Goal: Transaction & Acquisition: Purchase product/service

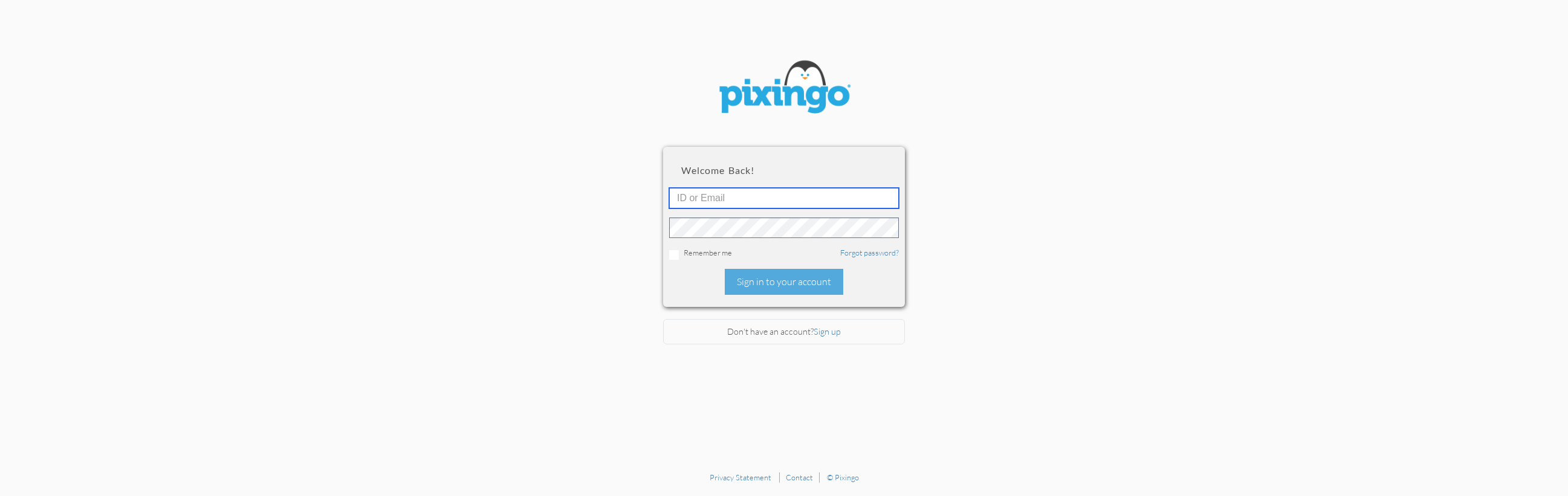
type input "[EMAIL_ADDRESS][DOMAIN_NAME]"
drag, startPoint x: 770, startPoint y: 277, endPoint x: 567, endPoint y: 219, distance: 211.1
click at [770, 277] on div "Sign in to your account" at bounding box center [784, 282] width 118 height 26
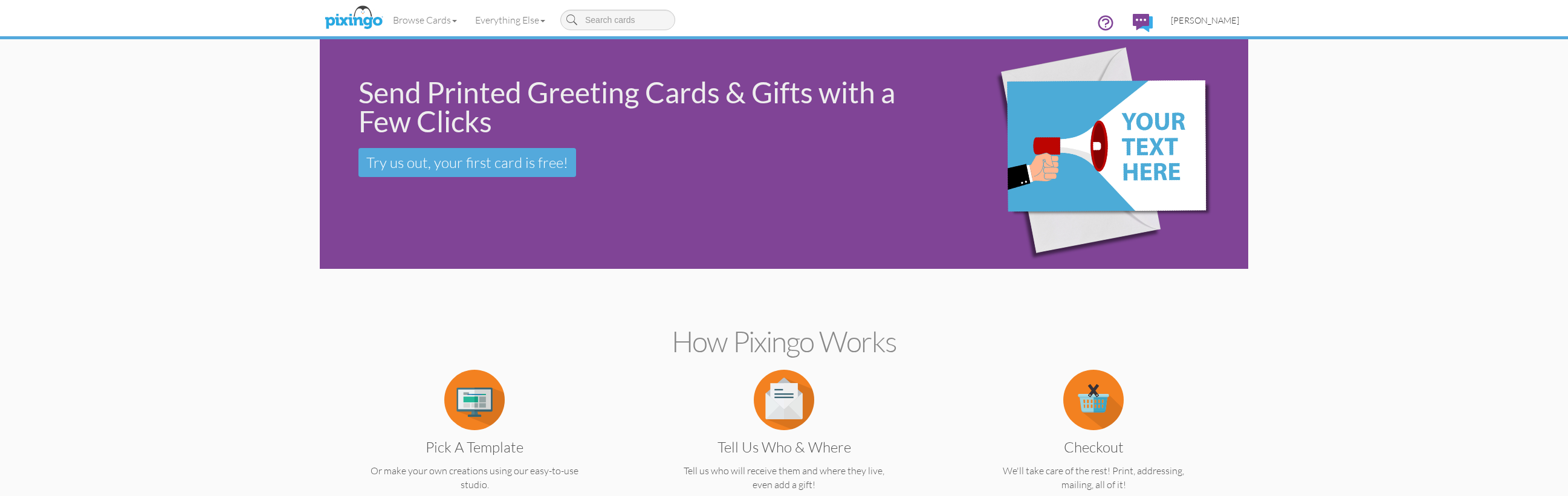
click at [1201, 21] on span "[PERSON_NAME]" at bounding box center [1205, 20] width 69 height 10
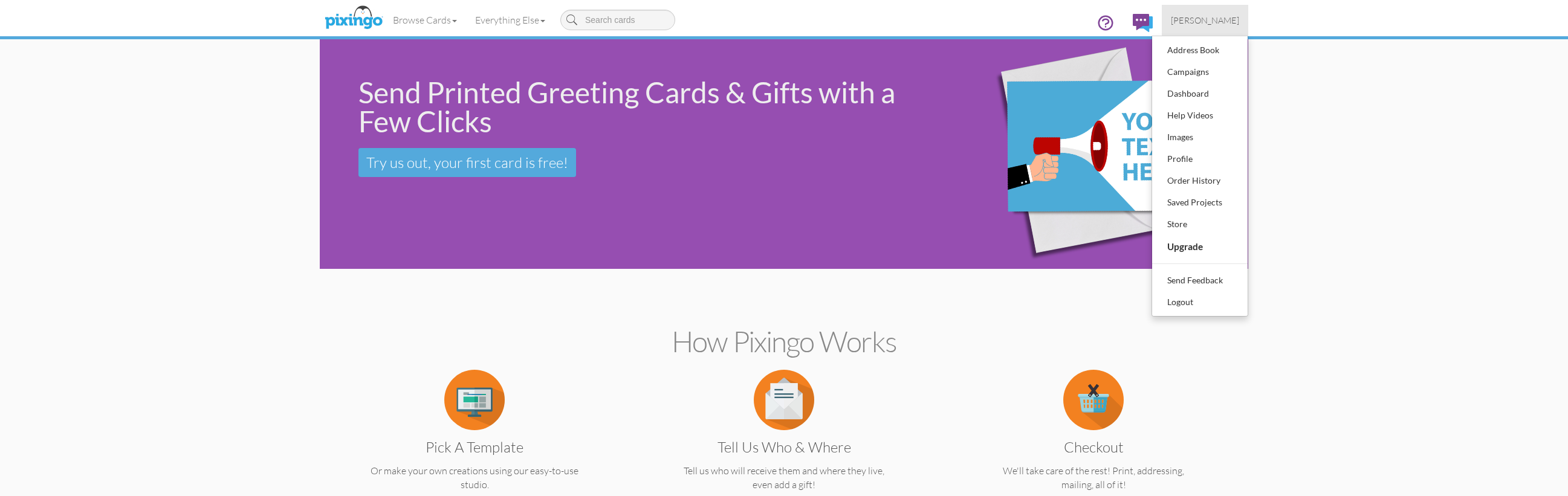
click at [883, 113] on div "Send Printed Greeting Cards & Gifts with a Few Clicks" at bounding box center [643, 107] width 570 height 58
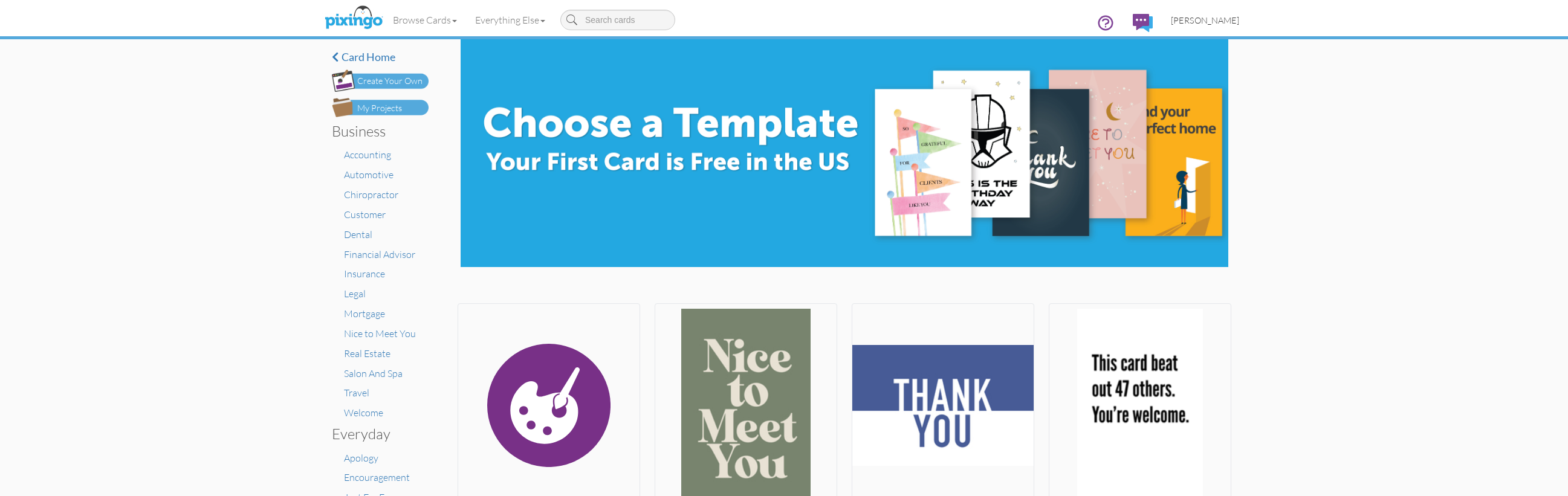
click at [1196, 23] on span "[PERSON_NAME]" at bounding box center [1205, 20] width 69 height 10
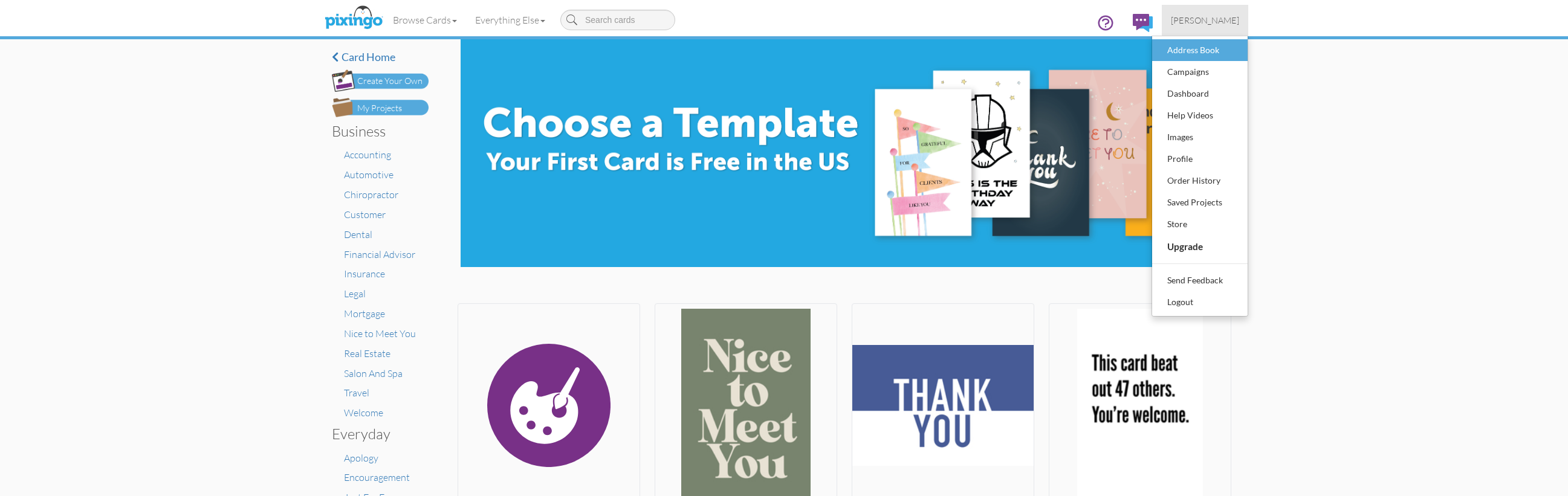
click at [1189, 48] on div "Address Book" at bounding box center [1200, 50] width 71 height 18
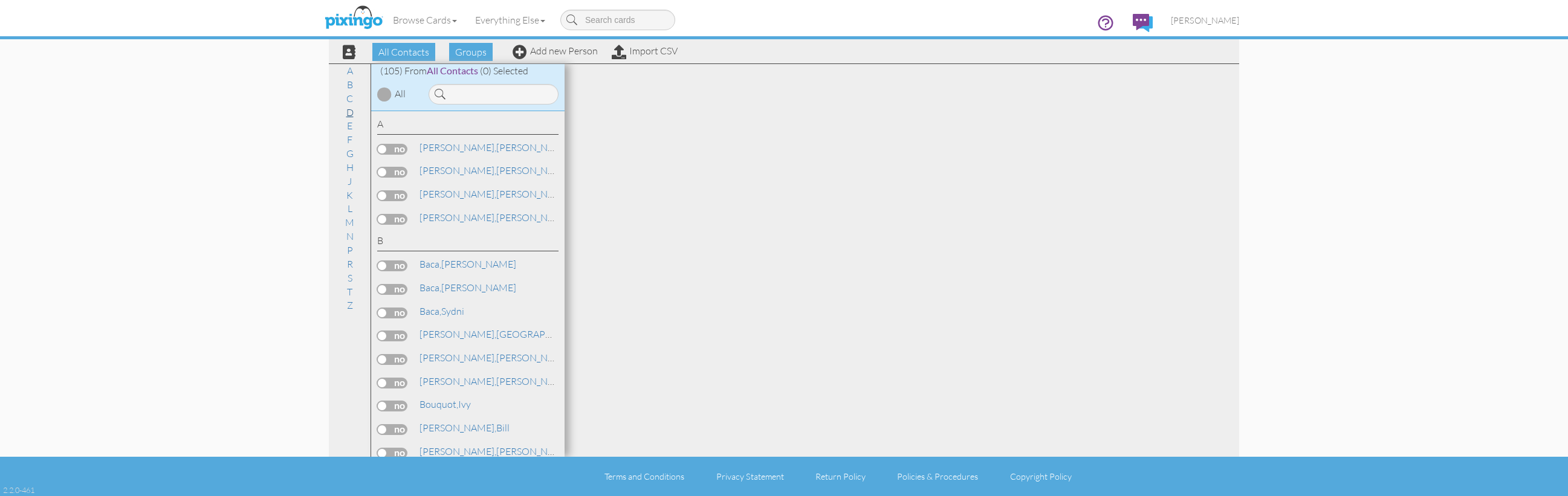
click at [349, 110] on link "D" at bounding box center [349, 111] width 19 height 14
click at [449, 248] on span "[DEMOGRAPHIC_DATA]," at bounding box center [473, 253] width 107 height 12
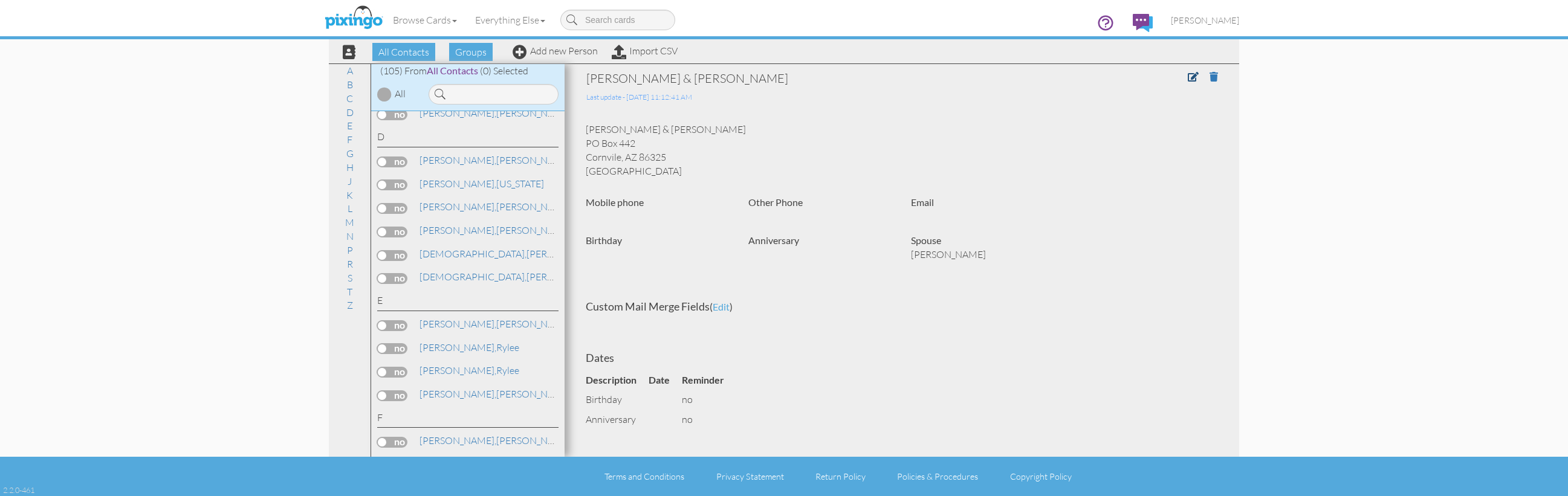
click at [1199, 77] on link at bounding box center [1198, 76] width 20 height 12
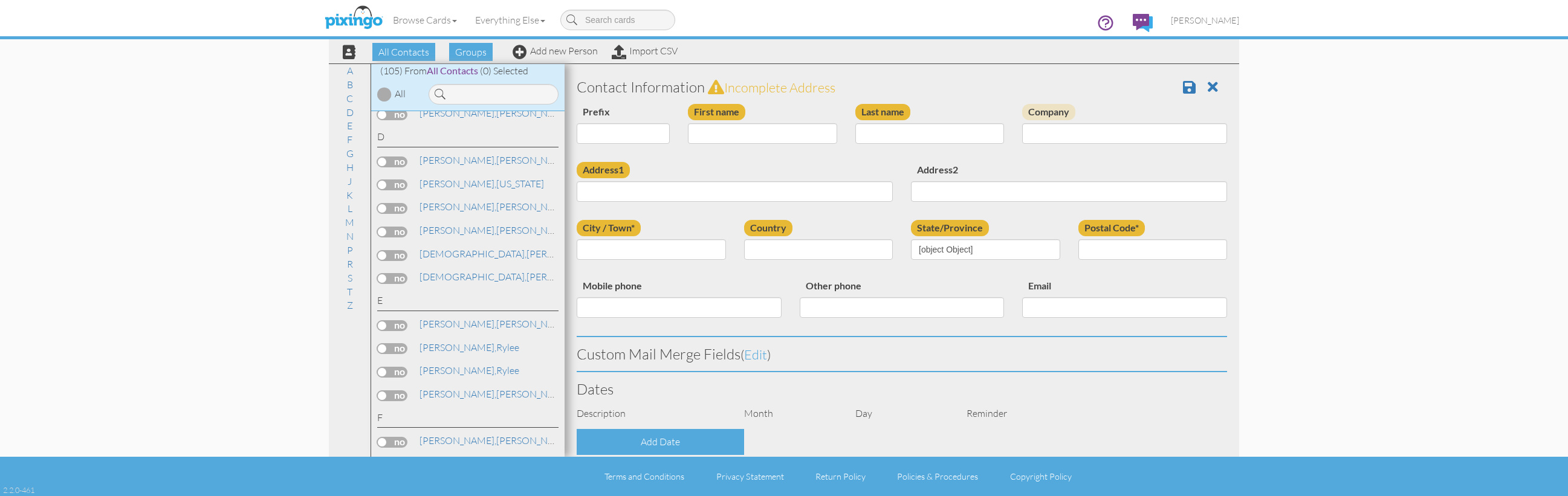
type input "[PERSON_NAME] & [PERSON_NAME]"
type input "Dutcher"
type input "PO Box 442"
type input "Cornvile"
type input "86325"
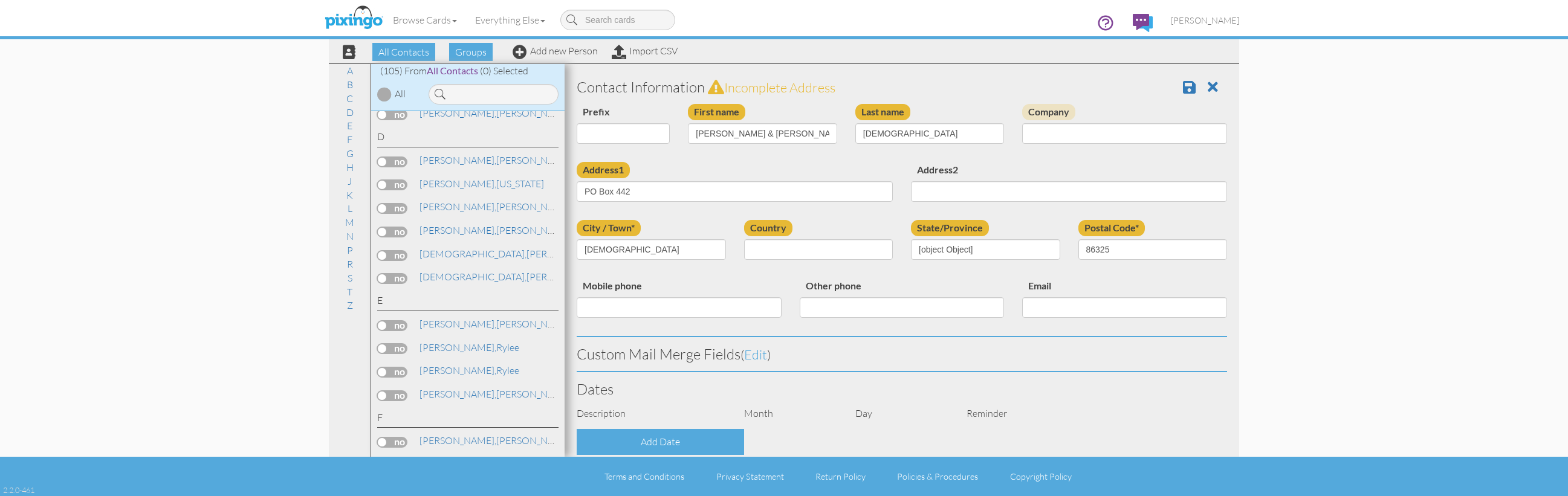
select select "object:1330"
select select "object:1575"
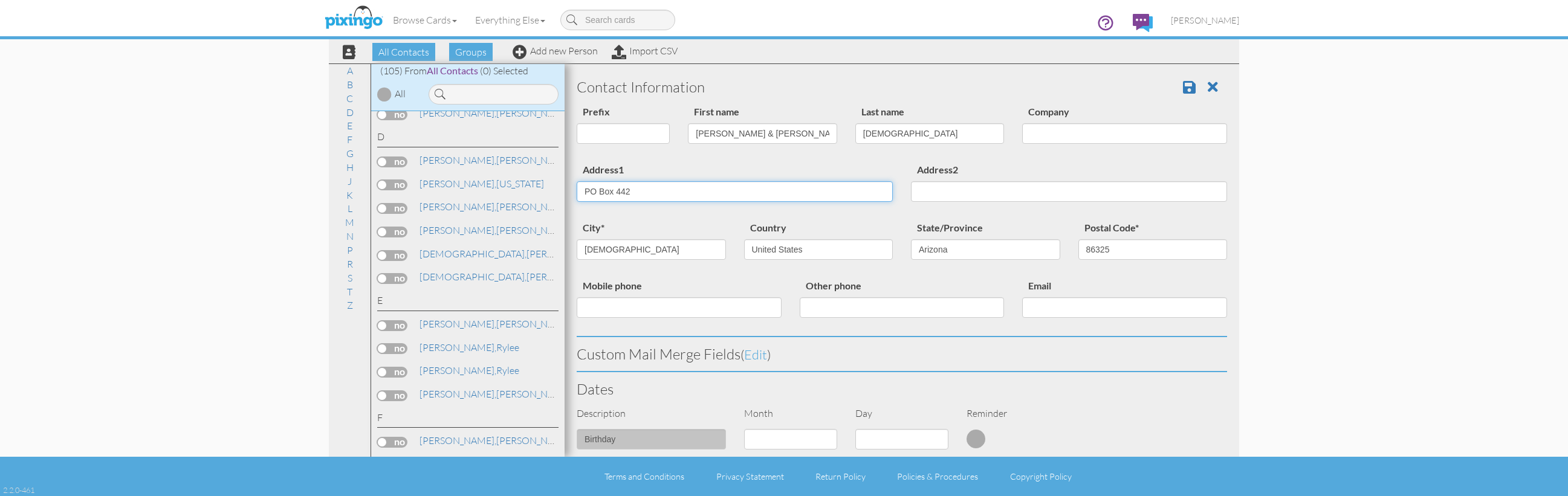
drag, startPoint x: 662, startPoint y: 186, endPoint x: 540, endPoint y: 181, distance: 122.1
click at [540, 181] on div "All Contacts (105) My Groups May 6 at 11:12: ... (100) Create new group A B C D…" at bounding box center [784, 260] width 910 height 393
paste input "4955 E Twilight Trl"
type input "4955 E Twilight Trl"
type input "Rimrock"
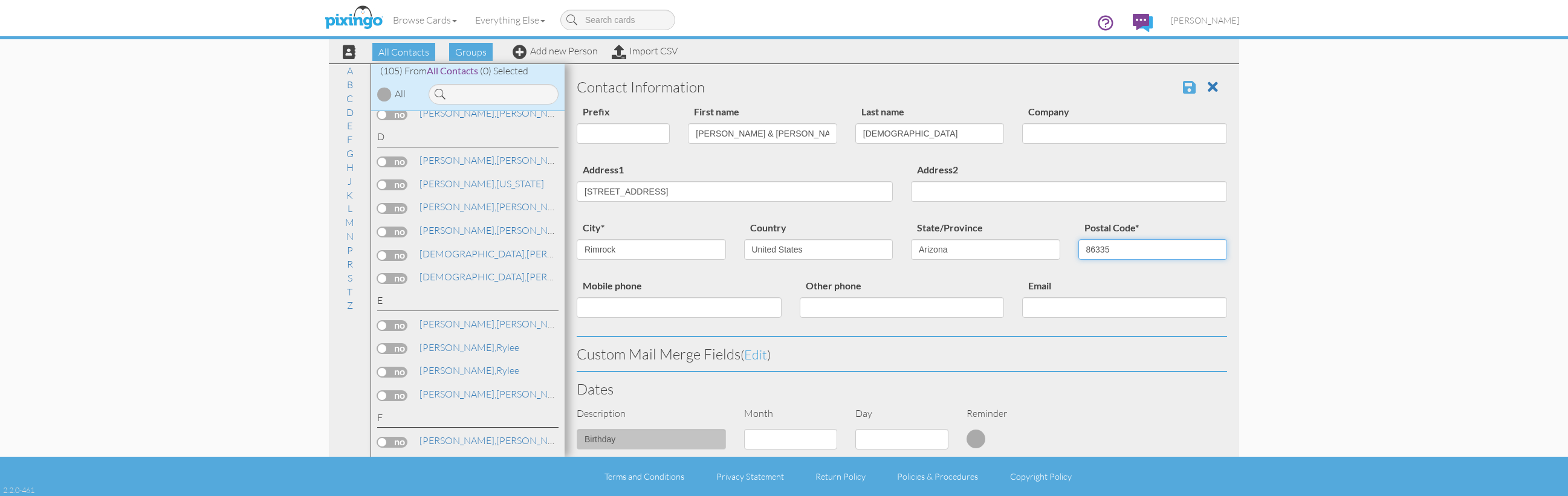
type input "86335"
click at [1194, 84] on span at bounding box center [1188, 87] width 12 height 14
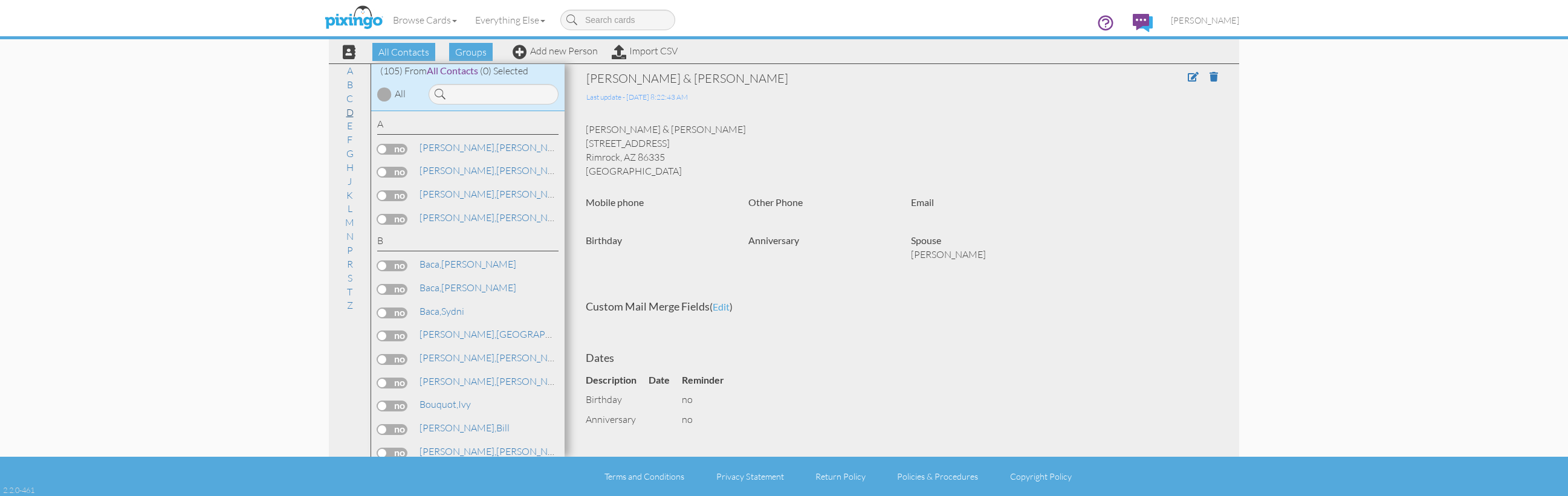
click at [351, 111] on link "D" at bounding box center [349, 111] width 19 height 14
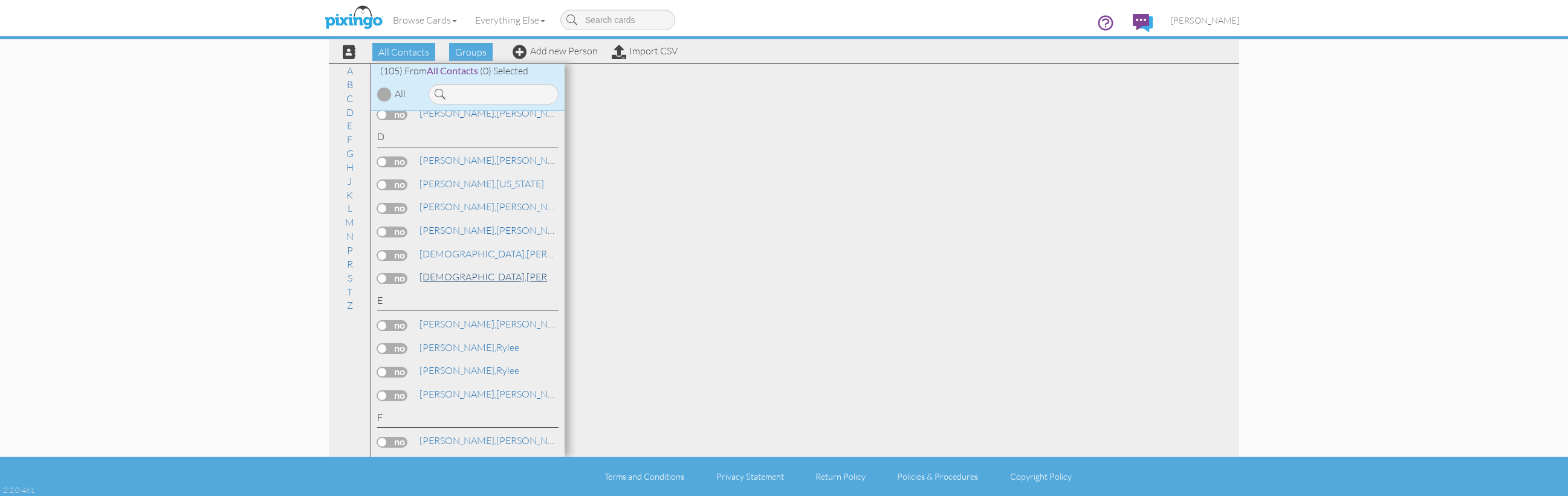
click at [464, 269] on link "Dutcher, Sharon" at bounding box center [510, 276] width 185 height 14
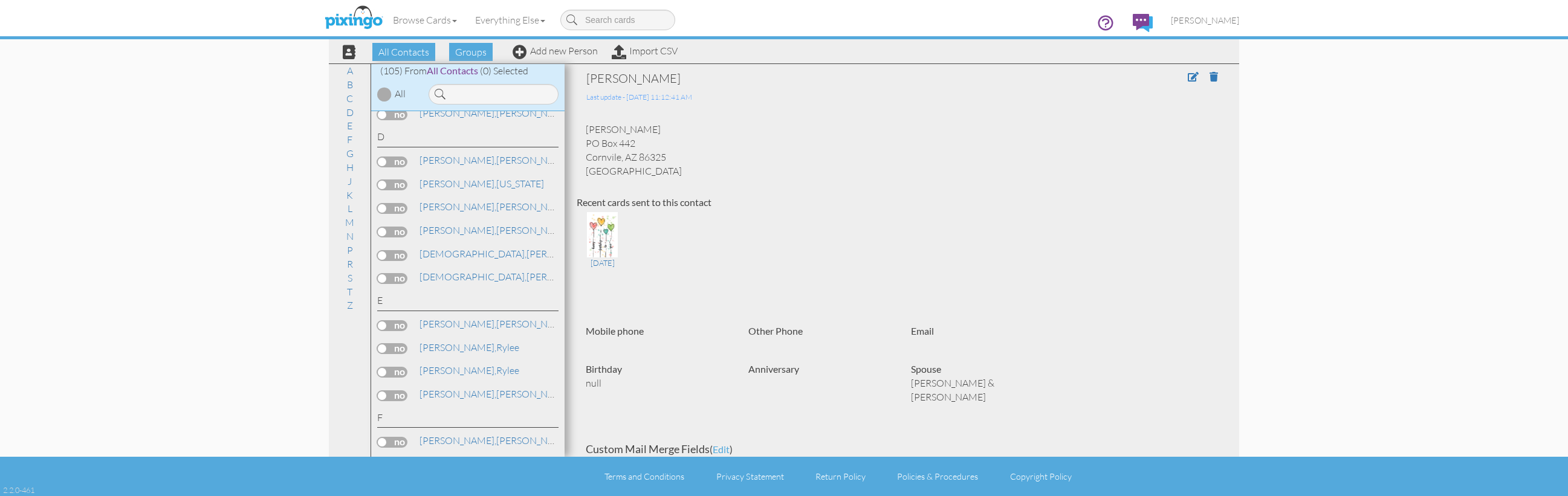
scroll to position [3, 0]
click at [1188, 76] on span at bounding box center [1193, 74] width 10 height 10
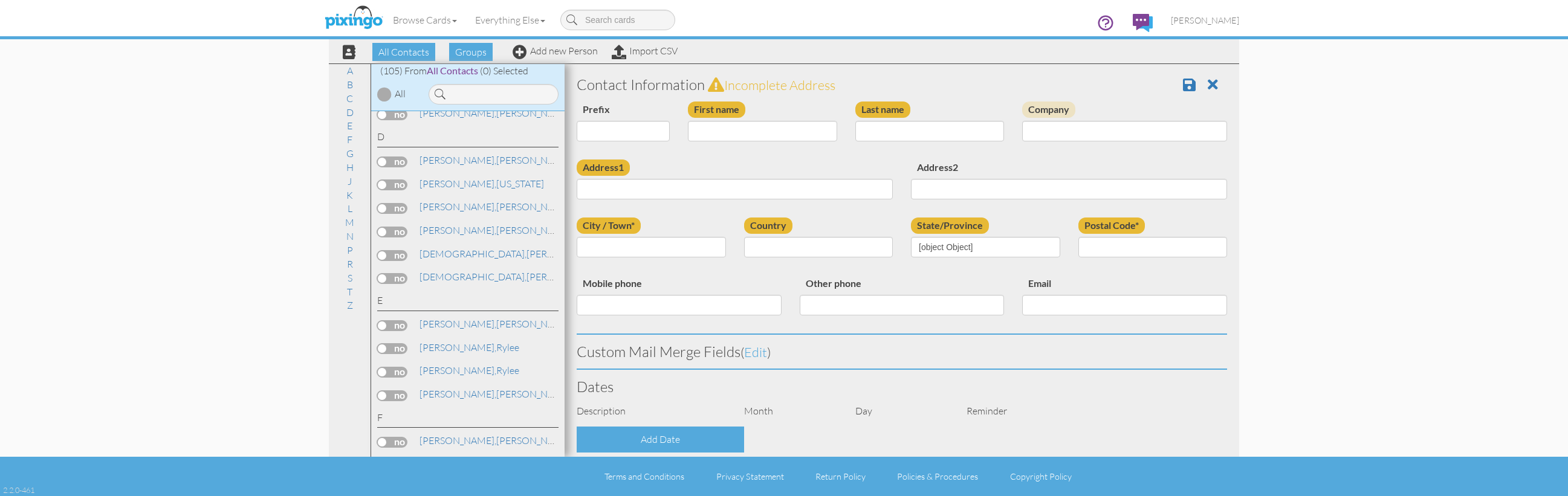
type input "[PERSON_NAME]"
type input "[DEMOGRAPHIC_DATA]"
type input "PO Box 442"
type input "[DEMOGRAPHIC_DATA]"
type input "86325"
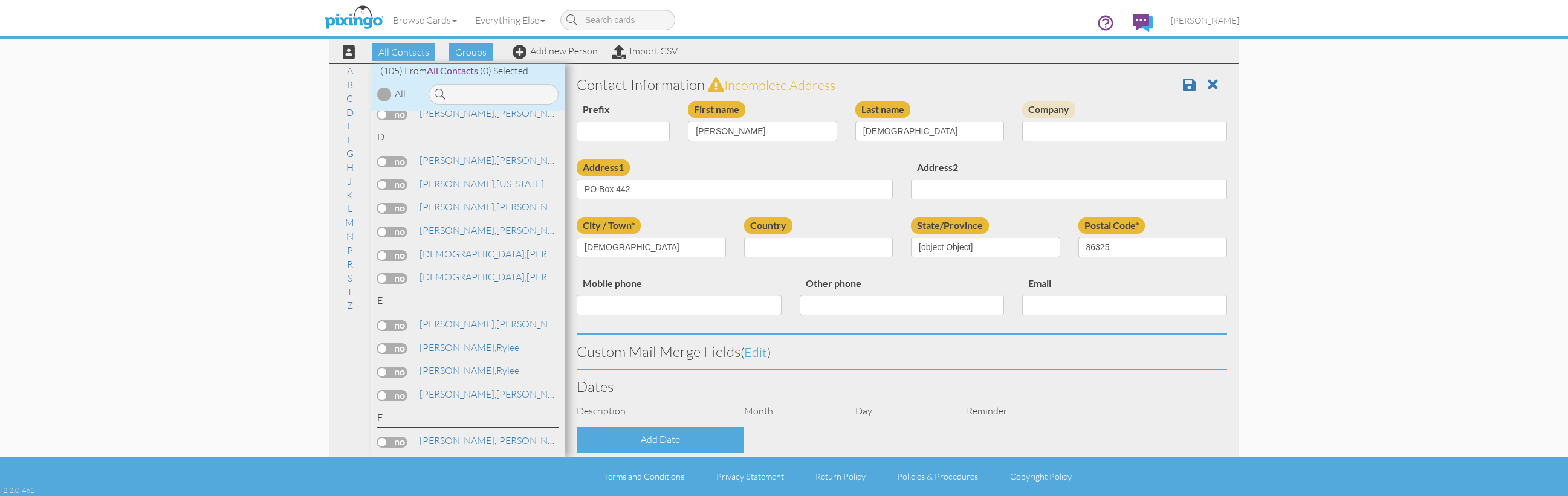
select select "object:578"
select select "object:823"
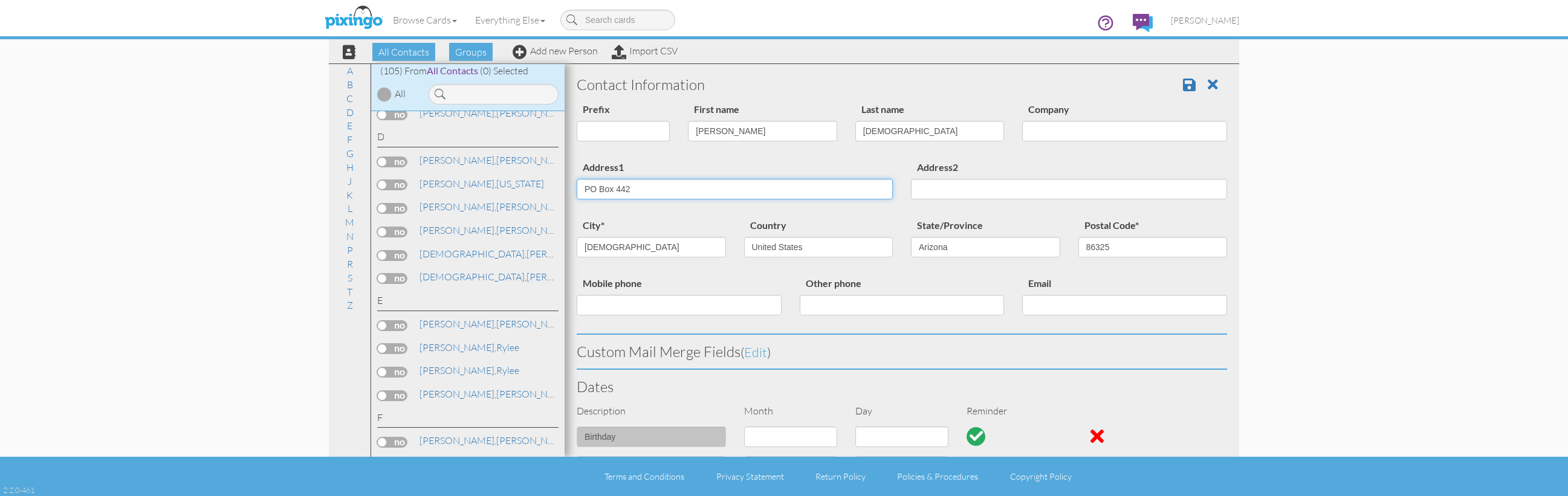
drag, startPoint x: 577, startPoint y: 185, endPoint x: 528, endPoint y: 177, distance: 49.6
click at [528, 177] on div "All Contacts (105) My Groups [DATE] 11:12: ... (100) Create new group A B C D E…" at bounding box center [784, 260] width 910 height 393
paste input "[STREET_ADDRESS]"
type input "[STREET_ADDRESS]"
drag, startPoint x: 559, startPoint y: 243, endPoint x: 550, endPoint y: 243, distance: 9.0
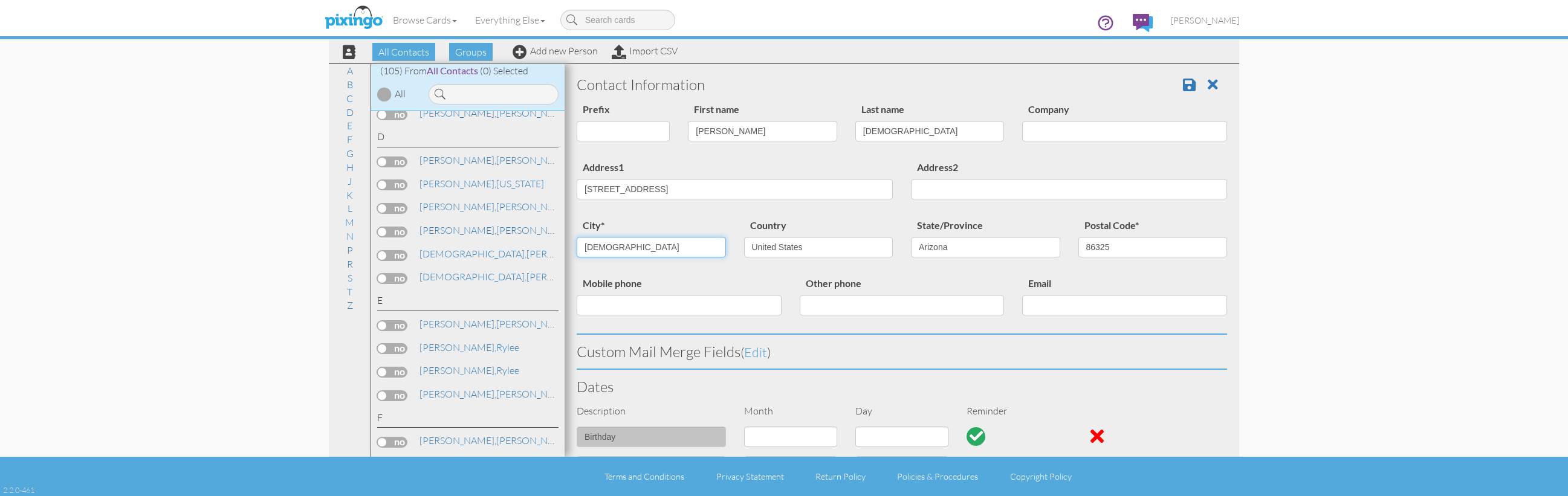
click at [550, 243] on div "All Contacts (105) My Groups [DATE] 11:12: ... (100) Create new group A B C D E…" at bounding box center [784, 260] width 910 height 393
type input "Rimrock"
type input "86335"
click at [1187, 86] on span at bounding box center [1188, 84] width 12 height 14
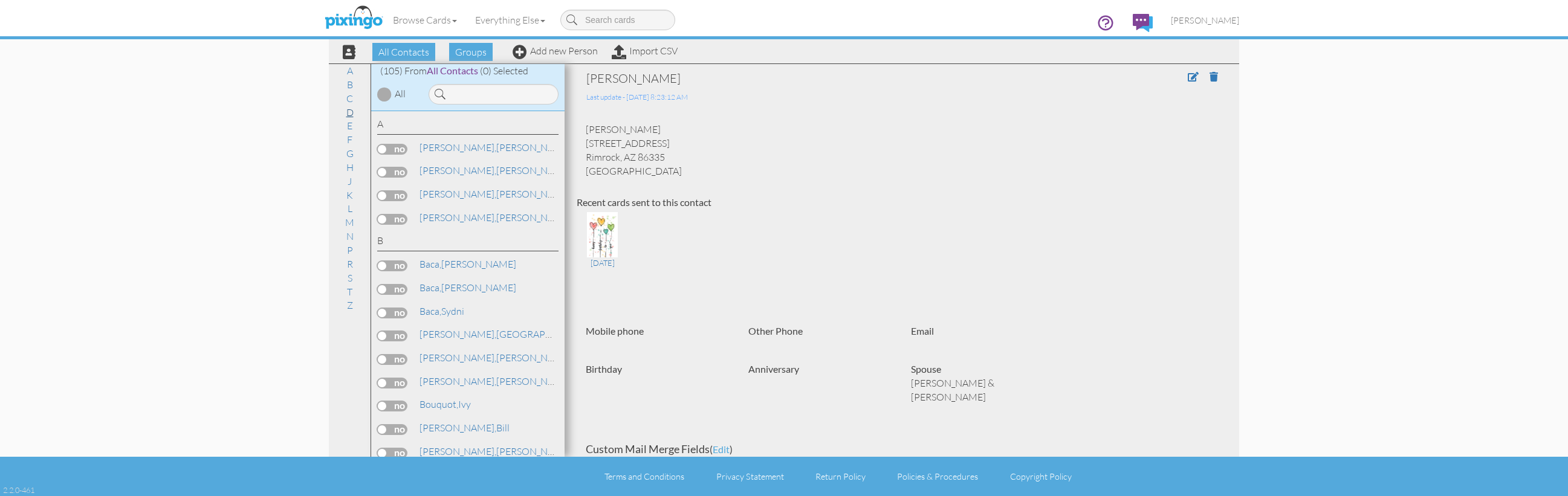
click at [348, 111] on link "D" at bounding box center [349, 111] width 19 height 14
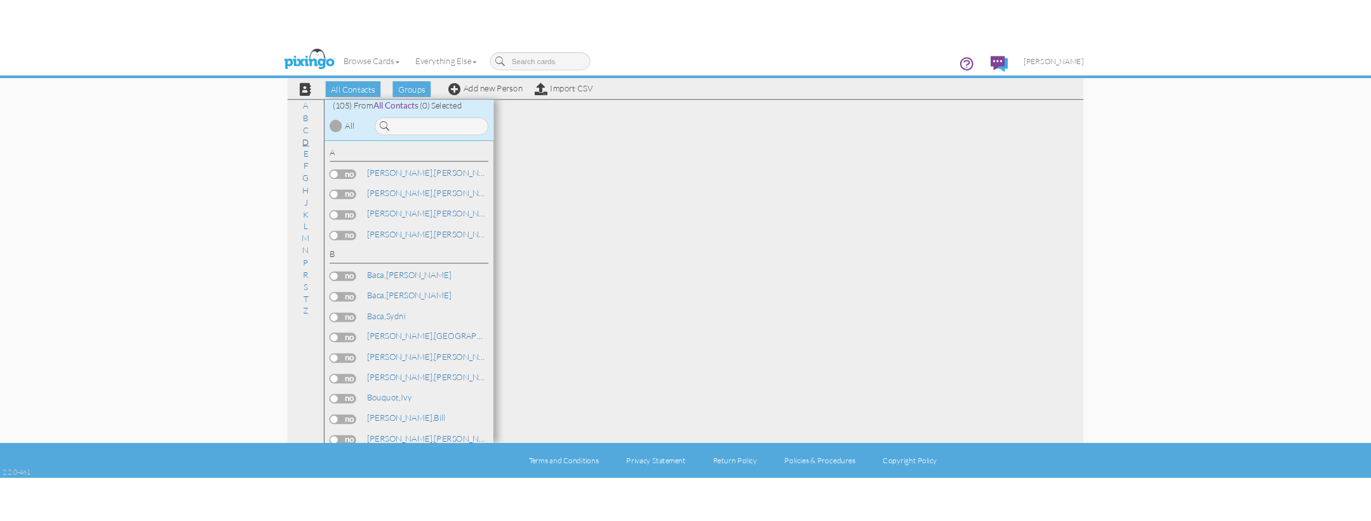
scroll to position [478, 0]
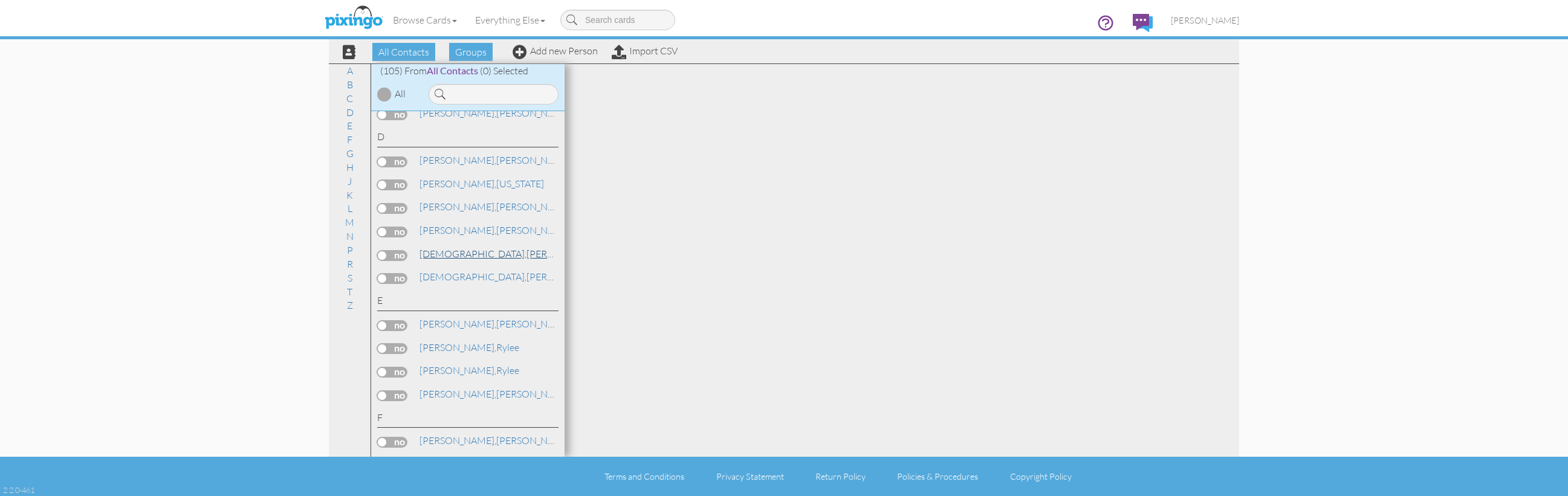
click at [456, 248] on span "[DEMOGRAPHIC_DATA]," at bounding box center [473, 253] width 107 height 12
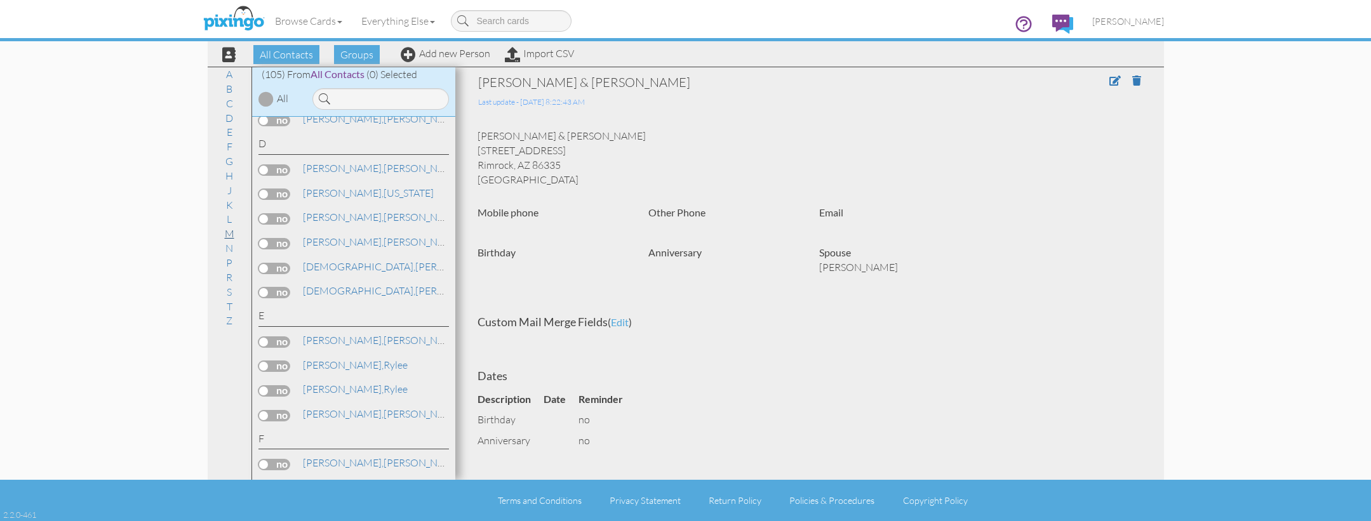
click at [227, 229] on link "M" at bounding box center [229, 233] width 22 height 15
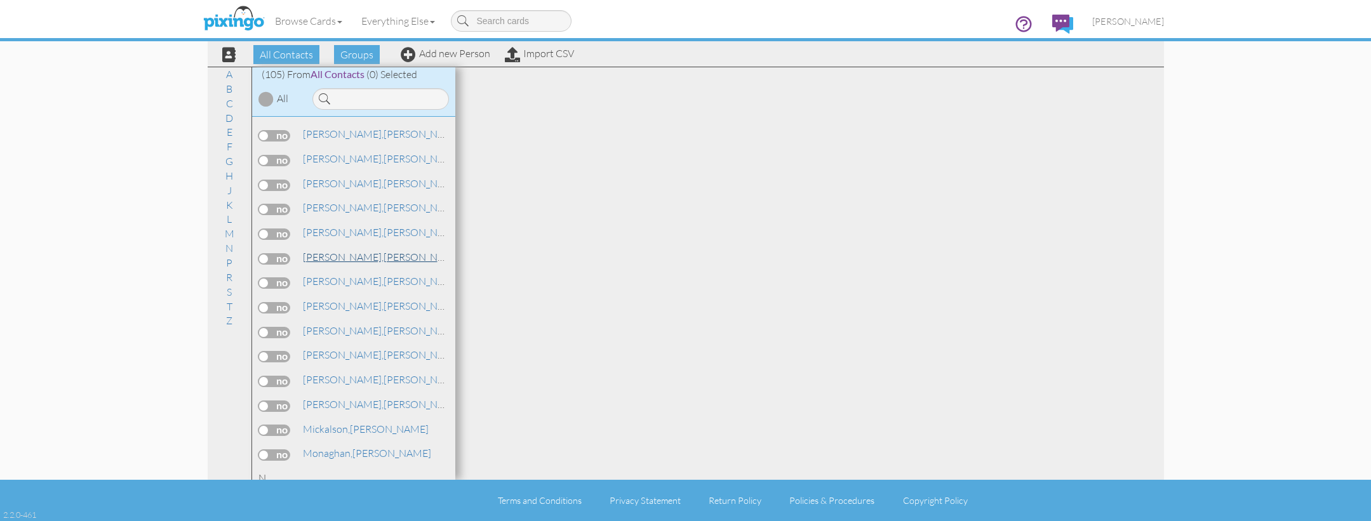
scroll to position [1842, 0]
click at [325, 321] on span "[PERSON_NAME]," at bounding box center [343, 327] width 81 height 13
click at [284, 324] on label at bounding box center [274, 329] width 32 height 11
click at [0, 0] on input "checkbox" at bounding box center [0, 0] width 0 height 0
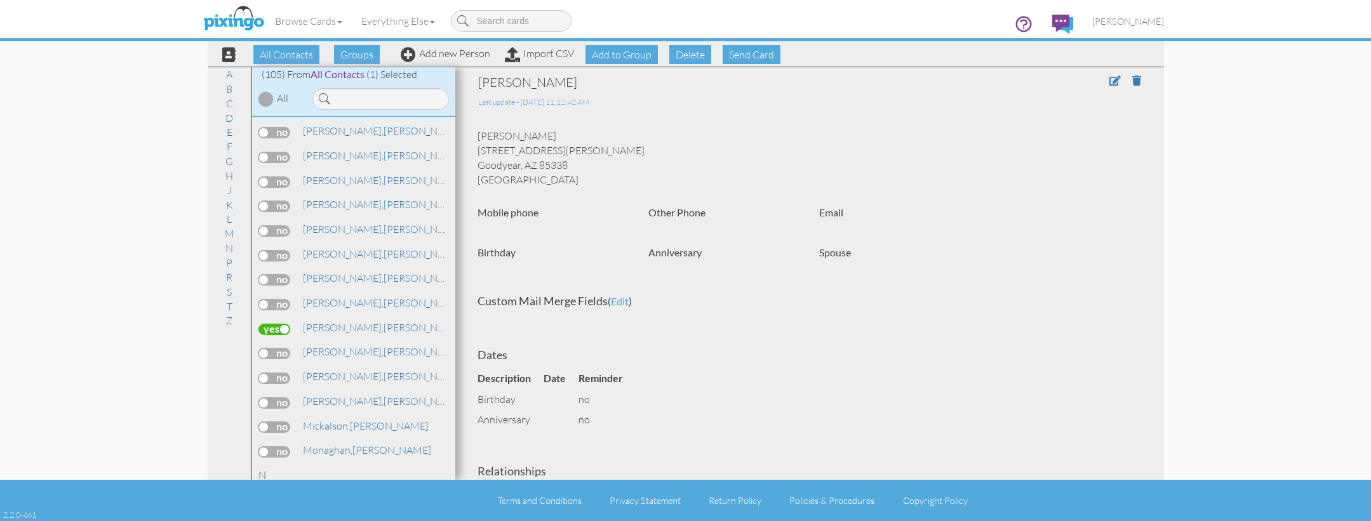
click at [1109, 83] on div at bounding box center [1082, 92] width 137 height 36
click at [1112, 81] on span at bounding box center [1114, 81] width 11 height 10
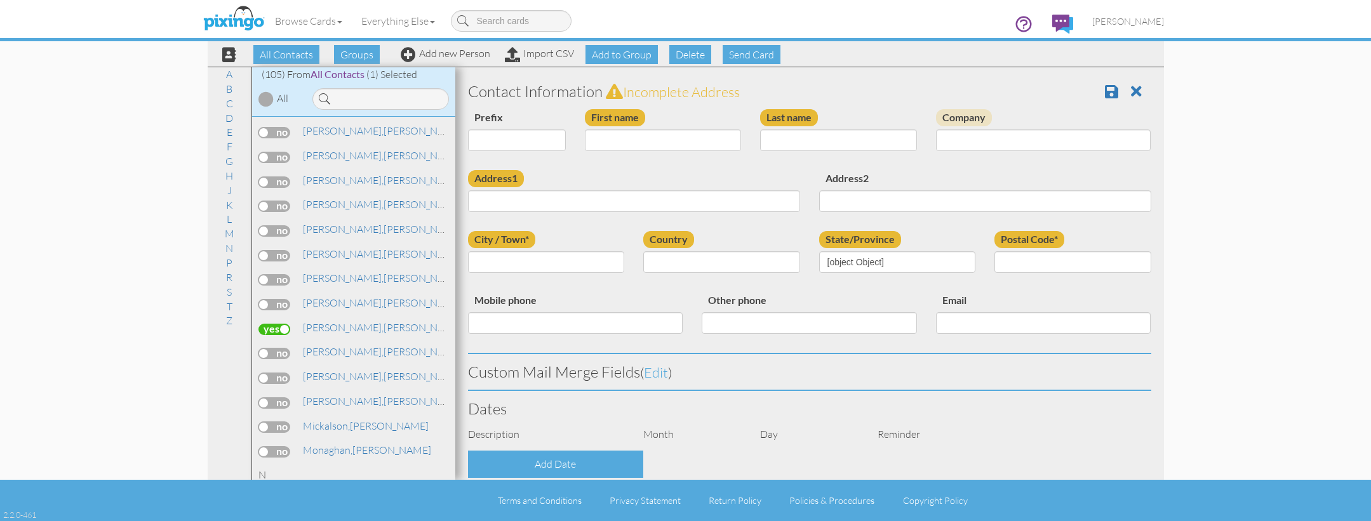
type input "[PERSON_NAME]"
type input "Medina"
type input "16730 W Taylor Street"
type input "Goodyear"
type input "85338"
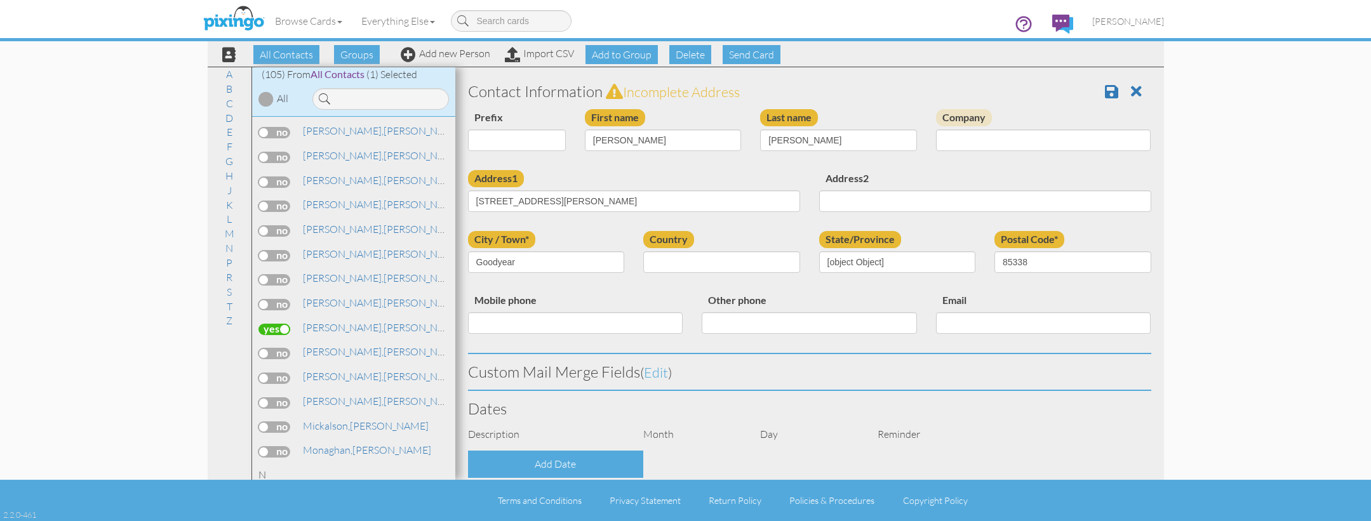
select select "object:577"
select select "object:822"
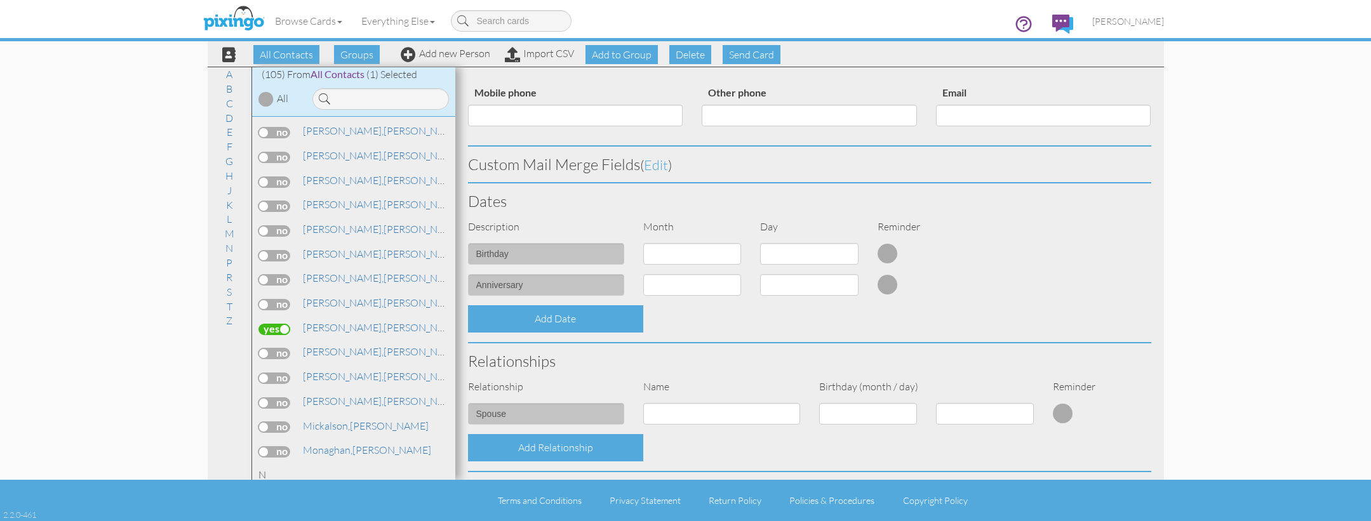
scroll to position [235, 0]
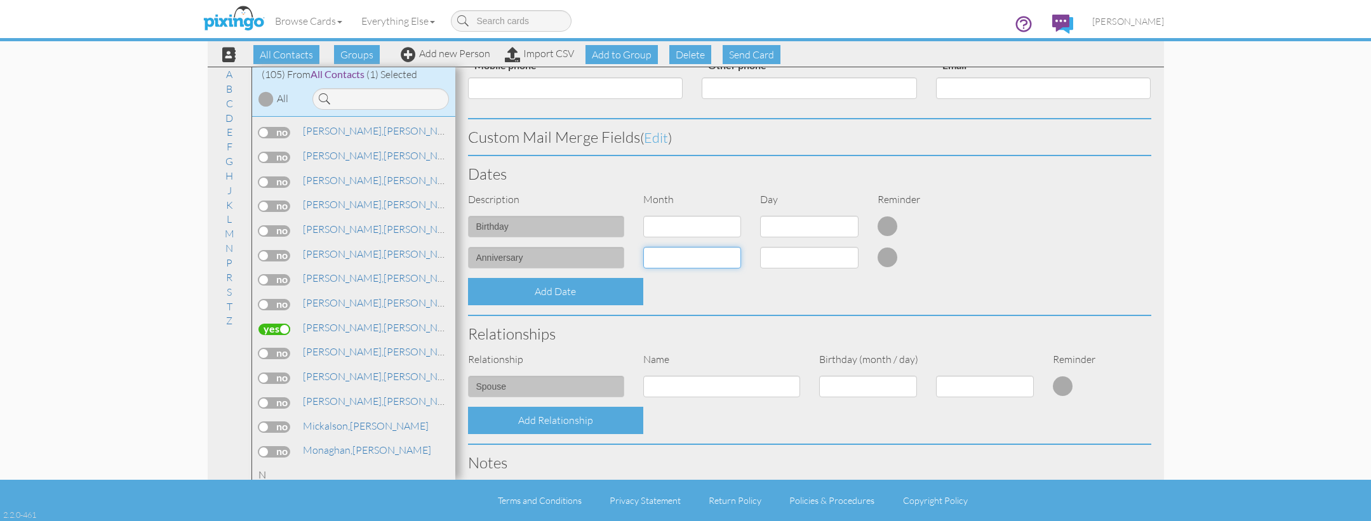
select select "object:898"
select select "number:13"
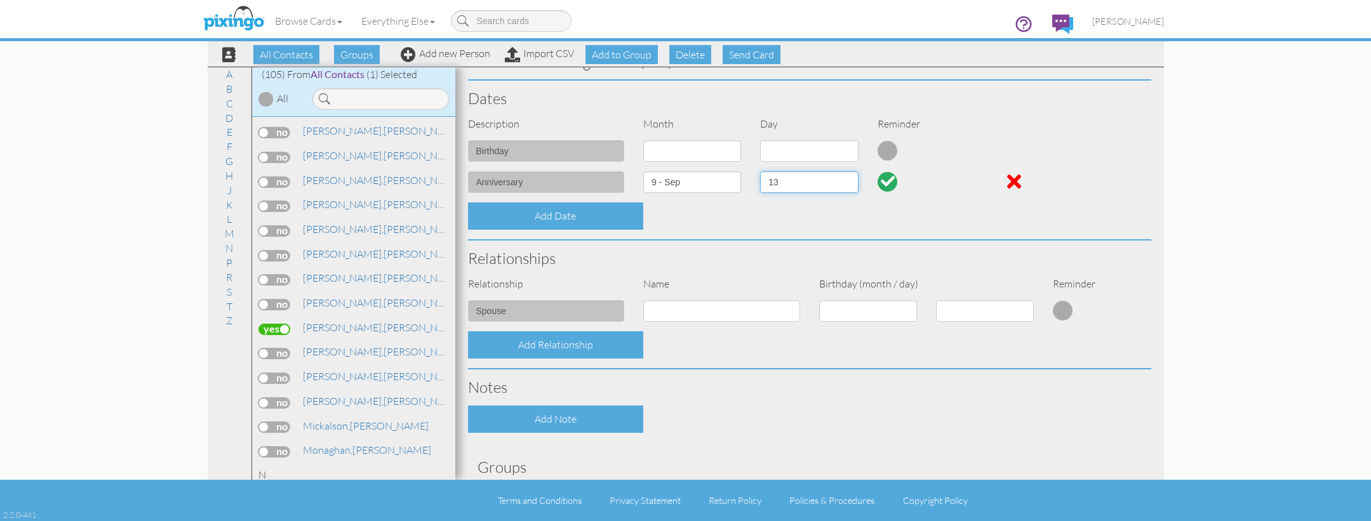
scroll to position [317, 0]
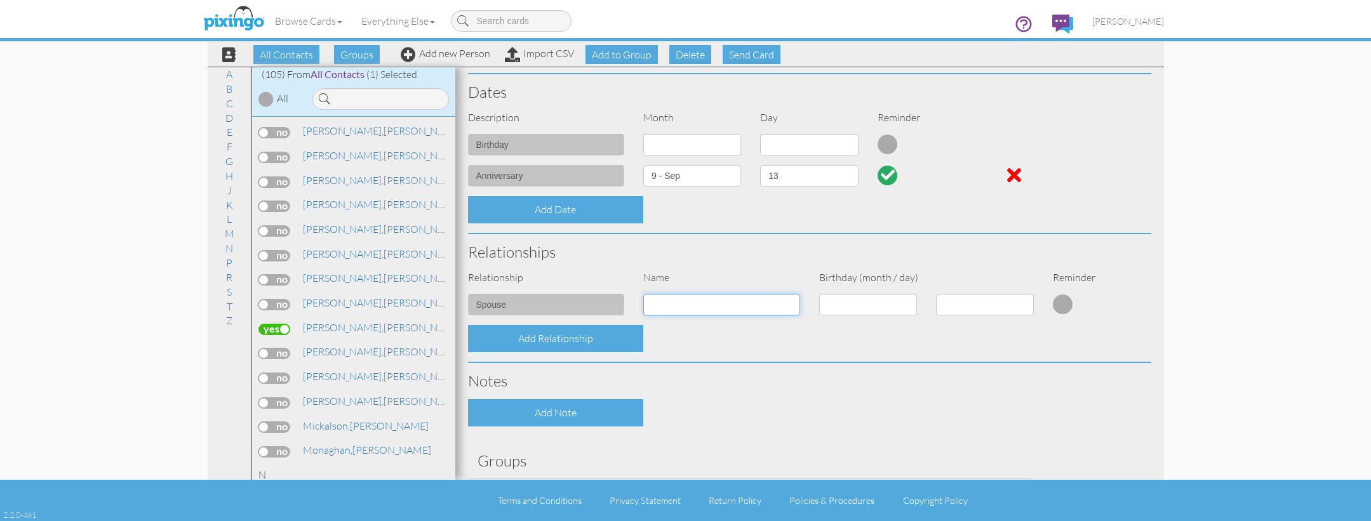
click at [721, 297] on input at bounding box center [721, 305] width 157 height 22
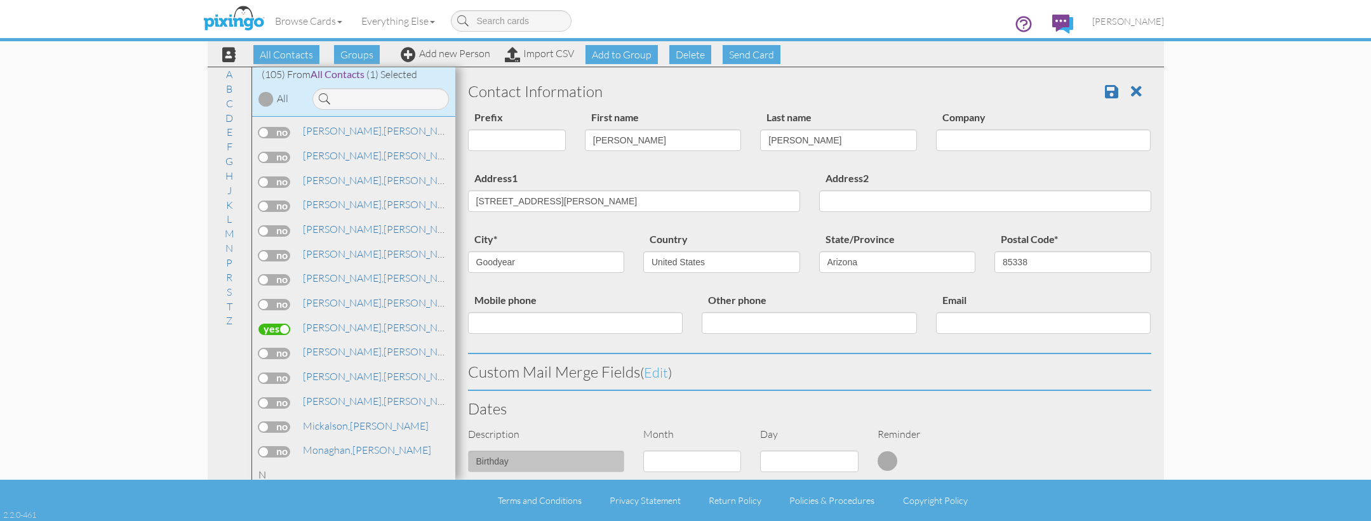
scroll to position [0, 0]
type input "Nadine Medina"
click at [1115, 91] on span at bounding box center [1111, 91] width 13 height 15
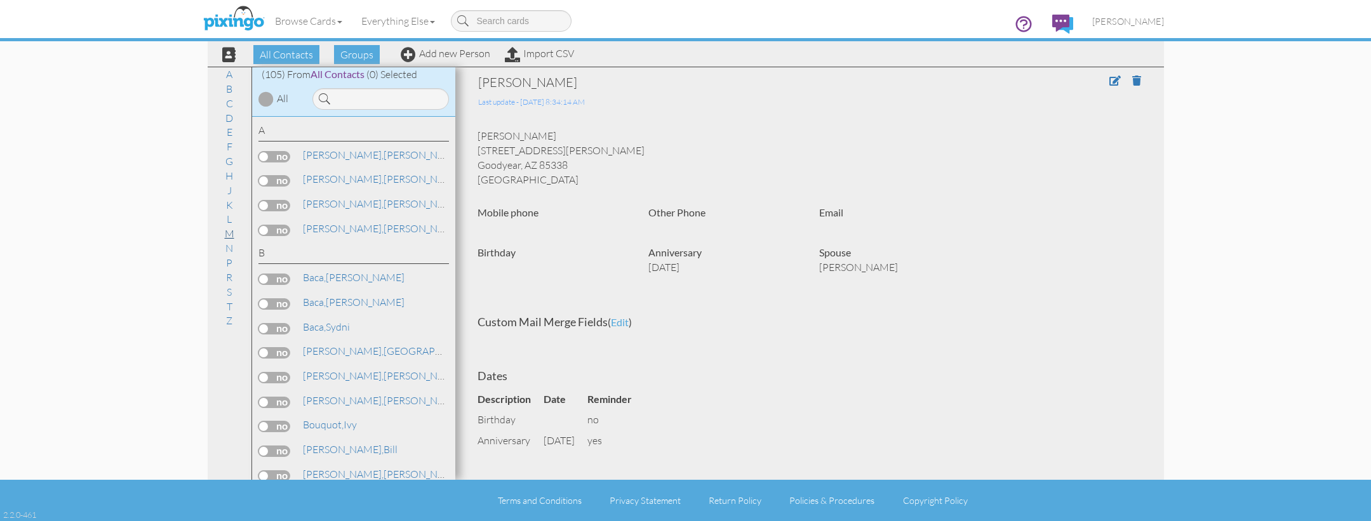
click at [230, 230] on link "M" at bounding box center [229, 233] width 22 height 15
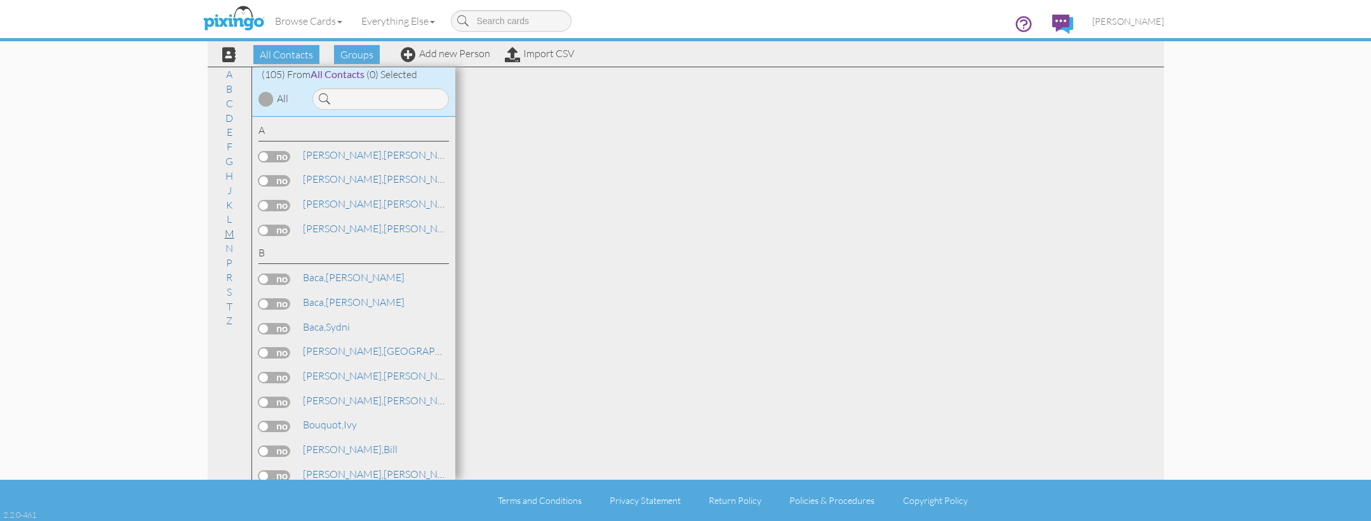
scroll to position [1681, 0]
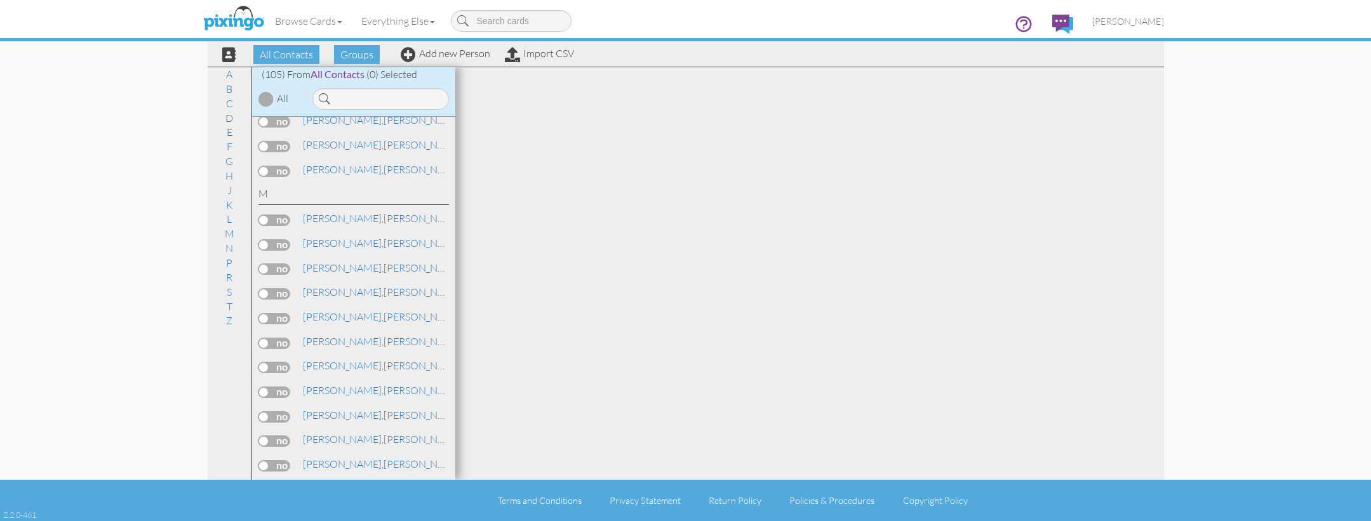
click at [343, 481] on link "Medina, Rob" at bounding box center [383, 488] width 162 height 15
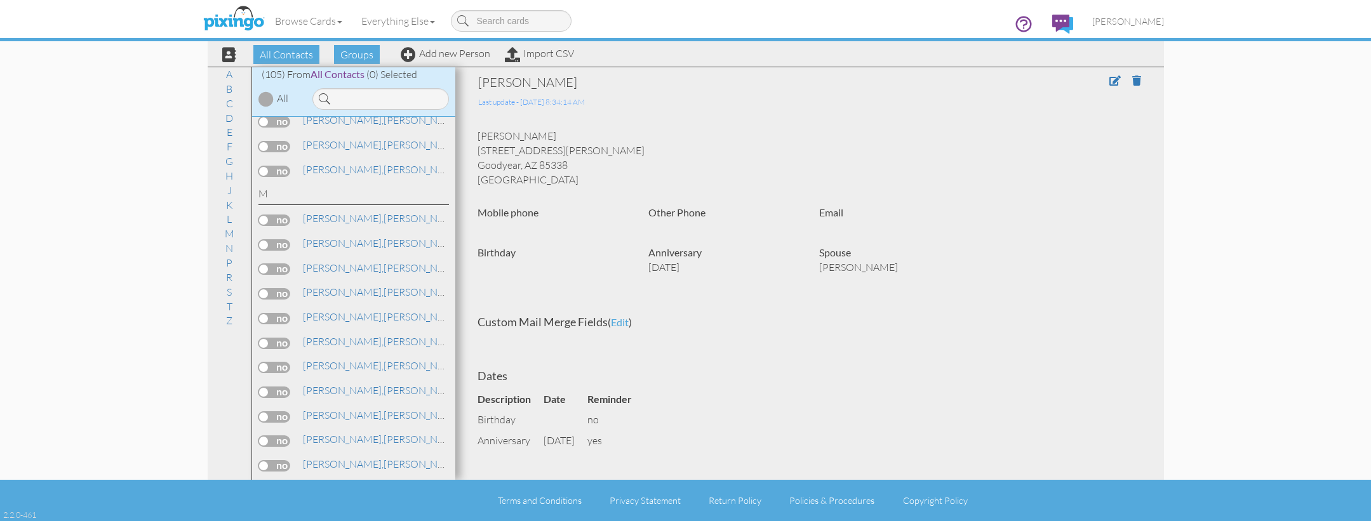
click at [283, 485] on label at bounding box center [274, 490] width 32 height 11
click at [0, 0] on input "checkbox" at bounding box center [0, 0] width 0 height 0
click at [756, 51] on span "Send Card" at bounding box center [752, 54] width 58 height 19
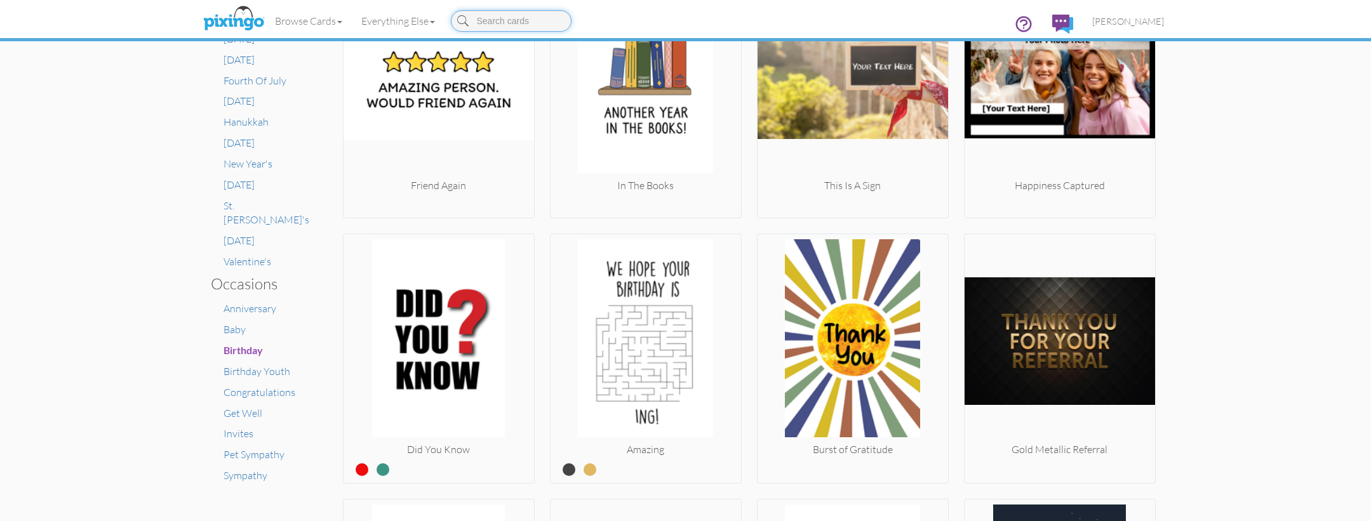
scroll to position [644, 0]
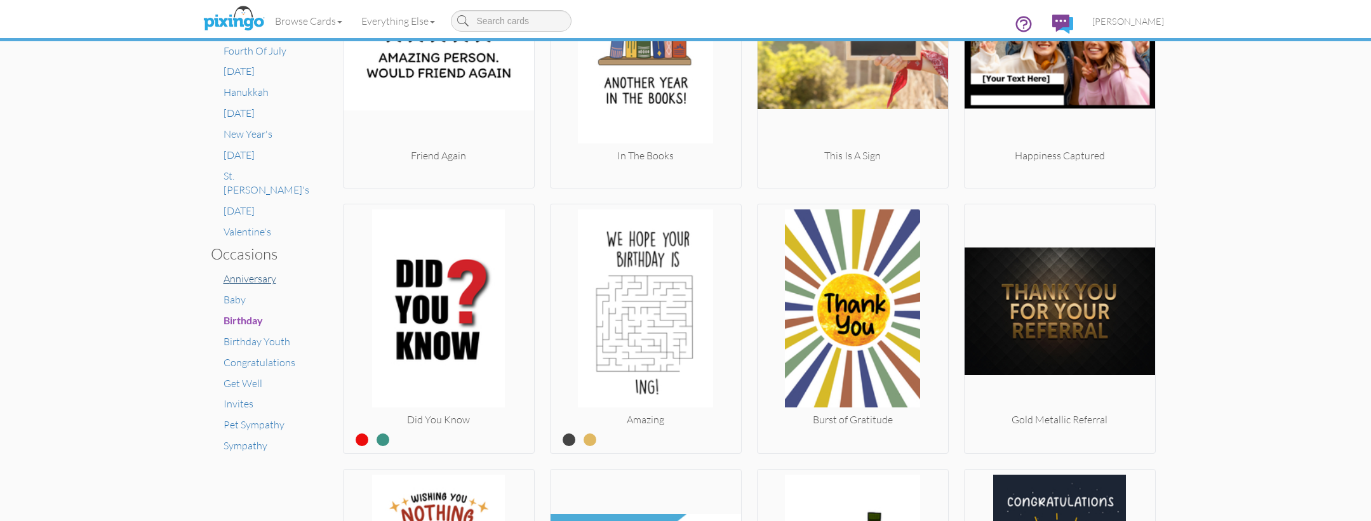
click at [243, 272] on span "Anniversary" at bounding box center [249, 278] width 53 height 13
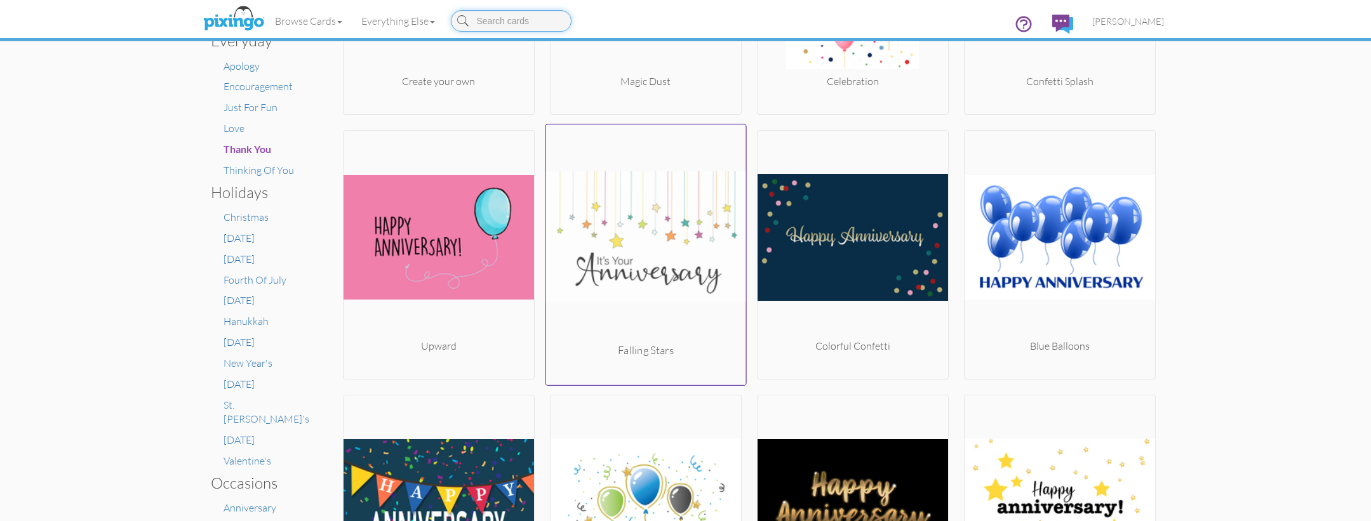
scroll to position [411, 0]
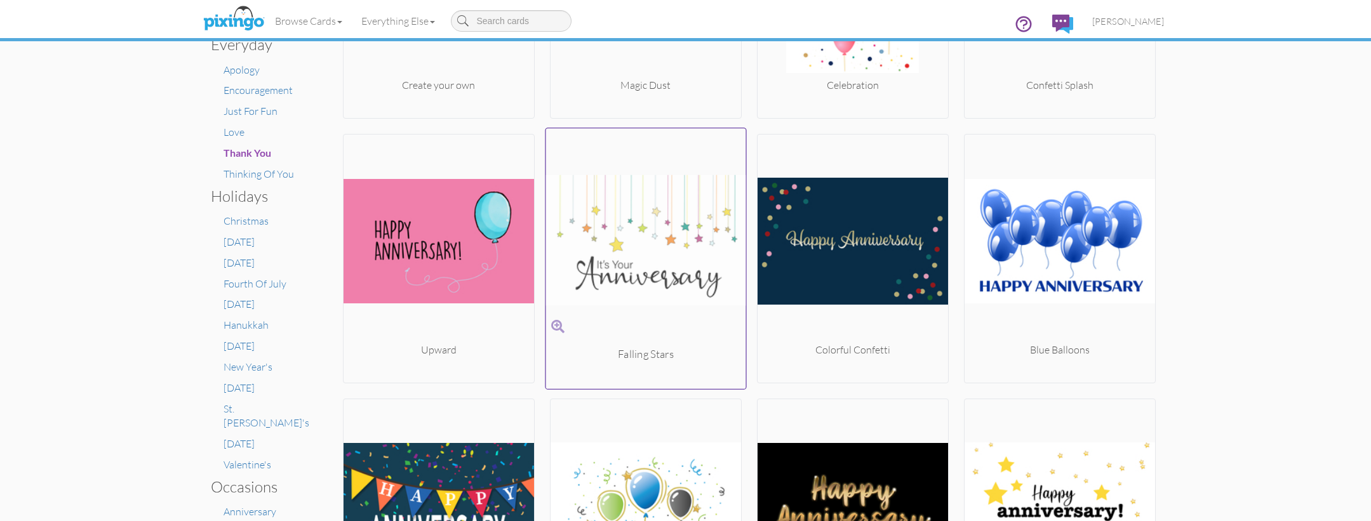
click at [616, 237] on img at bounding box center [645, 240] width 200 height 213
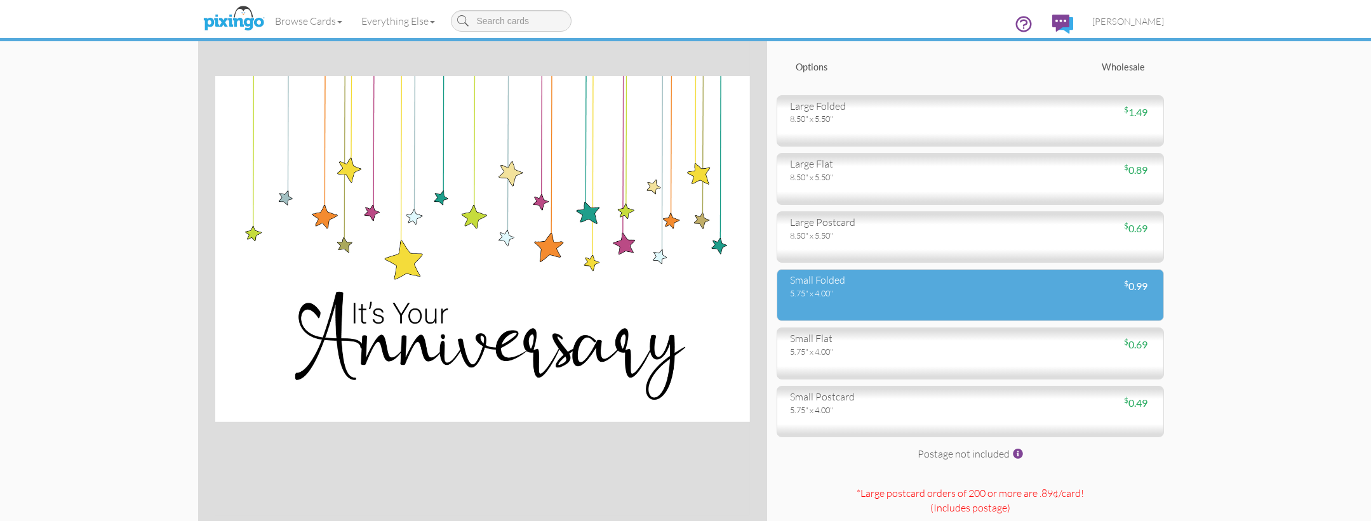
scroll to position [82, 0]
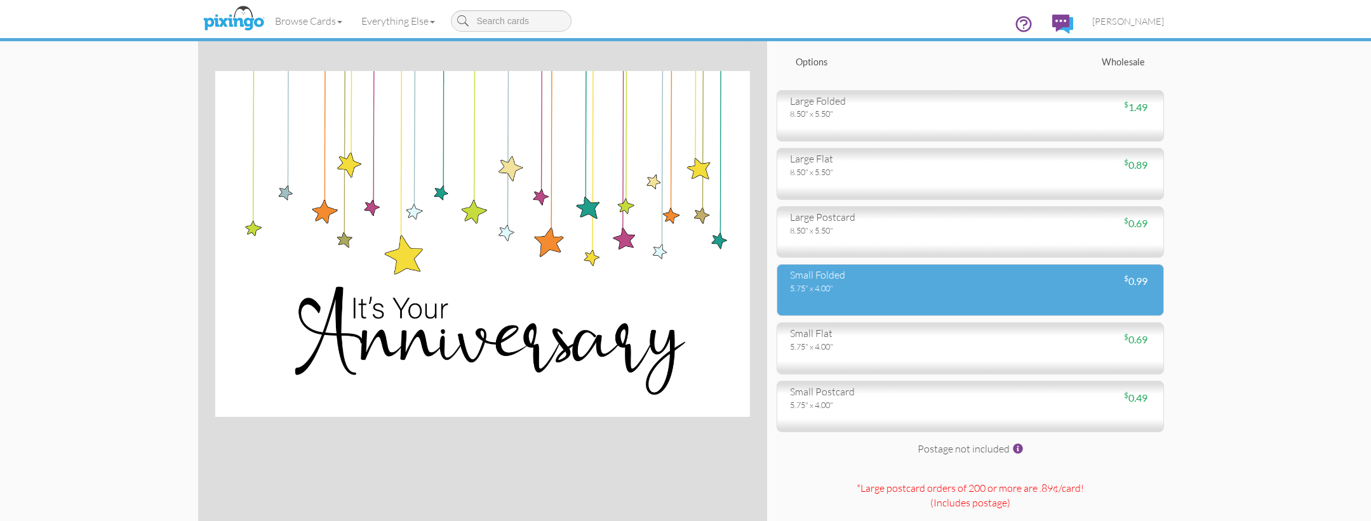
click at [929, 295] on div "small folded 5.75" x 4.00" $ 0.99" at bounding box center [969, 290] width 387 height 52
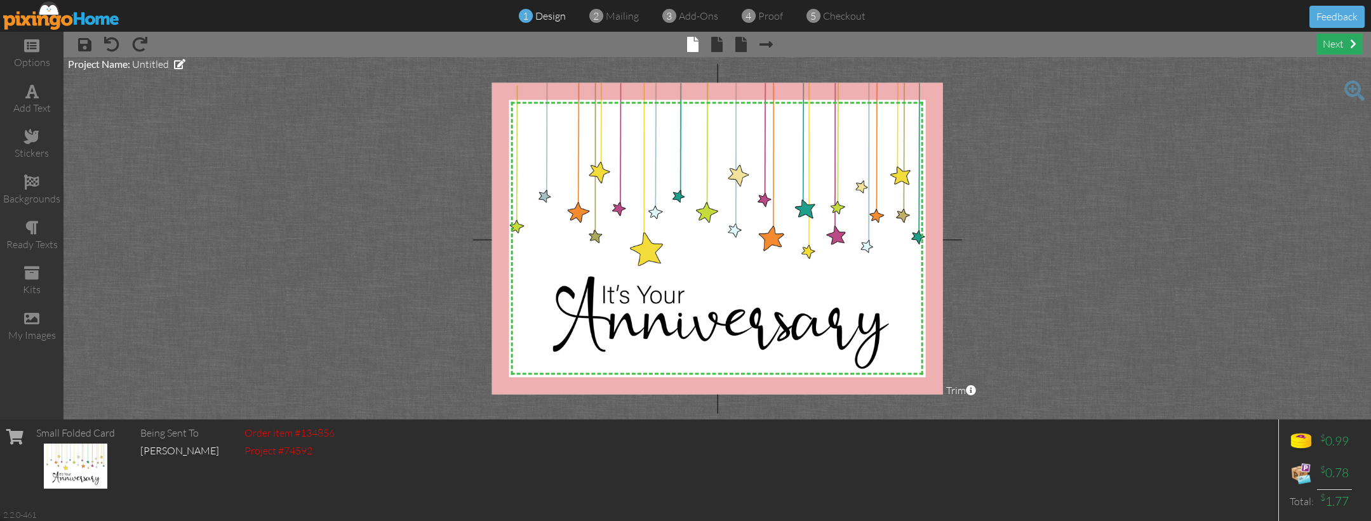
click at [1337, 41] on div "next" at bounding box center [1339, 44] width 46 height 21
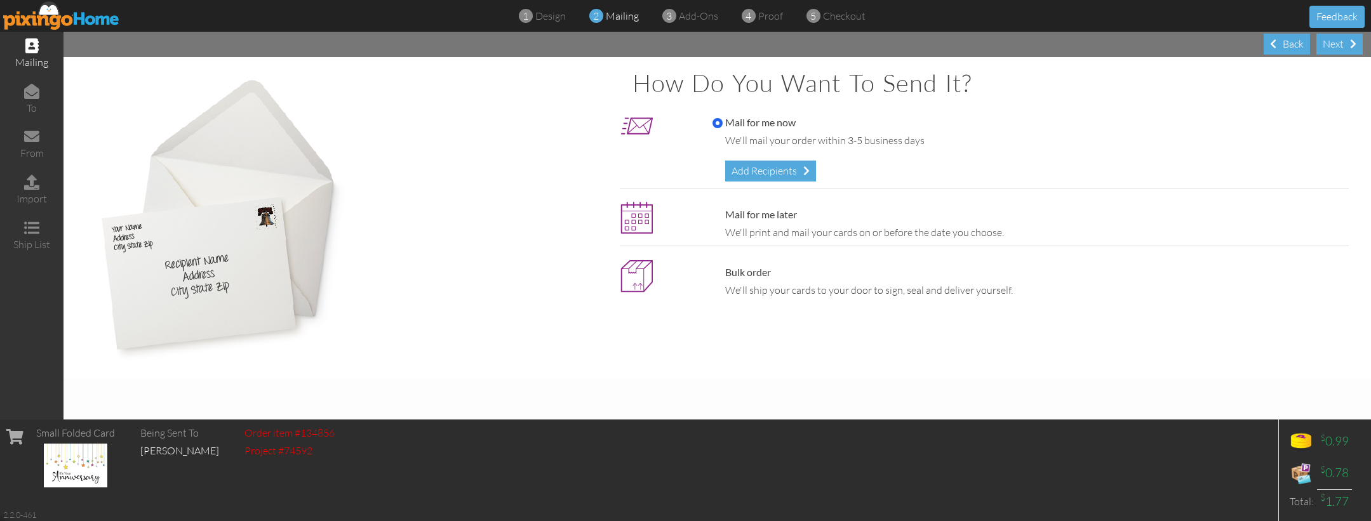
click at [736, 216] on label "Mail for me later" at bounding box center [754, 215] width 84 height 15
click at [723, 216] on input "Mail for me later" at bounding box center [717, 215] width 10 height 10
radio input "true"
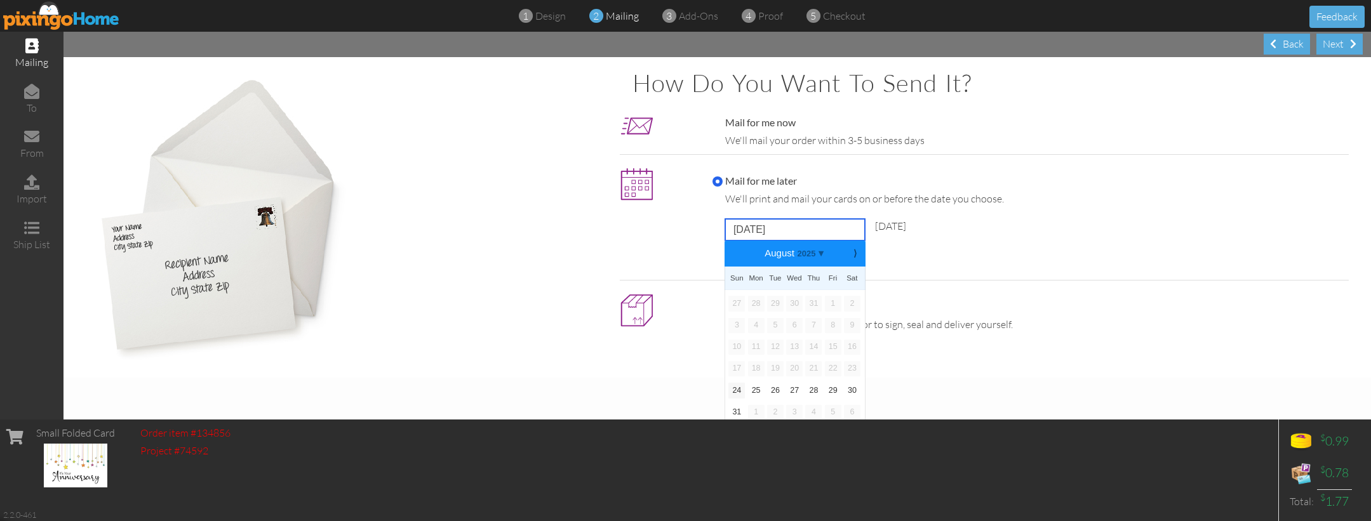
click at [814, 226] on input "August 24, 2025" at bounding box center [795, 230] width 140 height 22
click at [859, 253] on b "⟩" at bounding box center [854, 254] width 9 height 10
click at [752, 323] on link "8" at bounding box center [756, 325] width 17 height 15
type input "September 8, 2025"
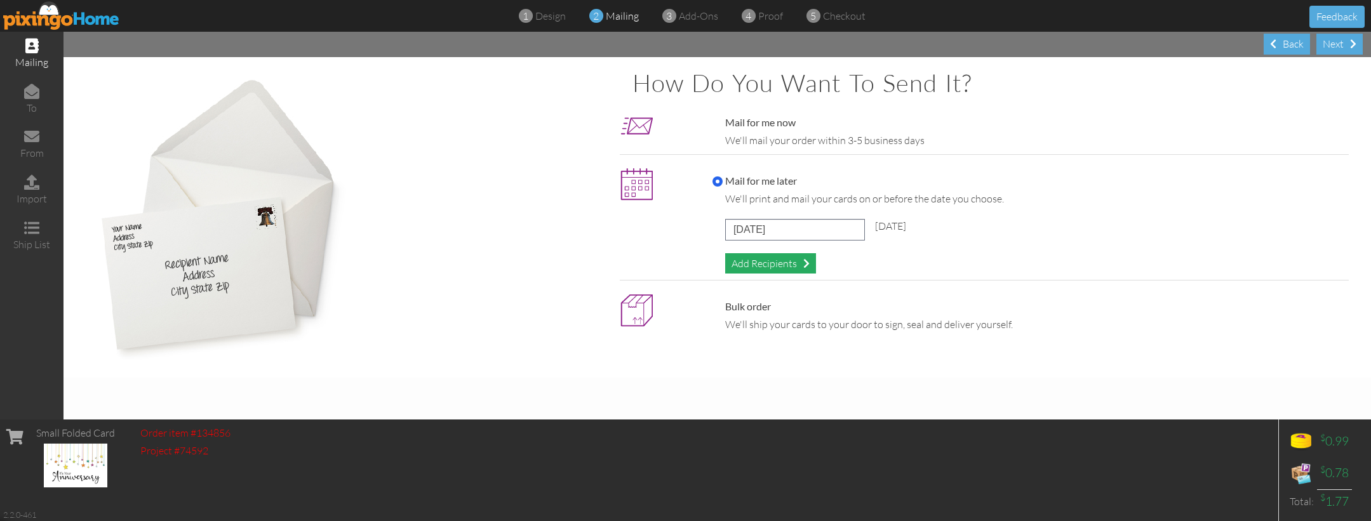
click at [788, 259] on div "Add Recipients" at bounding box center [770, 263] width 91 height 21
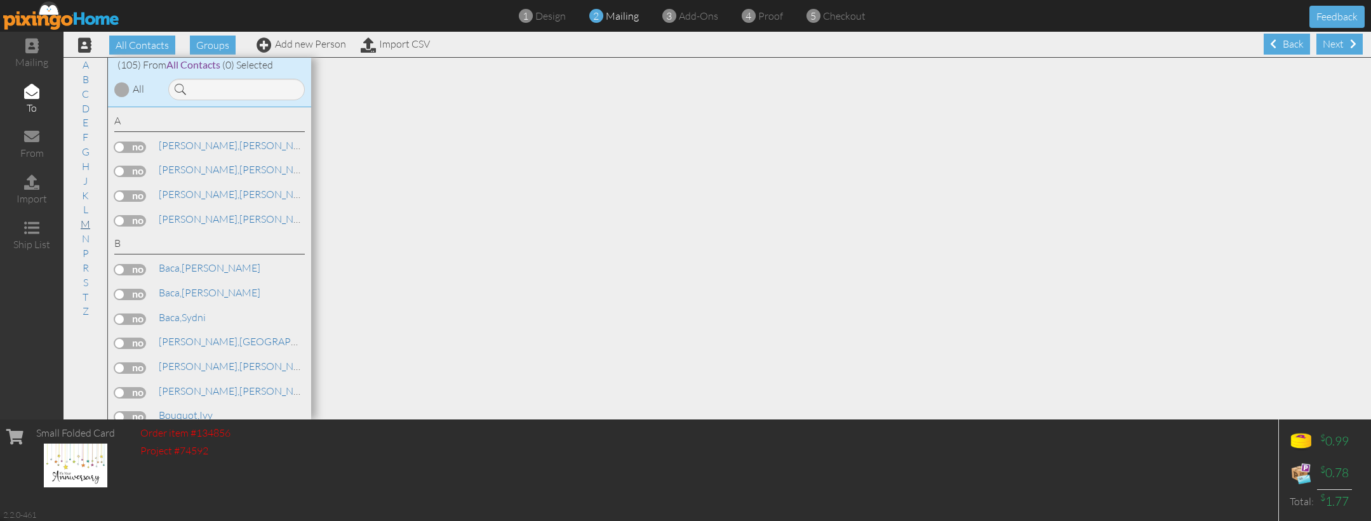
click at [84, 216] on link "M" at bounding box center [85, 223] width 22 height 15
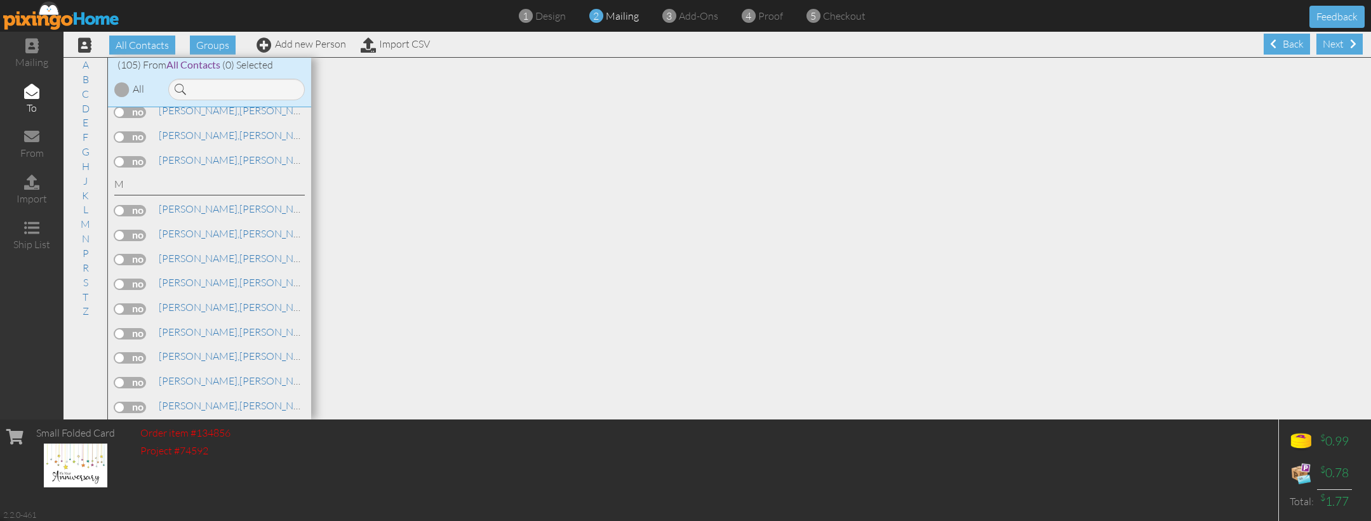
click at [202, 472] on link "Medina, Rob" at bounding box center [238, 479] width 162 height 15
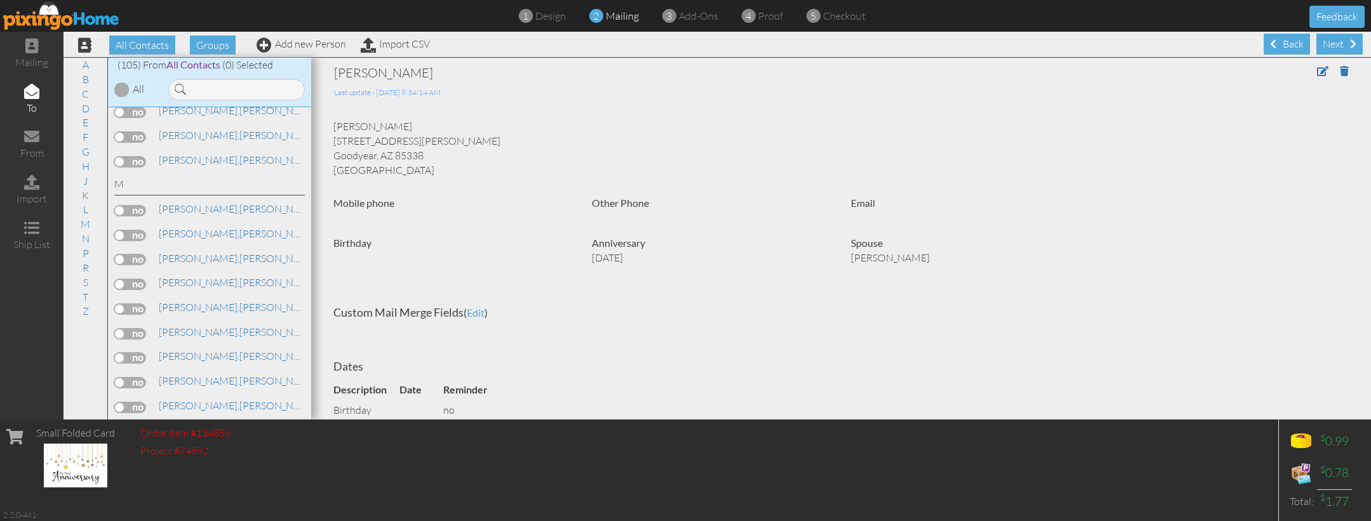
drag, startPoint x: 140, startPoint y: 399, endPoint x: 163, endPoint y: 387, distance: 25.8
click at [140, 476] on label at bounding box center [130, 481] width 32 height 11
click at [0, 0] on input "checkbox" at bounding box center [0, 0] width 0 height 0
click at [1334, 42] on div "Next" at bounding box center [1339, 44] width 46 height 21
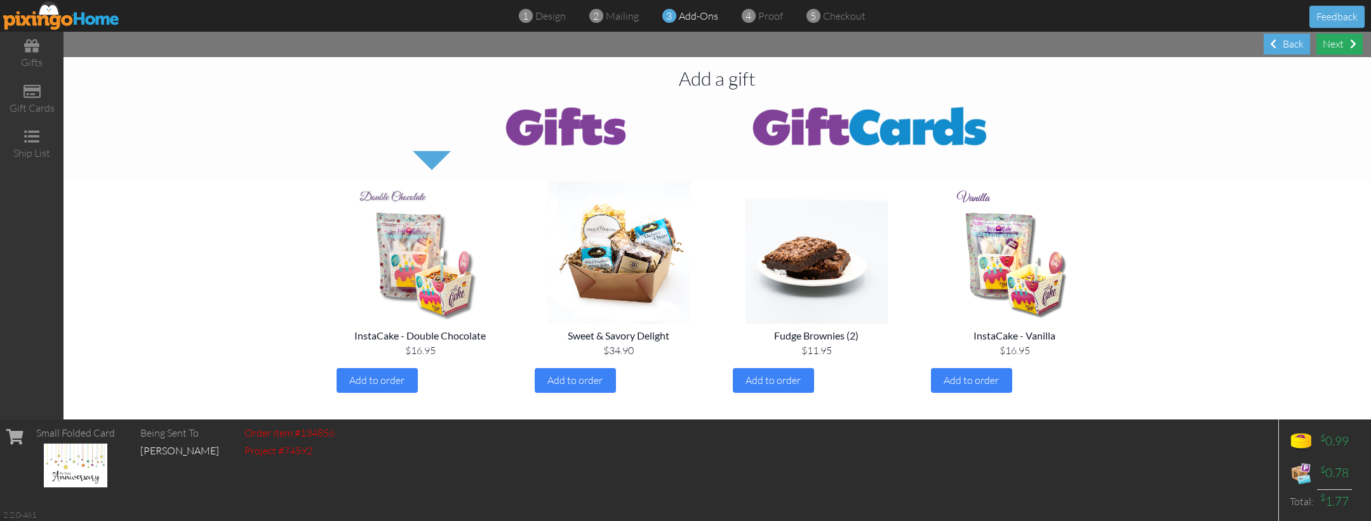
click at [1337, 46] on div "Next" at bounding box center [1339, 44] width 46 height 21
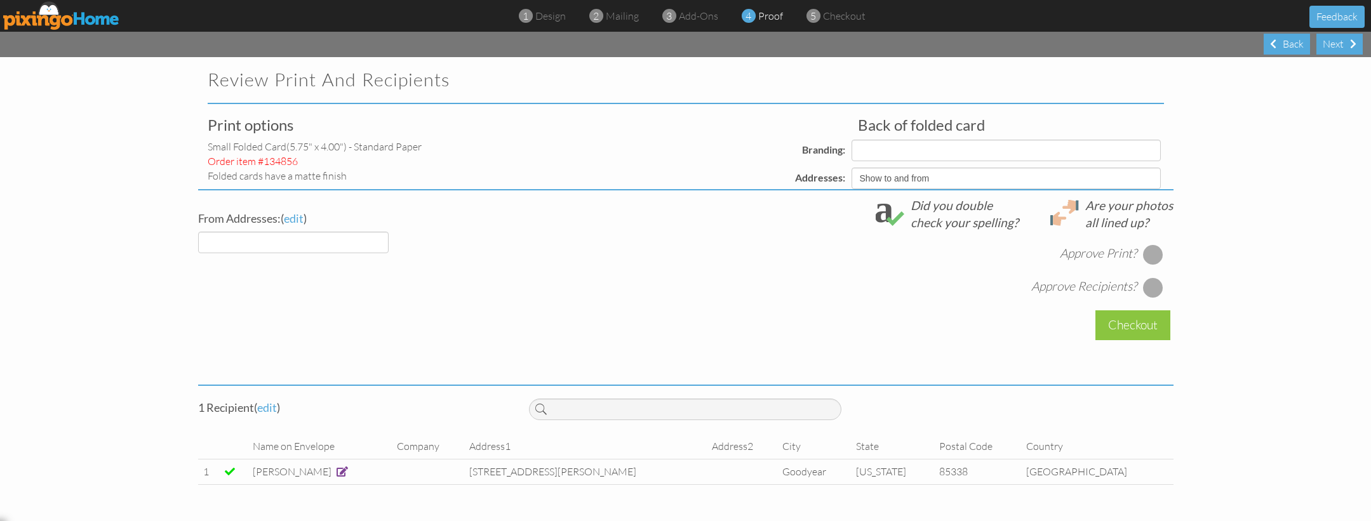
select select "object:2218"
select select "object:2220"
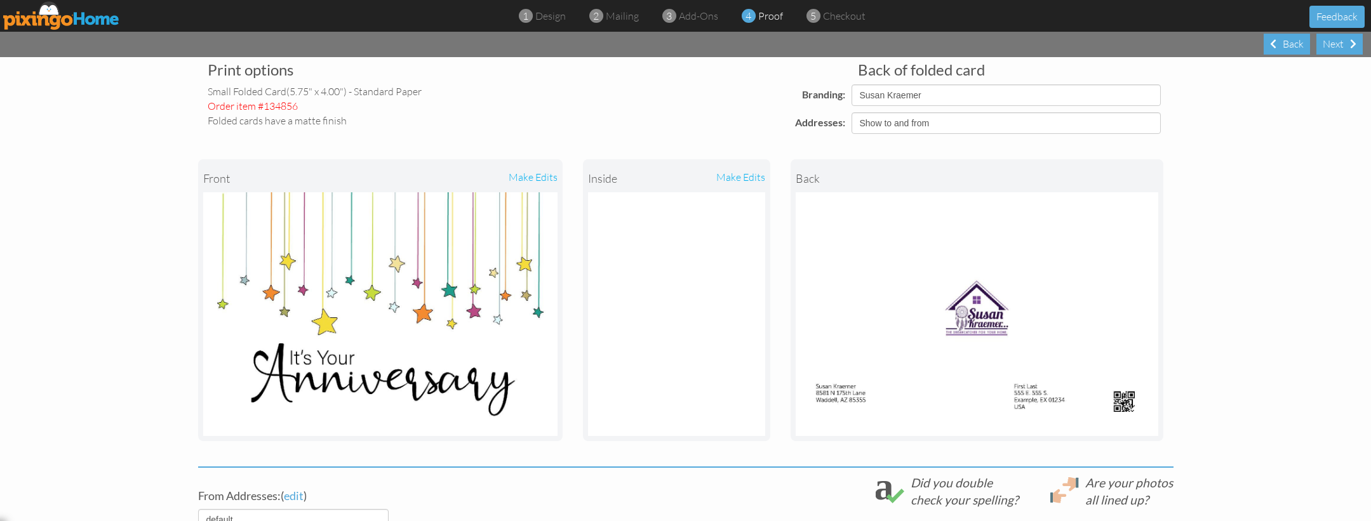
scroll to position [58, 0]
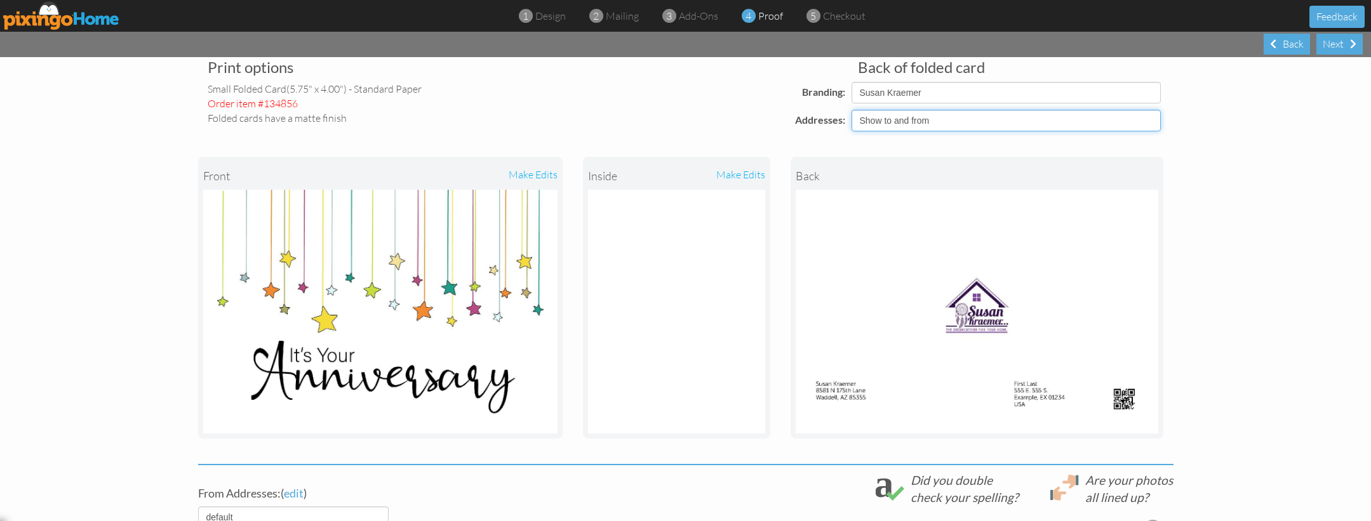
select select "object:2217"
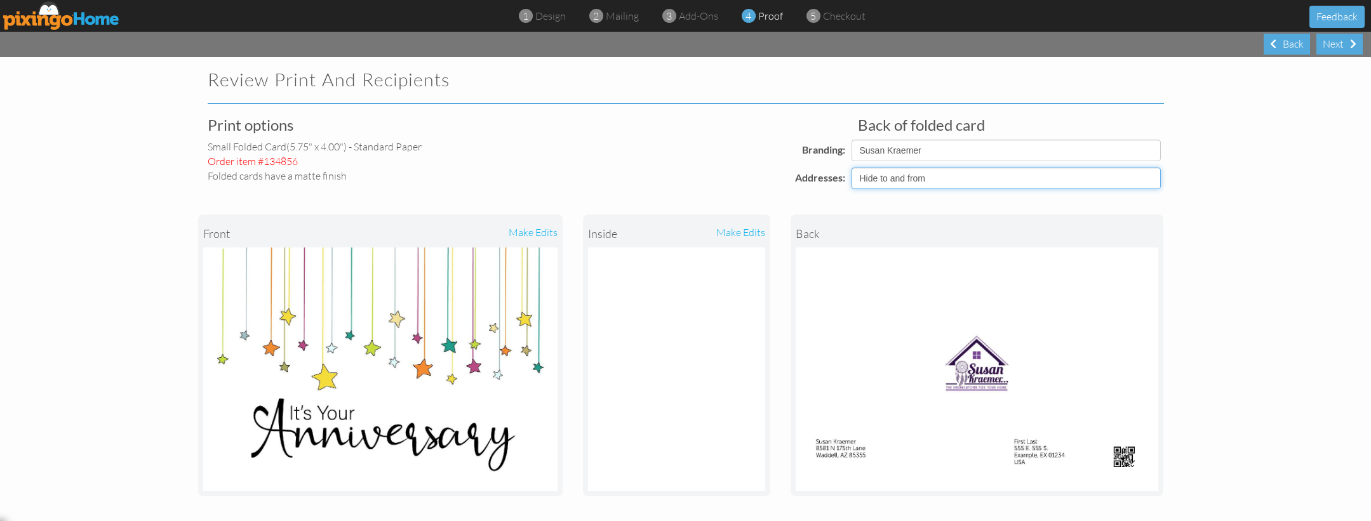
scroll to position [0, 0]
click at [1275, 40] on span at bounding box center [1273, 44] width 6 height 10
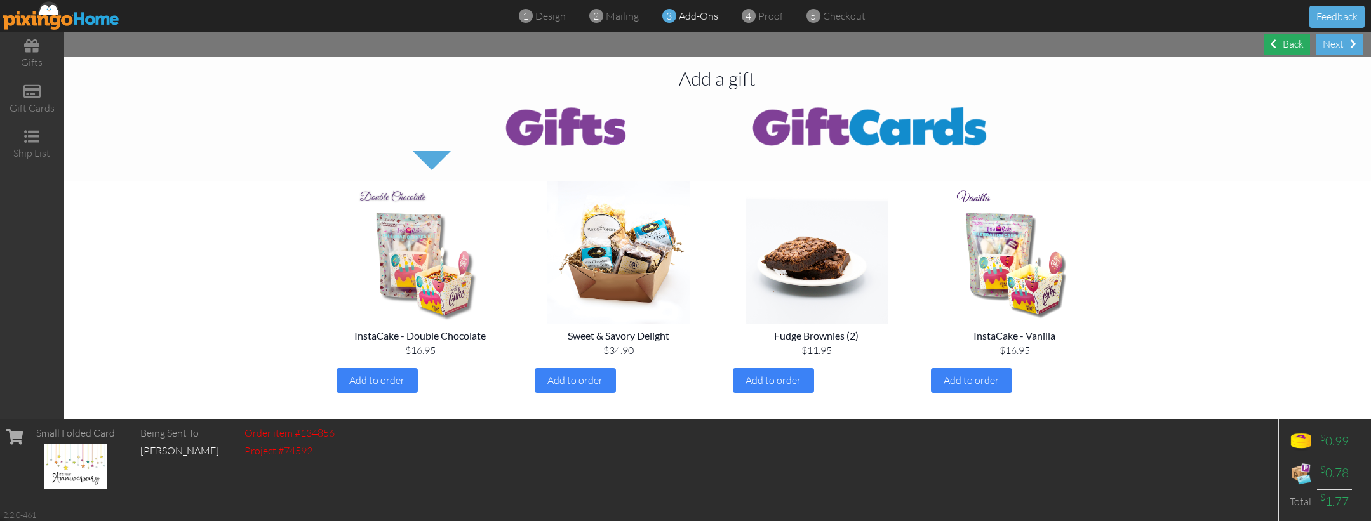
click at [1275, 40] on span at bounding box center [1273, 44] width 6 height 10
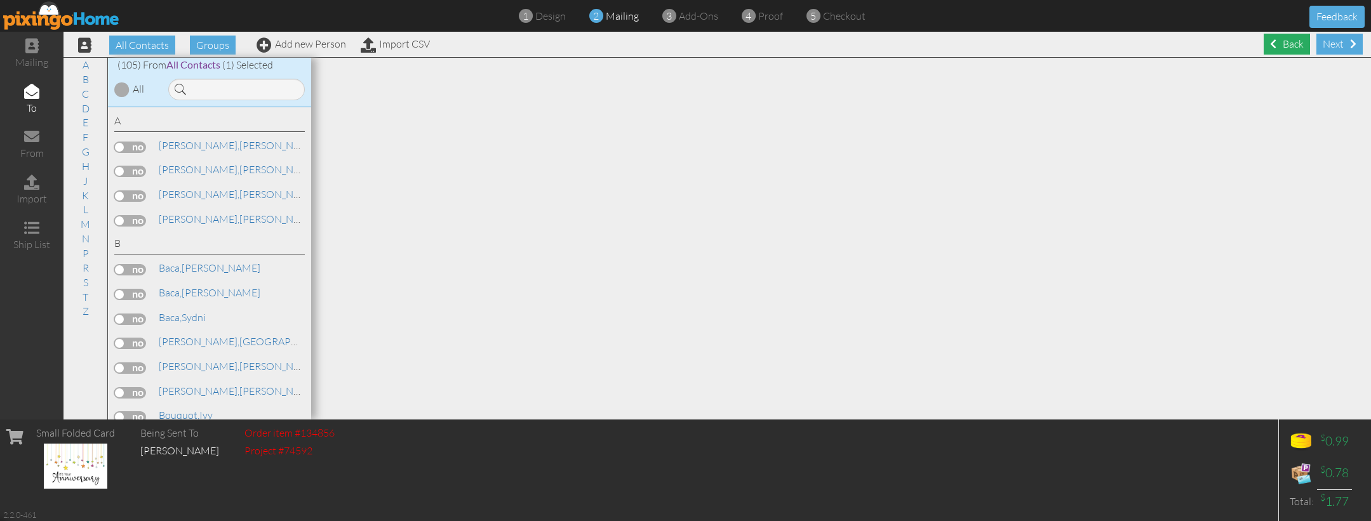
click at [1281, 39] on div "Back" at bounding box center [1286, 44] width 46 height 21
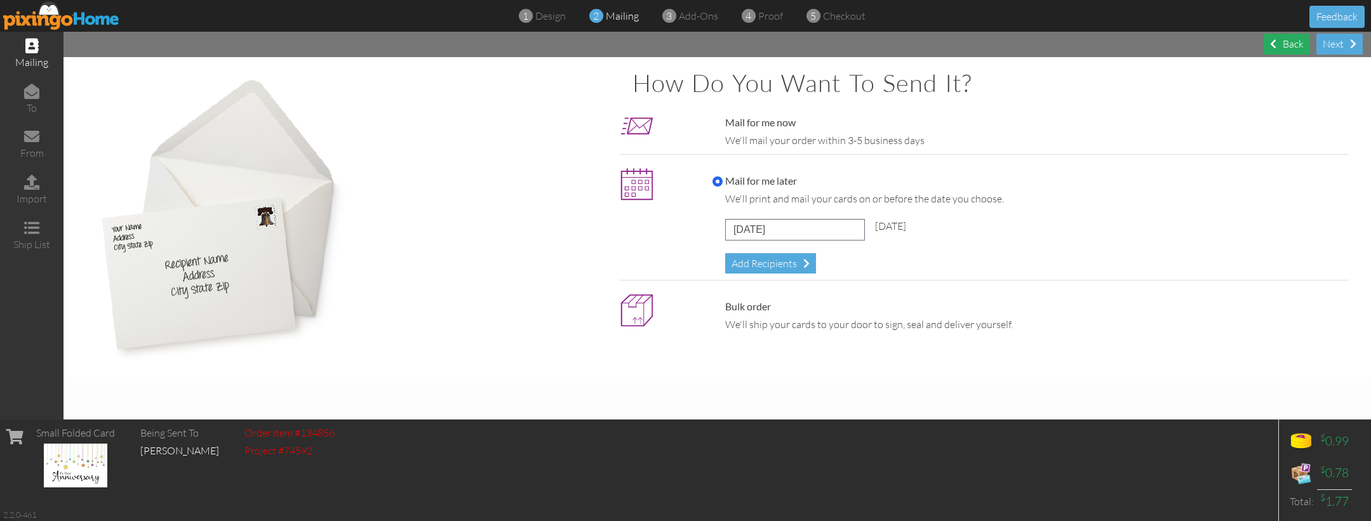
click at [1274, 45] on span at bounding box center [1273, 44] width 6 height 10
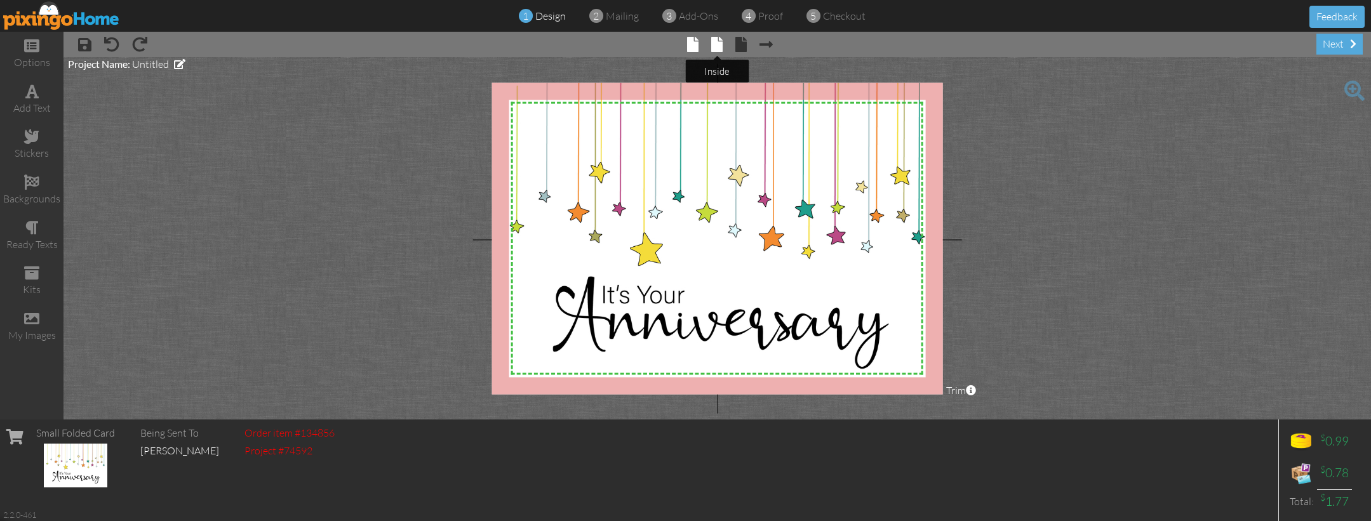
click at [714, 45] on span at bounding box center [716, 44] width 11 height 15
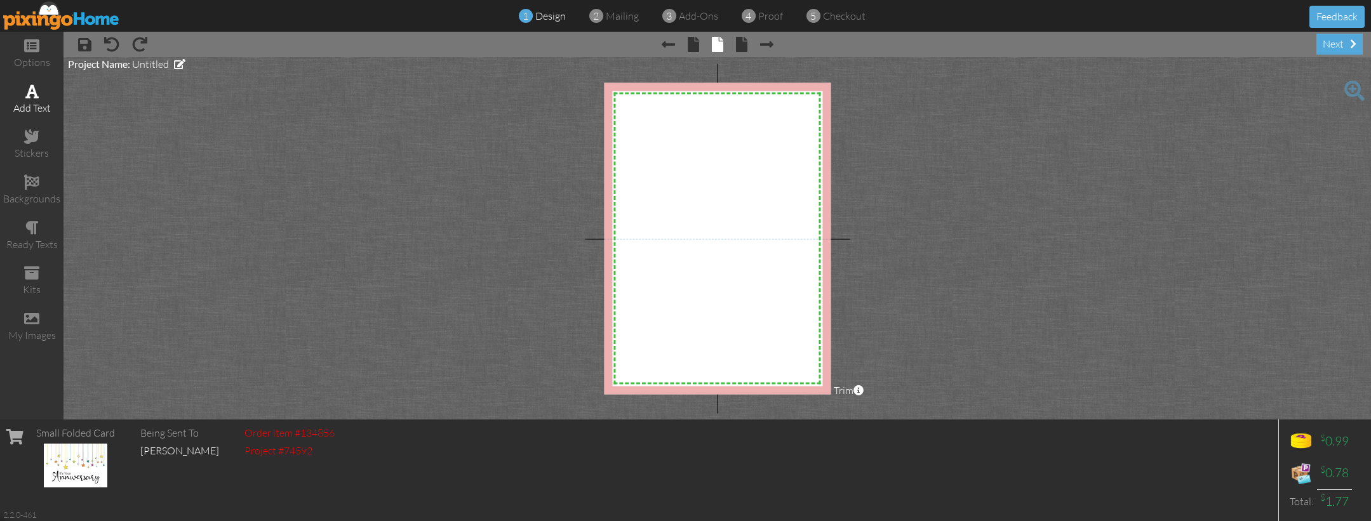
click at [33, 101] on div "add text" at bounding box center [31, 108] width 63 height 15
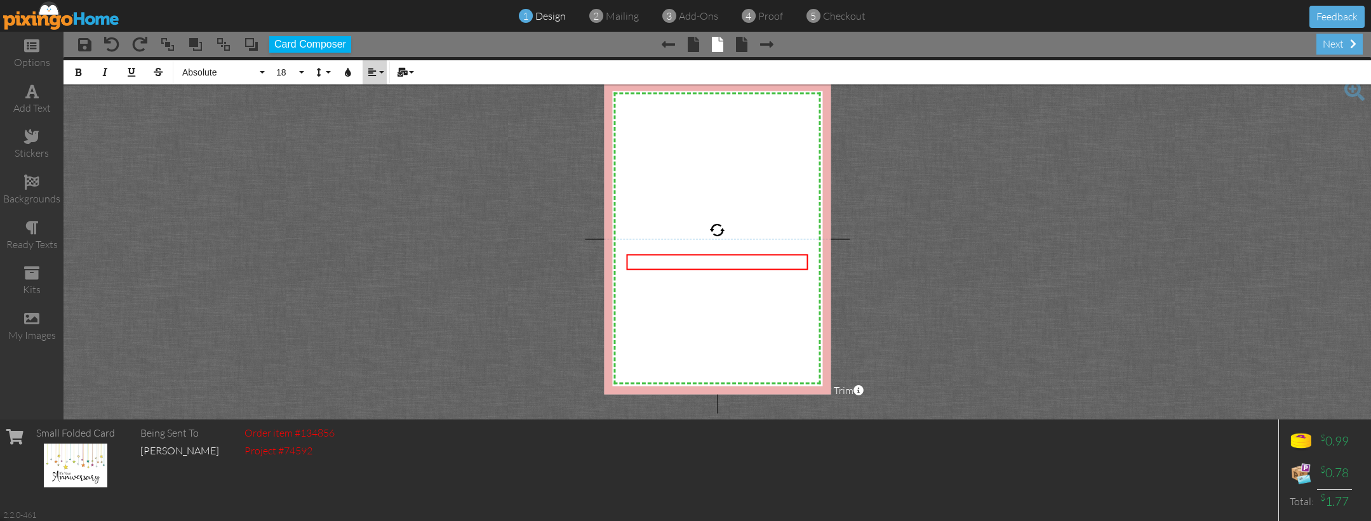
click at [371, 67] on button "Align" at bounding box center [375, 72] width 24 height 24
drag, startPoint x: 377, startPoint y: 121, endPoint x: 467, endPoint y: 102, distance: 91.5
click at [378, 121] on link "Align Center" at bounding box center [382, 119] width 39 height 19
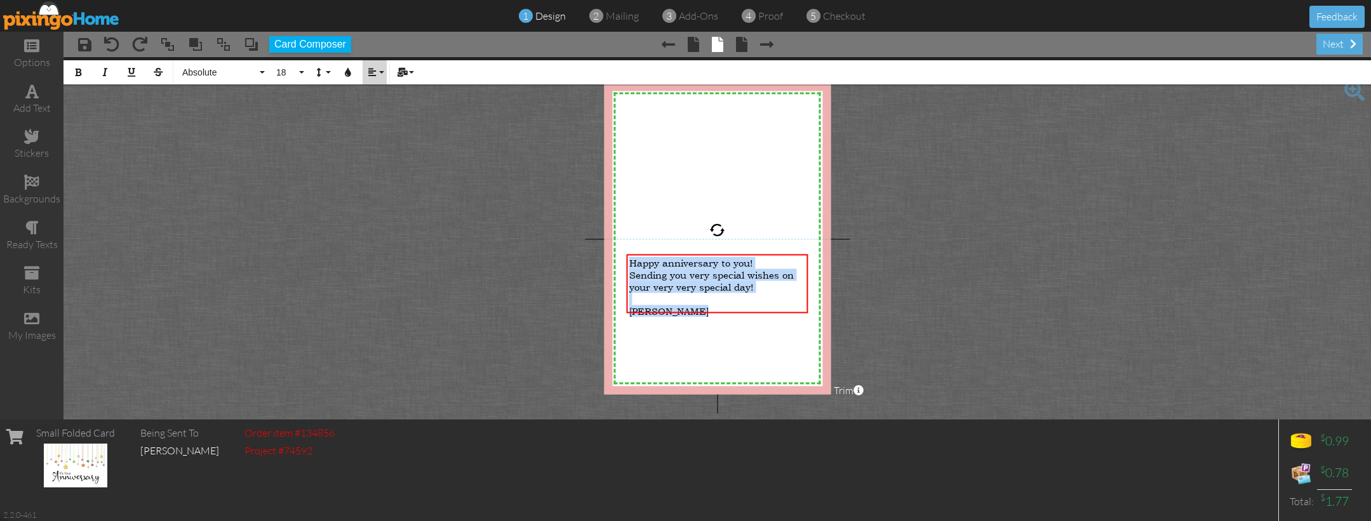
click at [383, 68] on button "Align" at bounding box center [375, 72] width 24 height 24
click at [382, 116] on icon at bounding box center [382, 119] width 8 height 10
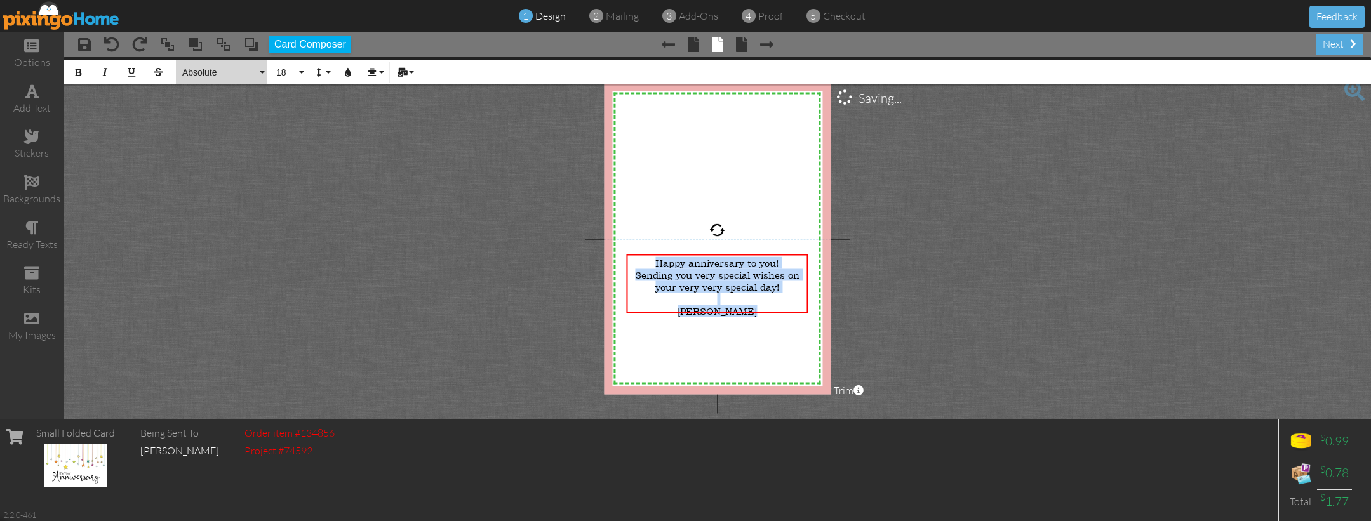
click at [258, 67] on button "Absolute" at bounding box center [221, 72] width 91 height 24
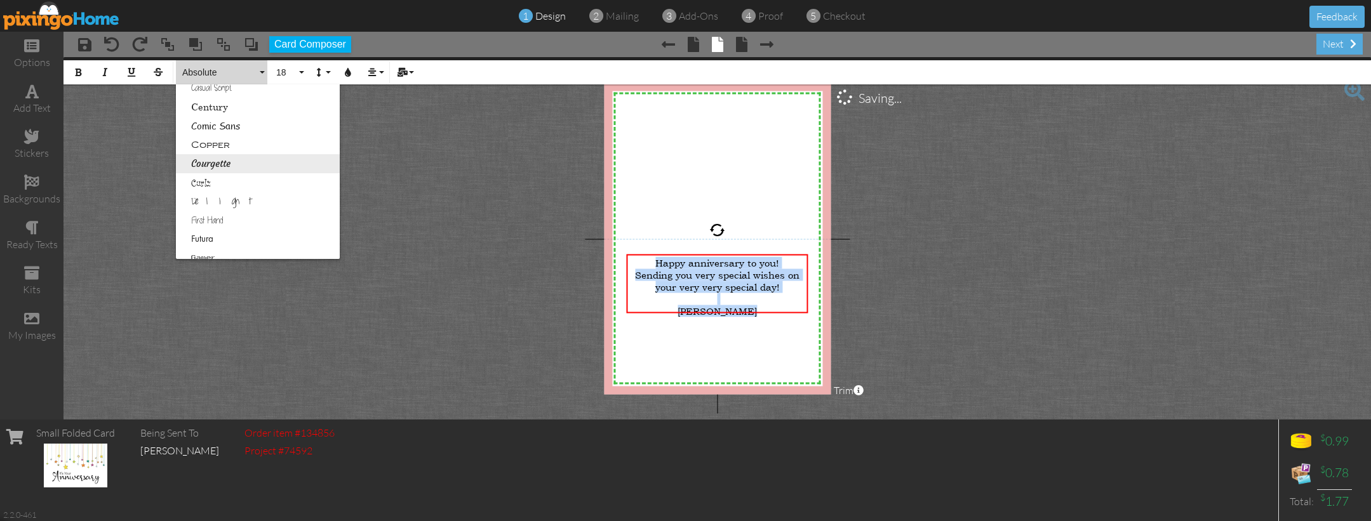
scroll to position [159, 0]
click at [244, 161] on link "Courgette" at bounding box center [258, 163] width 164 height 19
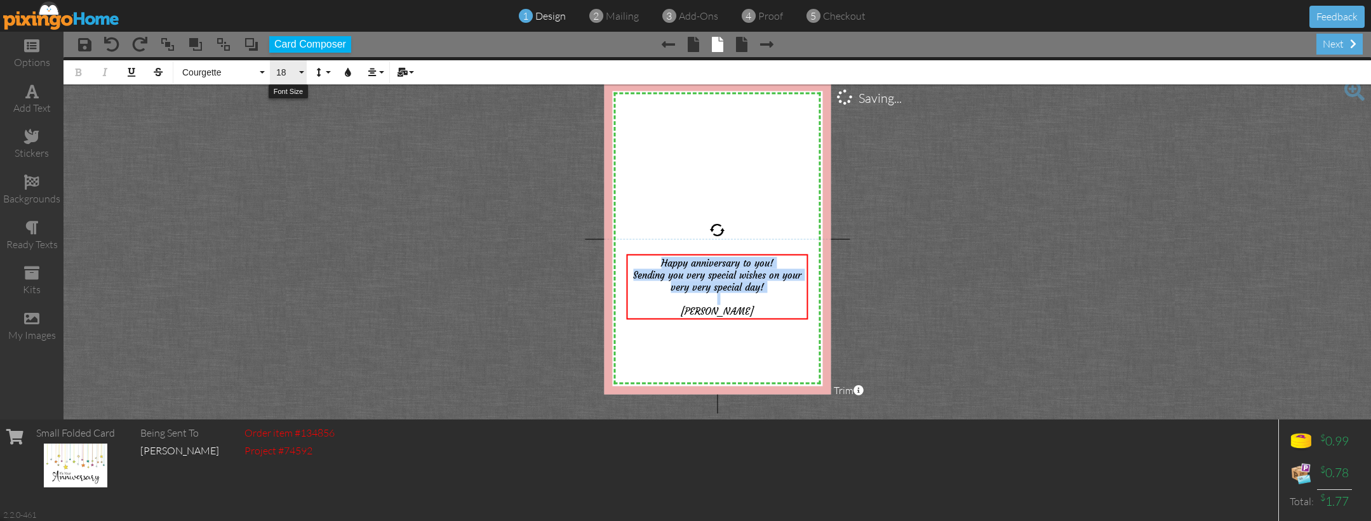
click at [297, 67] on button "18" at bounding box center [288, 72] width 37 height 24
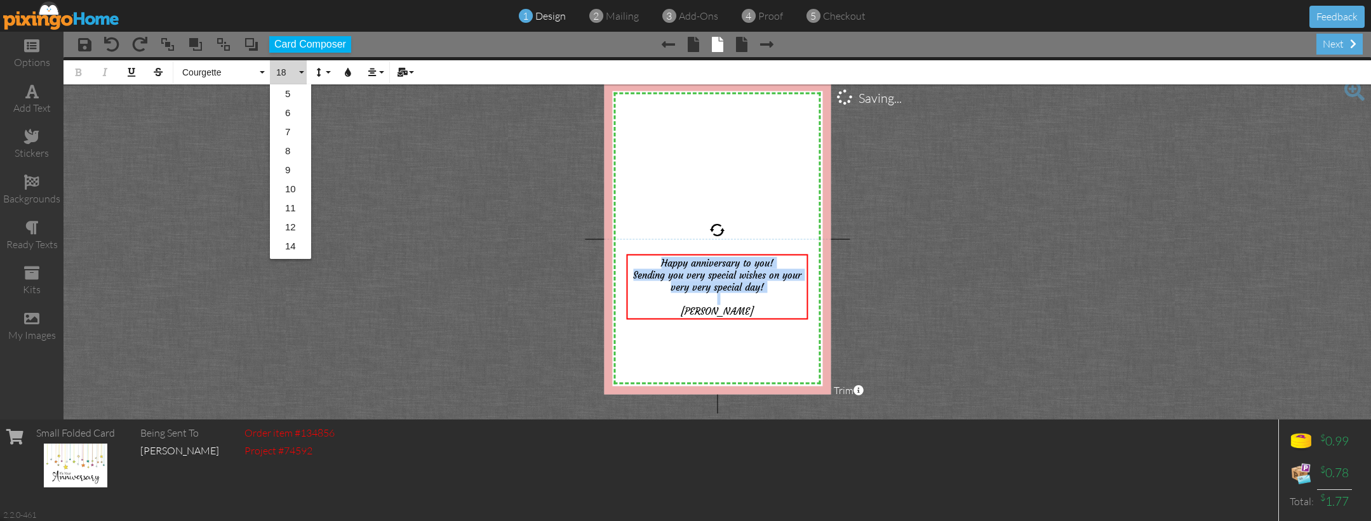
scroll to position [112, 0]
click at [290, 221] on link "24" at bounding box center [290, 229] width 41 height 19
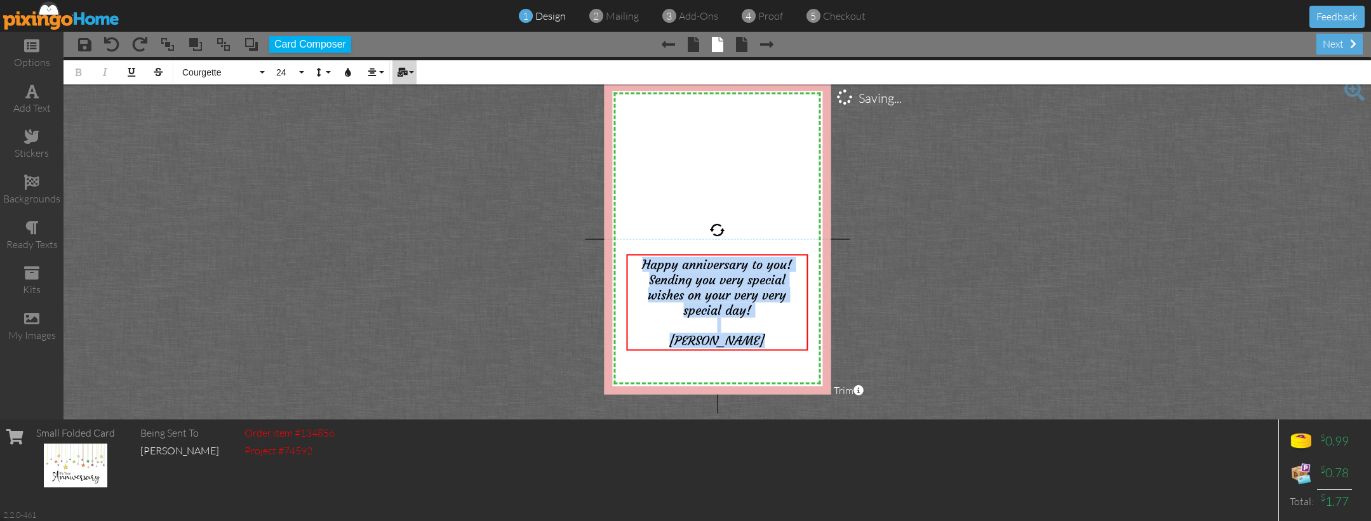
click at [409, 65] on button "Mail Merge" at bounding box center [404, 72] width 24 height 24
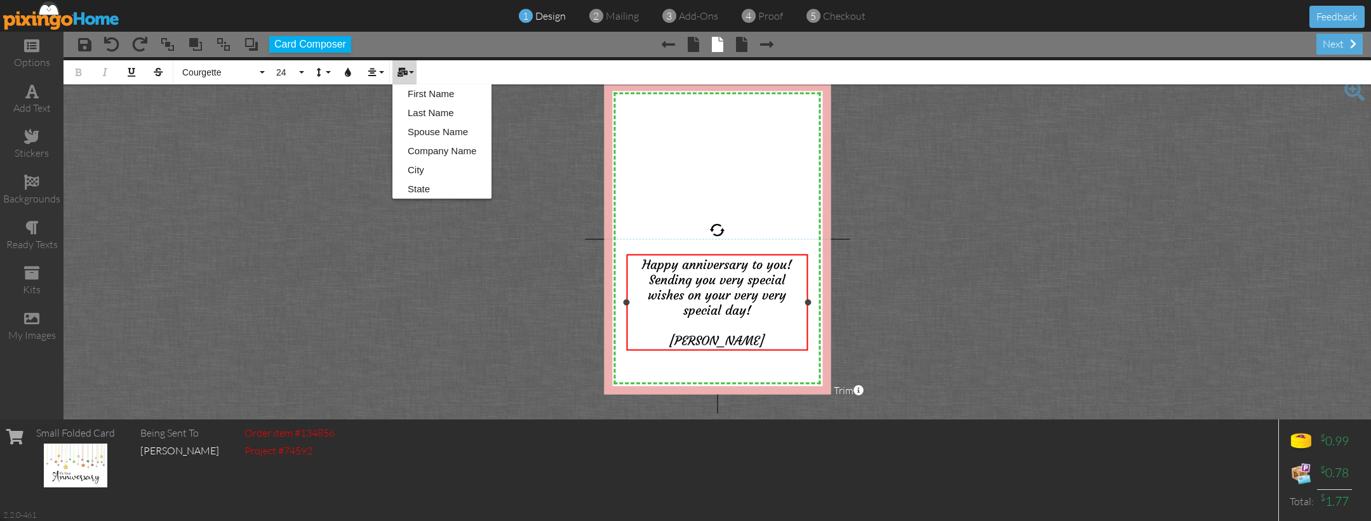
click at [645, 255] on div "Happy anniversary to you! Sending you very special wishes on your very very spe…" at bounding box center [718, 302] width 182 height 97
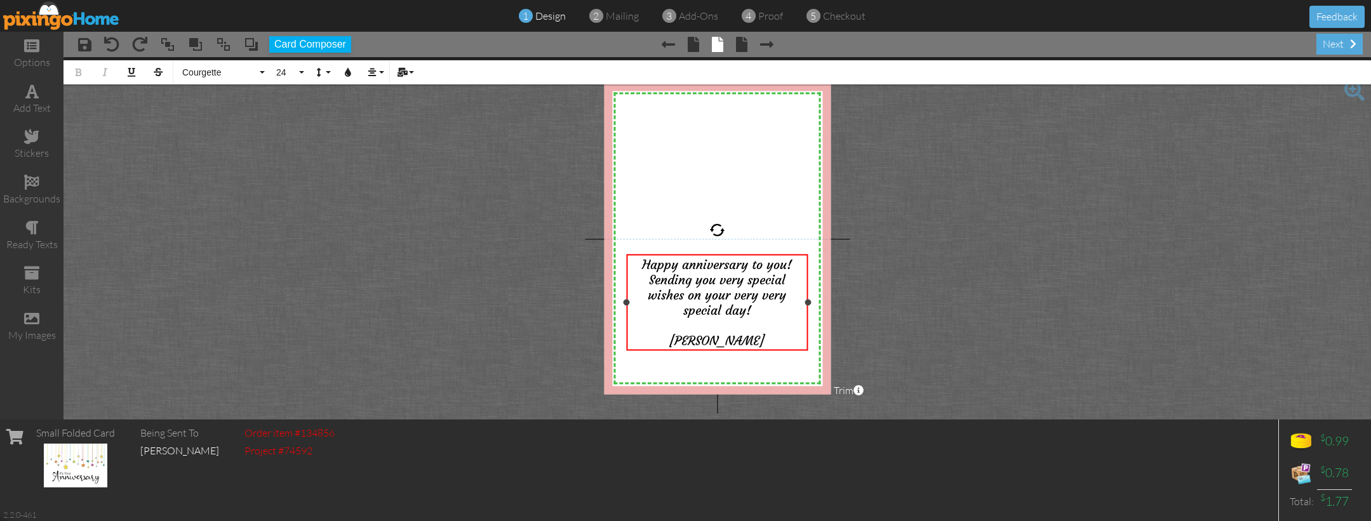
click at [643, 263] on span "Happy anniversary to you!" at bounding box center [717, 263] width 150 height 15
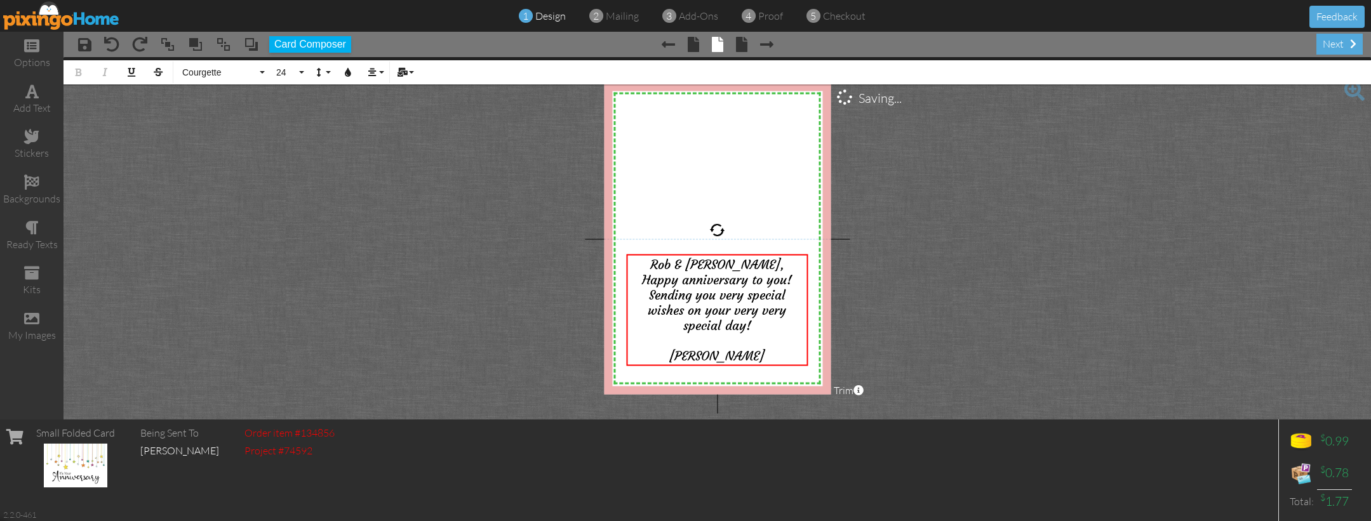
scroll to position [0, 0]
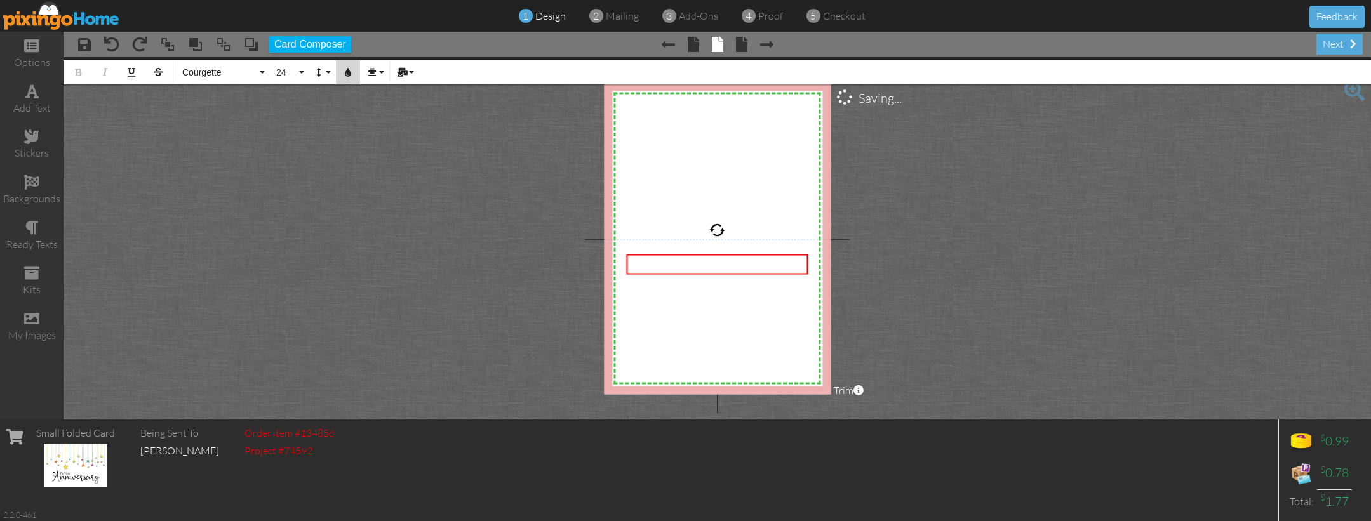
click at [347, 67] on button "Colors" at bounding box center [348, 72] width 24 height 24
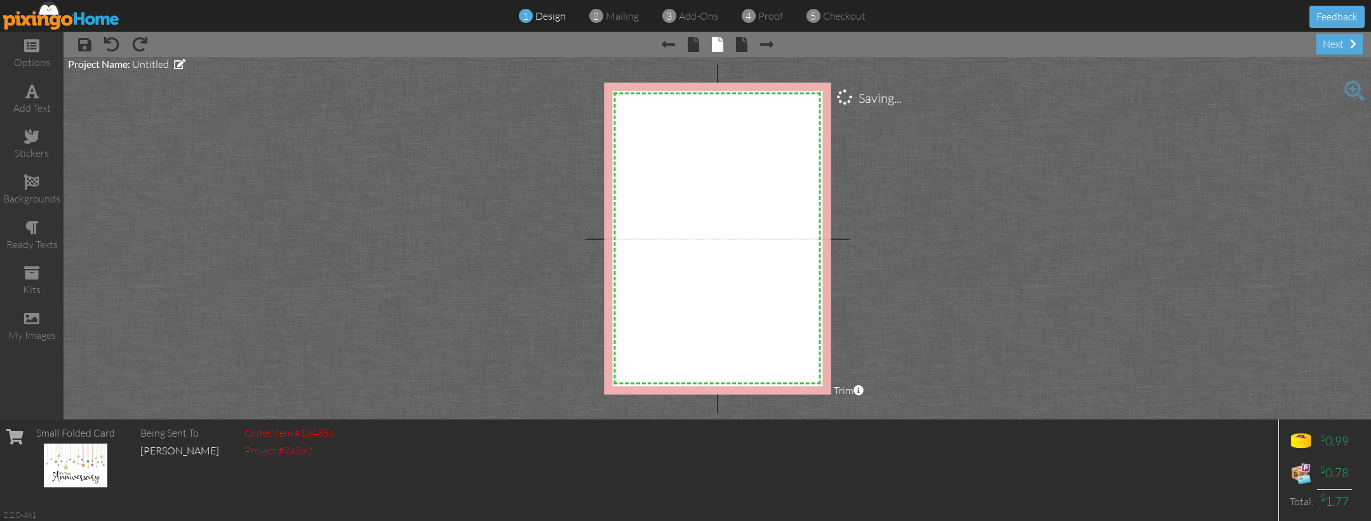
drag, startPoint x: 536, startPoint y: 382, endPoint x: 523, endPoint y: 376, distance: 14.9
click at [531, 380] on project-studio-wrapper "X X X X X X X X X X X X X X X X X X X X X X X X X X X X X X X X X X X X X X X X…" at bounding box center [716, 238] width 1307 height 363
click at [32, 106] on div "add text" at bounding box center [31, 108] width 63 height 15
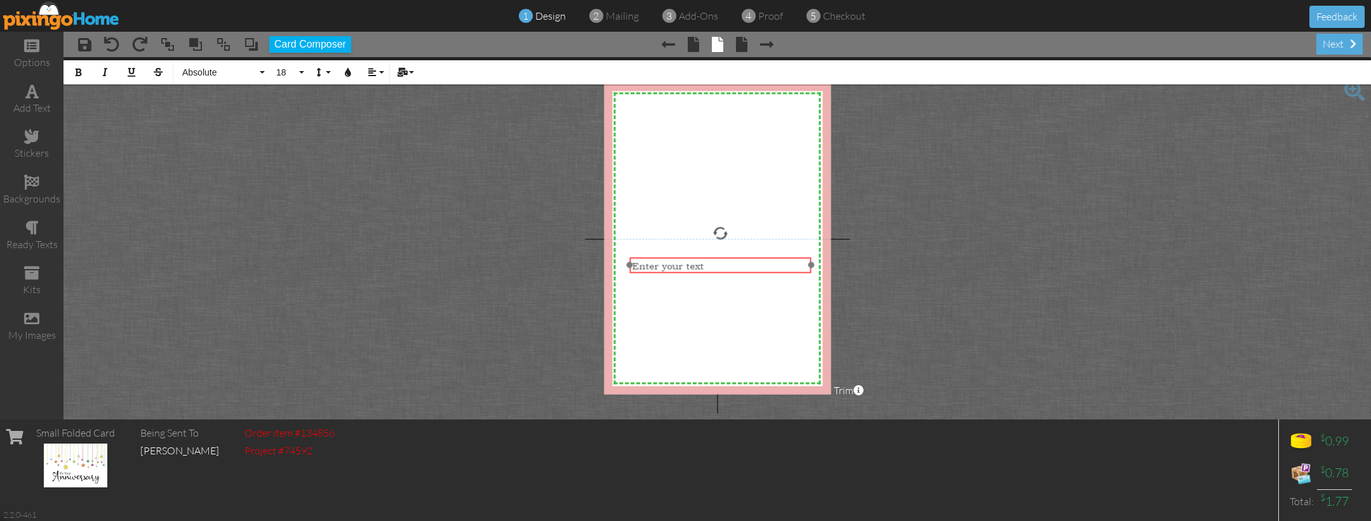
drag, startPoint x: 651, startPoint y: 115, endPoint x: 655, endPoint y: 258, distance: 143.5
click at [655, 258] on div "Enter your text" at bounding box center [721, 265] width 182 height 17
click at [655, 262] on span "Enter your text" at bounding box center [668, 266] width 72 height 12
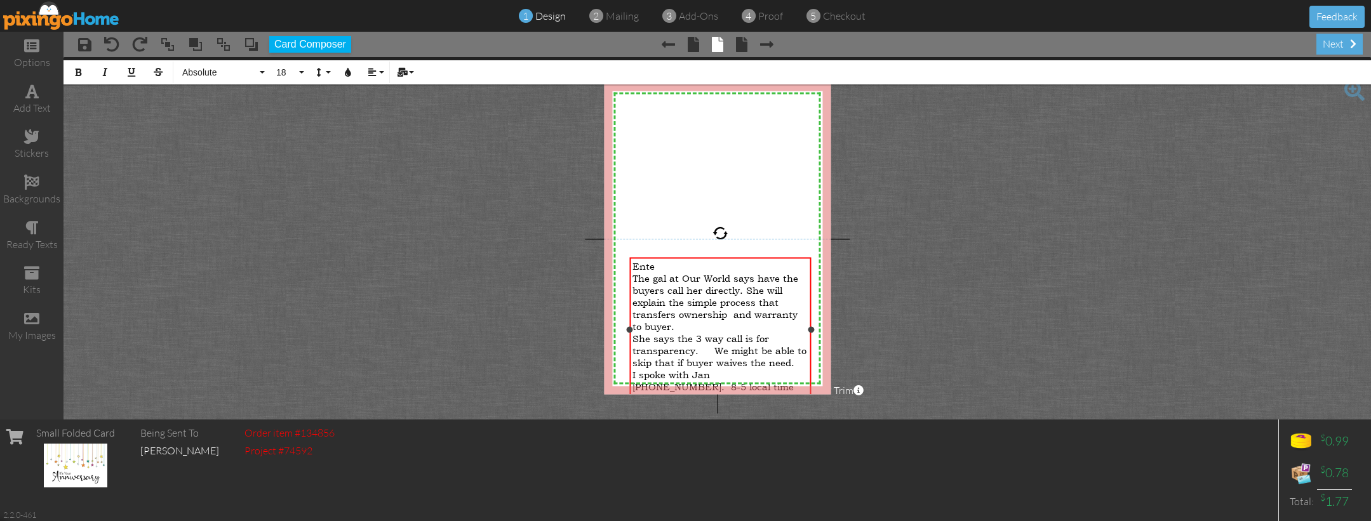
scroll to position [2826, 8]
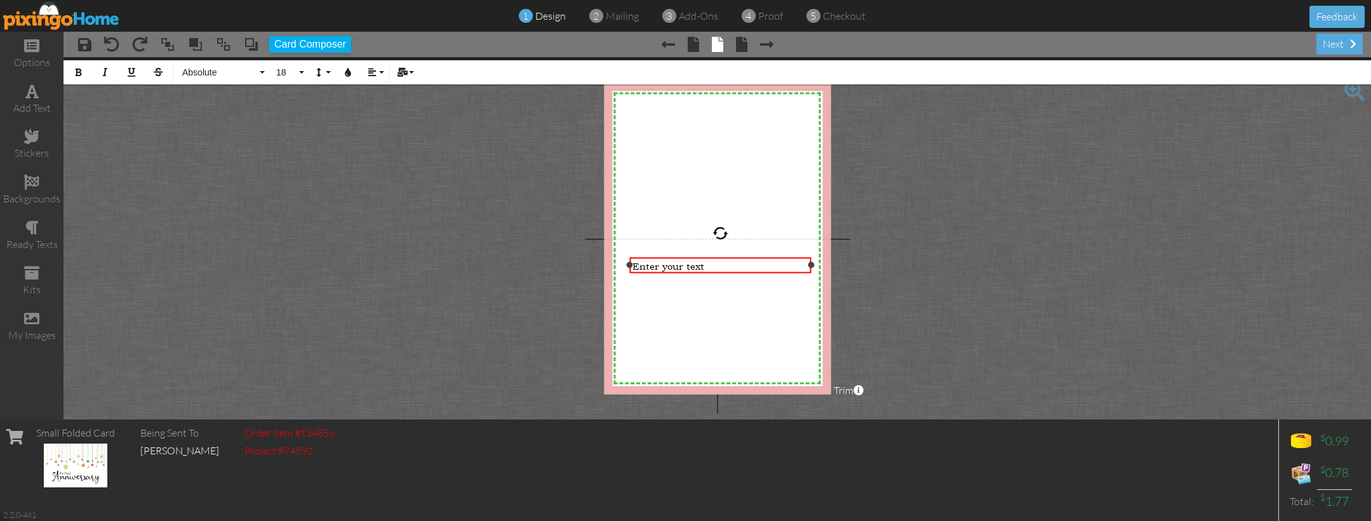
click at [665, 266] on span "Ente ​ ​ r your text" at bounding box center [668, 266] width 72 height 12
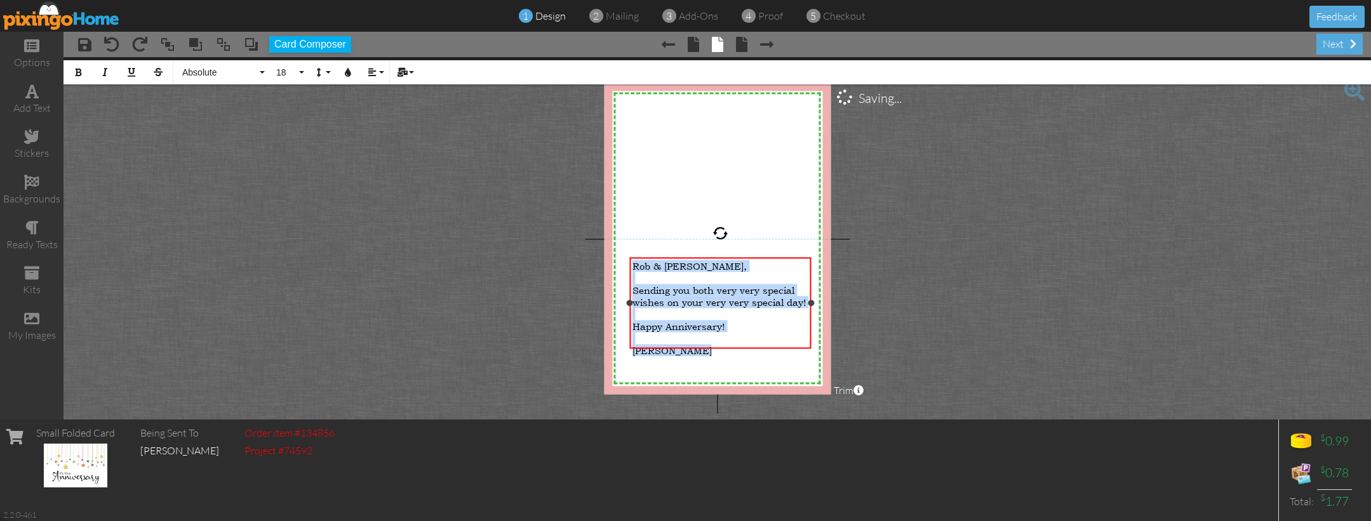
copy div "Rob & Nadine, ​ Sending you both very very special wishes on your very very spe…"
click at [372, 65] on button "Align" at bounding box center [375, 72] width 24 height 24
click at [380, 112] on icon at bounding box center [382, 113] width 8 height 10
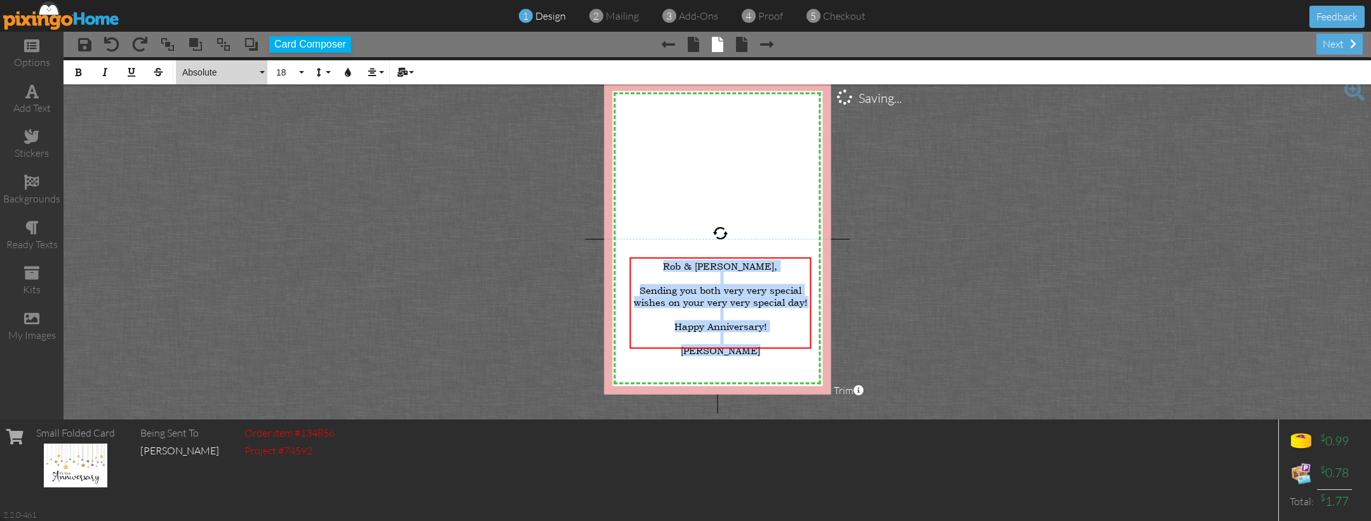
click at [256, 71] on span "Absolute" at bounding box center [219, 72] width 76 height 11
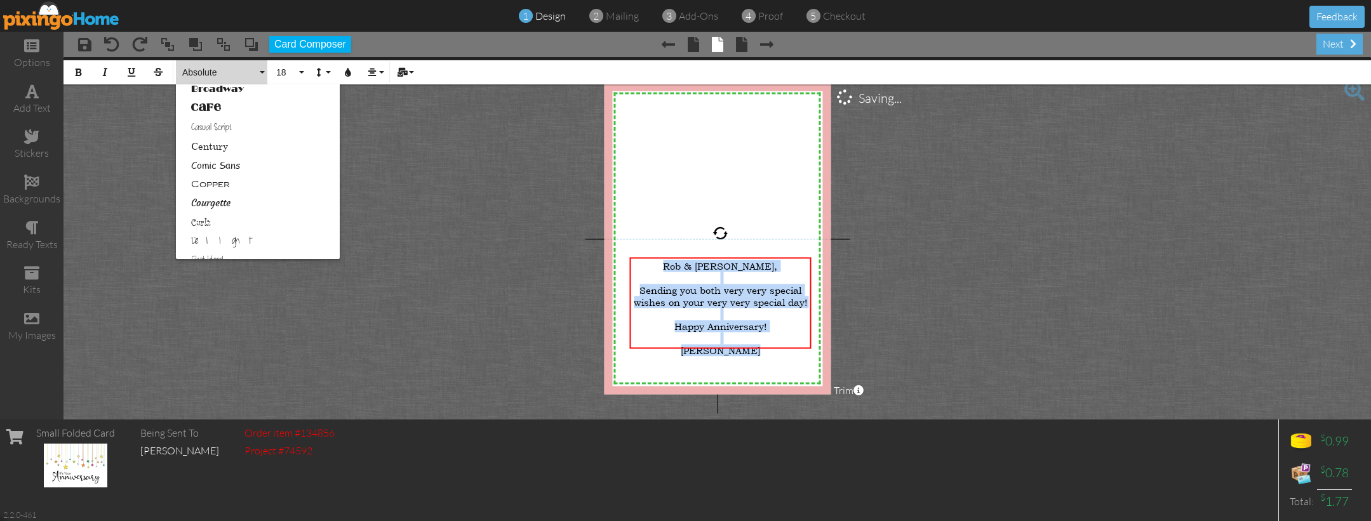
scroll to position [154, 0]
click at [229, 164] on link "Courgette" at bounding box center [258, 168] width 164 height 19
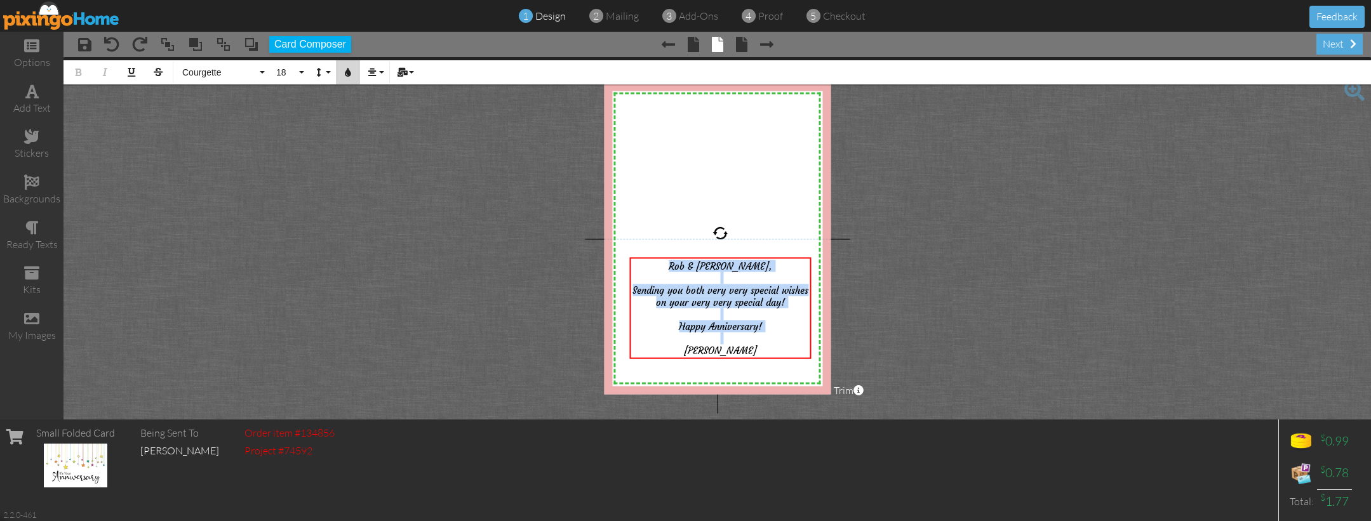
click at [345, 72] on icon "button" at bounding box center [347, 72] width 9 height 9
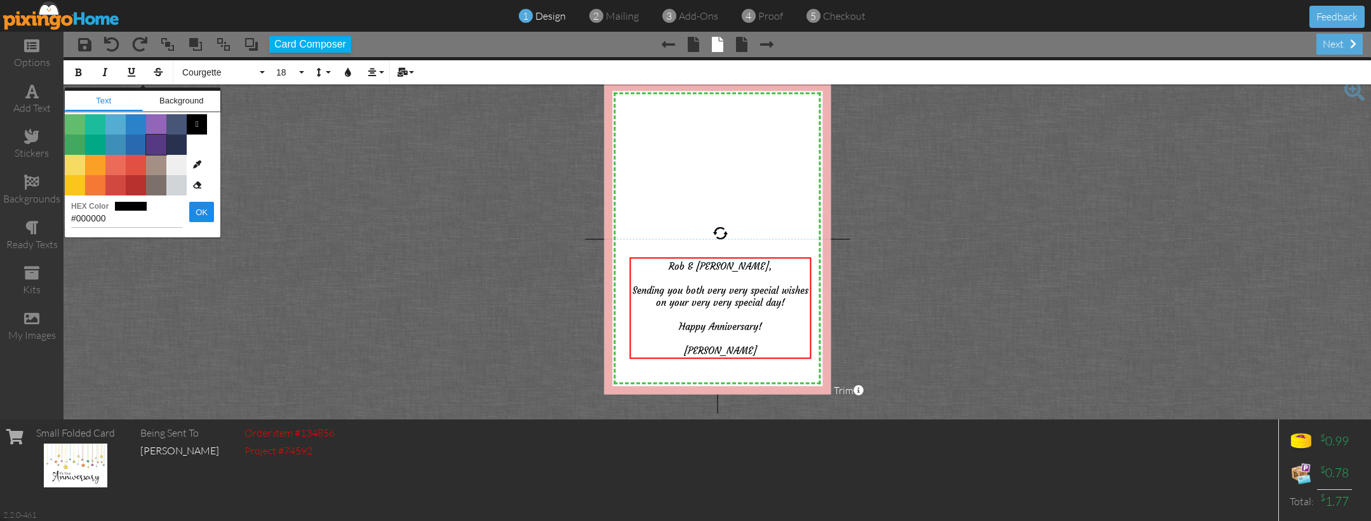
click at [158, 143] on span "Color #553982" at bounding box center [156, 145] width 20 height 20
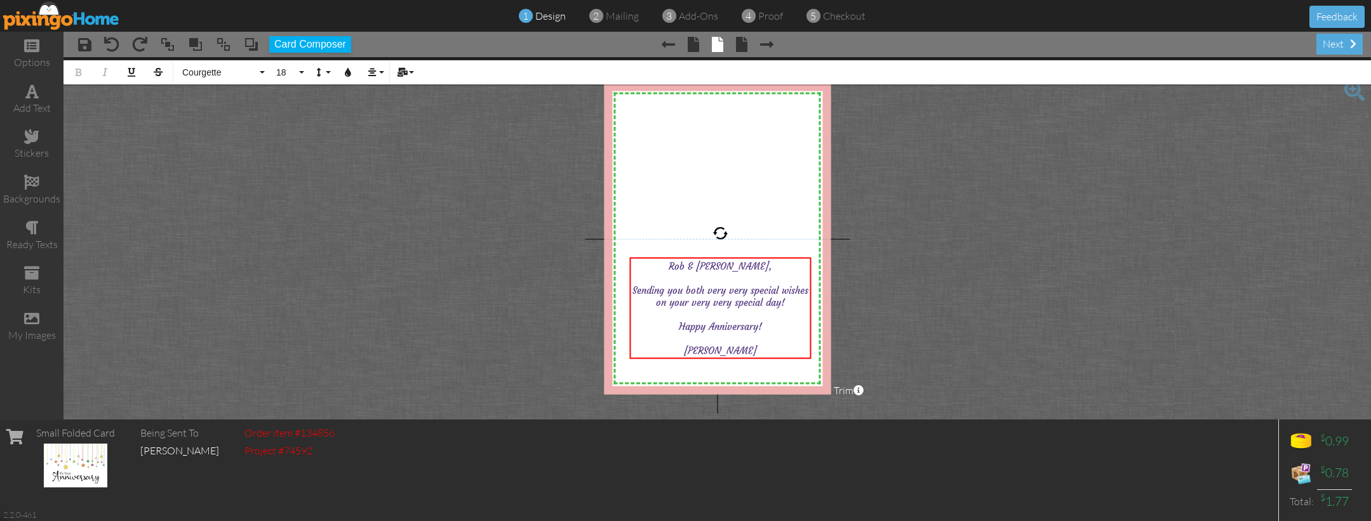
click at [955, 194] on project-studio-wrapper "X X X X X X X X X X X X X X X X X X X X X X X X X X X X X X X X X X X X X X X X…" at bounding box center [716, 238] width 1307 height 363
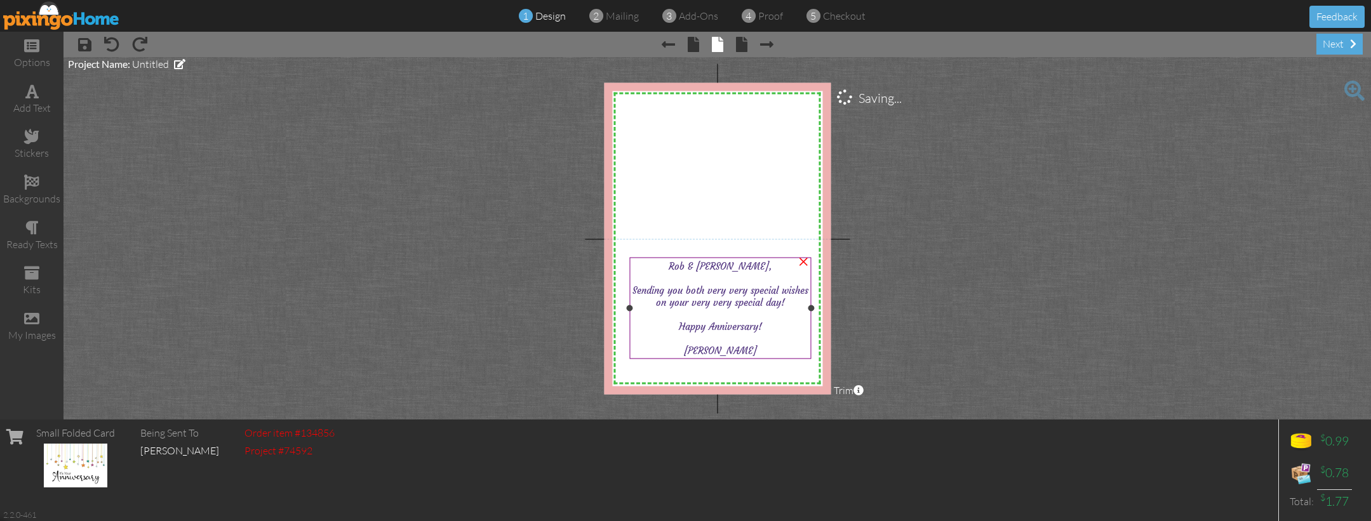
click at [671, 287] on span "Sending you both very very special wishes on your very very special day!" at bounding box center [720, 296] width 176 height 24
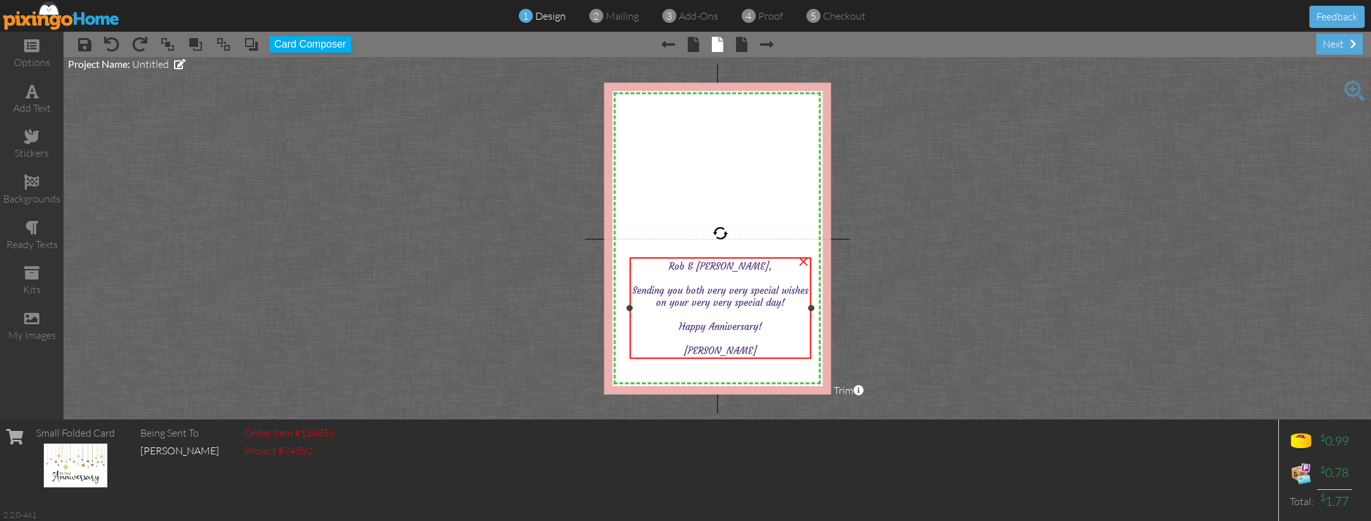
click at [681, 276] on div at bounding box center [720, 278] width 176 height 12
click at [695, 276] on div at bounding box center [720, 278] width 176 height 12
click at [692, 265] on span "Rob & Nadine," at bounding box center [720, 266] width 103 height 12
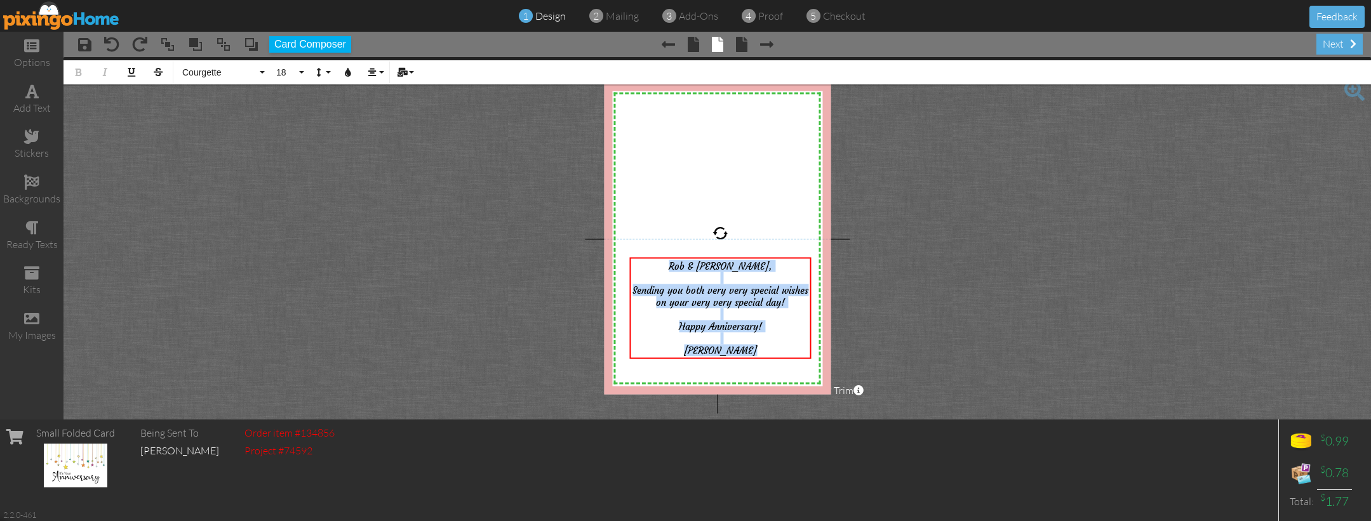
drag, startPoint x: 695, startPoint y: 276, endPoint x: 686, endPoint y: 310, distance: 35.4
click at [754, 376] on div "X X X X X X X X X X X X X X X X X X X X X X X X X X X X X X X X X X X X X X X X…" at bounding box center [717, 239] width 227 height 312
click at [298, 72] on button "18" at bounding box center [288, 72] width 37 height 24
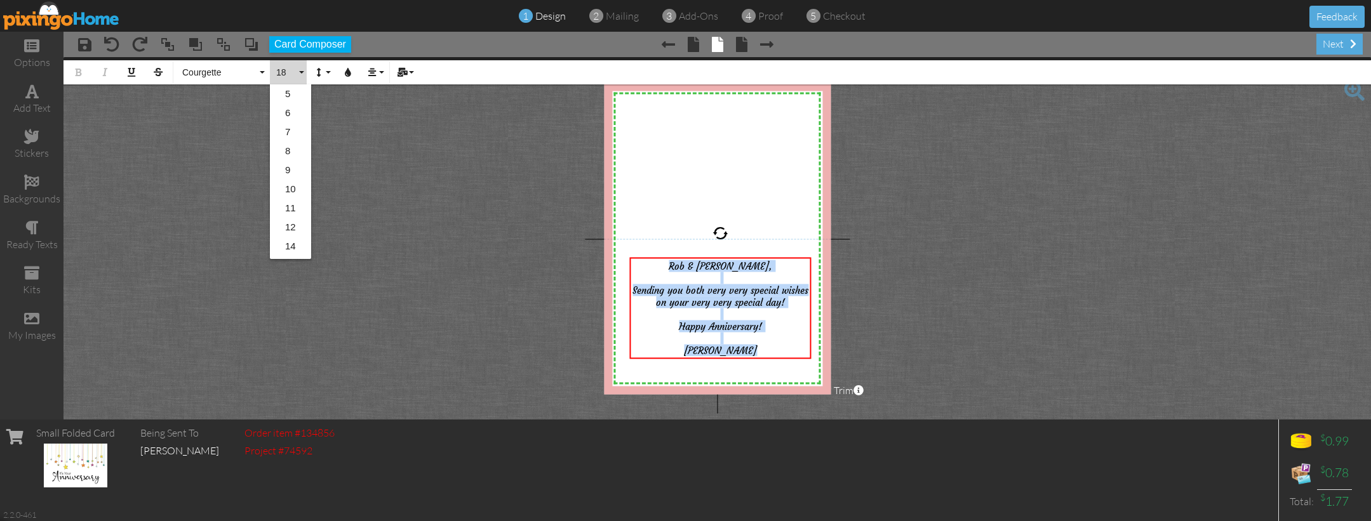
scroll to position [112, 0]
click at [293, 186] on link "20" at bounding box center [290, 191] width 41 height 19
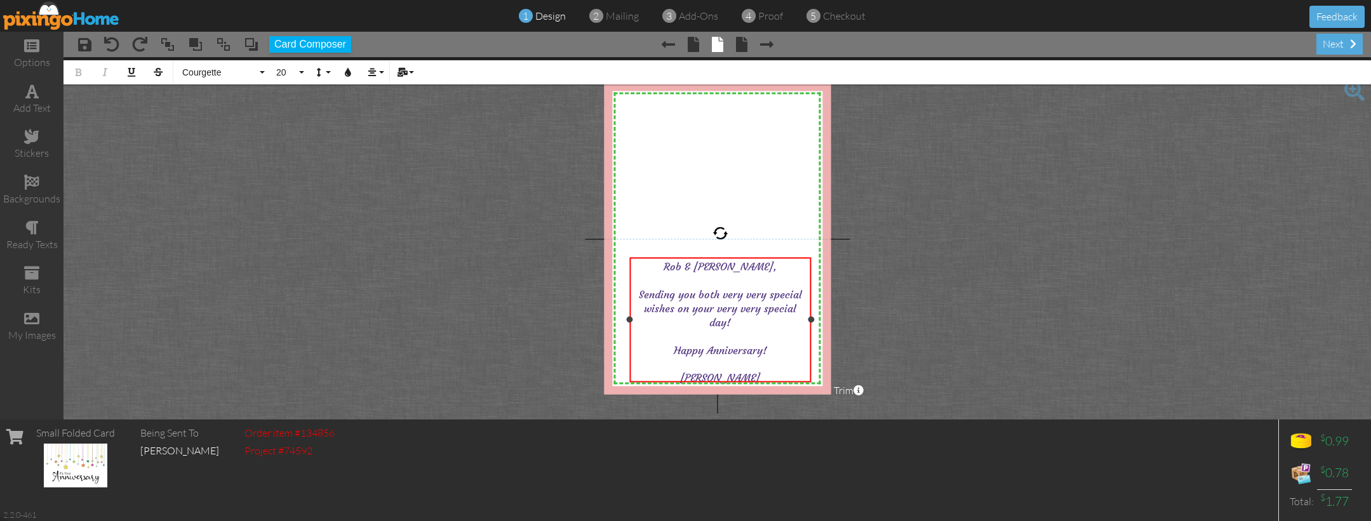
click at [736, 333] on div at bounding box center [720, 336] width 176 height 14
click at [922, 291] on project-studio-wrapper "X X X X X X X X X X X X X X X X X X X X X X X X X X X X X X X X X X X X X X X X…" at bounding box center [716, 238] width 1307 height 363
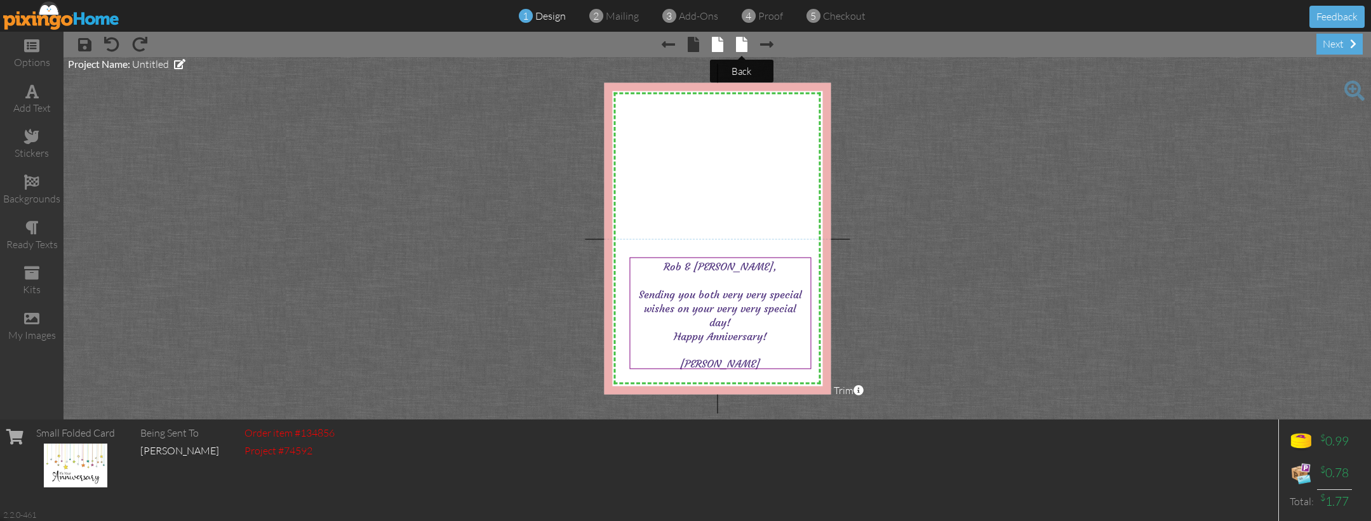
click at [741, 44] on span at bounding box center [741, 44] width 11 height 15
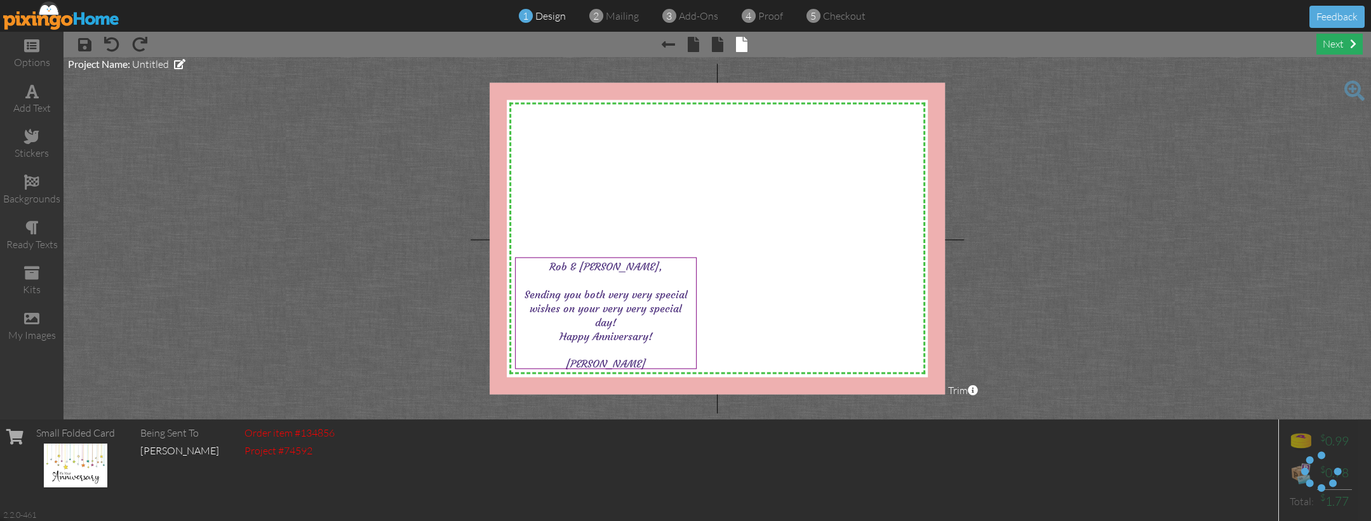
click at [1341, 48] on div "next" at bounding box center [1339, 44] width 46 height 21
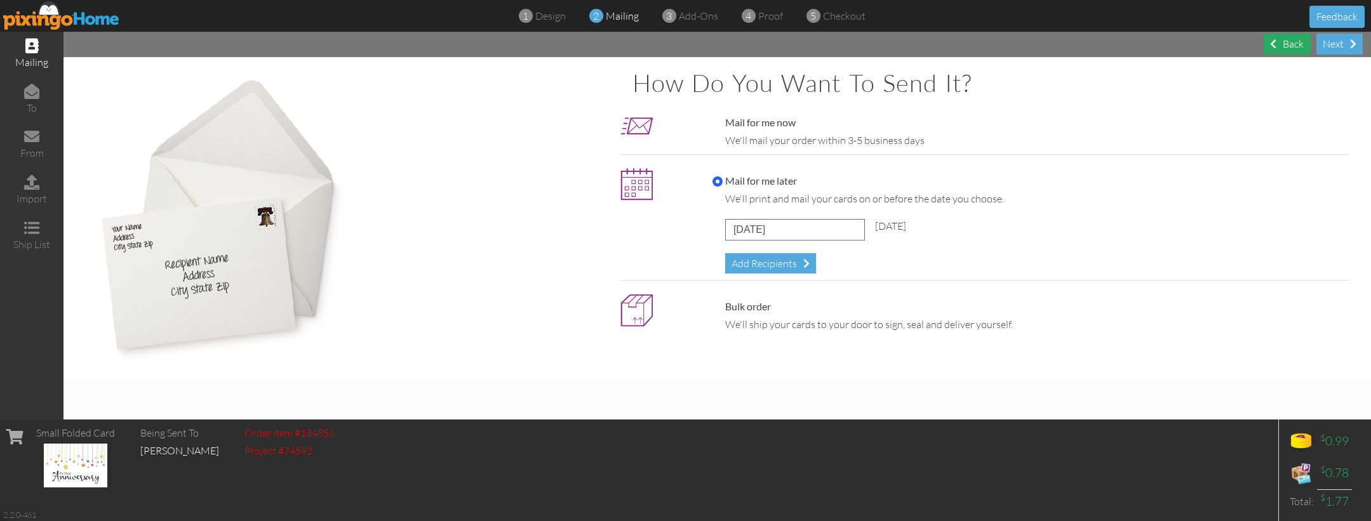
click at [1307, 49] on div "Back" at bounding box center [1286, 44] width 46 height 21
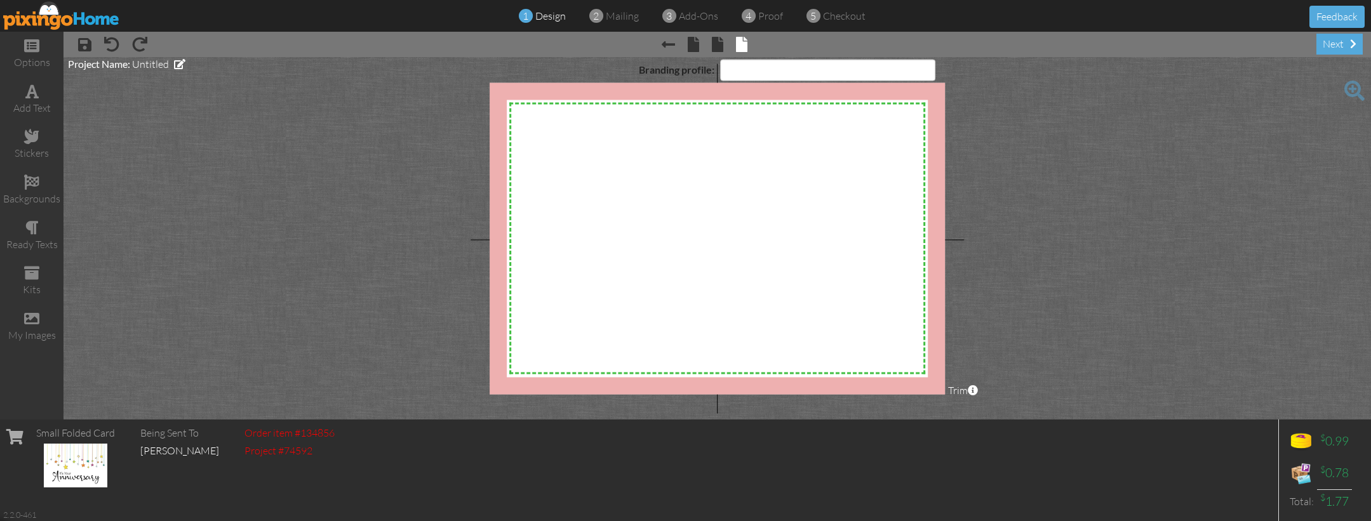
select select "object:2922"
click at [722, 45] on span at bounding box center [717, 44] width 11 height 15
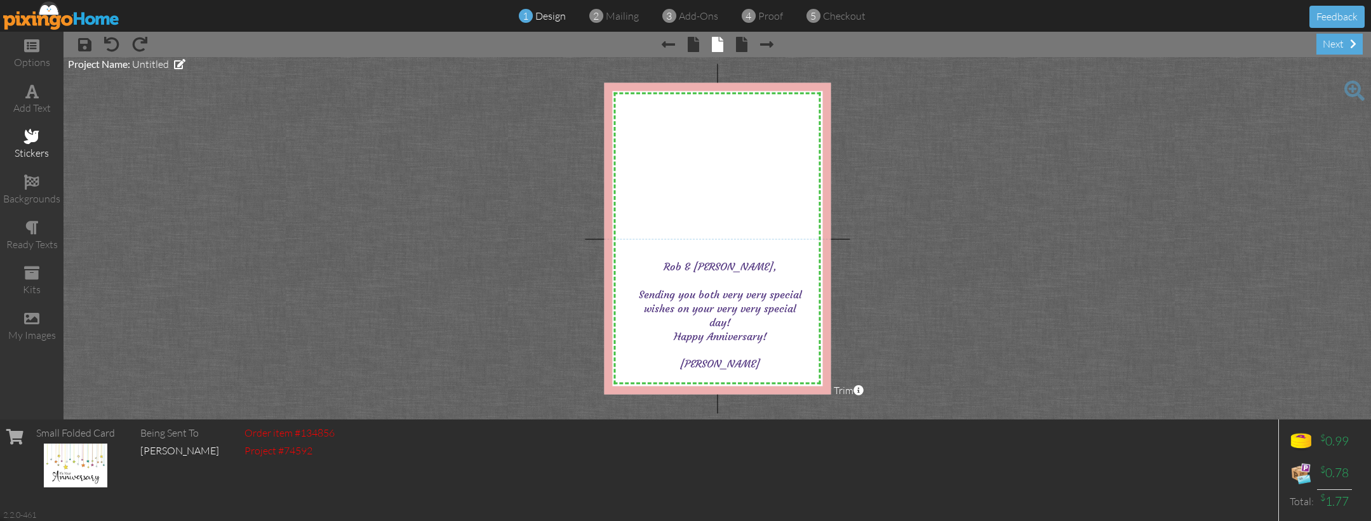
click at [33, 142] on div "stickers" at bounding box center [31, 145] width 63 height 44
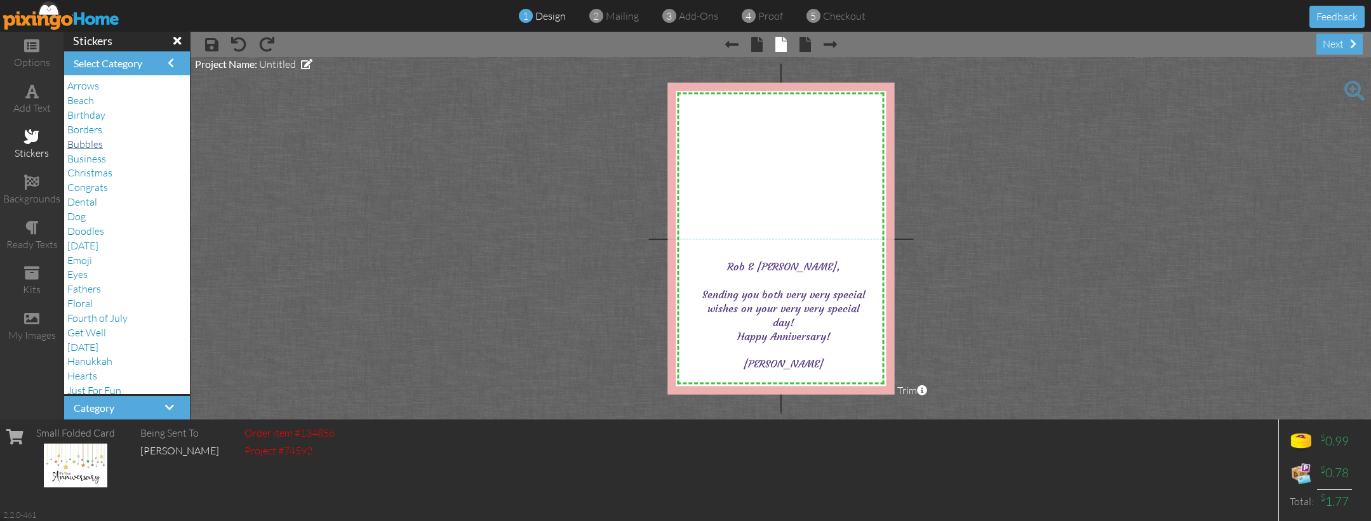
click at [83, 141] on span "Bubbles" at bounding box center [85, 144] width 36 height 13
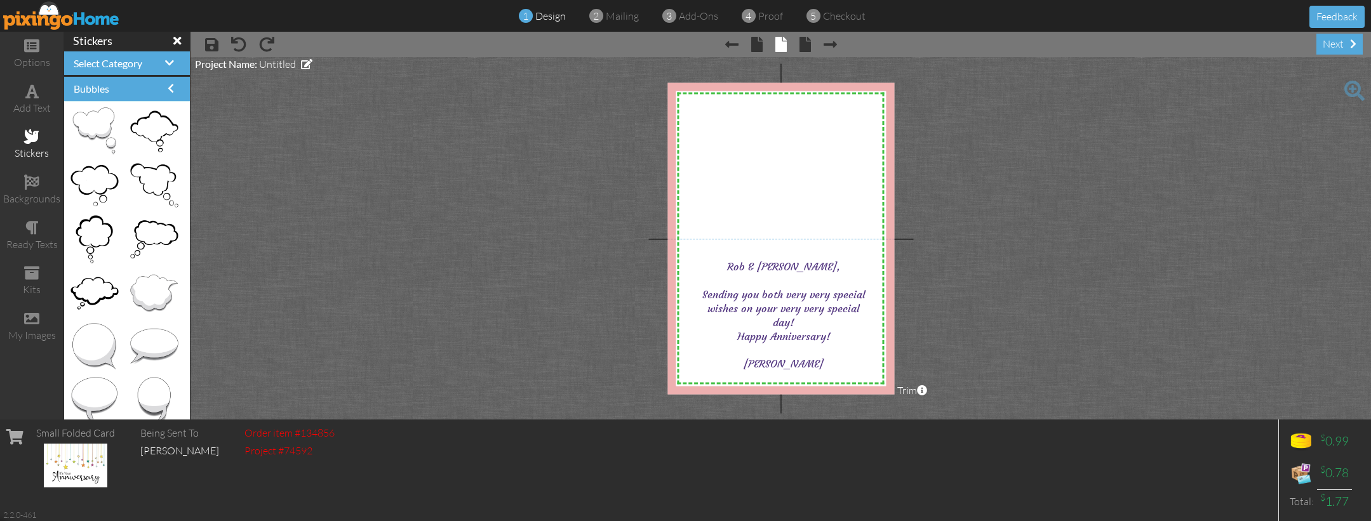
click at [112, 84] on h4 "Bubbles" at bounding box center [127, 88] width 107 height 11
click at [139, 67] on span "Select Category" at bounding box center [108, 63] width 69 height 12
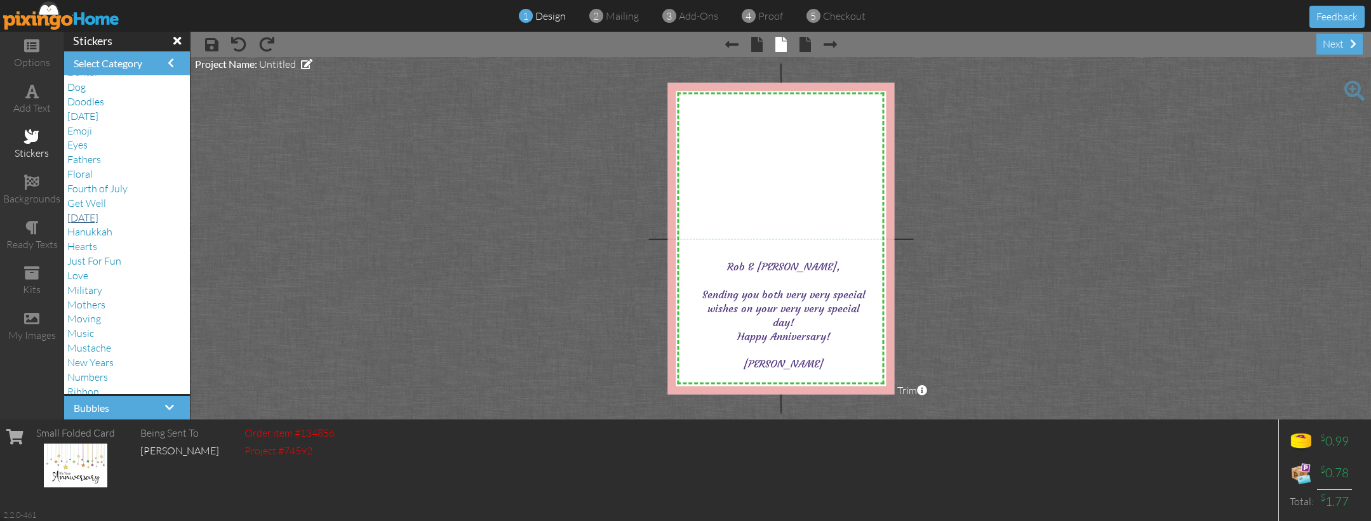
scroll to position [126, 0]
click at [86, 273] on span "Love" at bounding box center [77, 279] width 21 height 13
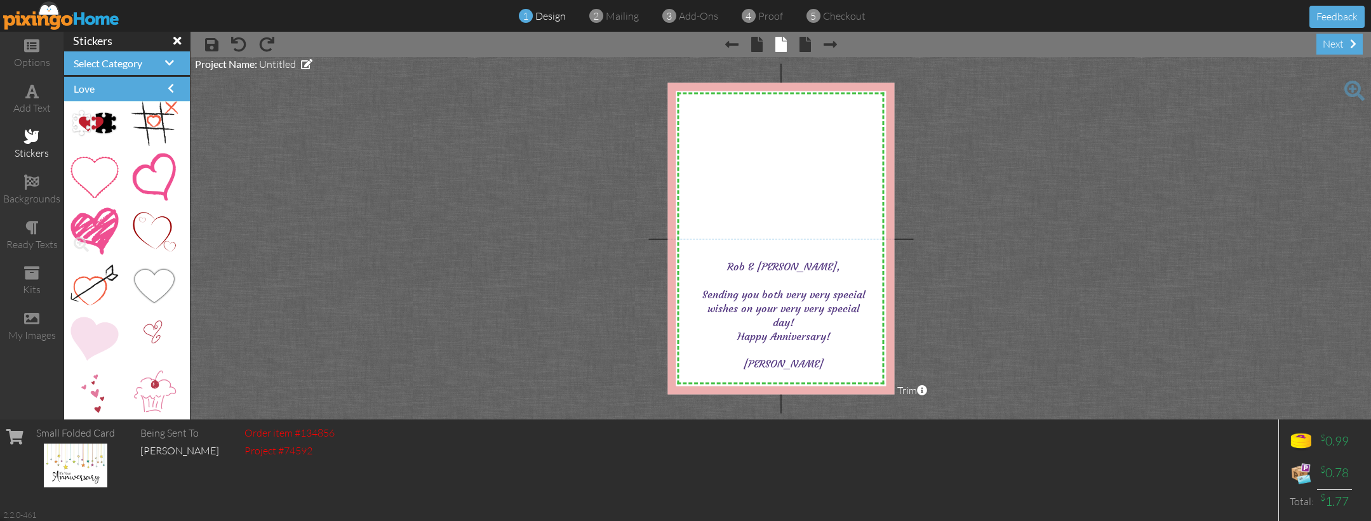
scroll to position [929, 0]
drag, startPoint x: 102, startPoint y: 225, endPoint x: 781, endPoint y: 165, distance: 681.4
click at [576, 196] on project-studio-wrapper "X X X X X X X X X X X X X X X X X X X X X X X X X X X X X X X X X X X X X X X X…" at bounding box center [780, 238] width 1180 height 363
click at [1340, 48] on div "next" at bounding box center [1339, 44] width 46 height 21
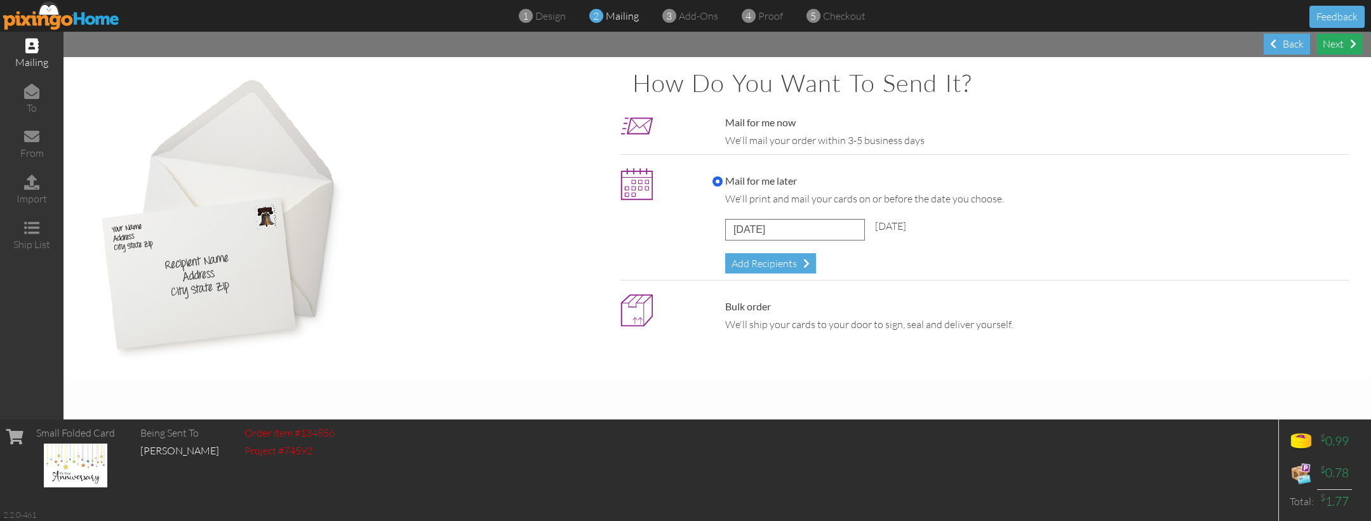
click at [1334, 41] on div "Next" at bounding box center [1339, 44] width 46 height 21
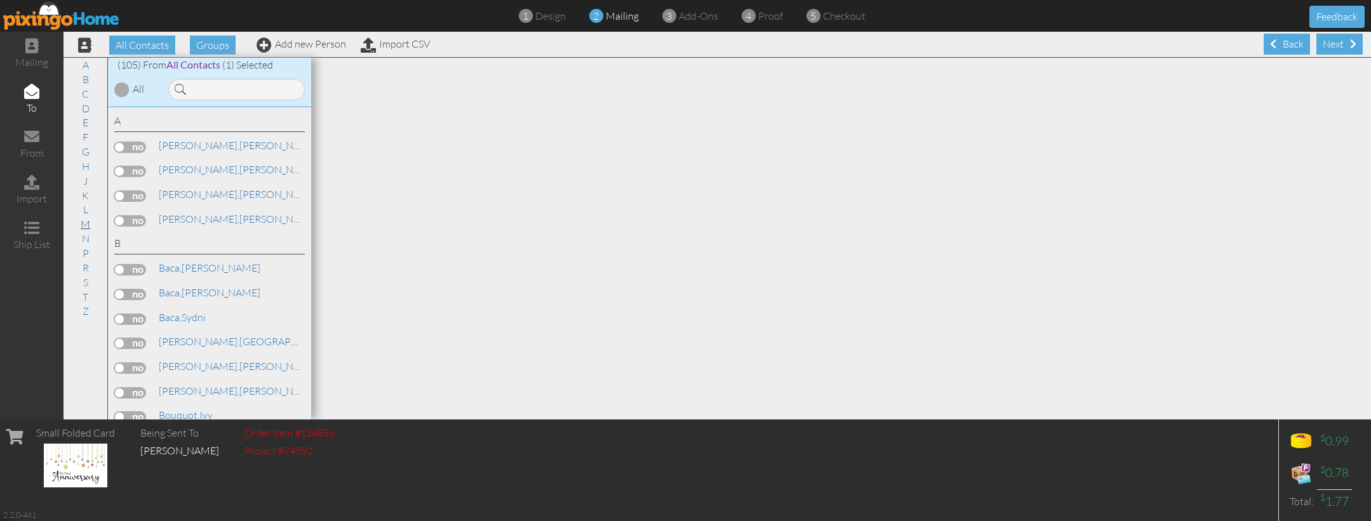
click at [82, 216] on link "M" at bounding box center [85, 223] width 22 height 15
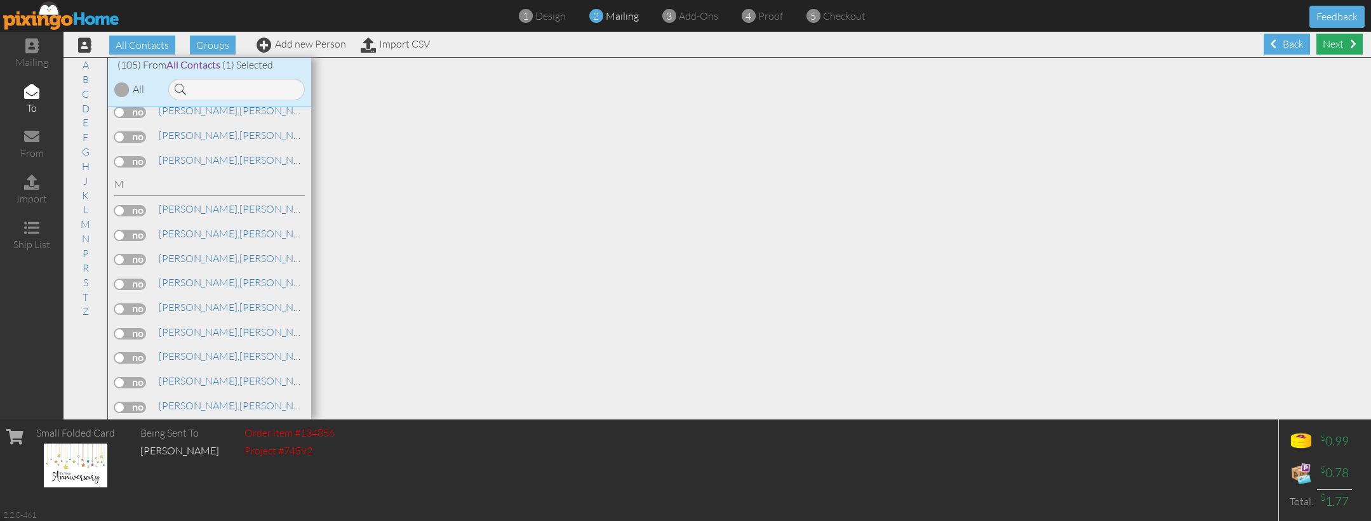
click at [1339, 44] on div "Next" at bounding box center [1339, 44] width 46 height 21
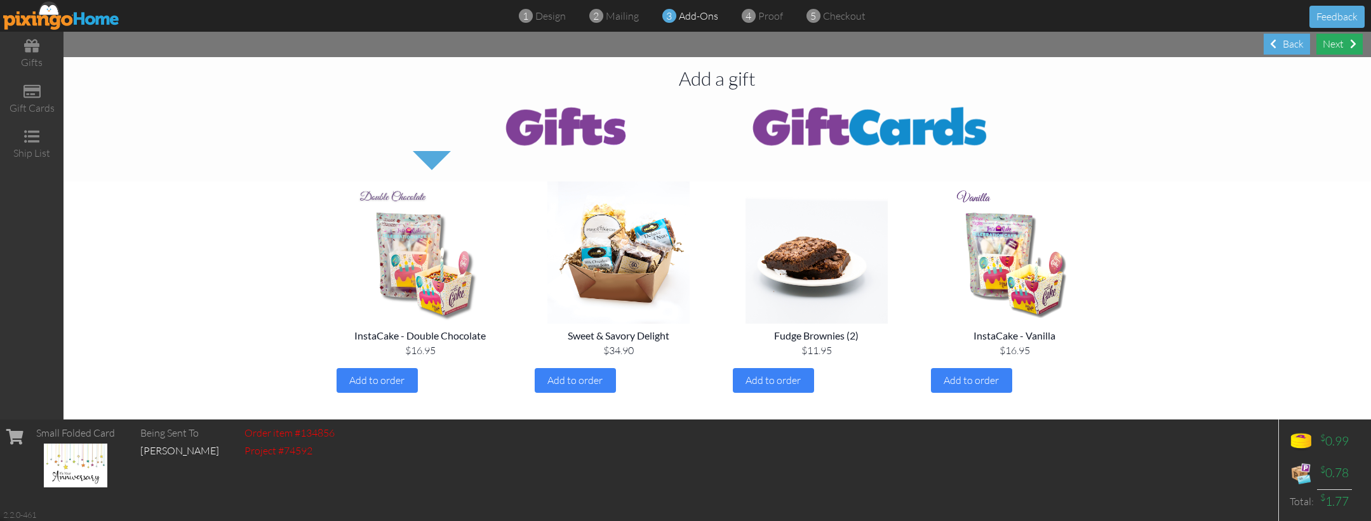
click at [1335, 44] on div "Next" at bounding box center [1339, 44] width 46 height 21
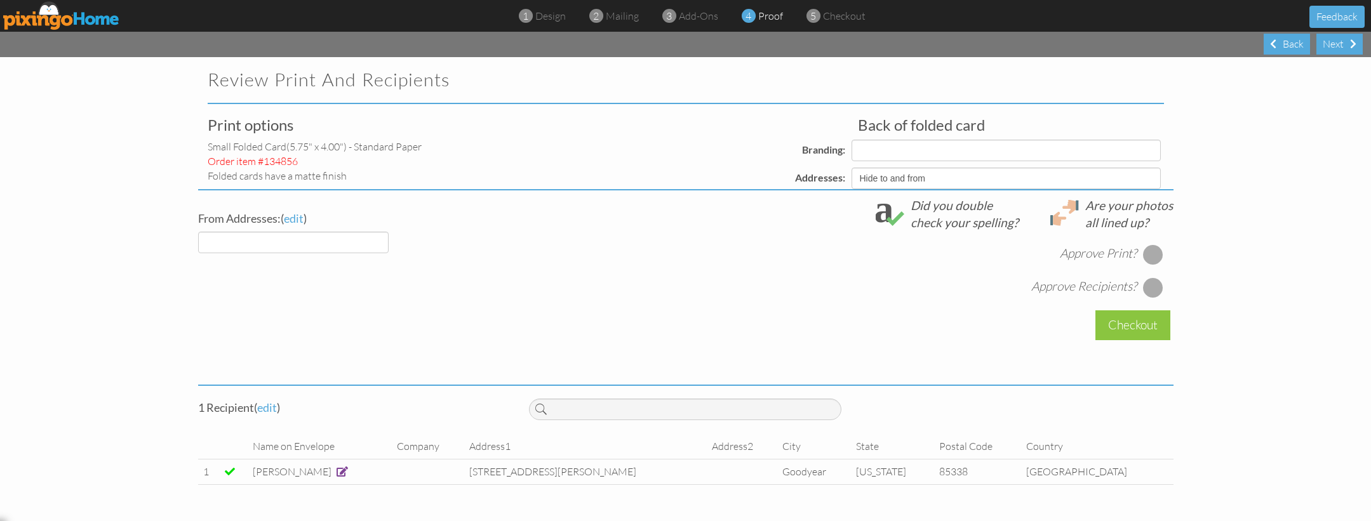
select select "object:3672"
select select "object:3662"
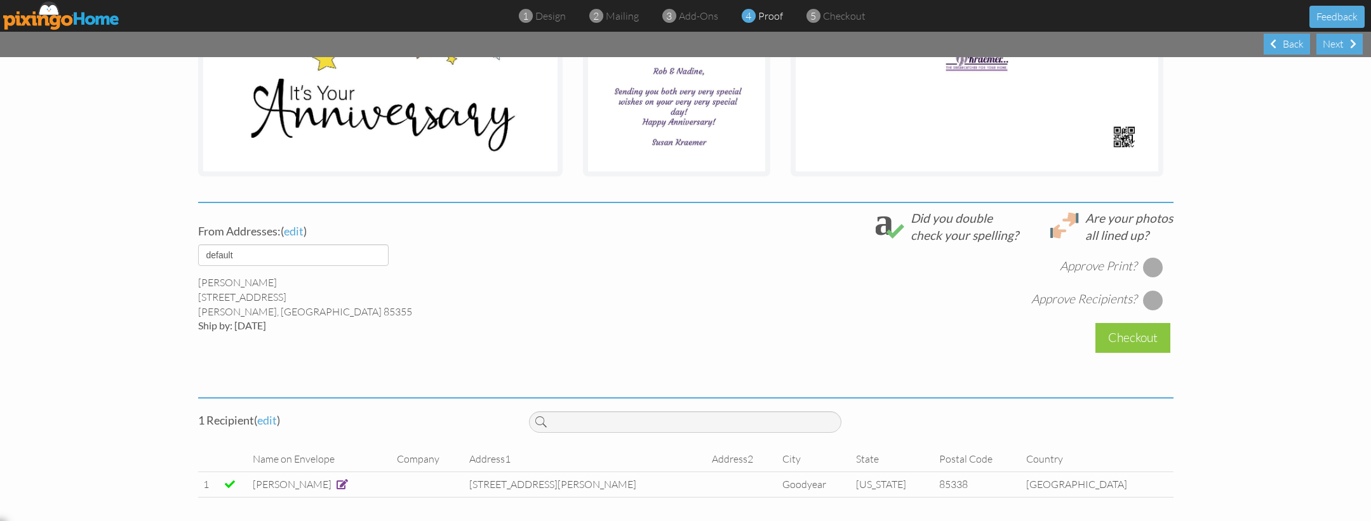
scroll to position [319, 0]
click at [336, 485] on span at bounding box center [341, 485] width 11 height 10
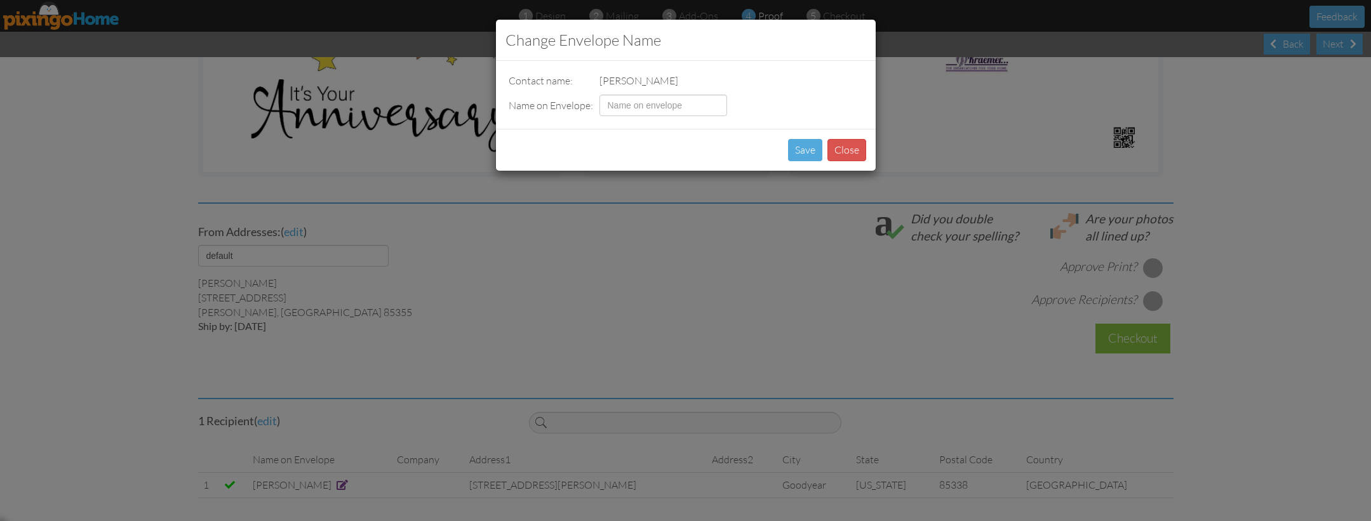
click at [615, 80] on td "[PERSON_NAME]" at bounding box center [663, 80] width 134 height 21
click at [611, 98] on input at bounding box center [663, 106] width 128 height 22
type input "Rob & Nadine"
drag, startPoint x: 819, startPoint y: 152, endPoint x: 813, endPoint y: 147, distance: 8.1
click at [817, 152] on button "Save" at bounding box center [805, 150] width 34 height 22
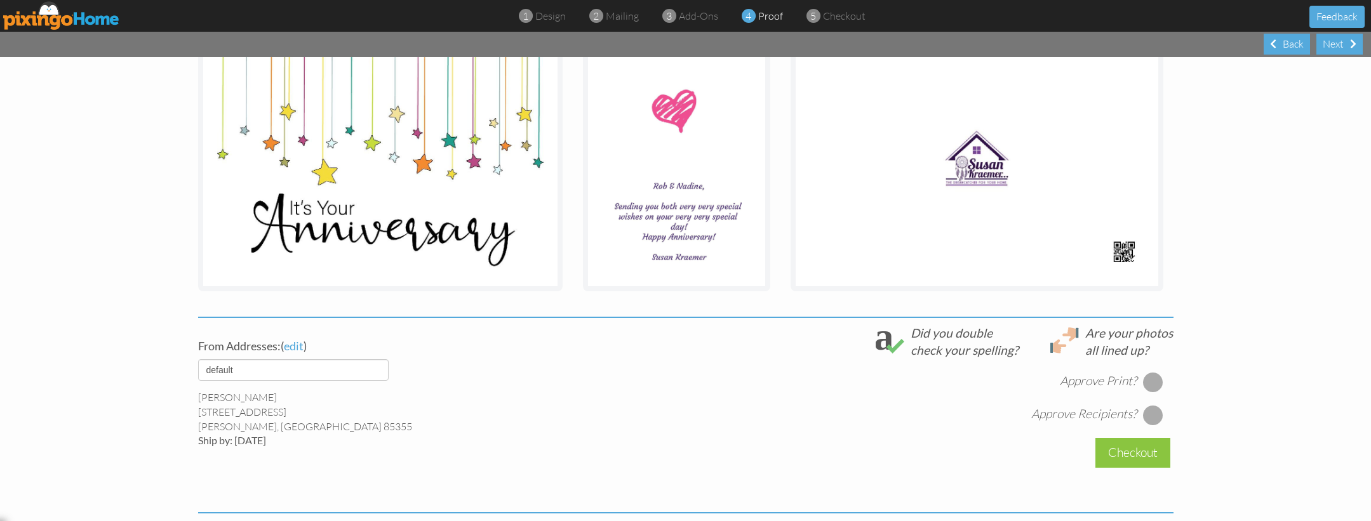
scroll to position [204, 0]
drag, startPoint x: 1158, startPoint y: 378, endPoint x: 1149, endPoint y: 395, distance: 19.6
click at [1158, 378] on div at bounding box center [1153, 383] width 20 height 20
click at [1150, 413] on div at bounding box center [1153, 416] width 20 height 20
click at [1109, 460] on div "Checkout" at bounding box center [1132, 454] width 75 height 30
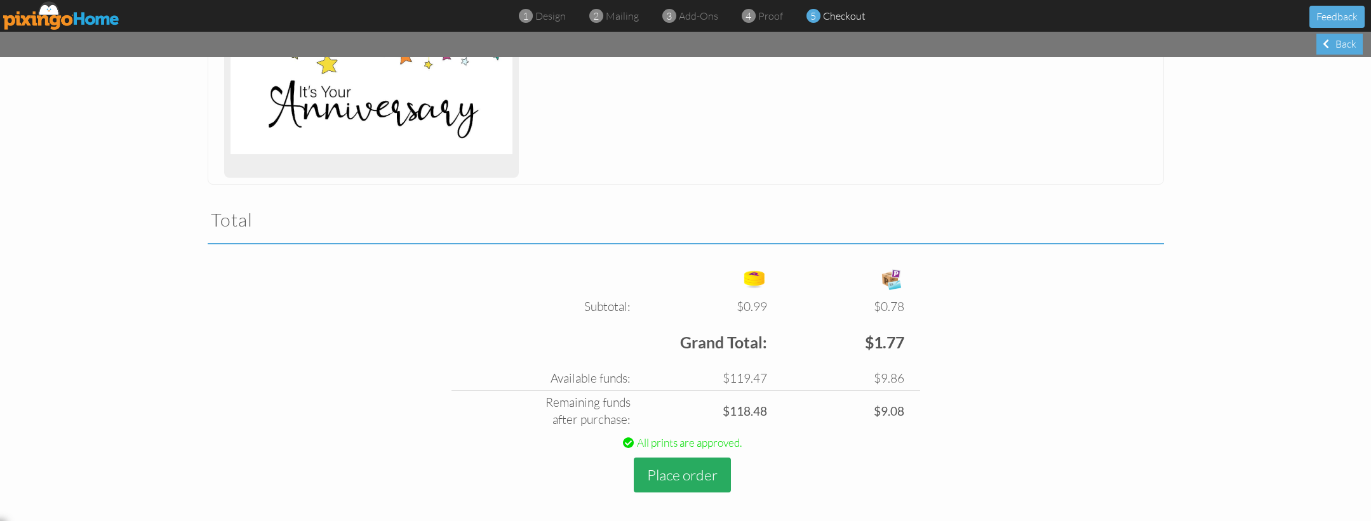
scroll to position [276, 0]
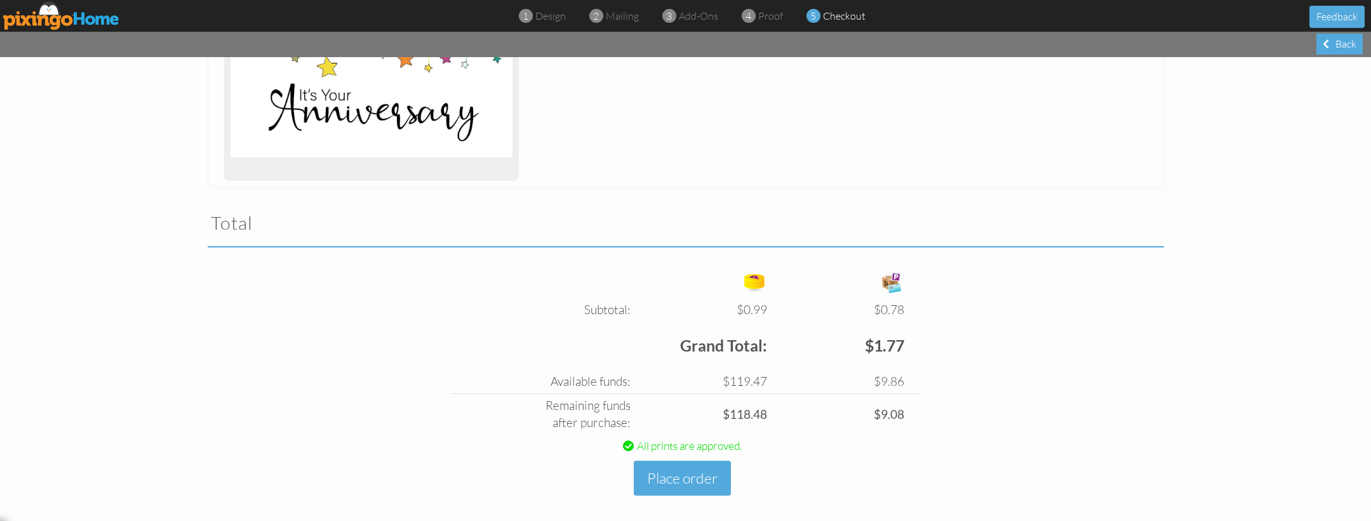
drag, startPoint x: 688, startPoint y: 470, endPoint x: 824, endPoint y: 447, distance: 138.4
click at [691, 469] on button "Place order" at bounding box center [682, 478] width 97 height 35
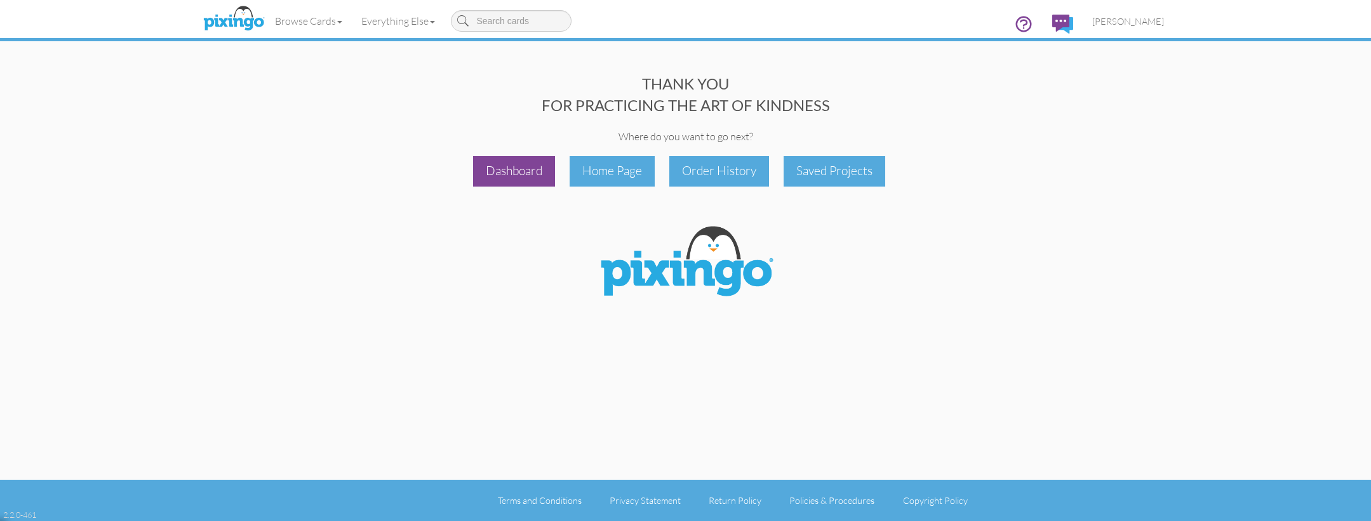
click at [529, 163] on div "Dashboard" at bounding box center [514, 171] width 82 height 30
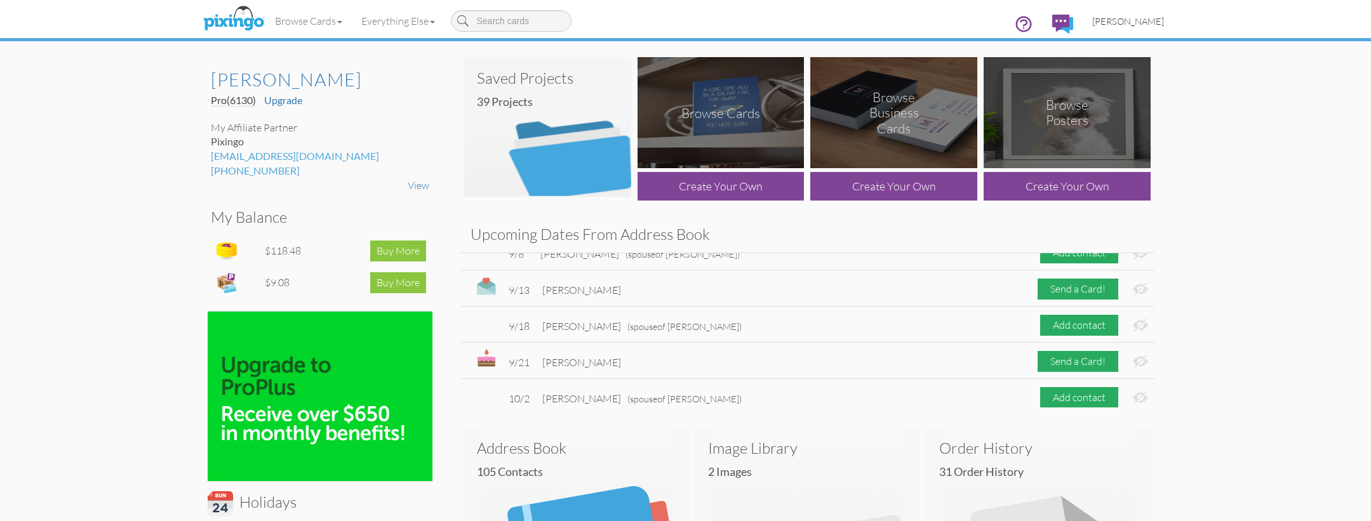
click at [1103, 19] on link "[PERSON_NAME]" at bounding box center [1127, 21] width 91 height 32
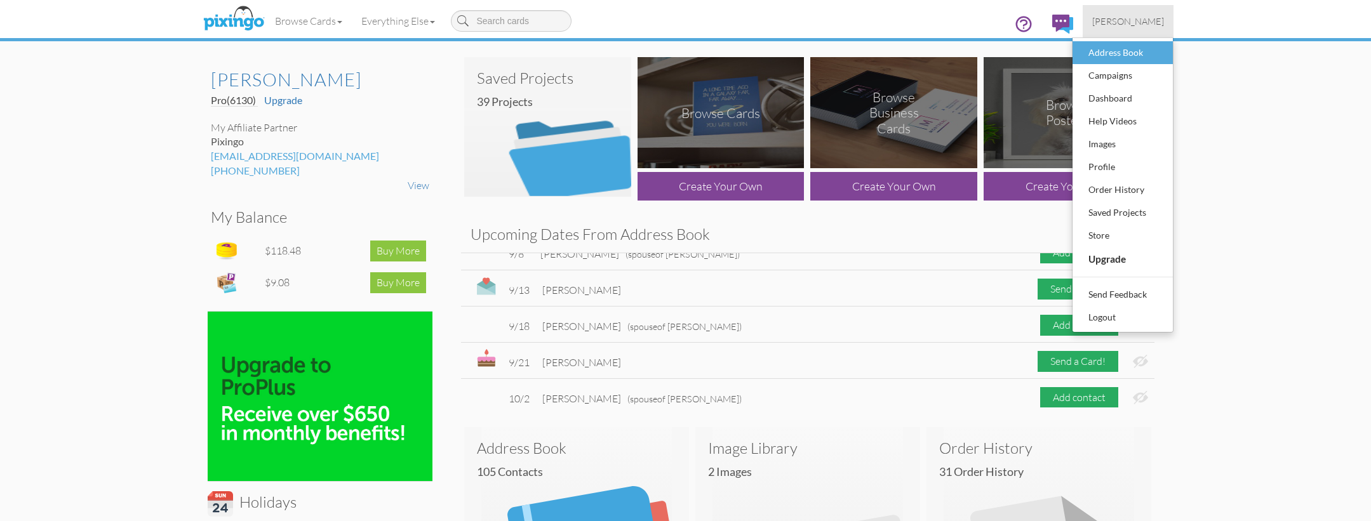
click at [1107, 51] on div "Address Book" at bounding box center [1122, 52] width 75 height 19
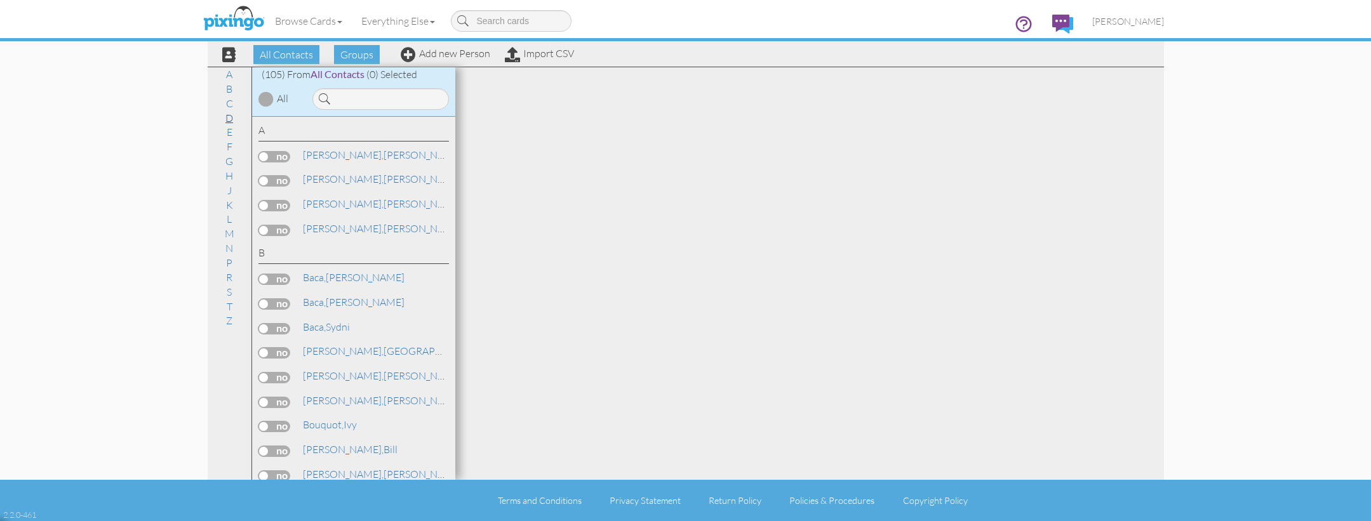
click at [229, 121] on link "D" at bounding box center [229, 117] width 20 height 15
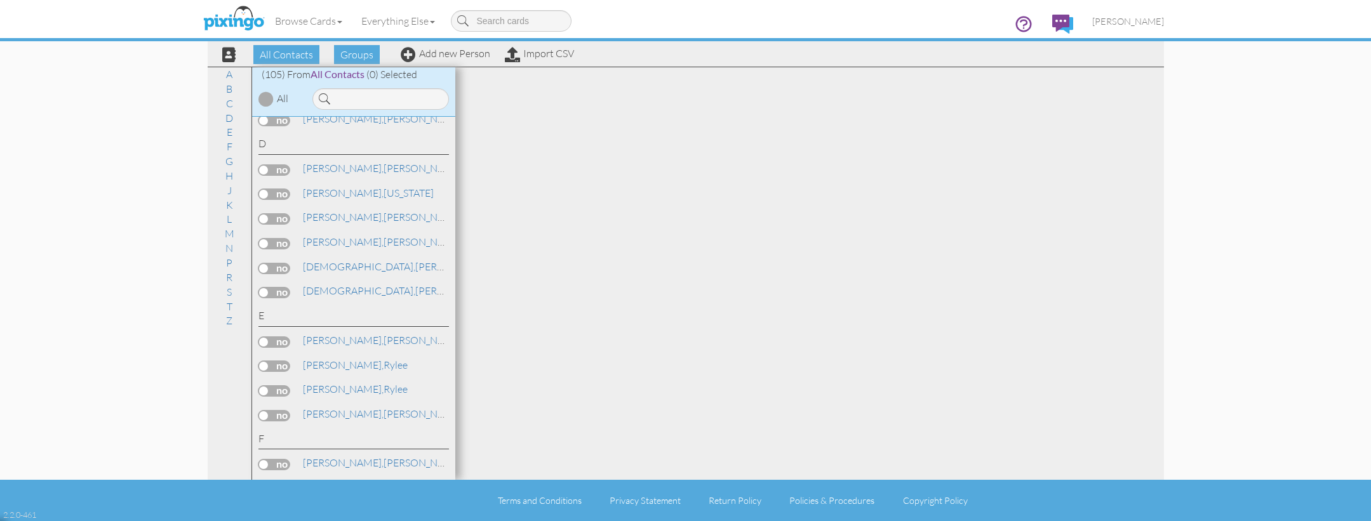
click at [275, 238] on label at bounding box center [274, 243] width 32 height 11
click at [0, 0] on input "checkbox" at bounding box center [0, 0] width 0 height 0
click at [743, 56] on span "Send Card" at bounding box center [752, 54] width 58 height 19
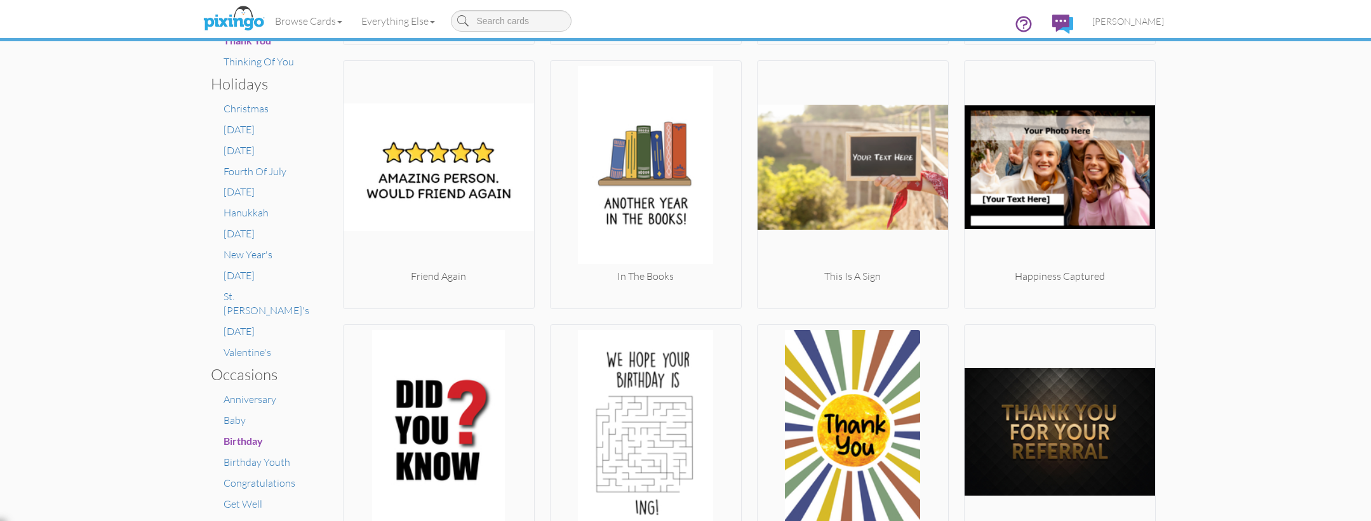
scroll to position [542, 0]
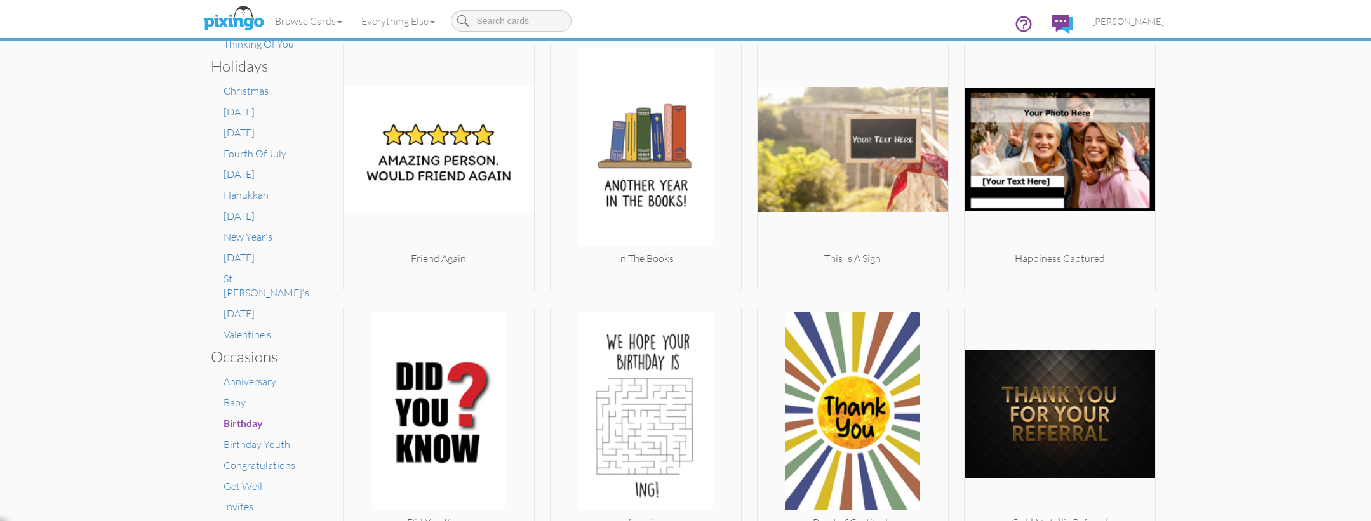
click at [258, 417] on span "Birthday" at bounding box center [242, 423] width 39 height 12
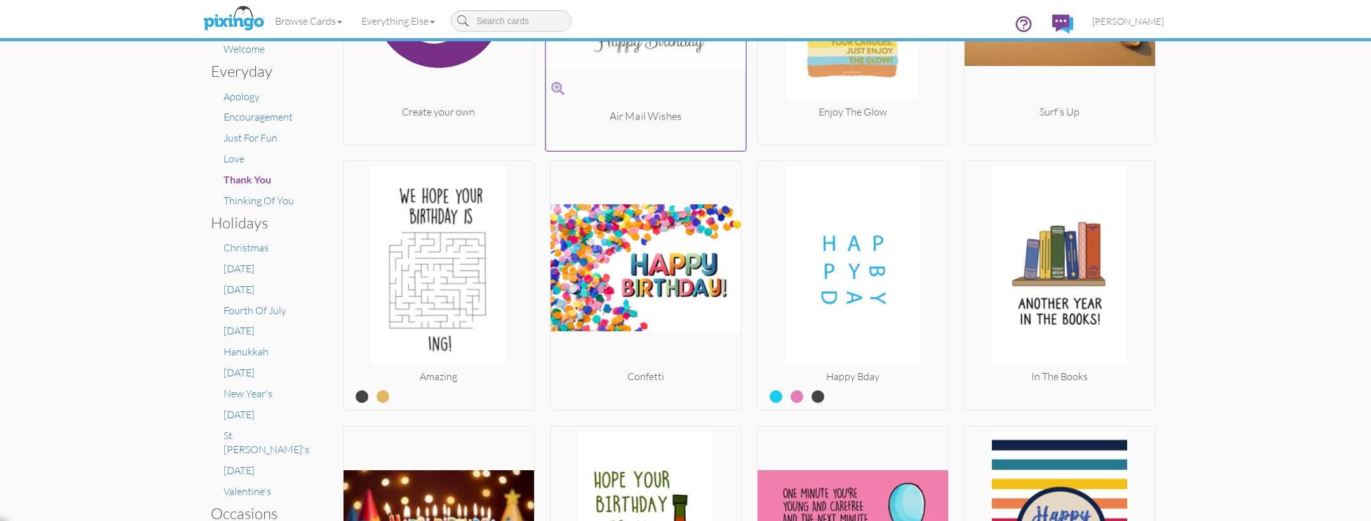
scroll to position [385, 0]
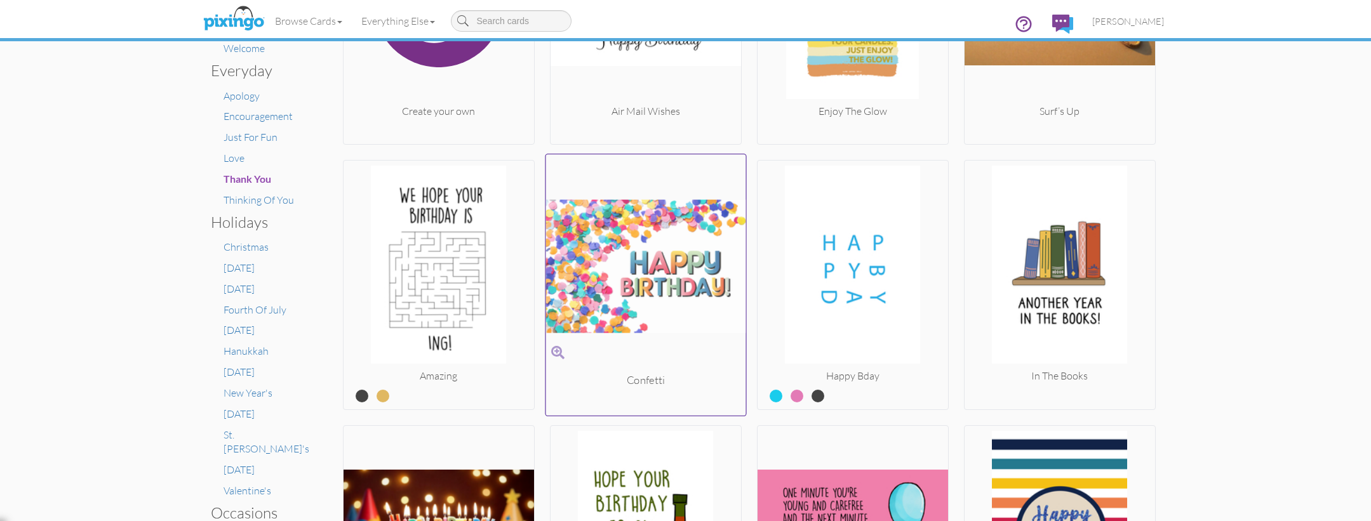
click at [646, 227] on img at bounding box center [645, 266] width 200 height 213
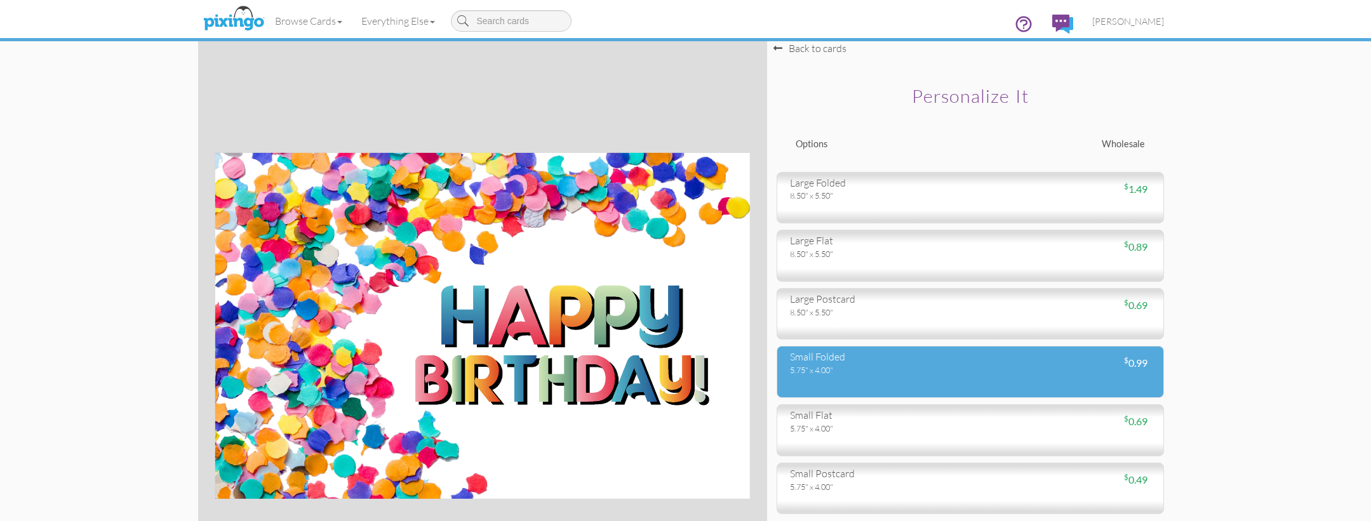
click at [880, 366] on div "5.75" x 4.00"" at bounding box center [875, 369] width 171 height 11
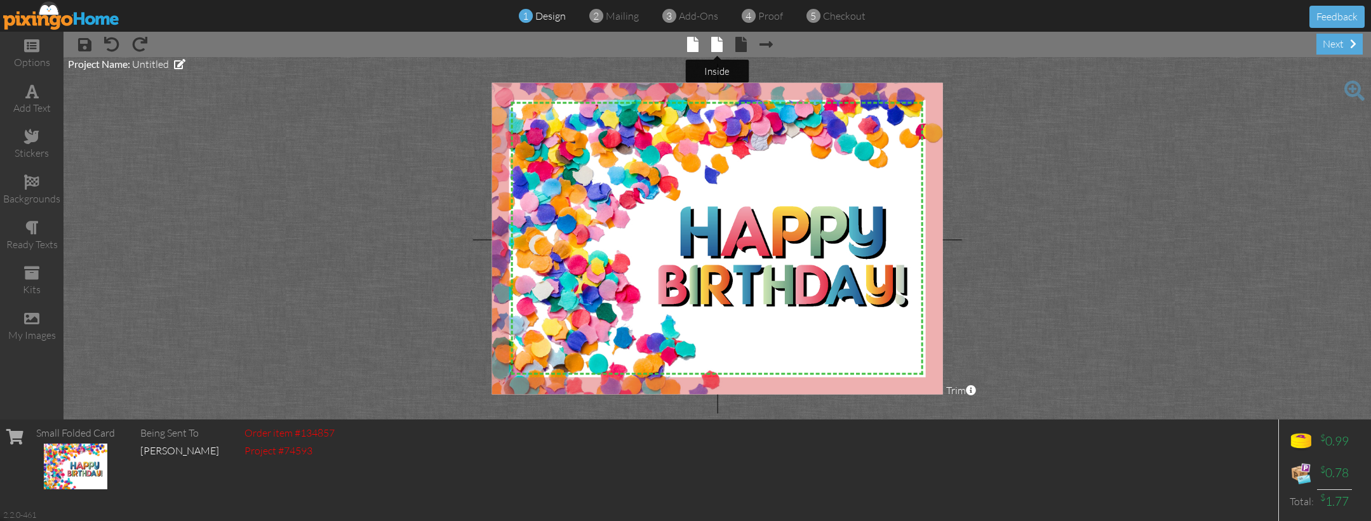
click at [716, 46] on span at bounding box center [716, 44] width 11 height 15
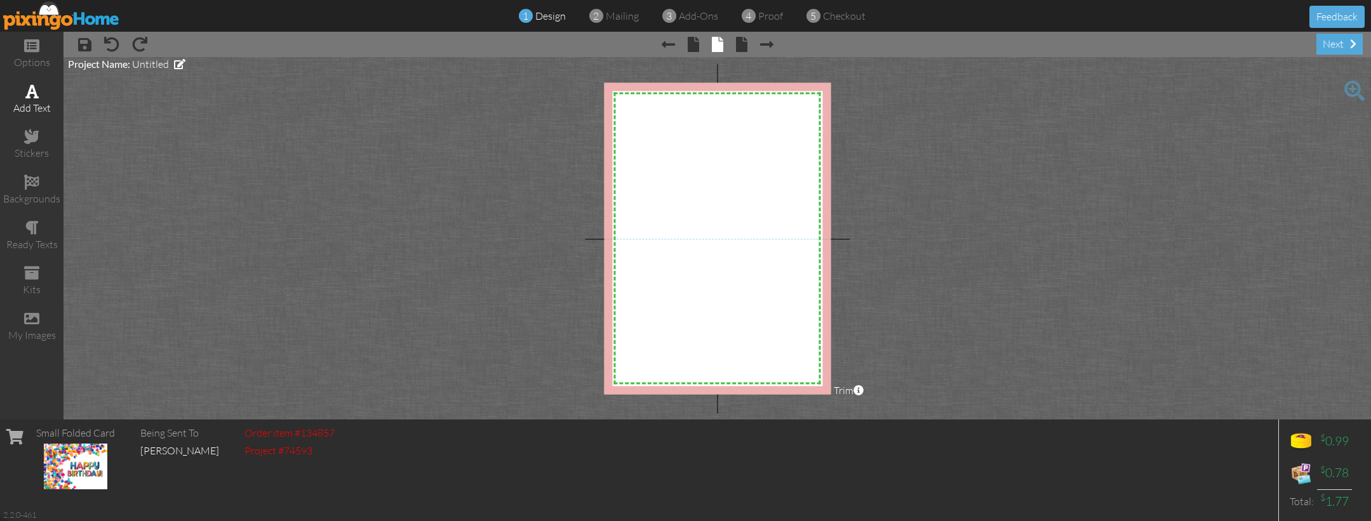
click at [45, 106] on div "add text" at bounding box center [31, 108] width 63 height 15
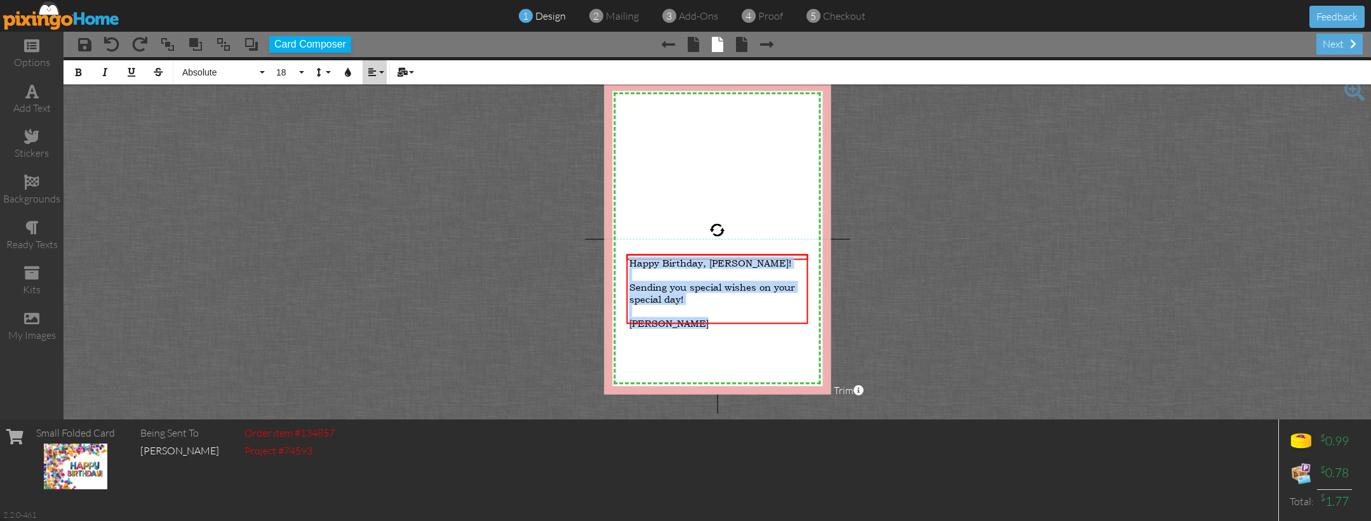
click at [374, 72] on icon "button" at bounding box center [372, 72] width 9 height 9
click at [373, 107] on link "[GEOGRAPHIC_DATA]" at bounding box center [382, 112] width 39 height 19
click at [298, 66] on button "18" at bounding box center [288, 72] width 37 height 24
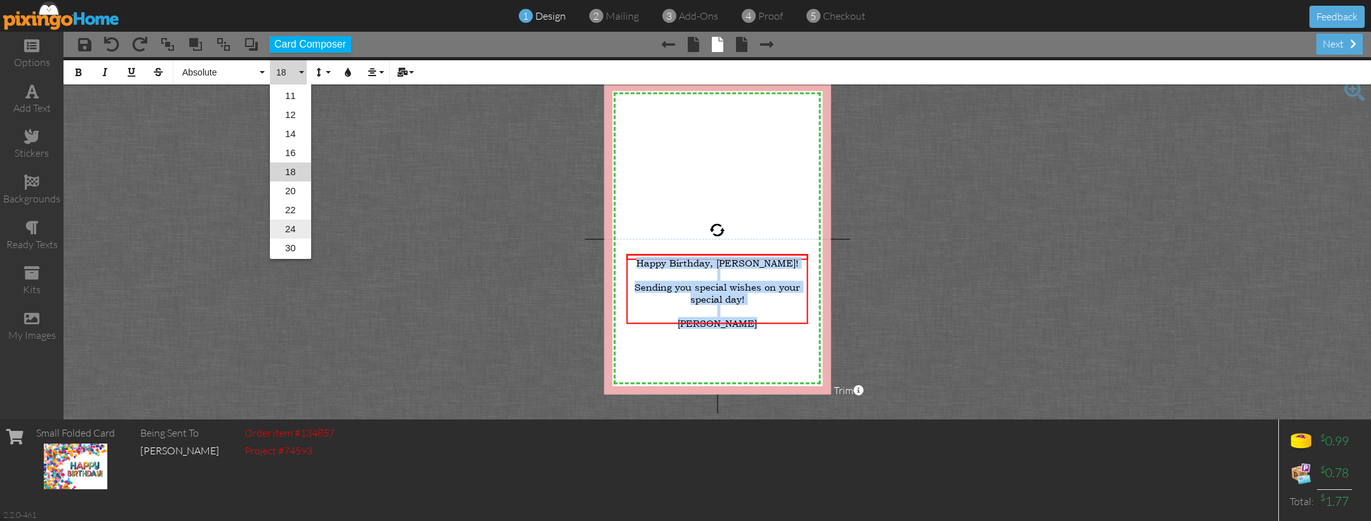
click at [290, 228] on link "24" at bounding box center [290, 229] width 41 height 19
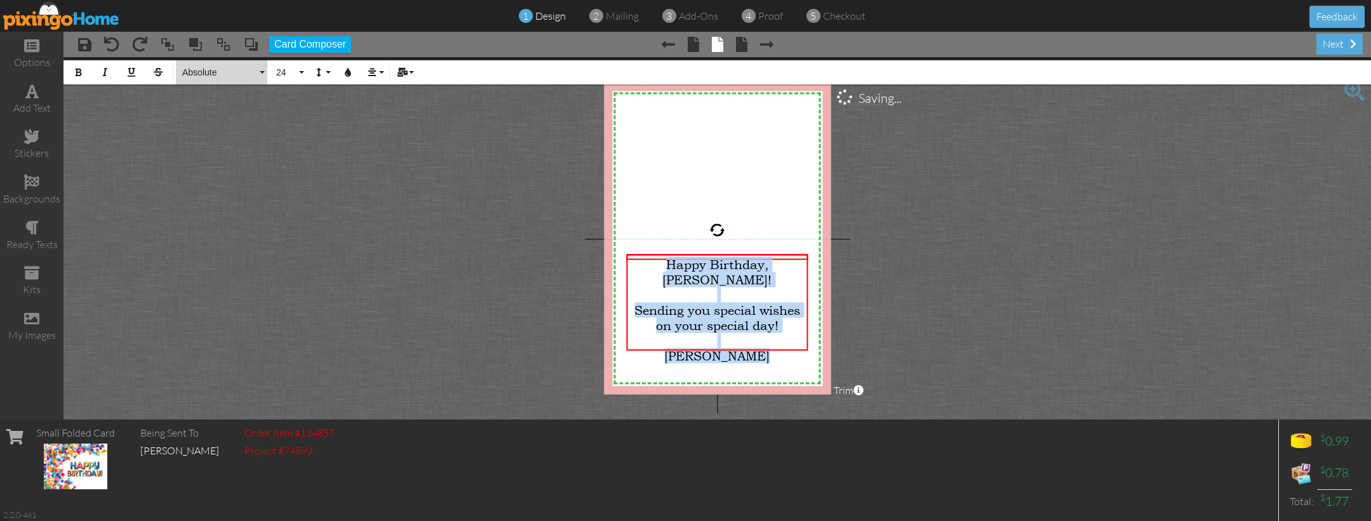
click at [262, 71] on button "Absolute" at bounding box center [221, 72] width 91 height 24
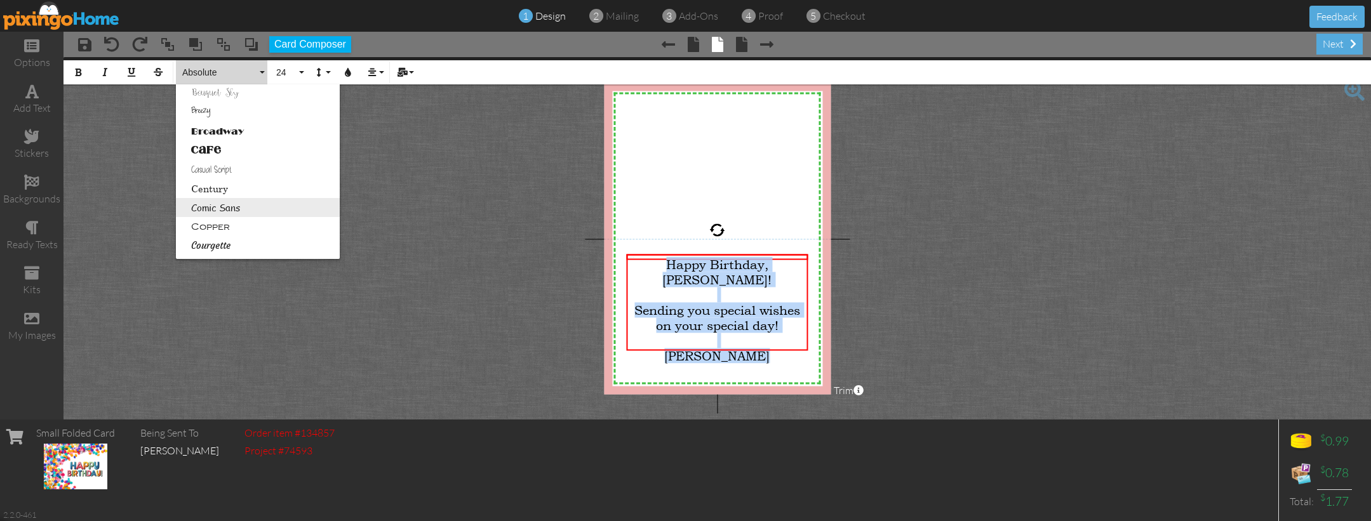
scroll to position [76, 0]
click at [225, 243] on link "Courgette" at bounding box center [258, 246] width 164 height 19
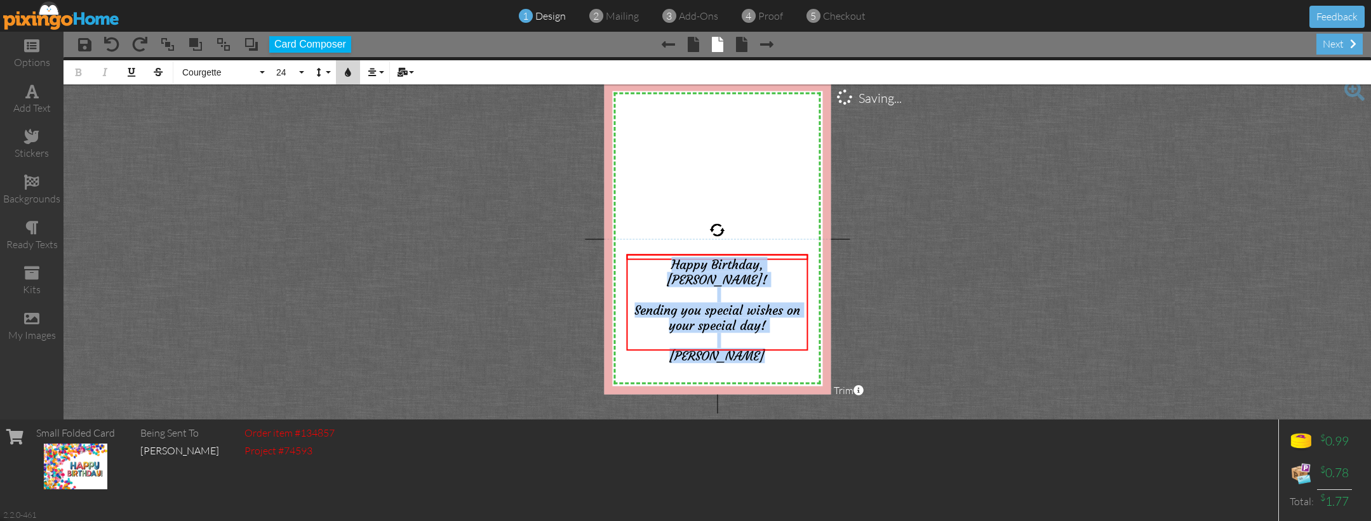
click at [354, 75] on button "Colors" at bounding box center [348, 72] width 24 height 24
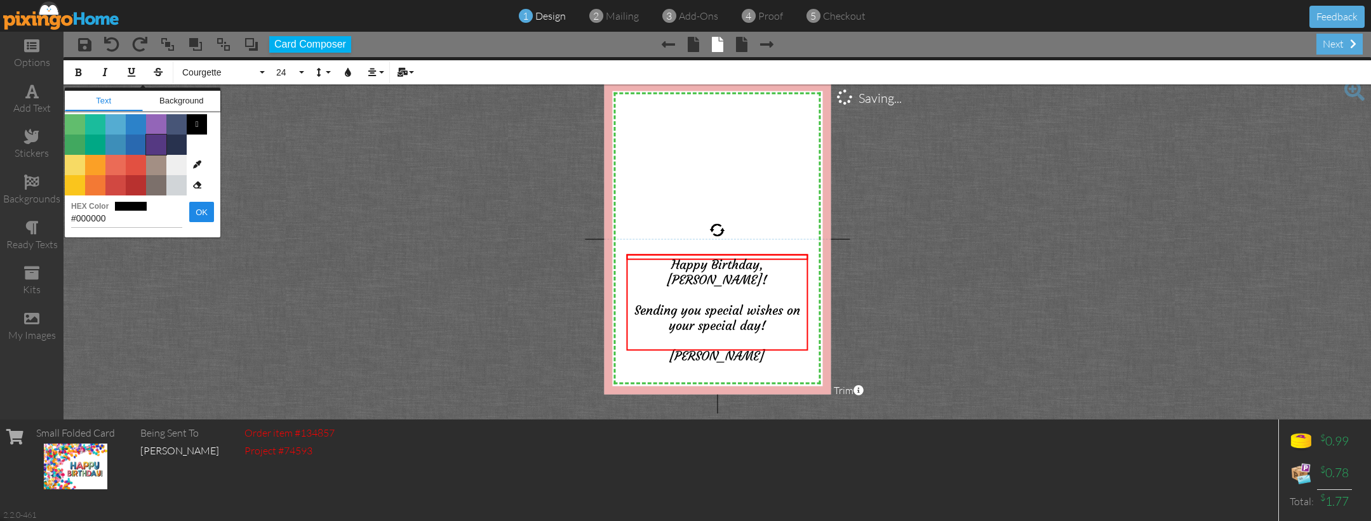
click at [161, 147] on span "Color #553982" at bounding box center [156, 145] width 20 height 20
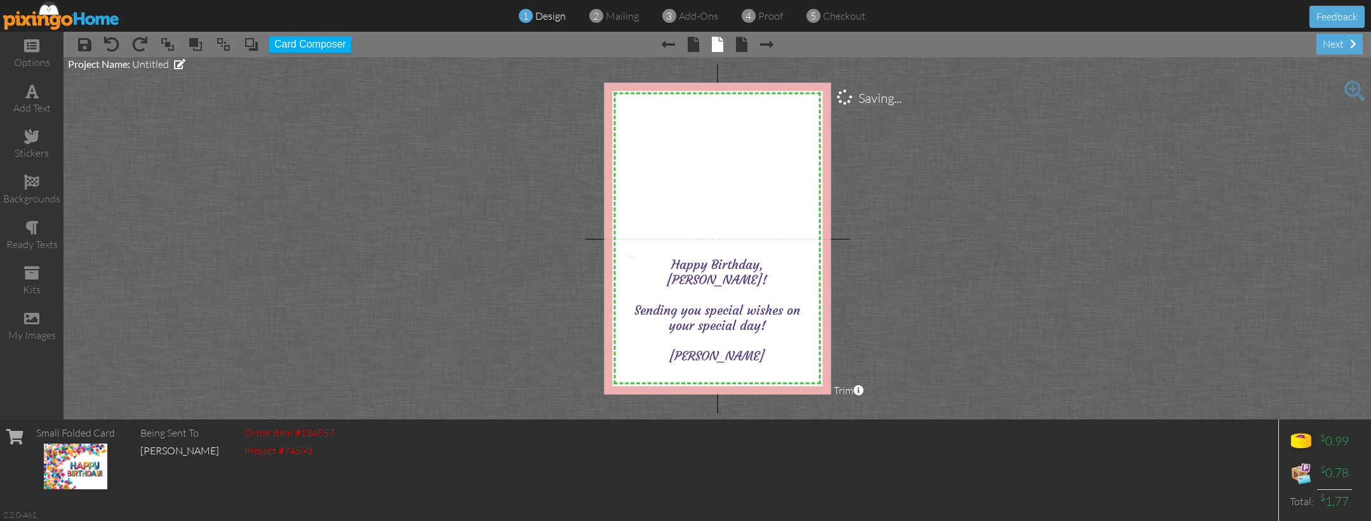
click at [964, 283] on project-studio-wrapper "X X X X X X X X X X X X X X X X X X X X X X X X X X X X X X X X X X X X X X X X…" at bounding box center [716, 238] width 1307 height 363
click at [1347, 50] on div "next" at bounding box center [1339, 44] width 46 height 21
drag, startPoint x: 1249, startPoint y: 199, endPoint x: 1307, endPoint y: 106, distance: 108.9
click at [1268, 163] on project-studio-wrapper "X X X X X X X X X X X X X X X X X X X X X X X X X X X X X X X X X X X X X X X X…" at bounding box center [716, 238] width 1307 height 363
click at [1328, 46] on div "next" at bounding box center [1339, 44] width 46 height 21
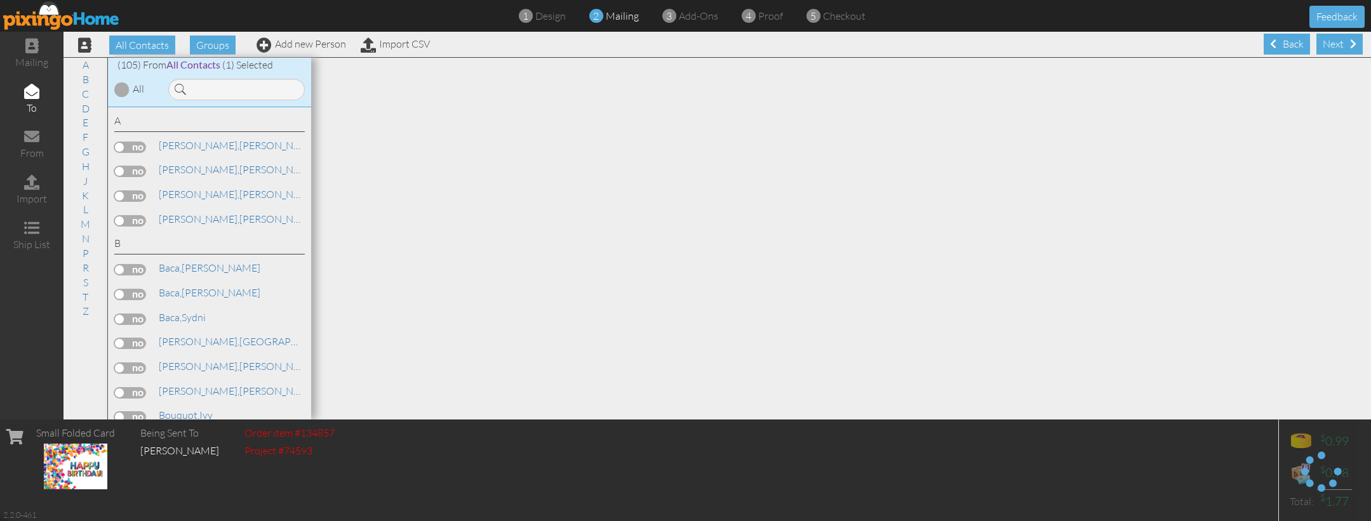
click at [747, 217] on div at bounding box center [841, 239] width 1060 height 362
click at [1281, 41] on div "Back" at bounding box center [1286, 44] width 46 height 21
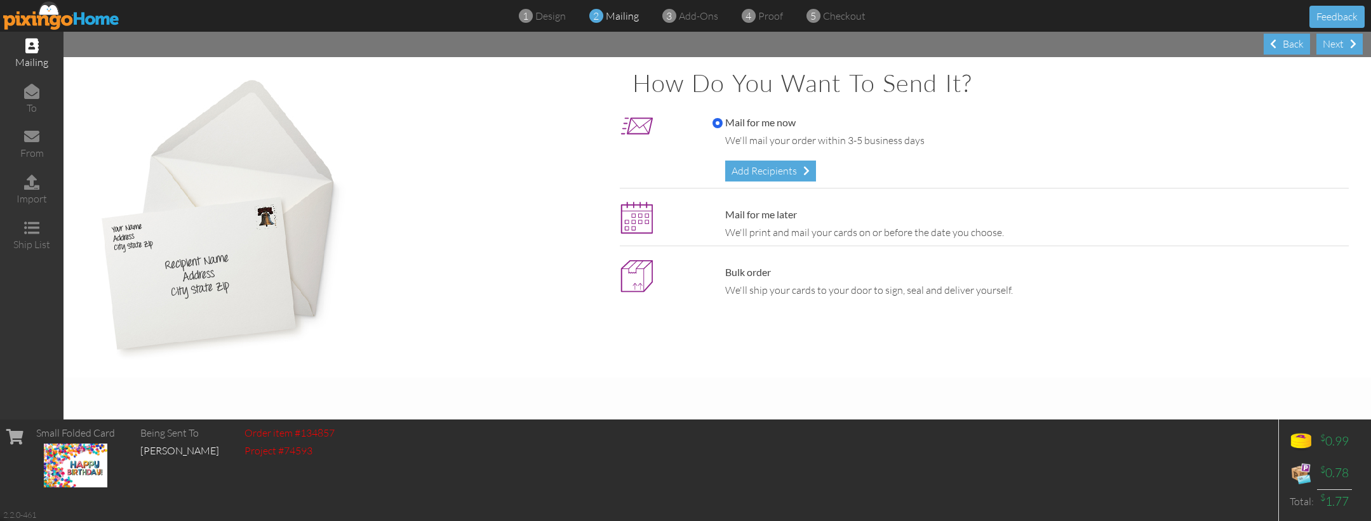
click at [747, 212] on label "Mail for me later" at bounding box center [754, 215] width 84 height 15
click at [723, 212] on input "Mail for me later" at bounding box center [717, 215] width 10 height 10
radio input "true"
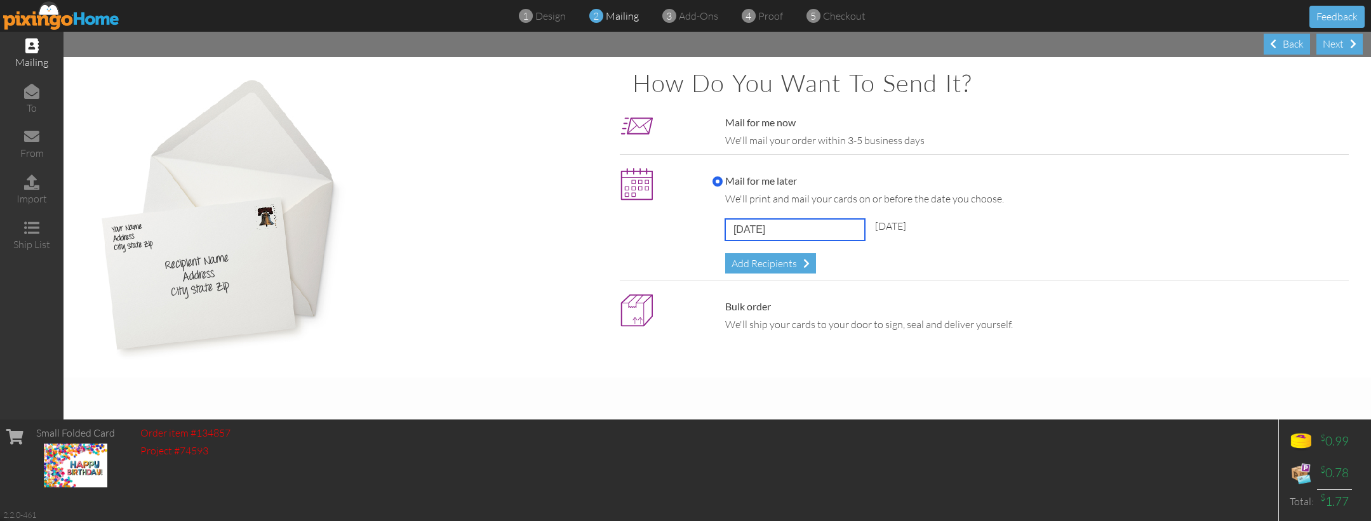
click at [787, 227] on input "[DATE]" at bounding box center [795, 230] width 140 height 22
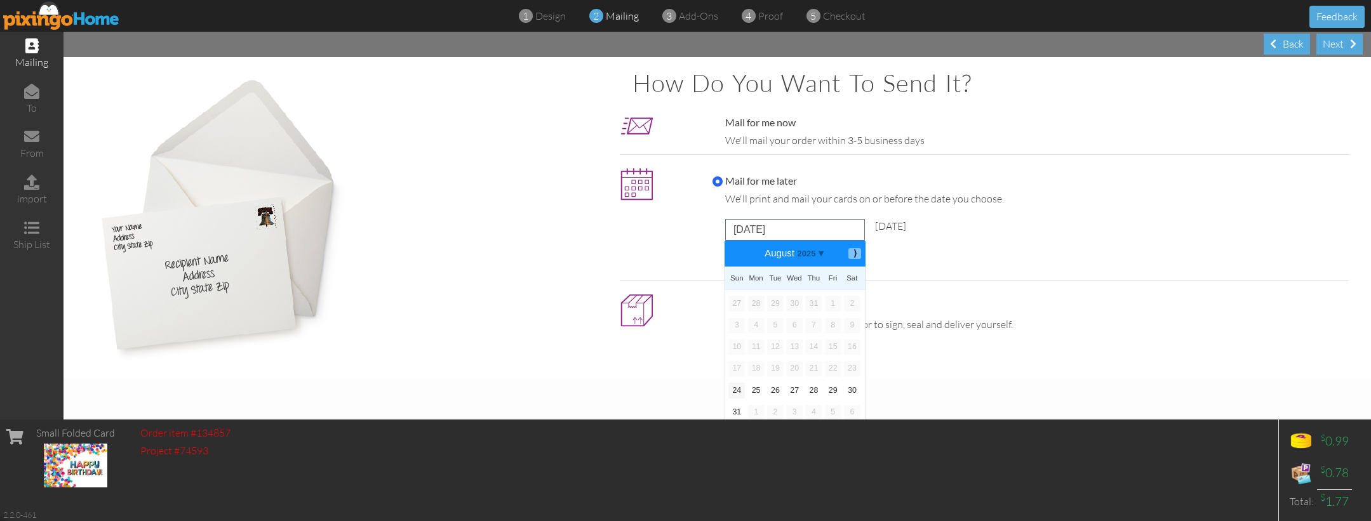
click at [858, 255] on b "⟩" at bounding box center [854, 254] width 9 height 10
click at [774, 322] on link "9" at bounding box center [775, 325] width 17 height 15
type input "[DATE]"
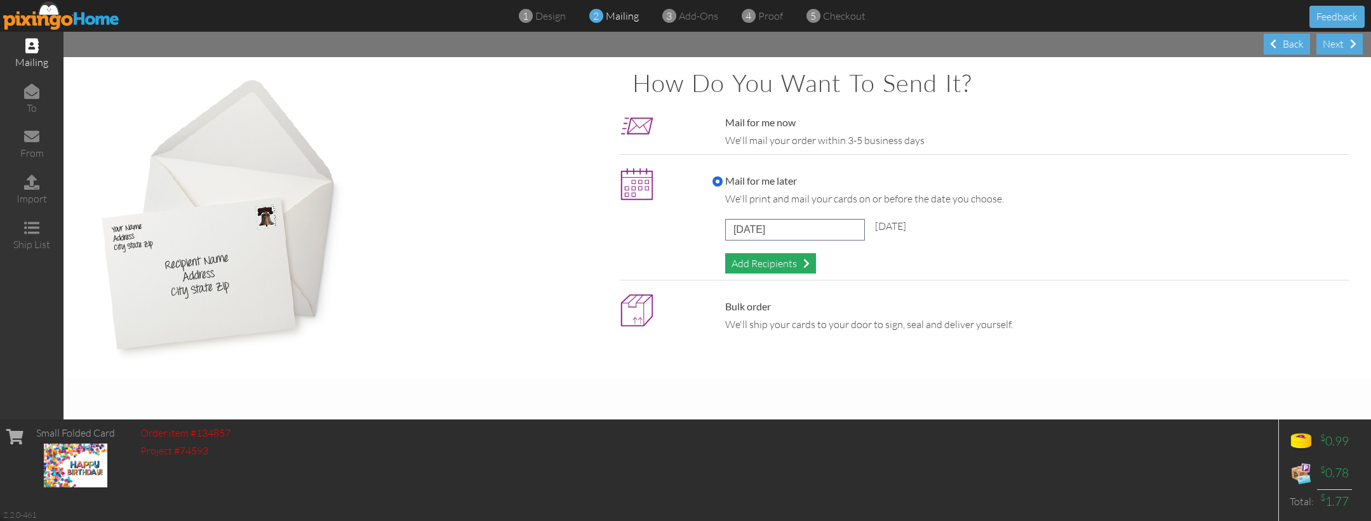
click at [775, 260] on div "Add Recipients" at bounding box center [770, 263] width 91 height 21
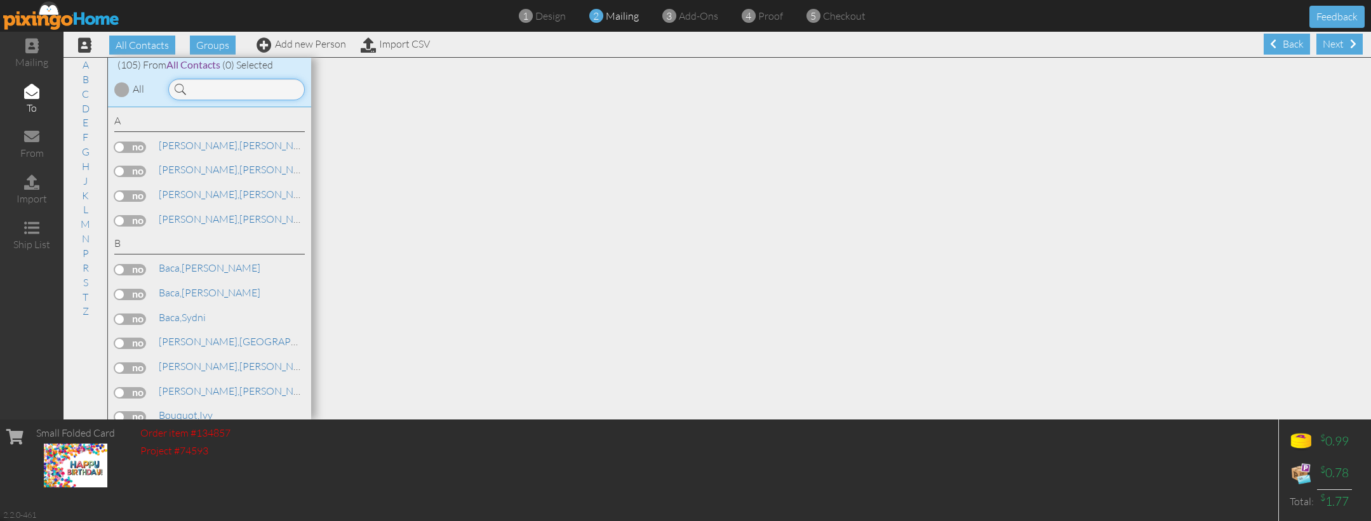
click at [230, 86] on input at bounding box center [236, 90] width 137 height 22
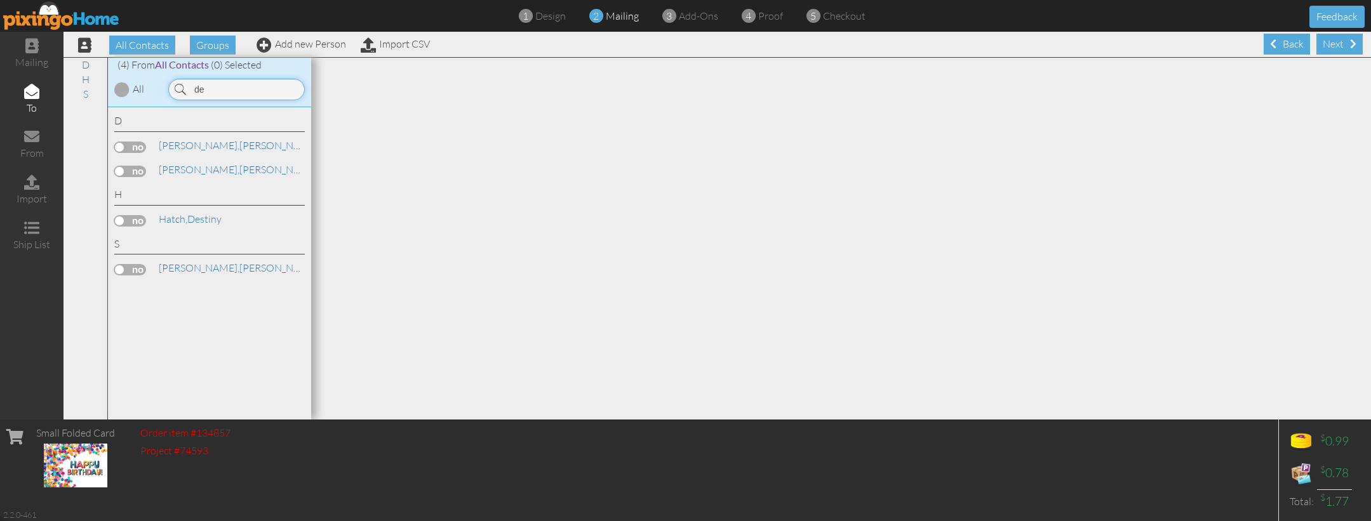
type input "de"
click at [134, 168] on label at bounding box center [130, 171] width 32 height 11
click at [0, 0] on input "checkbox" at bounding box center [0, 0] width 0 height 0
click at [1340, 44] on div "Next" at bounding box center [1339, 44] width 46 height 21
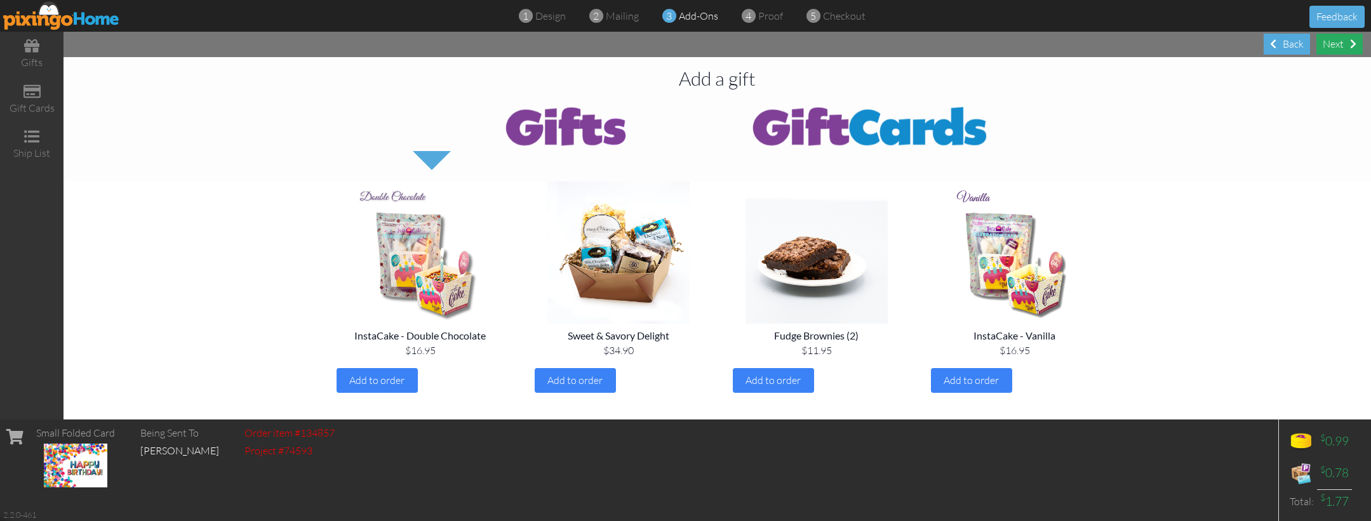
click at [1328, 49] on div "Next" at bounding box center [1339, 44] width 46 height 21
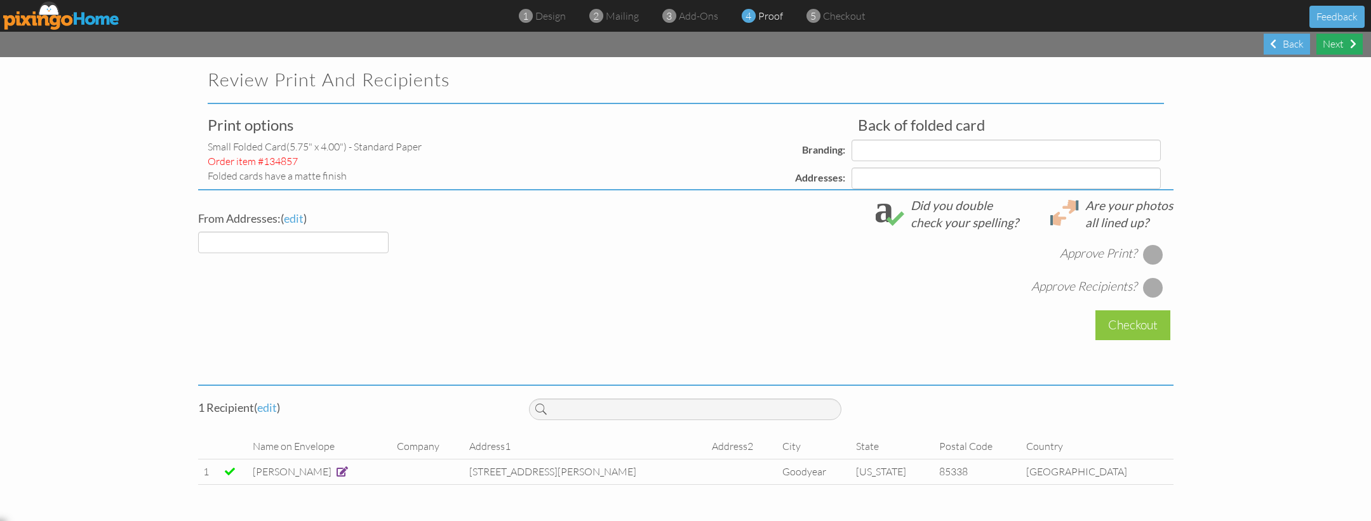
select select "object:6397"
select select "object:6402"
select select "object:6400"
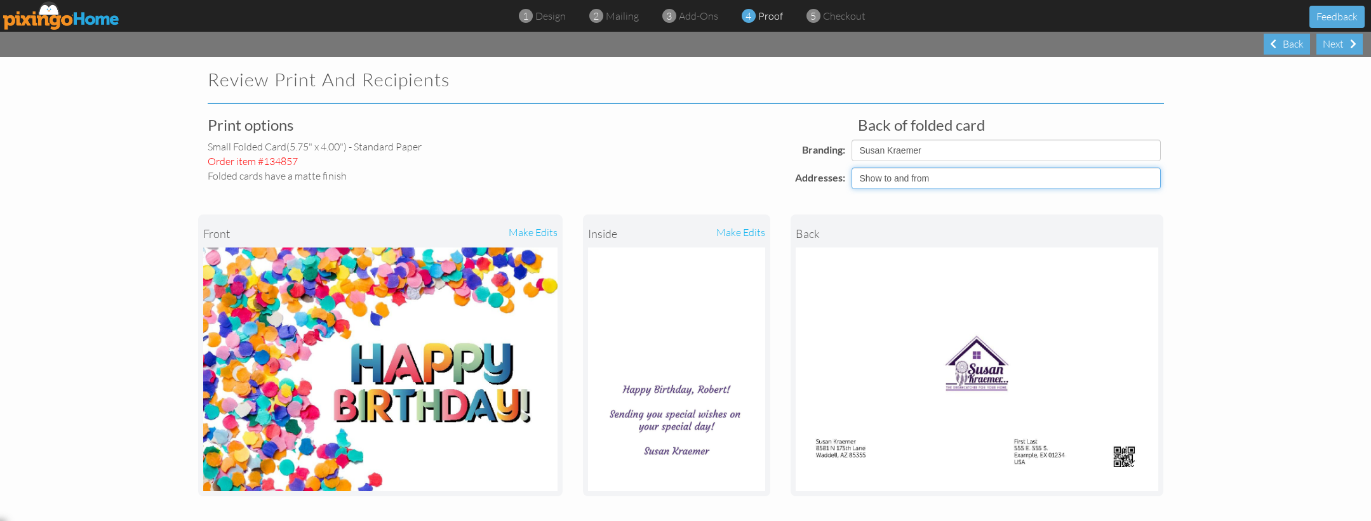
select select "object:6399"
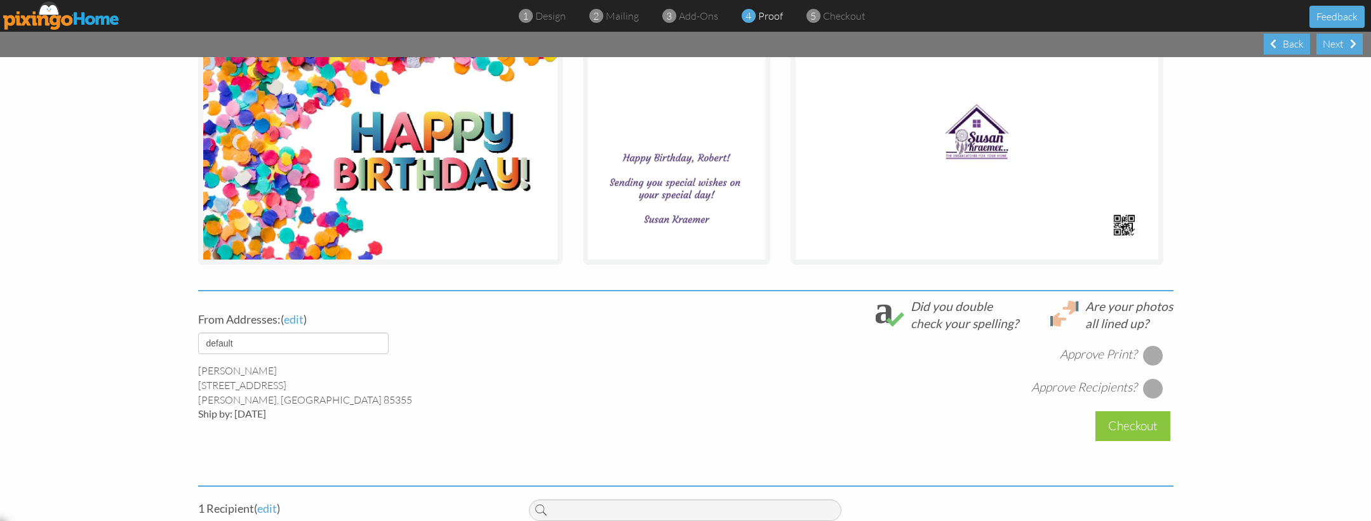
scroll to position [232, 0]
click at [1149, 351] on div at bounding box center [1153, 355] width 20 height 20
click at [1152, 384] on div at bounding box center [1153, 388] width 20 height 20
click at [1140, 422] on div "Checkout" at bounding box center [1132, 426] width 75 height 30
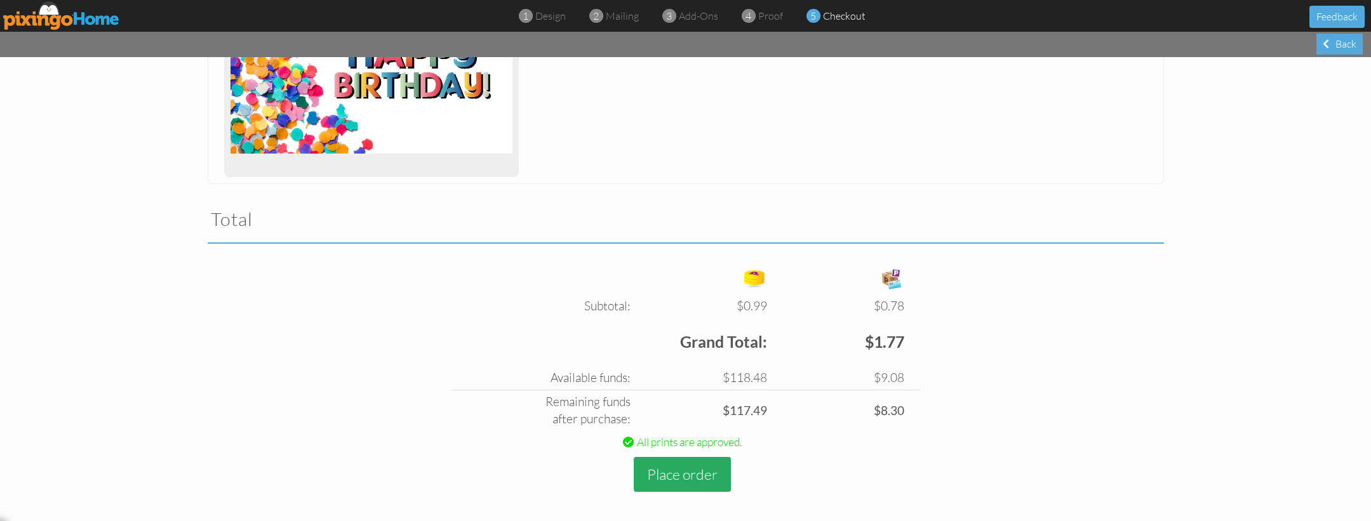
scroll to position [279, 0]
click at [689, 465] on button "Place order" at bounding box center [682, 475] width 97 height 35
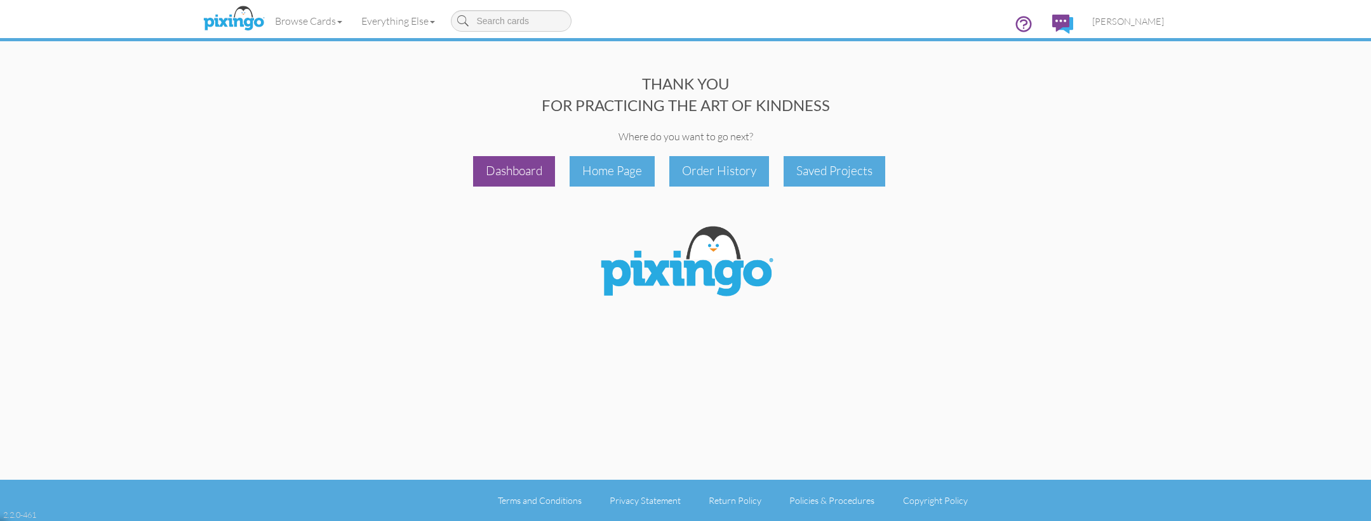
click at [511, 175] on div "Dashboard" at bounding box center [514, 171] width 82 height 30
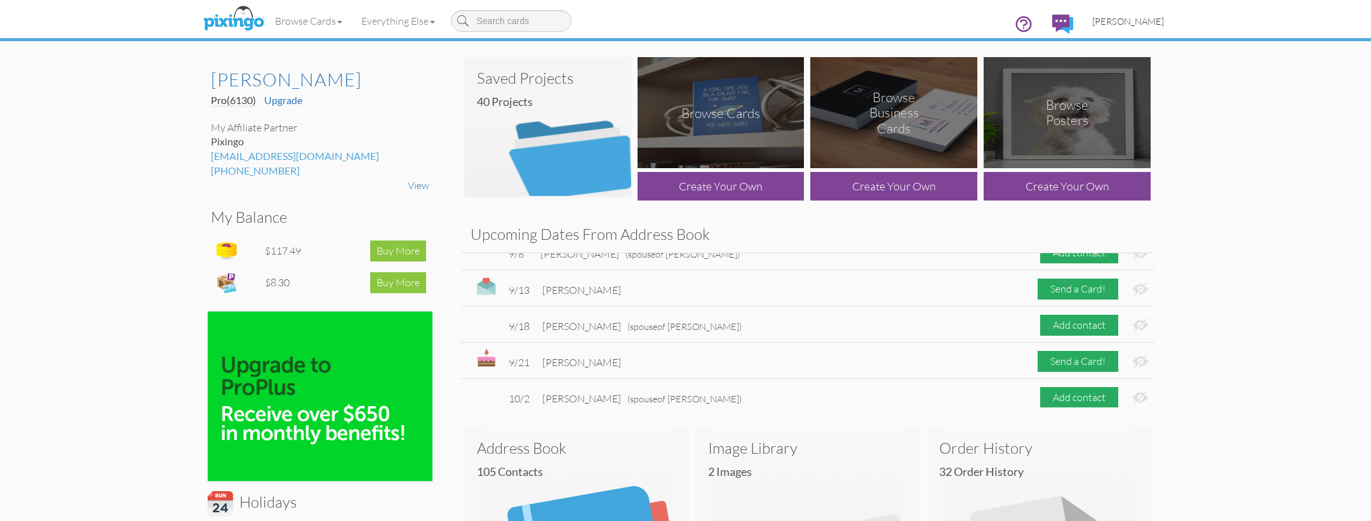
click at [1137, 25] on span "[PERSON_NAME]" at bounding box center [1128, 21] width 72 height 11
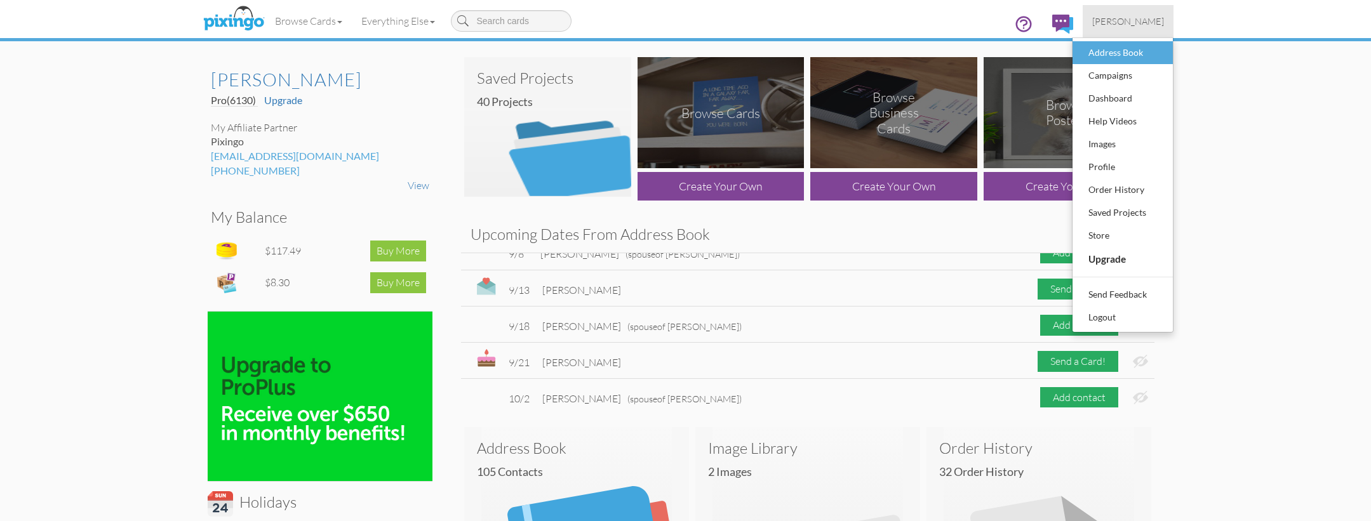
click at [1121, 56] on div "Address Book" at bounding box center [1122, 52] width 75 height 19
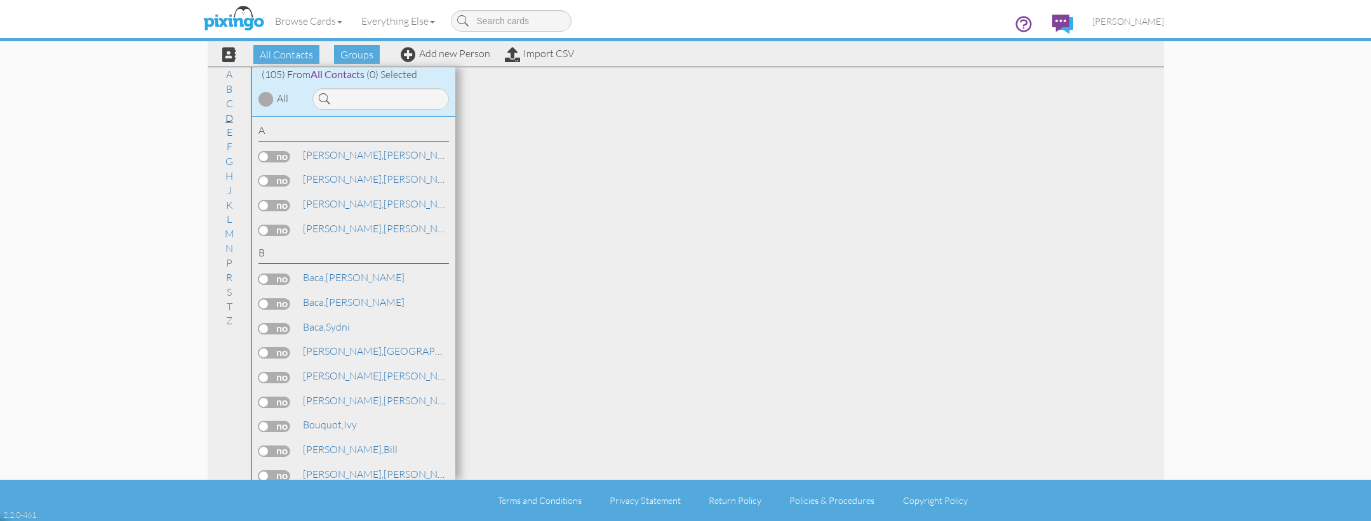
click at [230, 114] on link "D" at bounding box center [229, 117] width 20 height 15
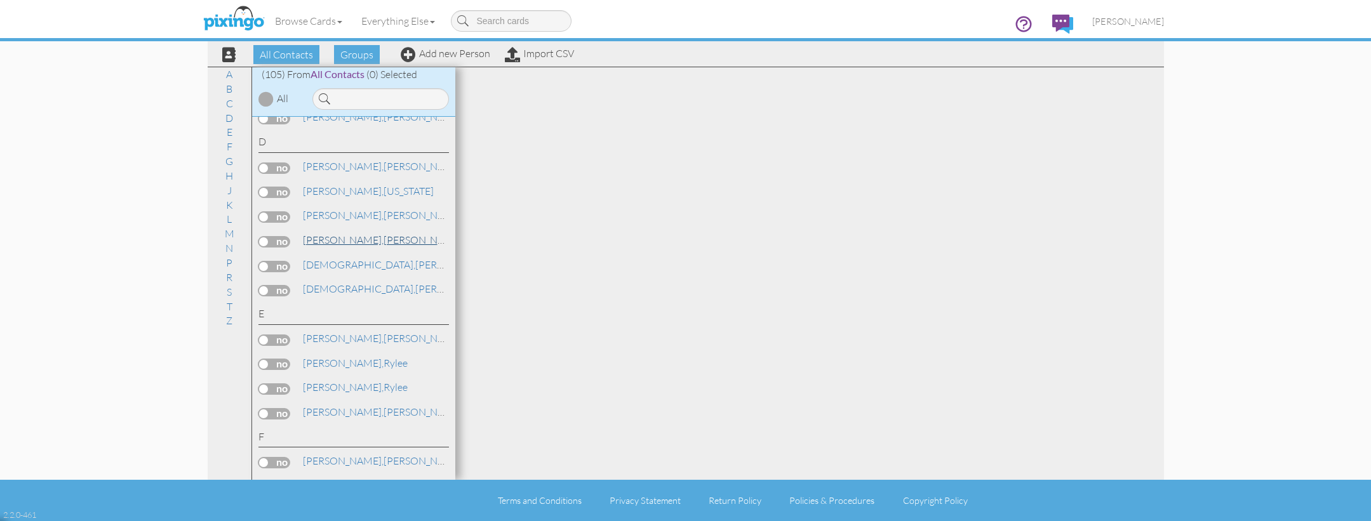
click at [335, 234] on span "[PERSON_NAME]," at bounding box center [343, 240] width 81 height 13
click at [350, 234] on link "de Vera, Robert" at bounding box center [383, 241] width 162 height 15
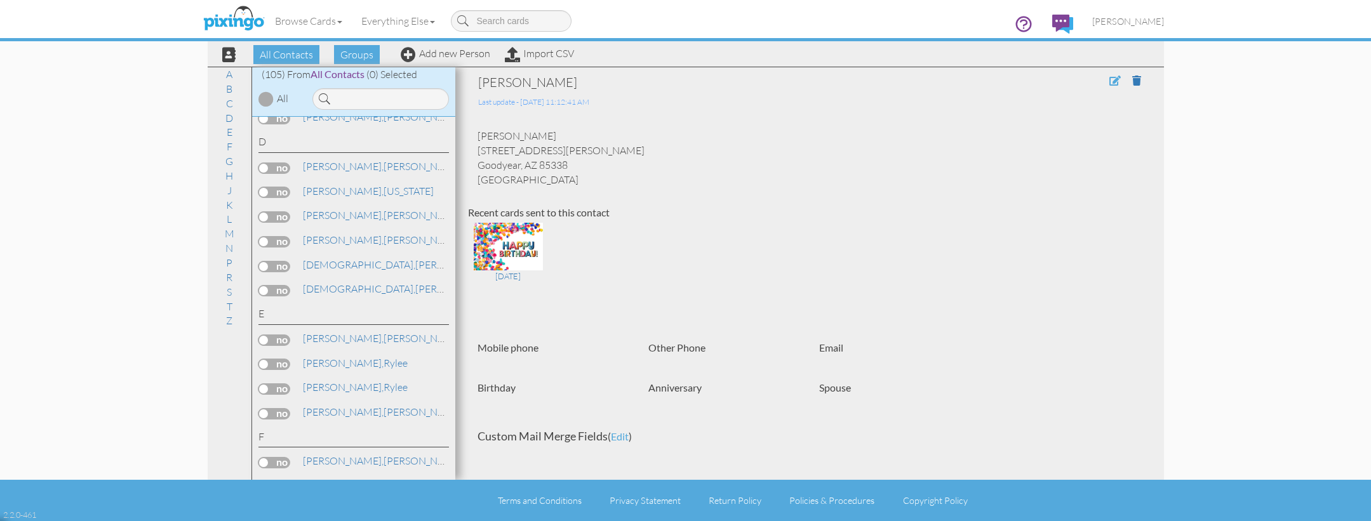
click at [1114, 79] on span at bounding box center [1114, 81] width 11 height 10
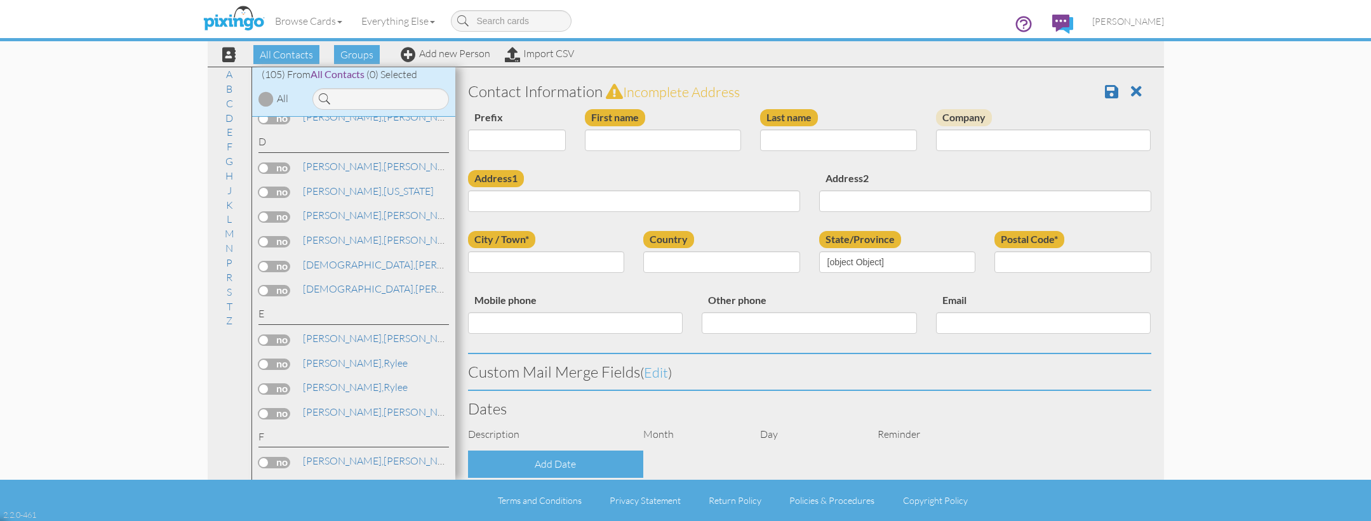
type input "[PERSON_NAME]"
type input "de Vera"
type input "17673 W Manso St"
type input "Goodyear"
type input "85338"
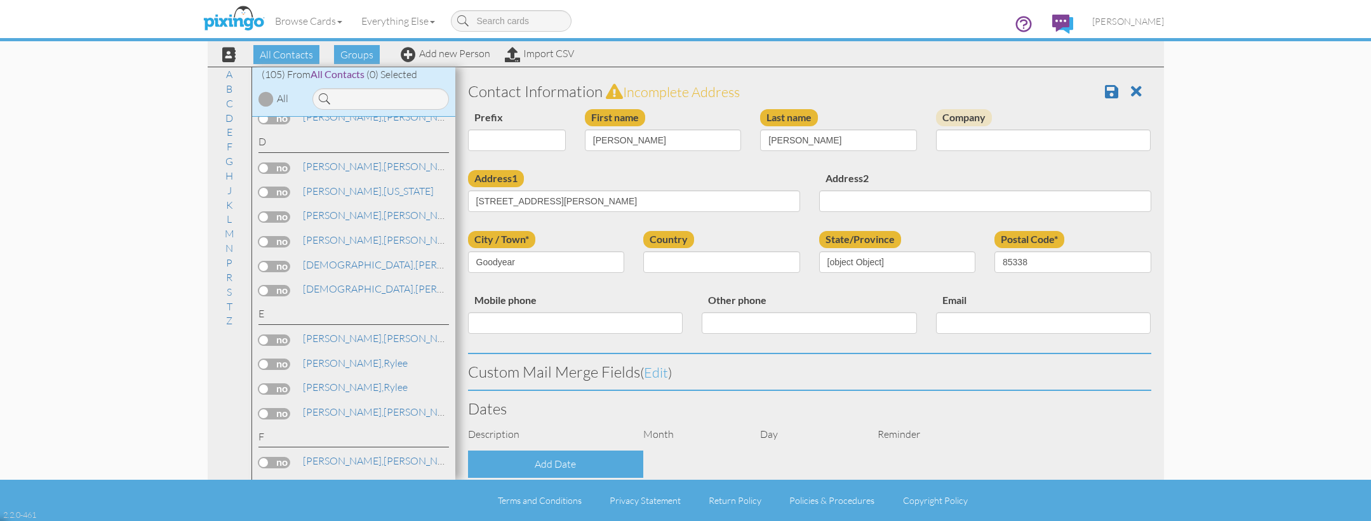
select select "object:7281"
select select "object:7526"
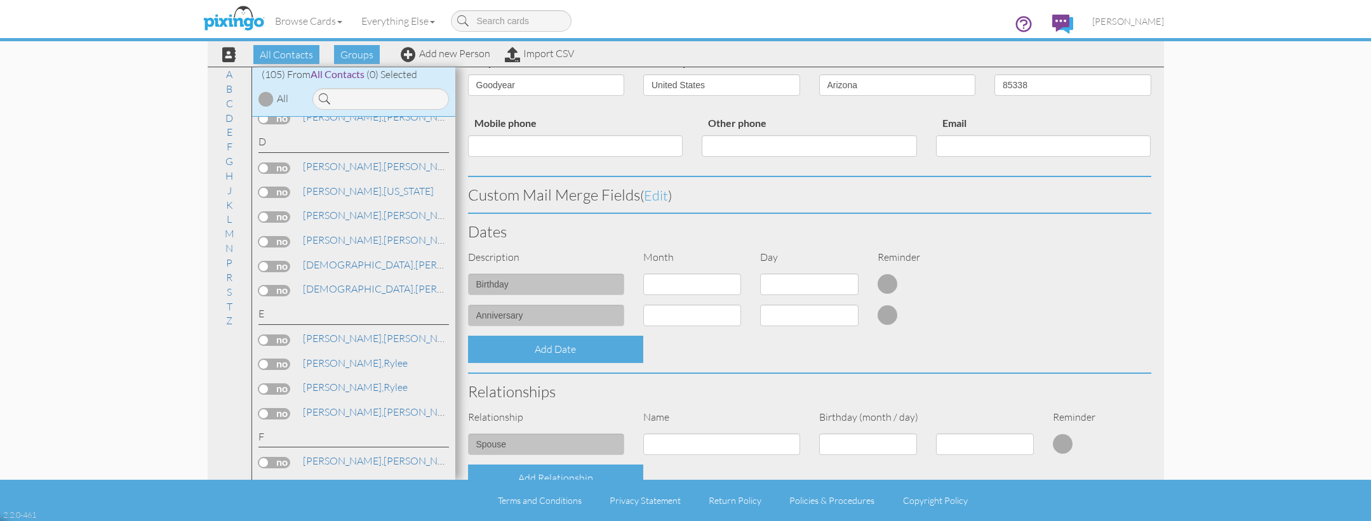
scroll to position [178, 0]
select select "object:7602"
select select "number:14"
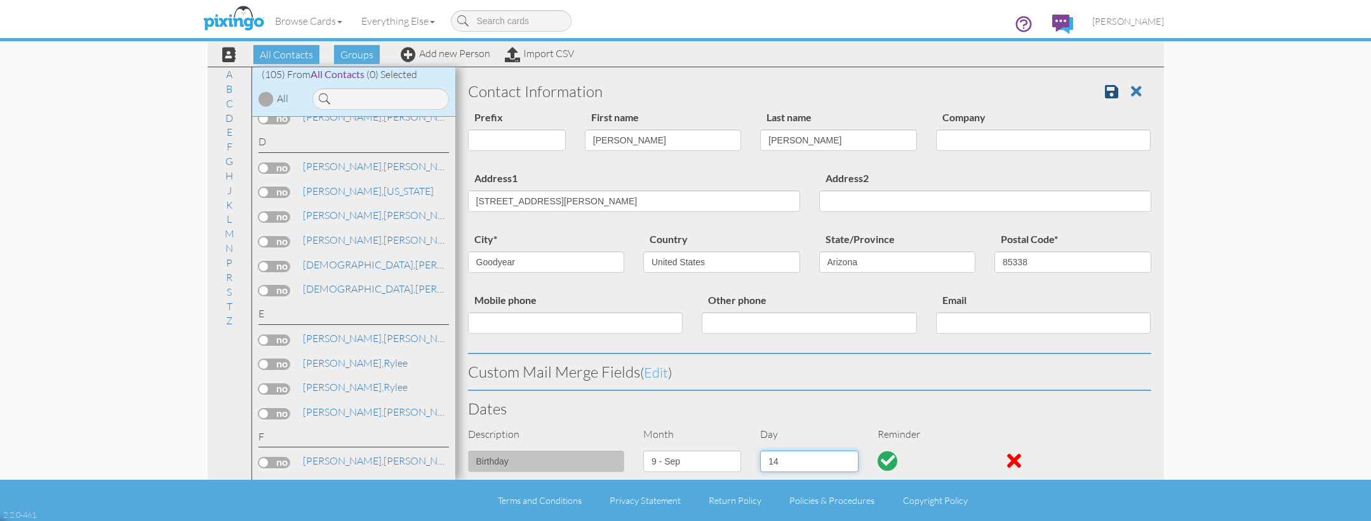
scroll to position [0, 0]
click at [1112, 92] on span at bounding box center [1111, 91] width 13 height 15
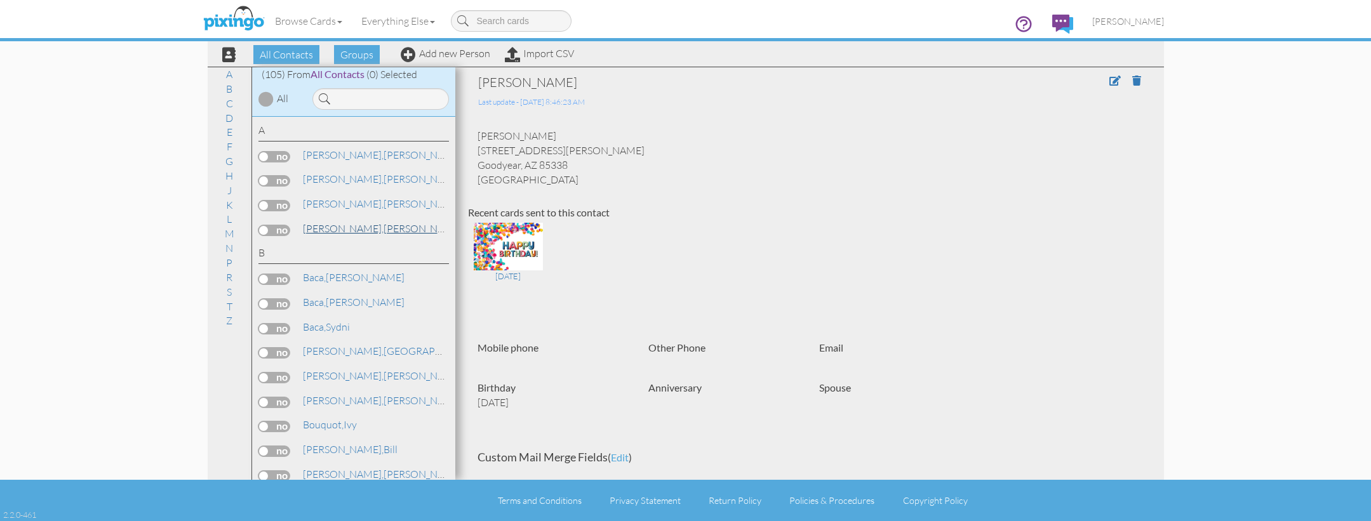
click at [354, 225] on link "[PERSON_NAME]" at bounding box center [383, 228] width 162 height 15
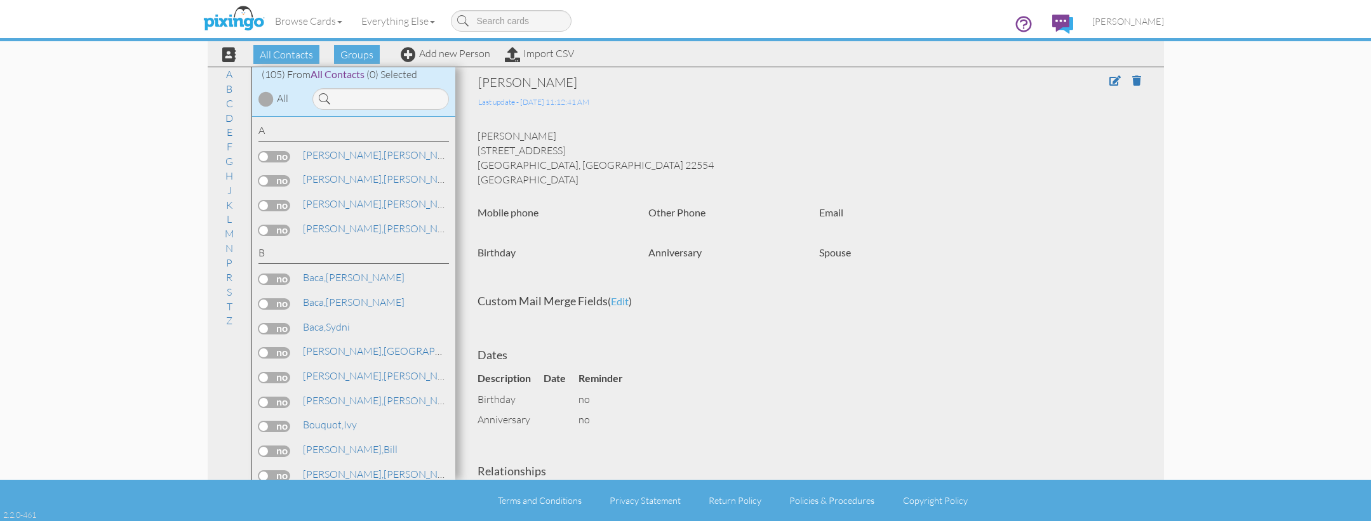
drag, startPoint x: 541, startPoint y: 179, endPoint x: 472, endPoint y: 149, distance: 75.6
click at [472, 149] on div "[PERSON_NAME] [STREET_ADDRESS] [PERSON_NAME], [GEOGRAPHIC_DATA] 22554 [GEOGRAPH…" at bounding box center [809, 158] width 683 height 58
copy div "[STREET_ADDRESS][PERSON_NAME]"
click at [437, 53] on link "Add new Person" at bounding box center [446, 53] width 90 height 13
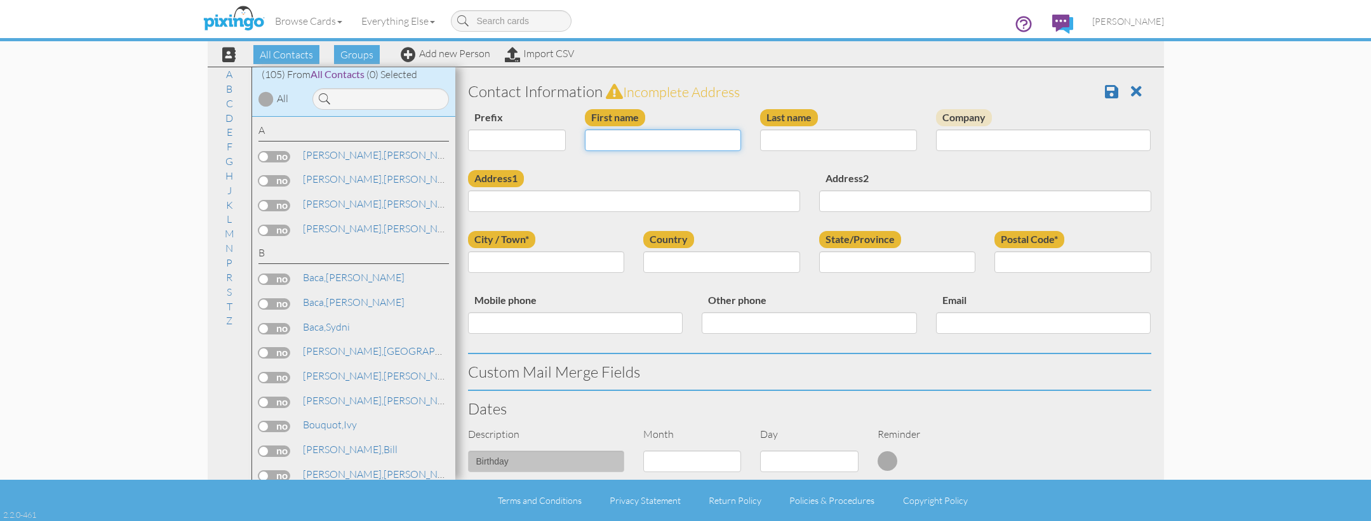
click at [667, 135] on input "First name" at bounding box center [663, 141] width 157 height 22
type input "[PERSON_NAME]"
type input "Avitable"
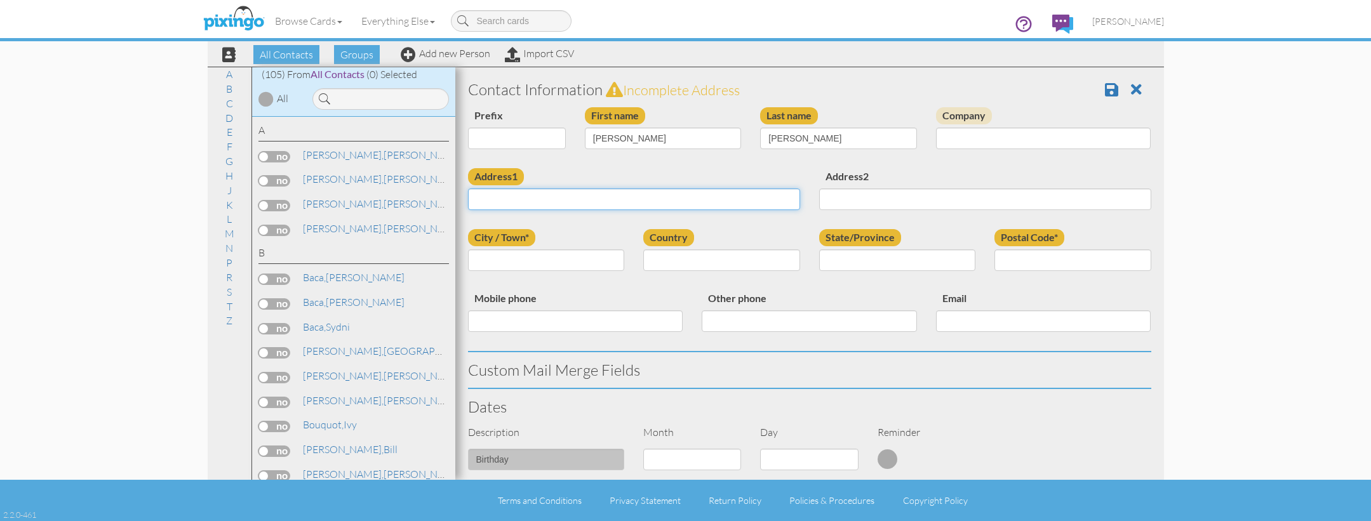
click at [567, 203] on input "Address1" at bounding box center [634, 200] width 332 height 22
paste input "1225 Coastal Ave Stafford, VA 22554 United States"
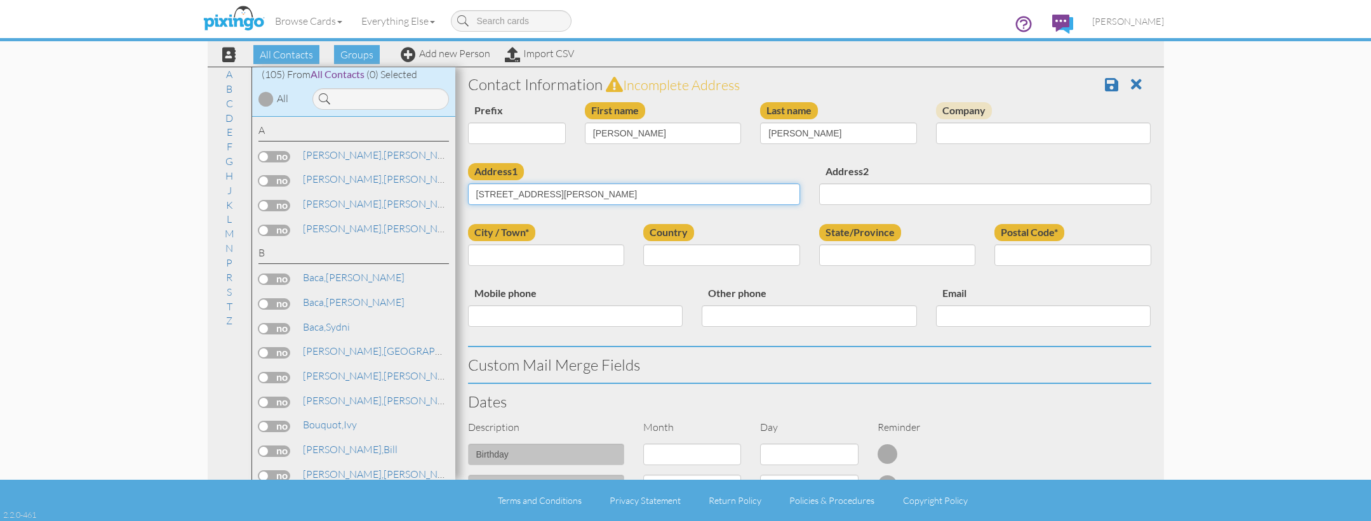
scroll to position [2, 0]
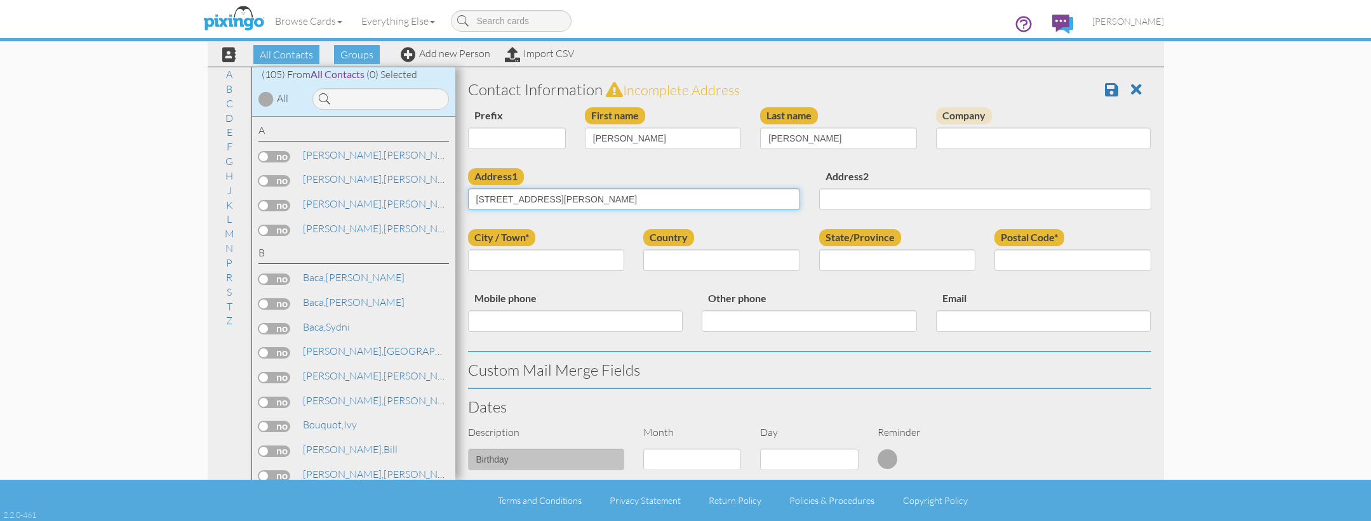
drag, startPoint x: 597, startPoint y: 197, endPoint x: 802, endPoint y: 255, distance: 212.3
click at [620, 197] on input "1225 Coastal Ave Stafford, VA 22554 United States" at bounding box center [634, 200] width 332 height 22
type input "1225 Coastal Ave Stafford, VA United States"
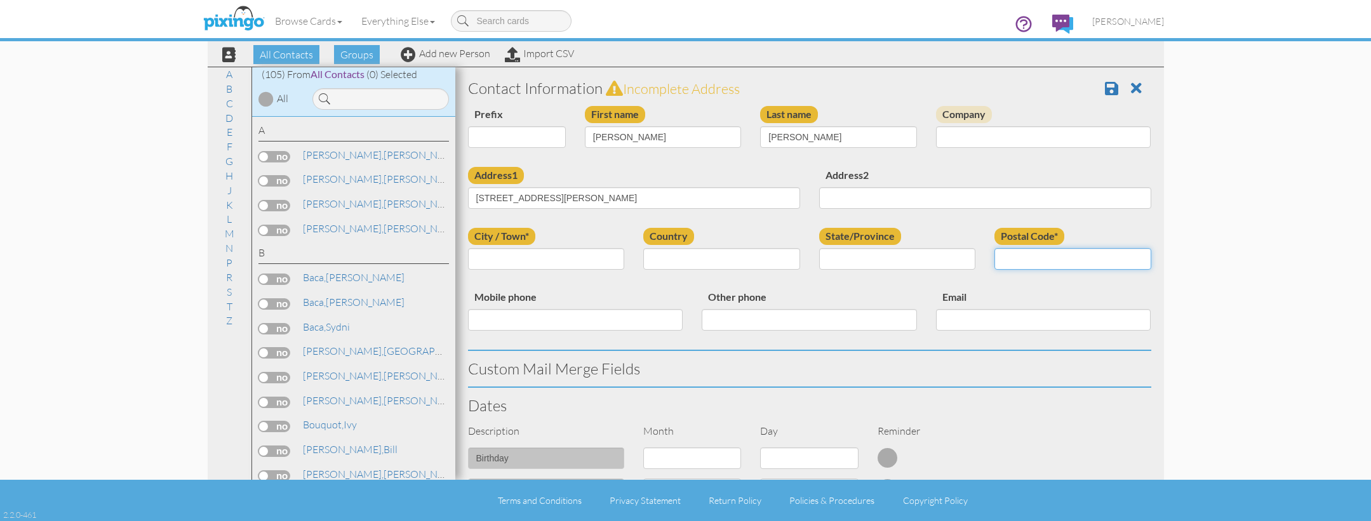
scroll to position [1, 0]
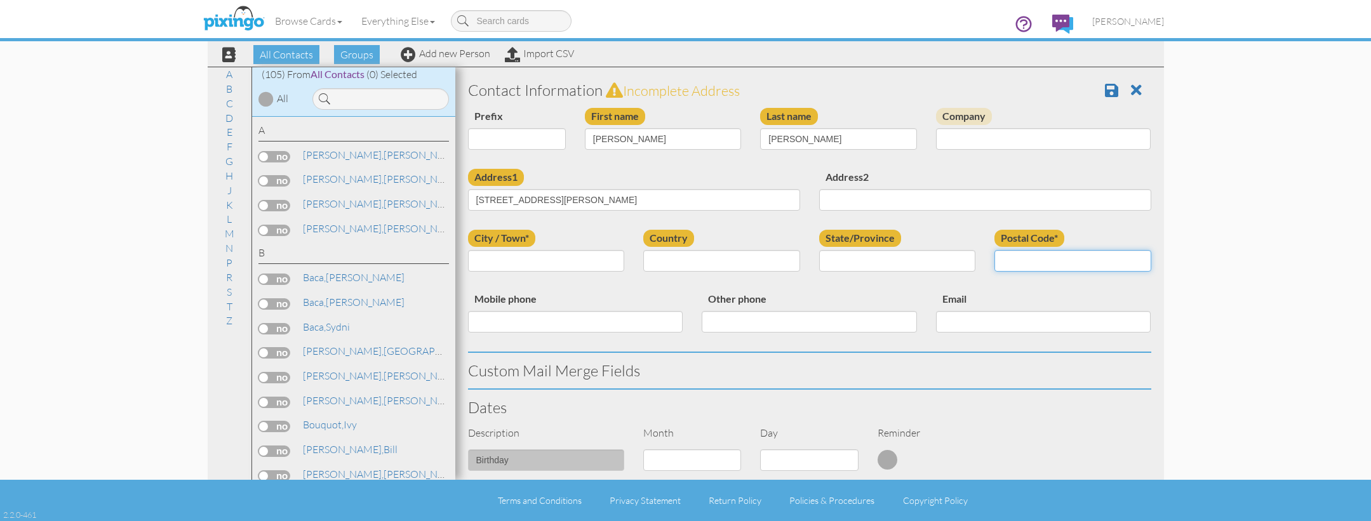
click at [1011, 259] on input "Postal Code*" at bounding box center [1072, 261] width 157 height 22
paste input "22554"
type input "22554"
drag, startPoint x: 578, startPoint y: 196, endPoint x: 547, endPoint y: 197, distance: 30.5
click at [547, 197] on input "1225 Coastal Ave Stafford, VA United States" at bounding box center [634, 200] width 332 height 22
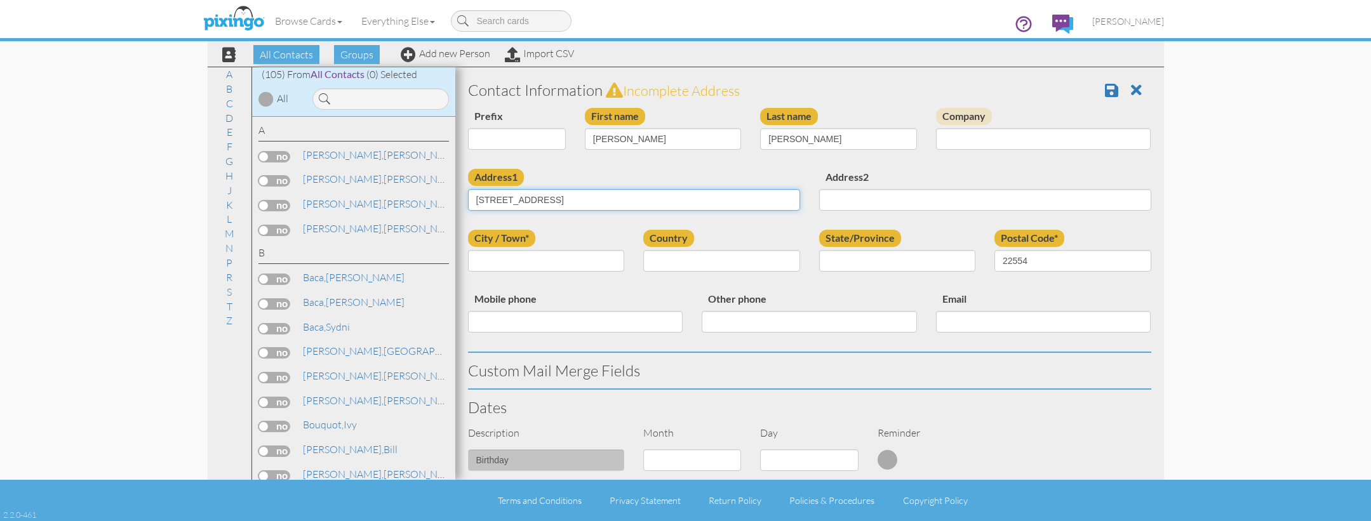
type input "1225 Coastal Ave , VA United States"
click at [535, 260] on input "City / Town*" at bounding box center [546, 261] width 157 height 22
paste input "[PERSON_NAME]"
type input "[PERSON_NAME]"
select select "object:569"
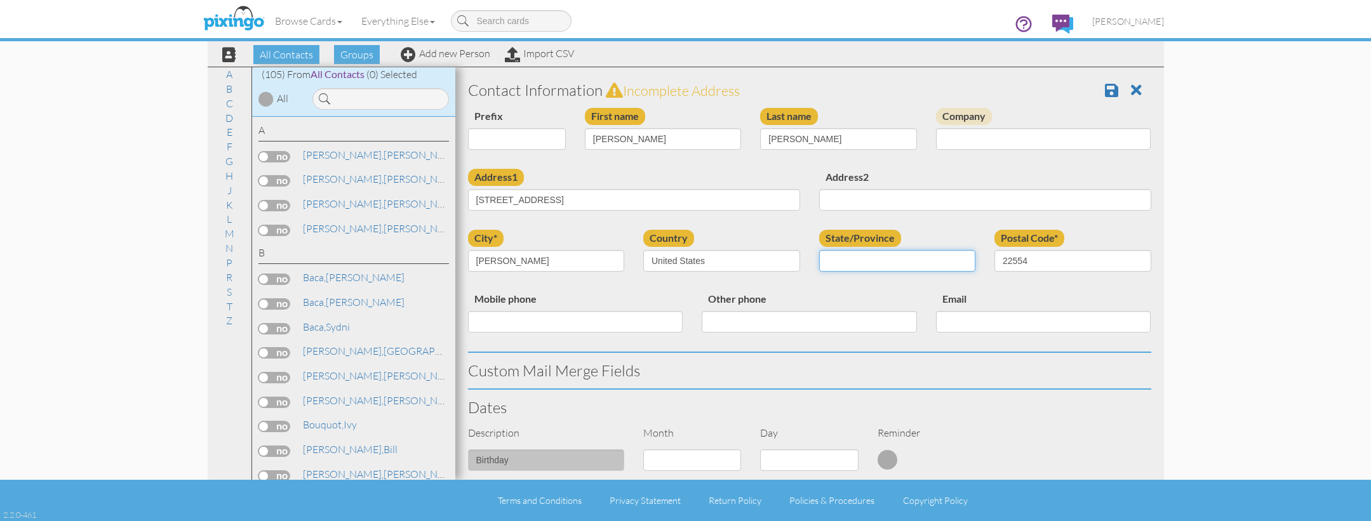
select select "object:871"
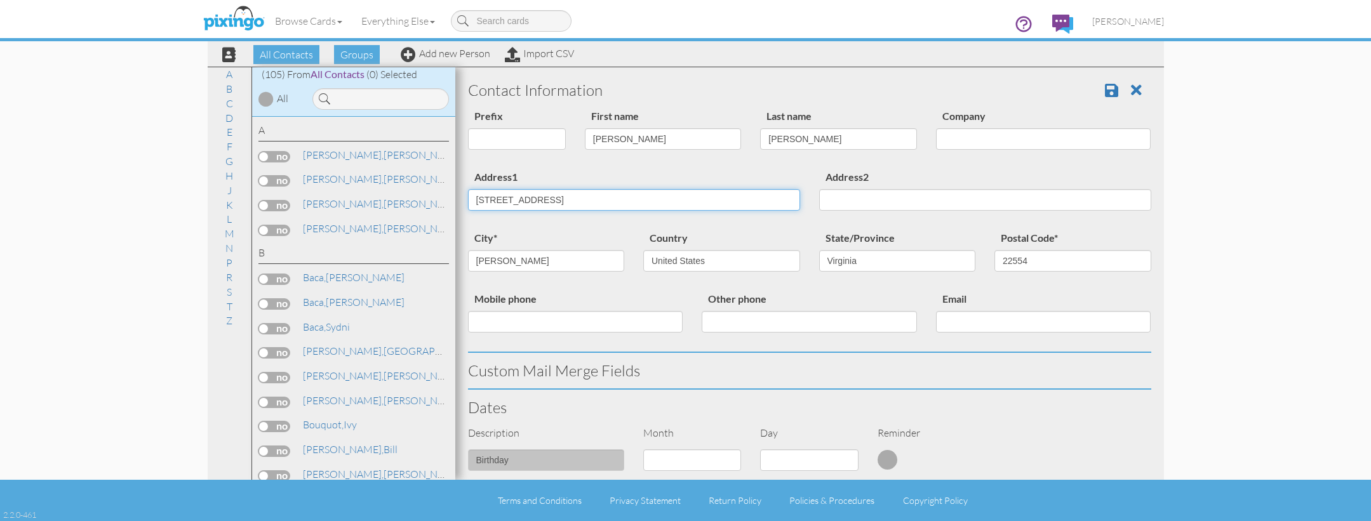
drag, startPoint x: 549, startPoint y: 199, endPoint x: 745, endPoint y: 204, distance: 196.2
click at [745, 204] on input "1225 Coastal Ave , VA United States" at bounding box center [634, 200] width 332 height 22
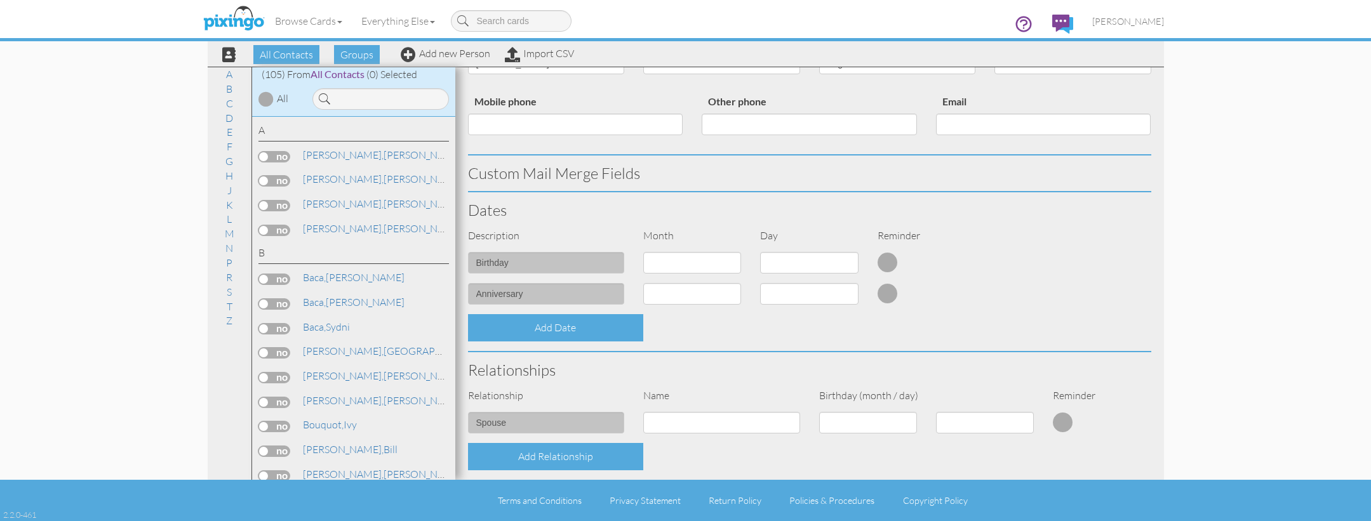
scroll to position [203, 0]
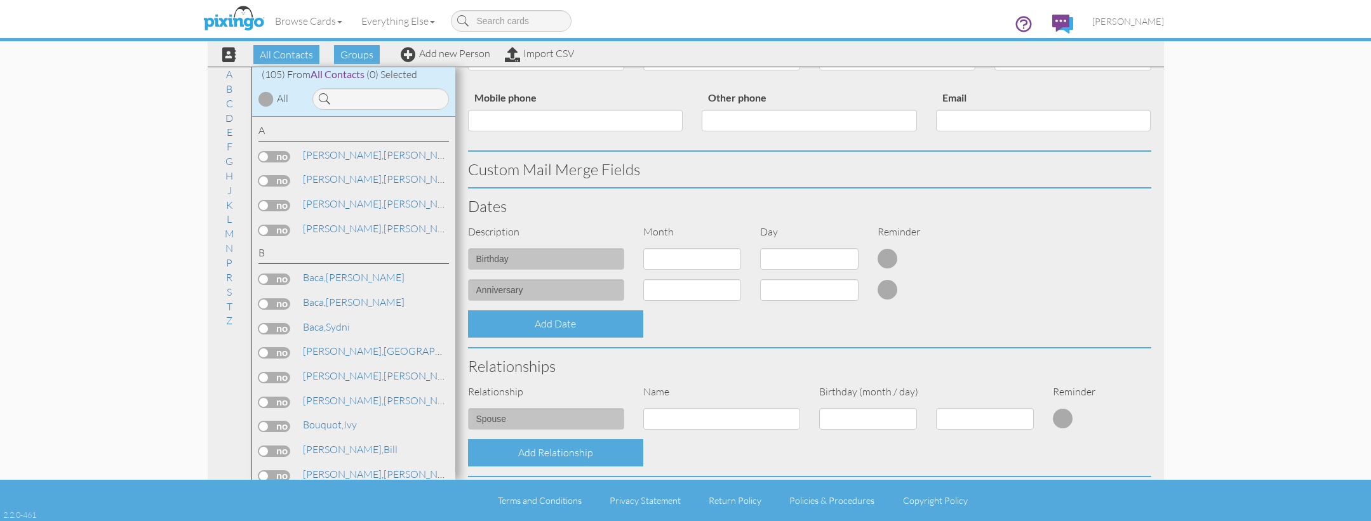
type input "[STREET_ADDRESS]"
select select "object:565"
select select "number:20"
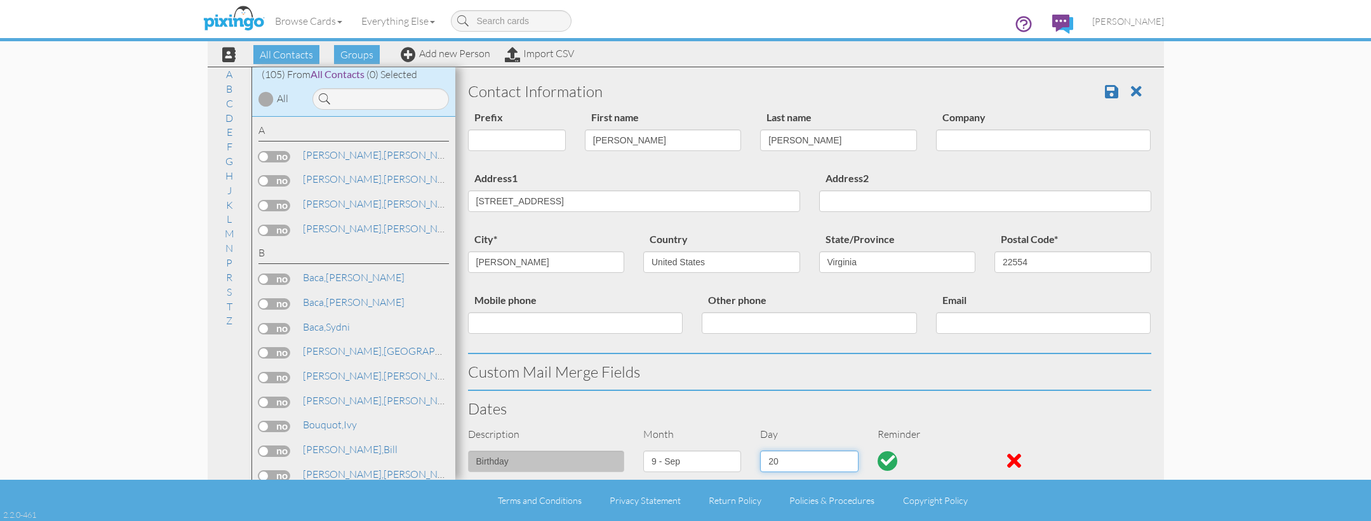
scroll to position [0, 0]
click at [1107, 91] on span at bounding box center [1111, 91] width 13 height 15
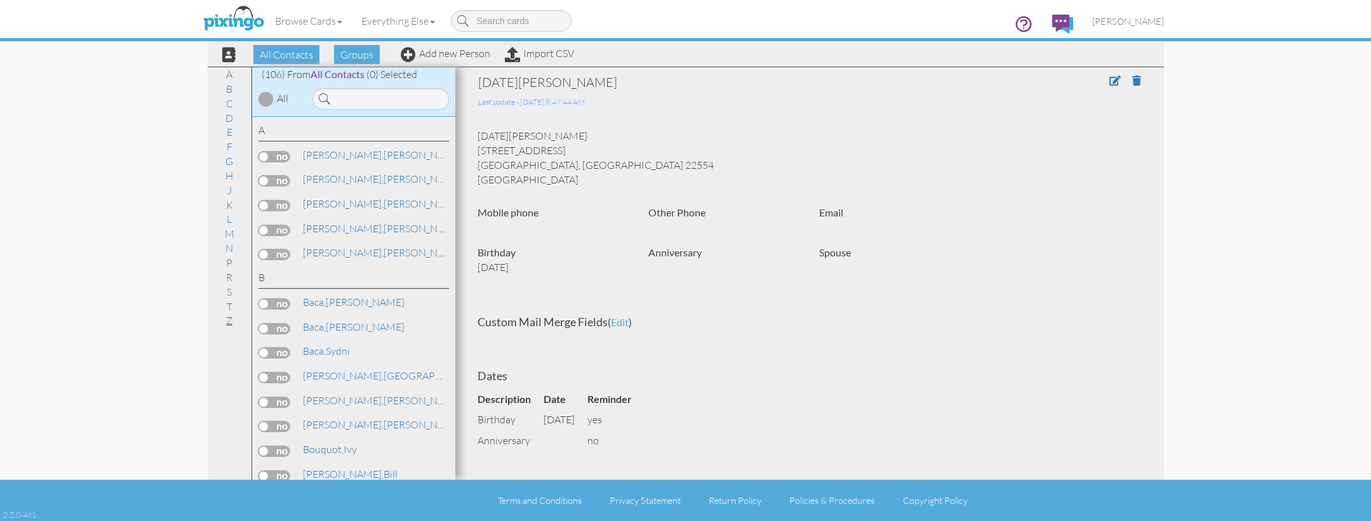
click at [230, 313] on link "Z" at bounding box center [229, 320] width 19 height 15
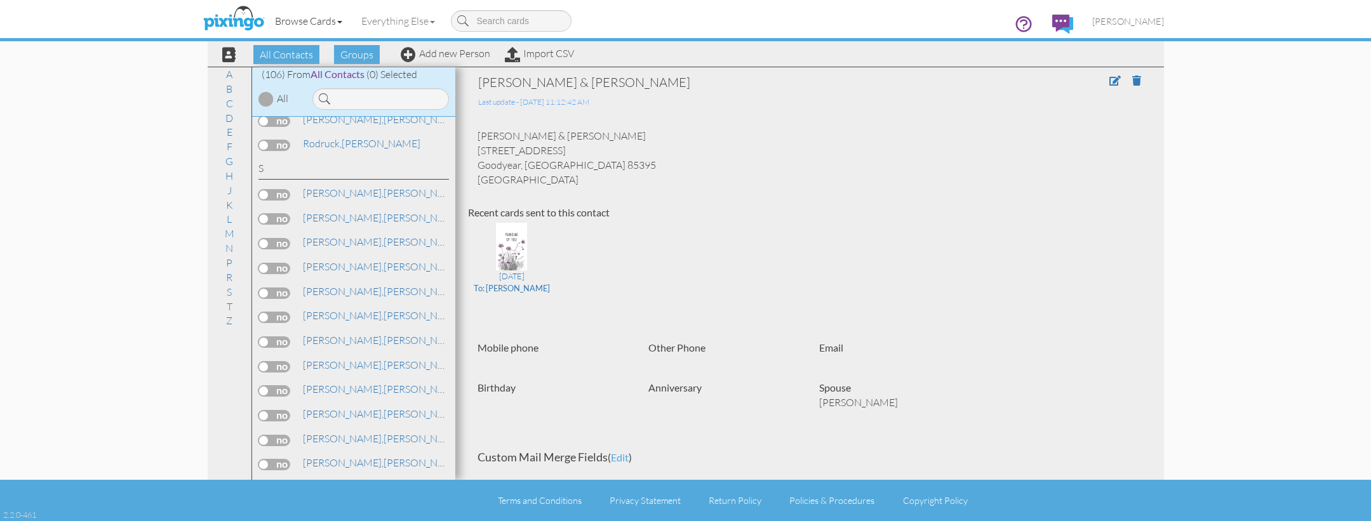
click at [296, 22] on link "Browse Cards" at bounding box center [308, 21] width 86 height 32
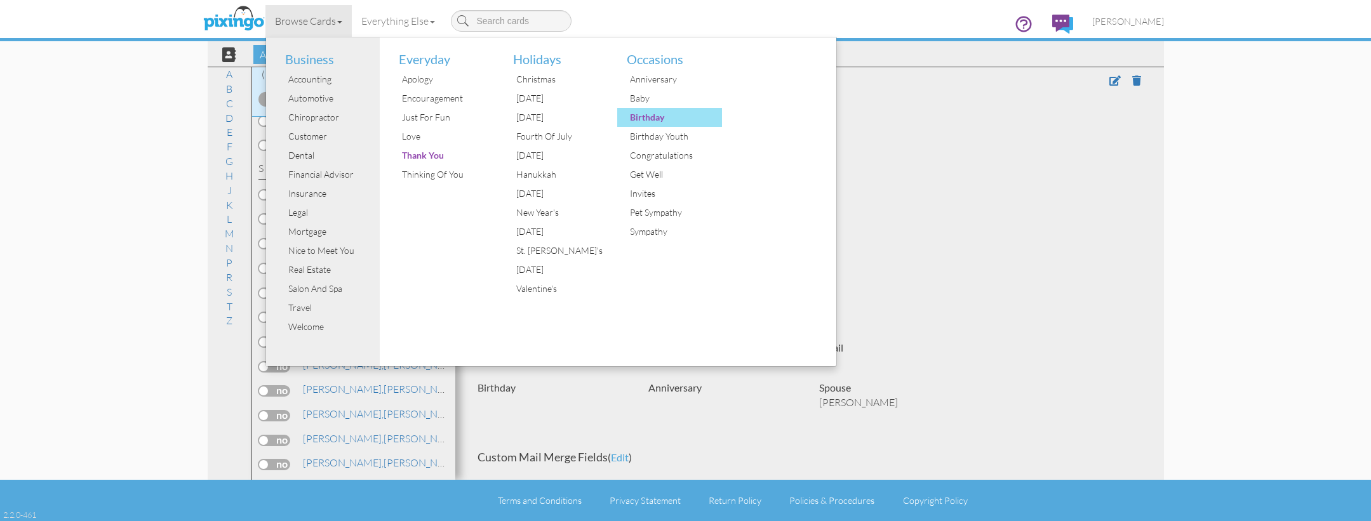
click at [635, 119] on div "Birthday" at bounding box center [674, 117] width 95 height 19
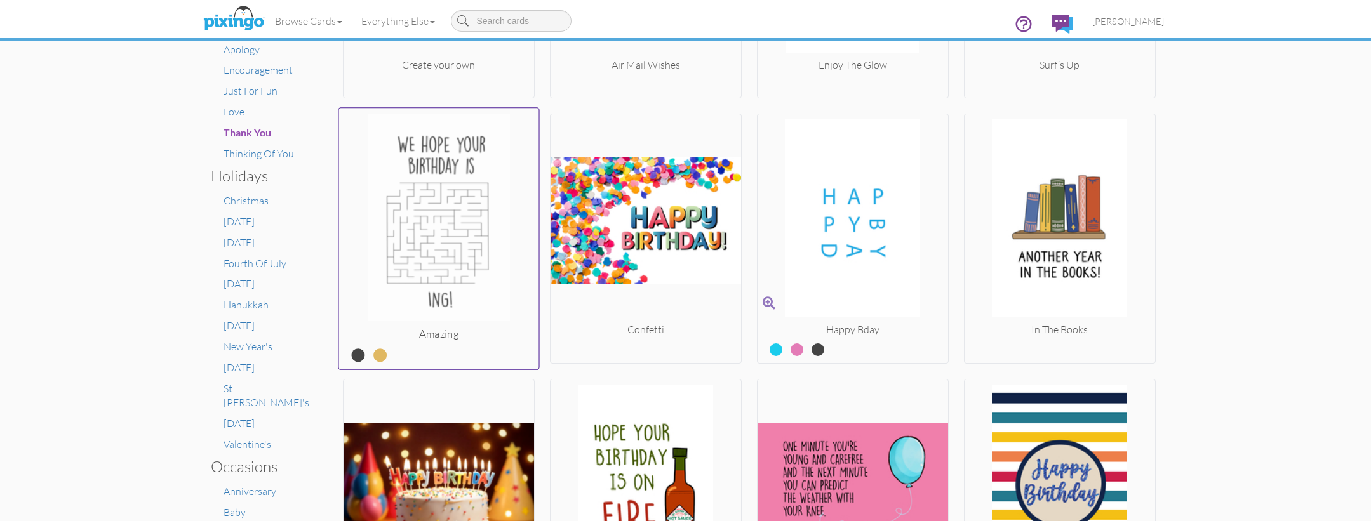
scroll to position [439, 0]
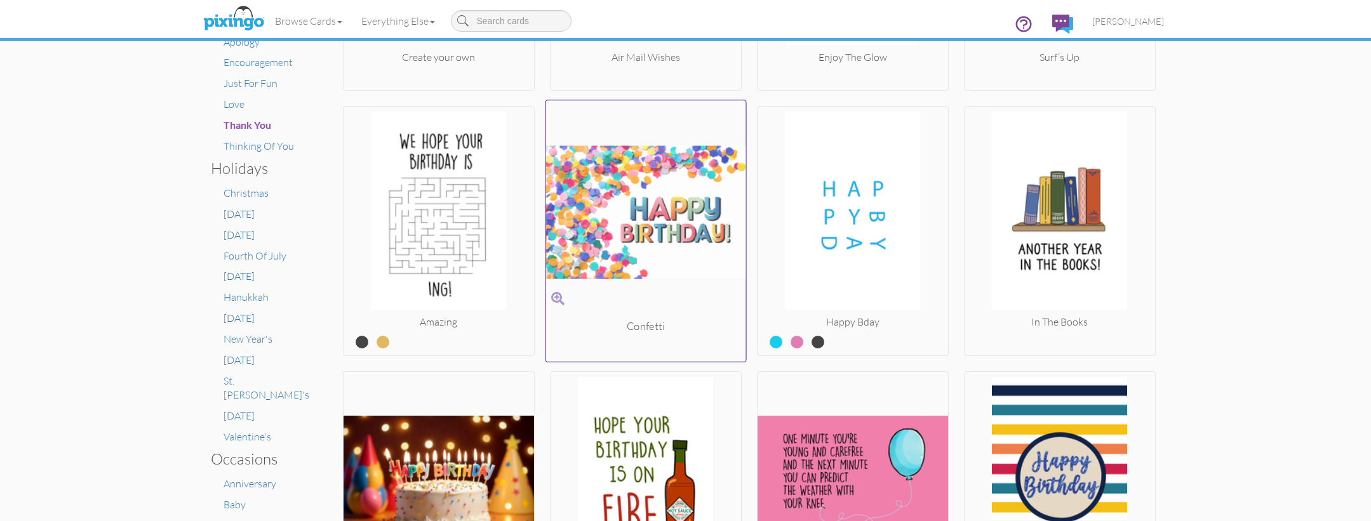
click at [603, 207] on img at bounding box center [645, 212] width 200 height 213
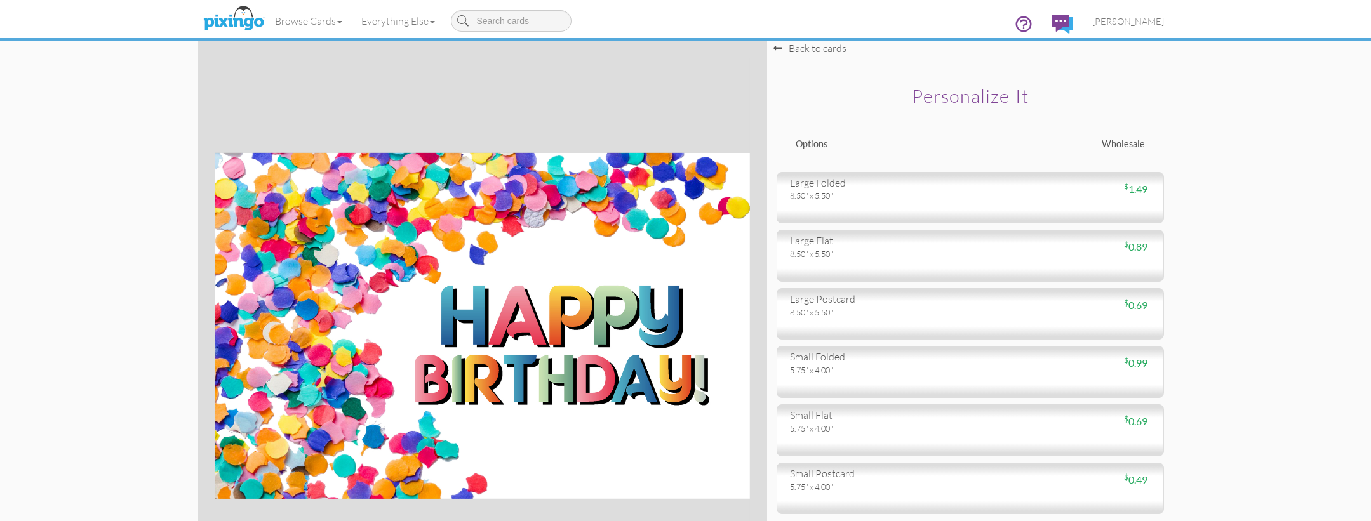
click at [866, 354] on div "small folded" at bounding box center [875, 357] width 171 height 15
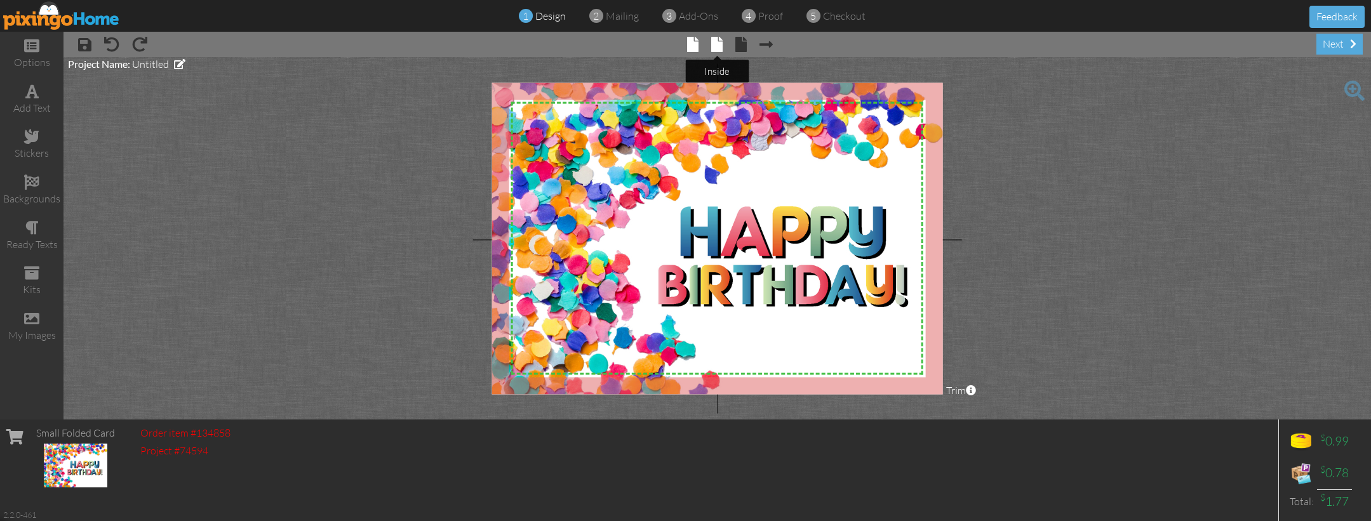
click at [714, 49] on span at bounding box center [716, 44] width 11 height 15
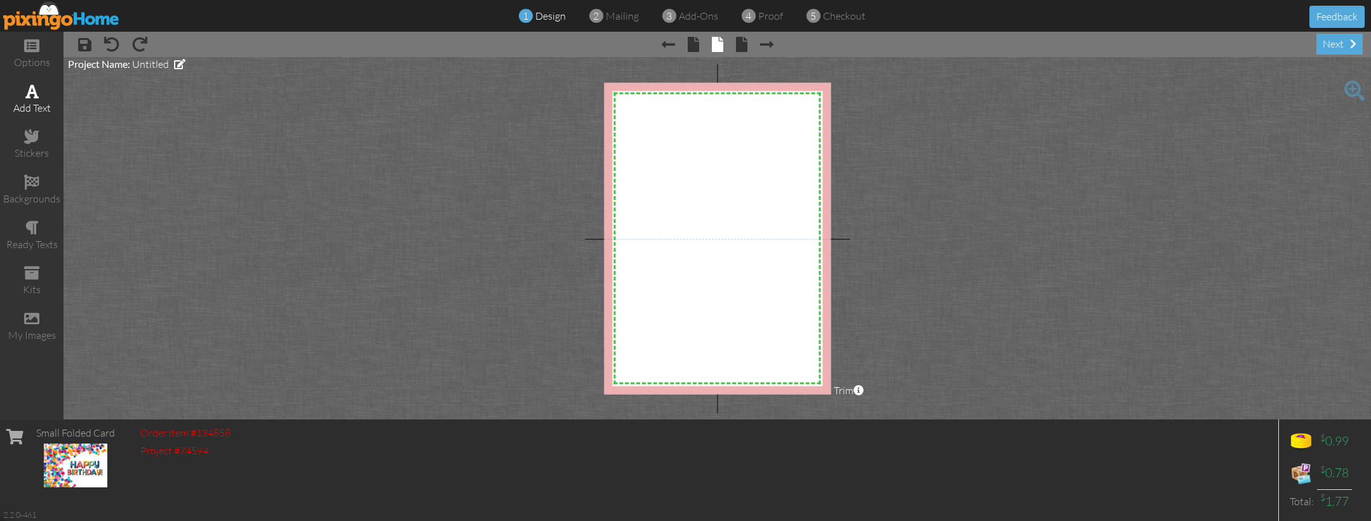
click at [36, 102] on div "add text" at bounding box center [31, 108] width 63 height 15
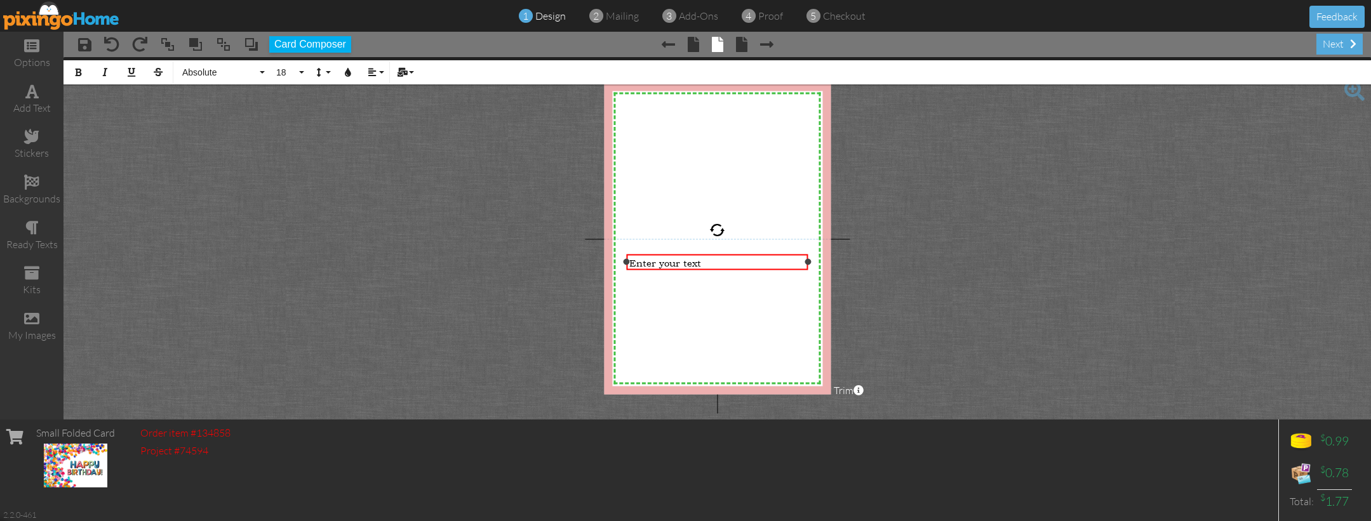
click at [687, 261] on span "Enter your text" at bounding box center [665, 262] width 72 height 12
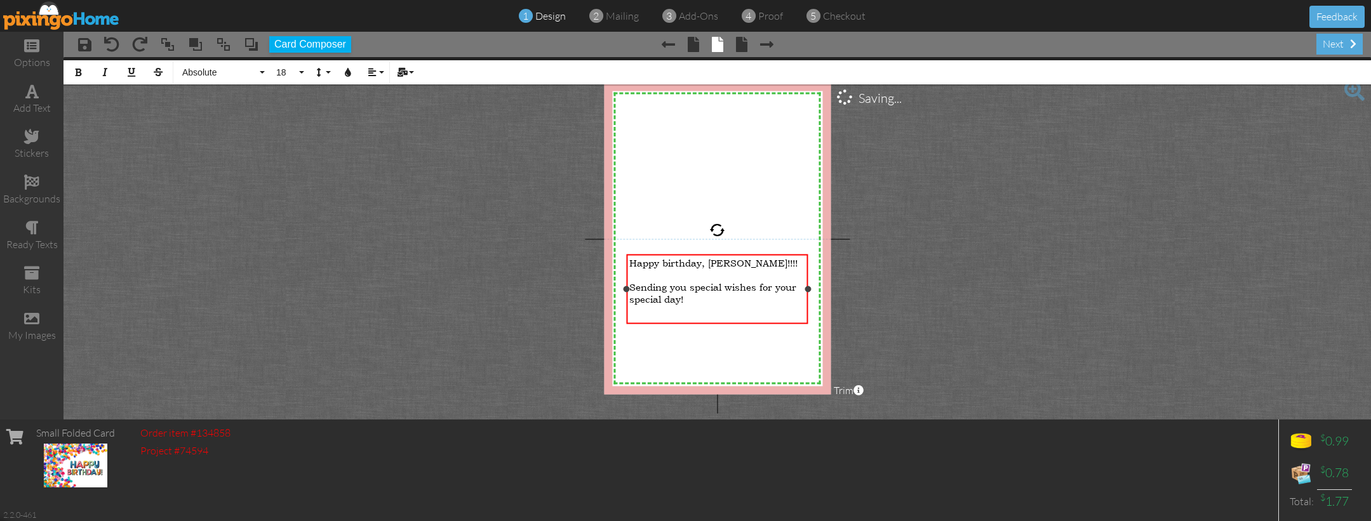
scroll to position [32, 6]
copy div "Happy birthday, [PERSON_NAME]!!!! ​ Sending you special wishes for your special…"
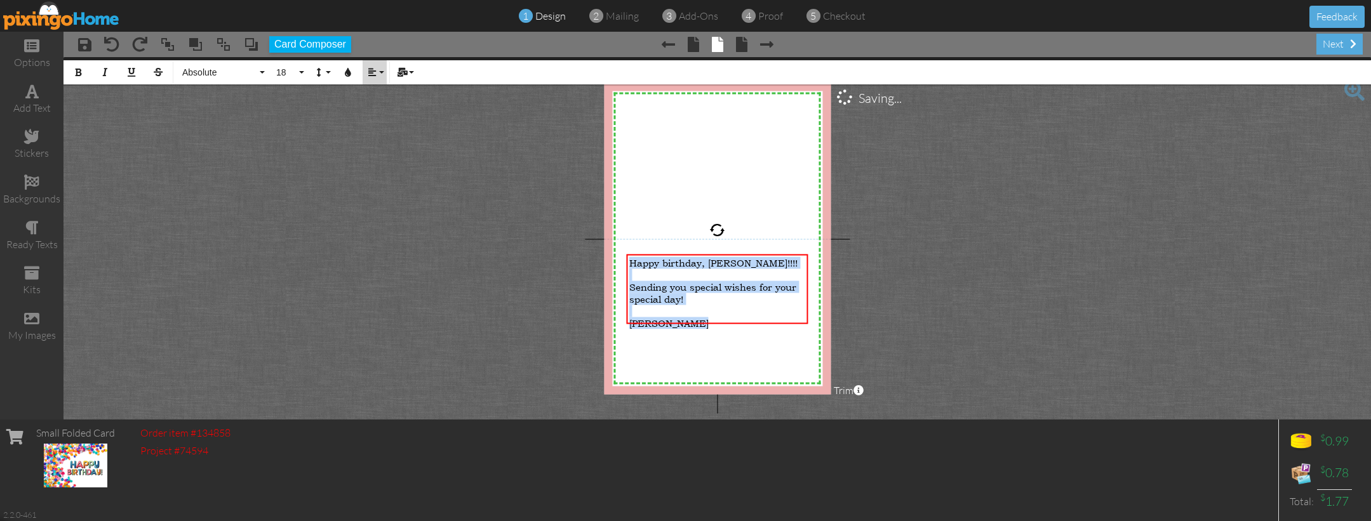
click at [373, 72] on icon "button" at bounding box center [372, 72] width 9 height 9
click at [376, 114] on link "[GEOGRAPHIC_DATA]" at bounding box center [382, 119] width 39 height 19
click at [298, 69] on button "18" at bounding box center [288, 72] width 37 height 24
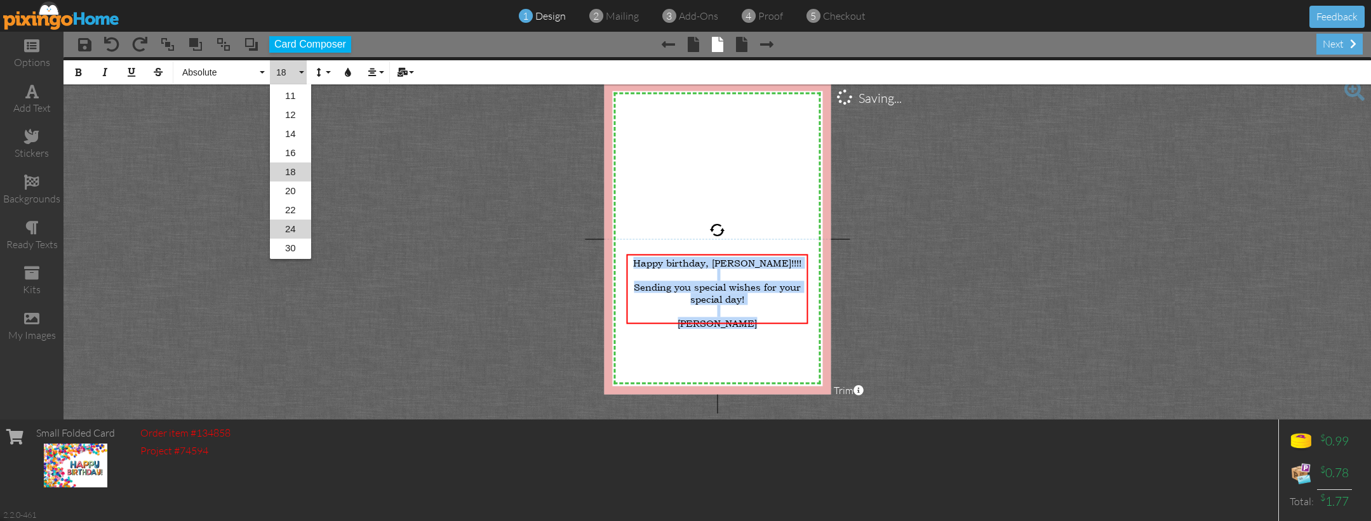
click at [289, 232] on link "24" at bounding box center [290, 229] width 41 height 19
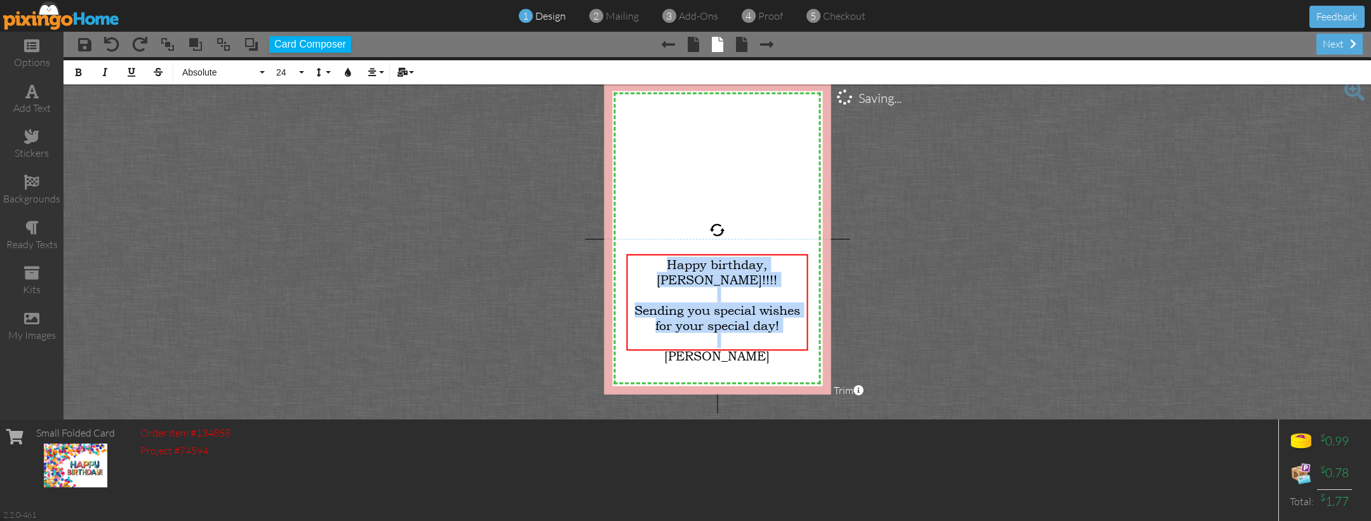
scroll to position [5, 6]
click at [256, 72] on span "Absolute" at bounding box center [219, 72] width 76 height 11
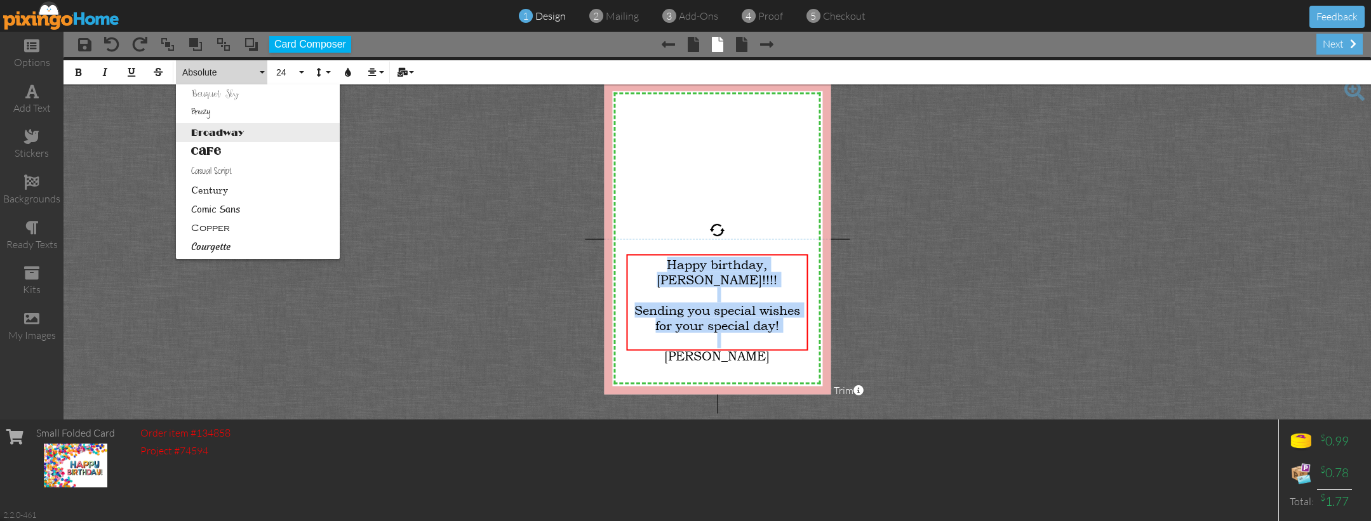
scroll to position [84, 0]
drag, startPoint x: 221, startPoint y: 235, endPoint x: 280, endPoint y: 165, distance: 91.5
click at [221, 235] on link "Courgette" at bounding box center [258, 238] width 164 height 19
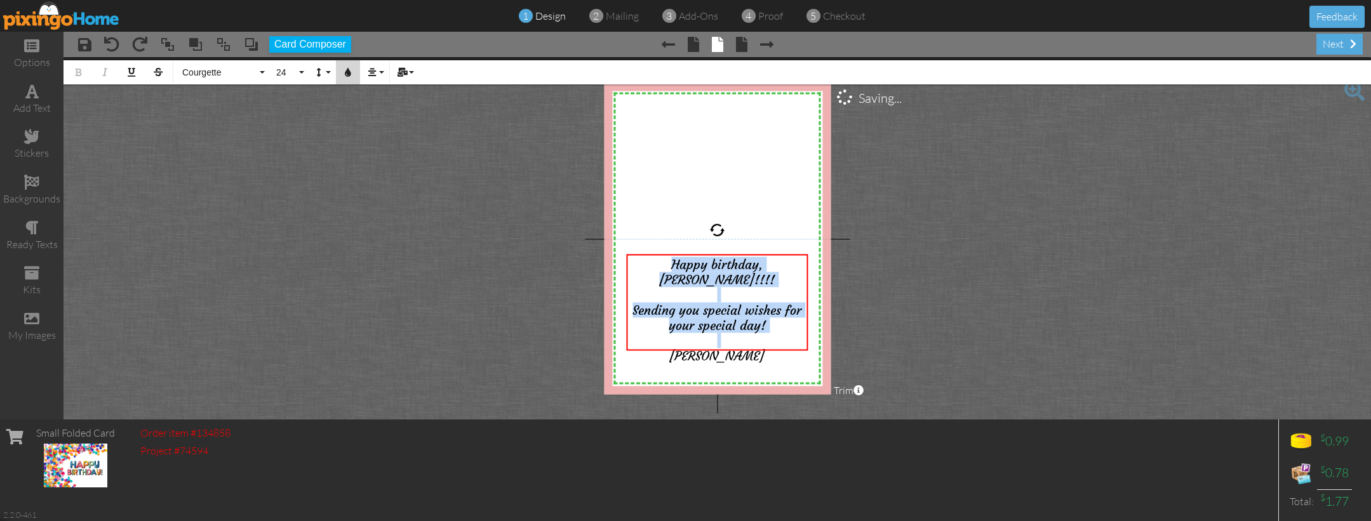
click at [349, 70] on icon "button" at bounding box center [347, 72] width 9 height 9
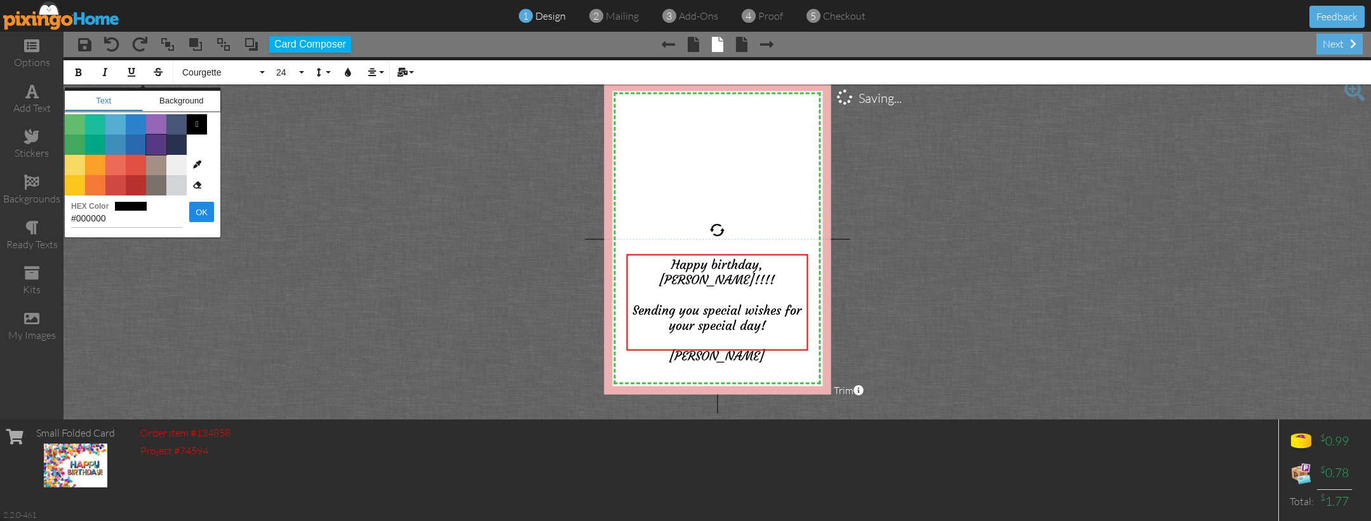
click at [163, 145] on span "Color #553982" at bounding box center [156, 145] width 20 height 20
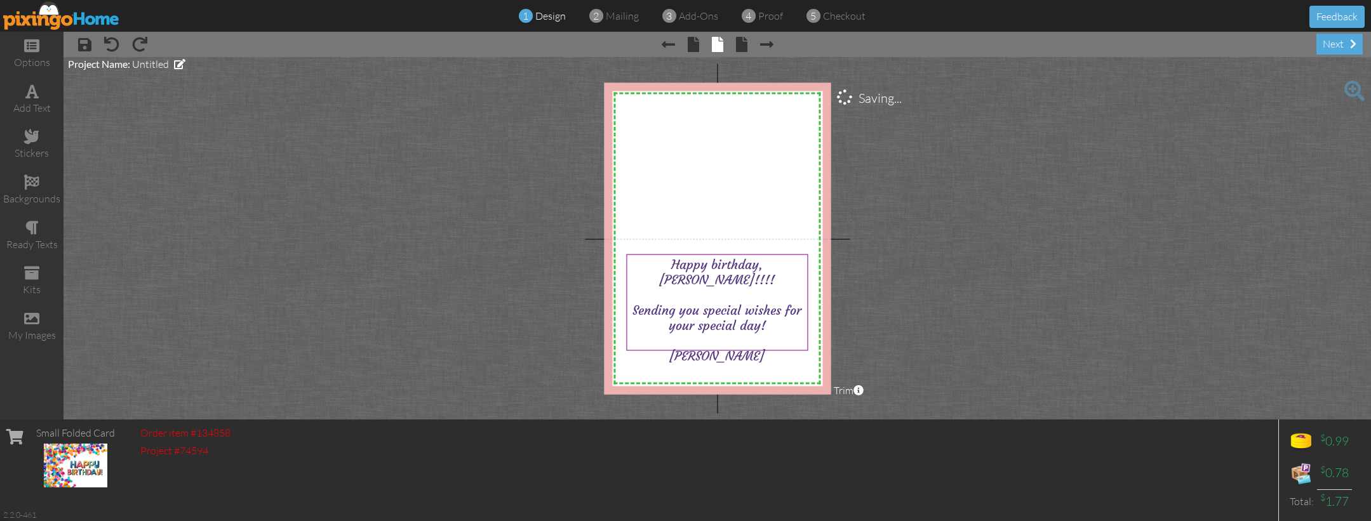
click at [950, 294] on project-studio-wrapper "X X X X X X X X X X X X X X X X X X X X X X X X X X X X X X X X X X X X X X X X…" at bounding box center [716, 238] width 1307 height 363
click at [32, 147] on div "stickers" at bounding box center [31, 153] width 63 height 15
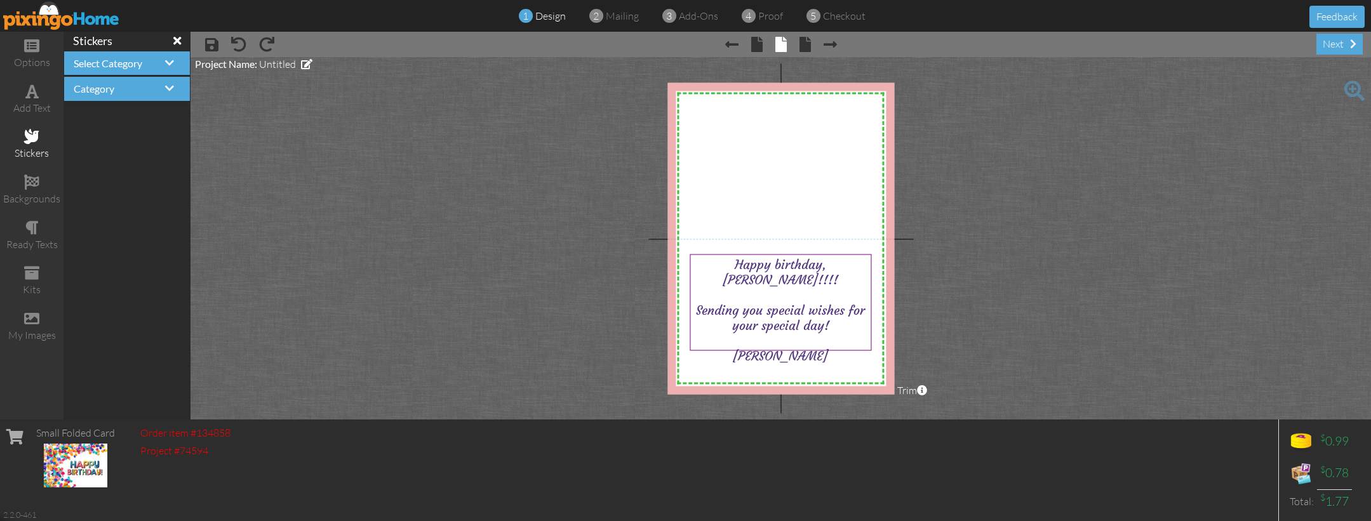
click at [32, 143] on div "stickers" at bounding box center [31, 145] width 63 height 44
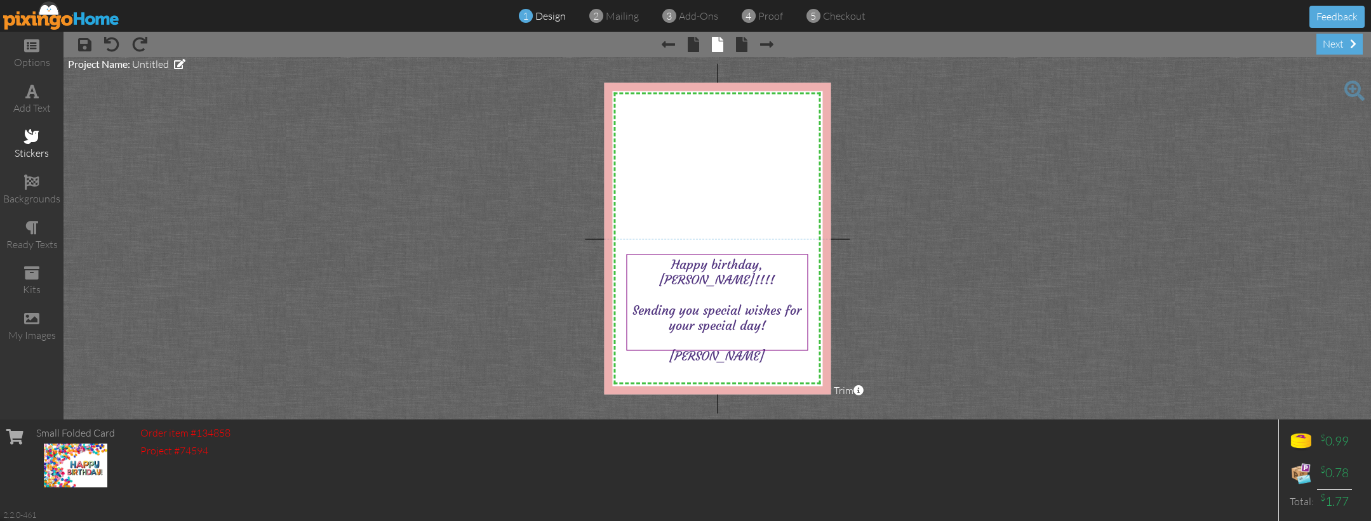
click at [32, 143] on div "stickers" at bounding box center [31, 145] width 63 height 44
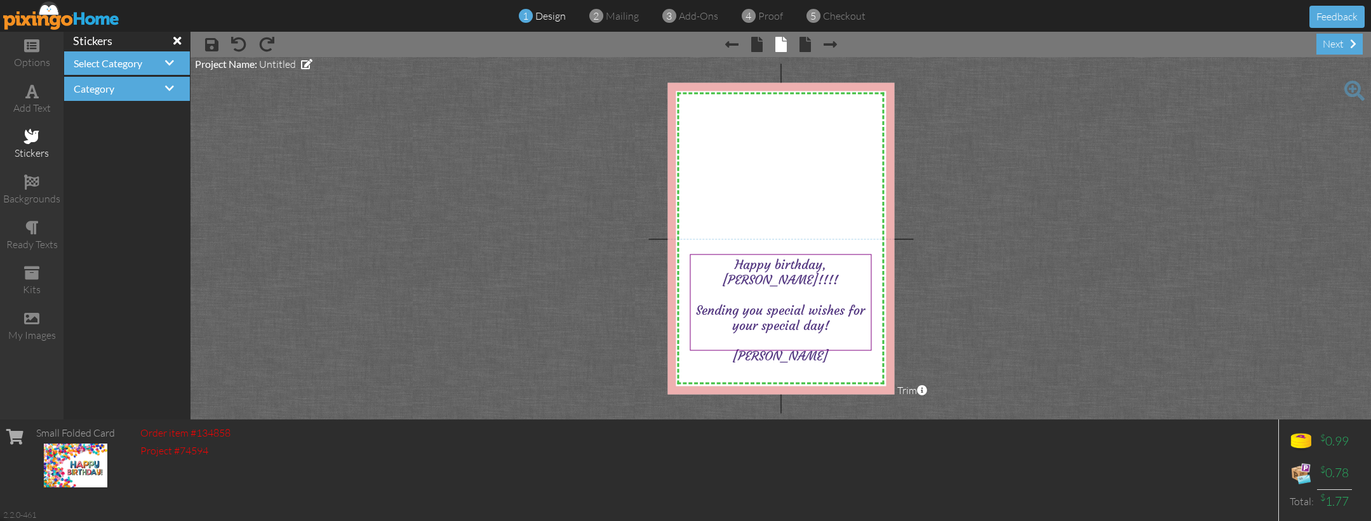
scroll to position [0, 1]
click at [125, 90] on h4 "Category" at bounding box center [127, 88] width 107 height 11
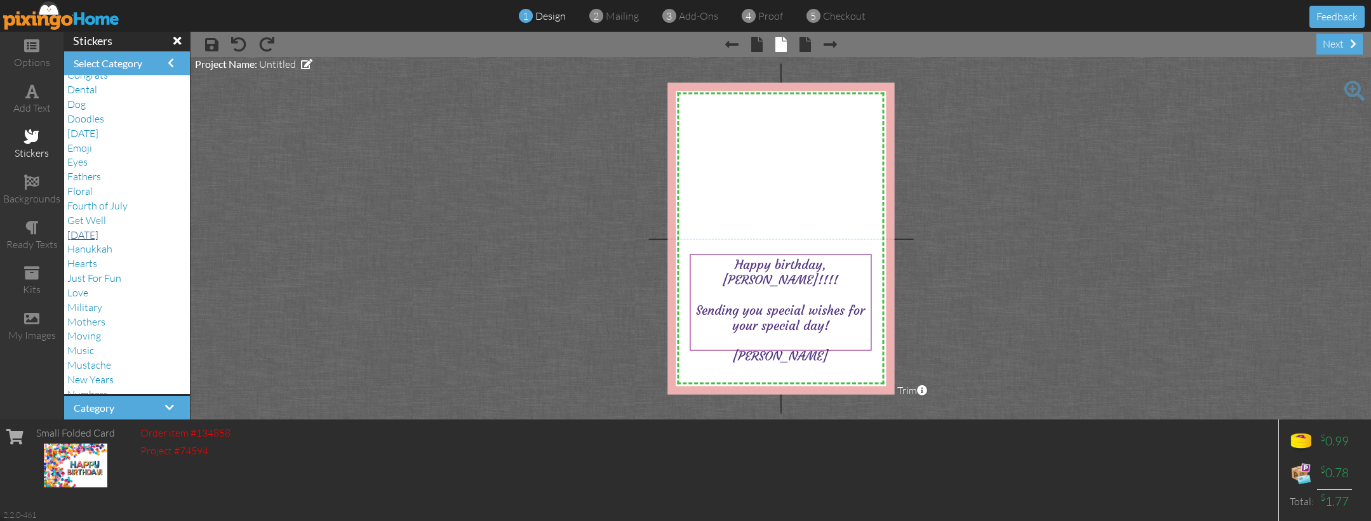
scroll to position [112, 0]
click at [100, 272] on span "Just For Fun" at bounding box center [94, 278] width 54 height 13
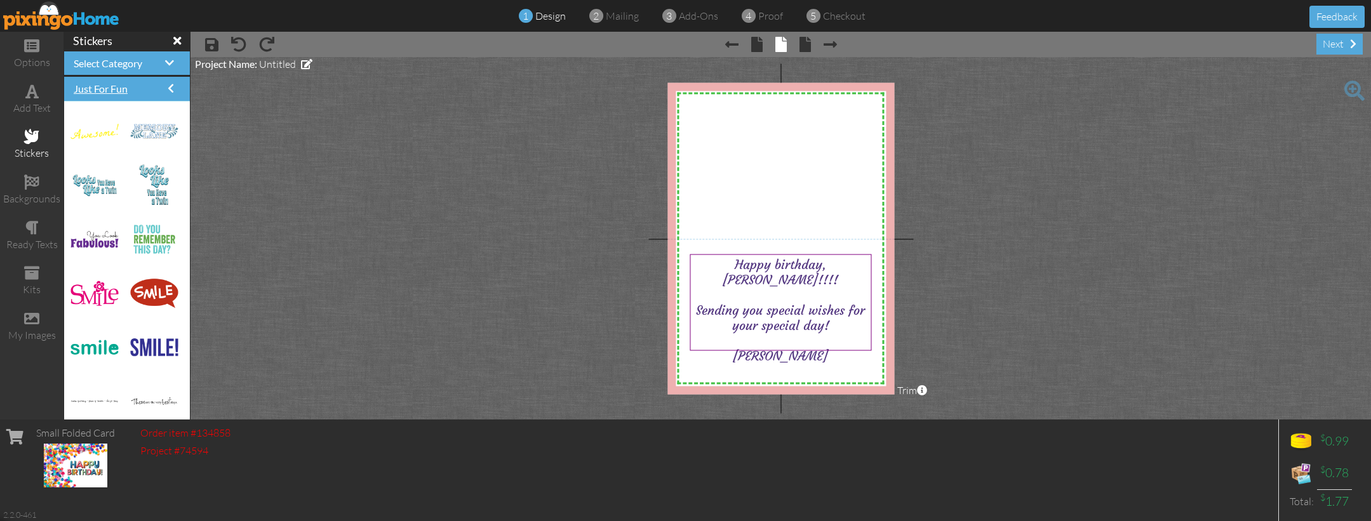
scroll to position [0, 0]
click at [125, 84] on span "Just For Fun" at bounding box center [101, 89] width 54 height 12
click at [166, 88] on h4 "Just For Fun" at bounding box center [127, 88] width 107 height 11
click at [121, 92] on span "Just For Fun" at bounding box center [101, 89] width 54 height 12
click at [124, 66] on span "Select Category" at bounding box center [108, 63] width 69 height 12
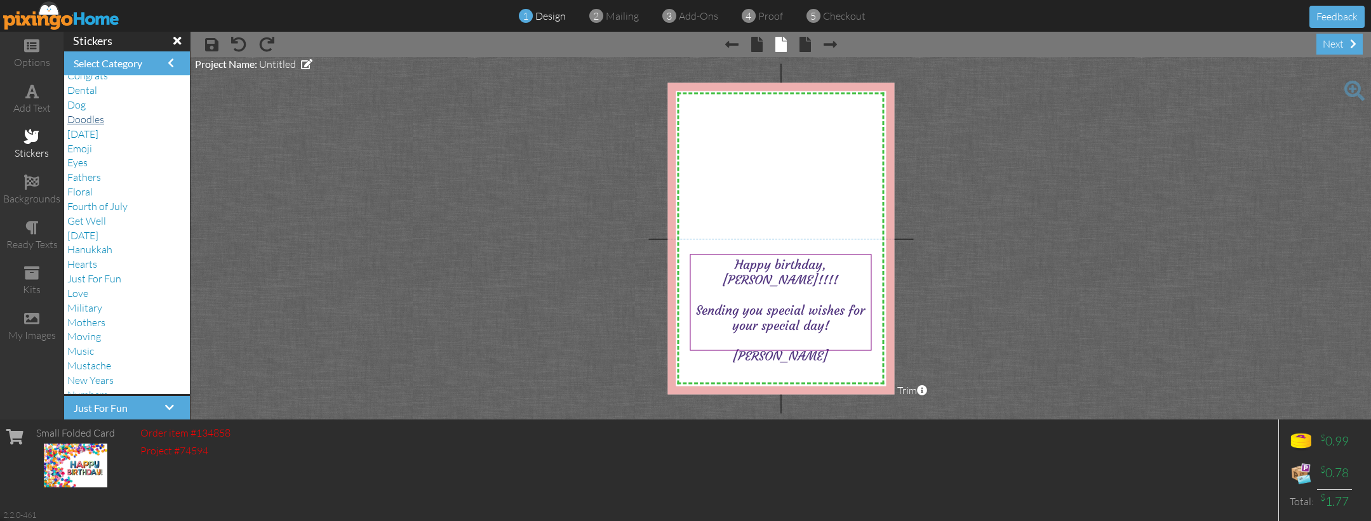
click at [91, 113] on span "Doodles" at bounding box center [85, 119] width 37 height 13
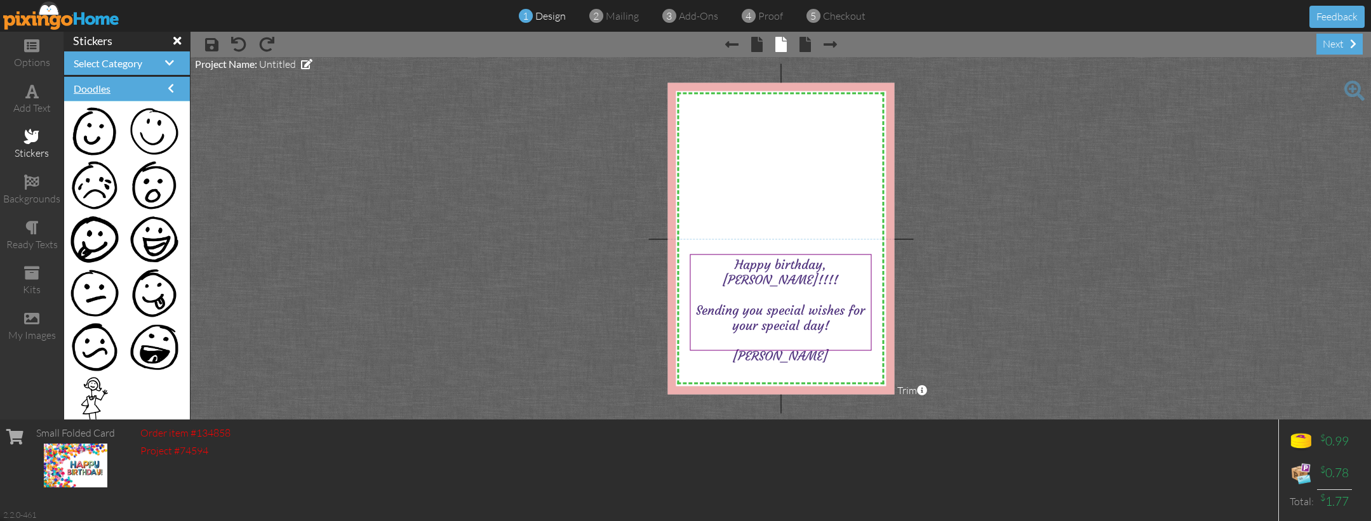
click at [110, 84] on span "Doodles" at bounding box center [92, 89] width 37 height 12
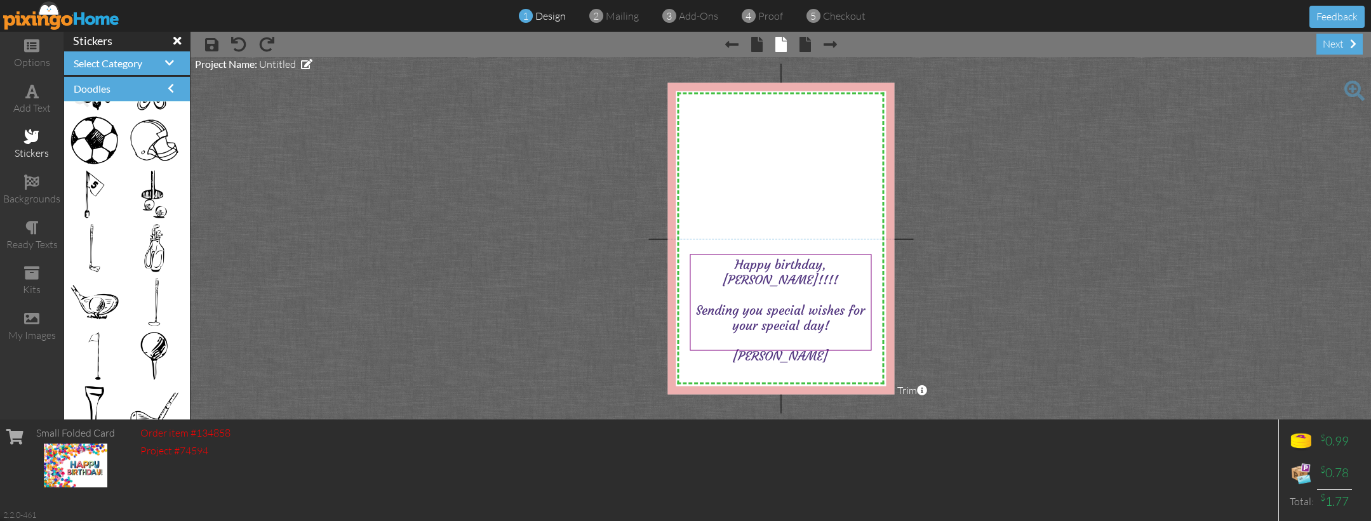
scroll to position [583, 0]
click at [173, 88] on span at bounding box center [171, 88] width 6 height 10
click at [162, 61] on h4 "Select Category" at bounding box center [127, 63] width 107 height 11
click at [169, 64] on span at bounding box center [169, 63] width 9 height 10
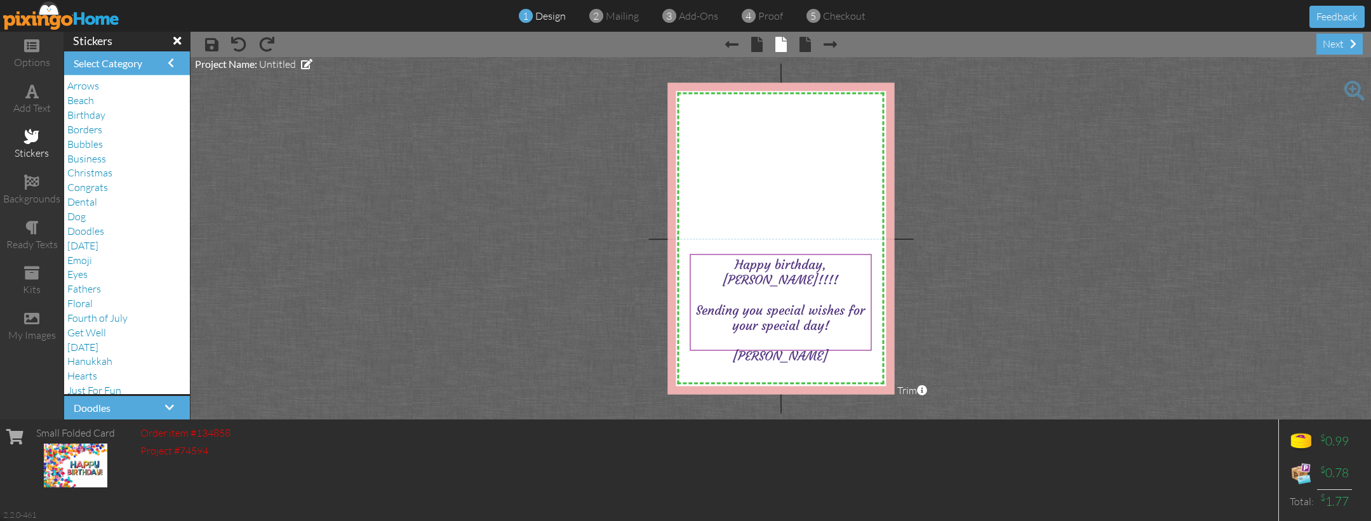
scroll to position [0, 0]
click at [93, 254] on div "Emoji" at bounding box center [126, 260] width 119 height 15
click at [81, 254] on span "Emoji" at bounding box center [79, 260] width 25 height 13
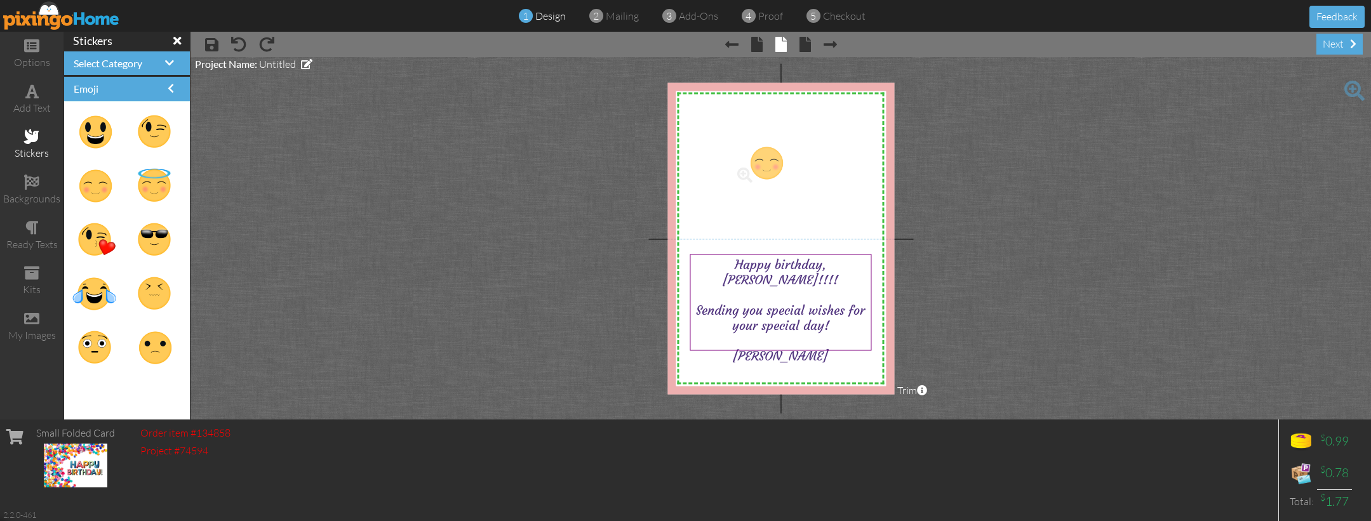
drag, startPoint x: 95, startPoint y: 182, endPoint x: 760, endPoint y: 160, distance: 665.1
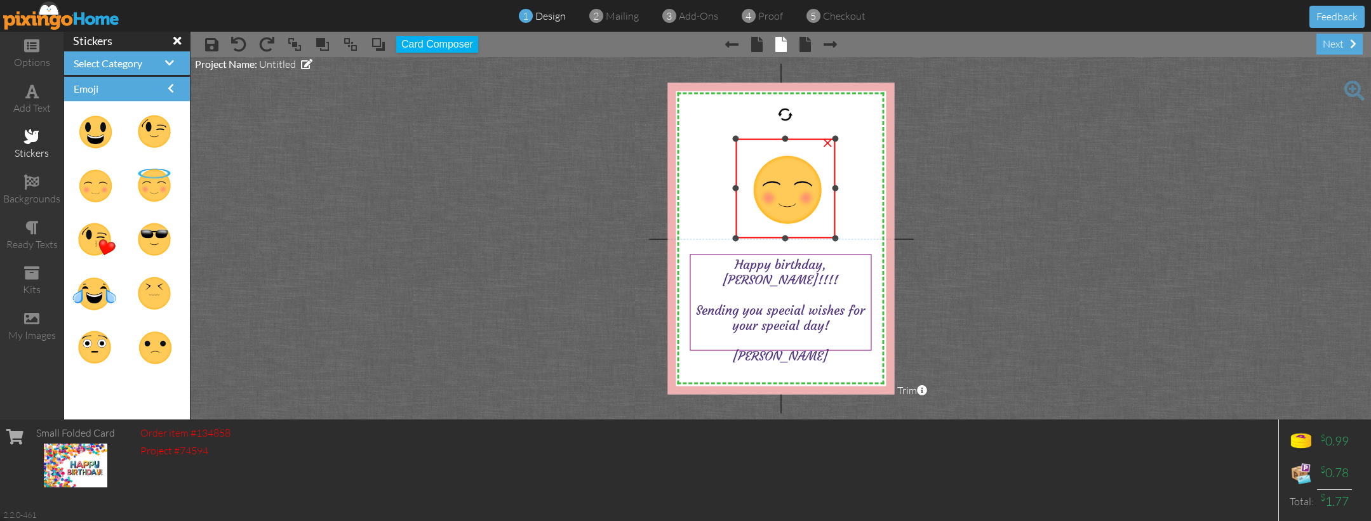
drag, startPoint x: 804, startPoint y: 206, endPoint x: 841, endPoint y: 239, distance: 49.4
click at [841, 239] on div "X X X X X X X X X X X X X X X X X X X X X X X X X X X X X X X X X X X X X X X X…" at bounding box center [780, 239] width 227 height 312
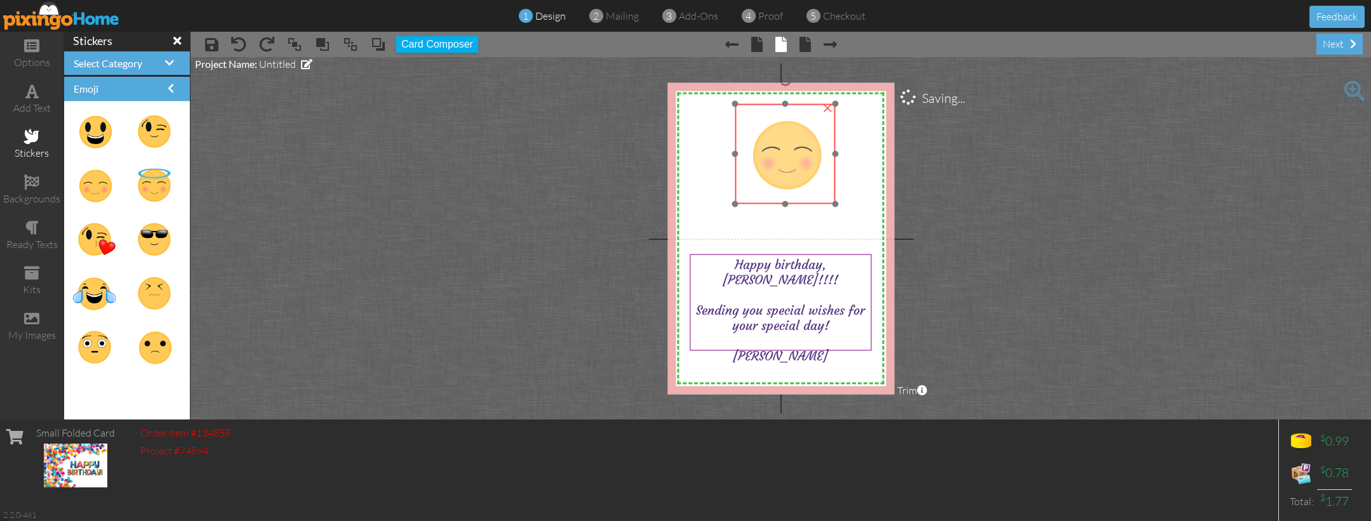
scroll to position [0, 1]
drag, startPoint x: 775, startPoint y: 191, endPoint x: 978, endPoint y: 177, distance: 203.6
click at [775, 157] on img at bounding box center [785, 154] width 100 height 100
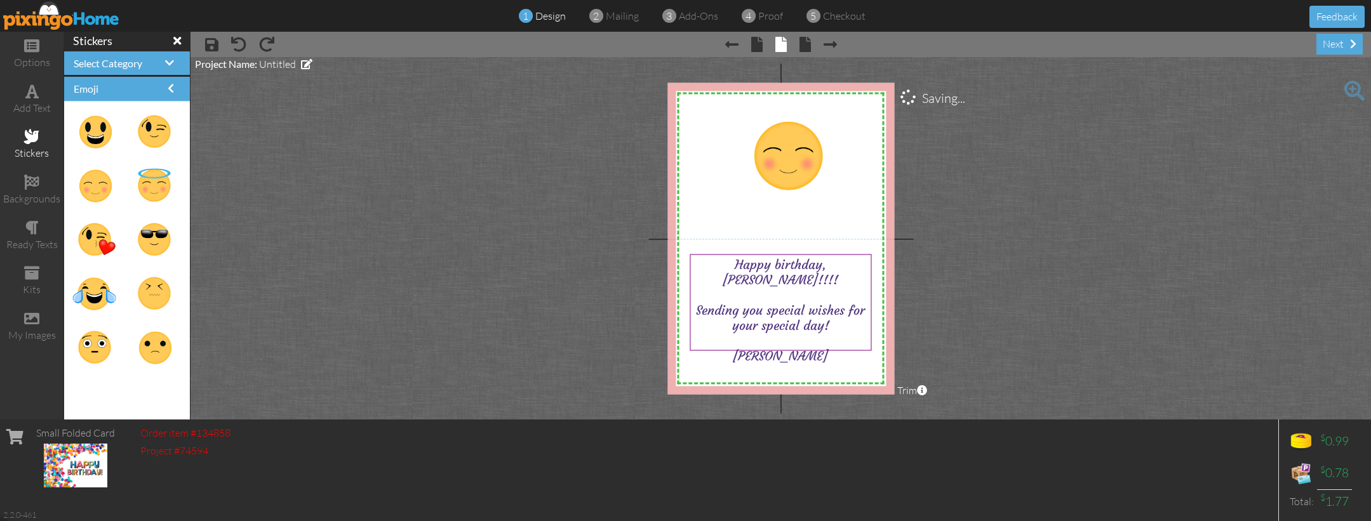
click at [990, 178] on project-studio-wrapper "X X X X X X X X X X X X X X X X X X X X X X X X X X X X X X X X X X X X X X X X…" at bounding box center [780, 238] width 1180 height 363
click at [811, 45] on span "× Next page" at bounding box center [824, 44] width 26 height 20
click at [1336, 46] on div "next" at bounding box center [1339, 44] width 46 height 21
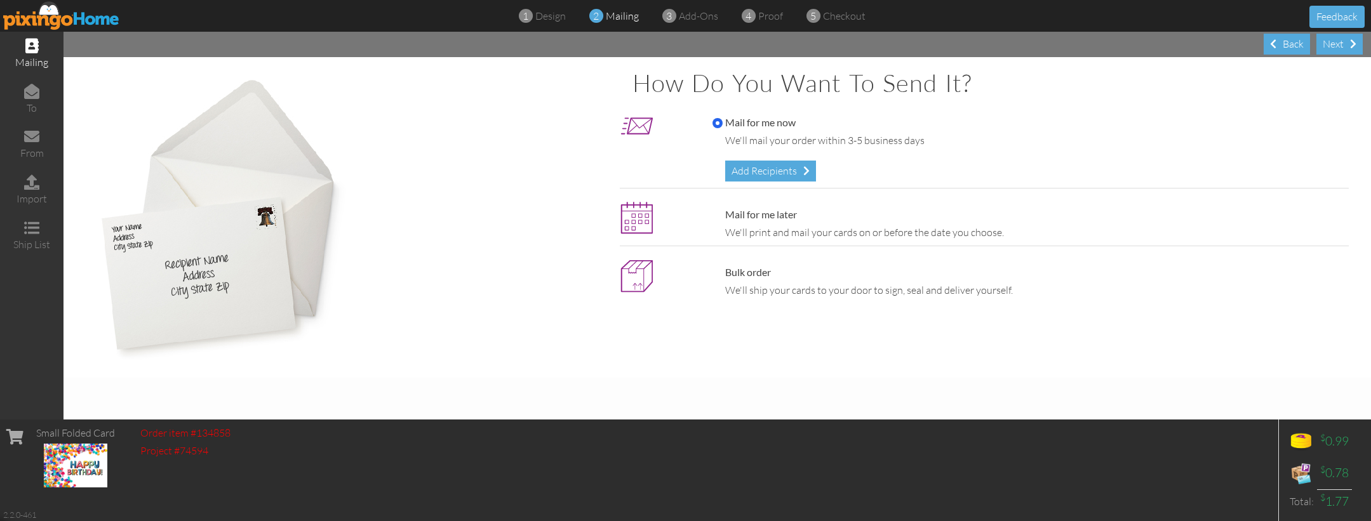
click at [727, 214] on label "Mail for me later" at bounding box center [754, 215] width 84 height 15
click at [723, 214] on input "Mail for me later" at bounding box center [717, 215] width 10 height 10
radio input "true"
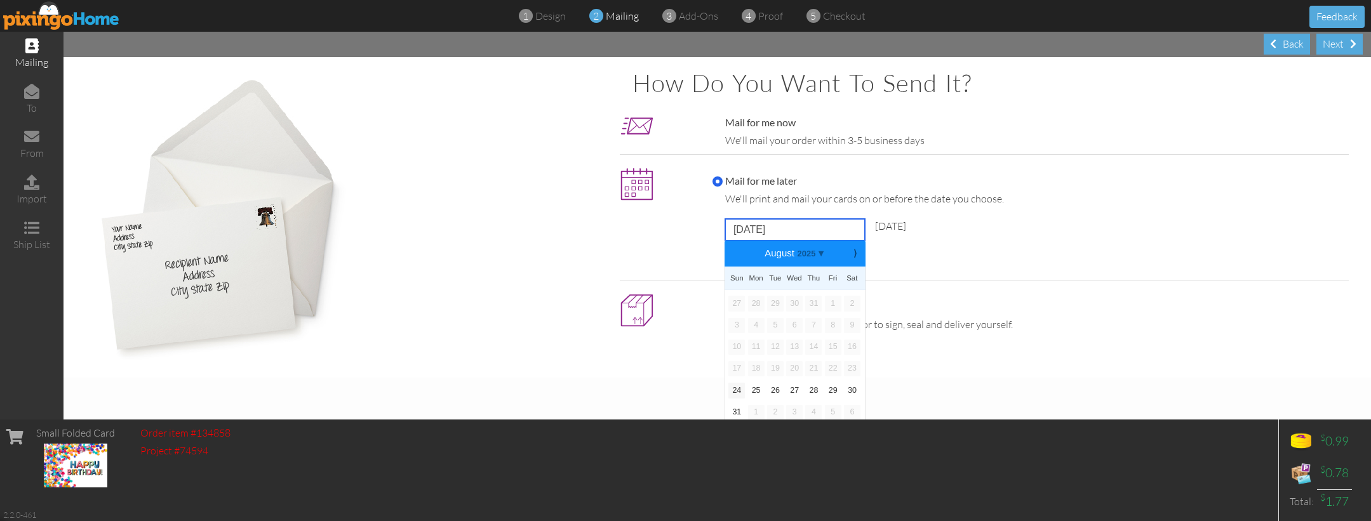
click at [768, 225] on input "[DATE]" at bounding box center [795, 230] width 140 height 22
click at [855, 250] on b "⟩" at bounding box center [854, 254] width 9 height 10
click at [771, 319] on link "9" at bounding box center [775, 325] width 17 height 15
type input "[DATE]"
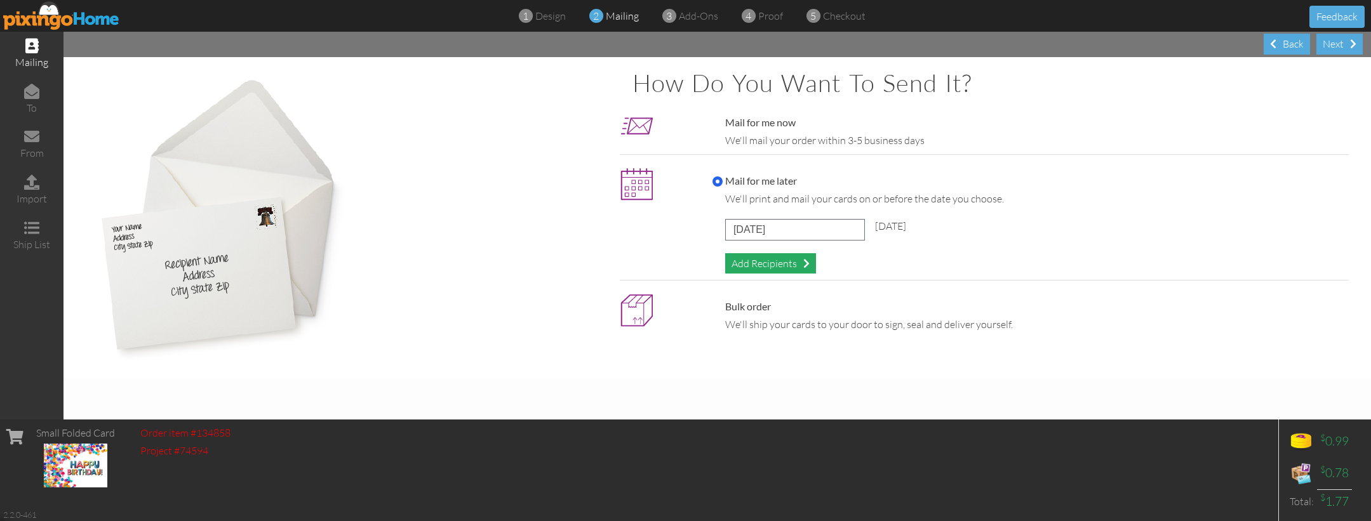
click at [766, 262] on div "Add Recipients" at bounding box center [770, 263] width 91 height 21
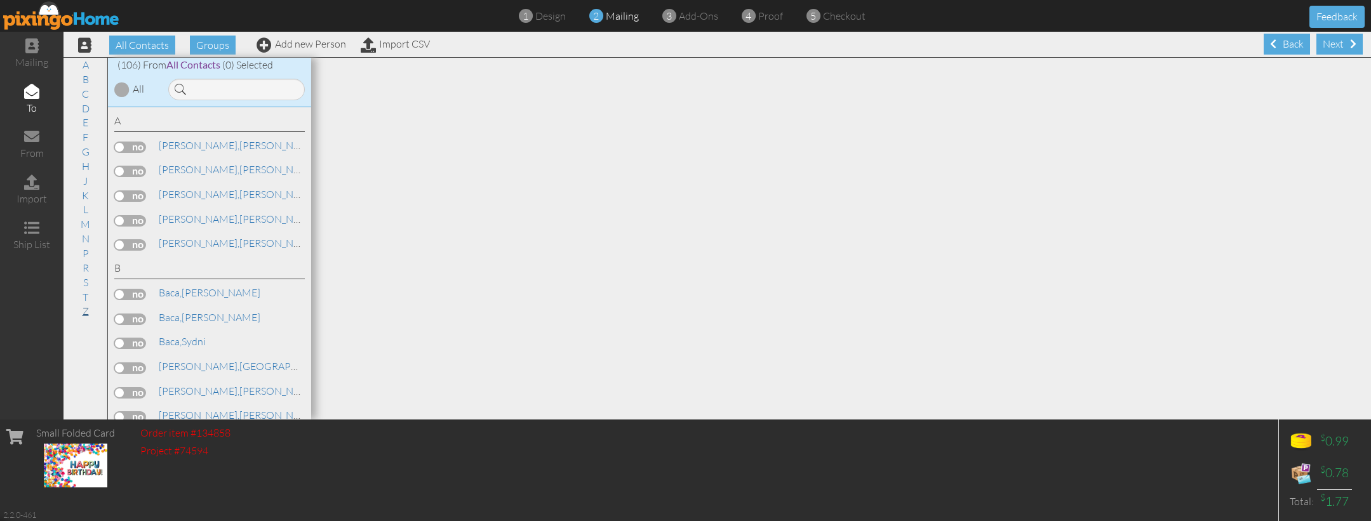
click at [84, 307] on link "Z" at bounding box center [85, 310] width 19 height 15
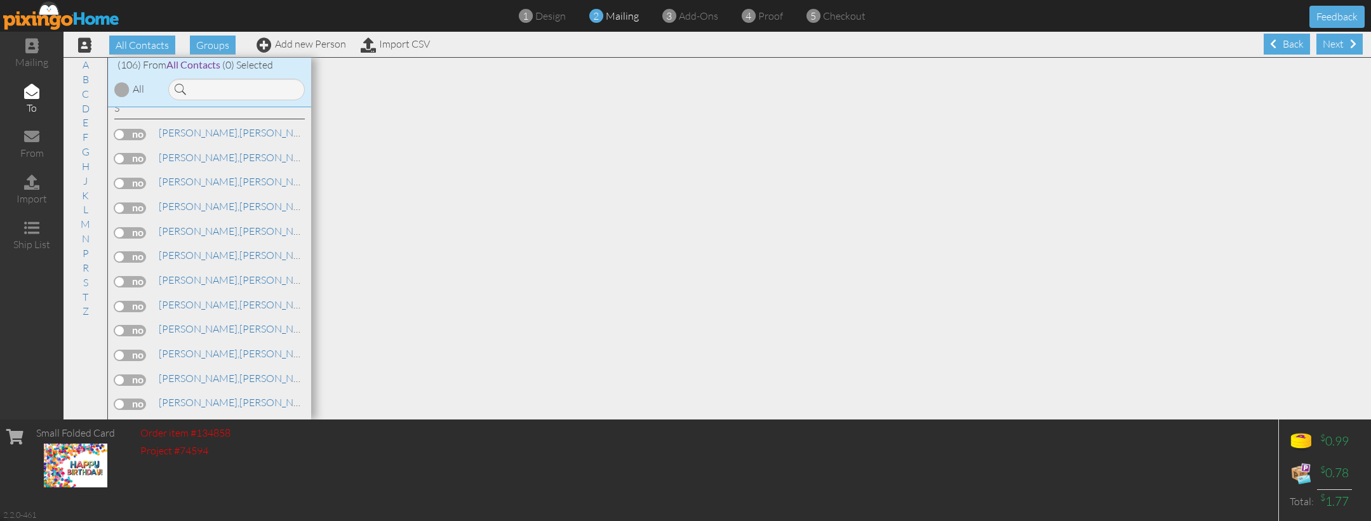
click at [196, 519] on span "[PERSON_NAME]," at bounding box center [199, 525] width 81 height 13
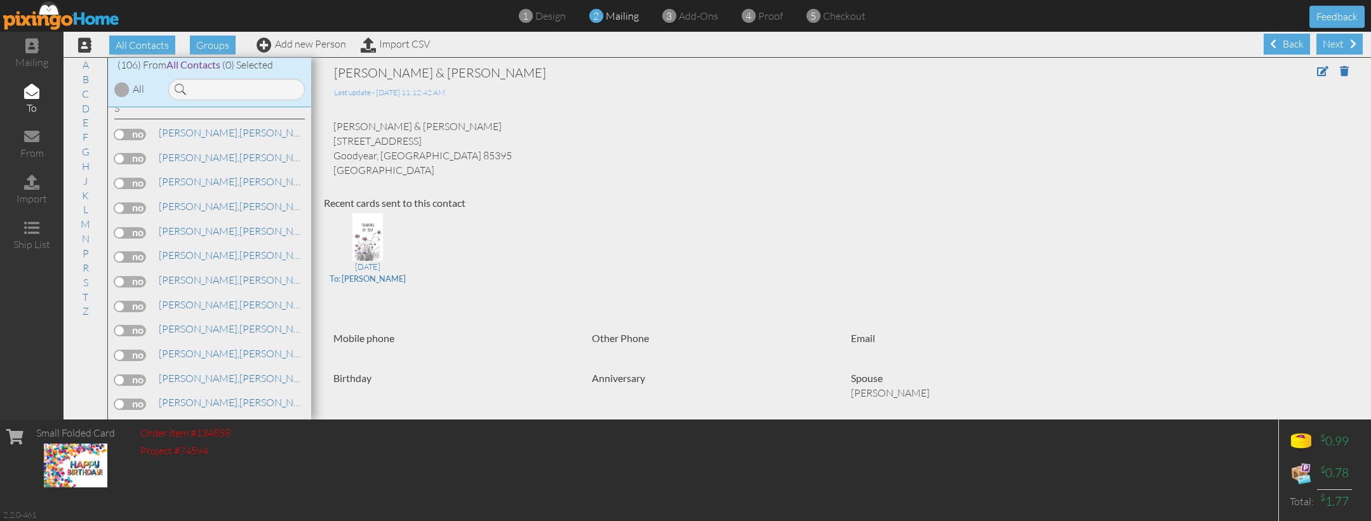
drag, startPoint x: 137, startPoint y: 401, endPoint x: 199, endPoint y: 383, distance: 64.7
click at [137, 521] on label at bounding box center [130, 527] width 32 height 11
click at [0, 0] on input "checkbox" at bounding box center [0, 0] width 0 height 0
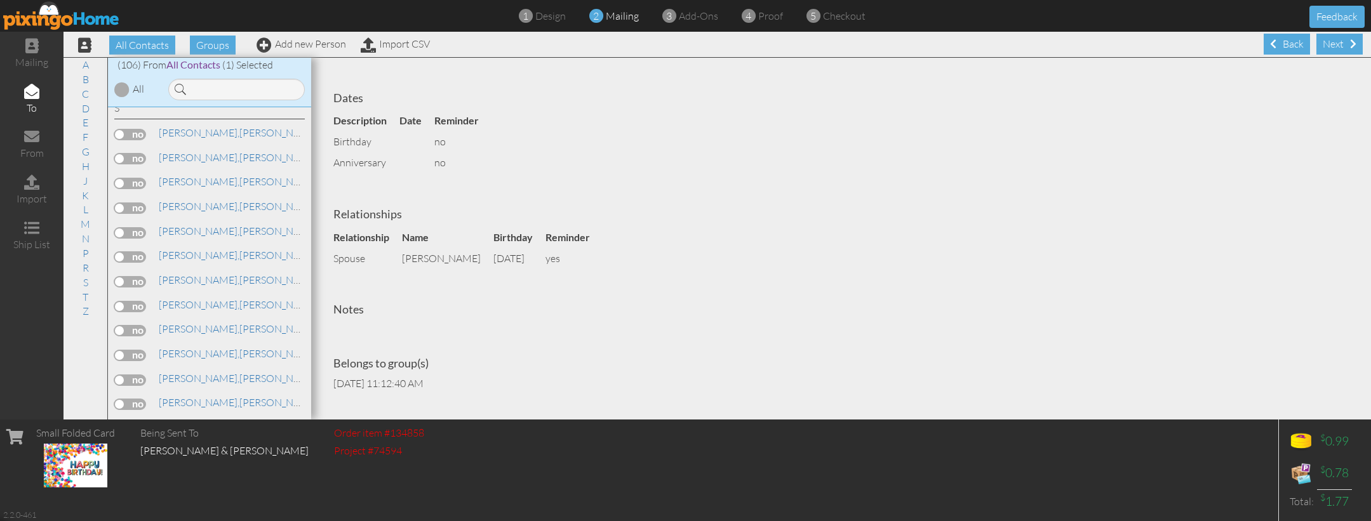
scroll to position [403, 0]
click at [1330, 44] on div "Next" at bounding box center [1339, 44] width 46 height 21
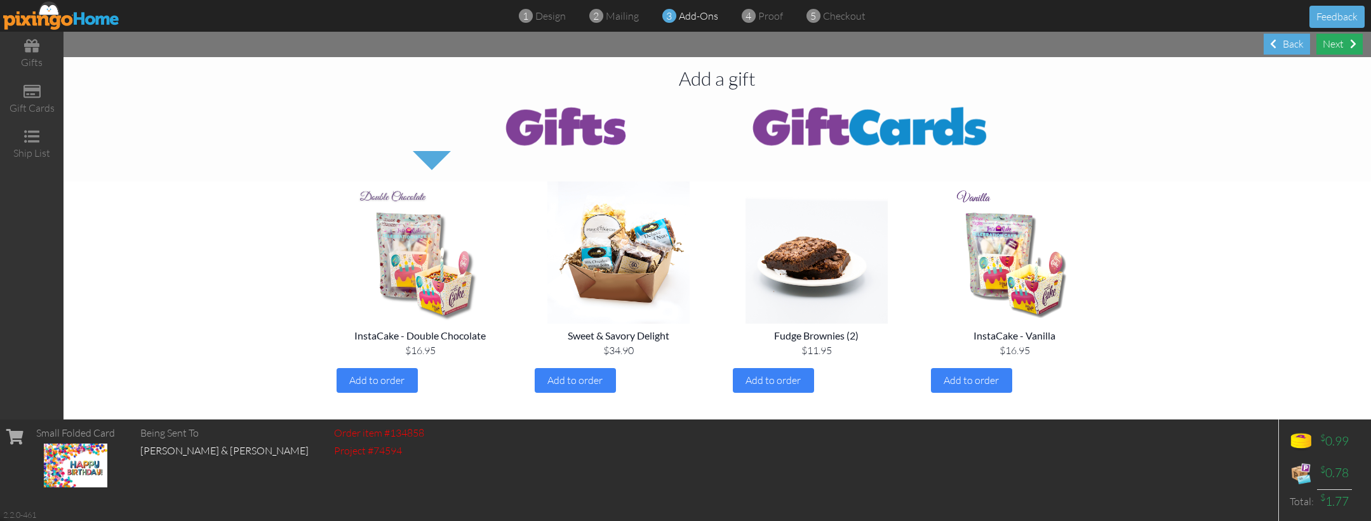
click at [1329, 48] on div "Next" at bounding box center [1339, 44] width 46 height 21
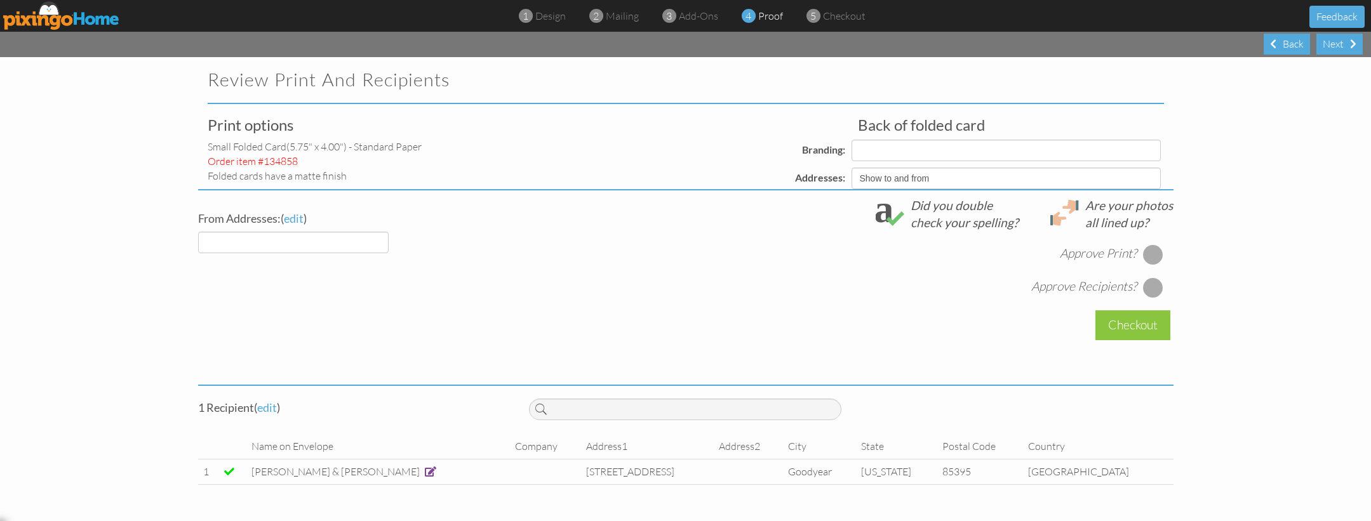
select select "object:2564"
select select "object:2566"
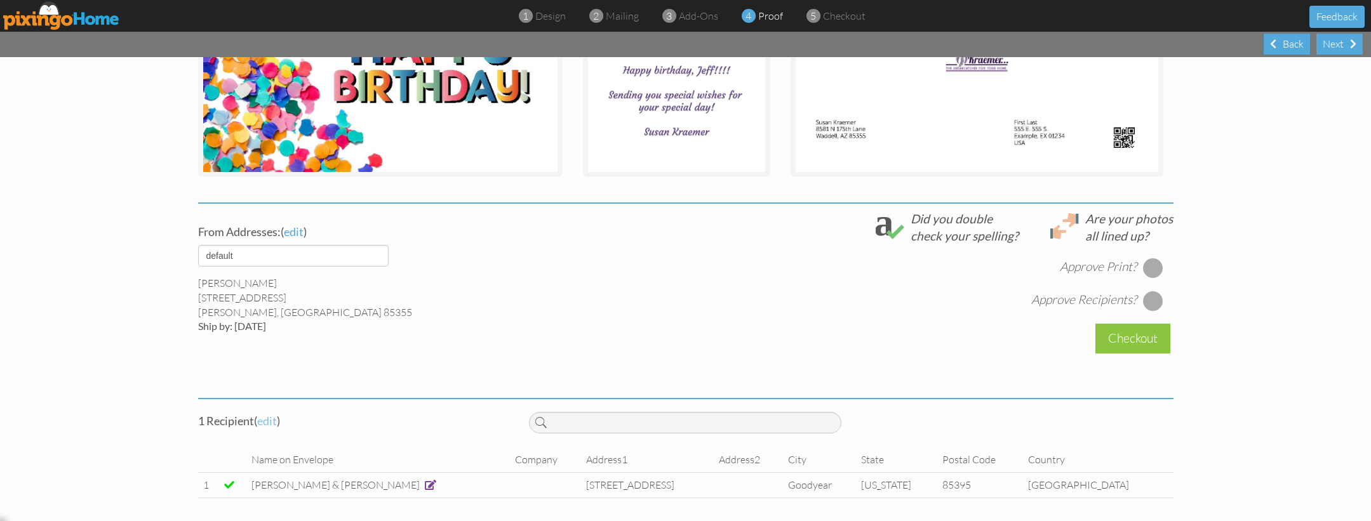
click at [270, 423] on span "edit" at bounding box center [267, 421] width 20 height 14
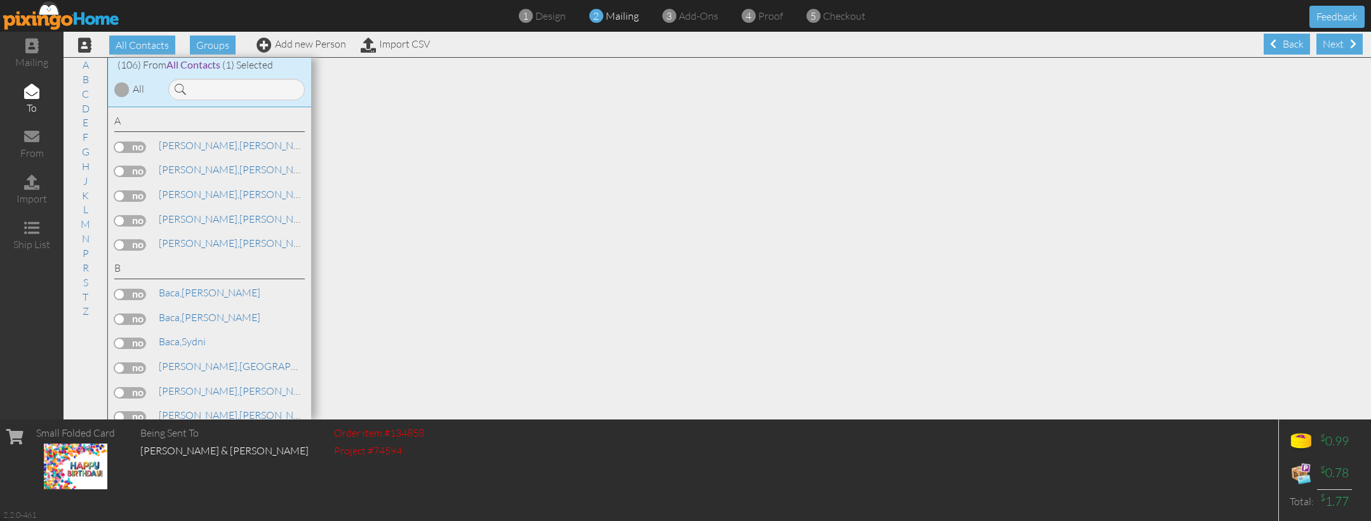
click at [444, 173] on div at bounding box center [841, 239] width 1060 height 362
click at [85, 303] on link "Z" at bounding box center [85, 310] width 19 height 15
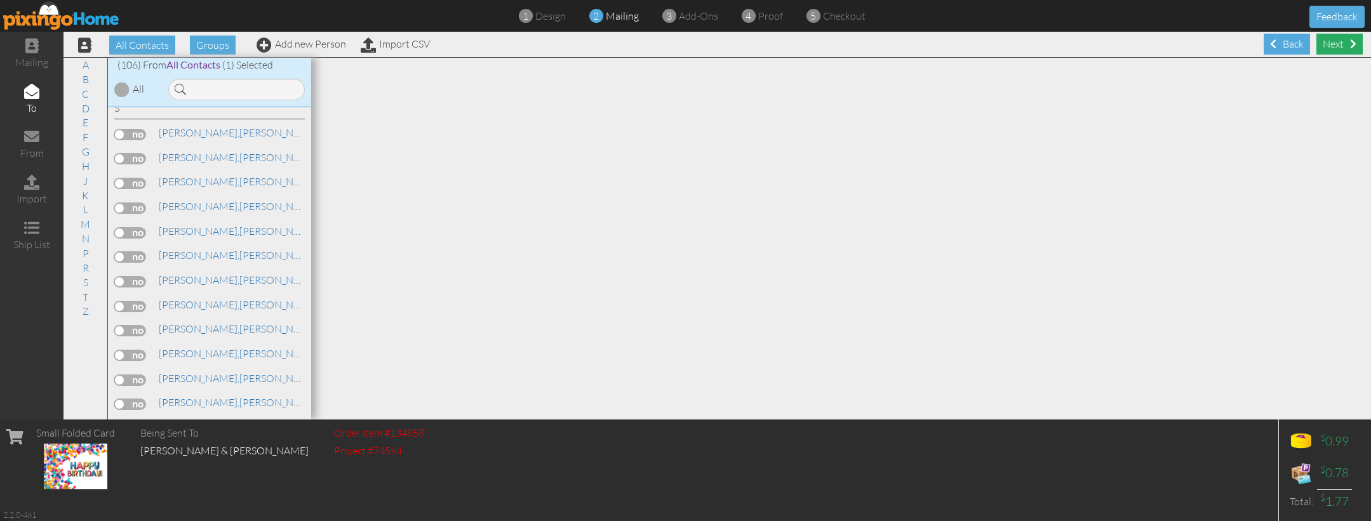
click at [1341, 41] on div "Next" at bounding box center [1339, 44] width 46 height 21
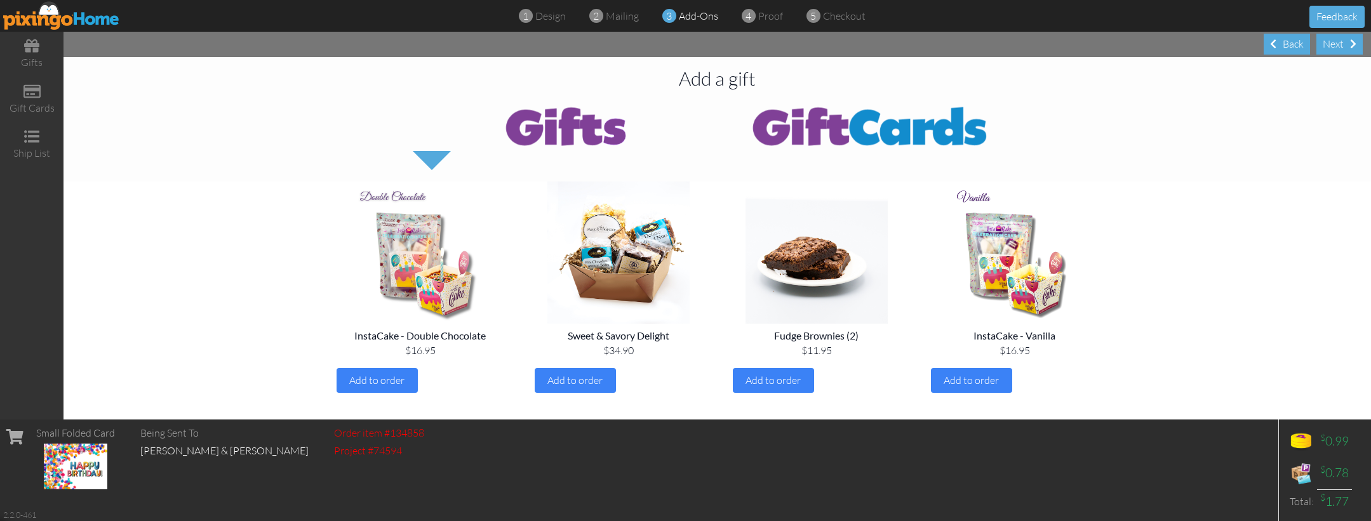
click at [1341, 41] on div "Next" at bounding box center [1339, 44] width 46 height 21
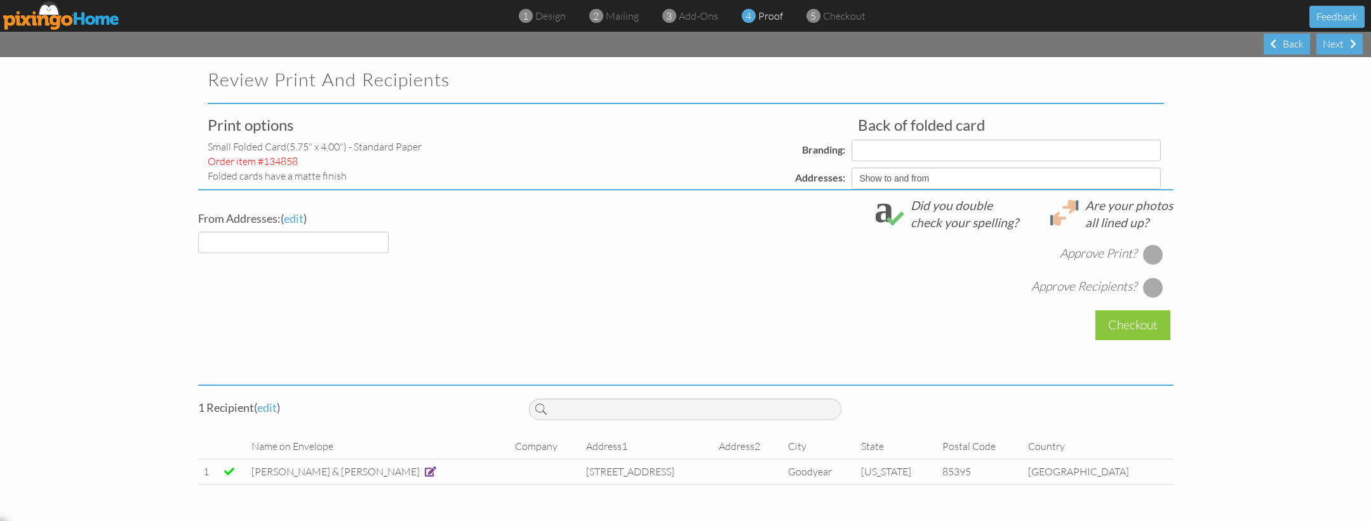
select select "object:2985"
select select "object:2987"
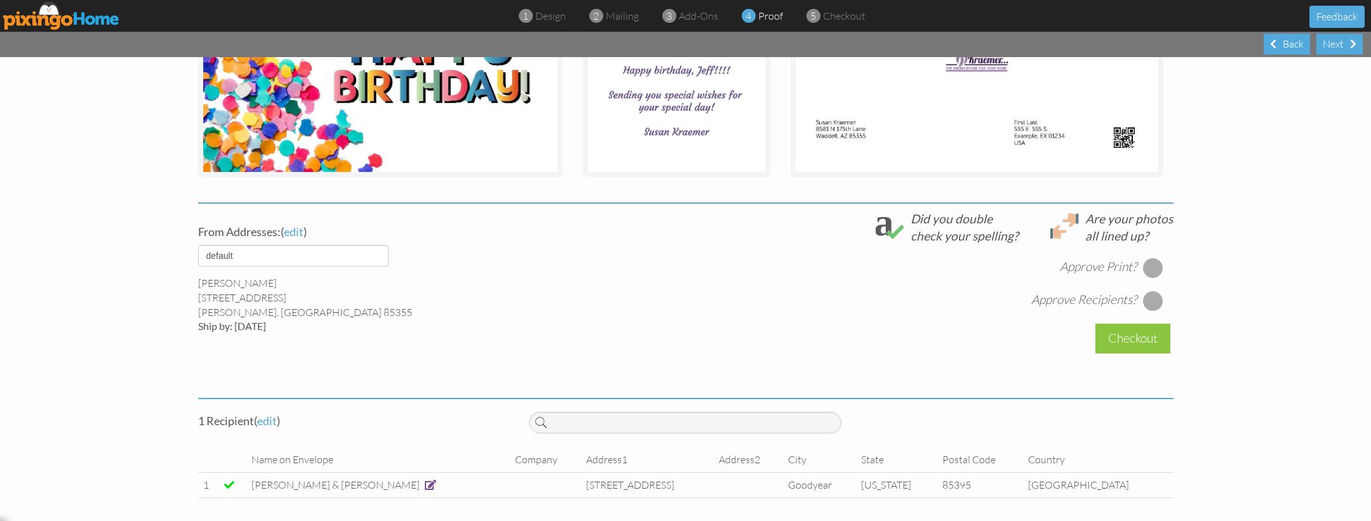
click at [425, 483] on span at bounding box center [430, 485] width 11 height 10
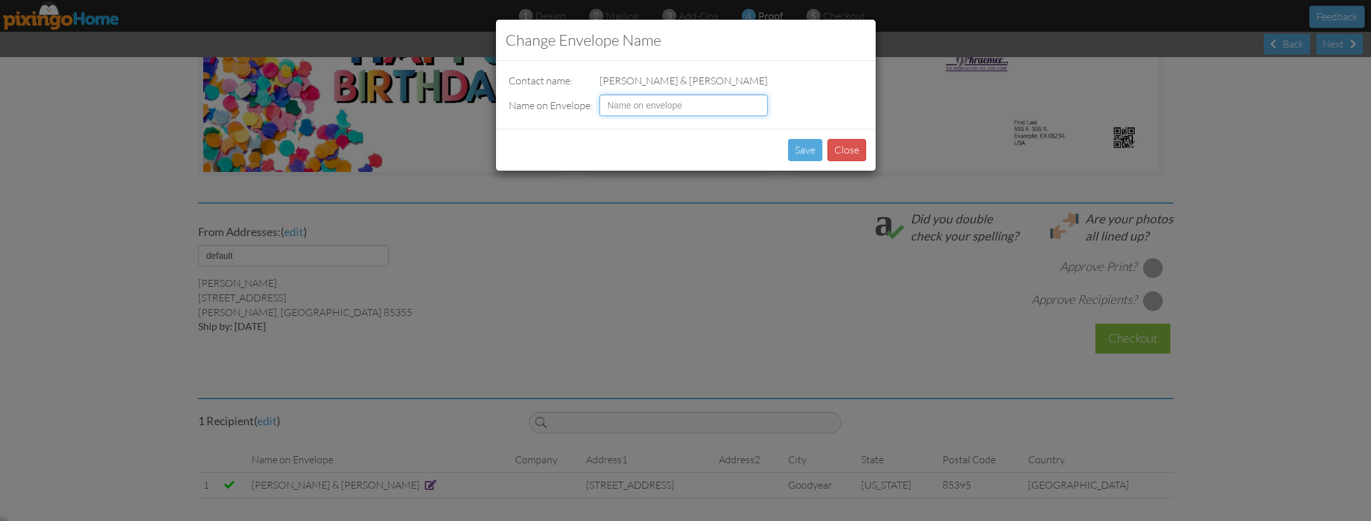
click at [655, 105] on input at bounding box center [683, 106] width 168 height 22
type input "[PERSON_NAME]"
click at [796, 144] on button "Save" at bounding box center [805, 150] width 34 height 22
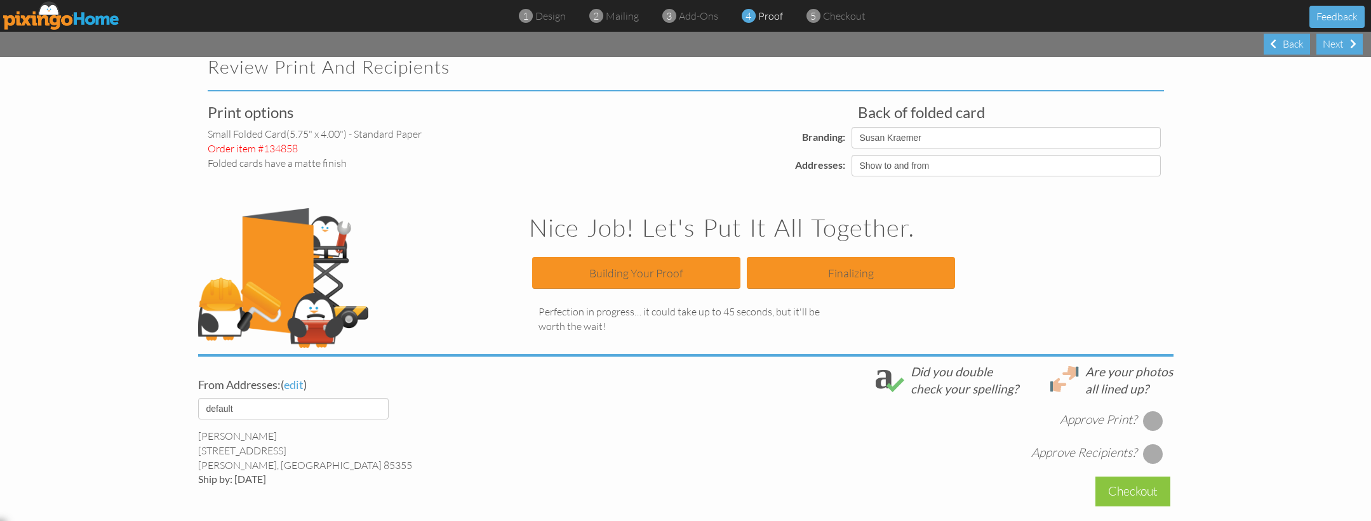
scroll to position [14, 0]
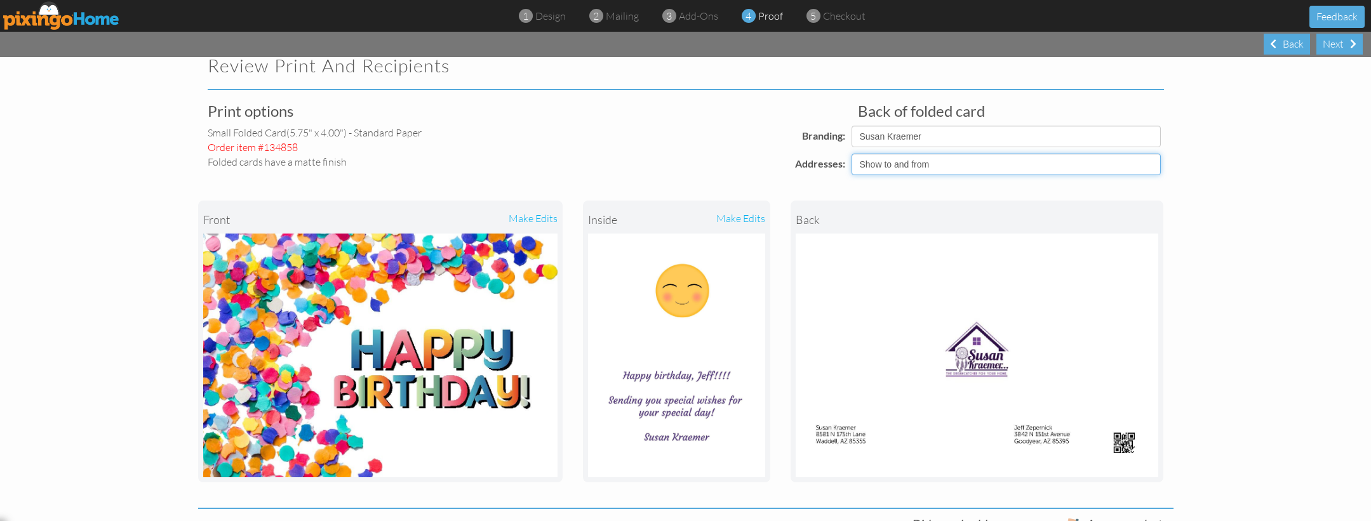
select select "object:2984"
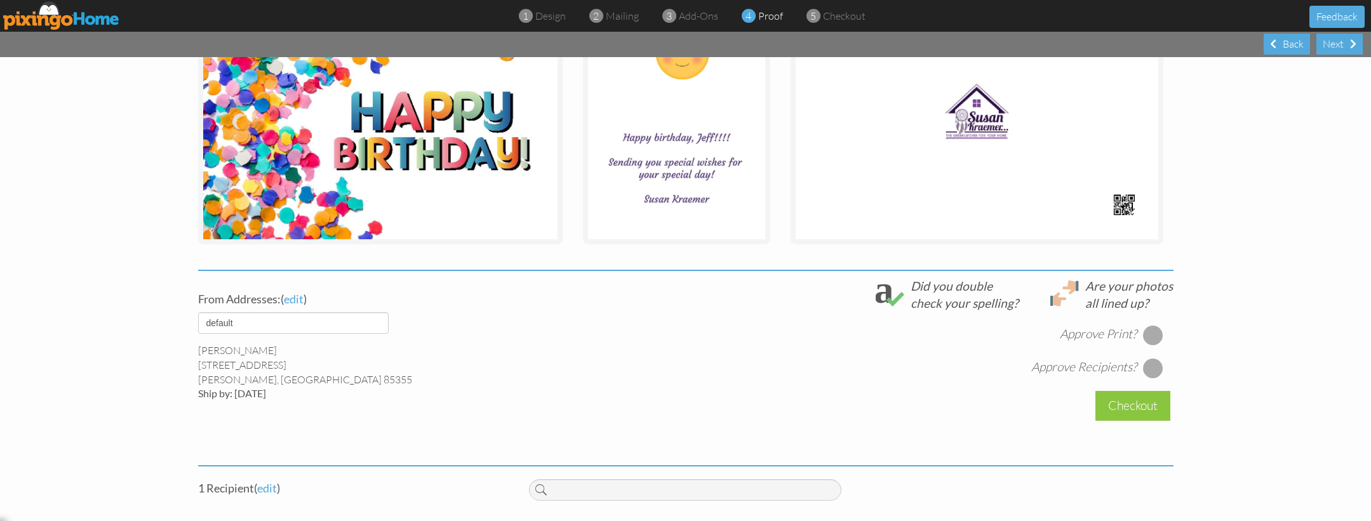
scroll to position [252, 0]
click at [1151, 335] on div at bounding box center [1153, 335] width 20 height 20
click at [1150, 366] on div at bounding box center [1153, 368] width 20 height 20
click at [1121, 406] on div "Checkout" at bounding box center [1132, 406] width 75 height 30
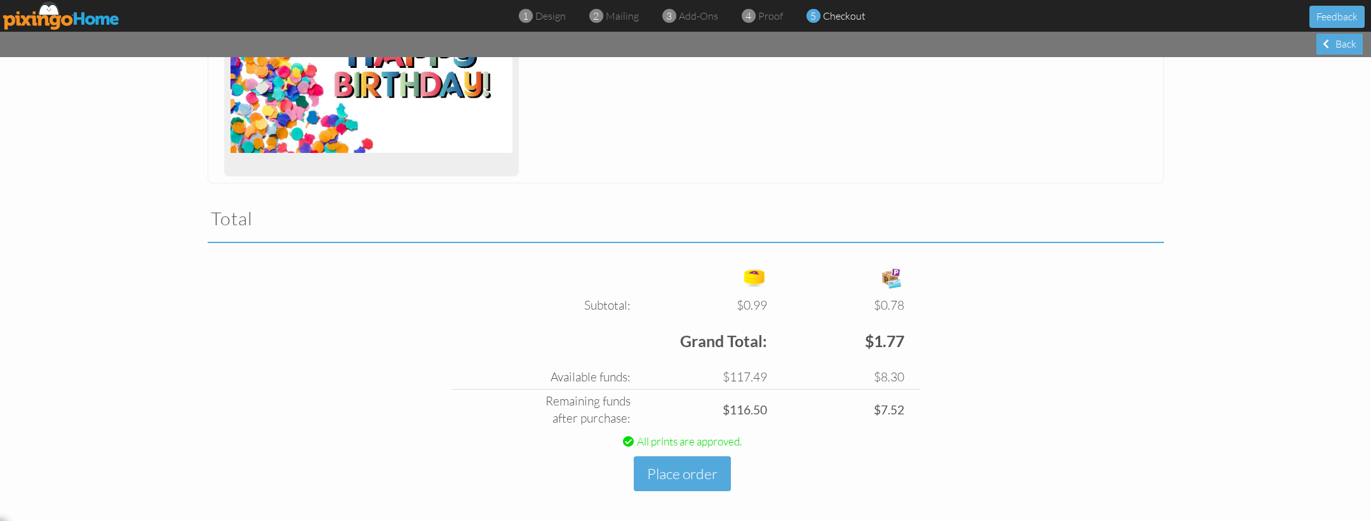
scroll to position [279, 0]
drag, startPoint x: 693, startPoint y: 471, endPoint x: 1053, endPoint y: 413, distance: 364.1
click at [693, 471] on button "Place order" at bounding box center [682, 475] width 97 height 35
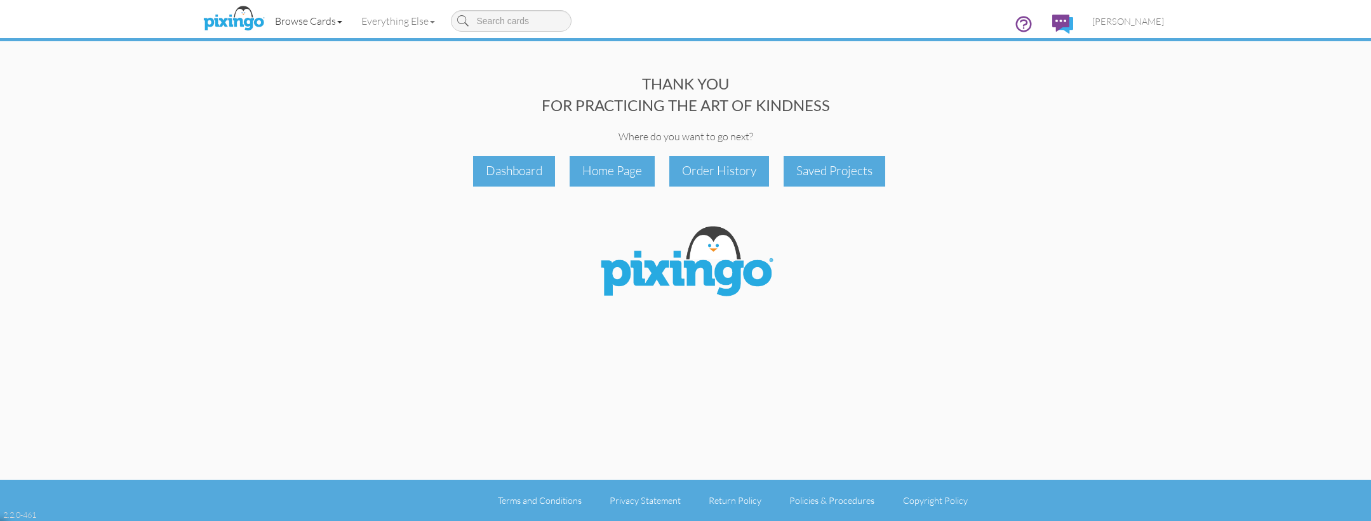
click at [321, 25] on link "Browse Cards" at bounding box center [308, 21] width 86 height 32
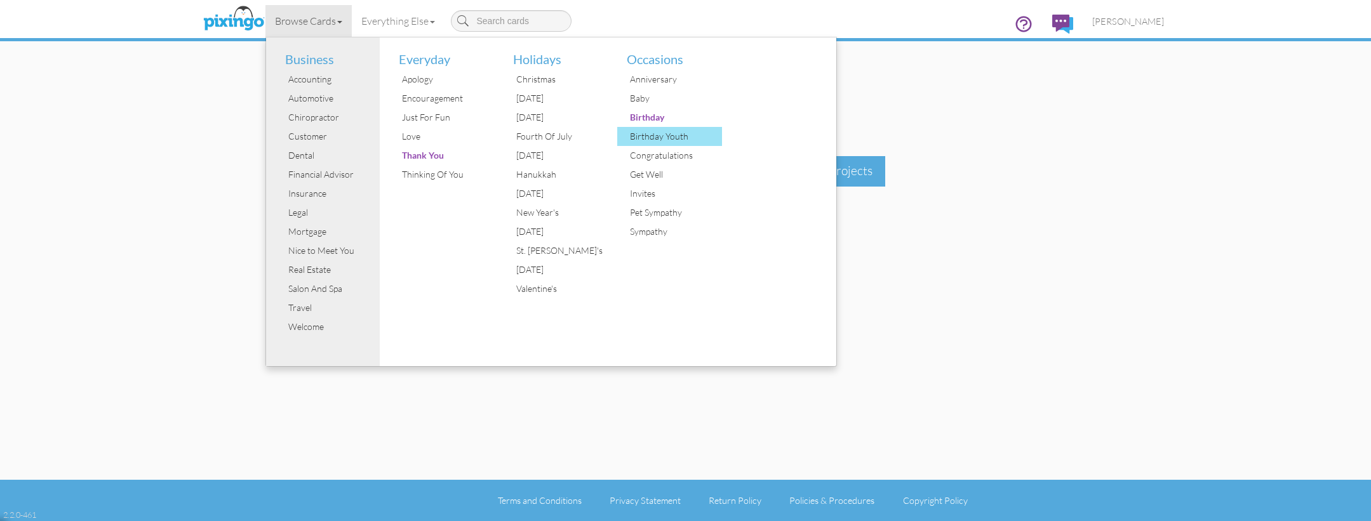
click at [644, 128] on div "Birthday Youth" at bounding box center [674, 136] width 95 height 19
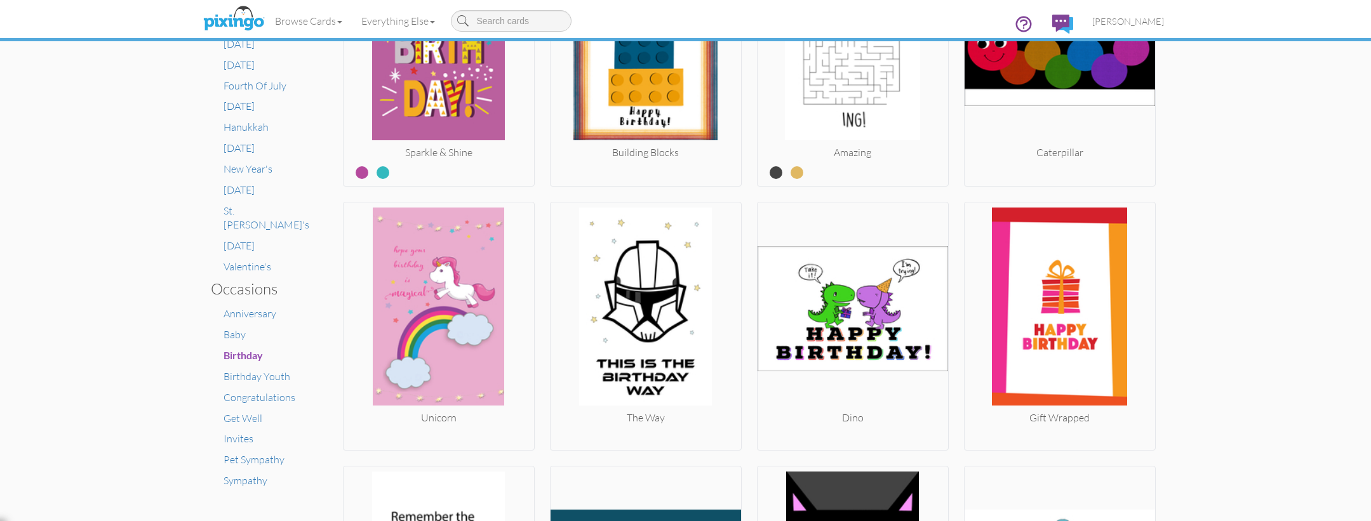
scroll to position [611, 0]
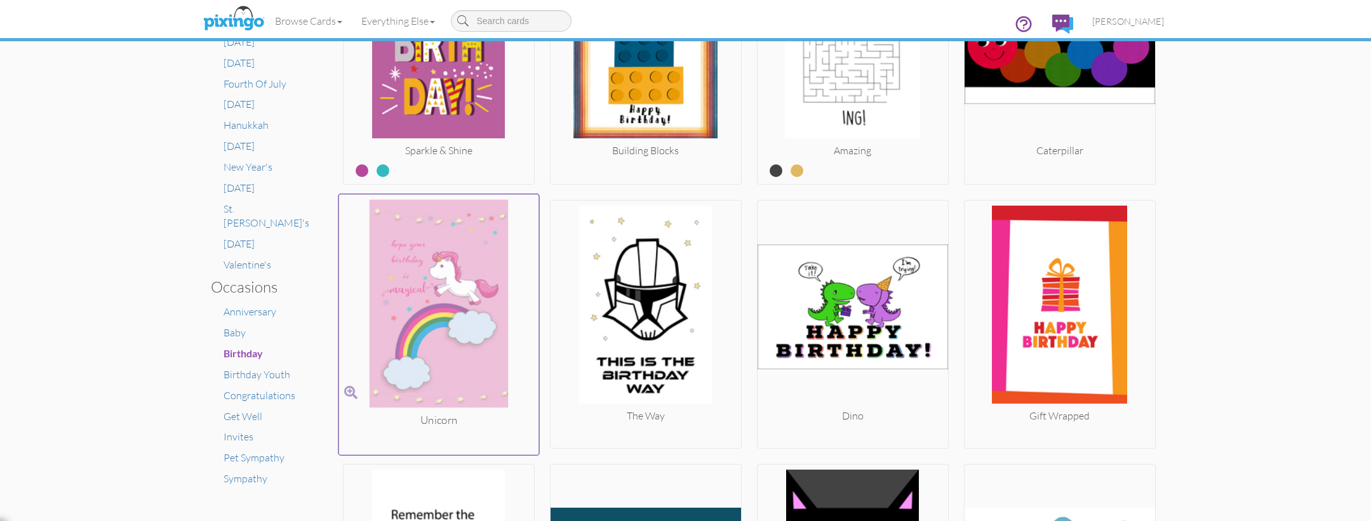
click at [482, 256] on img at bounding box center [438, 305] width 200 height 213
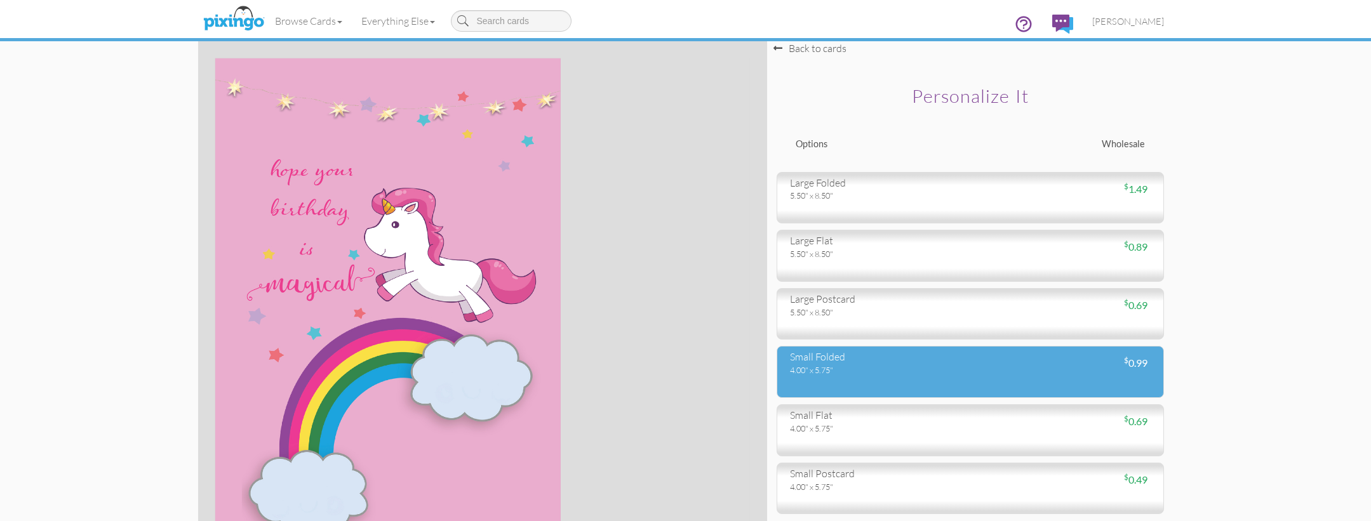
click at [908, 373] on div "4.00" x 5.75"" at bounding box center [875, 369] width 171 height 11
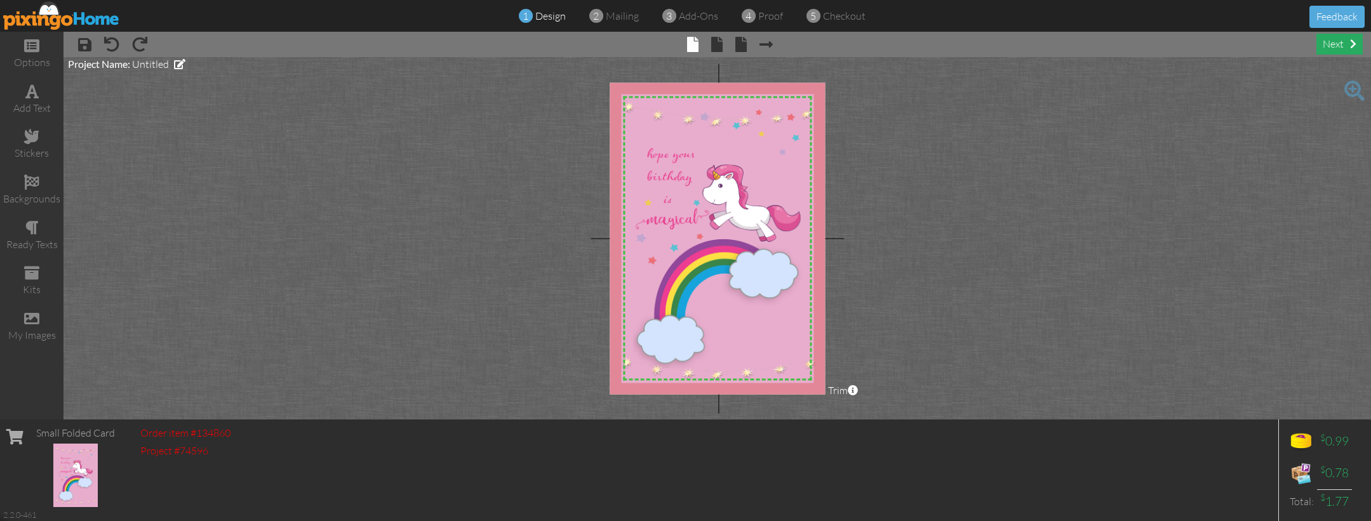
click at [1342, 42] on div "next" at bounding box center [1339, 44] width 46 height 21
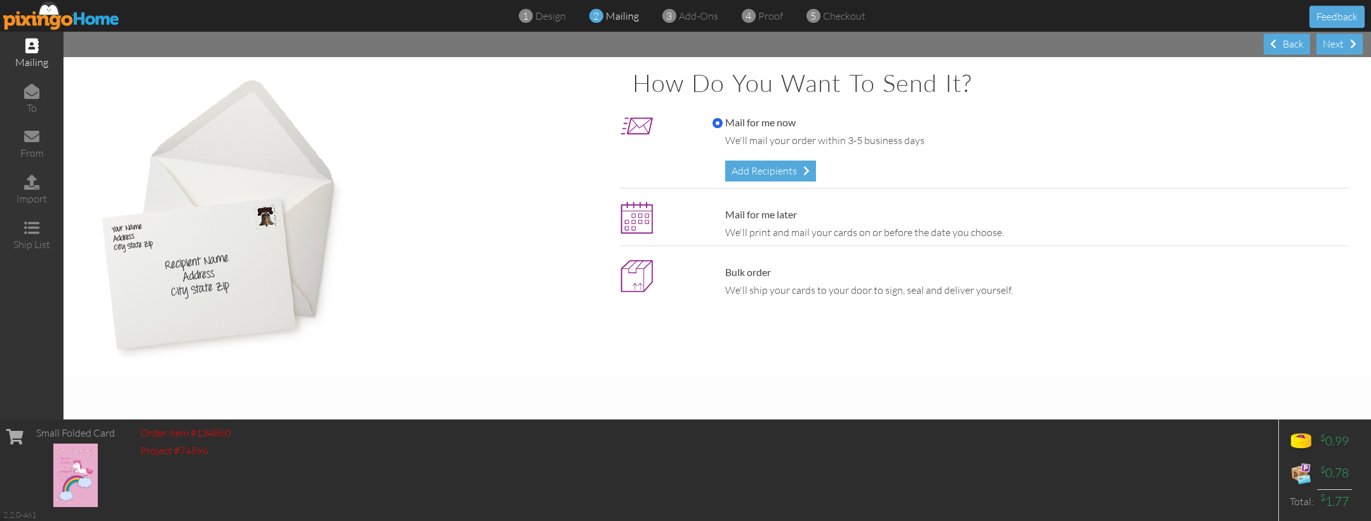
click at [779, 211] on label "Mail for me later" at bounding box center [754, 215] width 84 height 15
click at [723, 211] on input "Mail for me later" at bounding box center [717, 215] width 10 height 10
radio input "true"
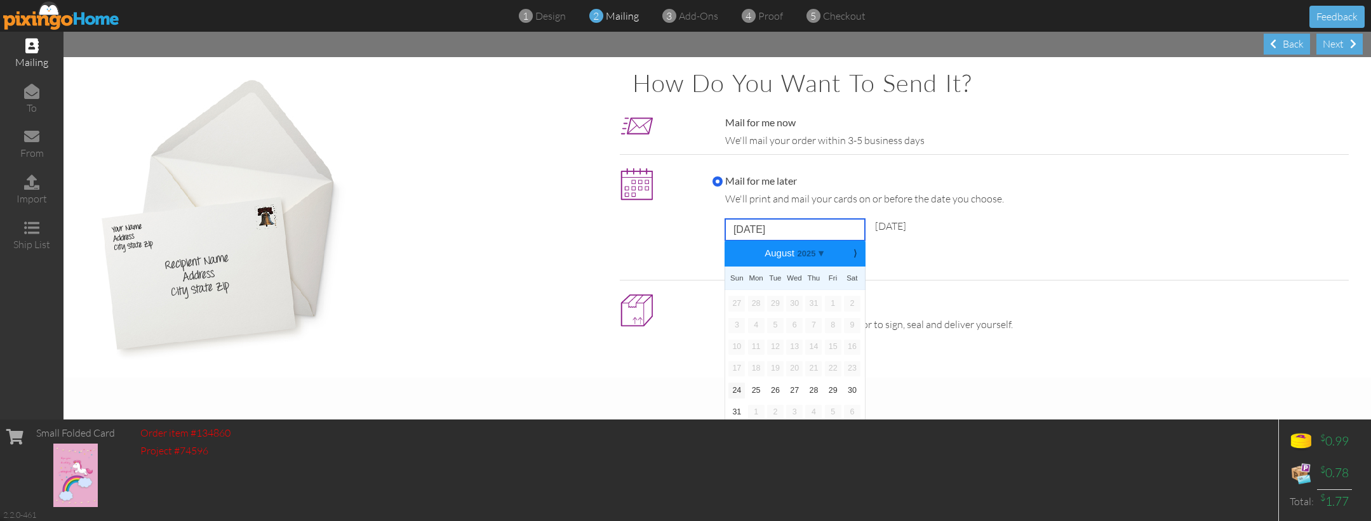
click at [811, 228] on input "[DATE]" at bounding box center [795, 230] width 140 height 22
click at [858, 254] on b "⟩" at bounding box center [854, 254] width 9 height 10
click at [758, 344] on link "15" at bounding box center [756, 347] width 17 height 15
type input "[DATE]"
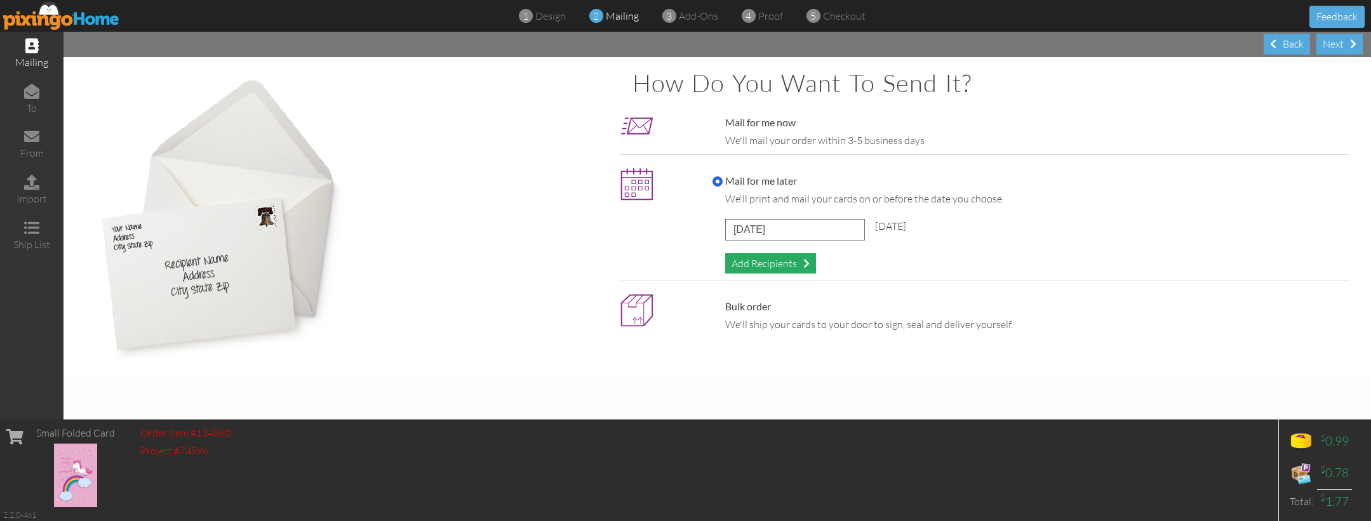
click at [777, 261] on div "Add Recipients" at bounding box center [770, 263] width 91 height 21
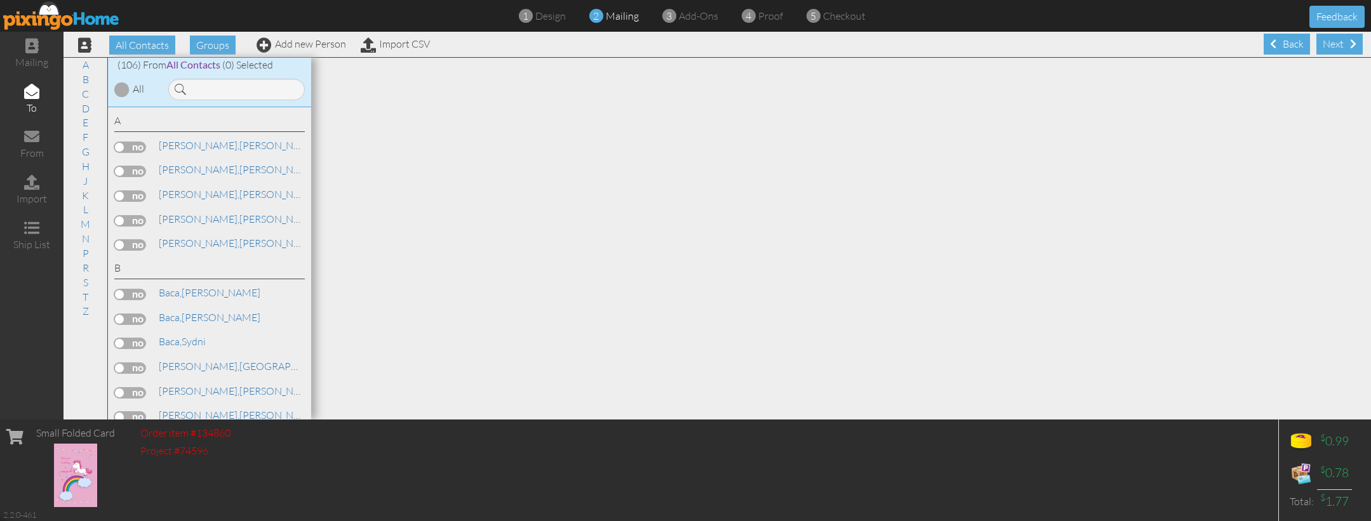
click at [133, 215] on label at bounding box center [130, 220] width 32 height 11
click at [0, 0] on input "checkbox" at bounding box center [0, 0] width 0 height 0
click at [1329, 41] on div "Next" at bounding box center [1339, 44] width 46 height 21
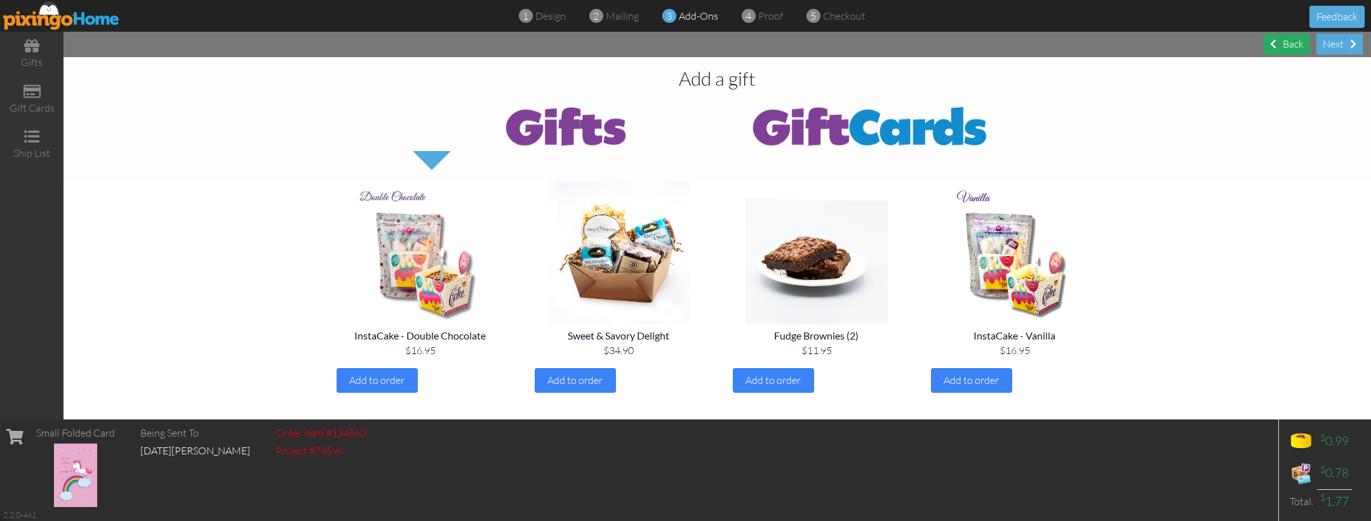
click at [1287, 43] on div "Back" at bounding box center [1286, 44] width 46 height 21
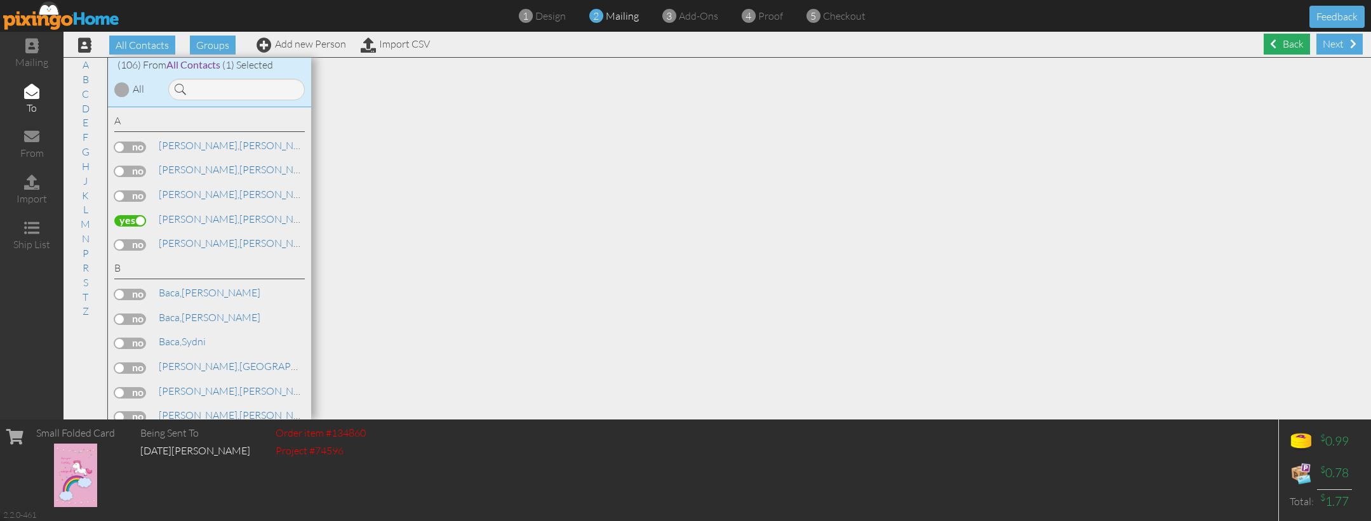
click at [1287, 44] on div "Back" at bounding box center [1286, 44] width 46 height 21
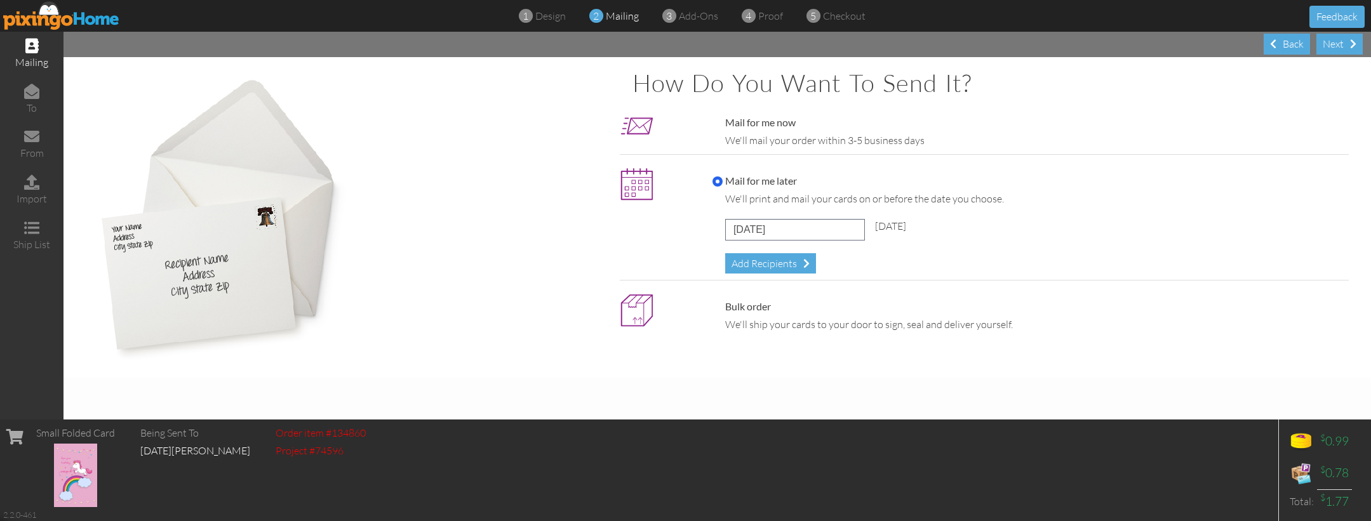
click at [1287, 44] on div "Back" at bounding box center [1286, 44] width 46 height 21
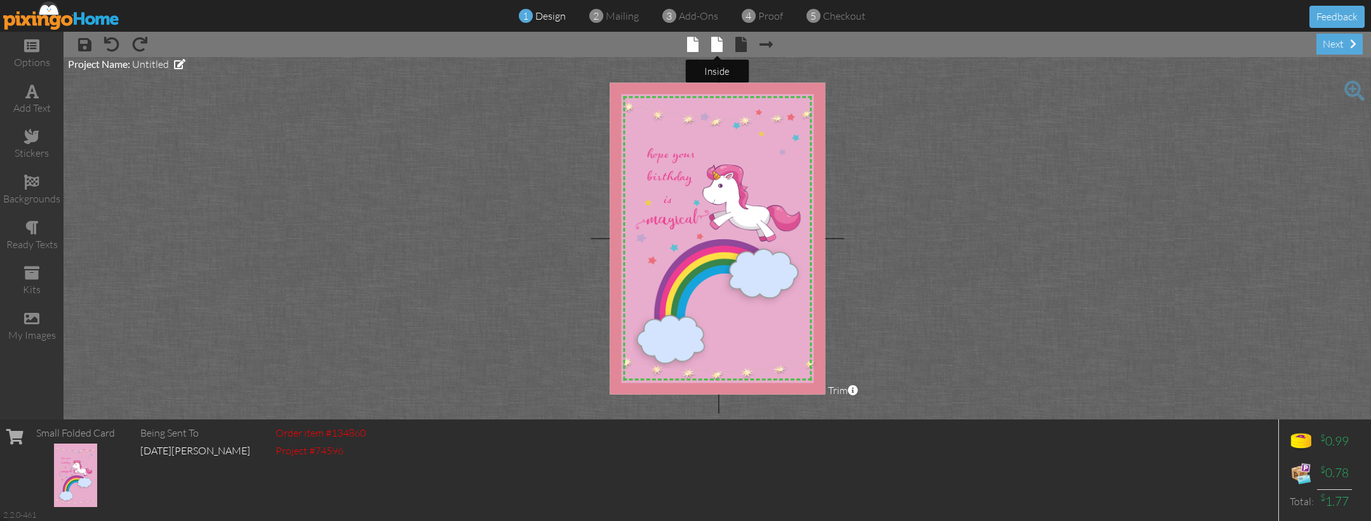
click at [719, 42] on span at bounding box center [716, 44] width 11 height 15
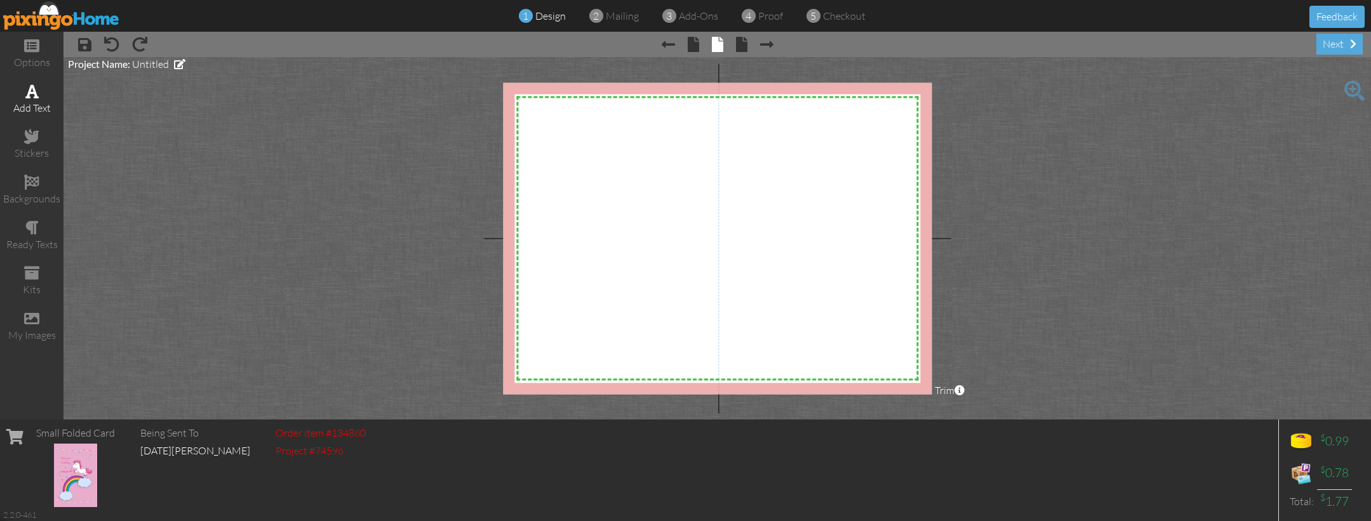
click at [40, 103] on div "add text" at bounding box center [31, 108] width 63 height 15
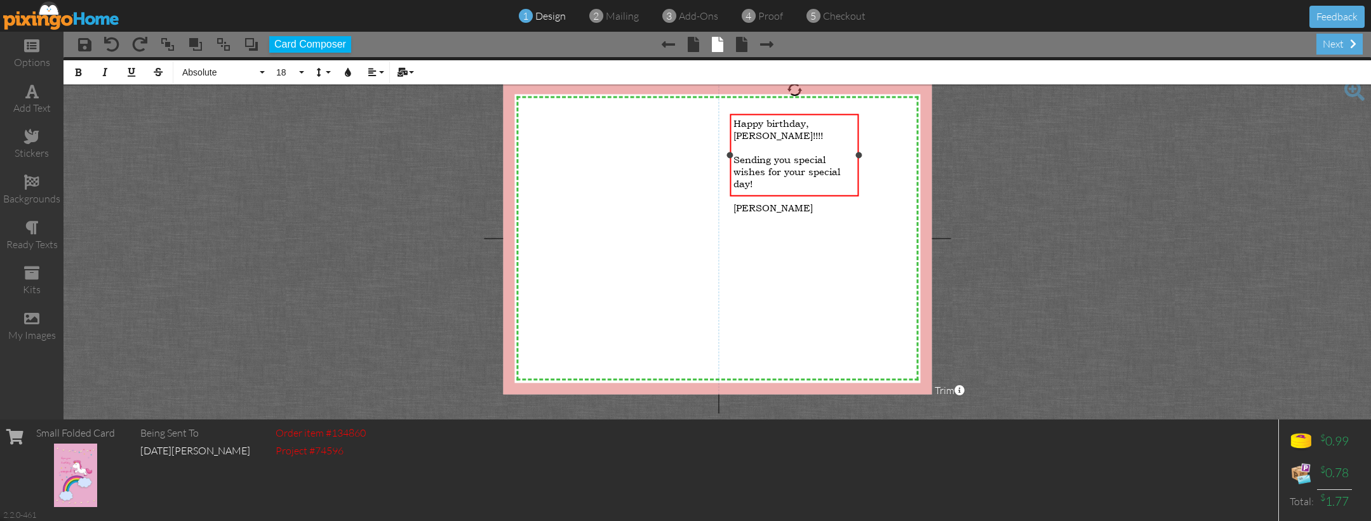
scroll to position [1468, 4]
drag, startPoint x: 840, startPoint y: 124, endPoint x: 876, endPoint y: 124, distance: 35.6
click at [875, 124] on div "X X X X X X X X X X X X X X X X X X X X X X X X X X X X X X X X X X X X X X X X…" at bounding box center [717, 239] width 429 height 312
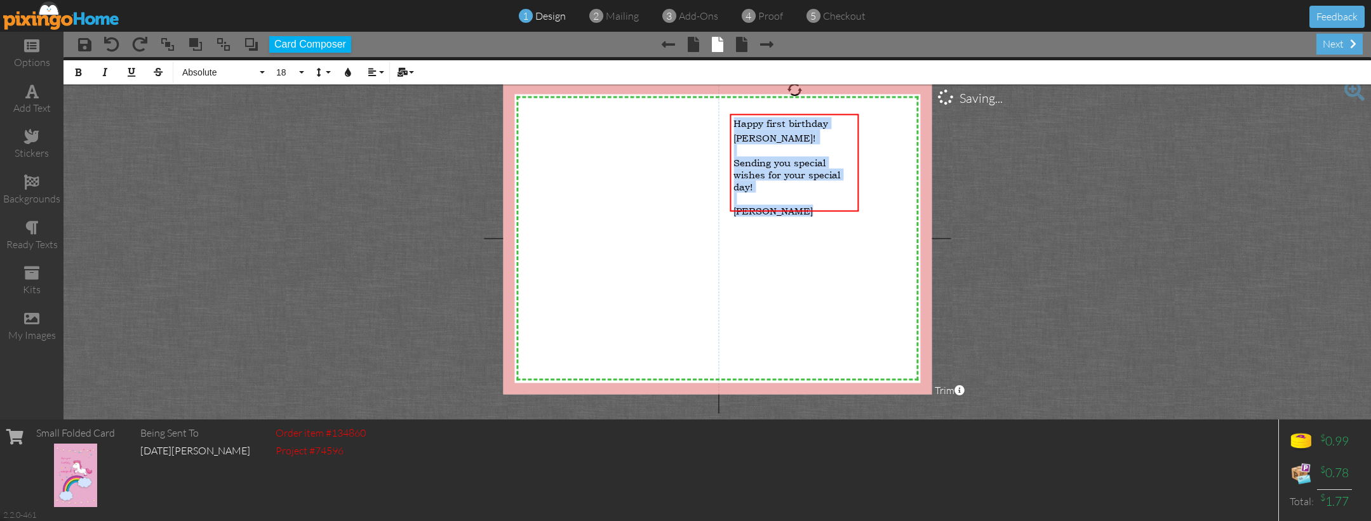
copy div "Happy first birthday [PERSON_NAME]! ​ Sending you special wishes for your speci…"
click at [297, 67] on button "18" at bounding box center [288, 72] width 37 height 24
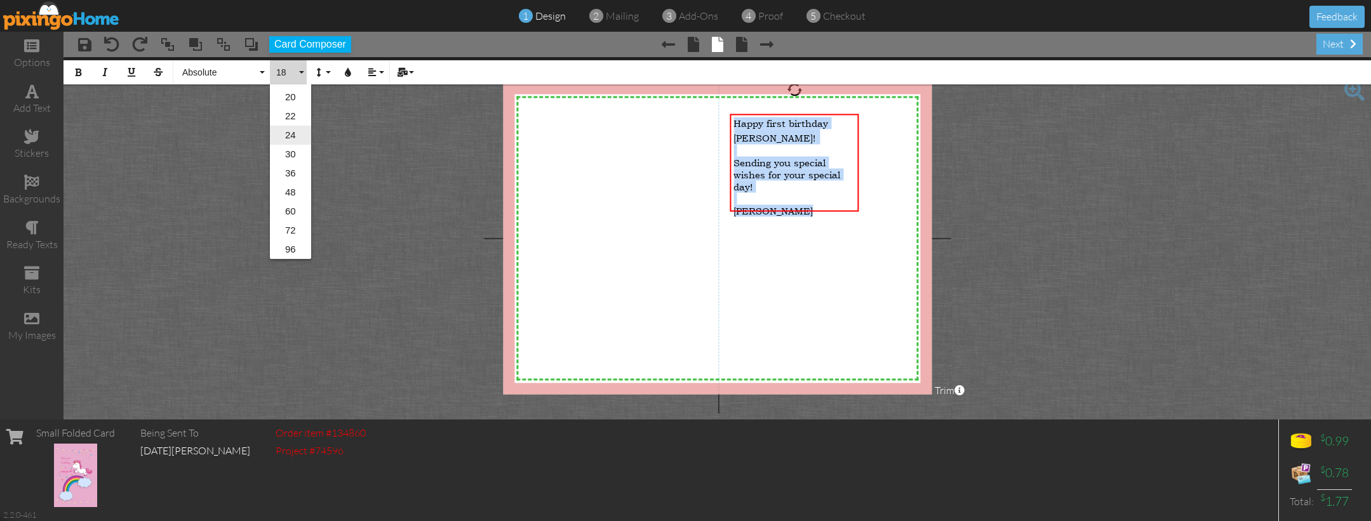
scroll to position [206, 0]
click at [287, 150] on link "30" at bounding box center [290, 154] width 41 height 19
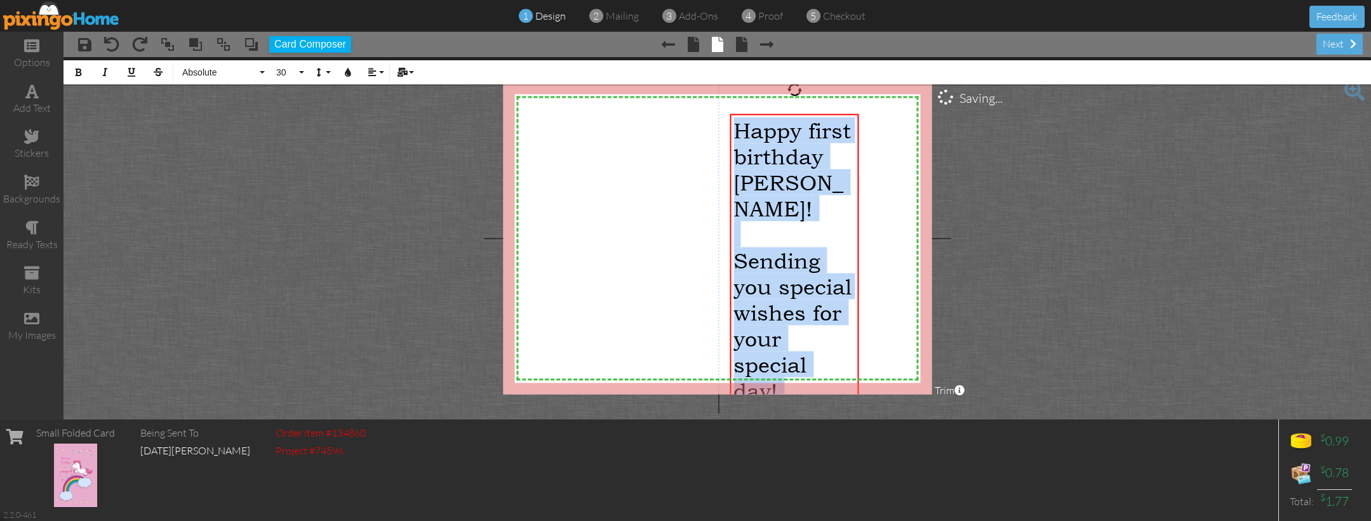
scroll to position [1213, 4]
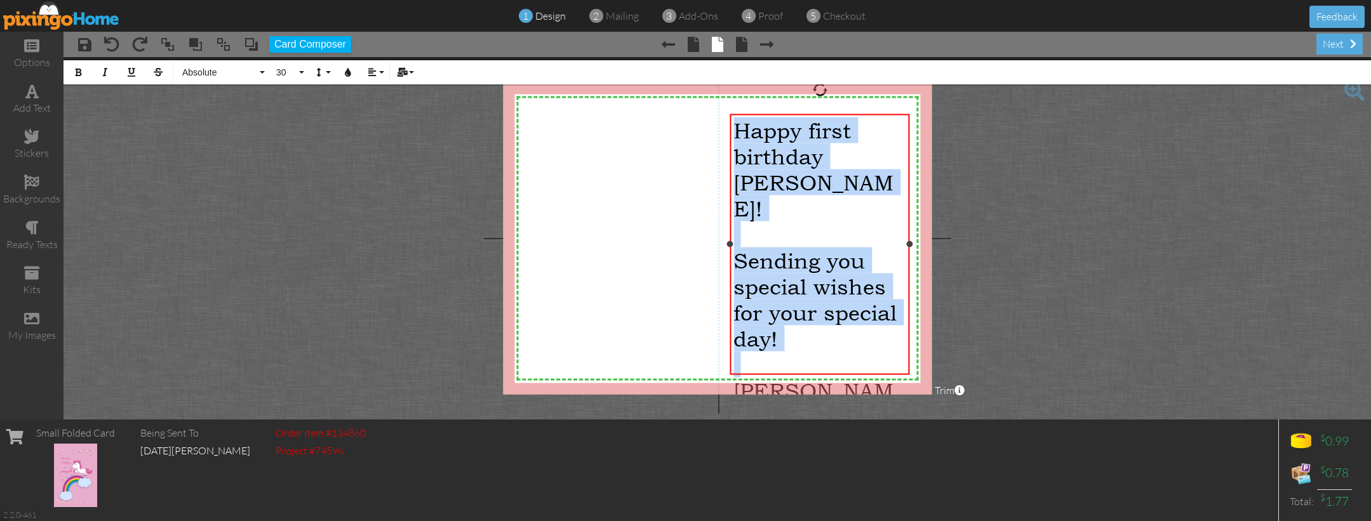
drag, startPoint x: 860, startPoint y: 282, endPoint x: 910, endPoint y: 274, distance: 50.8
click at [910, 274] on div "Happy first birthday [PERSON_NAME]! ​ Sending you special wishes for your speci…" at bounding box center [820, 244] width 180 height 261
click at [300, 67] on button "30" at bounding box center [288, 72] width 37 height 24
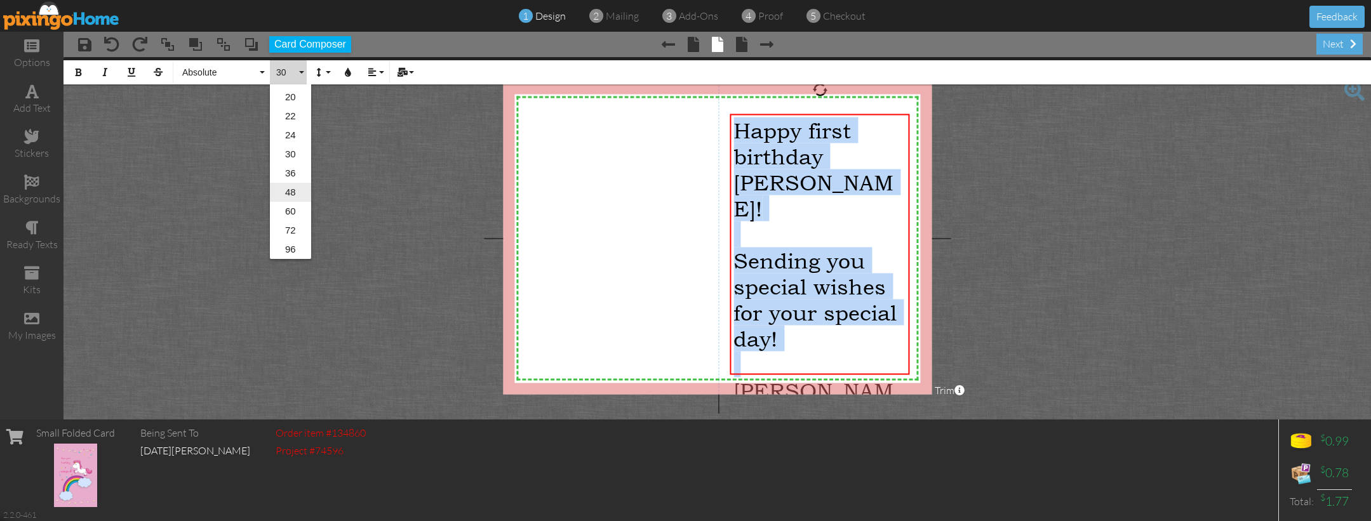
scroll to position [206, 0]
click at [285, 132] on link "24" at bounding box center [290, 135] width 41 height 19
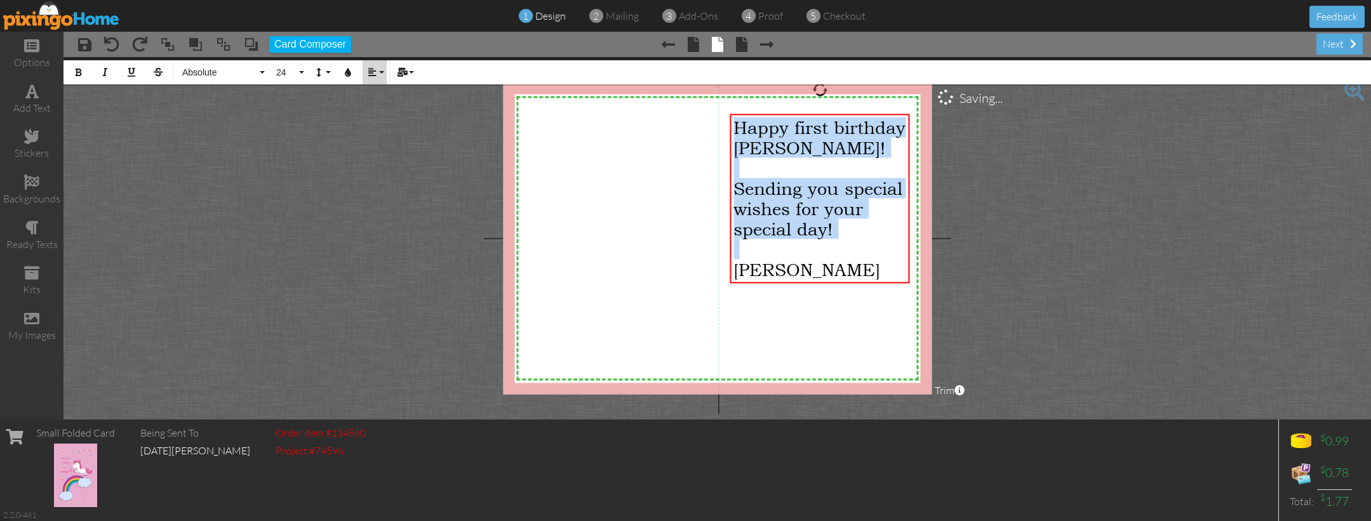
click at [374, 73] on icon "button" at bounding box center [372, 72] width 9 height 9
click at [375, 109] on link "[GEOGRAPHIC_DATA]" at bounding box center [382, 112] width 39 height 19
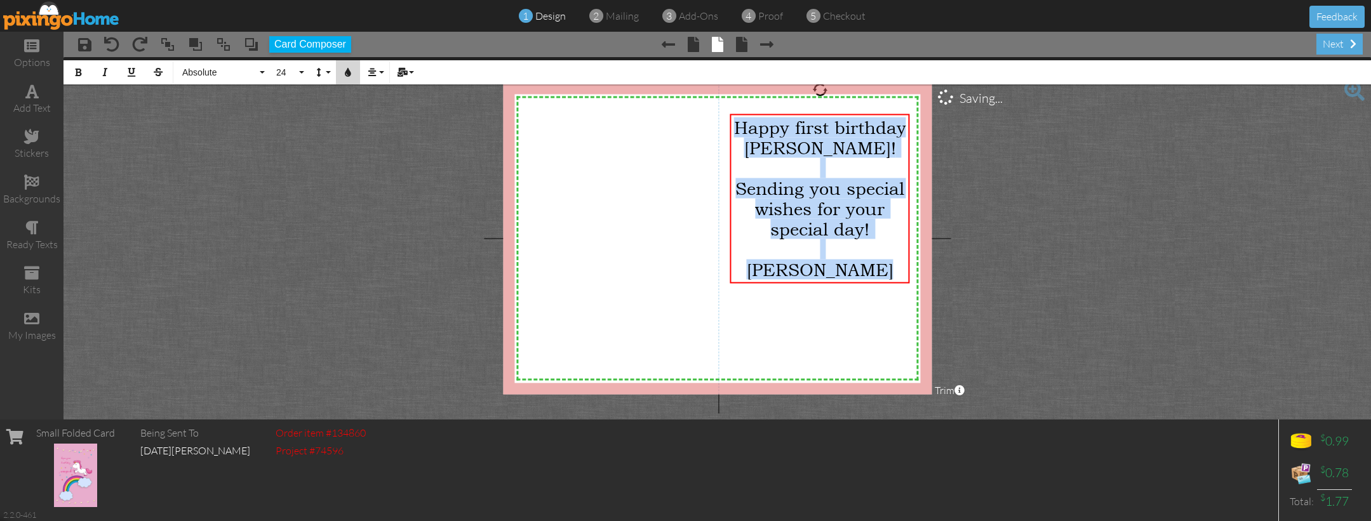
click at [349, 68] on icon "button" at bounding box center [347, 72] width 9 height 9
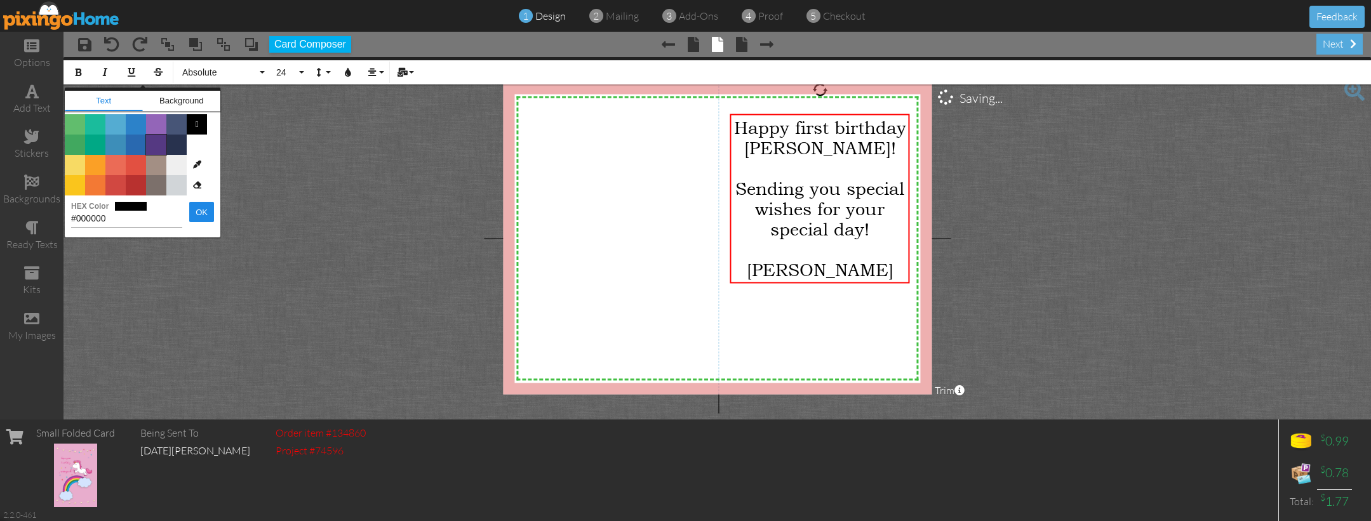
click at [165, 149] on span "Color #553982" at bounding box center [156, 145] width 20 height 20
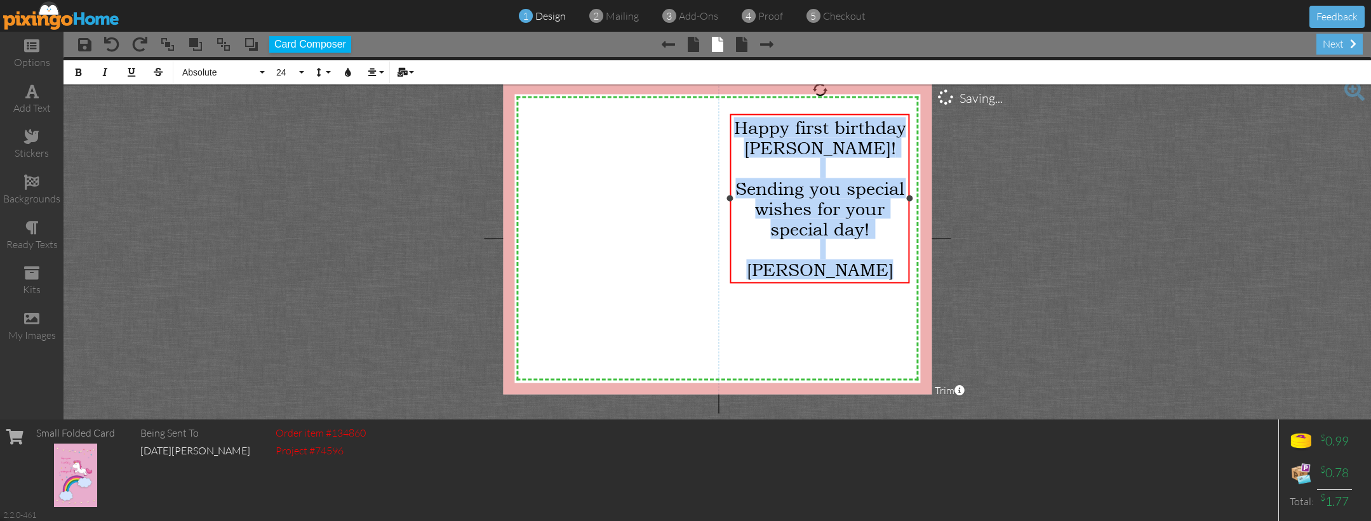
click at [822, 184] on span "Sending you special wishes for your special day!" at bounding box center [819, 208] width 169 height 61
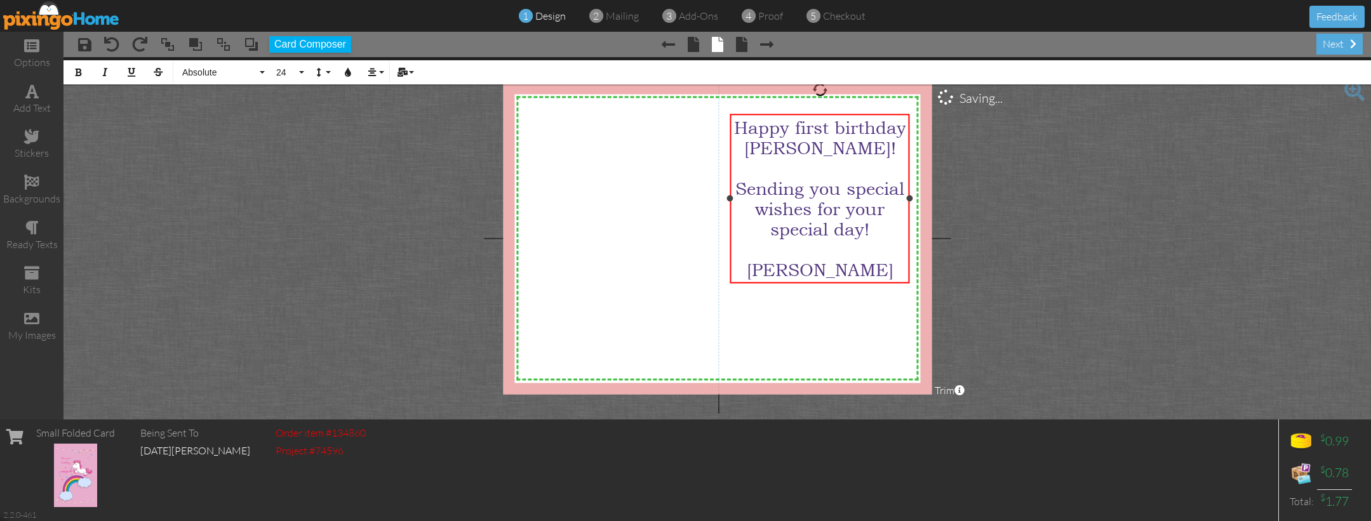
scroll to position [0, 0]
click at [822, 166] on div "​" at bounding box center [819, 168] width 172 height 20
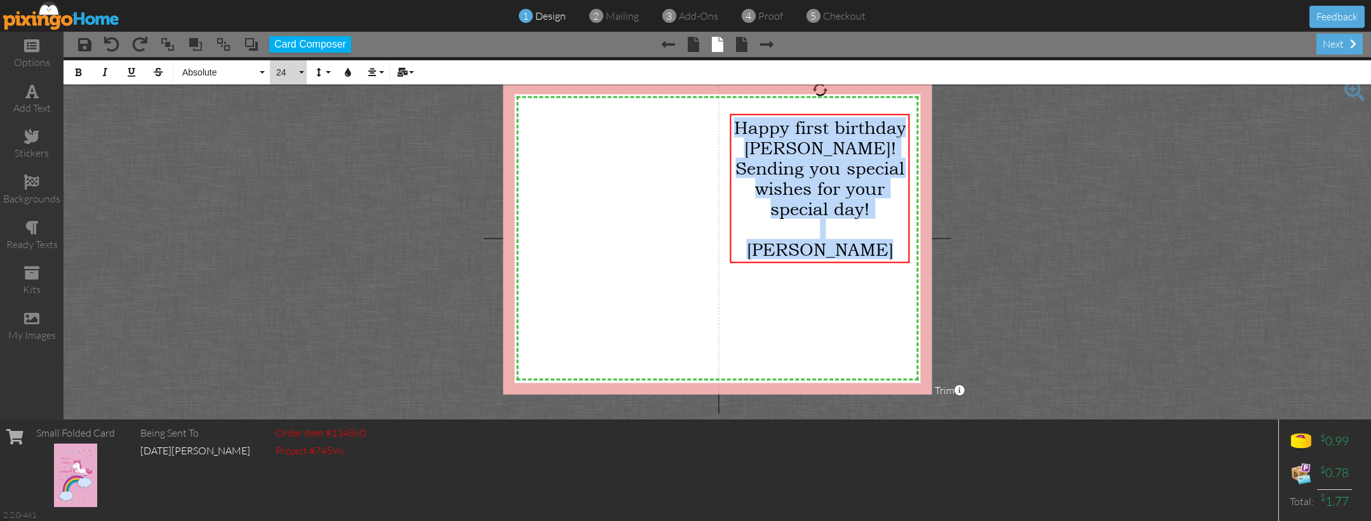
click at [300, 76] on button "24" at bounding box center [288, 72] width 37 height 24
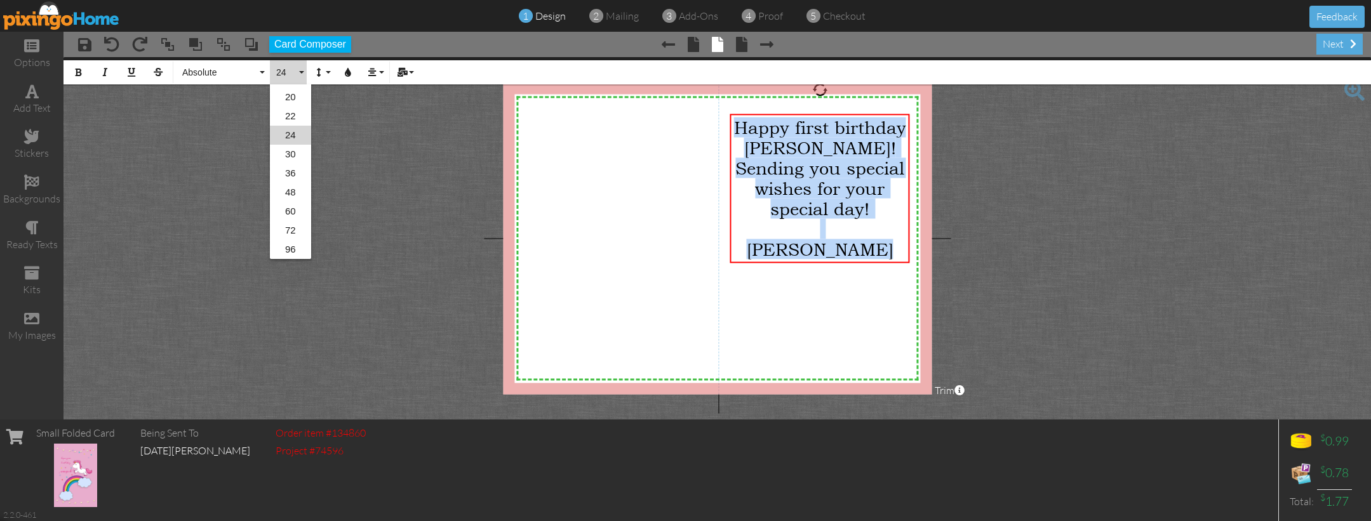
scroll to position [170, 0]
click at [289, 206] on link "36" at bounding box center [290, 210] width 41 height 19
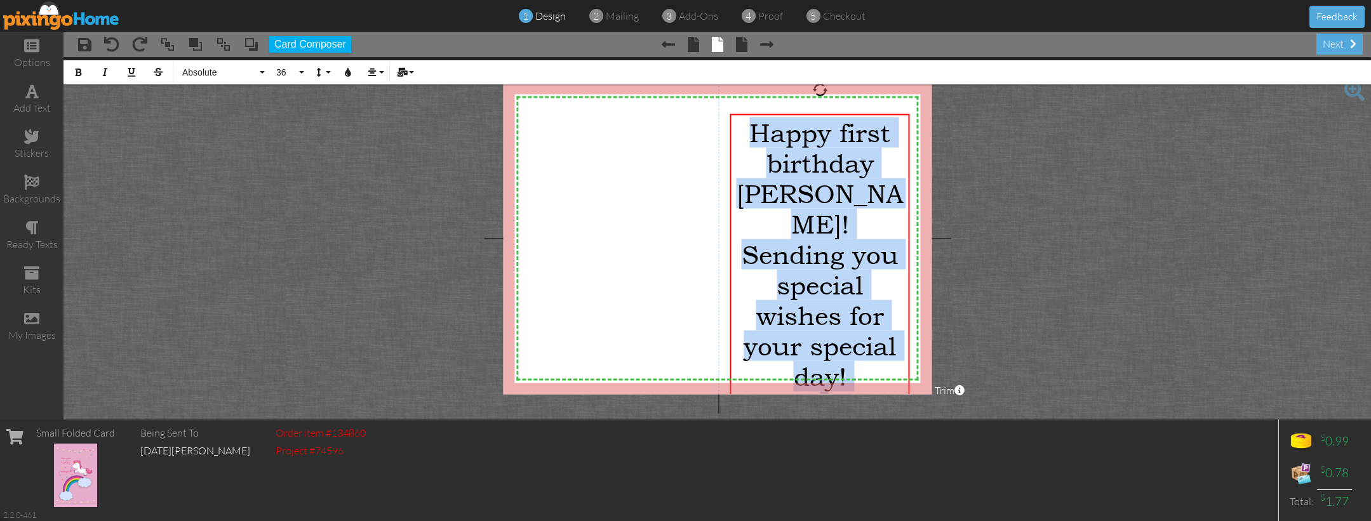
scroll to position [1208, 4]
click at [302, 70] on button "36" at bounding box center [288, 72] width 37 height 24
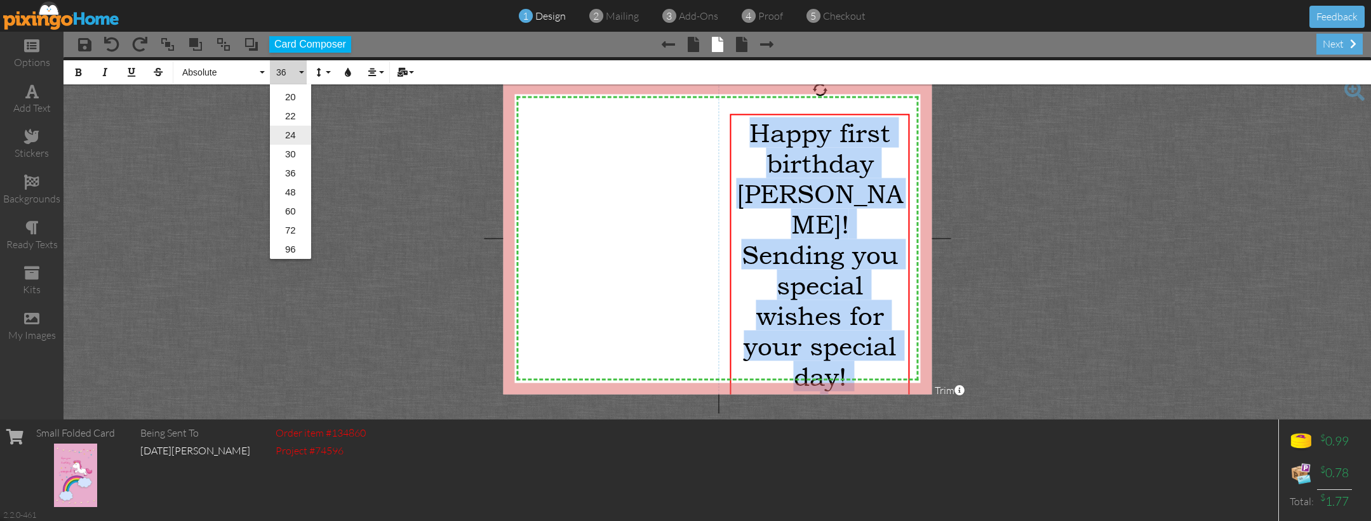
scroll to position [206, 0]
click at [291, 149] on link "30" at bounding box center [290, 154] width 41 height 19
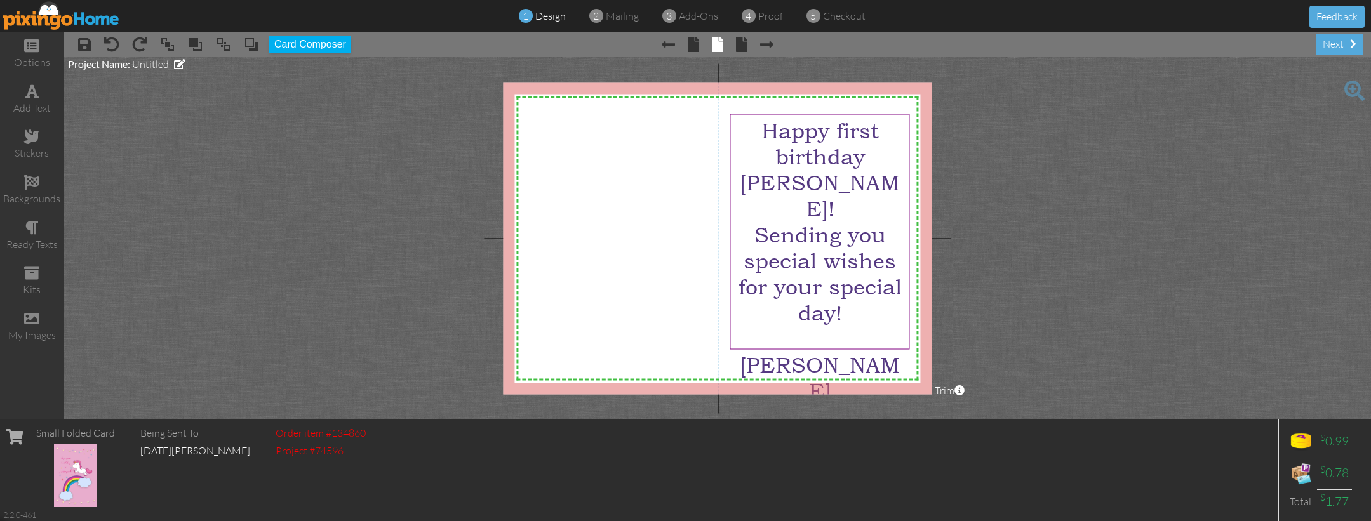
click at [971, 218] on project-studio-wrapper "X X X X X X X X X X X X X X X X X X X X X X X X X X X X X X X X X X X X X X X X…" at bounding box center [716, 238] width 1307 height 363
click at [766, 138] on span "Happy first birthday" at bounding box center [819, 143] width 117 height 52
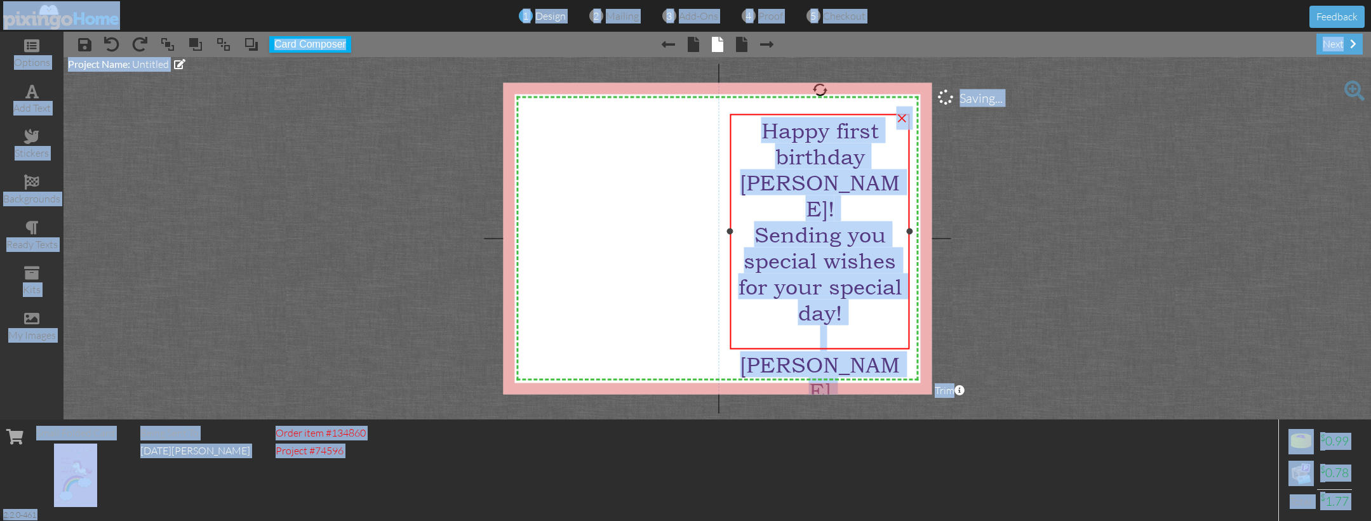
click at [766, 138] on span "Happy first birthday" at bounding box center [819, 143] width 117 height 52
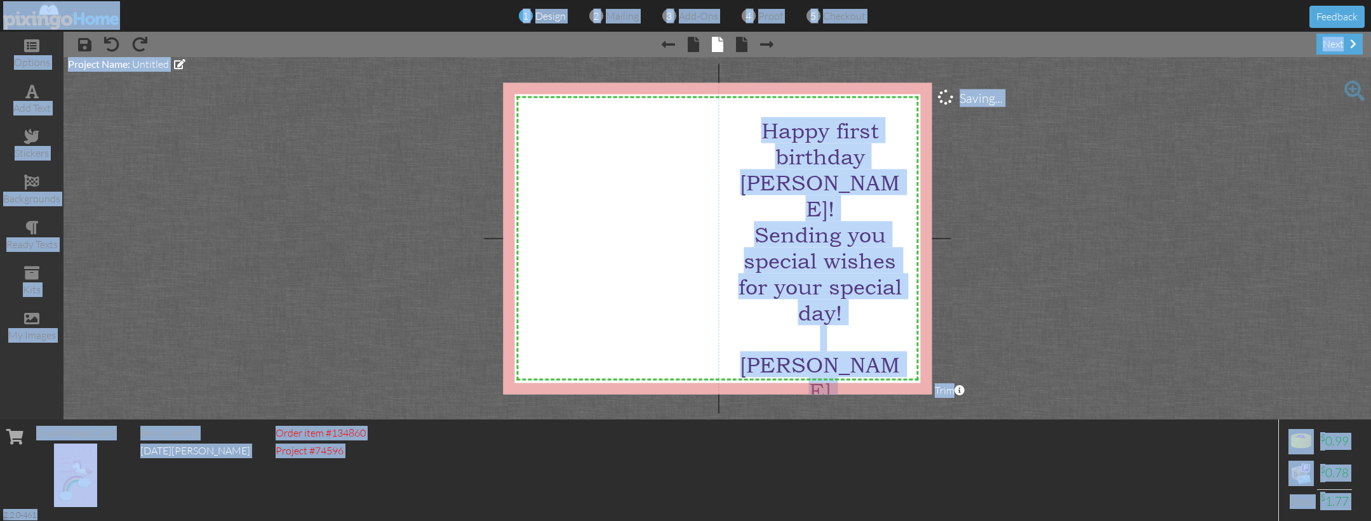
click at [342, 172] on project-studio-wrapper "X X X X X X X X X X X X X X X X X X X X X X X X X X X X X X X X X X X X X X X X…" at bounding box center [716, 238] width 1307 height 363
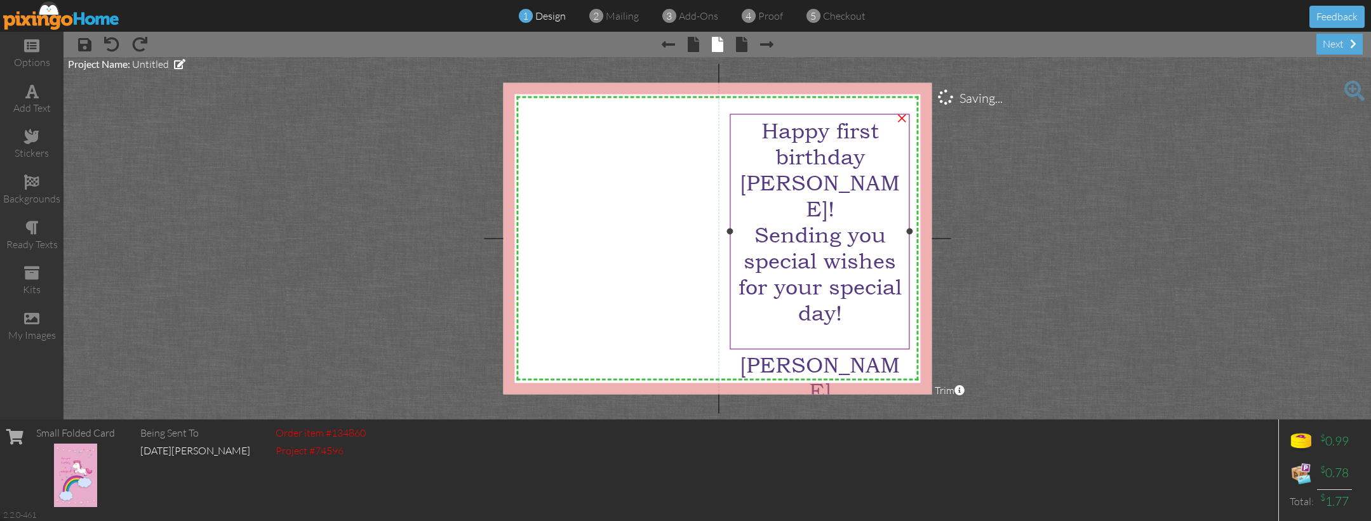
drag, startPoint x: 739, startPoint y: 156, endPoint x: 753, endPoint y: 142, distance: 20.2
click at [739, 156] on div "Happy first birthday" at bounding box center [819, 143] width 172 height 52
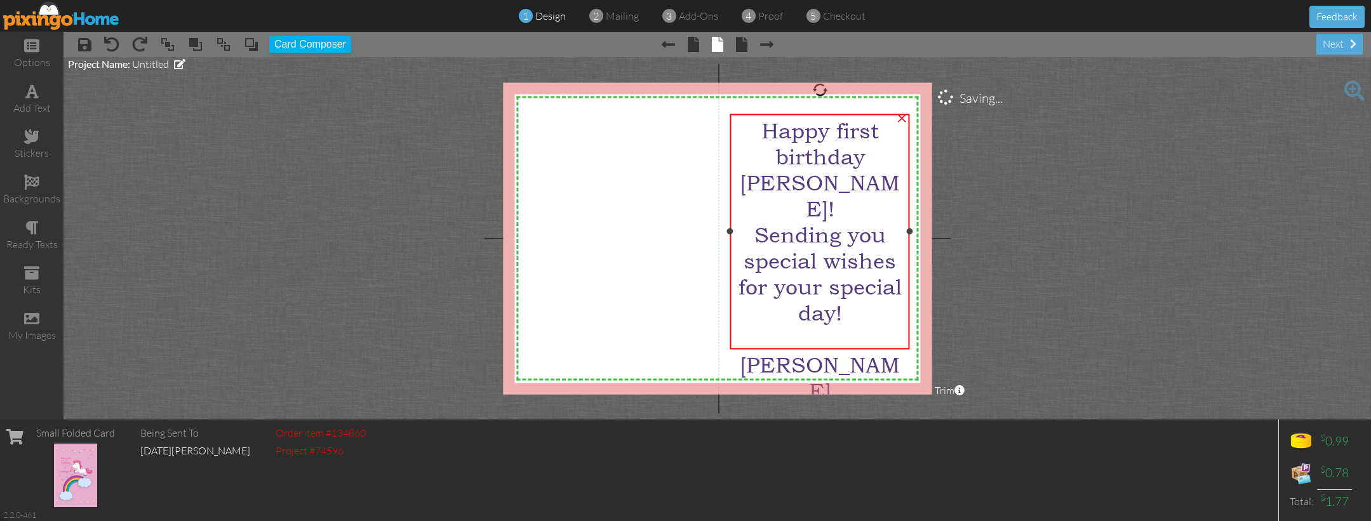
click at [757, 135] on div "Happy first birthday" at bounding box center [819, 143] width 172 height 52
click at [761, 131] on span "Happy first birthday" at bounding box center [819, 143] width 117 height 52
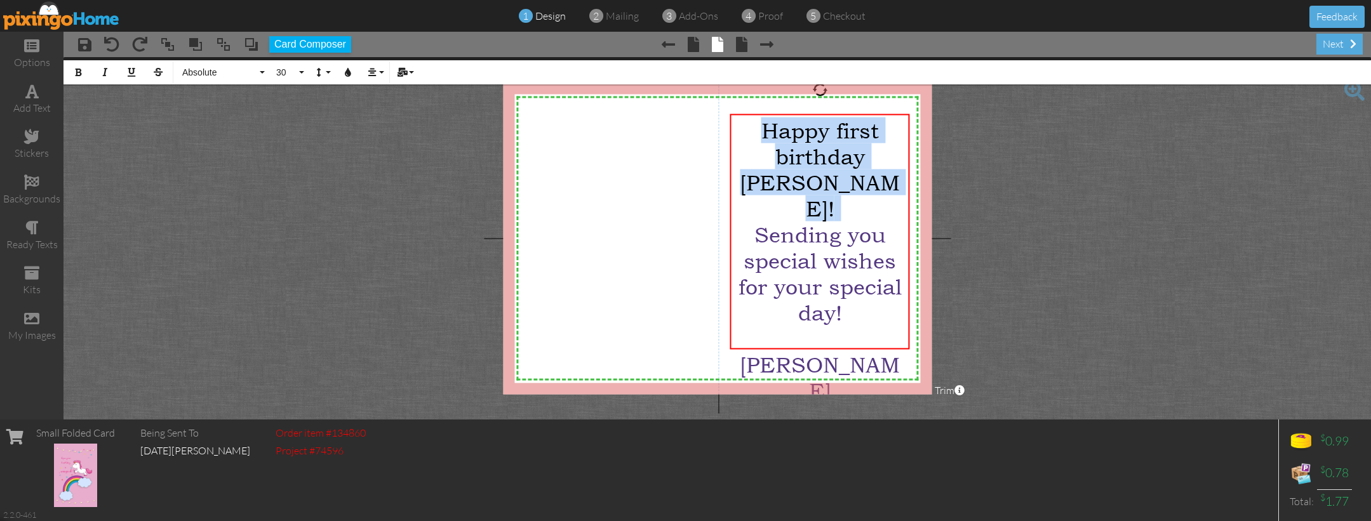
drag, startPoint x: 761, startPoint y: 131, endPoint x: 933, endPoint y: 351, distance: 279.5
click at [933, 351] on project-studio-wrapper "X X X X X X X X X X X X X X X X X X X X X X X X X X X X X X X X X X X X X X X X…" at bounding box center [716, 238] width 1307 height 363
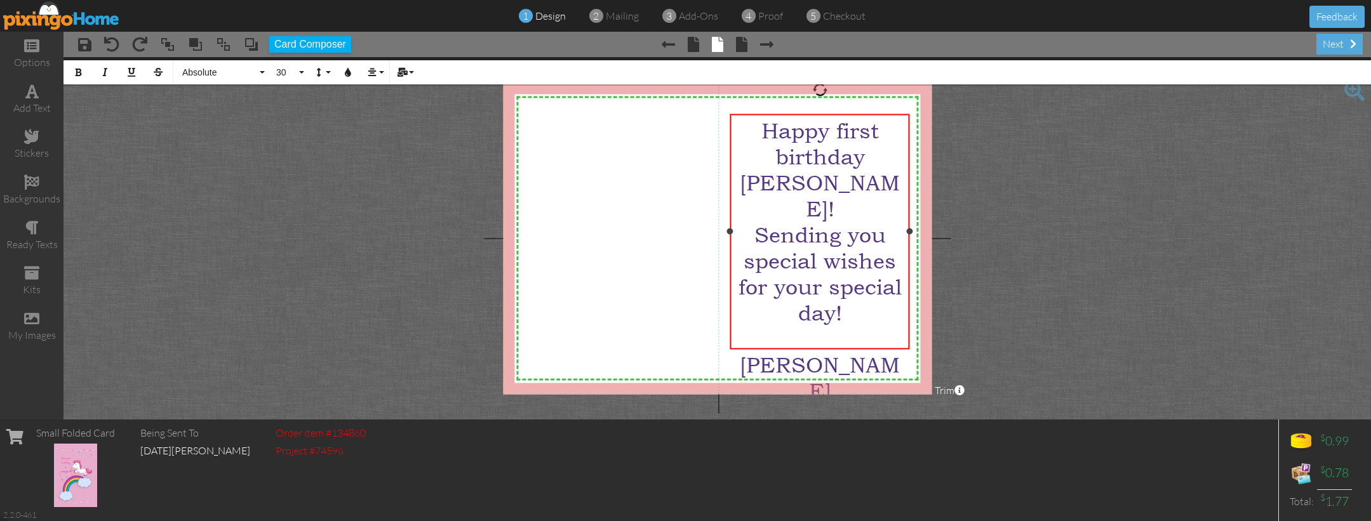
drag, startPoint x: 856, startPoint y: 278, endPoint x: 862, endPoint y: 284, distance: 8.5
click at [856, 278] on div "[PERSON_NAME]! Sending you special wishes for your special day!" at bounding box center [819, 248] width 172 height 156
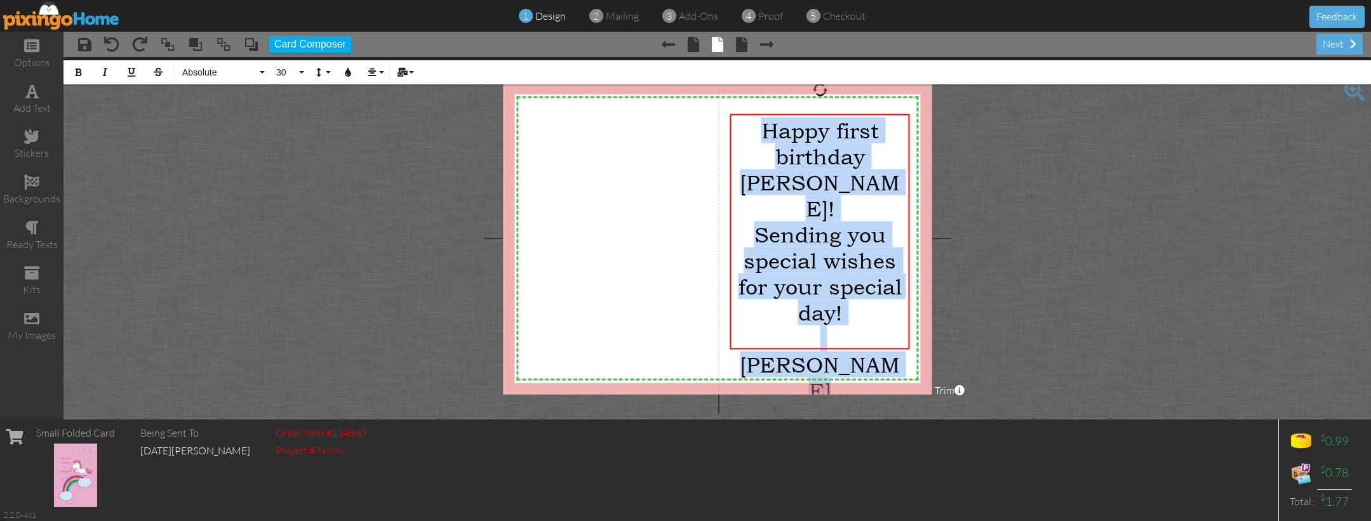
drag, startPoint x: 899, startPoint y: 333, endPoint x: 389, endPoint y: 91, distance: 564.6
click at [760, 105] on div "X X X X X X X X X X X X X X X X X X X X X X X X X X X X X X X X X X X X X X X X…" at bounding box center [717, 239] width 429 height 312
click at [264, 71] on button "Absolute" at bounding box center [221, 72] width 91 height 24
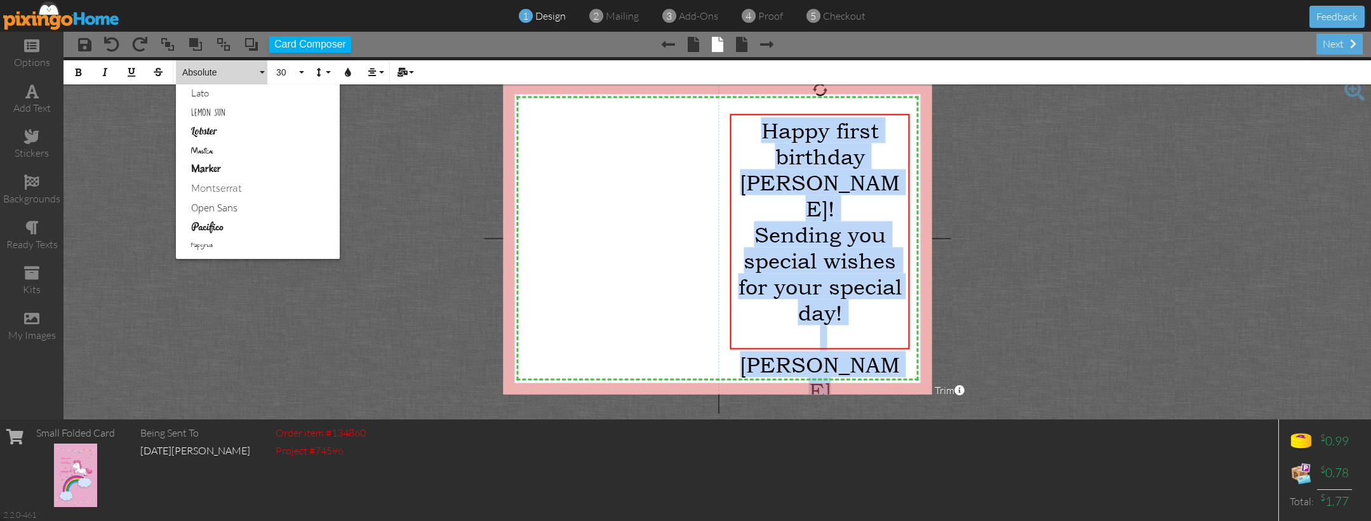
scroll to position [480, 0]
click at [209, 151] on link "Magical" at bounding box center [258, 147] width 164 height 19
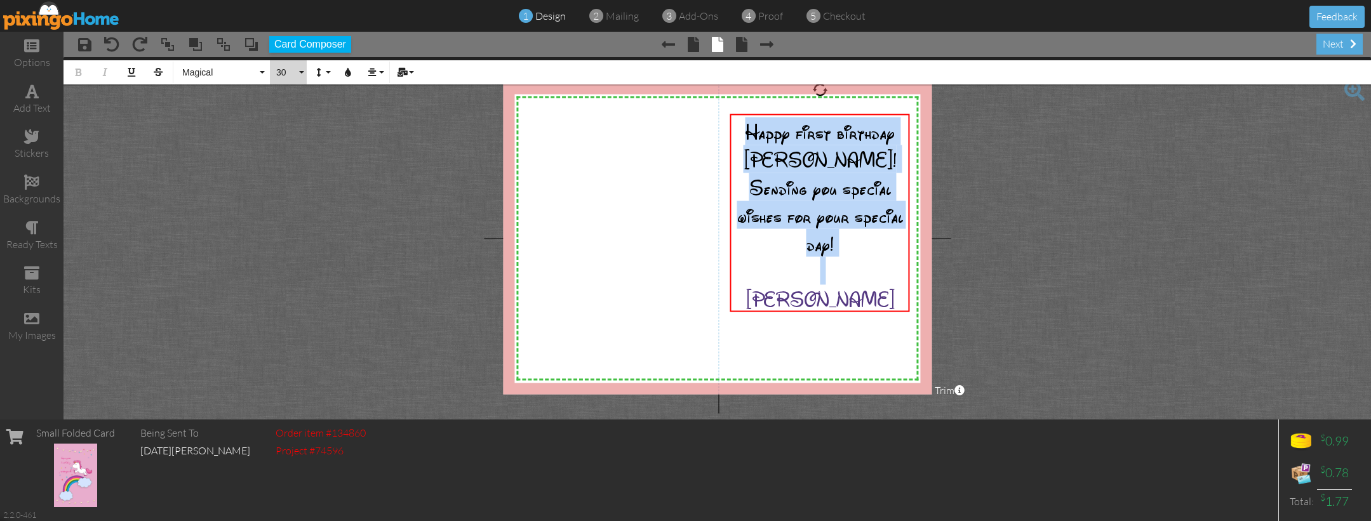
click at [300, 74] on button "30" at bounding box center [288, 72] width 37 height 24
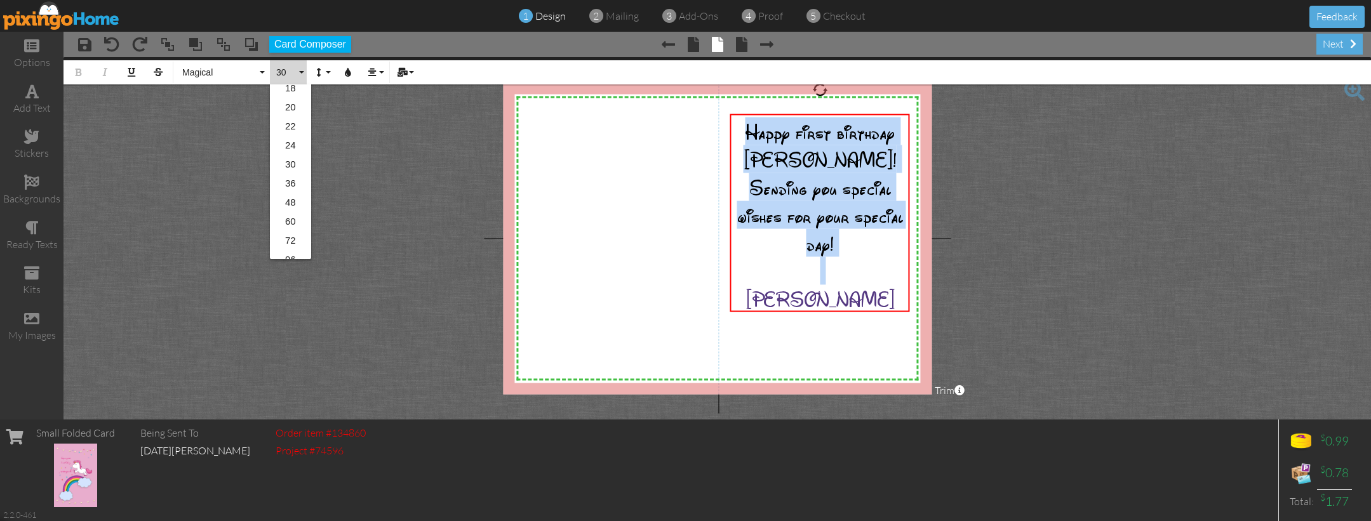
scroll to position [199, 0]
click at [290, 177] on link "36" at bounding box center [290, 180] width 41 height 19
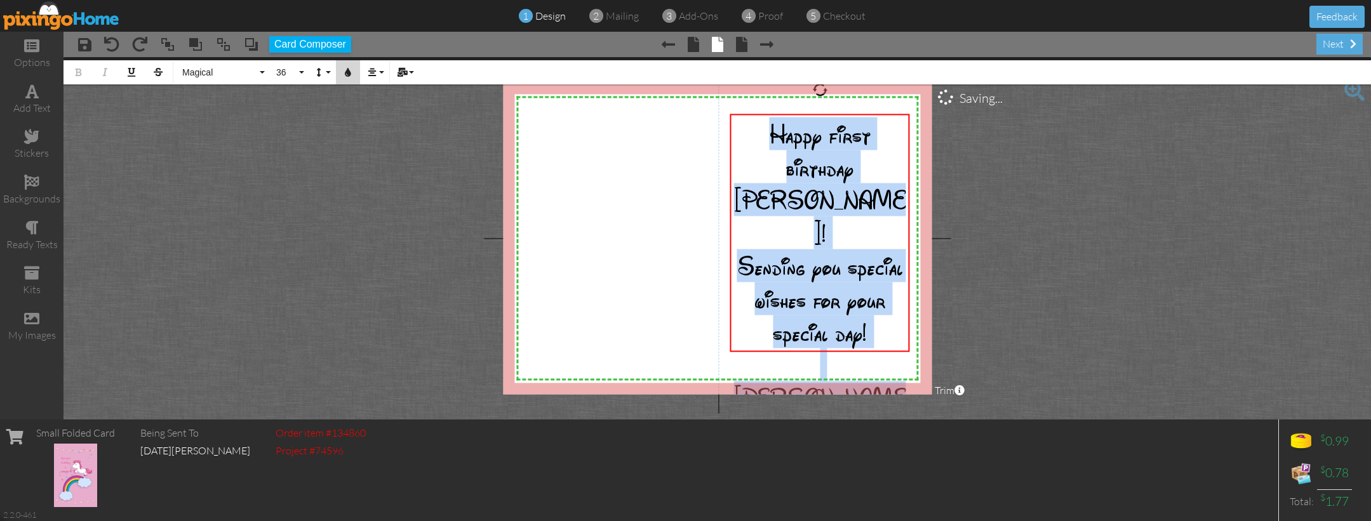
click at [342, 73] on button "Colors" at bounding box center [348, 72] width 24 height 24
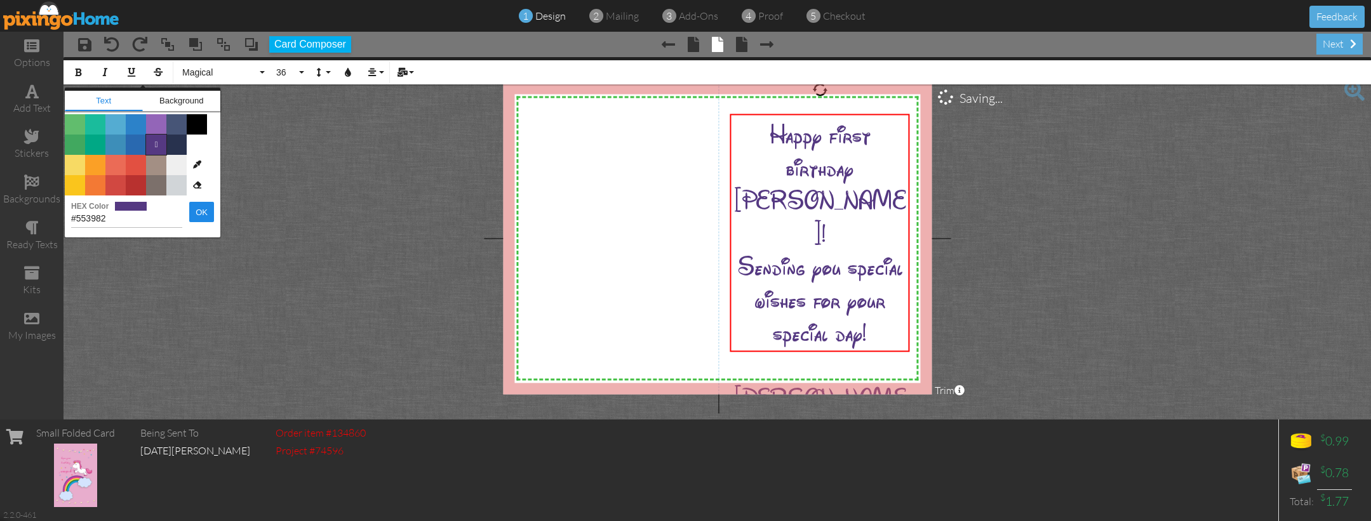
click at [155, 139] on span "" at bounding box center [156, 145] width 20 height 20
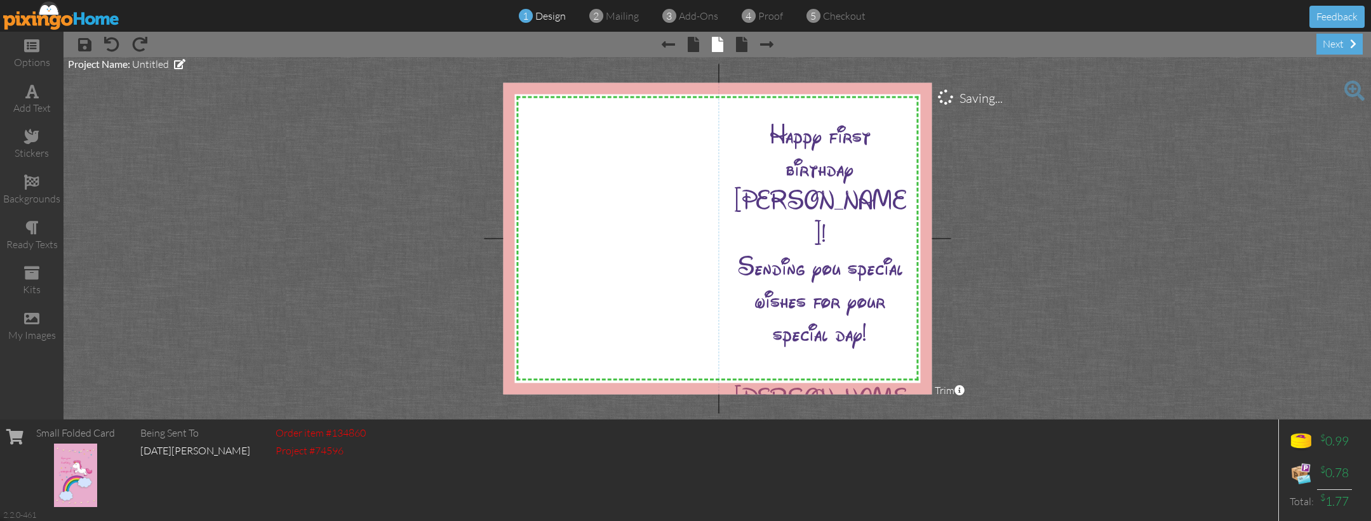
click at [1176, 196] on project-studio-wrapper "X X X X X X X X X X X X X X X X X X X X X X X X X X X X X X X X X X X X X X X X…" at bounding box center [716, 238] width 1307 height 363
click at [738, 45] on span at bounding box center [741, 44] width 11 height 15
click at [1335, 45] on div "next" at bounding box center [1339, 44] width 46 height 21
click at [1164, 136] on project-studio-wrapper "X X X X X X X X X X X X X X X X X X X X X X X X X X X X X X X X X X X X X X X X…" at bounding box center [716, 238] width 1307 height 363
click at [1332, 49] on div "next" at bounding box center [1339, 44] width 46 height 21
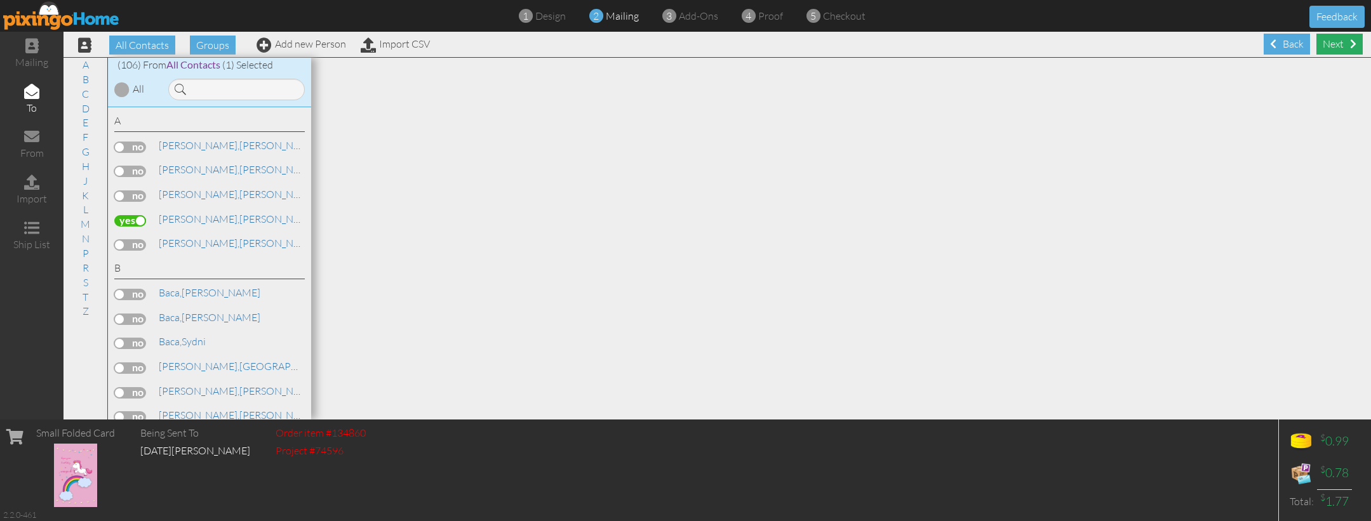
click at [1336, 43] on div "Next" at bounding box center [1339, 44] width 46 height 21
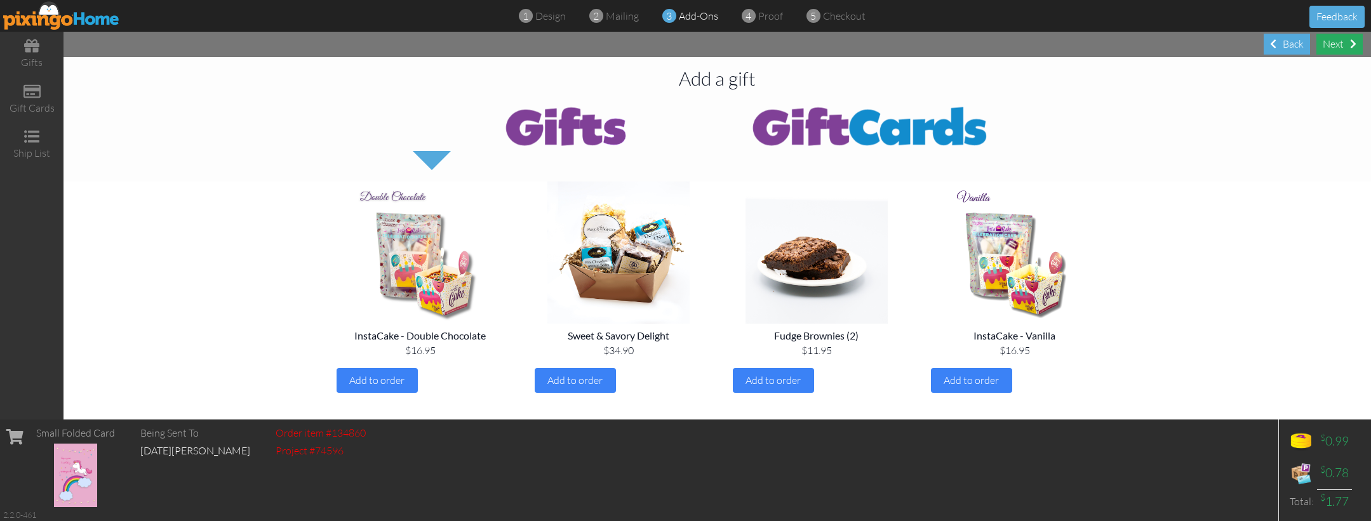
click at [1336, 43] on div "Next" at bounding box center [1339, 44] width 46 height 21
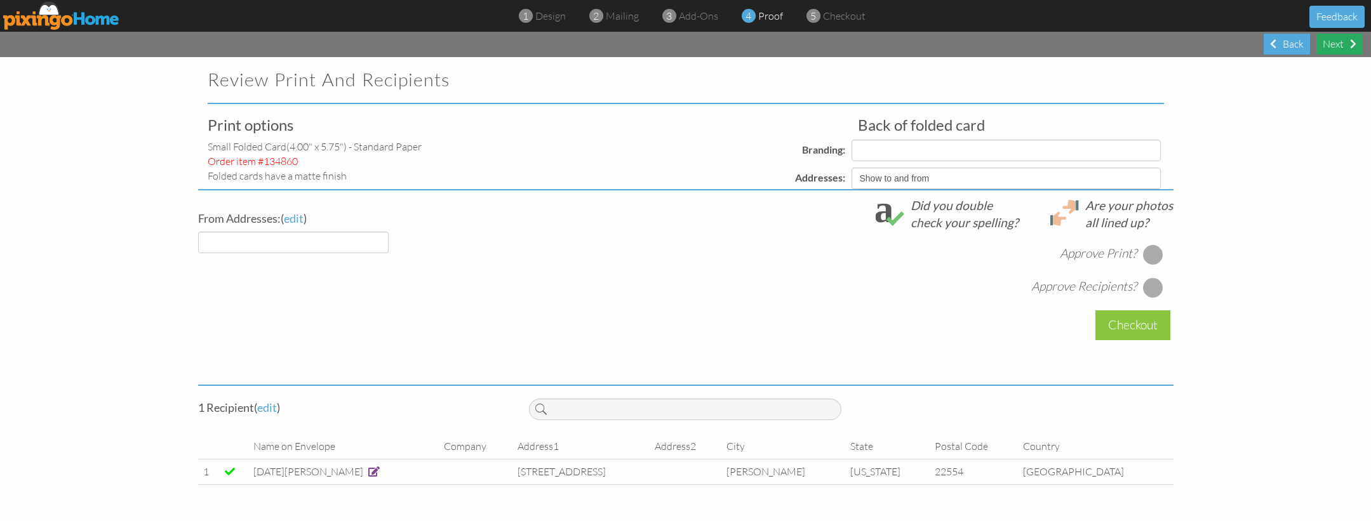
select select "object:5328"
select select "object:5339"
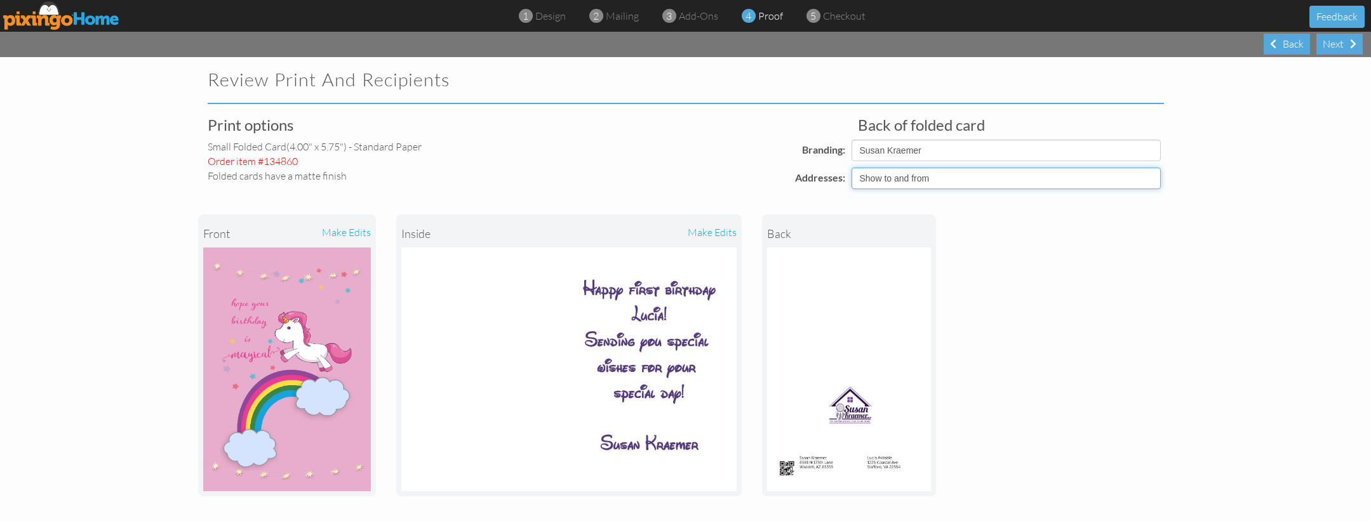
select select "object:5327"
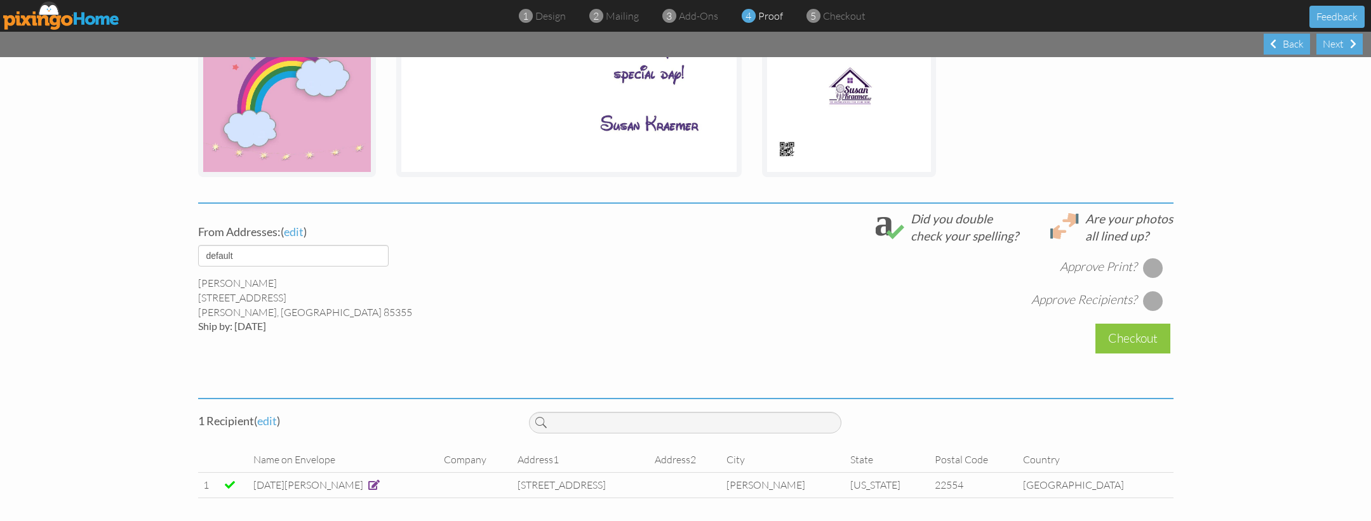
click at [1150, 270] on div at bounding box center [1153, 268] width 20 height 20
click at [1152, 303] on div at bounding box center [1153, 301] width 20 height 20
click at [1137, 336] on div "Checkout" at bounding box center [1132, 339] width 75 height 30
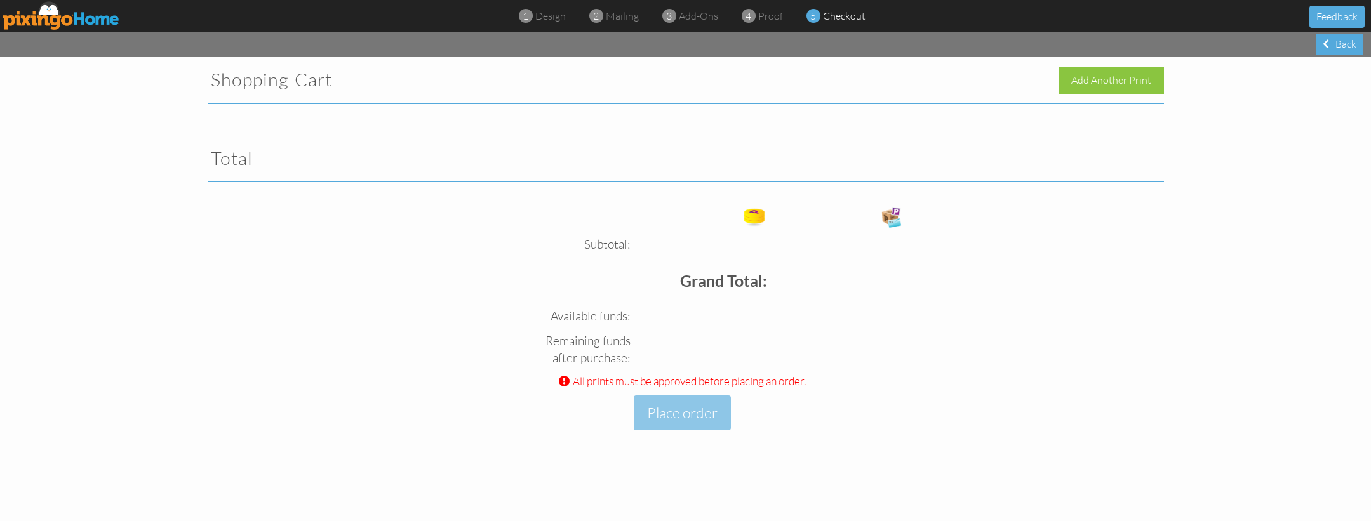
click at [898, 363] on td at bounding box center [838, 349] width 137 height 41
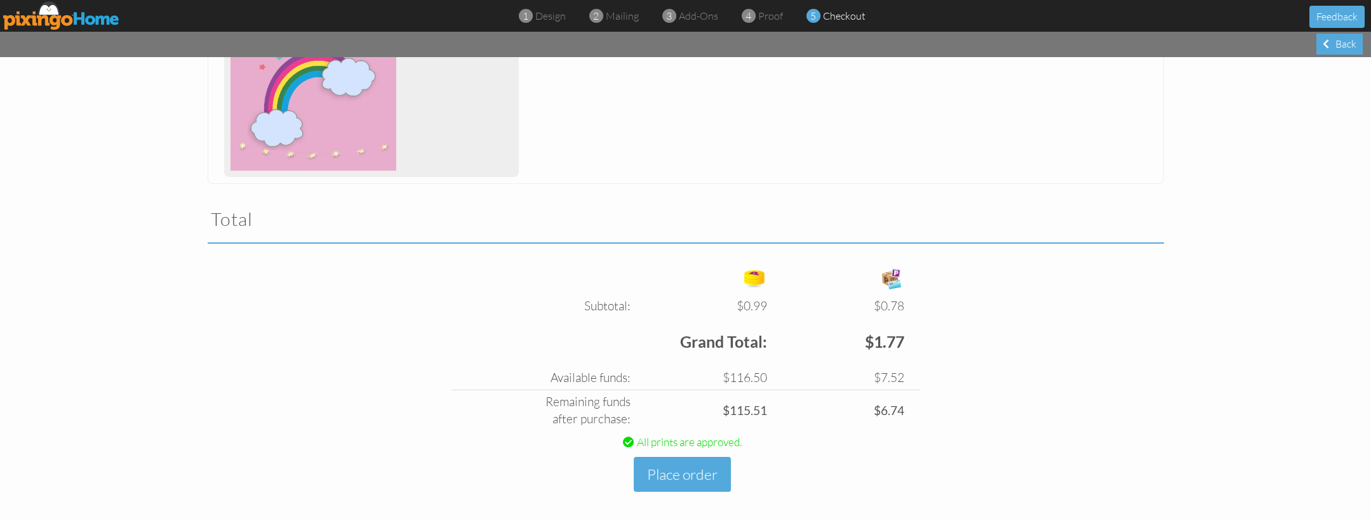
scroll to position [291, 0]
drag, startPoint x: 703, startPoint y: 460, endPoint x: 724, endPoint y: 455, distance: 20.9
click at [703, 460] on button "Place order" at bounding box center [682, 475] width 97 height 35
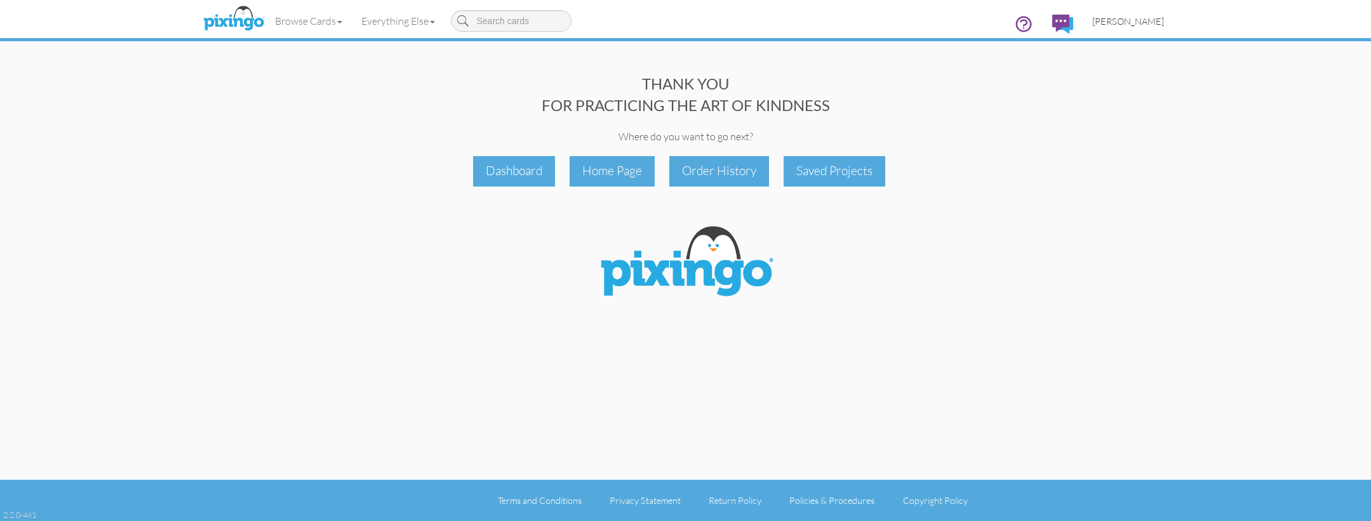
click at [1112, 24] on span "[PERSON_NAME]" at bounding box center [1128, 21] width 72 height 11
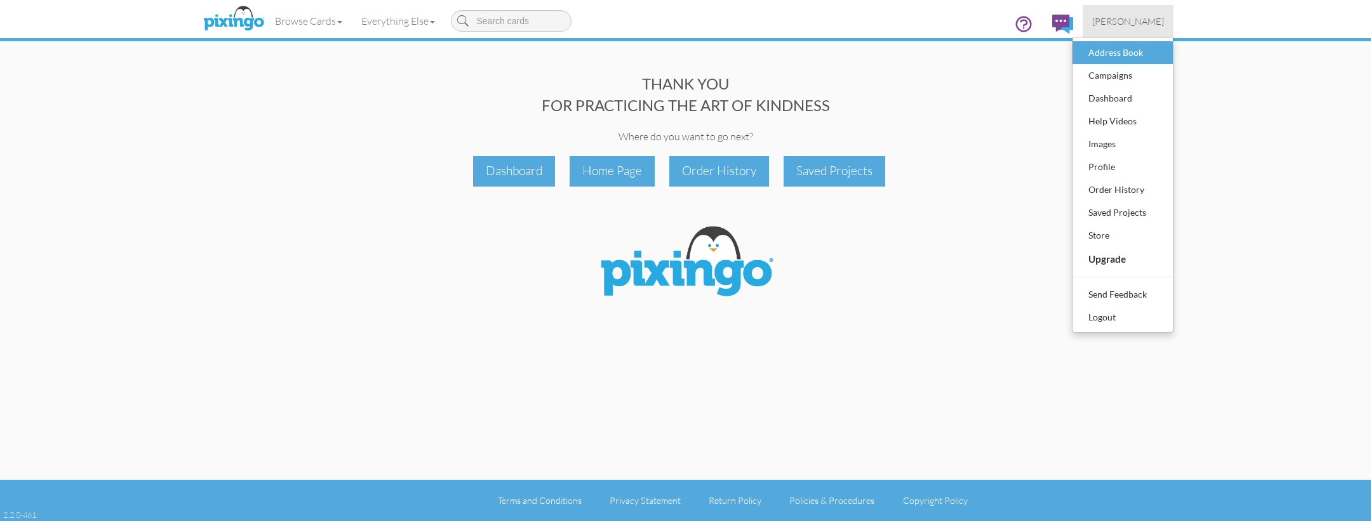
click at [1102, 45] on div "Address Book" at bounding box center [1122, 52] width 75 height 19
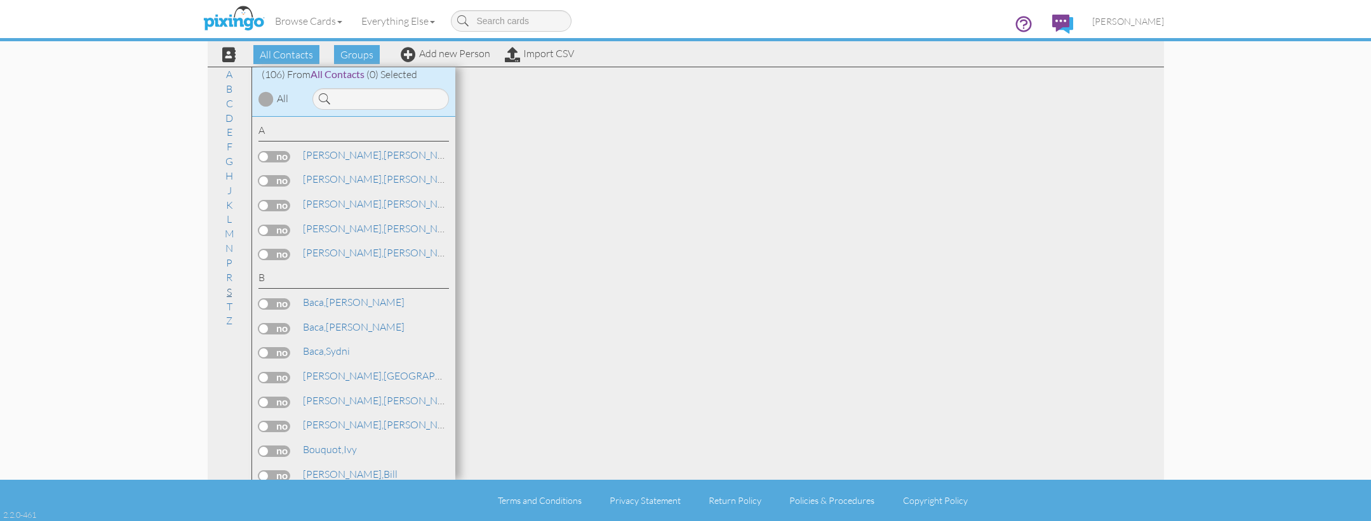
click at [230, 284] on link "S" at bounding box center [229, 291] width 18 height 15
click at [336, 296] on span "[PERSON_NAME]," at bounding box center [343, 302] width 81 height 13
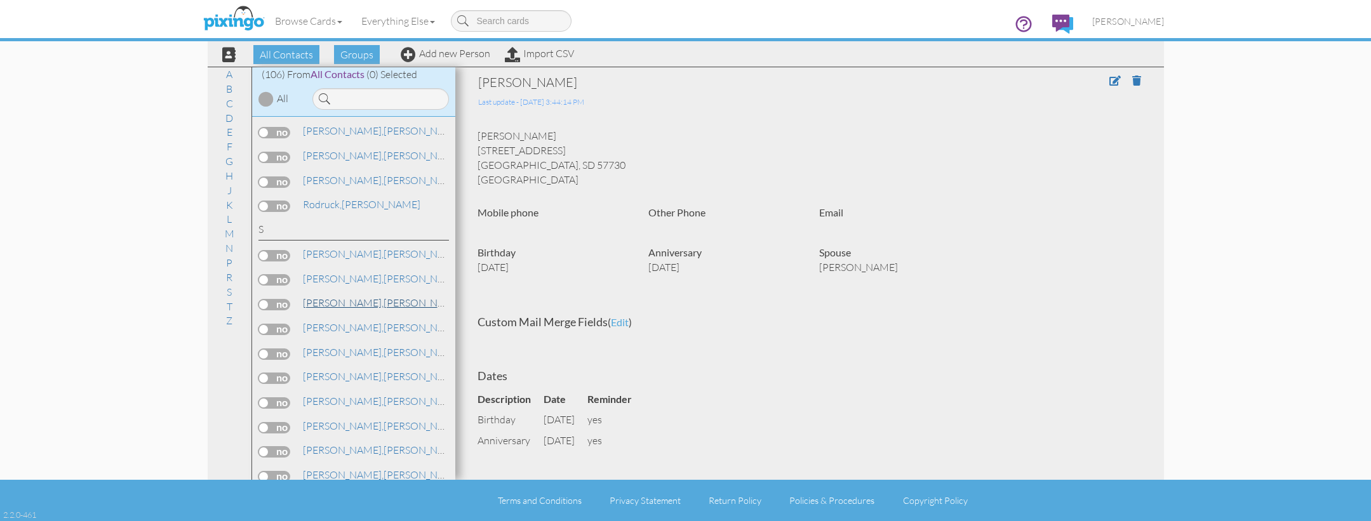
click at [334, 296] on span "[PERSON_NAME]," at bounding box center [343, 302] width 81 height 13
click at [313, 25] on link "Browse Cards" at bounding box center [308, 21] width 86 height 32
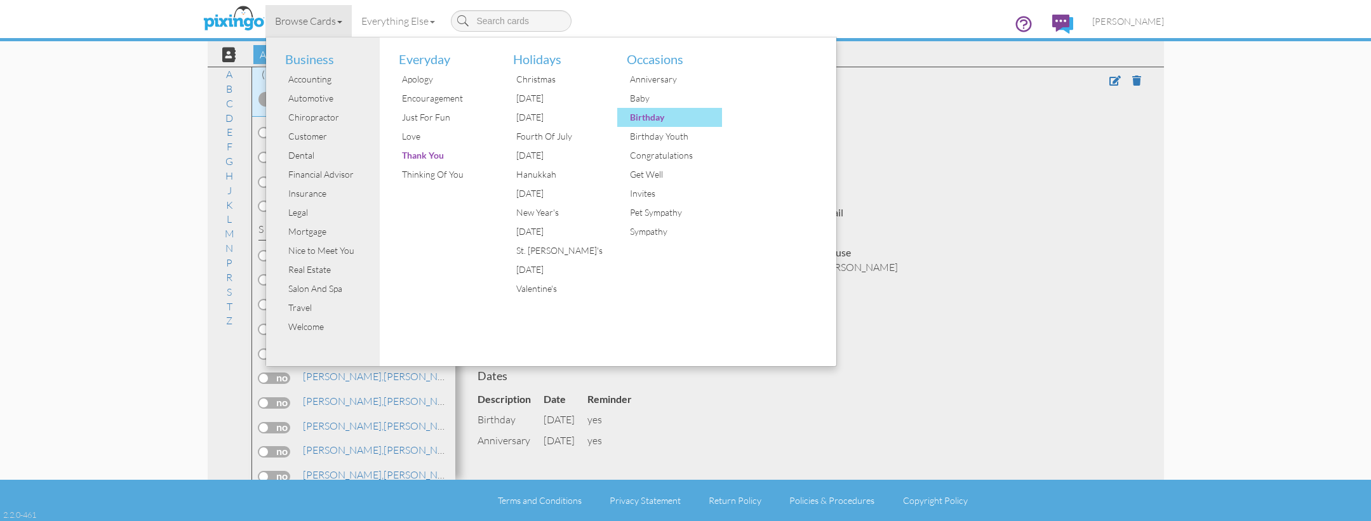
click at [649, 116] on div "Birthday" at bounding box center [674, 117] width 95 height 19
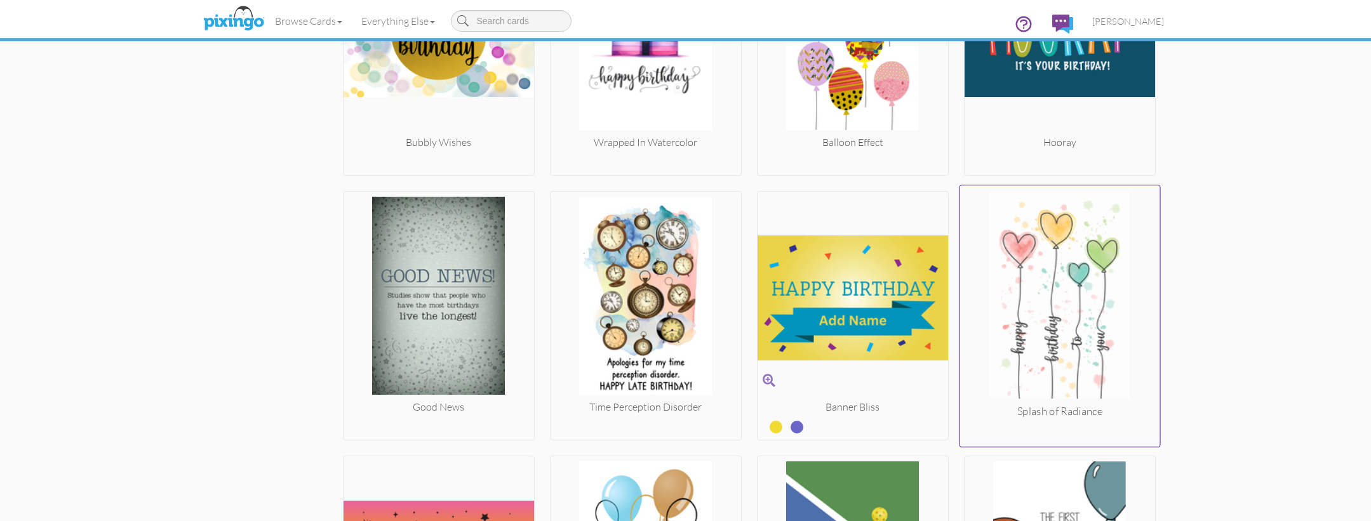
scroll to position [1691, 0]
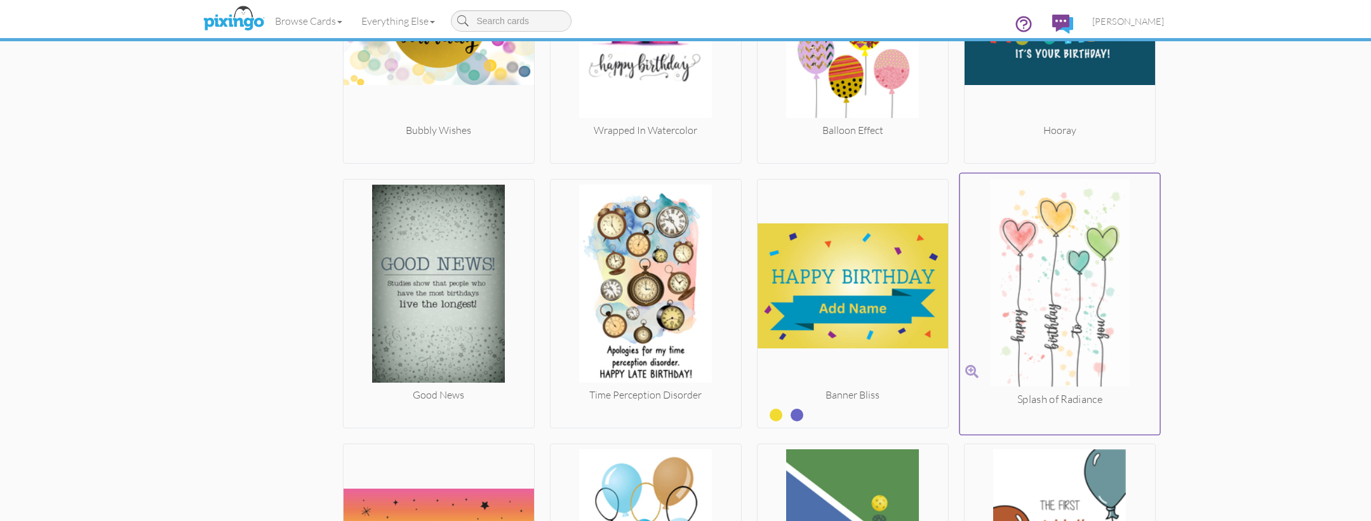
click at [1027, 263] on img at bounding box center [1059, 284] width 200 height 213
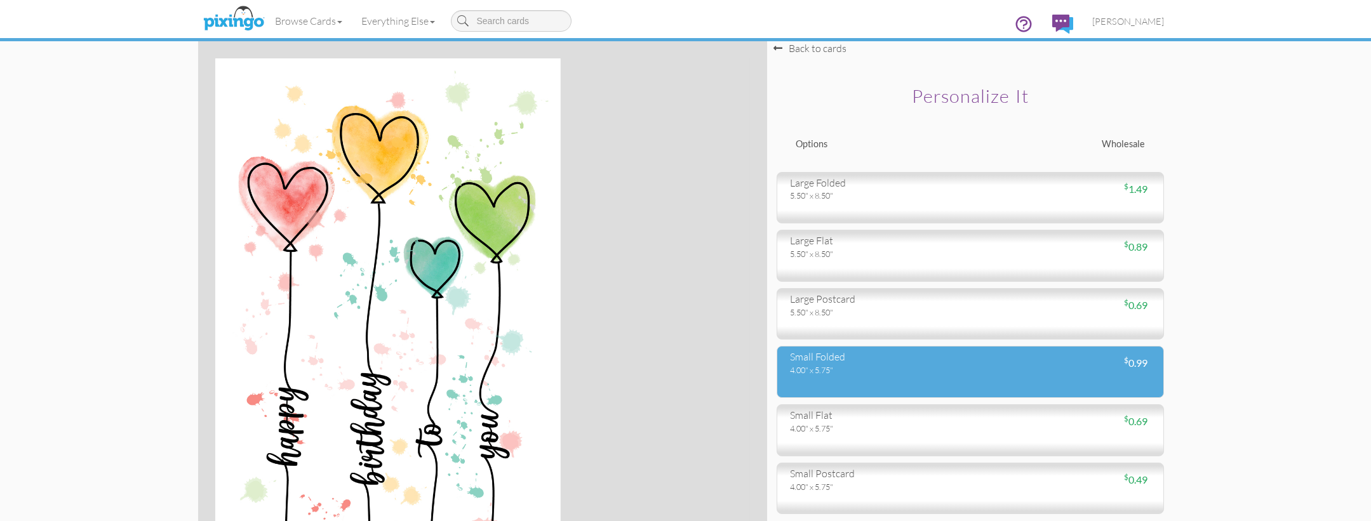
click at [952, 373] on div "4.00" x 5.75"" at bounding box center [875, 369] width 171 height 11
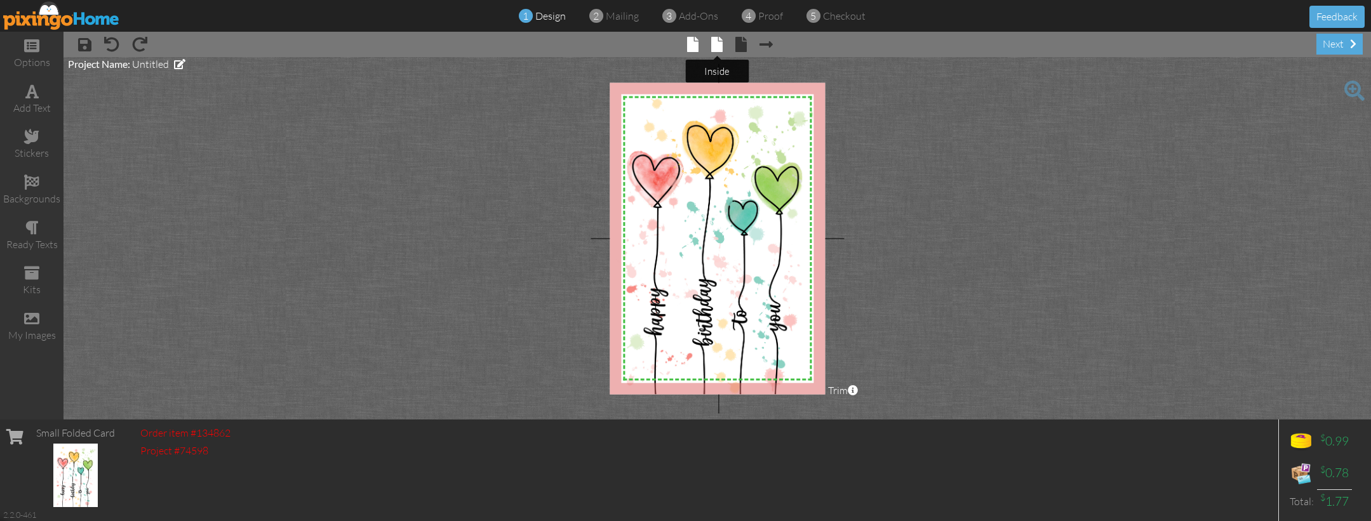
click at [715, 43] on span at bounding box center [716, 44] width 11 height 15
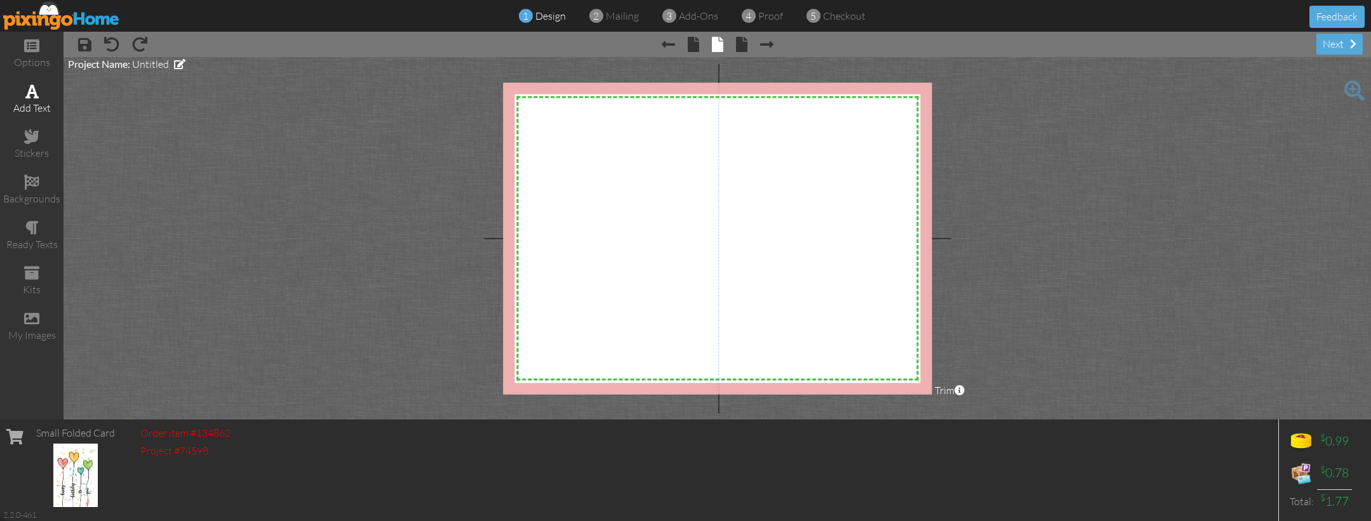
click at [43, 105] on div "add text" at bounding box center [31, 108] width 63 height 15
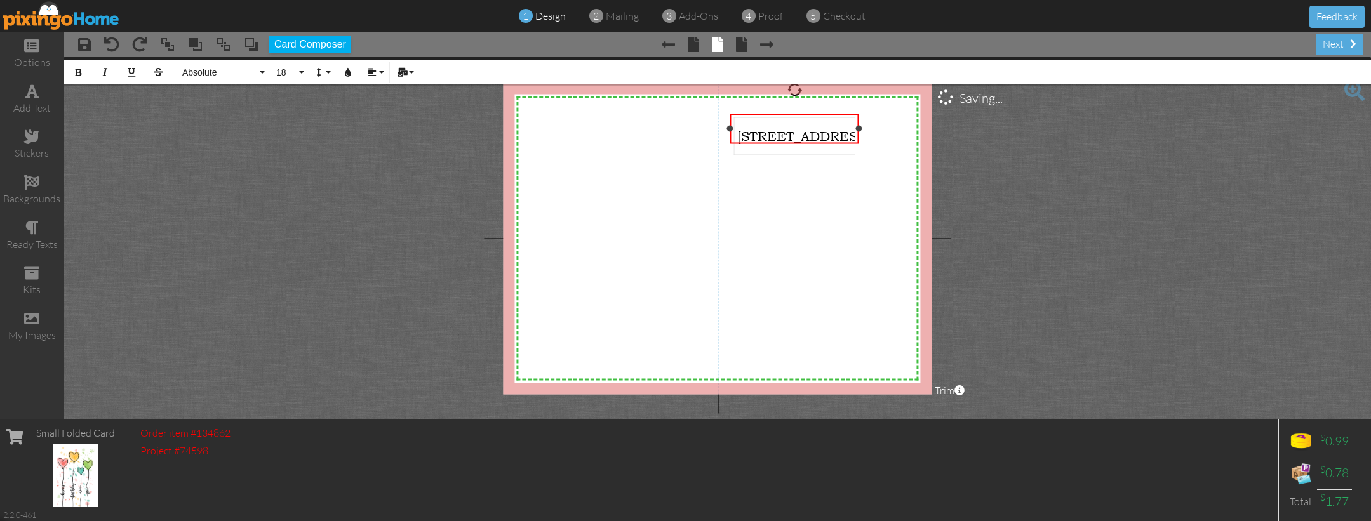
scroll to position [0, 391]
click at [834, 129] on div "​ Enter your text ​" at bounding box center [793, 124] width 121 height 15
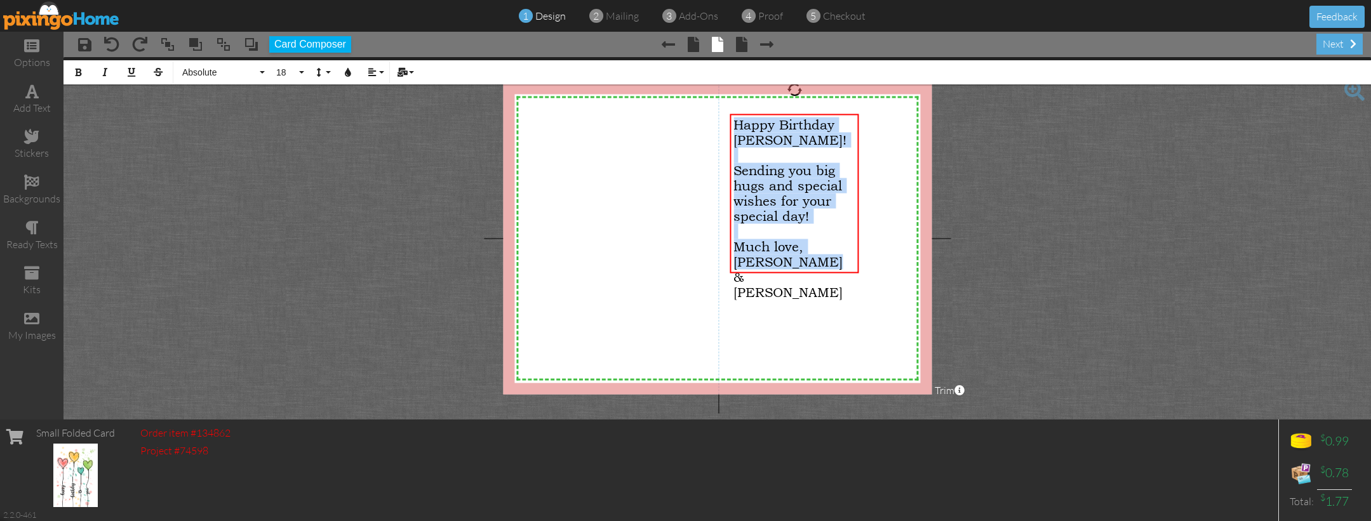
copy div "Happy Birthday [PERSON_NAME]! ​ Sending you big hugs and special wishes for you…"
click at [381, 70] on button "Align" at bounding box center [375, 72] width 24 height 24
click at [382, 109] on icon at bounding box center [382, 113] width 8 height 10
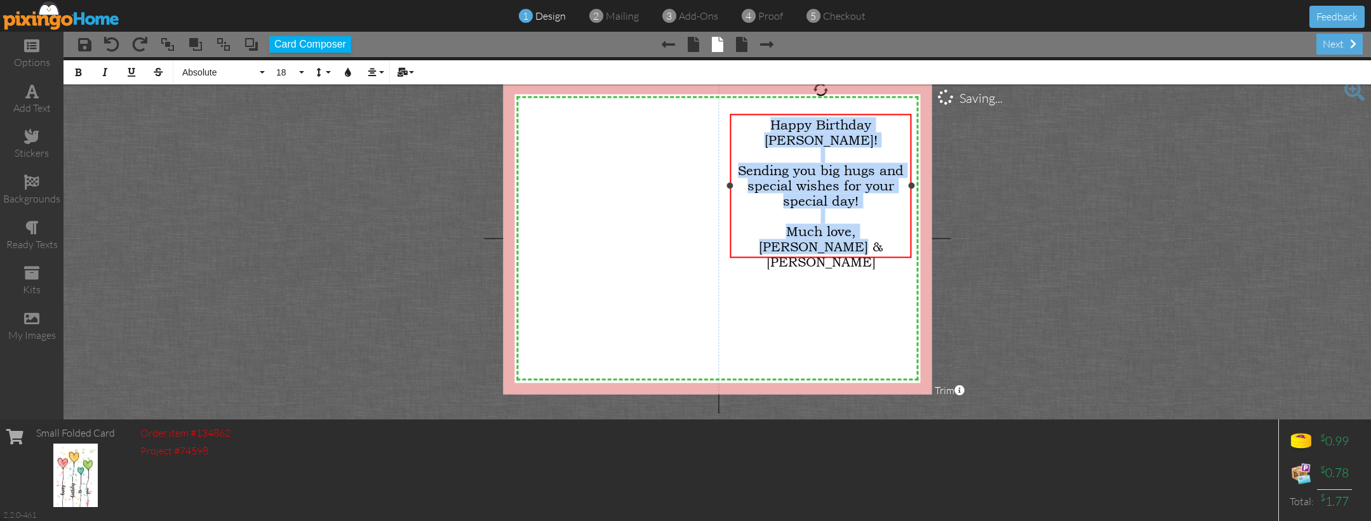
drag, startPoint x: 857, startPoint y: 193, endPoint x: 910, endPoint y: 199, distance: 53.1
click at [910, 199] on div "Happy Birthday [PERSON_NAME]! ​ Sending you big hugs and special wishes for you…" at bounding box center [821, 186] width 182 height 144
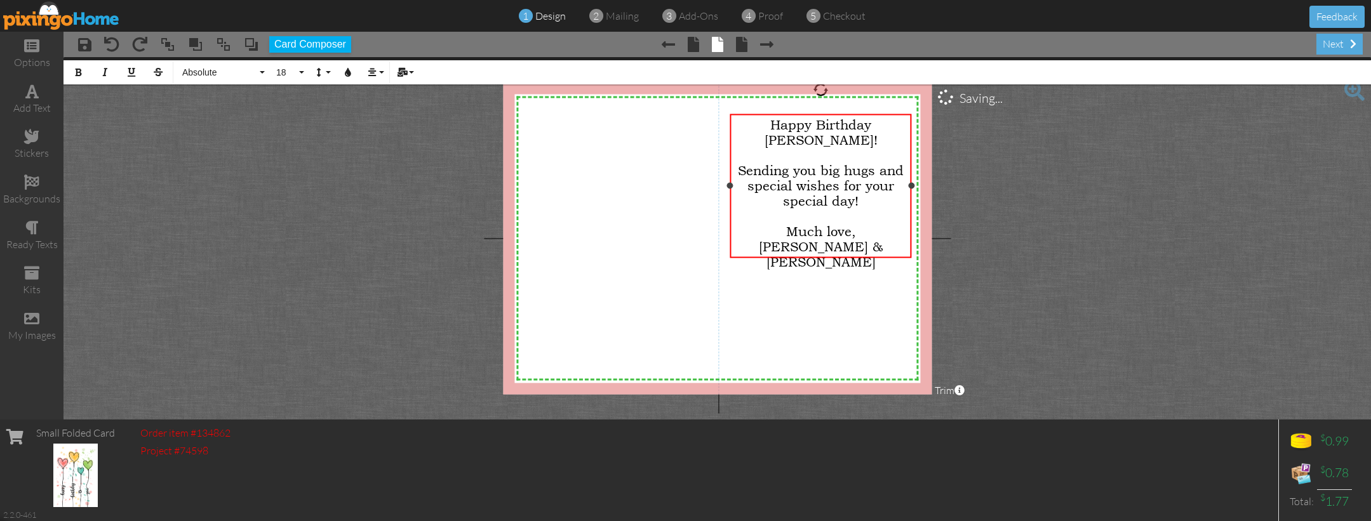
drag, startPoint x: 787, startPoint y: 144, endPoint x: 769, endPoint y: 133, distance: 20.3
click at [787, 144] on div "[PERSON_NAME]!" at bounding box center [820, 140] width 174 height 15
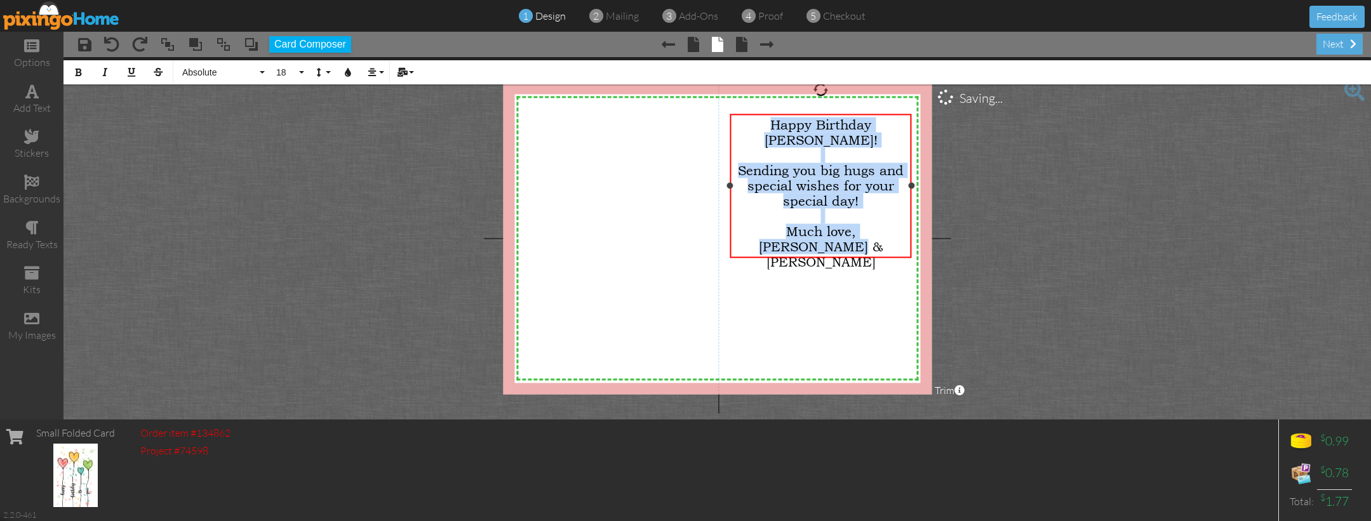
drag, startPoint x: 768, startPoint y: 128, endPoint x: 796, endPoint y: 218, distance: 94.4
click at [910, 256] on div "Happy Birthday [PERSON_NAME]! ​ Sending you big hugs and special wishes for you…" at bounding box center [821, 193] width 182 height 159
click at [298, 73] on button "18" at bounding box center [288, 72] width 37 height 24
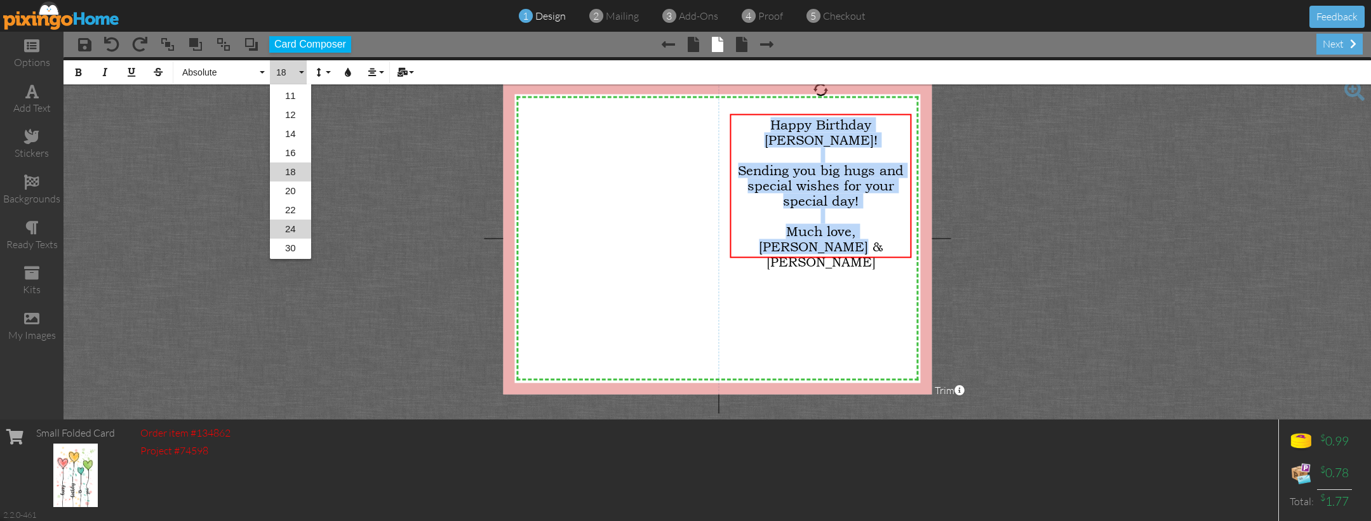
click at [293, 229] on link "24" at bounding box center [290, 229] width 41 height 19
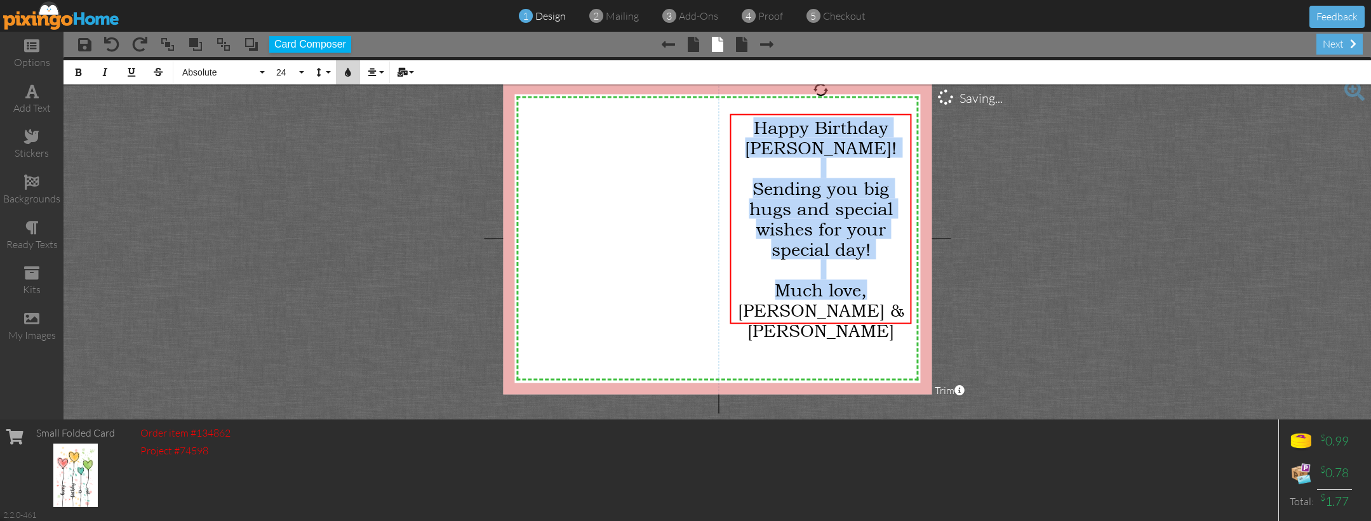
click at [350, 76] on icon "button" at bounding box center [347, 72] width 9 height 9
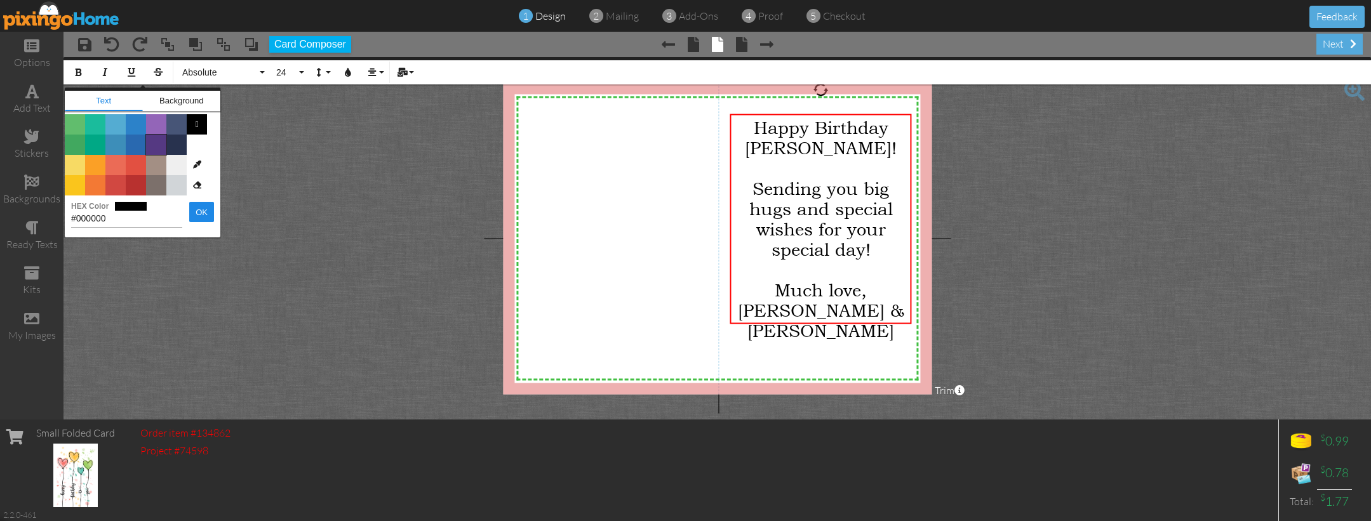
click at [156, 143] on span "Color #553982" at bounding box center [156, 145] width 20 height 20
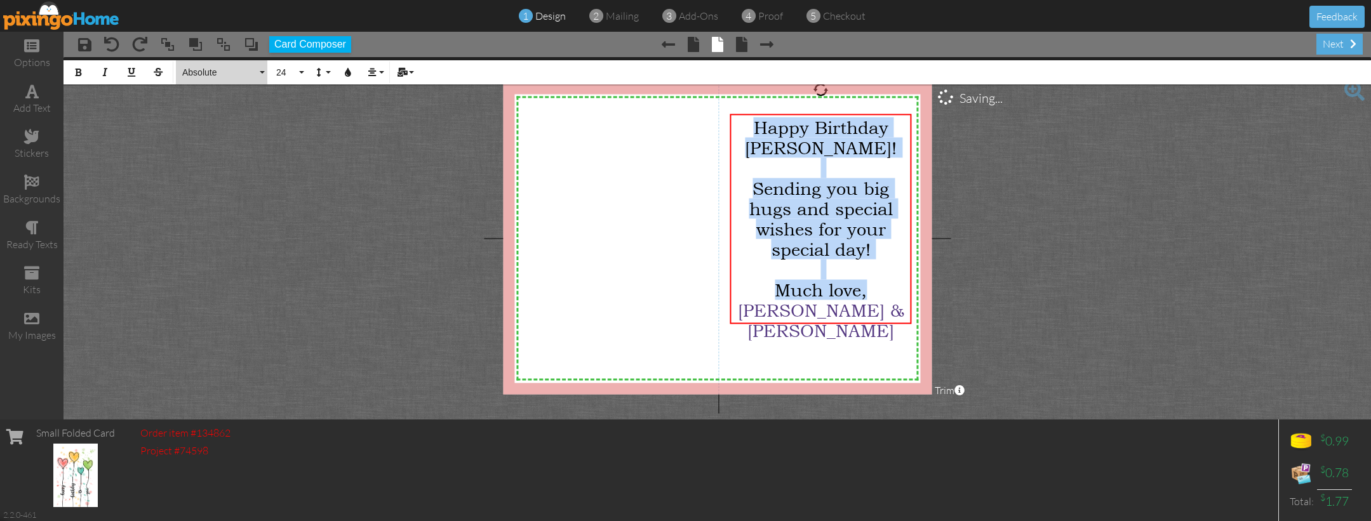
click at [258, 69] on button "Absolute" at bounding box center [221, 72] width 91 height 24
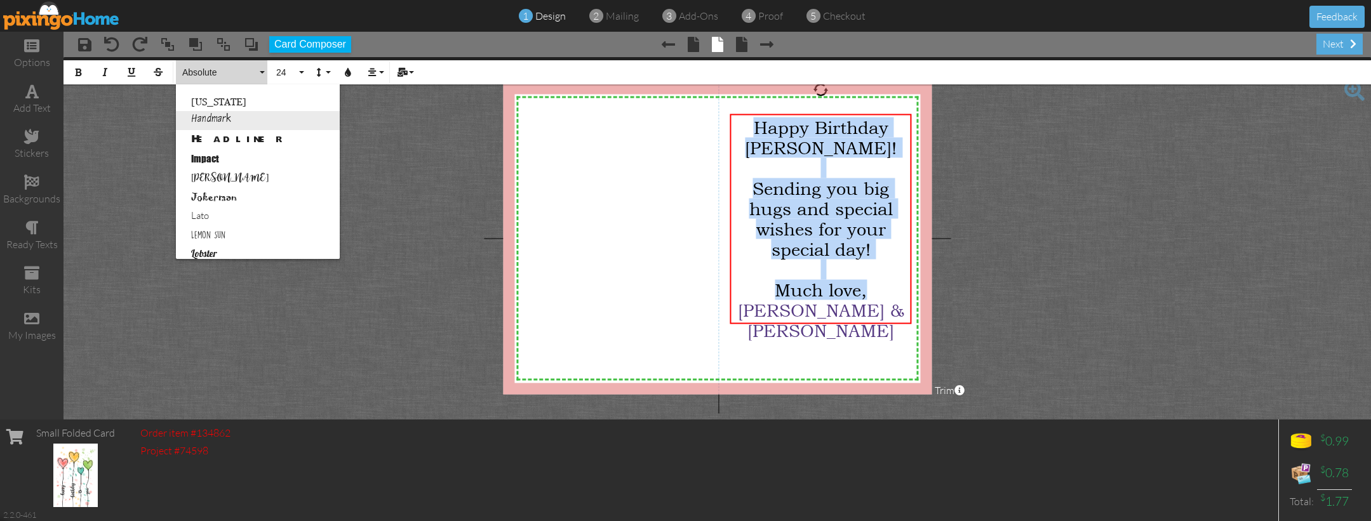
scroll to position [0, 0]
click at [217, 115] on link "Handmark" at bounding box center [258, 114] width 164 height 19
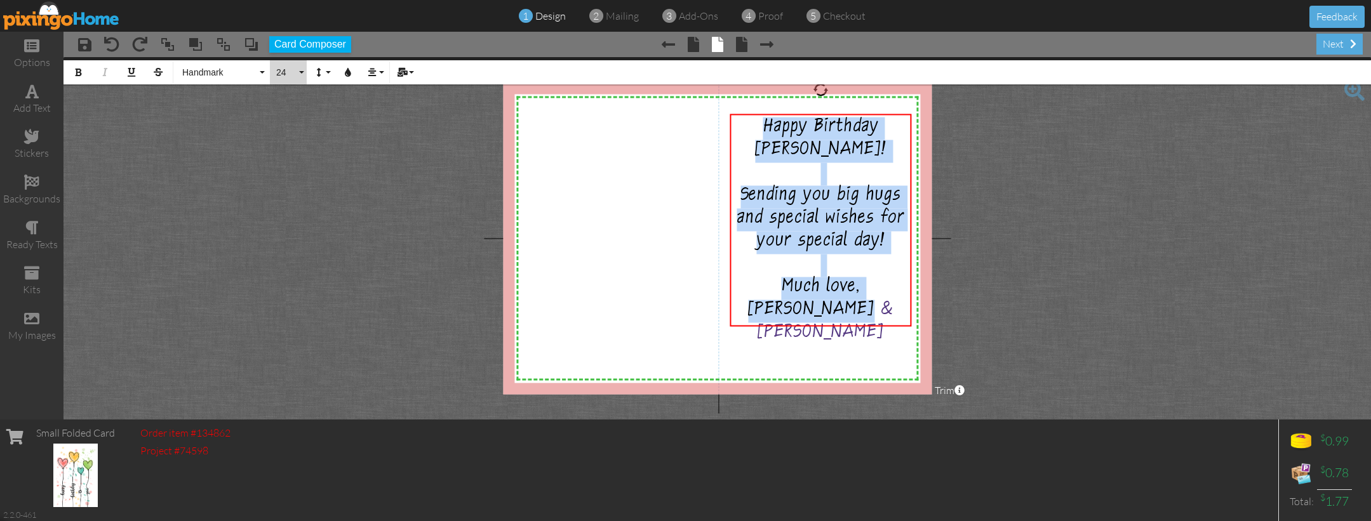
click at [297, 70] on button "24" at bounding box center [288, 72] width 37 height 24
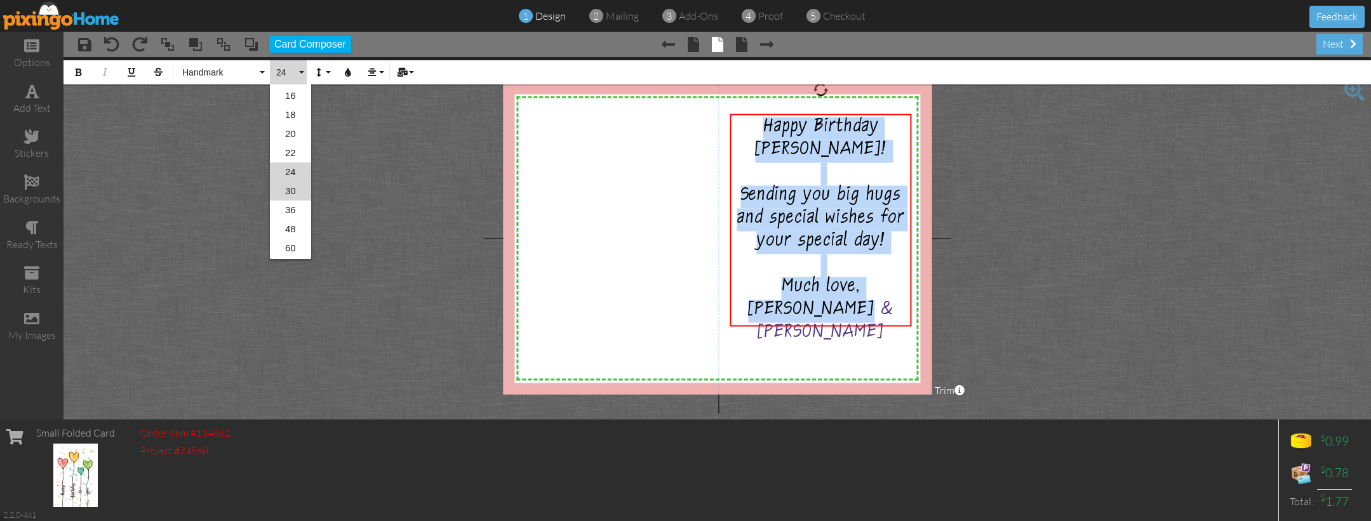
click at [286, 190] on link "30" at bounding box center [290, 191] width 41 height 19
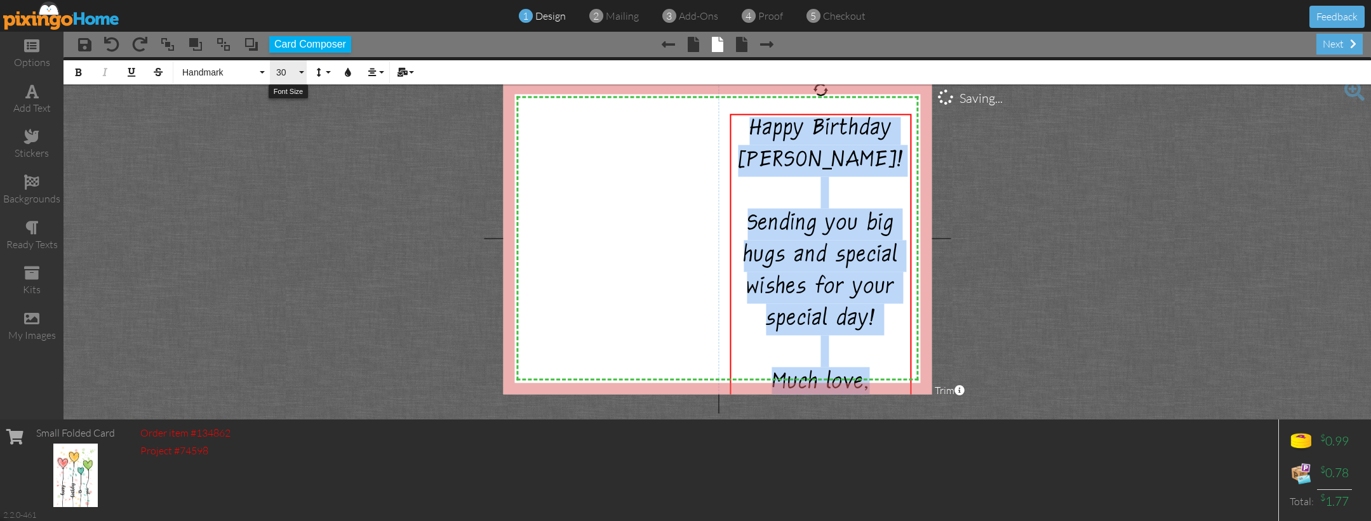
click at [304, 76] on button "30" at bounding box center [288, 72] width 37 height 24
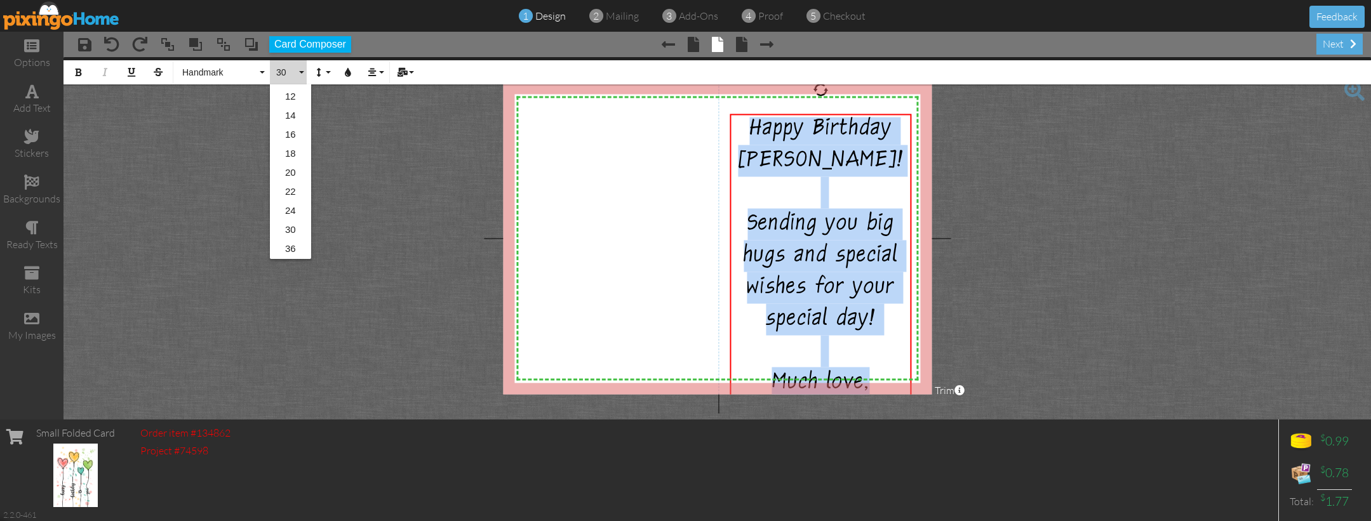
scroll to position [133, 0]
click at [290, 205] on link "24" at bounding box center [290, 208] width 41 height 19
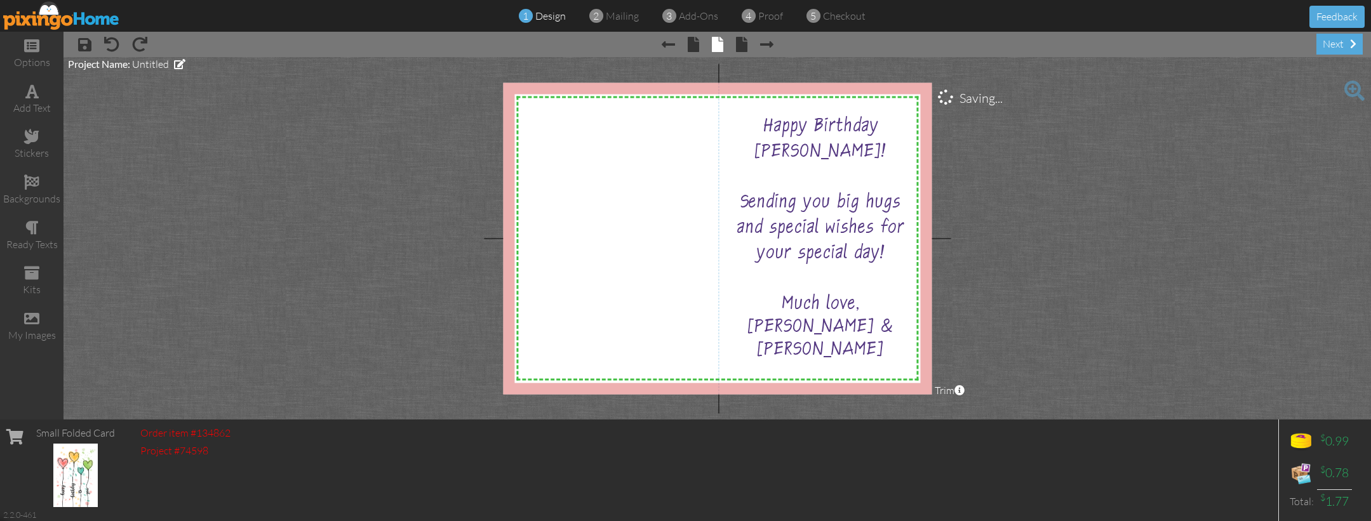
click at [334, 206] on project-studio-wrapper "X X X X X X X X X X X X X X X X X X X X X X X X X X X X X X X X X X X X X X X X…" at bounding box center [716, 238] width 1307 height 363
click at [44, 134] on div "stickers" at bounding box center [31, 145] width 63 height 44
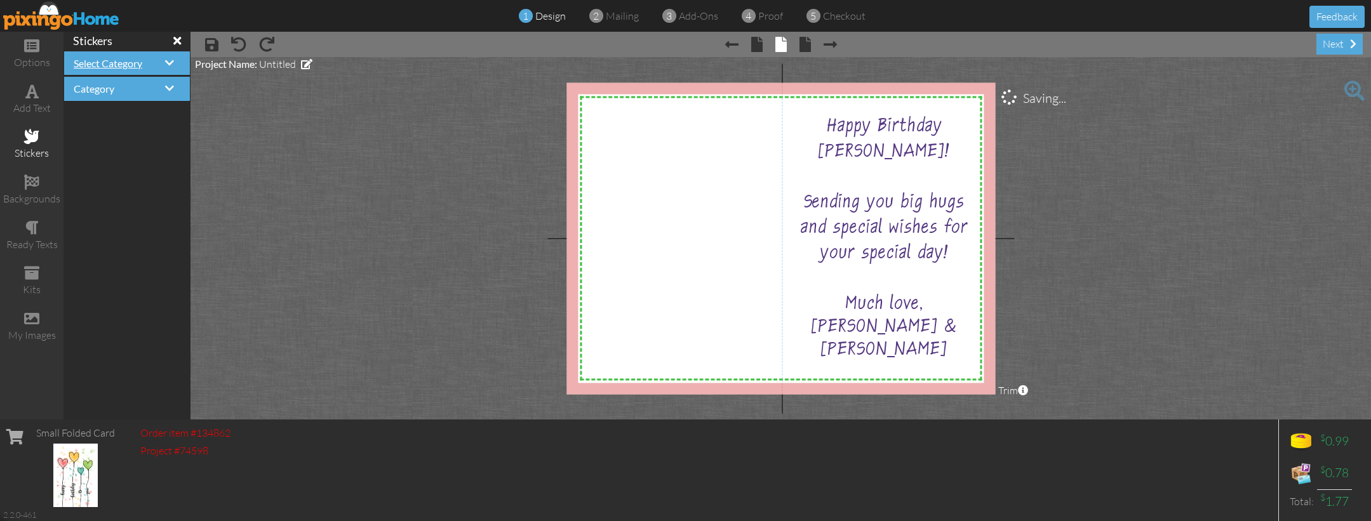
click at [123, 66] on span "Select Category" at bounding box center [108, 63] width 69 height 12
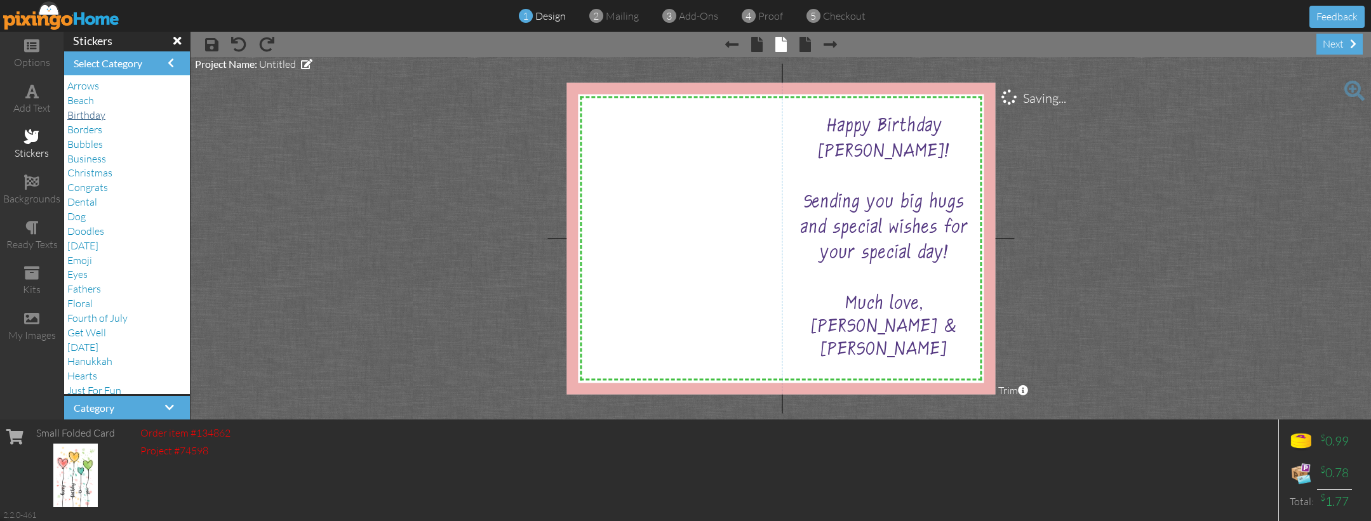
click at [99, 109] on span "Birthday" at bounding box center [86, 115] width 38 height 13
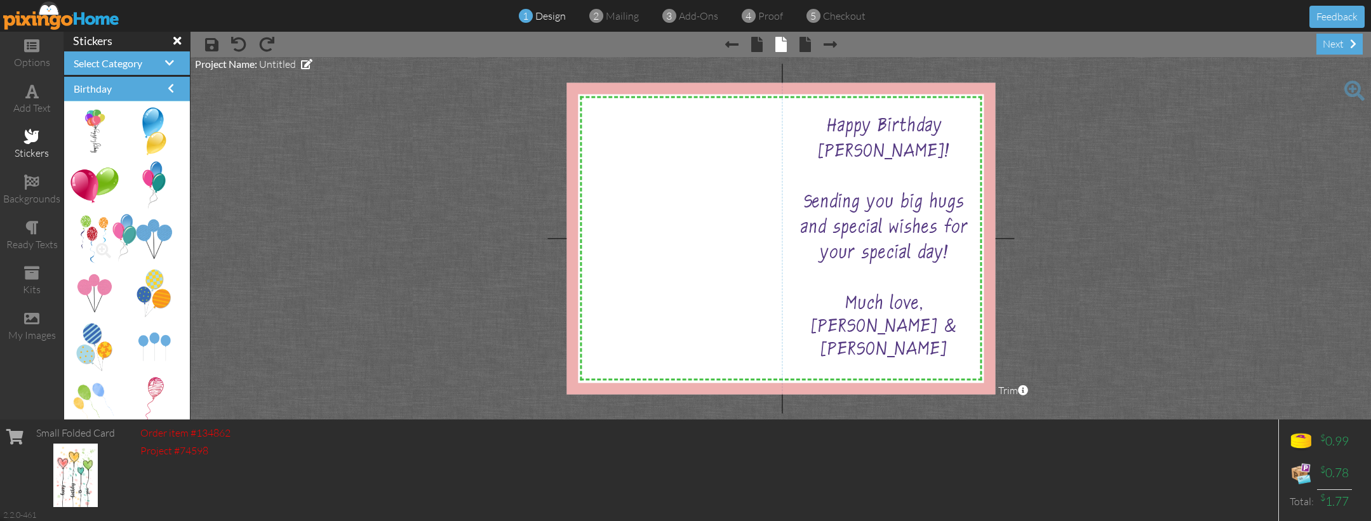
drag, startPoint x: 155, startPoint y: 178, endPoint x: 119, endPoint y: 173, distance: 36.0
drag, startPoint x: 95, startPoint y: 114, endPoint x: 659, endPoint y: 171, distance: 567.3
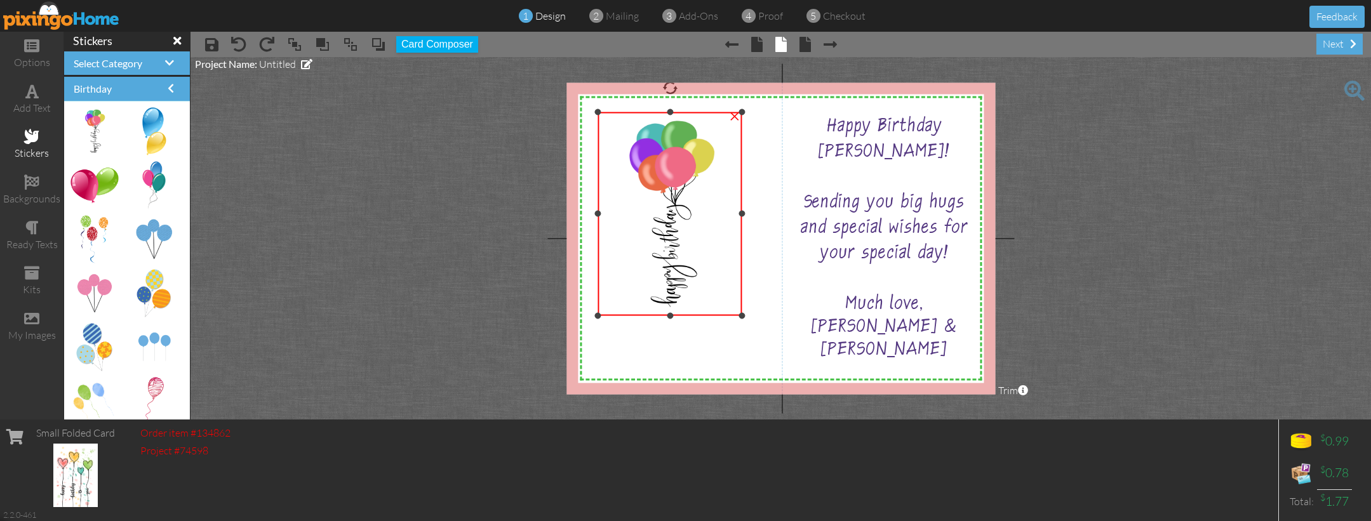
drag, startPoint x: 636, startPoint y: 167, endPoint x: 596, endPoint y: 114, distance: 66.2
click at [596, 114] on div at bounding box center [597, 112] width 6 height 6
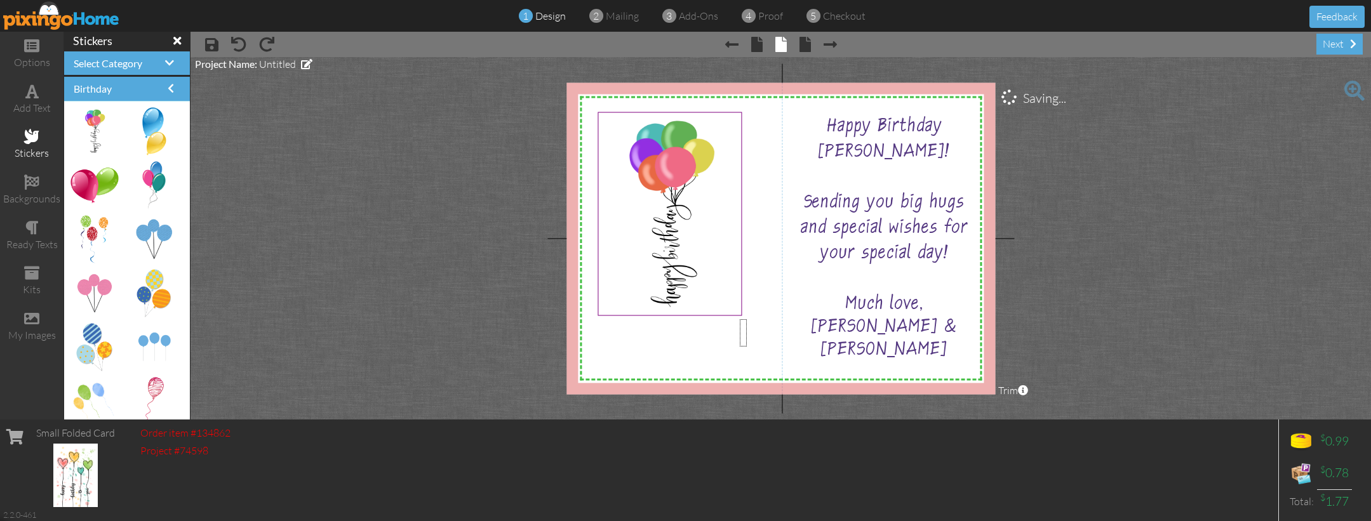
drag, startPoint x: 744, startPoint y: 328, endPoint x: 726, endPoint y: 305, distance: 29.3
click at [747, 347] on div "X X X X X X X X X X X X X X X X X X X X X X X X X X X X X X X X X X X X X X X X…" at bounding box center [780, 239] width 429 height 312
click at [657, 238] on img at bounding box center [669, 214] width 145 height 204
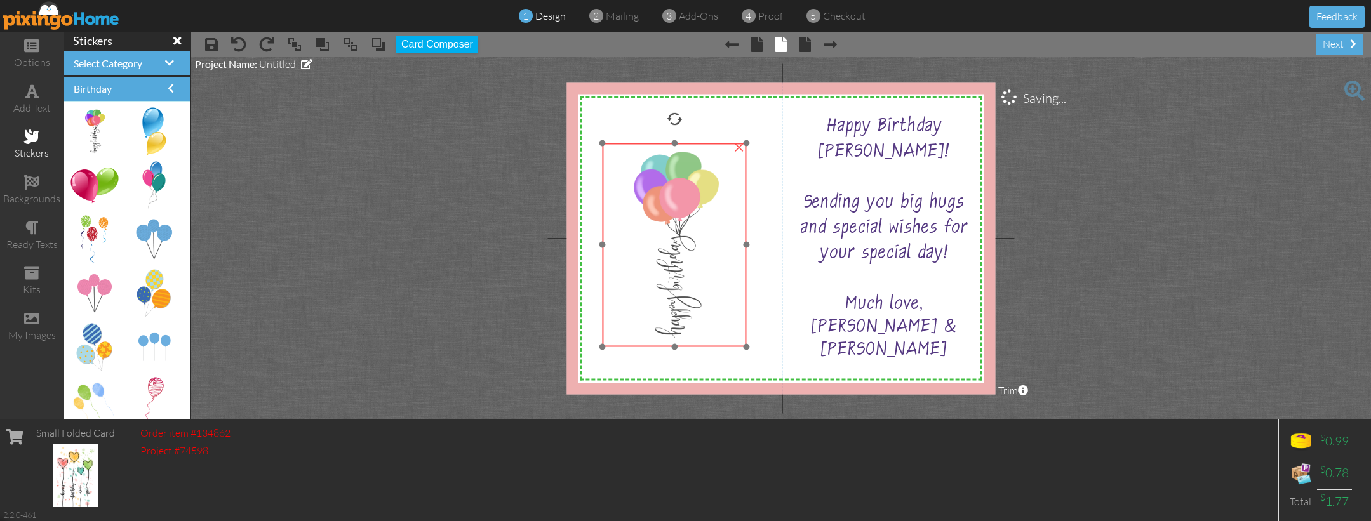
drag, startPoint x: 672, startPoint y: 227, endPoint x: 677, endPoint y: 258, distance: 31.4
click at [677, 258] on img at bounding box center [674, 245] width 145 height 204
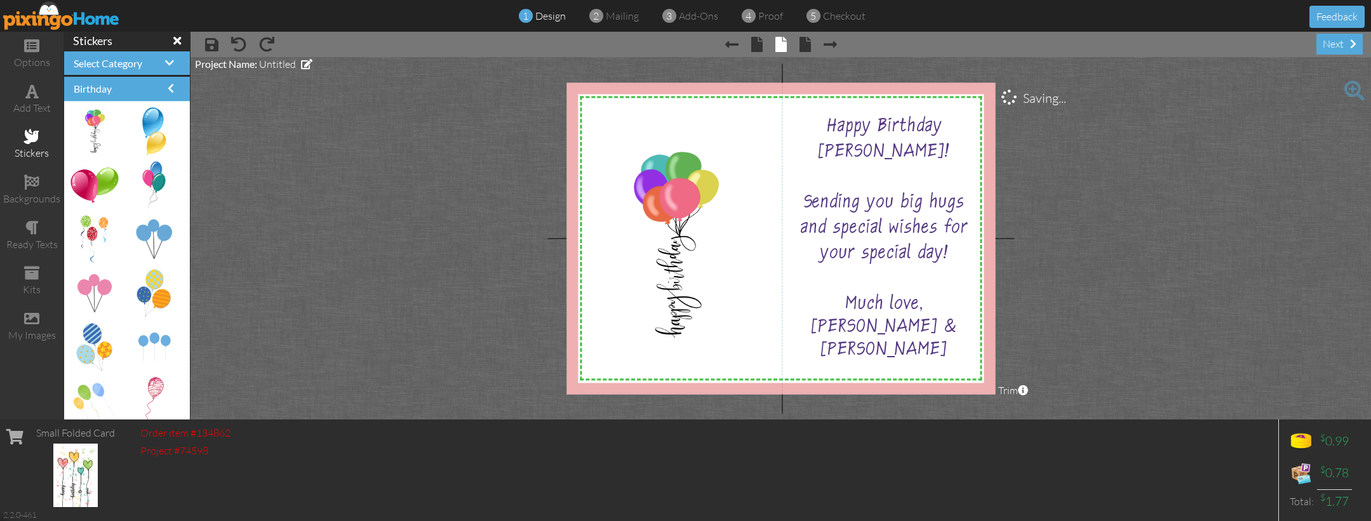
click at [414, 246] on project-studio-wrapper "X X X X X X X X X X X X X X X X X X X X X X X X X X X X X X X X X X X X X X X X…" at bounding box center [780, 238] width 1180 height 363
click at [1335, 44] on div "next" at bounding box center [1339, 44] width 46 height 21
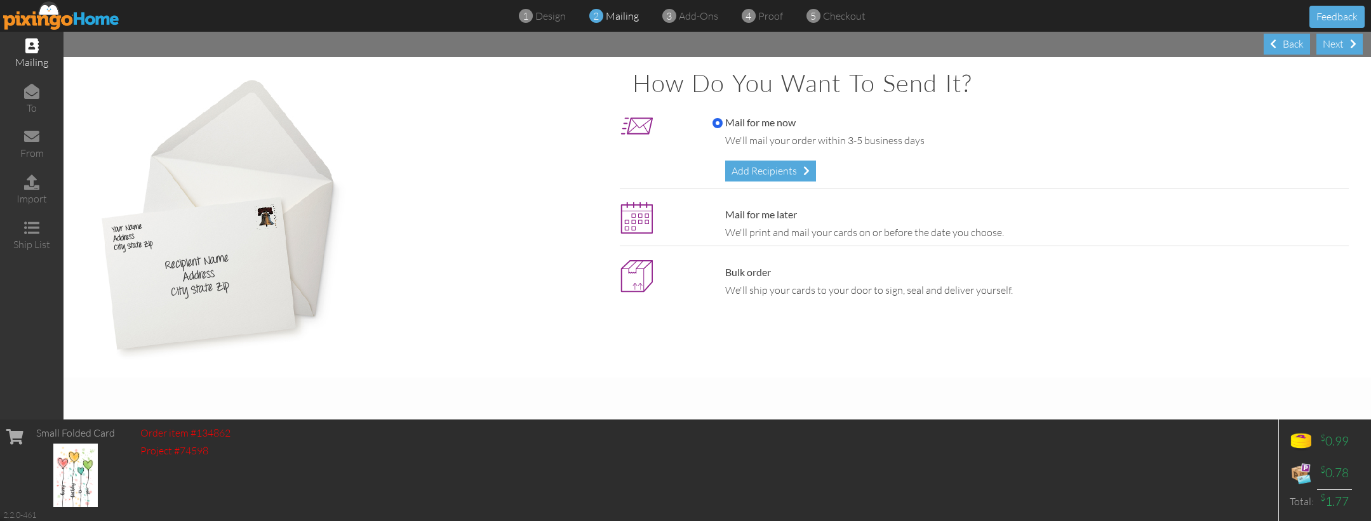
drag, startPoint x: 720, startPoint y: 209, endPoint x: 726, endPoint y: 197, distance: 13.3
click at [720, 209] on label "Mail for me later" at bounding box center [754, 215] width 84 height 15
click at [720, 210] on input "Mail for me later" at bounding box center [717, 215] width 10 height 10
radio input "true"
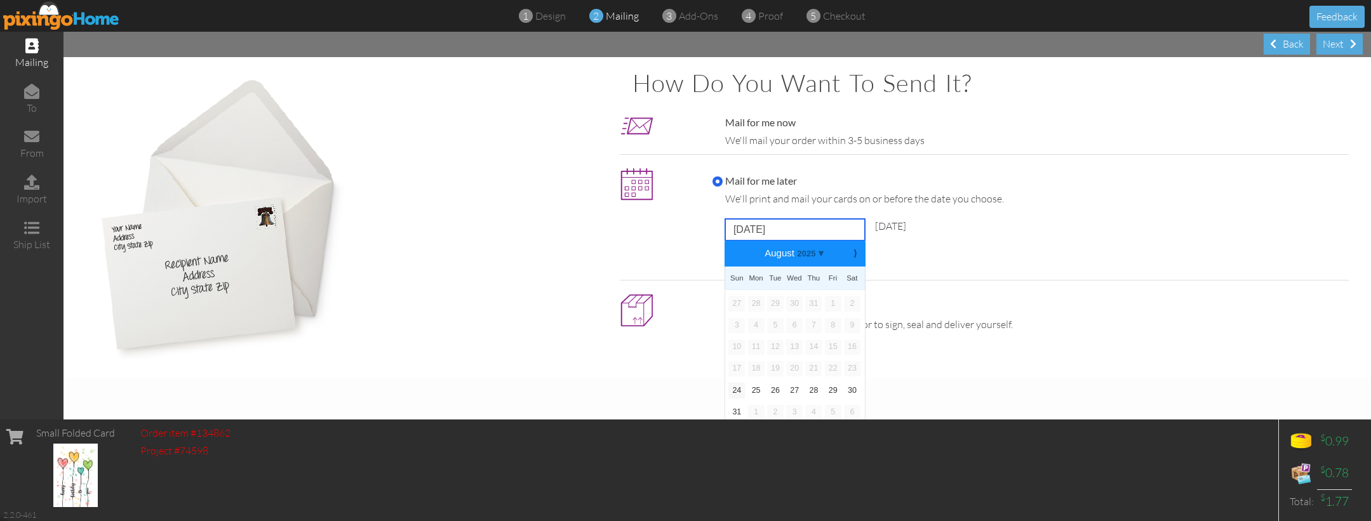
click at [857, 225] on input "[DATE]" at bounding box center [795, 230] width 140 height 22
click at [853, 251] on b "⟩" at bounding box center [854, 254] width 9 height 10
click at [755, 342] on link "15" at bounding box center [756, 347] width 17 height 15
type input "[DATE]"
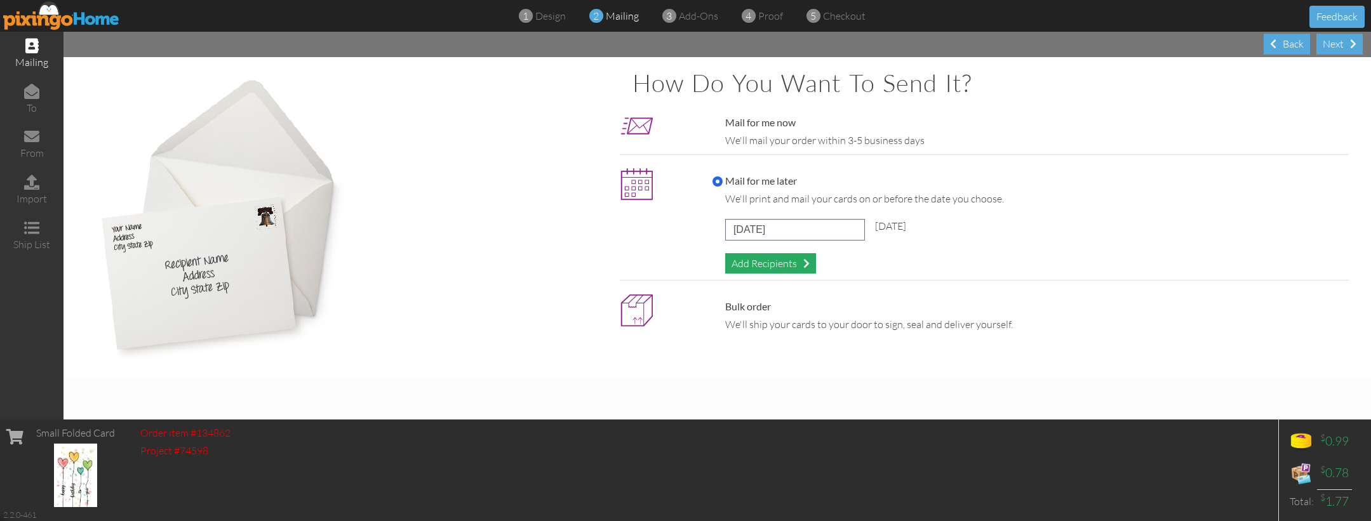
click at [775, 257] on div "Add Recipients" at bounding box center [770, 263] width 91 height 21
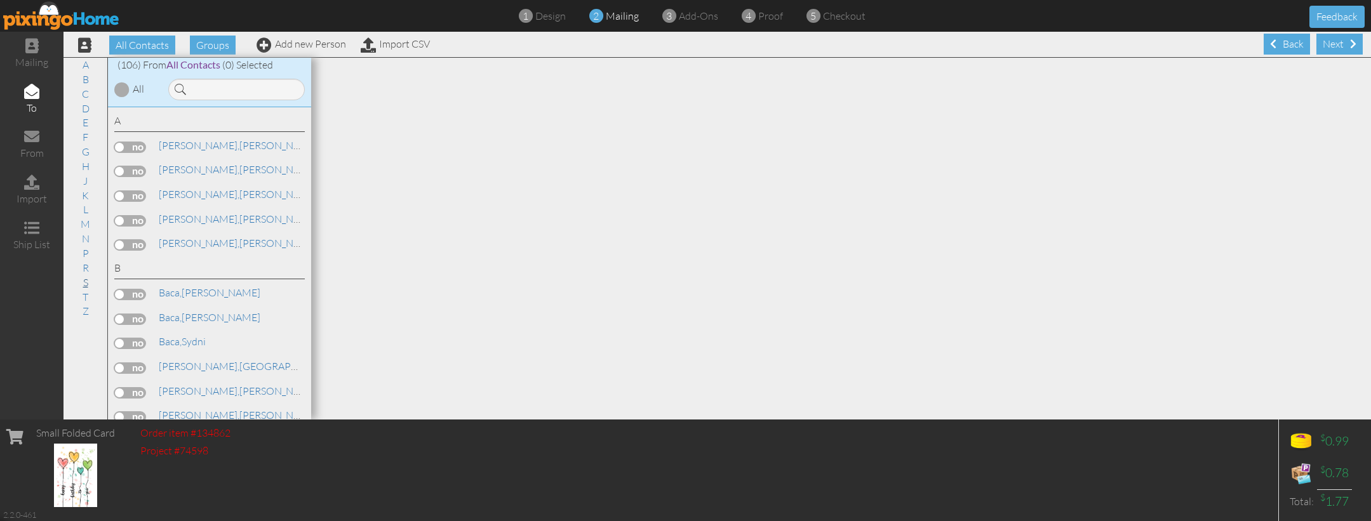
click at [84, 275] on link "S" at bounding box center [86, 282] width 18 height 15
click at [129, 290] on label at bounding box center [130, 295] width 32 height 11
click at [0, 0] on input "checkbox" at bounding box center [0, 0] width 0 height 0
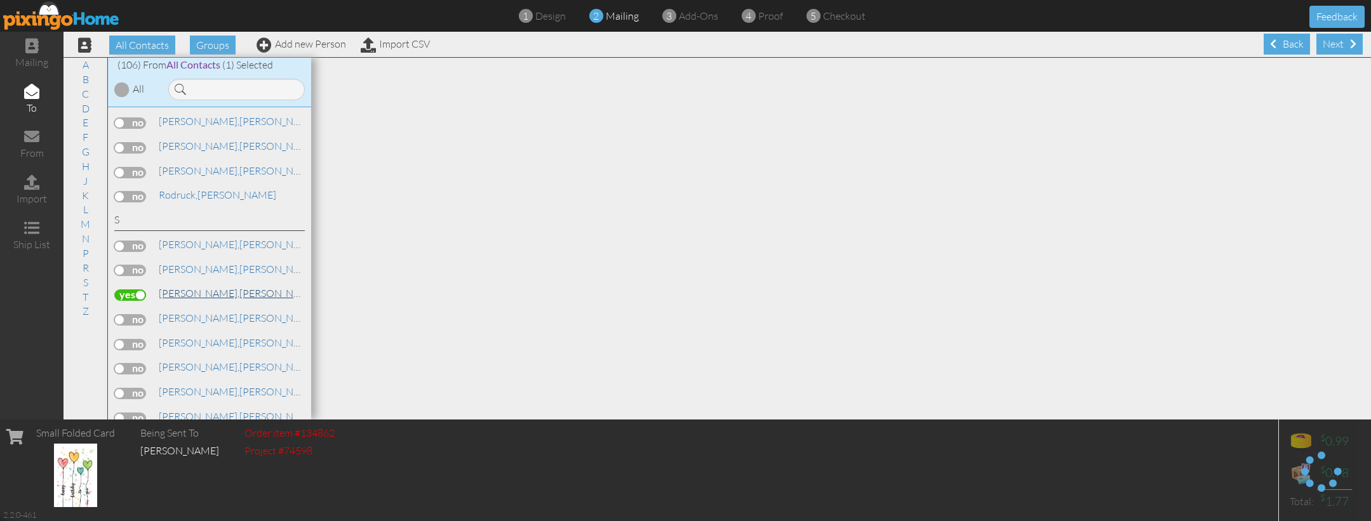
click at [185, 287] on span "[PERSON_NAME]," at bounding box center [199, 293] width 81 height 13
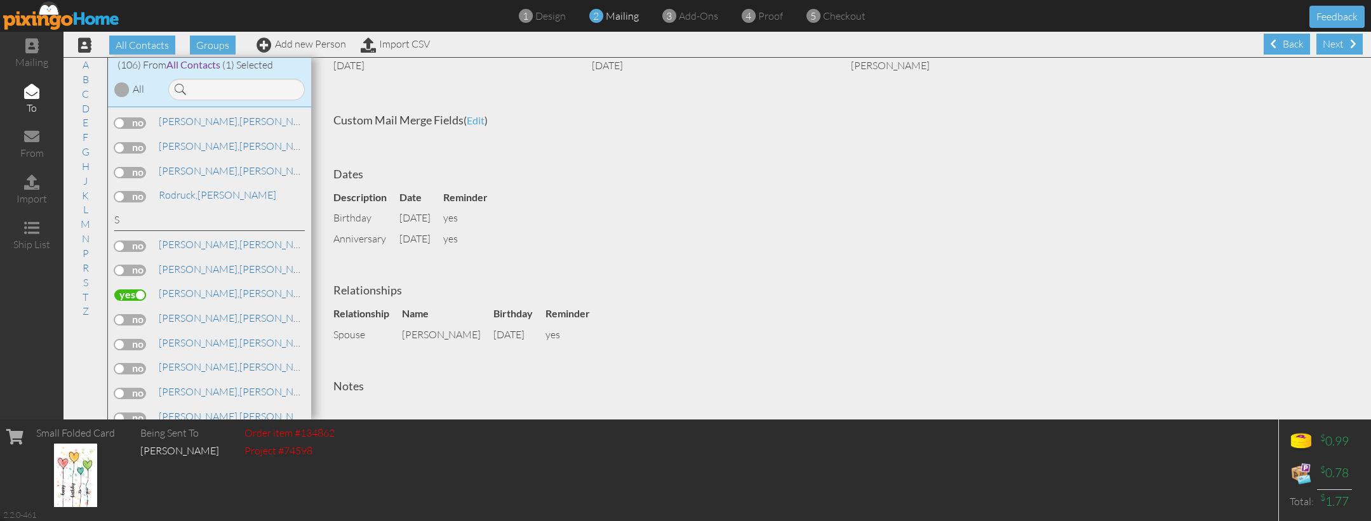
scroll to position [191, 0]
click at [1335, 43] on div "Next" at bounding box center [1339, 44] width 46 height 21
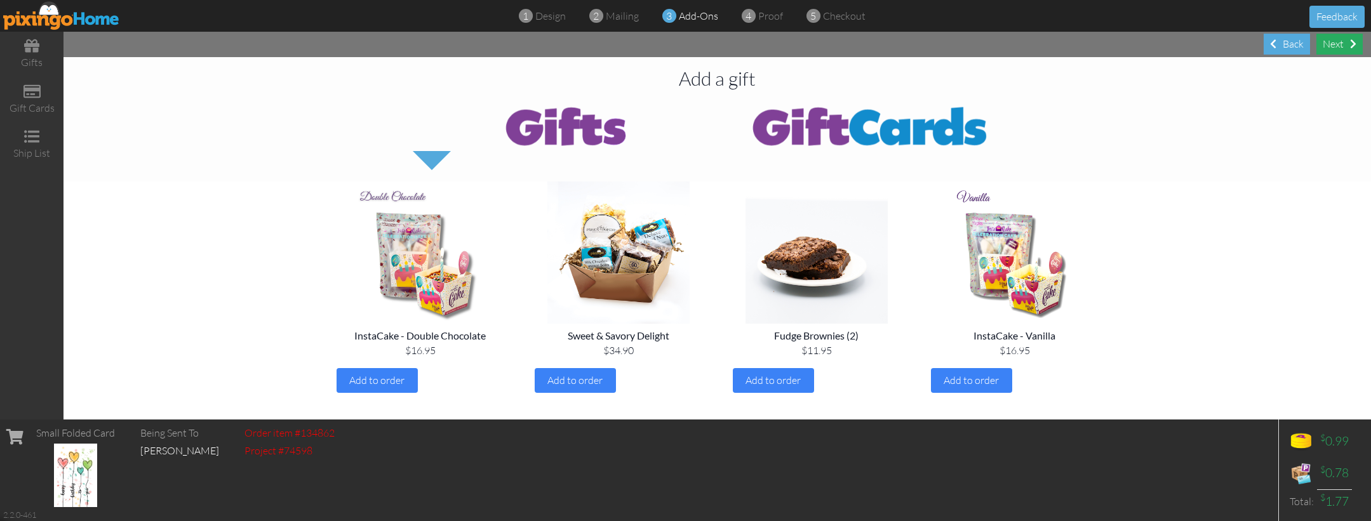
click at [1341, 48] on div "Next" at bounding box center [1339, 44] width 46 height 21
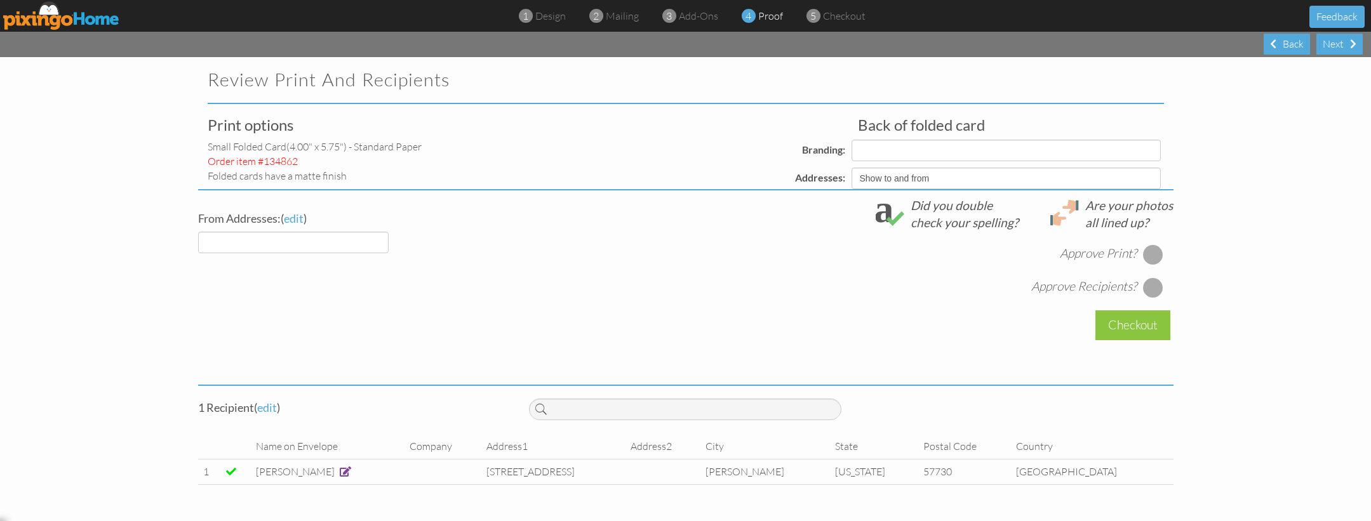
select select "object:8359"
select select "object:8348"
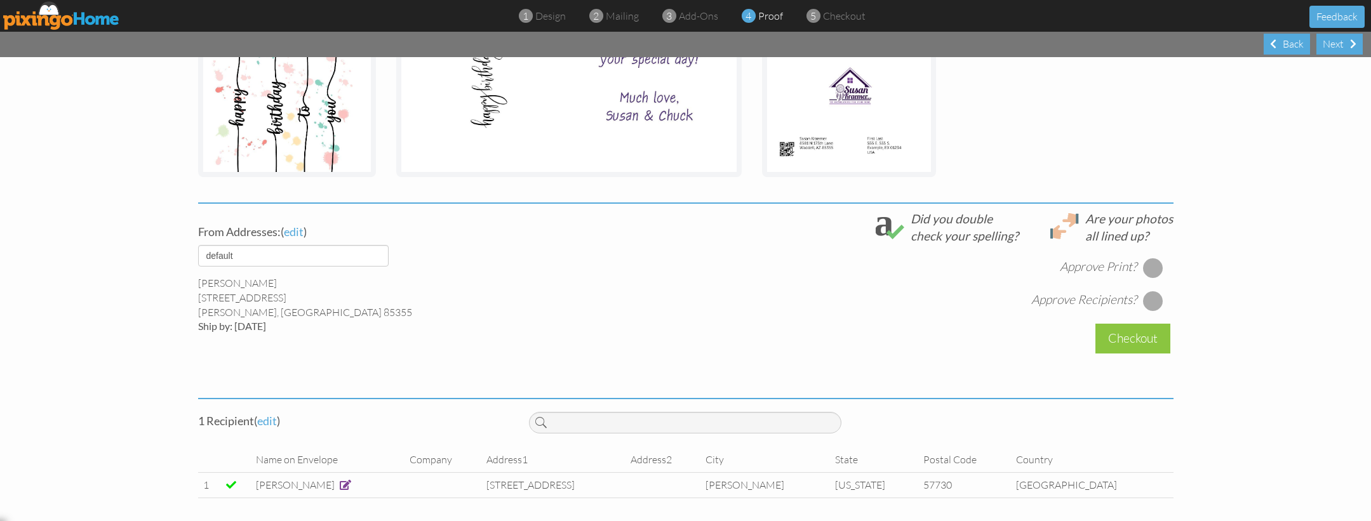
click at [343, 484] on span at bounding box center [345, 485] width 11 height 10
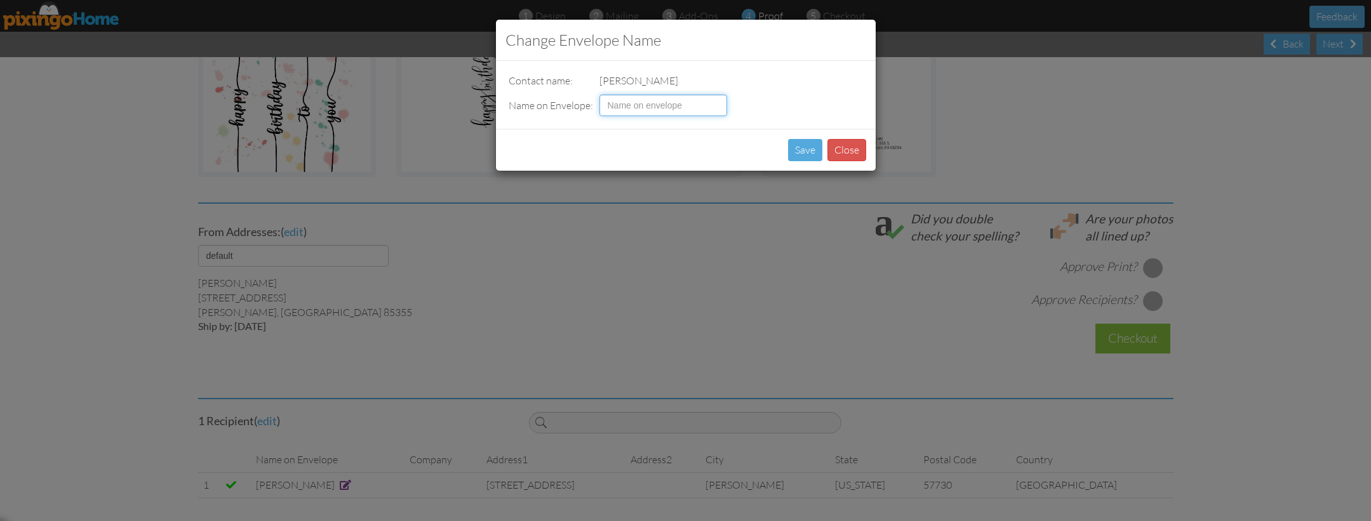
click at [617, 102] on input at bounding box center [663, 106] width 128 height 22
type input "[PERSON_NAME]"
click at [799, 147] on button "Save" at bounding box center [805, 150] width 34 height 22
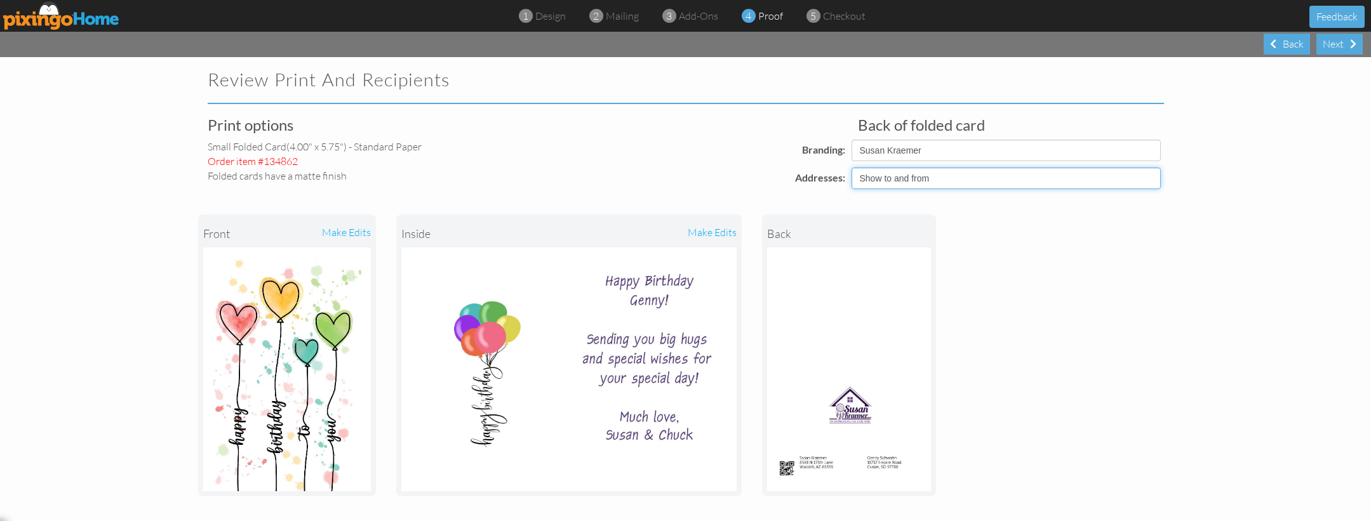
select select "object:8347"
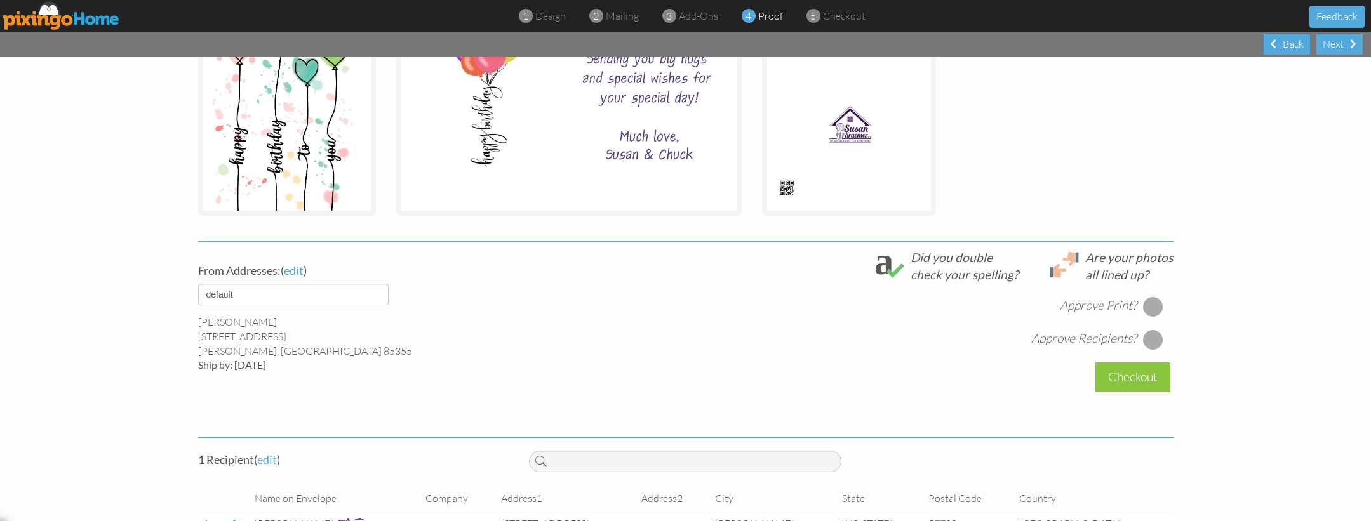
scroll to position [298, 0]
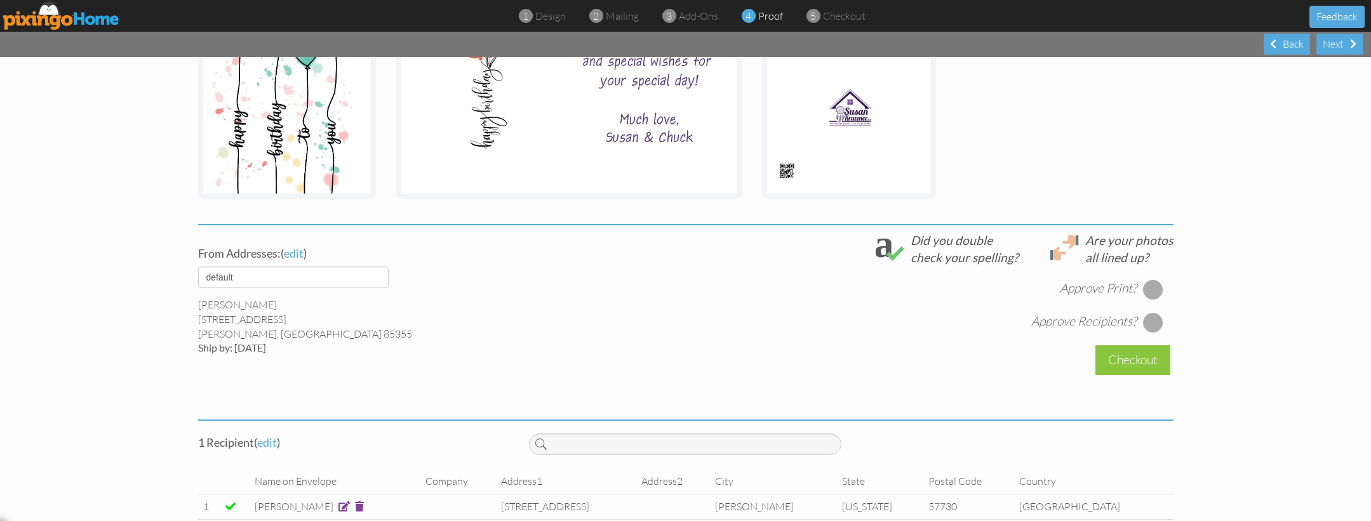
drag, startPoint x: 1152, startPoint y: 285, endPoint x: 1152, endPoint y: 300, distance: 14.6
click at [1152, 288] on div at bounding box center [1153, 289] width 20 height 20
click at [1150, 320] on div at bounding box center [1153, 322] width 20 height 20
click at [1139, 363] on div "Checkout" at bounding box center [1132, 360] width 75 height 30
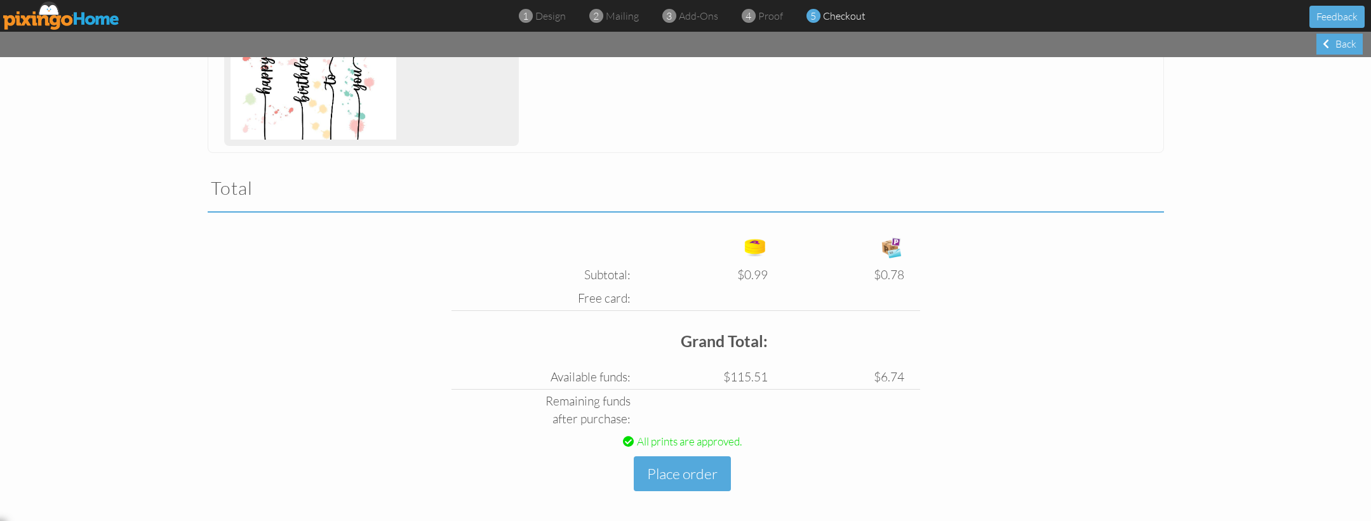
scroll to position [322, 0]
click at [682, 472] on button "Place order" at bounding box center [682, 475] width 97 height 35
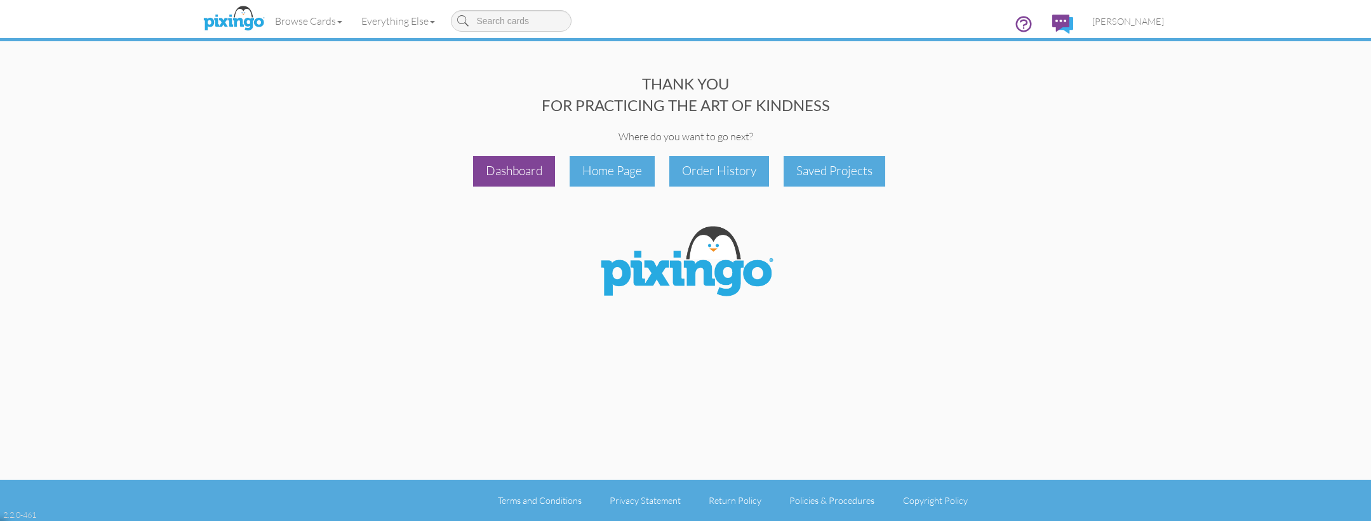
click at [488, 167] on div "Dashboard" at bounding box center [514, 171] width 82 height 30
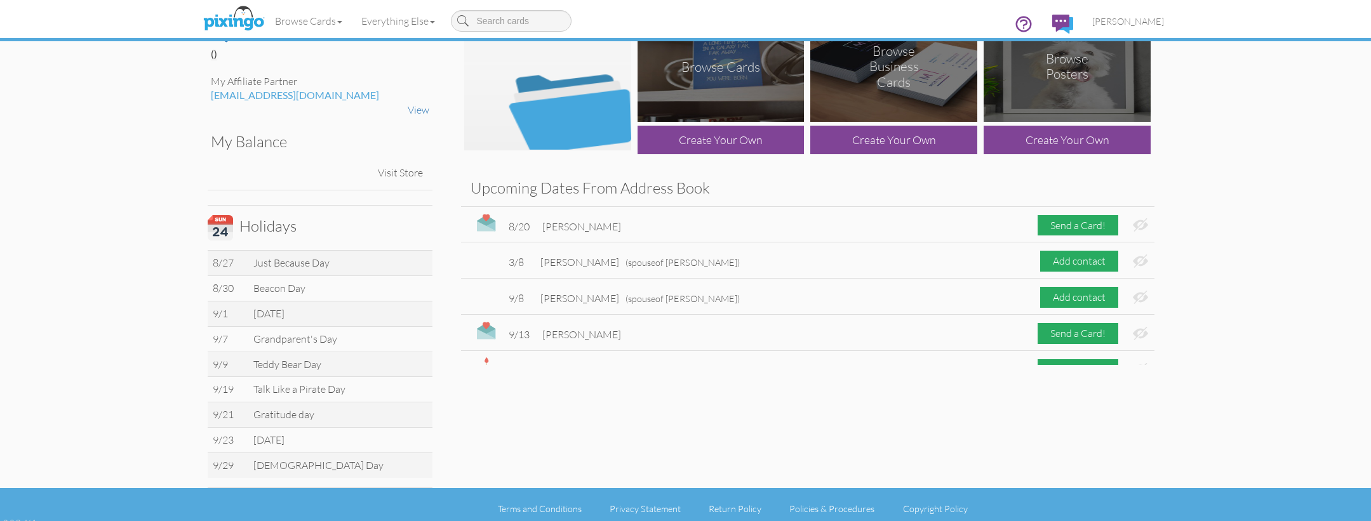
scroll to position [46, 0]
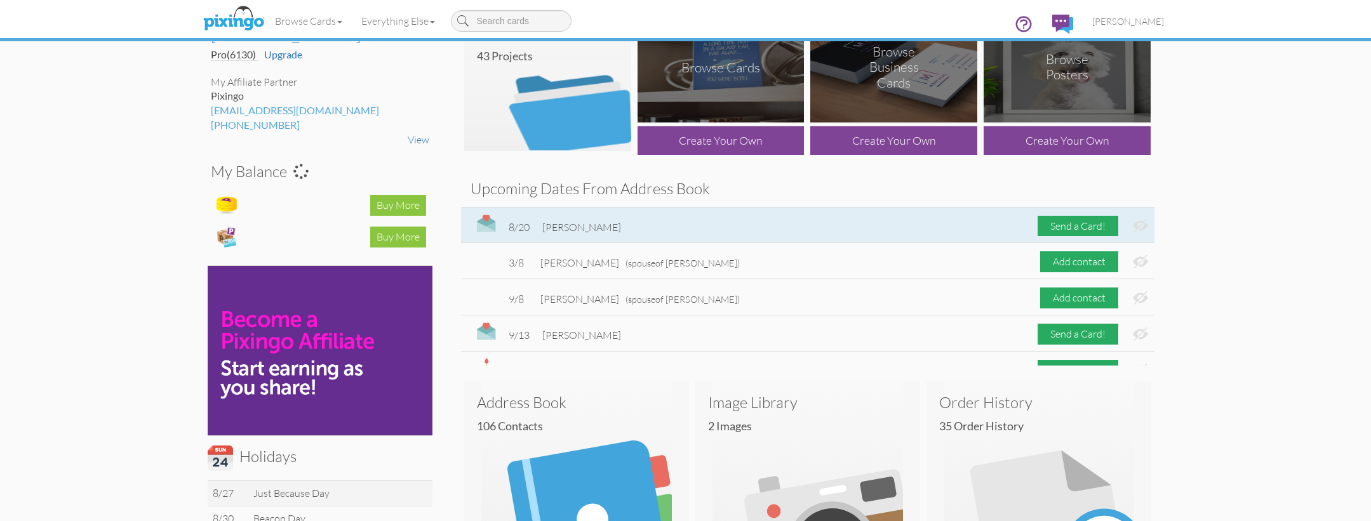
click at [570, 231] on span "[PERSON_NAME]" at bounding box center [581, 227] width 79 height 13
click at [1142, 227] on img at bounding box center [1140, 225] width 15 height 13
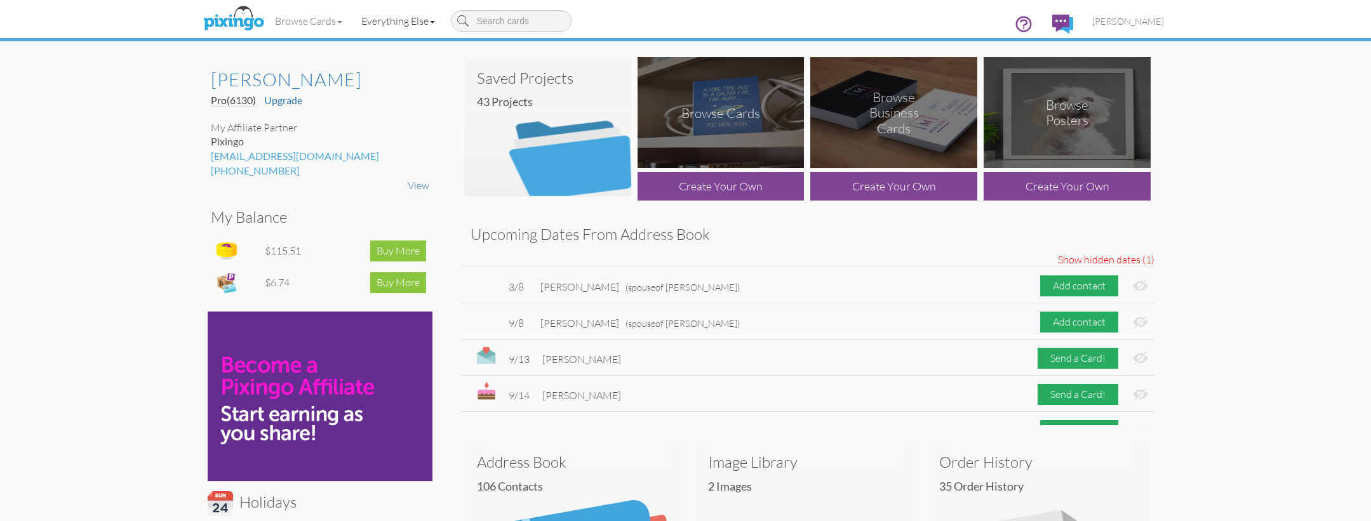
scroll to position [0, 0]
click at [1104, 24] on span "[PERSON_NAME]" at bounding box center [1128, 21] width 72 height 11
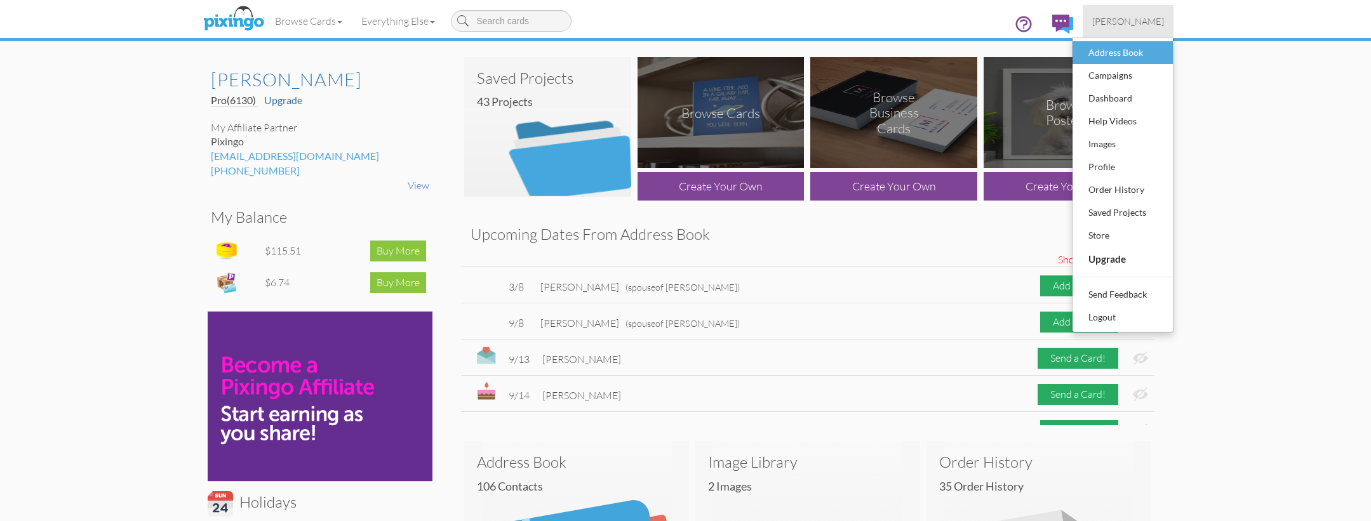
click at [1102, 48] on div "Address Book" at bounding box center [1122, 52] width 75 height 19
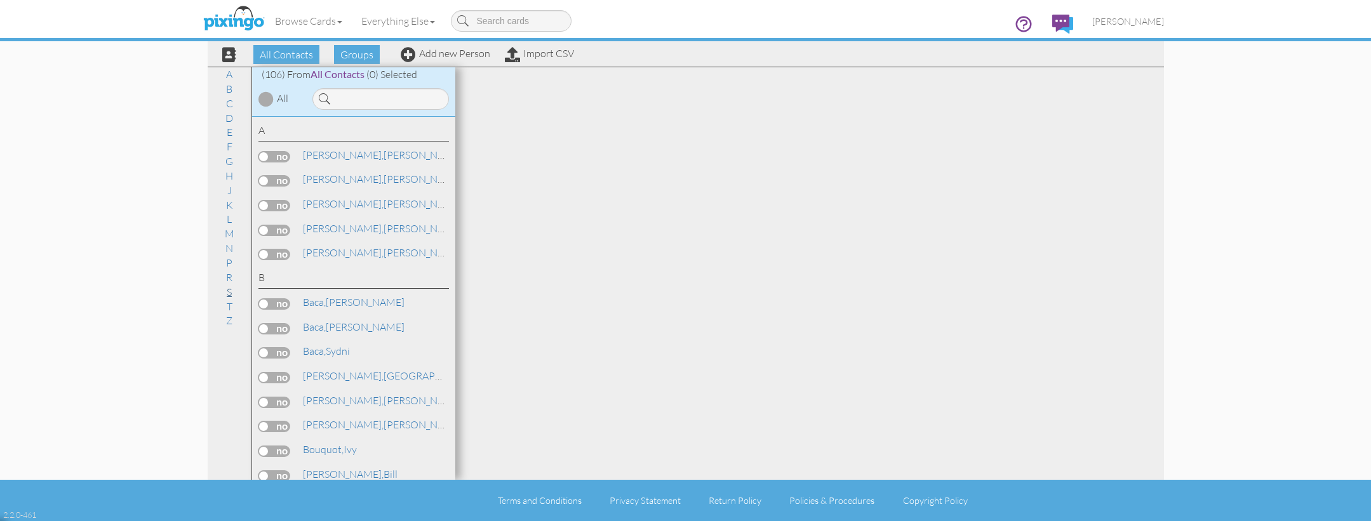
click at [227, 284] on link "S" at bounding box center [229, 291] width 18 height 15
click at [335, 296] on span "[PERSON_NAME]," at bounding box center [343, 302] width 81 height 13
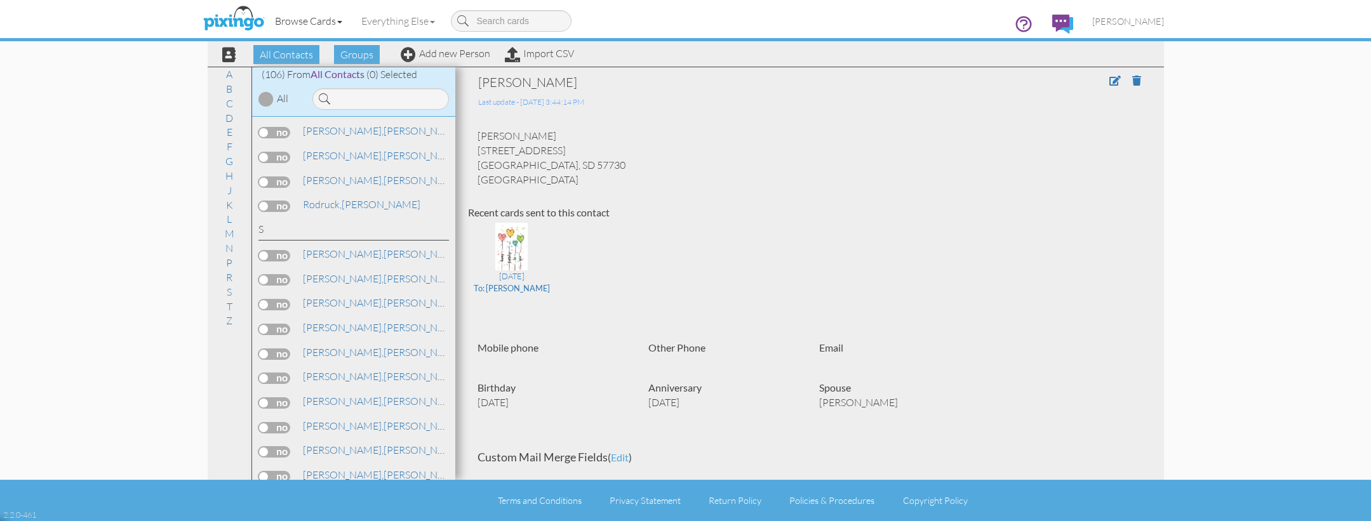
click at [313, 22] on link "Browse Cards" at bounding box center [308, 21] width 86 height 32
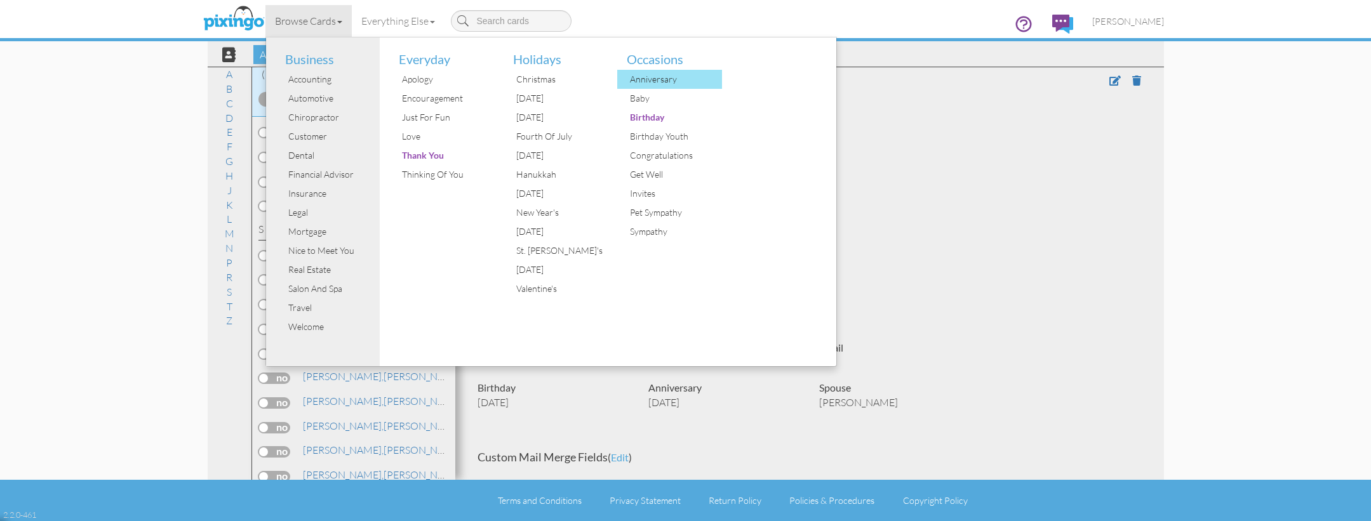
click at [648, 77] on div "Anniversary" at bounding box center [674, 79] width 95 height 19
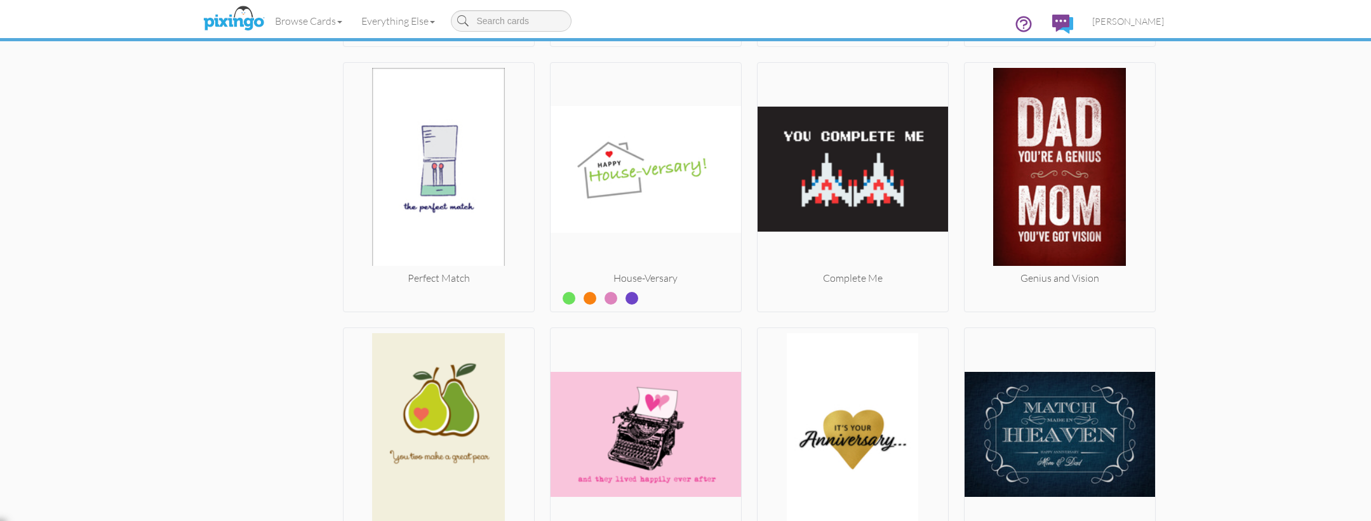
scroll to position [1805, 0]
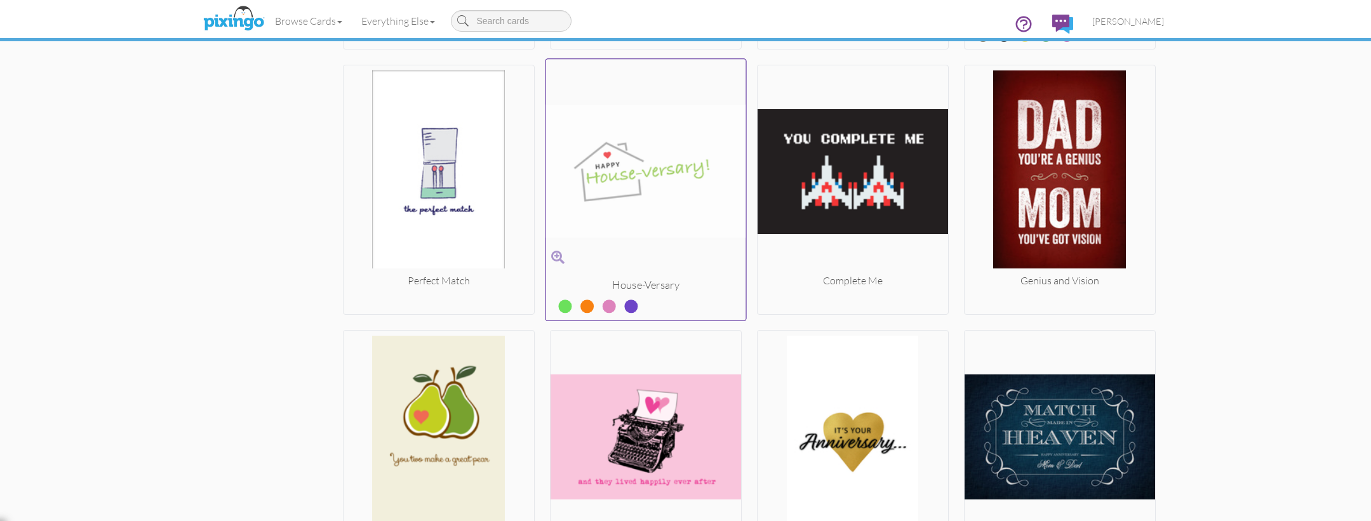
click at [650, 189] on img at bounding box center [645, 170] width 200 height 213
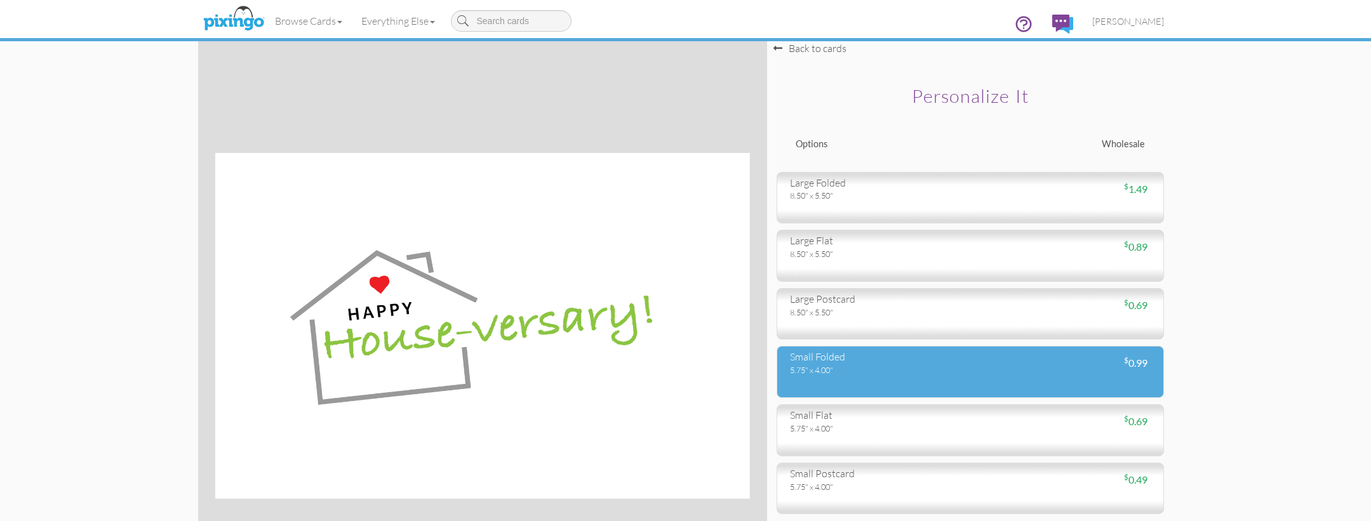
click at [921, 369] on div "5.75" x 4.00"" at bounding box center [875, 369] width 171 height 11
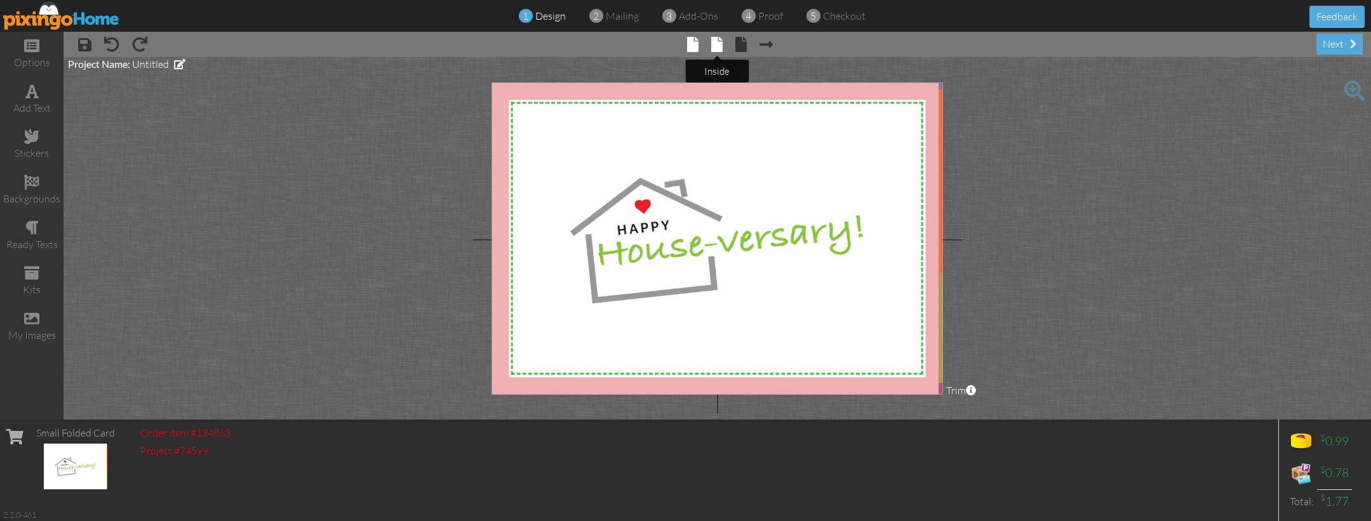
click at [714, 43] on span at bounding box center [716, 44] width 11 height 15
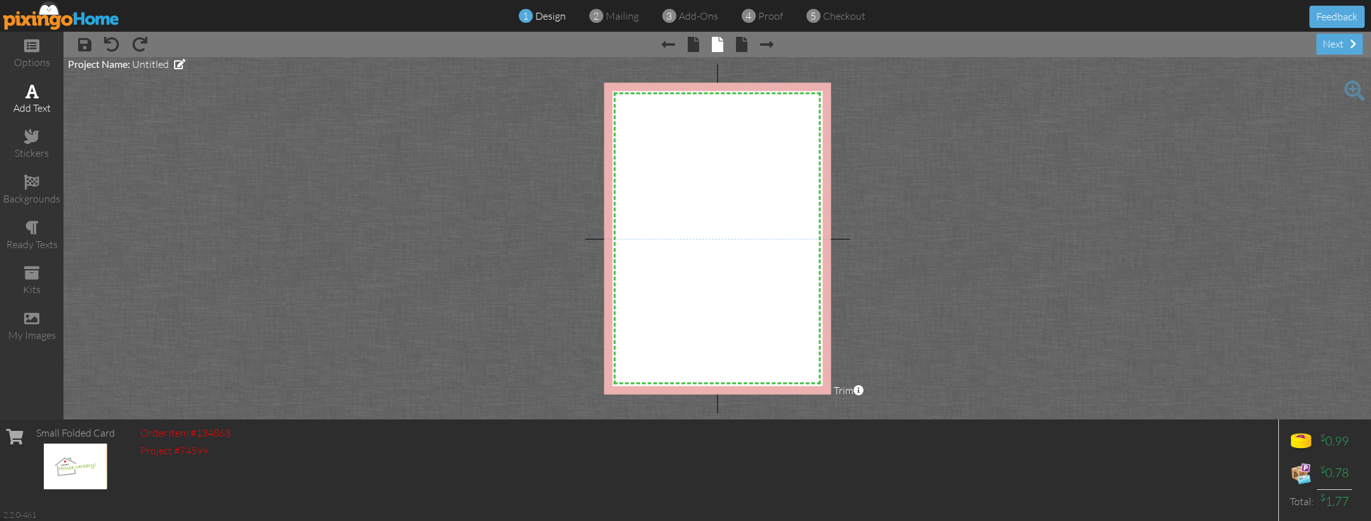
click at [25, 93] on span at bounding box center [31, 91] width 13 height 15
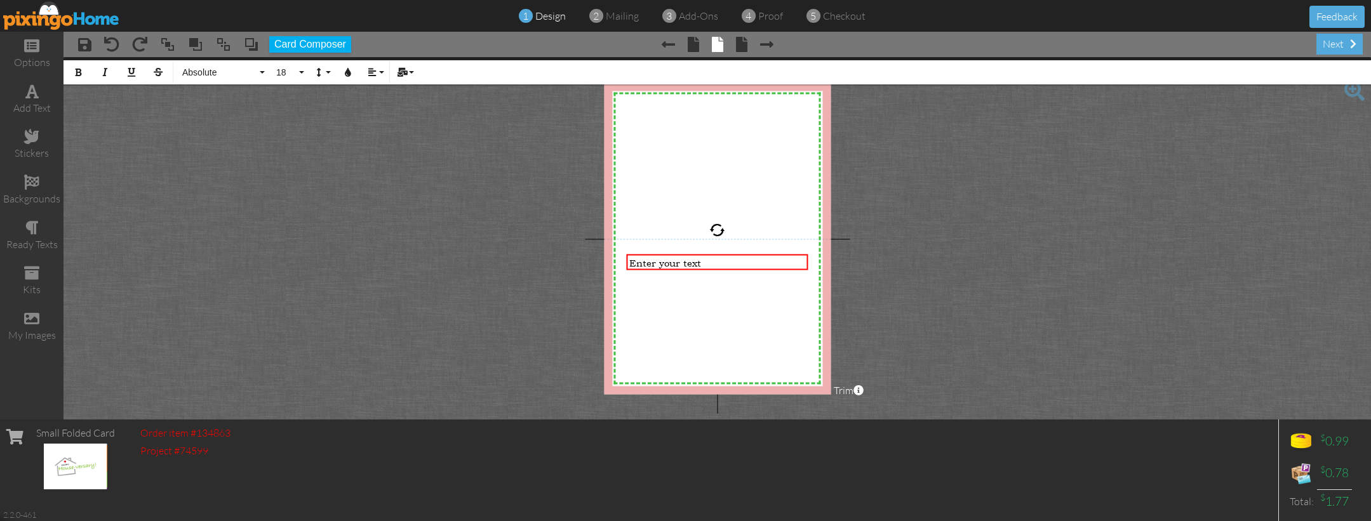
drag, startPoint x: 996, startPoint y: 131, endPoint x: 944, endPoint y: 126, distance: 52.3
click at [996, 131] on project-studio-wrapper "X X X X X X X X X X X X X X X X X X X X X X X X X X X X X X X X X X X X X X X X…" at bounding box center [716, 238] width 1307 height 363
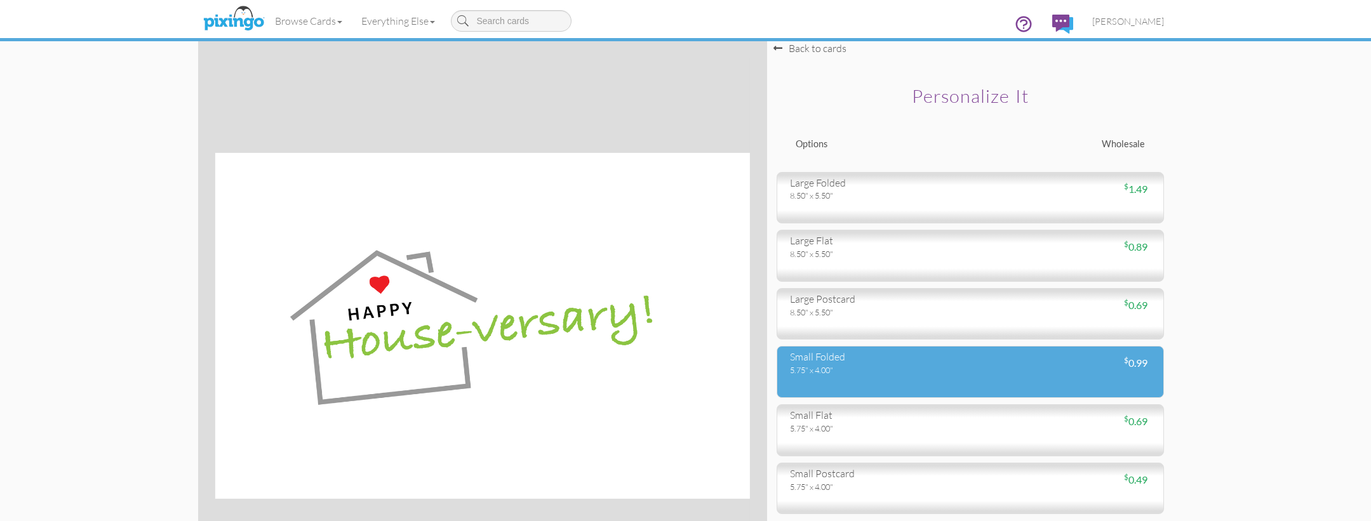
click at [835, 366] on div "5.75" x 4.00"" at bounding box center [875, 369] width 171 height 11
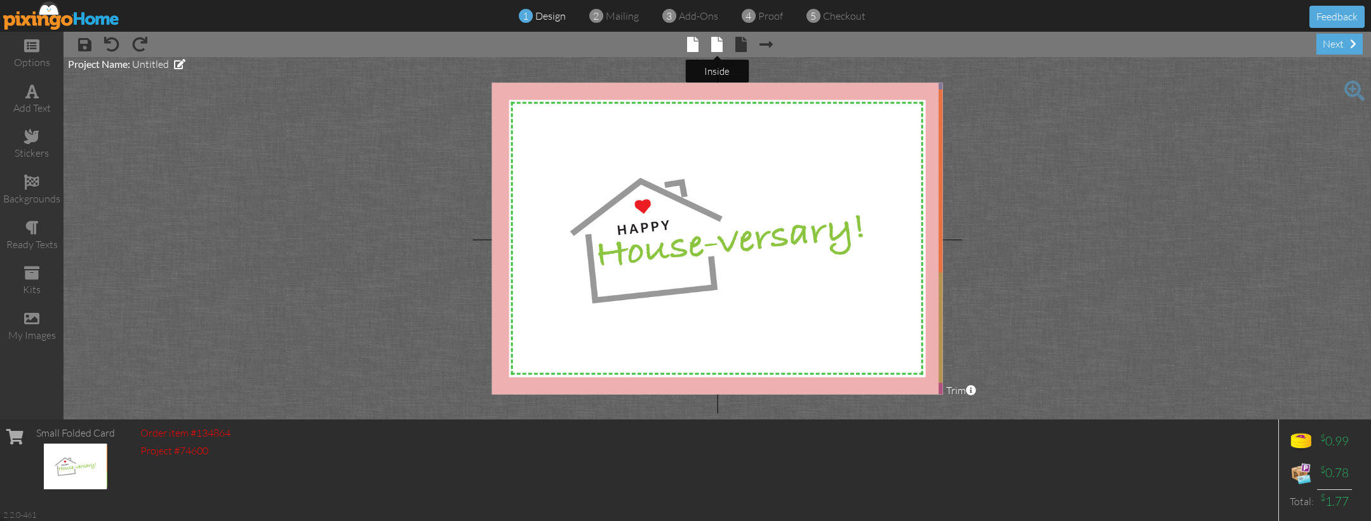
scroll to position [1, 0]
click at [717, 46] on span at bounding box center [716, 44] width 11 height 15
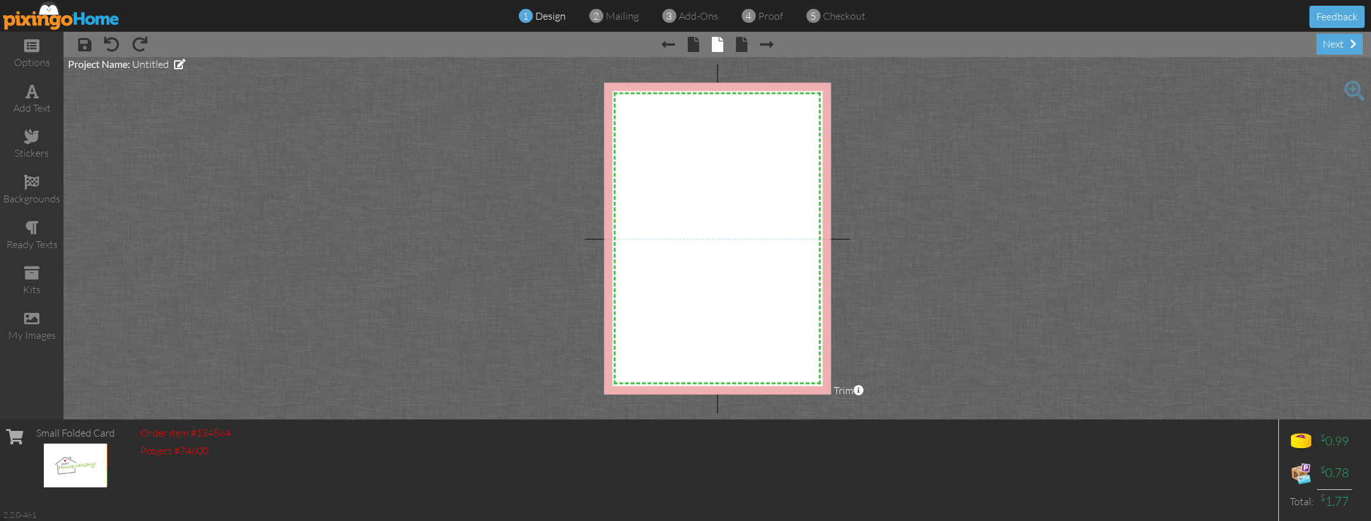
drag, startPoint x: 34, startPoint y: 102, endPoint x: 123, endPoint y: 121, distance: 90.9
click at [34, 102] on div "add text" at bounding box center [31, 108] width 63 height 15
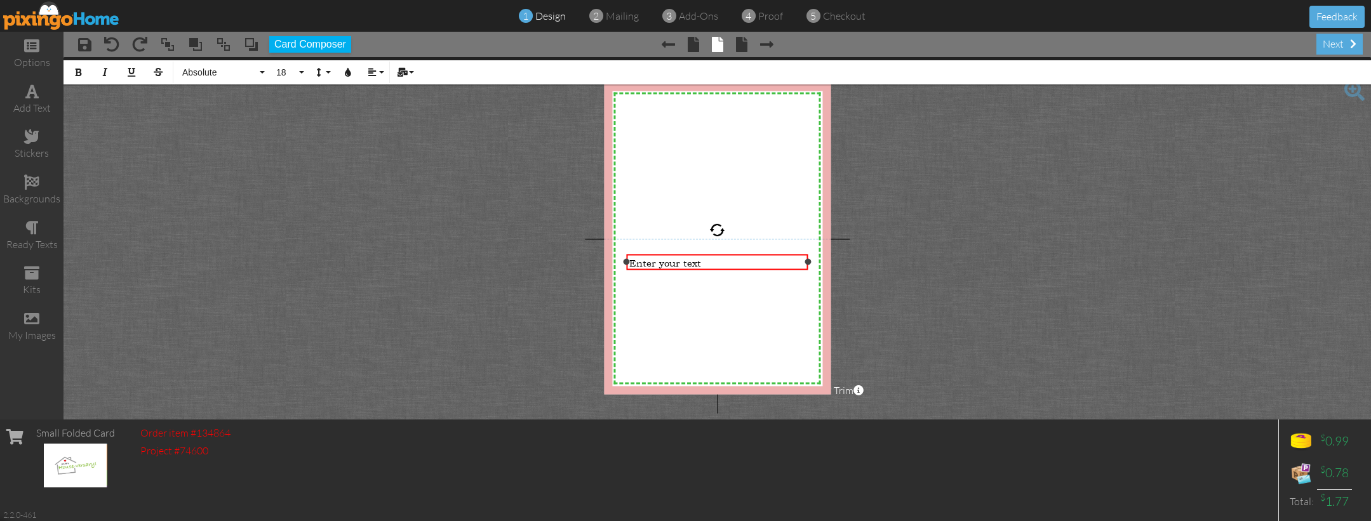
scroll to position [1, 0]
click at [636, 260] on span "Enter your text" at bounding box center [665, 262] width 72 height 12
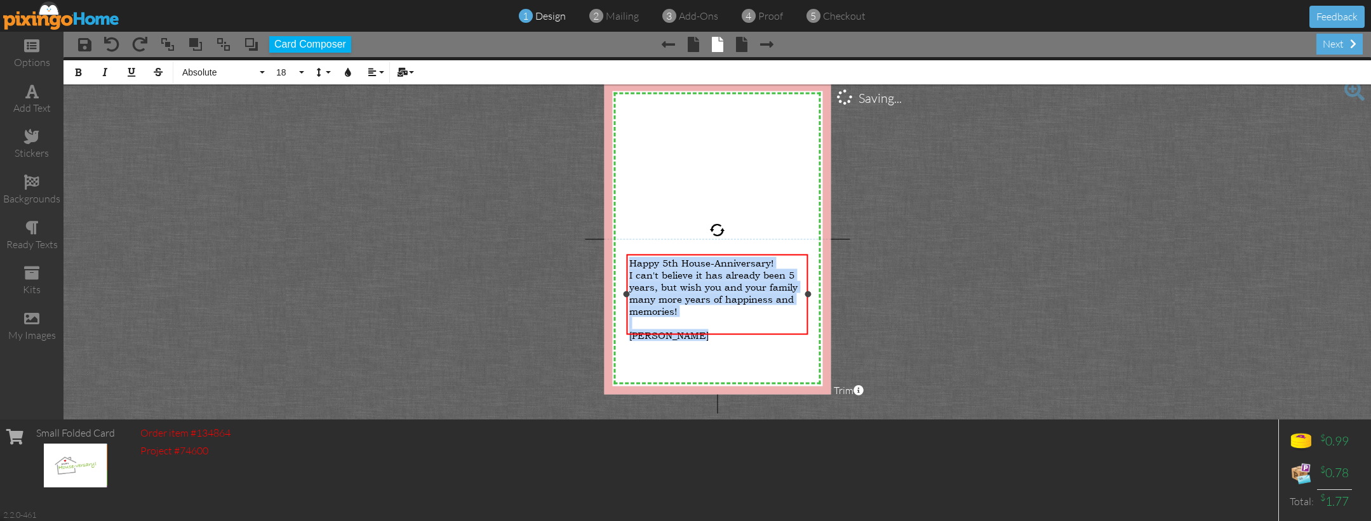
copy div "Happy 5th House-Anniversary! I can't believe it has already been 5 years, but w…"
click at [373, 76] on icon "button" at bounding box center [372, 72] width 9 height 9
click at [380, 111] on icon at bounding box center [382, 113] width 8 height 10
click at [300, 70] on button "18" at bounding box center [288, 72] width 37 height 24
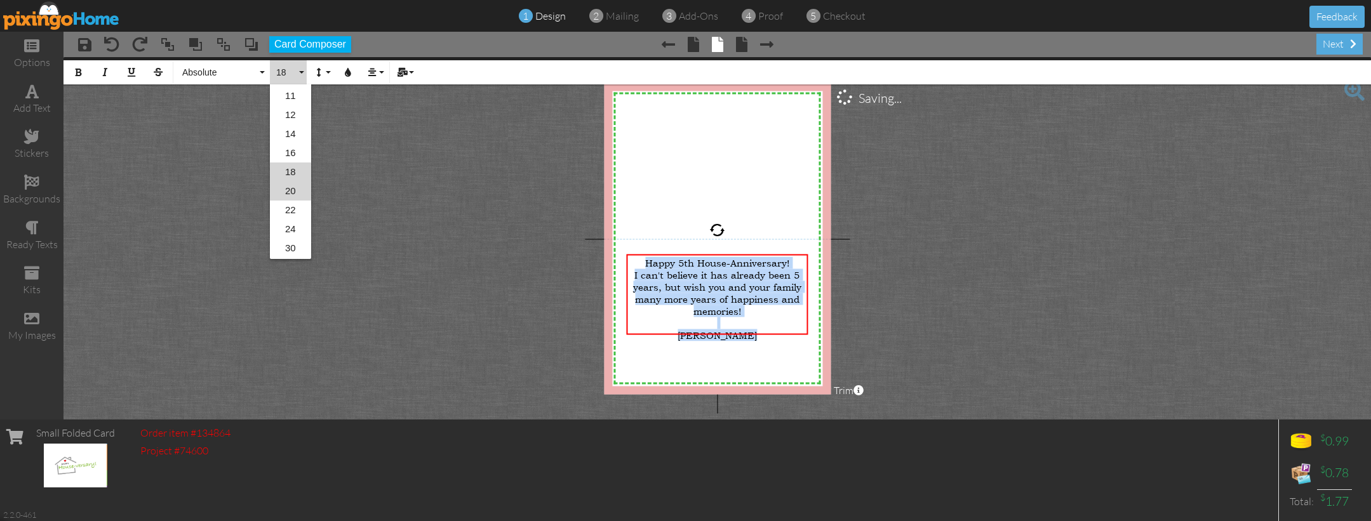
click at [291, 189] on link "20" at bounding box center [290, 191] width 41 height 19
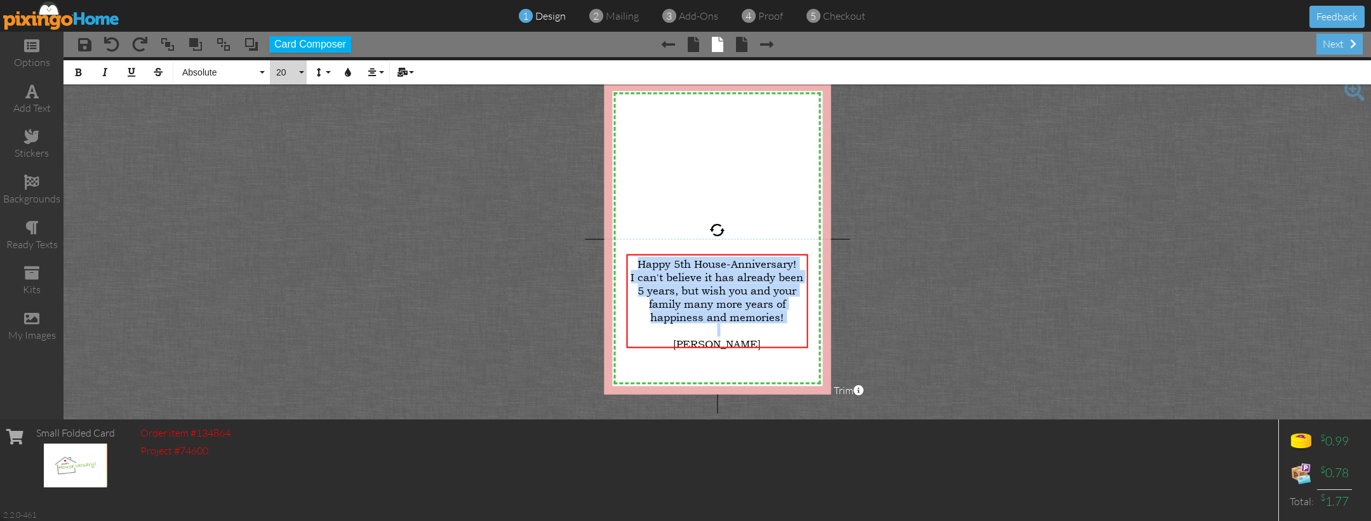
click at [295, 70] on span "20" at bounding box center [286, 72] width 22 height 11
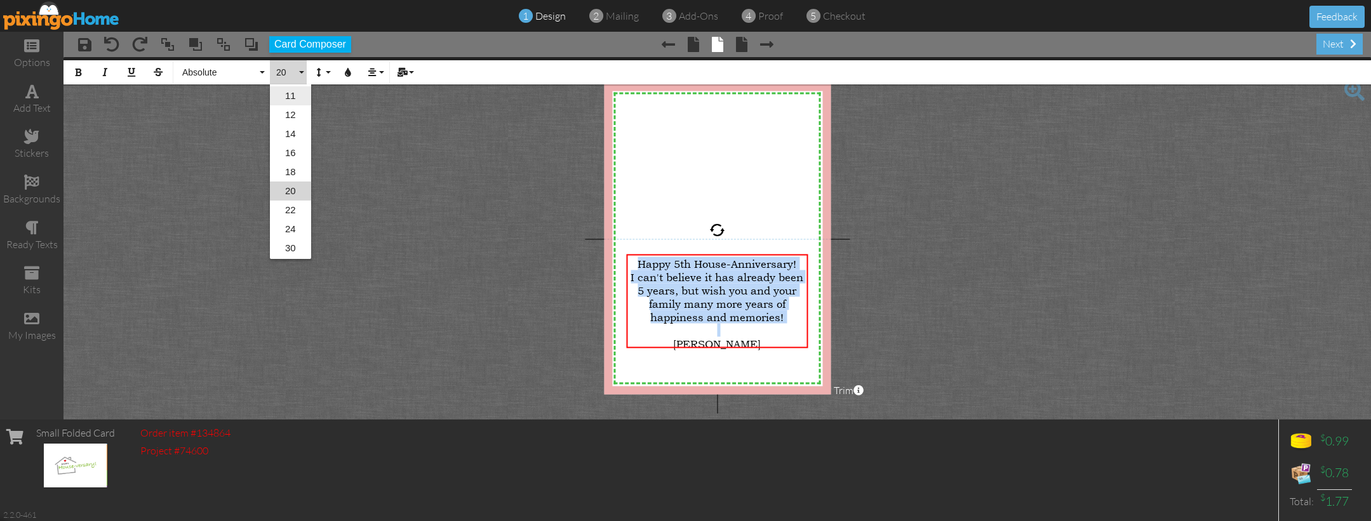
scroll to position [131, 0]
click at [286, 192] on link "22" at bounding box center [290, 191] width 41 height 19
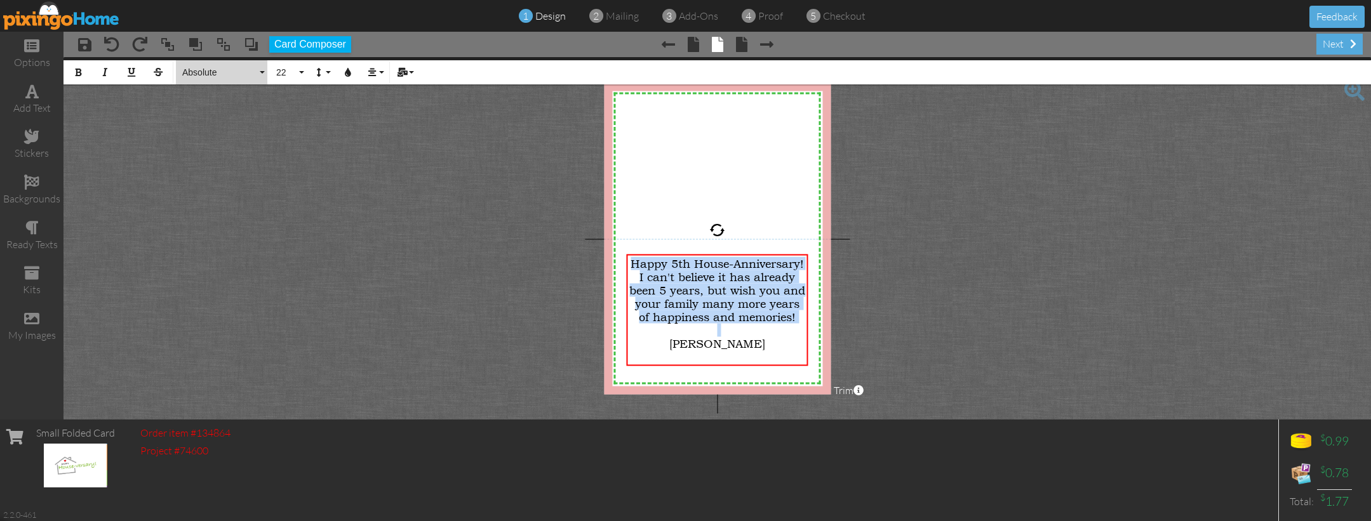
click at [203, 67] on span "Absolute" at bounding box center [219, 72] width 76 height 11
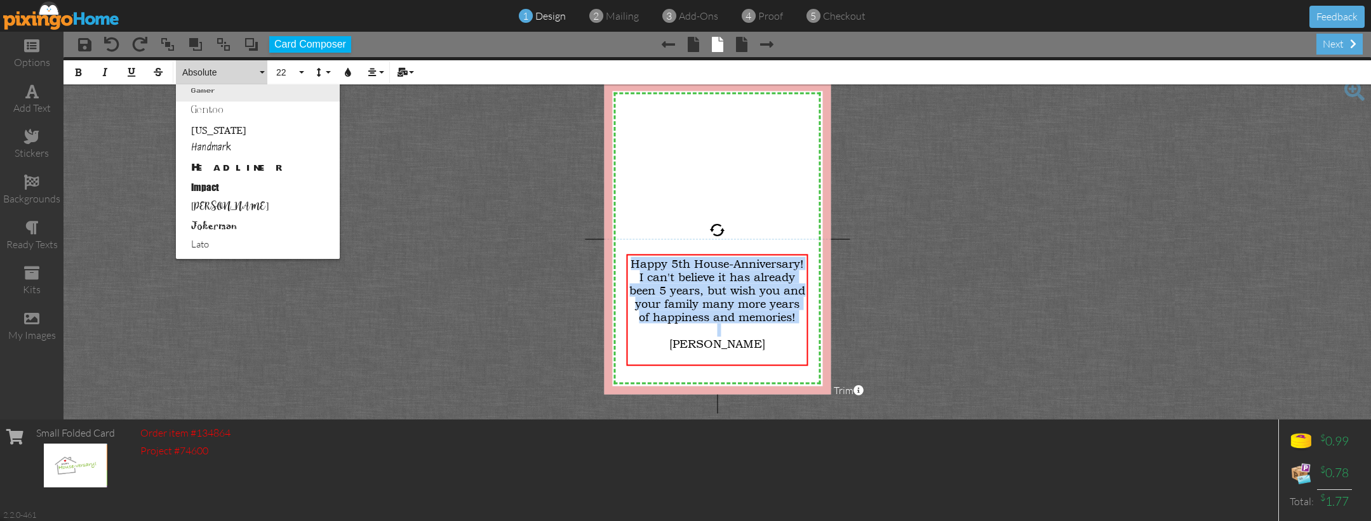
scroll to position [326, 0]
click at [216, 144] on link "Handmark" at bounding box center [258, 148] width 164 height 19
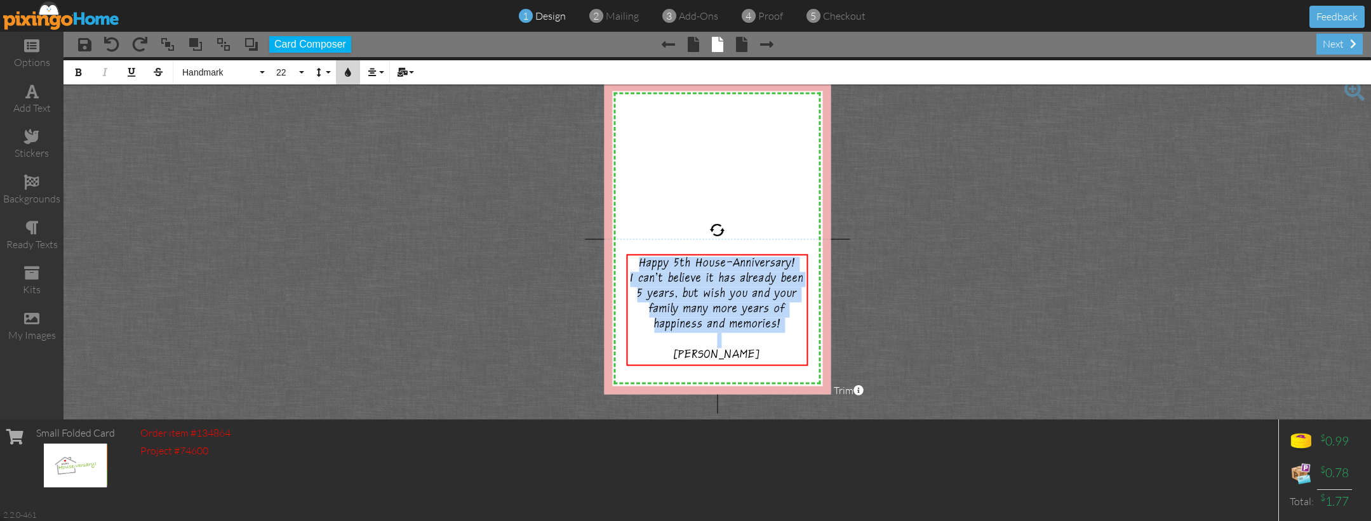
click at [353, 69] on button "Colors" at bounding box center [348, 72] width 24 height 24
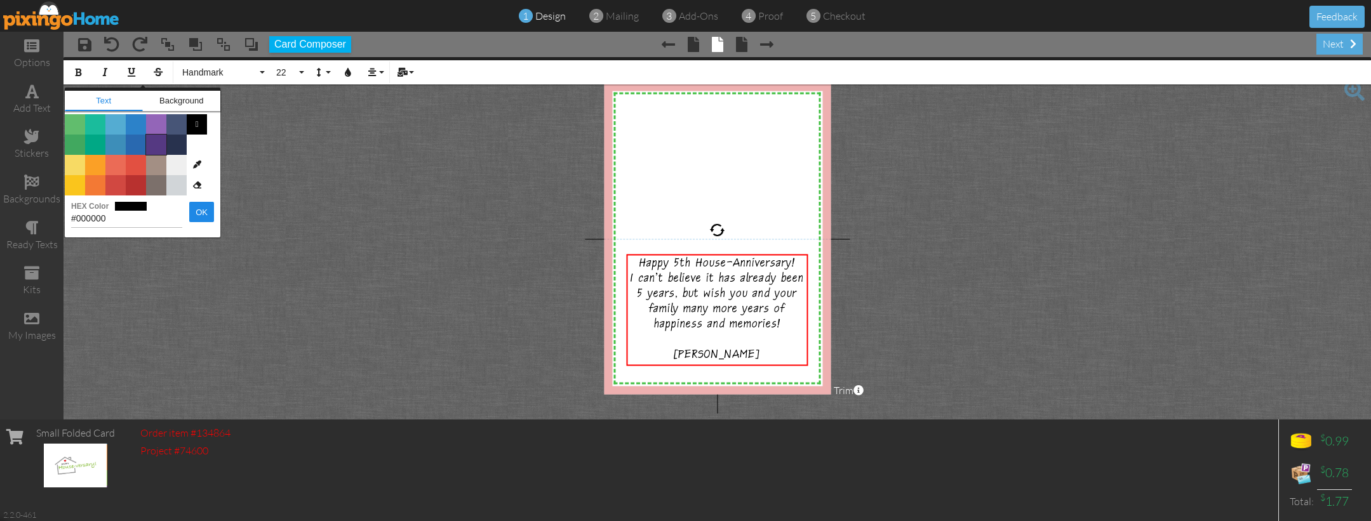
click at [155, 147] on span "Color #553982" at bounding box center [156, 145] width 20 height 20
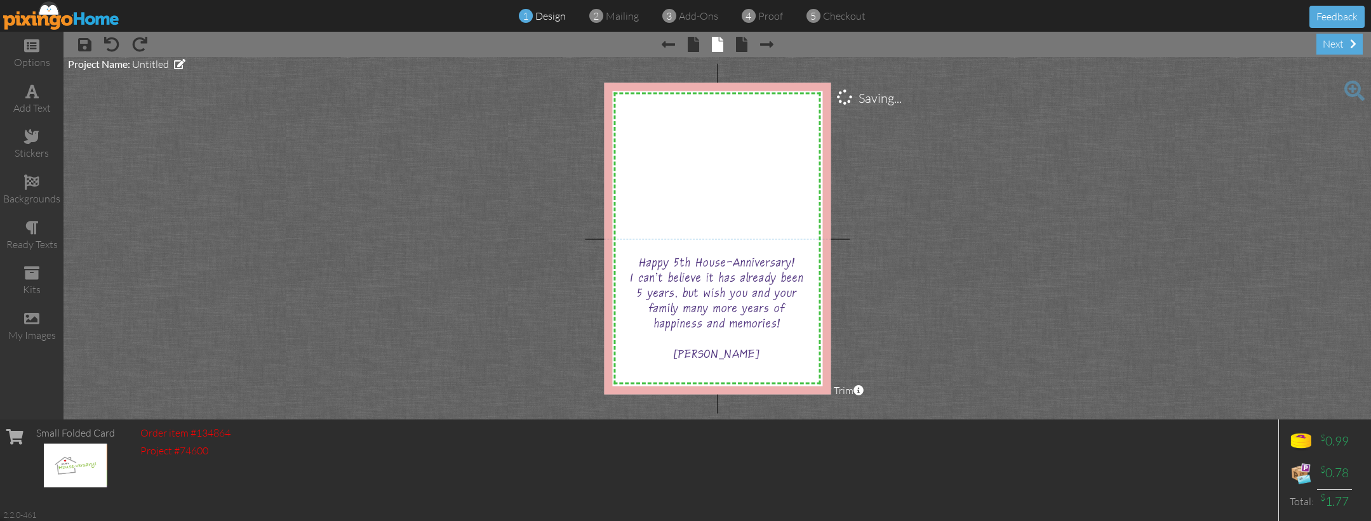
click at [1034, 255] on project-studio-wrapper "X X X X X X X X X X X X X X X X X X X X X X X X X X X X X X X X X X X X X X X X…" at bounding box center [716, 238] width 1307 height 363
click at [39, 146] on div "stickers" at bounding box center [31, 153] width 63 height 15
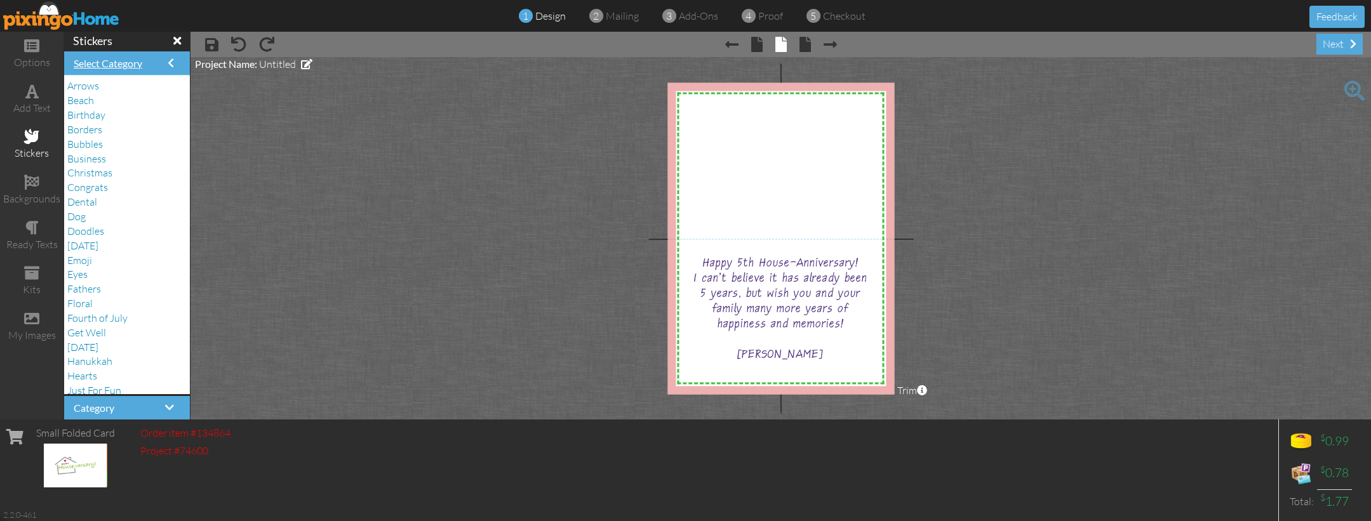
click at [93, 60] on span "Select Category" at bounding box center [108, 63] width 69 height 12
click at [86, 152] on span "Business" at bounding box center [86, 158] width 39 height 13
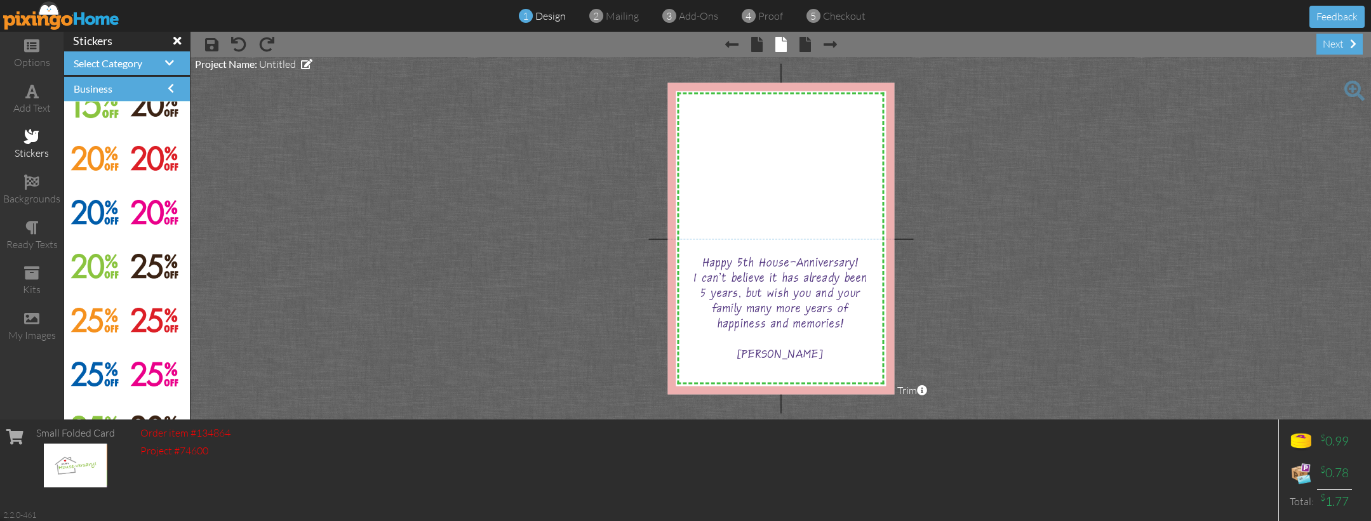
scroll to position [1541, 0]
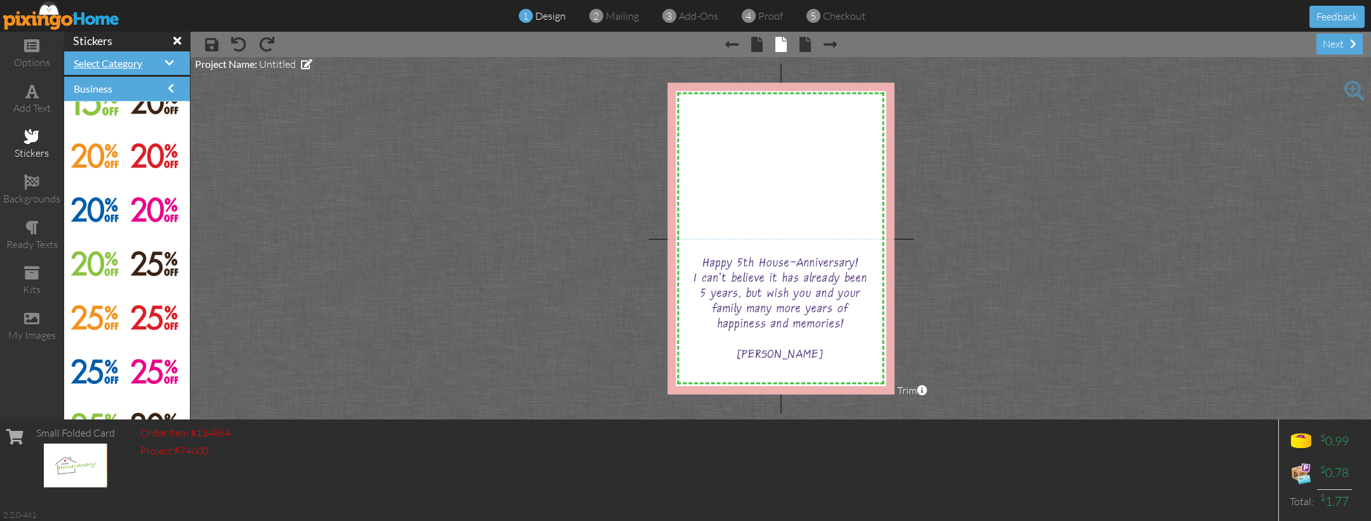
click at [134, 60] on span "Select Category" at bounding box center [108, 63] width 69 height 12
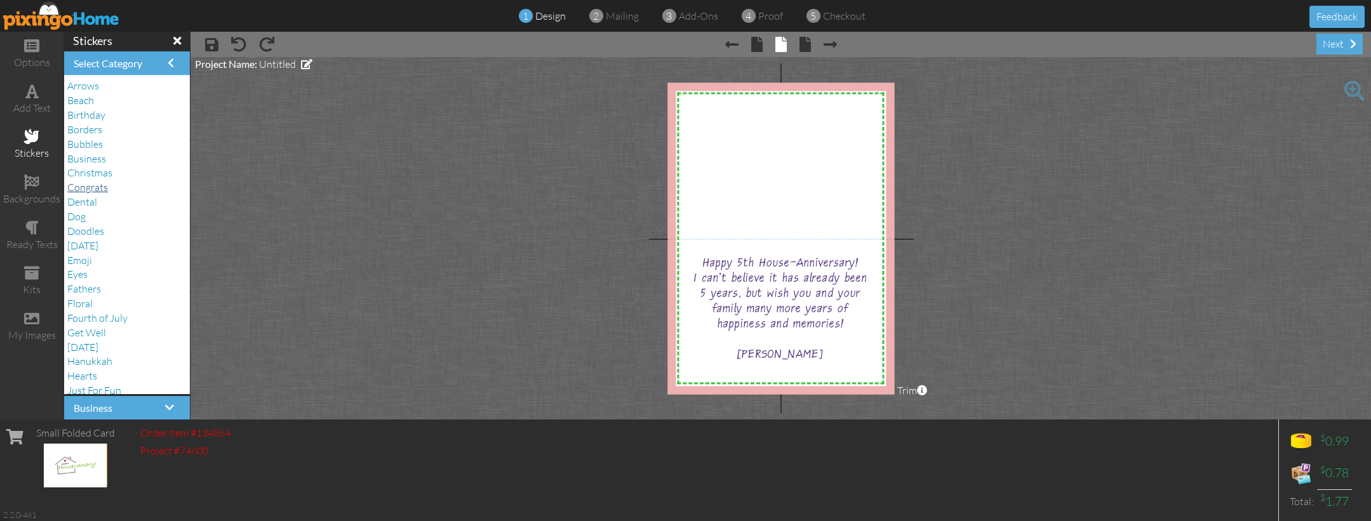
click at [93, 182] on span "Congrats" at bounding box center [87, 187] width 41 height 13
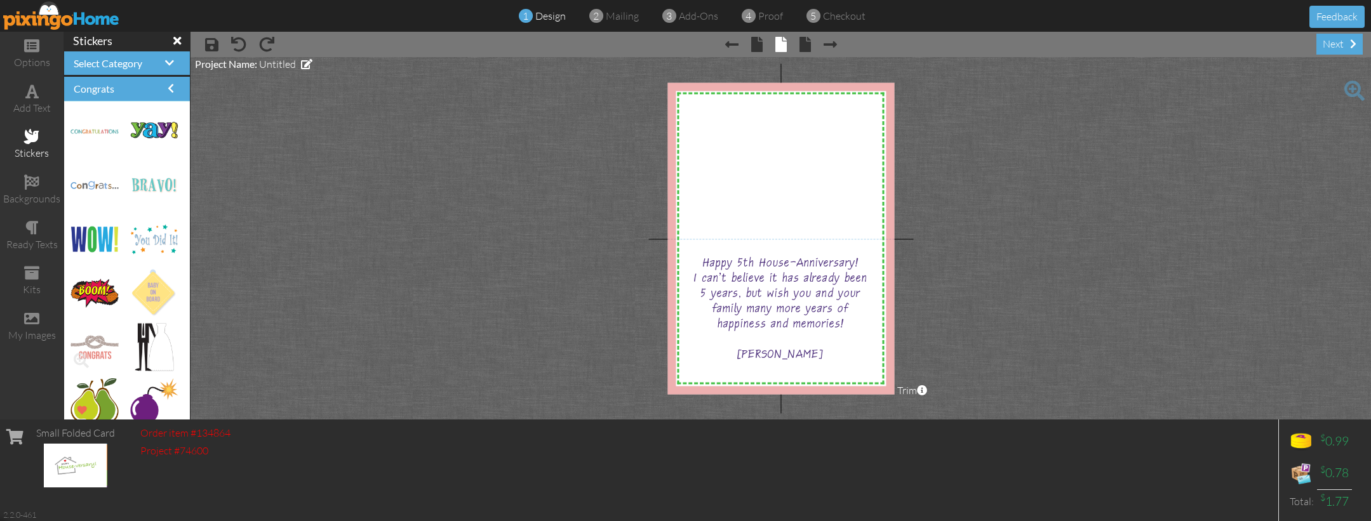
scroll to position [0, 0]
click at [166, 63] on span at bounding box center [169, 63] width 9 height 10
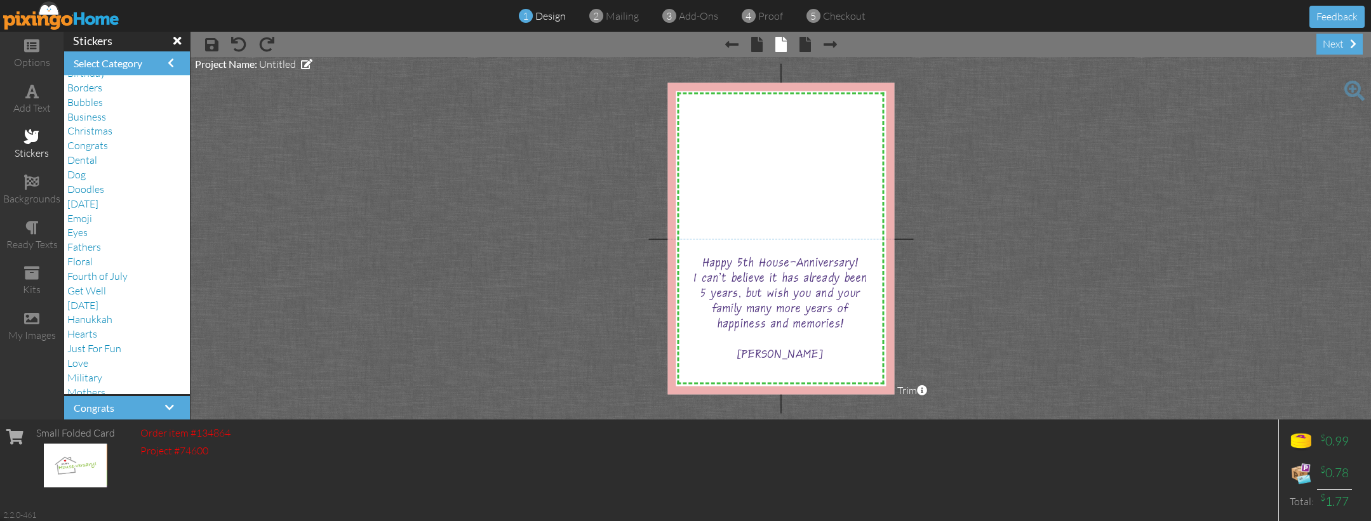
scroll to position [48, 0]
click at [97, 181] on span "Doodles" at bounding box center [85, 183] width 37 height 13
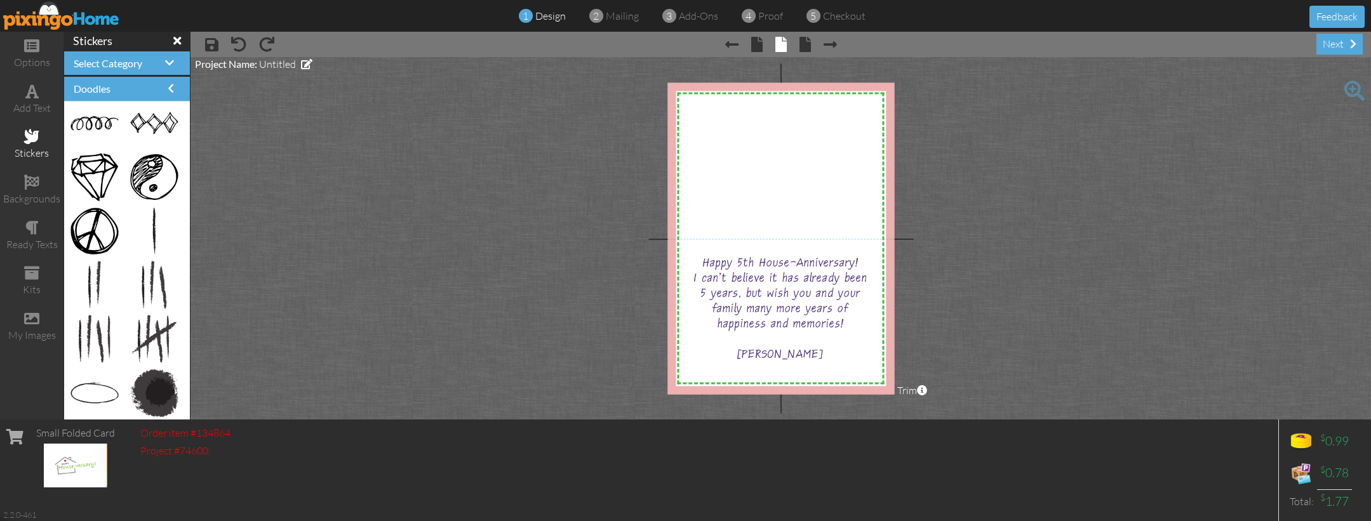
scroll to position [0, 0]
click at [123, 62] on span "Select Category" at bounding box center [108, 63] width 69 height 12
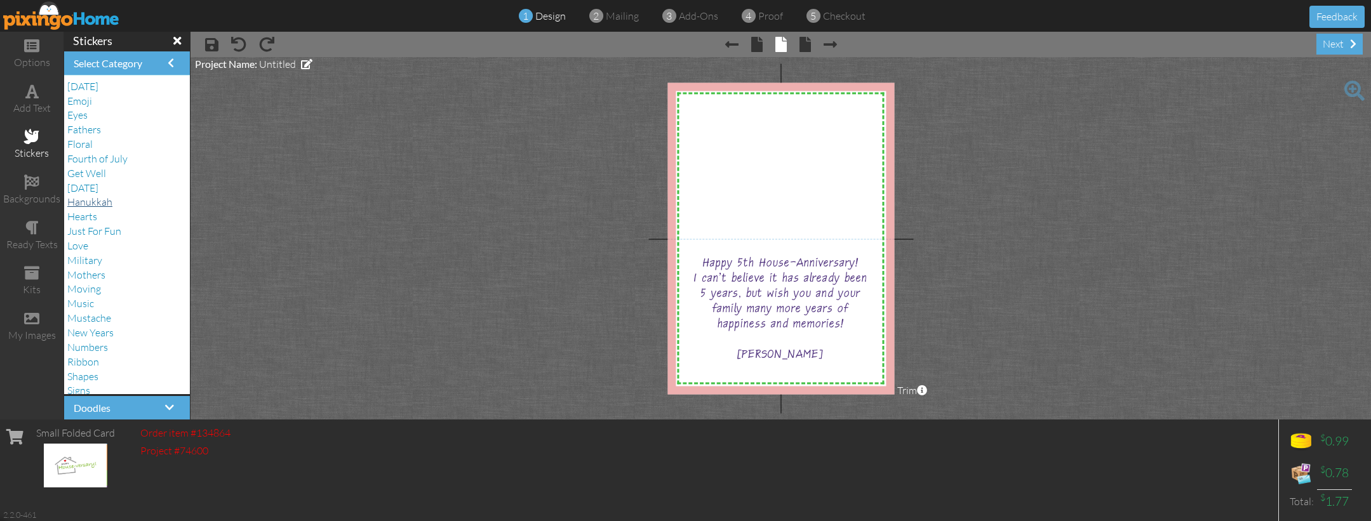
scroll to position [160, 0]
click at [84, 210] on span "Hearts" at bounding box center [82, 216] width 30 height 13
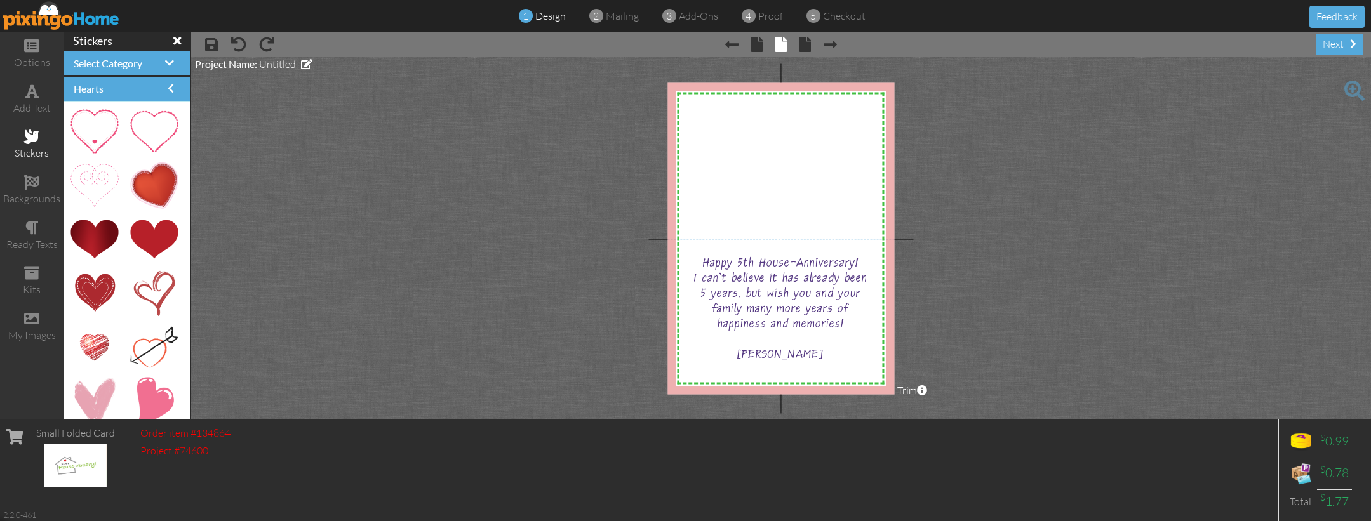
scroll to position [0, 0]
click at [124, 60] on span "Select Category" at bounding box center [108, 63] width 69 height 12
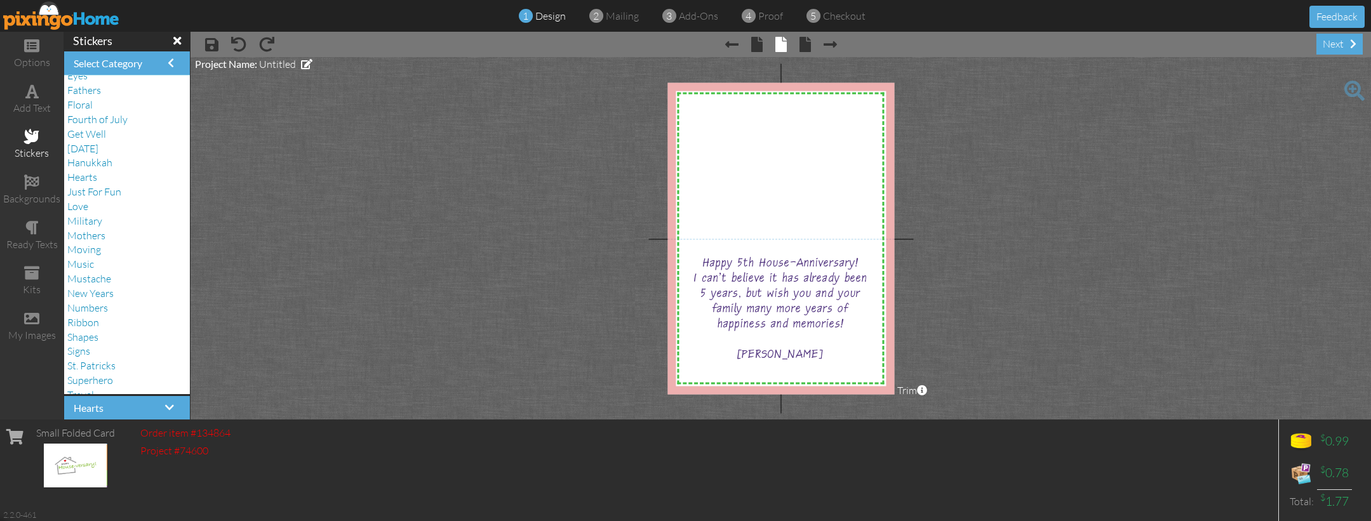
scroll to position [201, 0]
click at [95, 241] on span "Moving" at bounding box center [84, 247] width 34 height 13
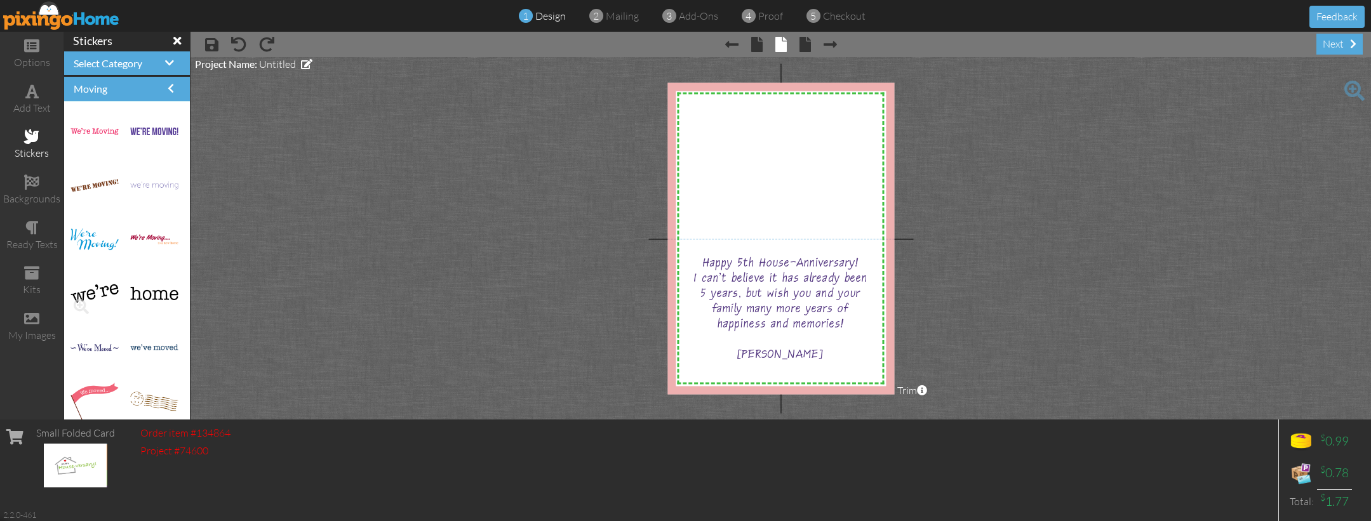
scroll to position [0, 0]
click at [122, 63] on span "Select Category" at bounding box center [108, 63] width 69 height 12
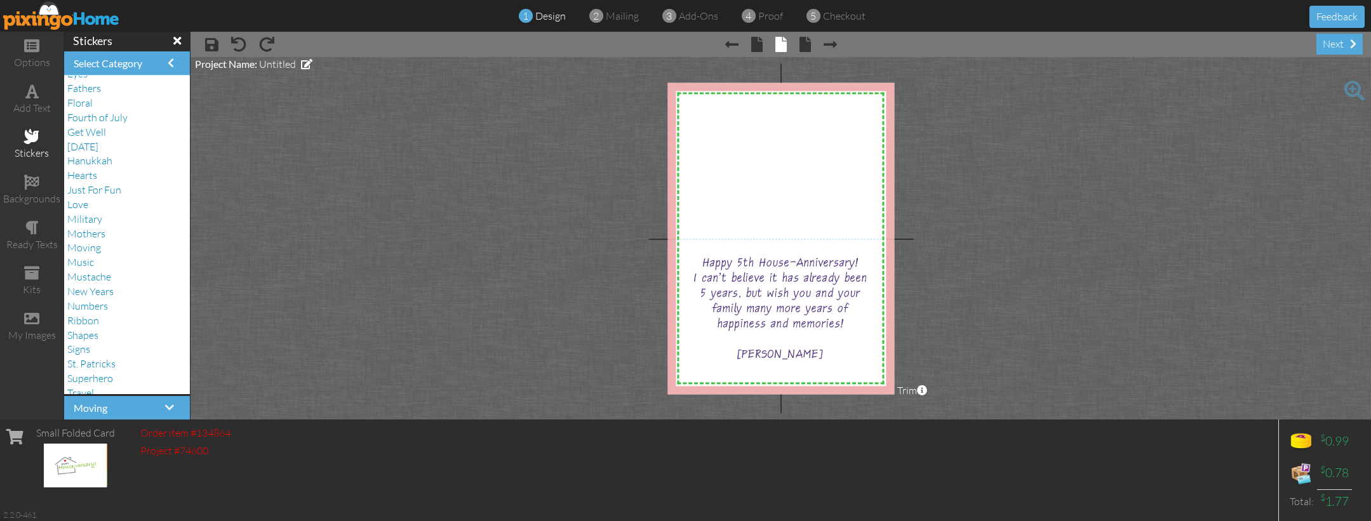
scroll to position [200, 0]
click at [83, 315] on span "Ribbon" at bounding box center [83, 321] width 32 height 13
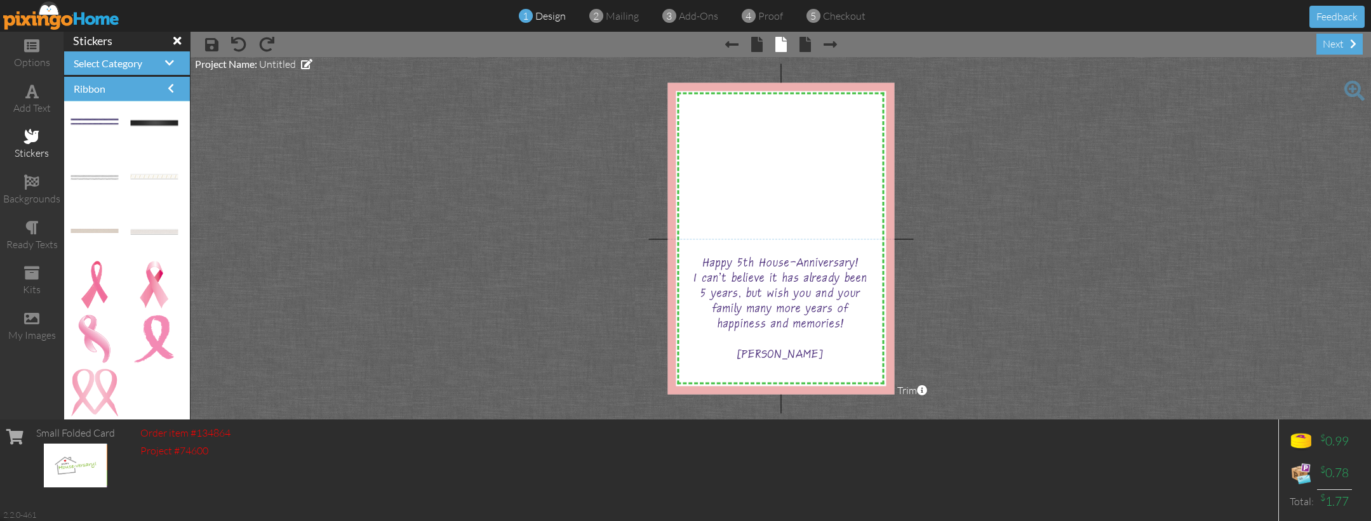
scroll to position [1469, 0]
click at [124, 63] on span "Select Category" at bounding box center [108, 63] width 69 height 12
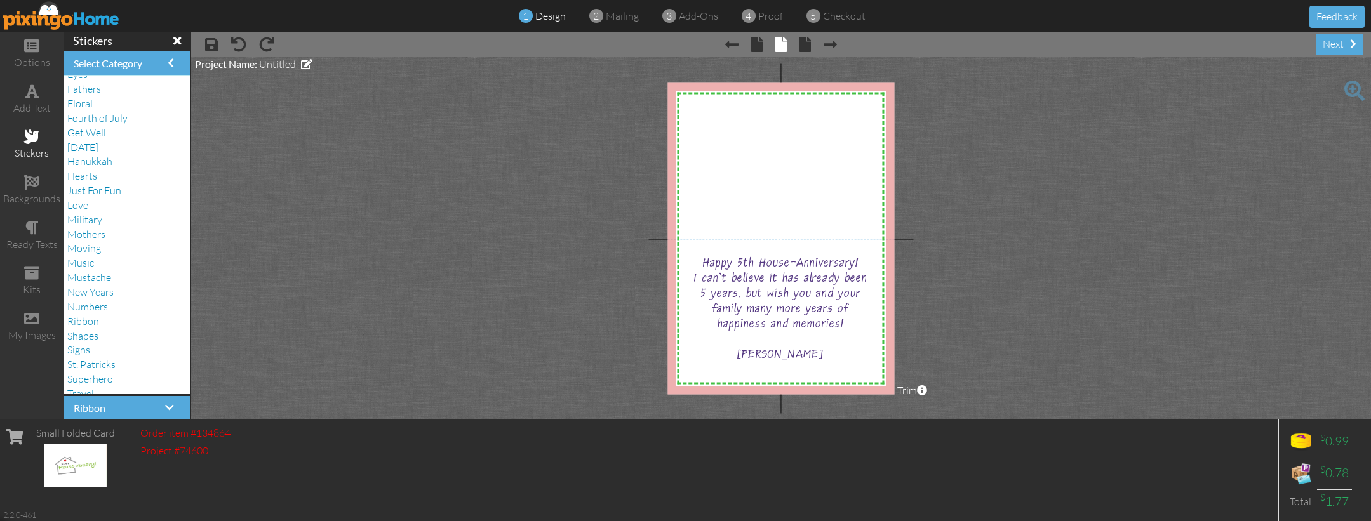
drag, startPoint x: 86, startPoint y: 330, endPoint x: 111, endPoint y: 302, distance: 36.9
click at [86, 343] on span "Signs" at bounding box center [78, 349] width 23 height 13
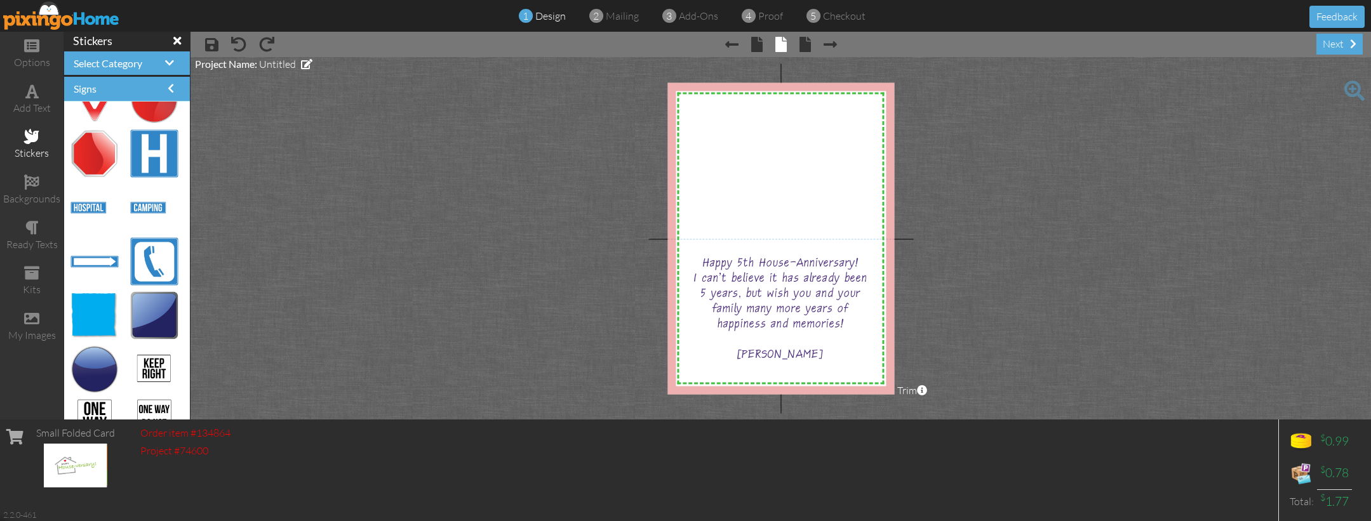
scroll to position [544, 0]
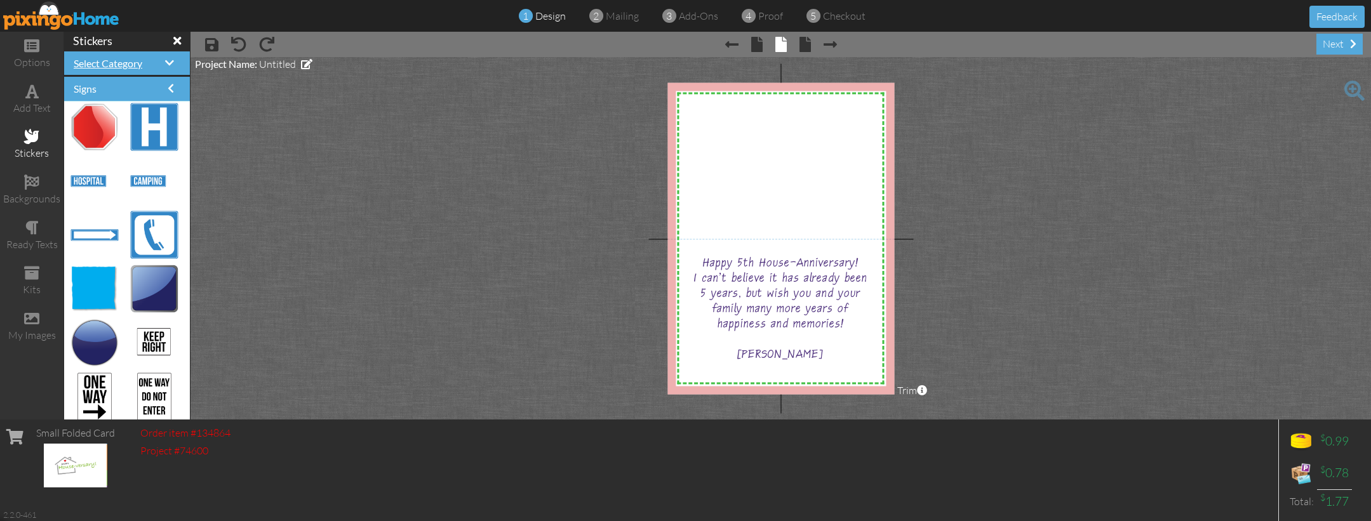
click at [136, 62] on span "Select Category" at bounding box center [108, 63] width 69 height 12
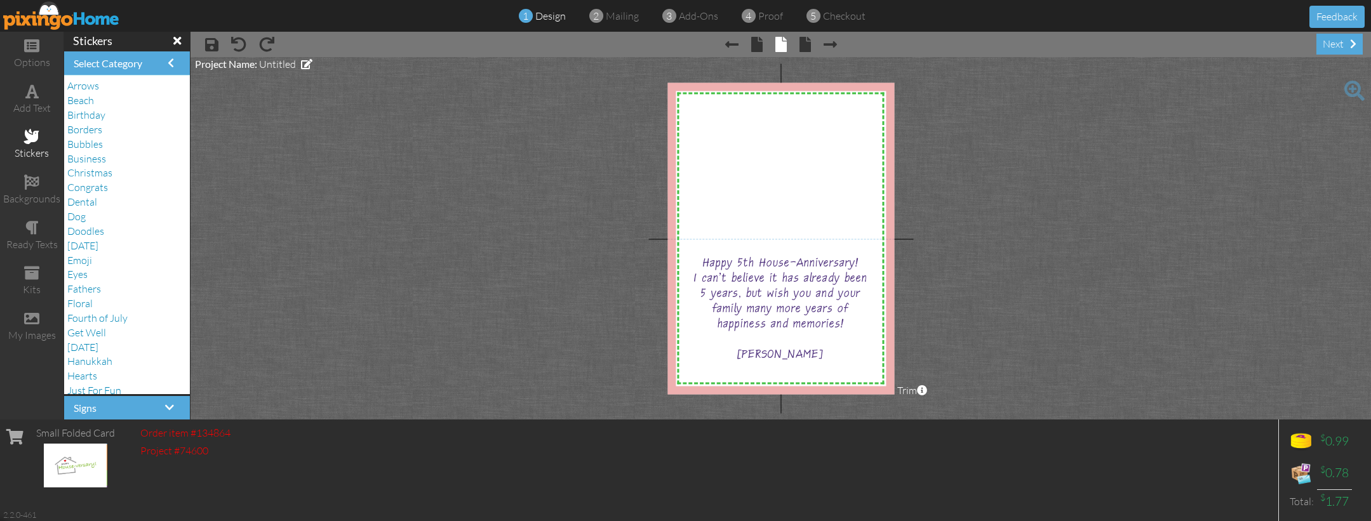
scroll to position [0, 0]
click at [88, 114] on span "Birthday" at bounding box center [86, 115] width 38 height 13
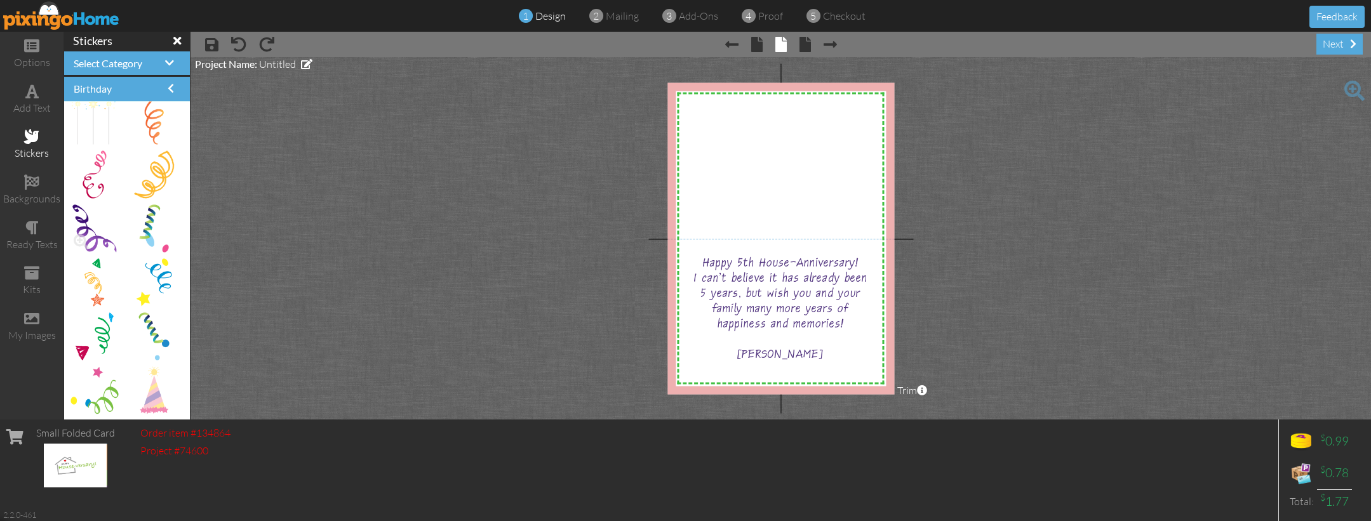
scroll to position [1469, 0]
drag, startPoint x: 91, startPoint y: 224, endPoint x: 740, endPoint y: 148, distance: 653.3
click at [770, 186] on img at bounding box center [747, 158] width 57 height 62
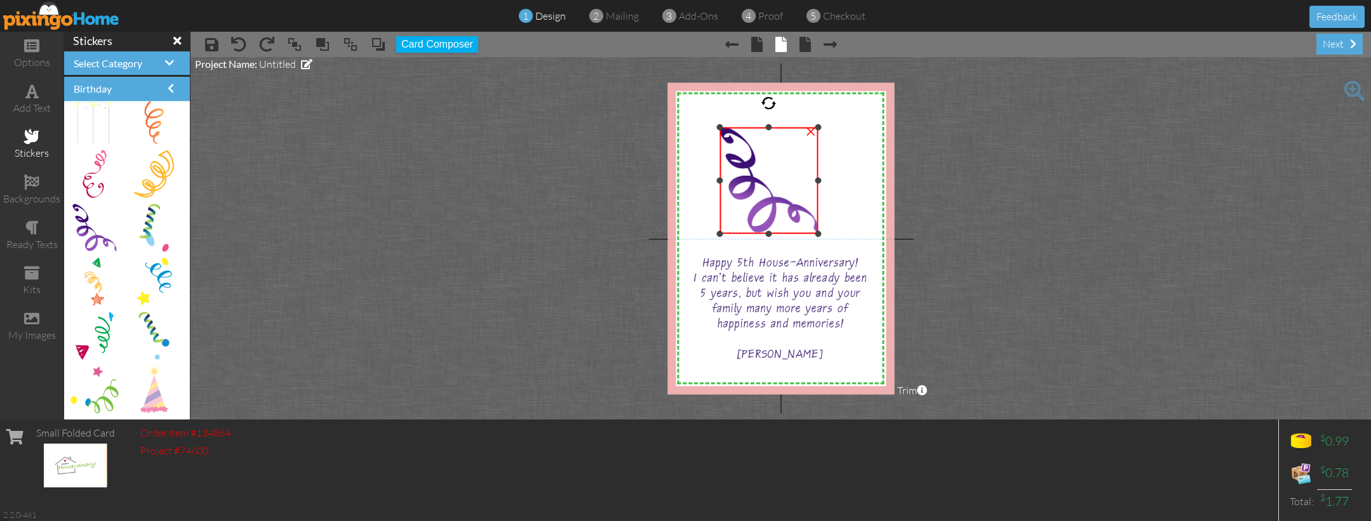
drag, startPoint x: 776, startPoint y: 187, endPoint x: 872, endPoint y: 232, distance: 106.8
click at [872, 232] on div "X X X X X X X X X X X X X X X X X X X X X X X X X X X X X X X X X X X X X X X X…" at bounding box center [780, 239] width 227 height 312
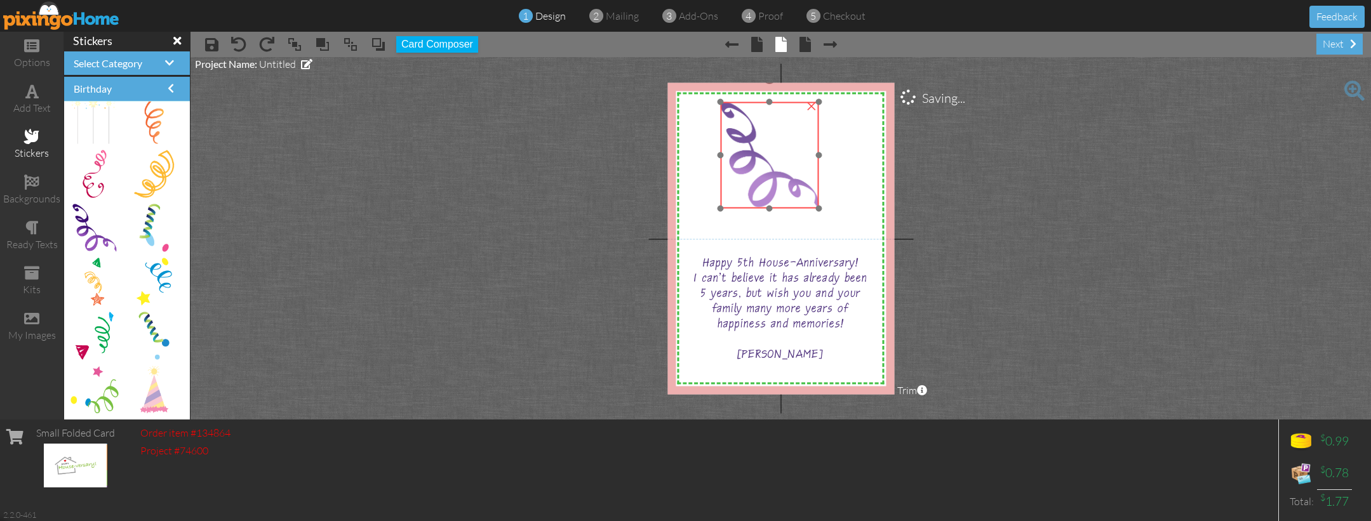
drag, startPoint x: 784, startPoint y: 192, endPoint x: 798, endPoint y: 169, distance: 27.3
click at [787, 167] on img at bounding box center [769, 155] width 99 height 107
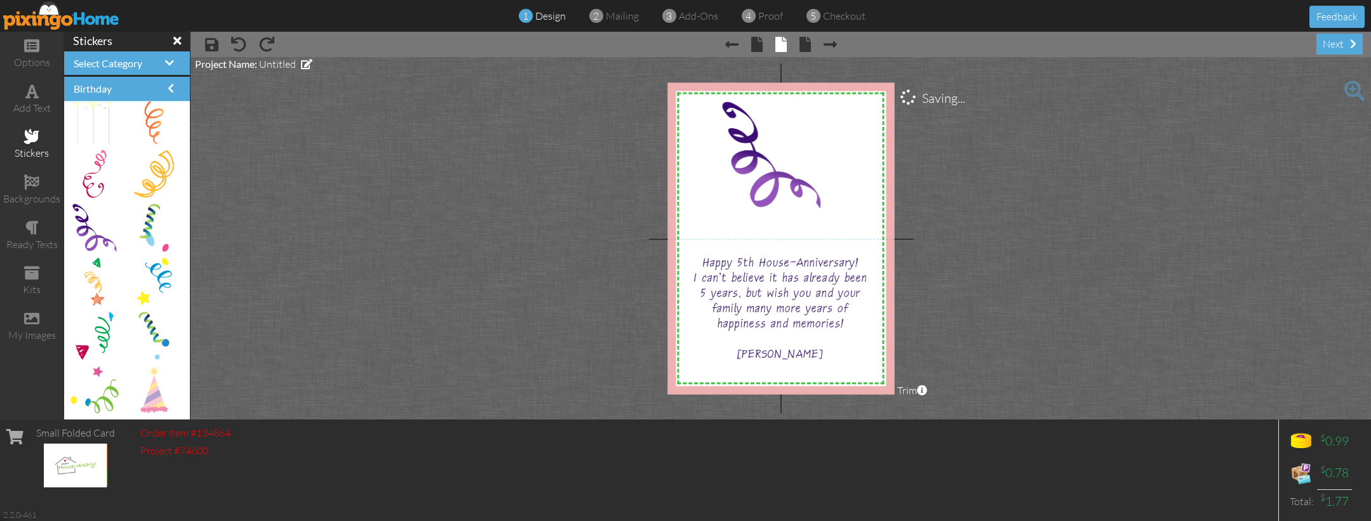
click at [1058, 189] on project-studio-wrapper "X X X X X X X X X X X X X X X X X X X X X X X X X X X X X X X X X X X X X X X X…" at bounding box center [780, 238] width 1180 height 363
click at [1329, 43] on div "next" at bounding box center [1339, 44] width 46 height 21
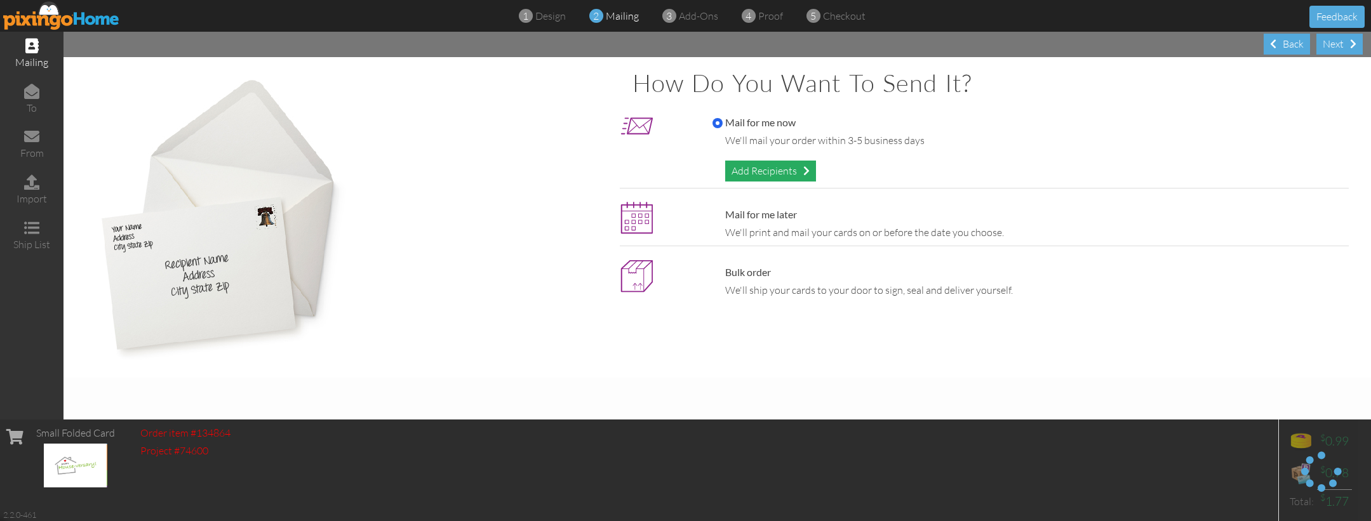
click at [750, 168] on div "Add Recipients" at bounding box center [770, 171] width 91 height 21
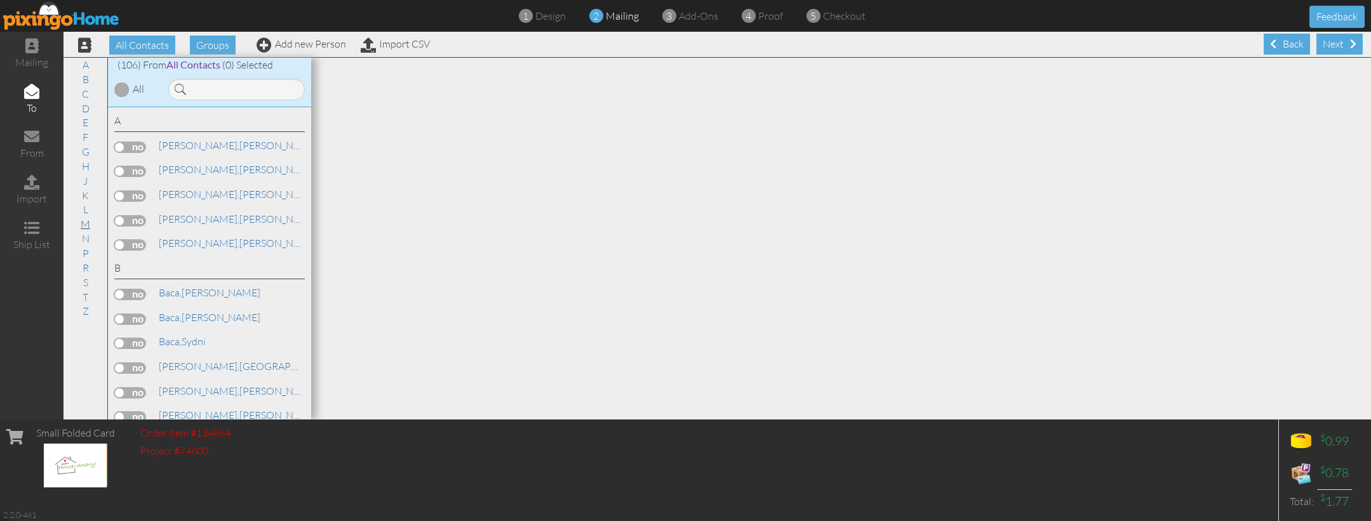
click at [84, 218] on link "M" at bounding box center [85, 223] width 22 height 15
click at [132, 360] on label at bounding box center [130, 365] width 32 height 11
click at [0, 0] on input "checkbox" at bounding box center [0, 0] width 0 height 0
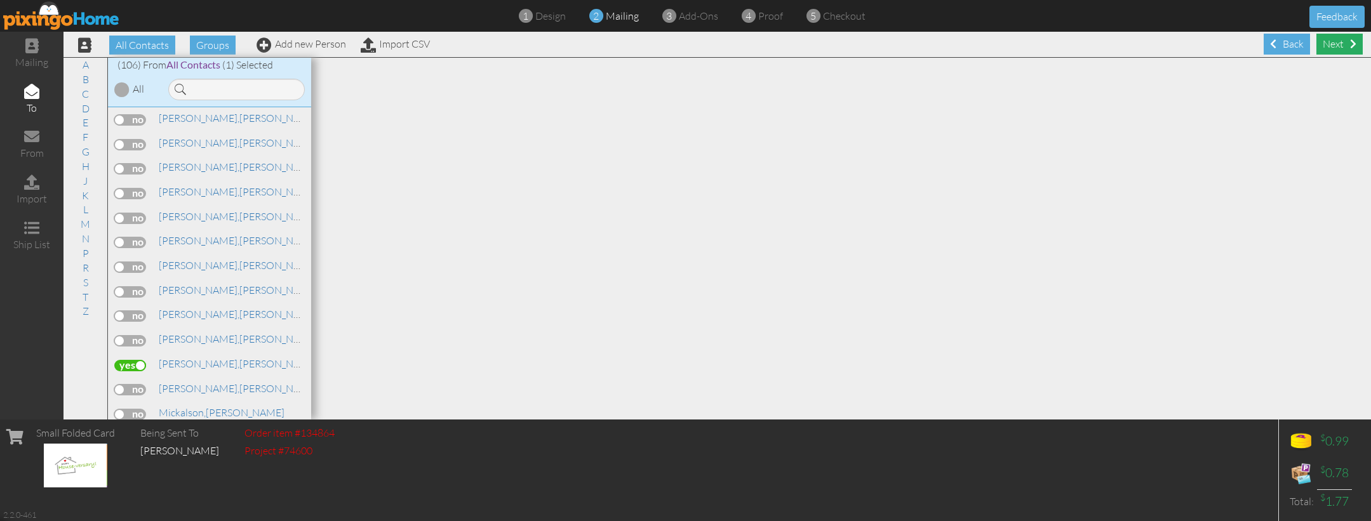
click at [1335, 41] on div "Next" at bounding box center [1339, 44] width 46 height 21
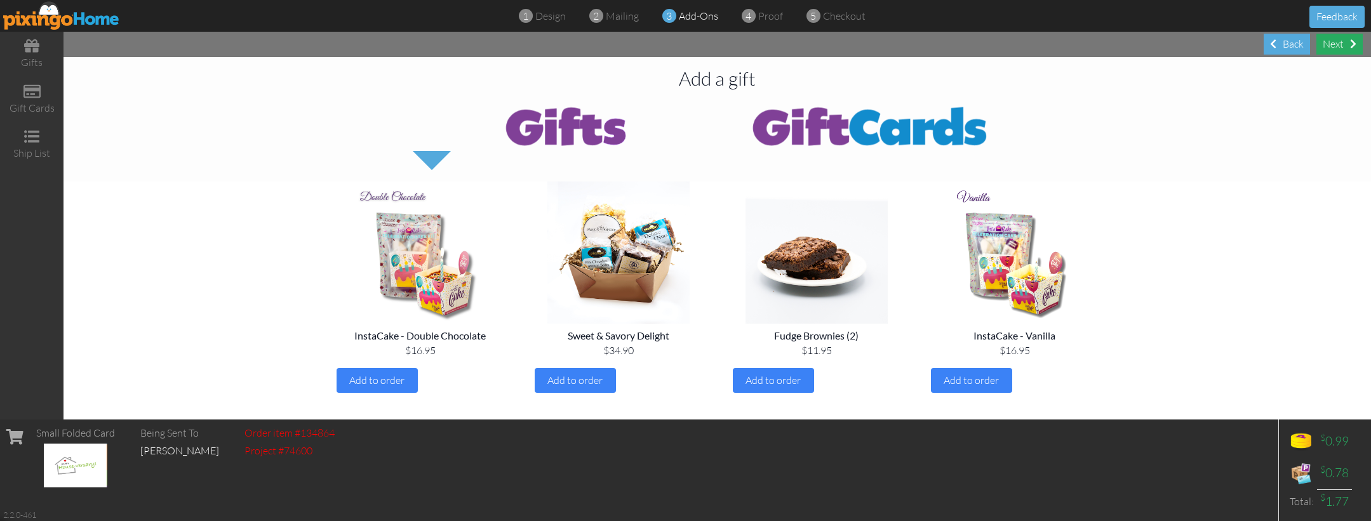
click at [1348, 43] on div "Next" at bounding box center [1339, 44] width 46 height 21
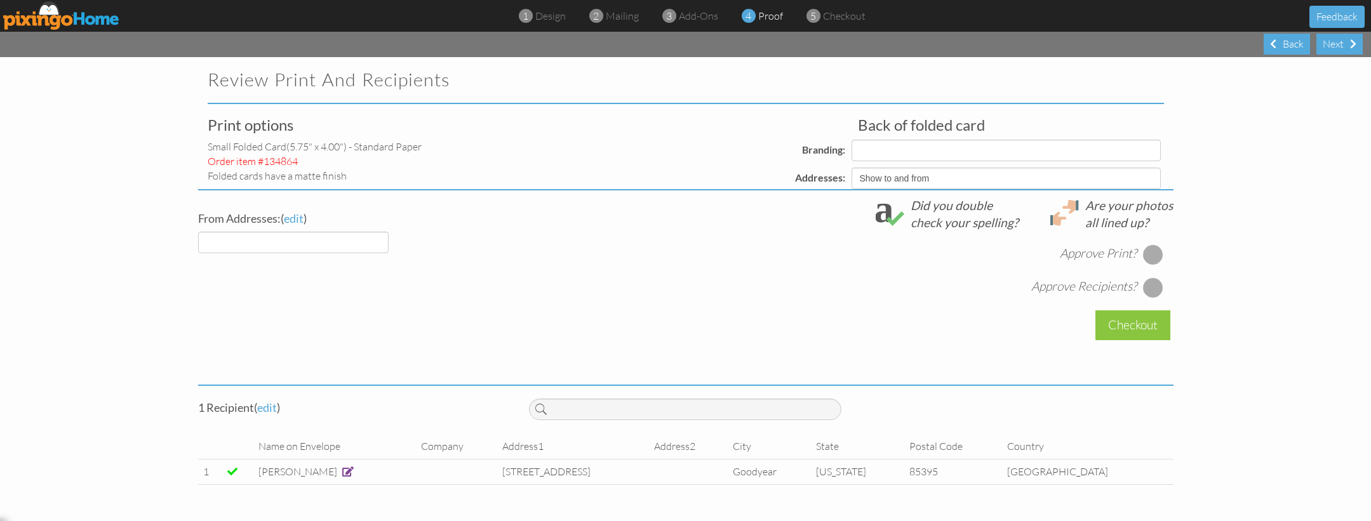
select select "object:12125"
select select "object:12127"
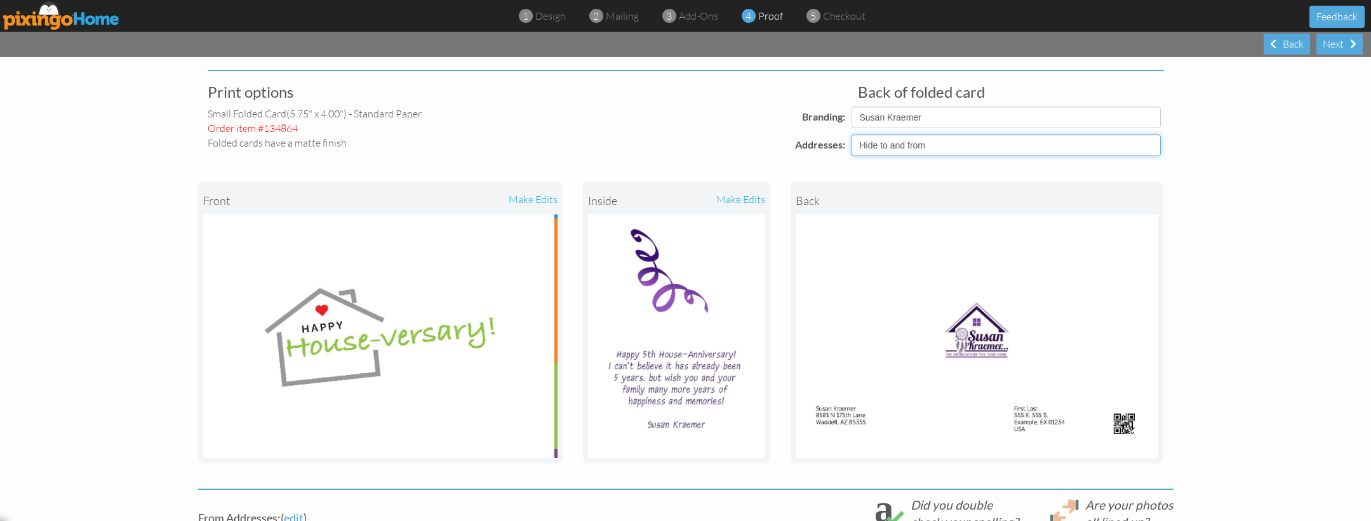
scroll to position [27, 0]
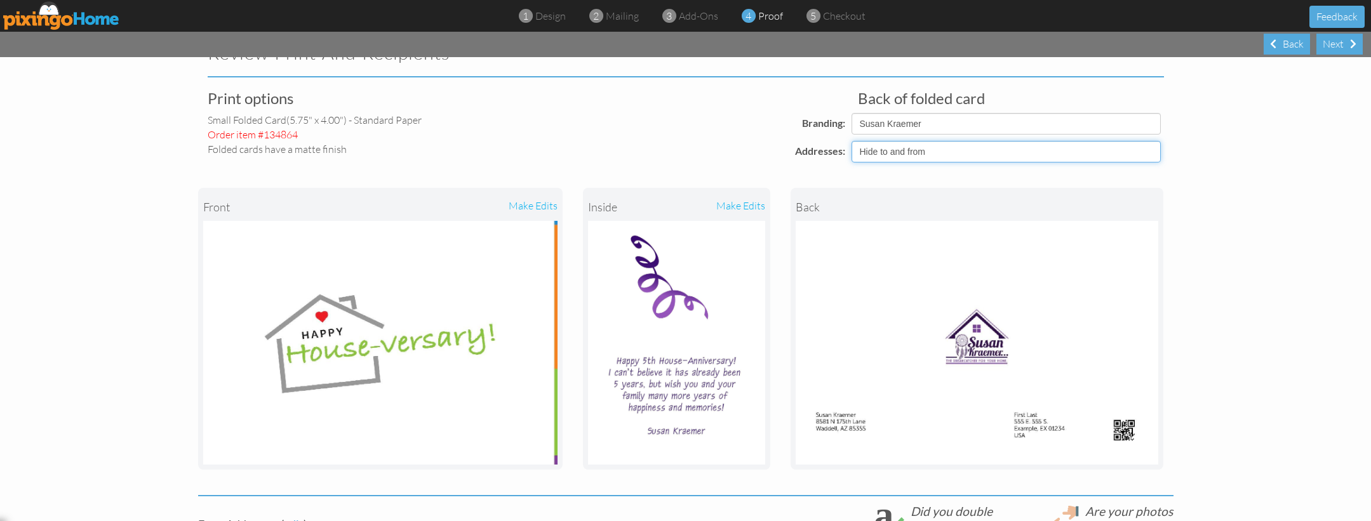
select select "object:12123"
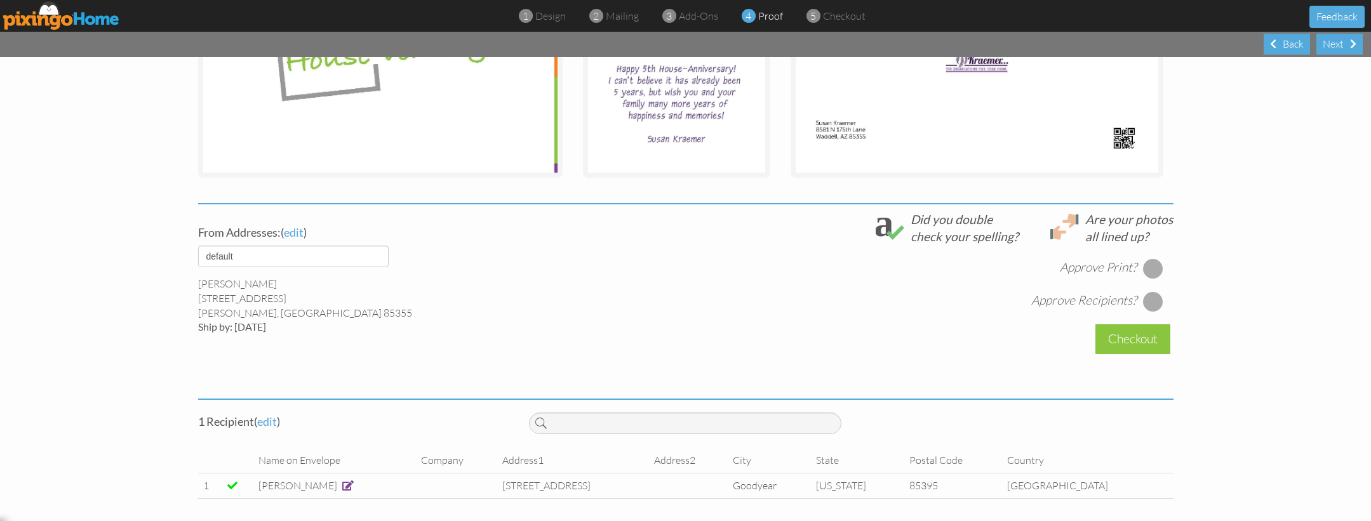
scroll to position [318, 0]
click at [342, 482] on span at bounding box center [347, 486] width 11 height 10
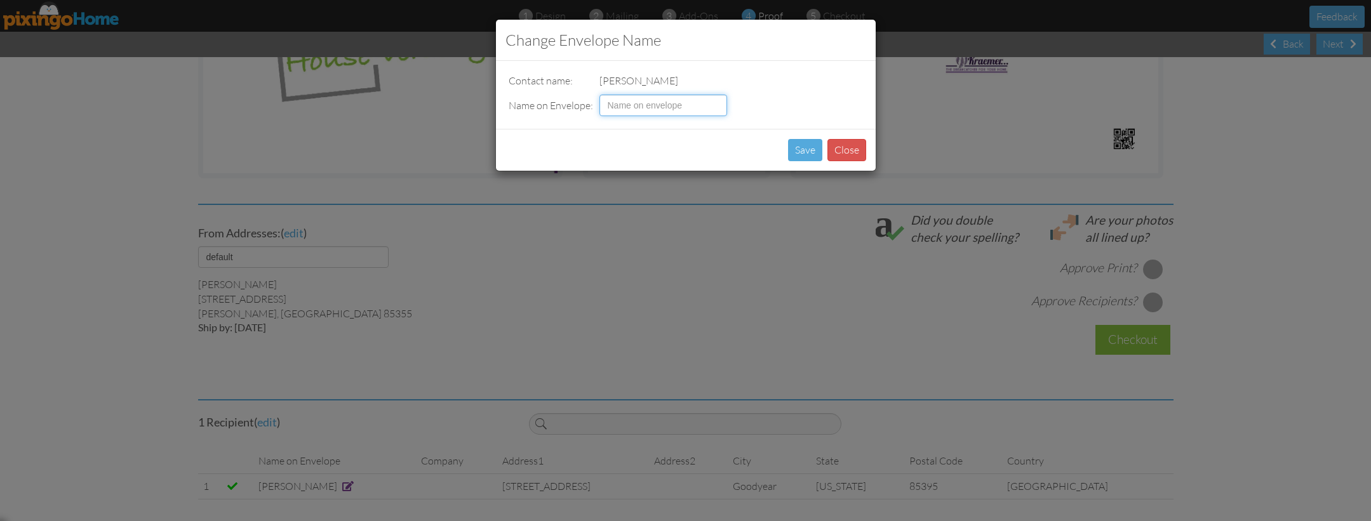
click at [616, 99] on input at bounding box center [663, 106] width 128 height 22
type input "[PERSON_NAME] & [PERSON_NAME]"
click at [814, 152] on button "Save" at bounding box center [805, 150] width 34 height 22
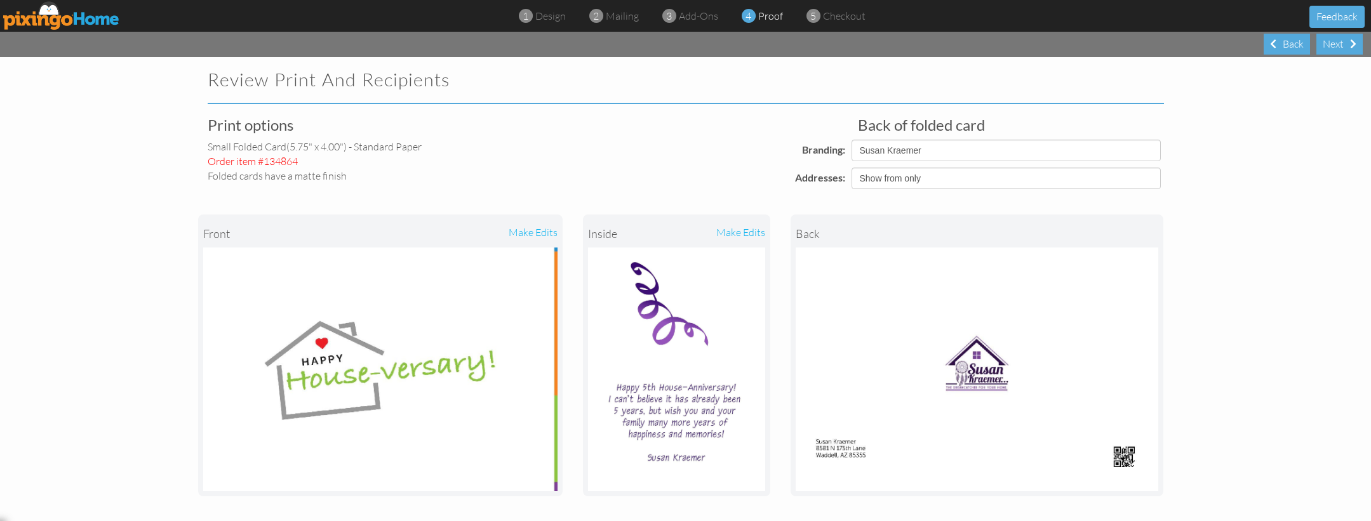
scroll to position [0, 0]
click at [1335, 46] on div "Next" at bounding box center [1339, 44] width 46 height 21
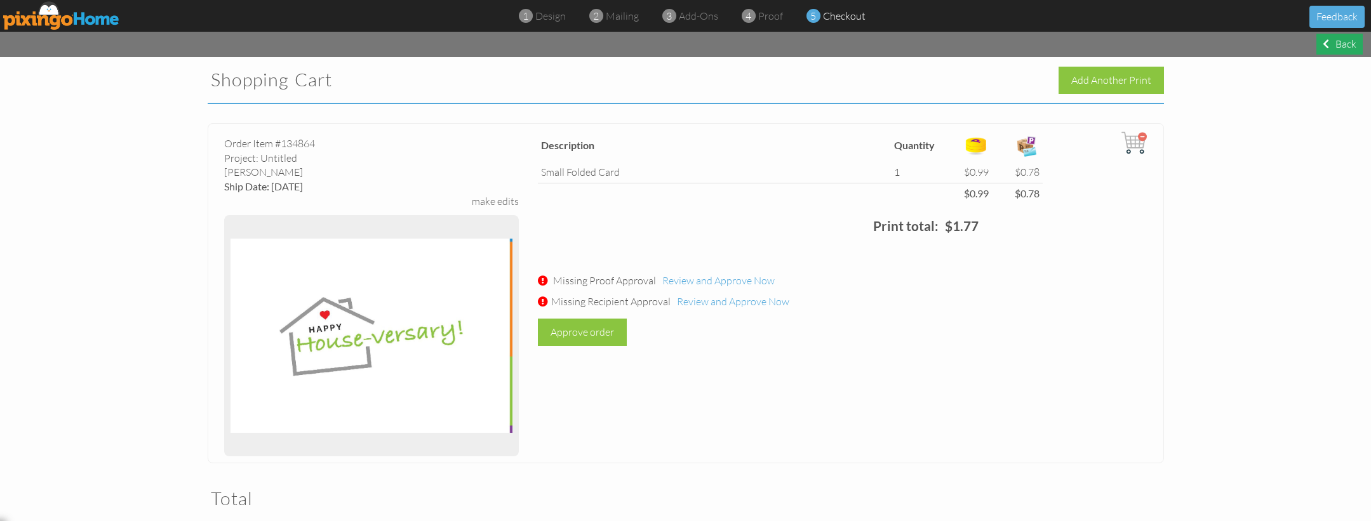
click at [1342, 44] on div "Back" at bounding box center [1339, 44] width 46 height 21
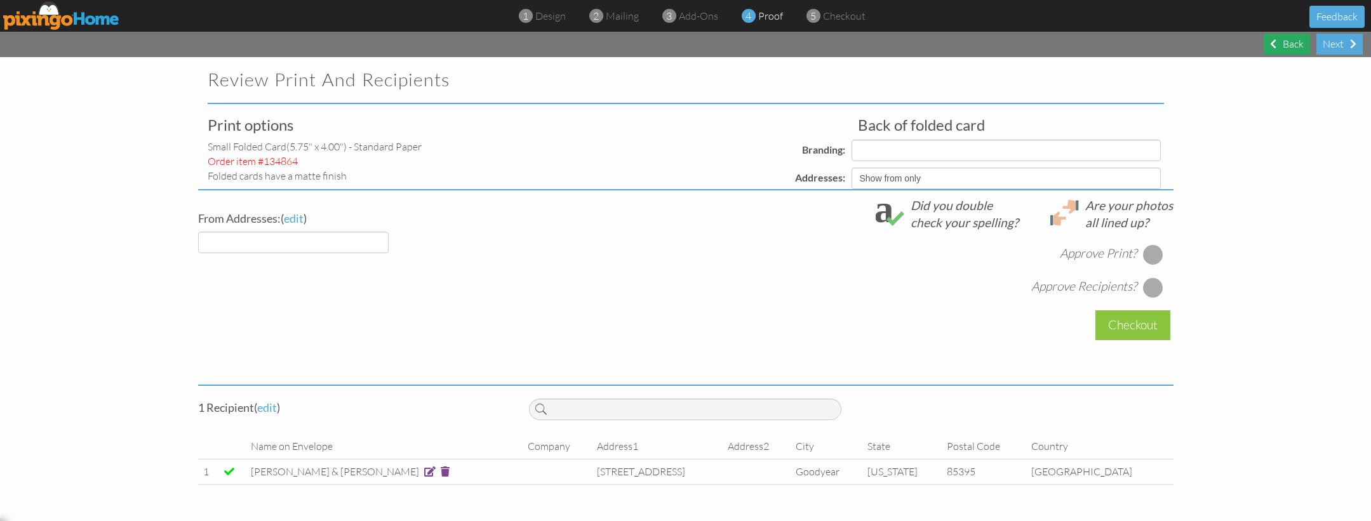
select select "object:12246"
select select "object:12248"
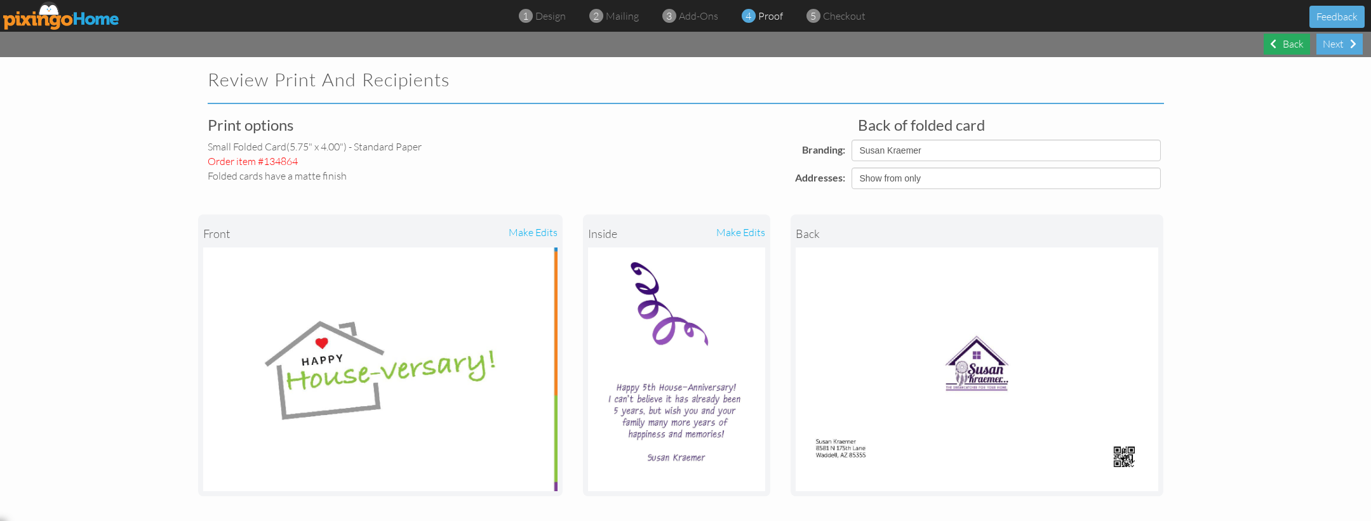
click at [1342, 44] on div "Next" at bounding box center [1339, 44] width 46 height 21
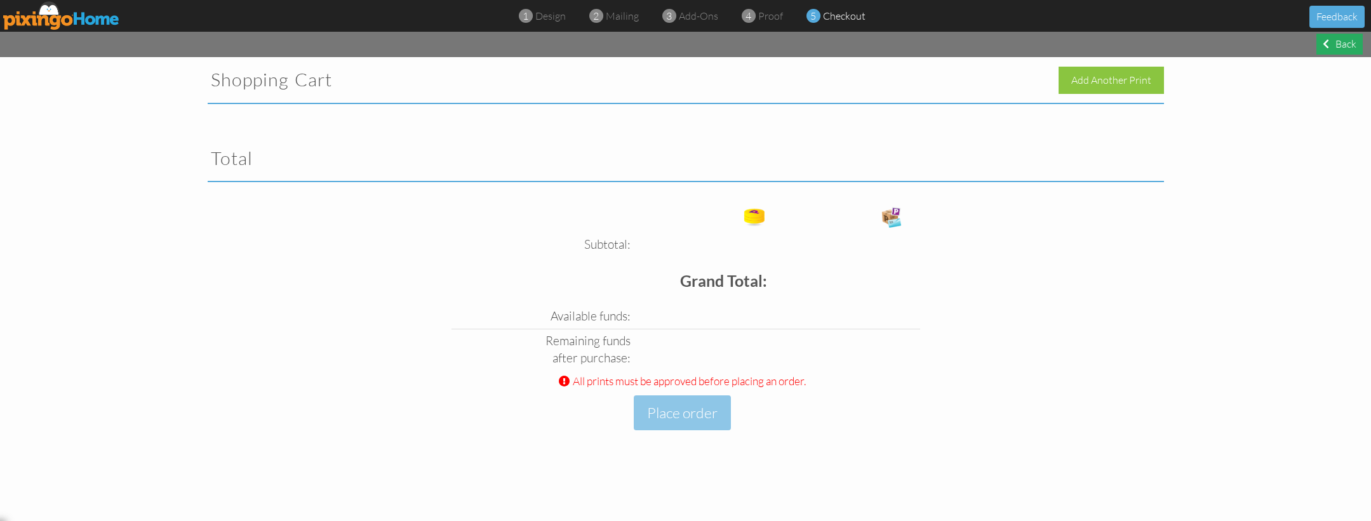
click at [1339, 48] on div "Back" at bounding box center [1339, 44] width 46 height 21
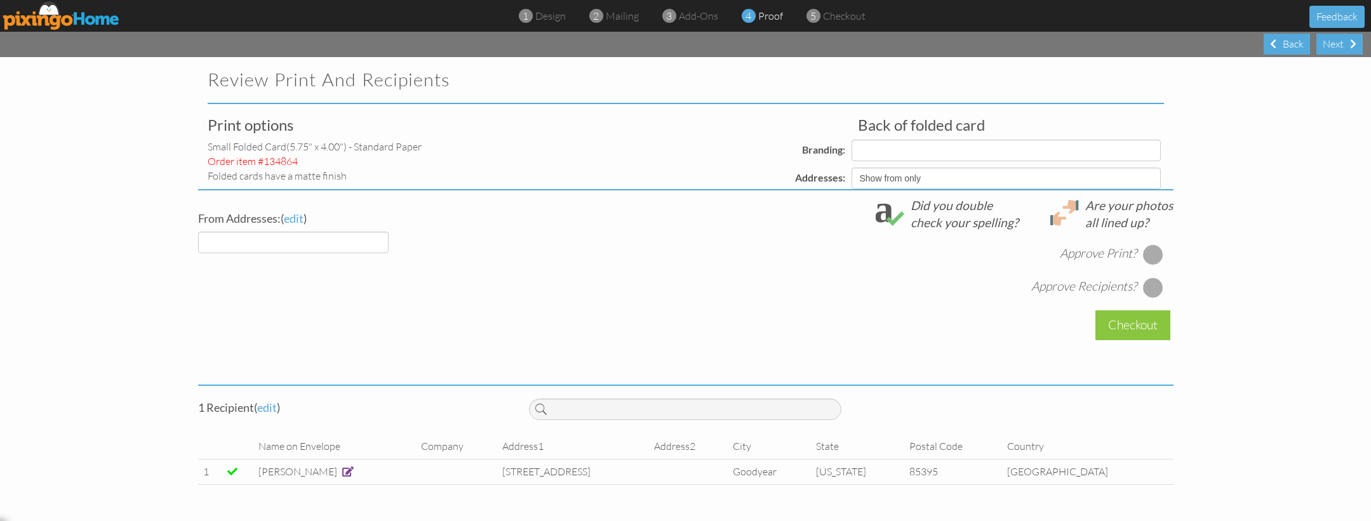
select select "object:12296"
select select "object:12298"
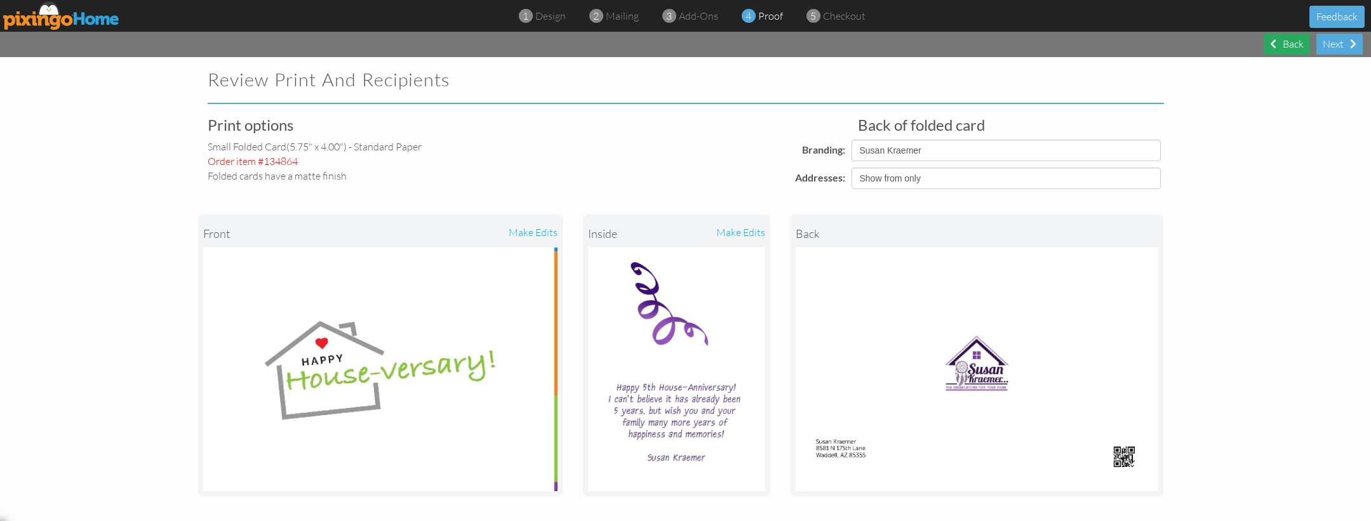
click at [1295, 48] on div "Back" at bounding box center [1286, 44] width 46 height 21
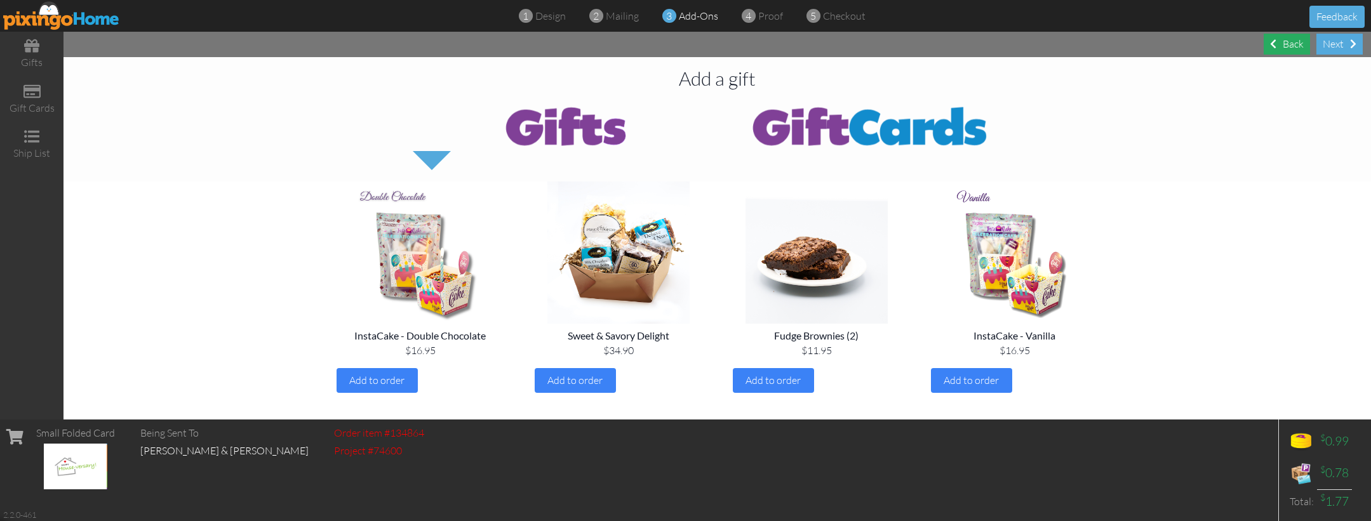
click at [1286, 52] on div "Back" at bounding box center [1286, 44] width 46 height 21
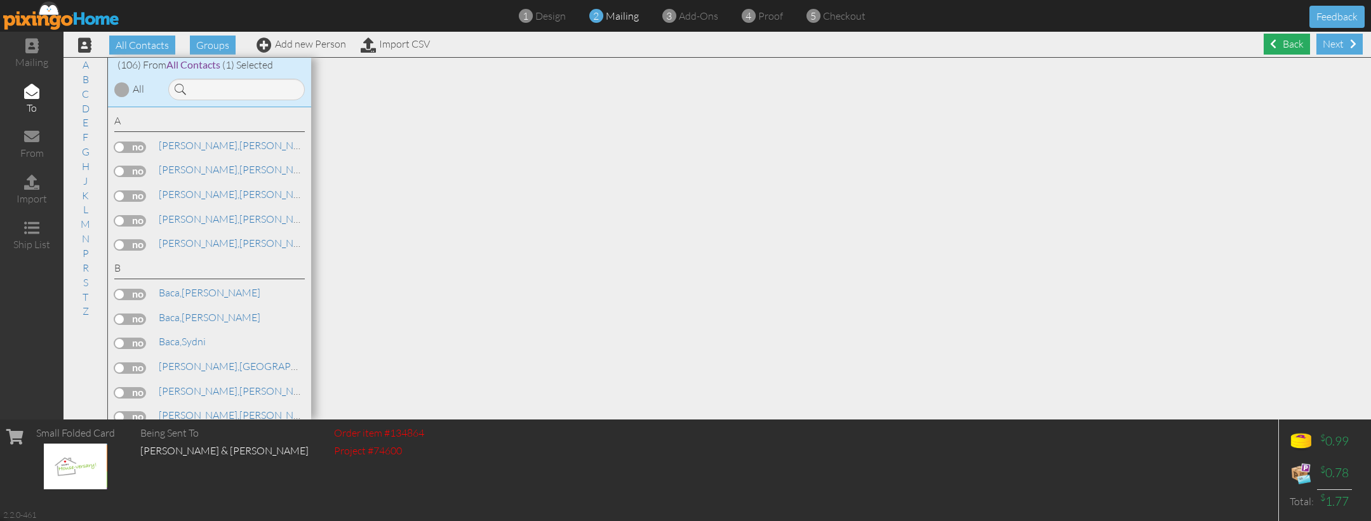
click at [1277, 46] on div "Back" at bounding box center [1286, 44] width 46 height 21
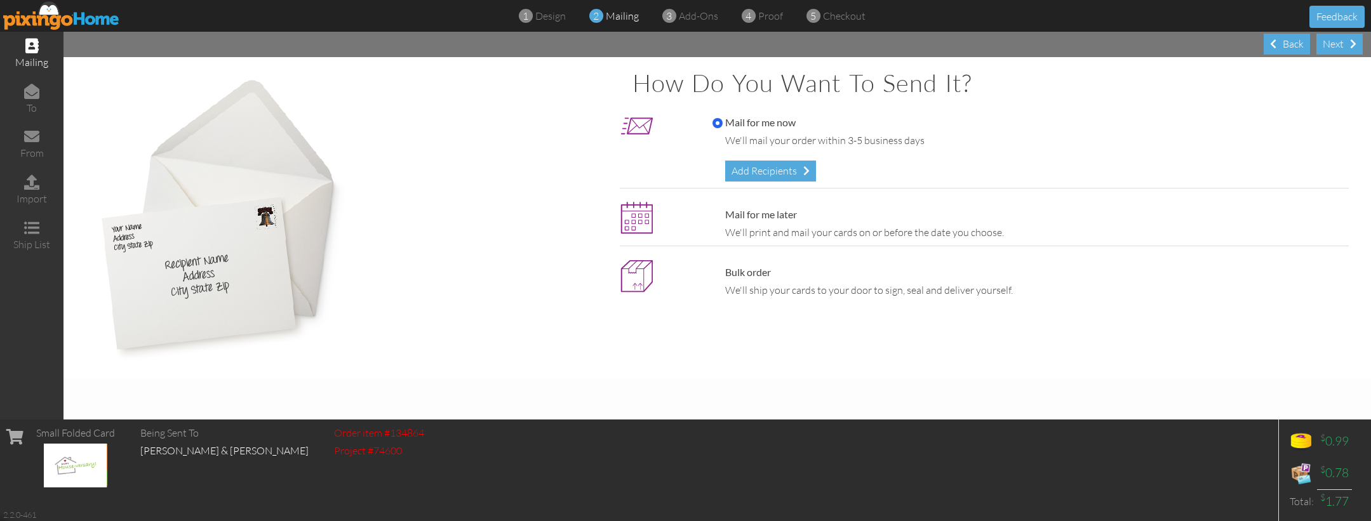
click at [773, 210] on label "Mail for me later" at bounding box center [754, 215] width 84 height 15
click at [723, 210] on input "Mail for me later" at bounding box center [717, 215] width 10 height 10
radio input "true"
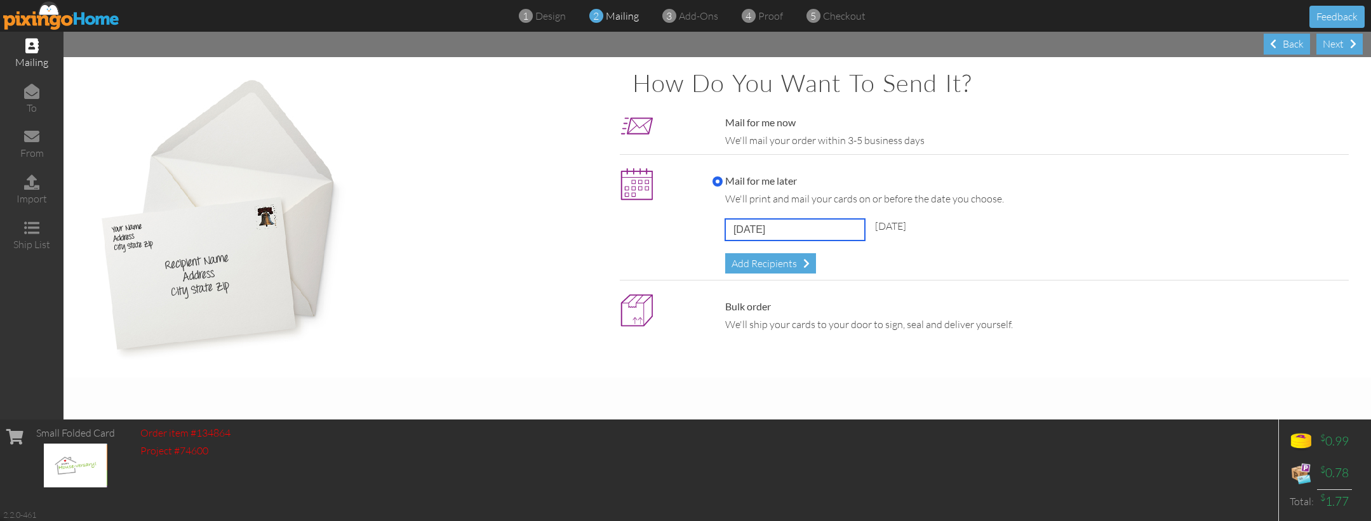
click at [811, 237] on input "[DATE]" at bounding box center [795, 230] width 140 height 22
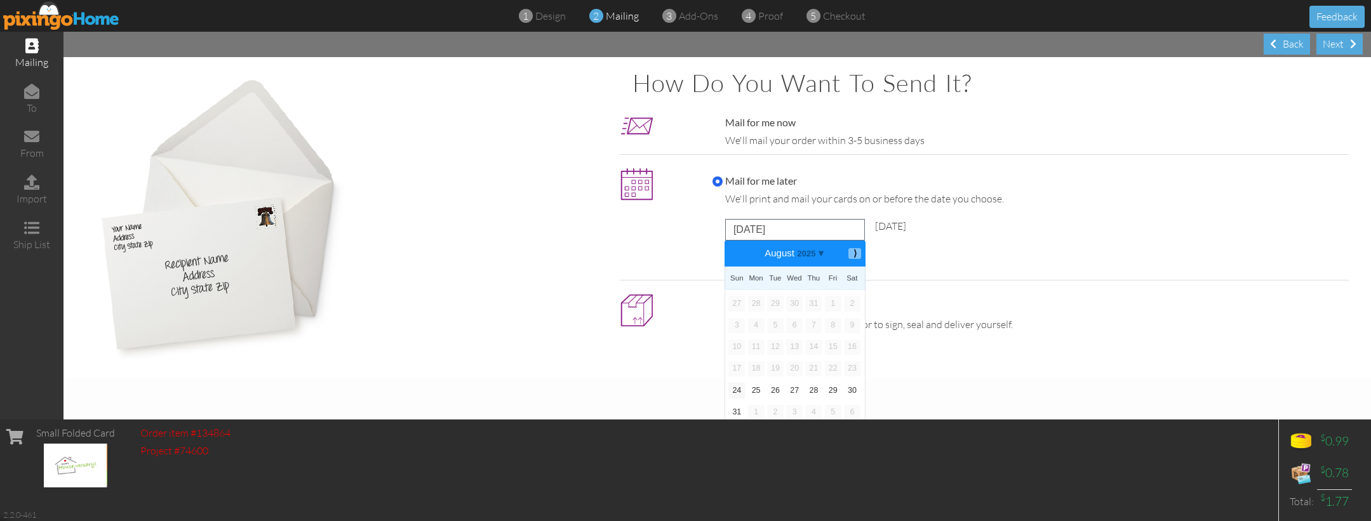
click at [856, 252] on b "⟩" at bounding box center [854, 254] width 9 height 10
click at [796, 341] on link "17" at bounding box center [794, 347] width 17 height 15
type input "[DATE]"
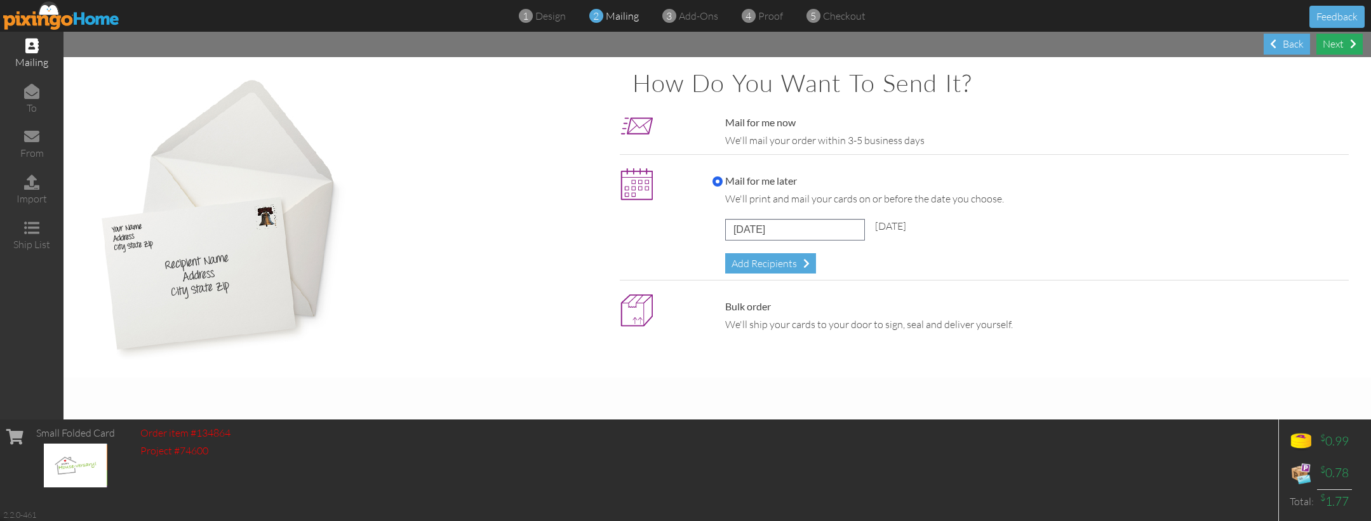
click at [1332, 42] on div "Next" at bounding box center [1339, 44] width 46 height 21
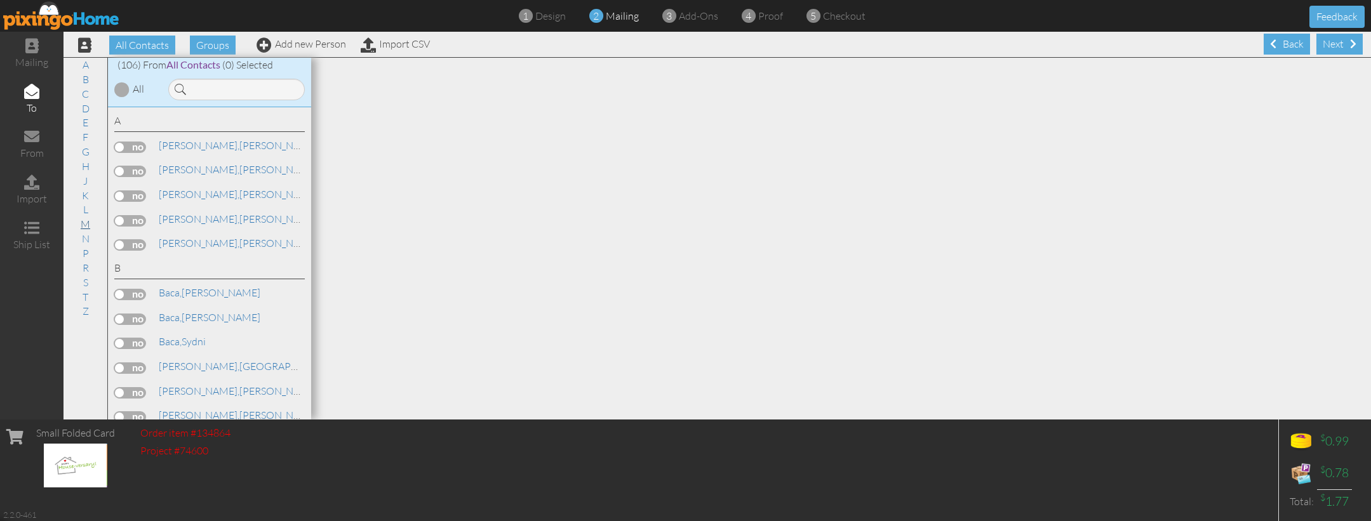
click at [86, 218] on link "M" at bounding box center [85, 223] width 22 height 15
click at [138, 432] on label at bounding box center [130, 437] width 32 height 11
click at [0, 0] on input "checkbox" at bounding box center [0, 0] width 0 height 0
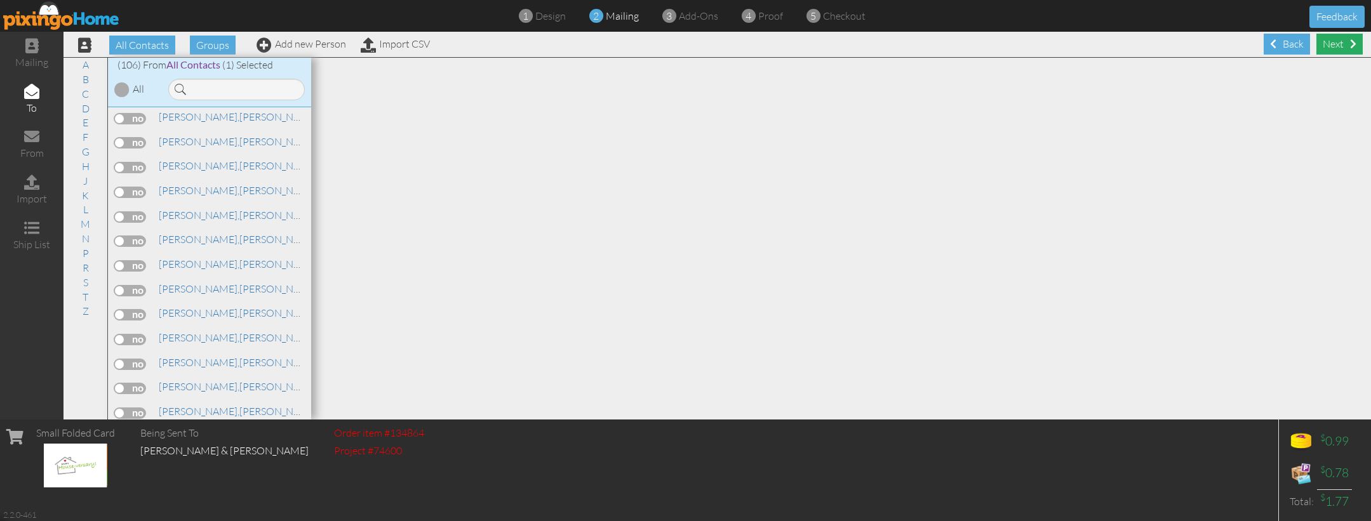
click at [1355, 48] on div "Next" at bounding box center [1339, 44] width 46 height 21
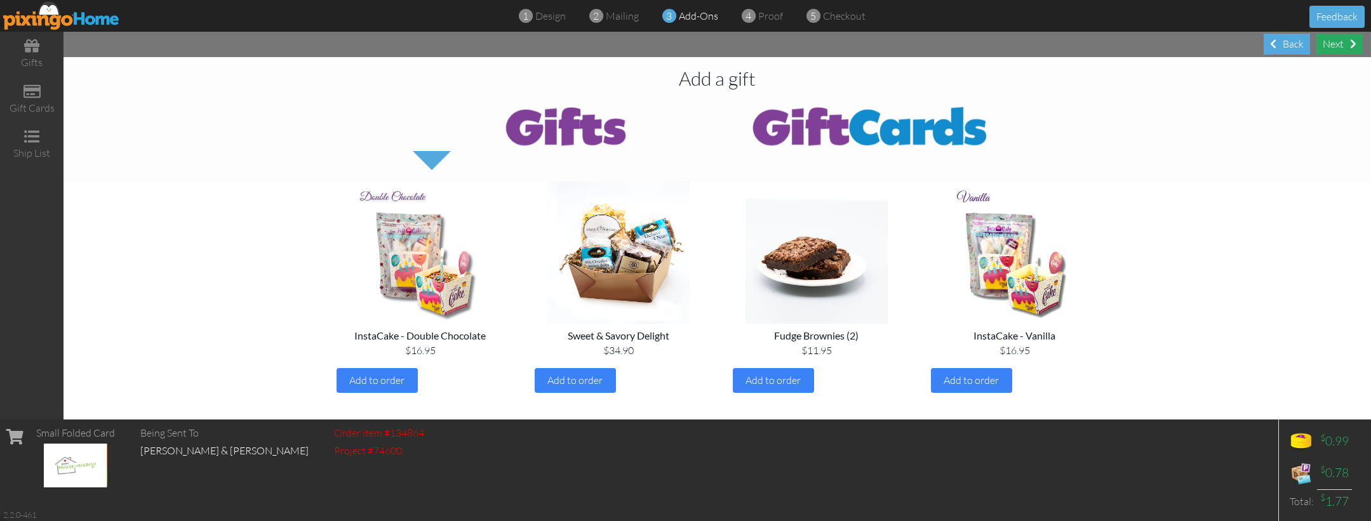
click at [1329, 45] on div "Next" at bounding box center [1339, 44] width 46 height 21
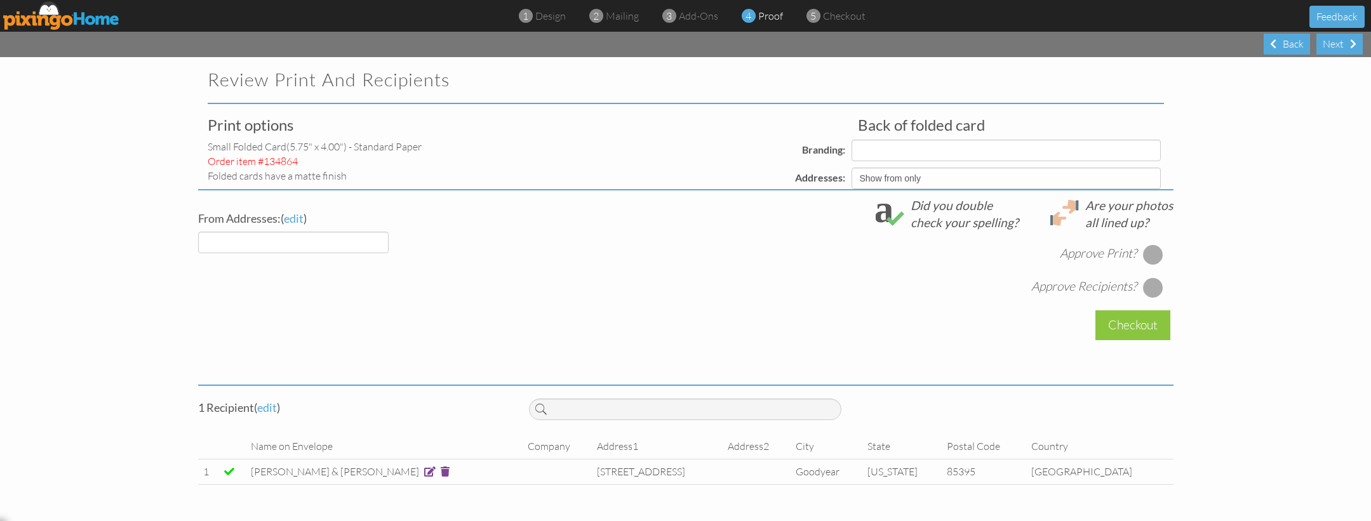
select select "object:13168"
select select "object:13169"
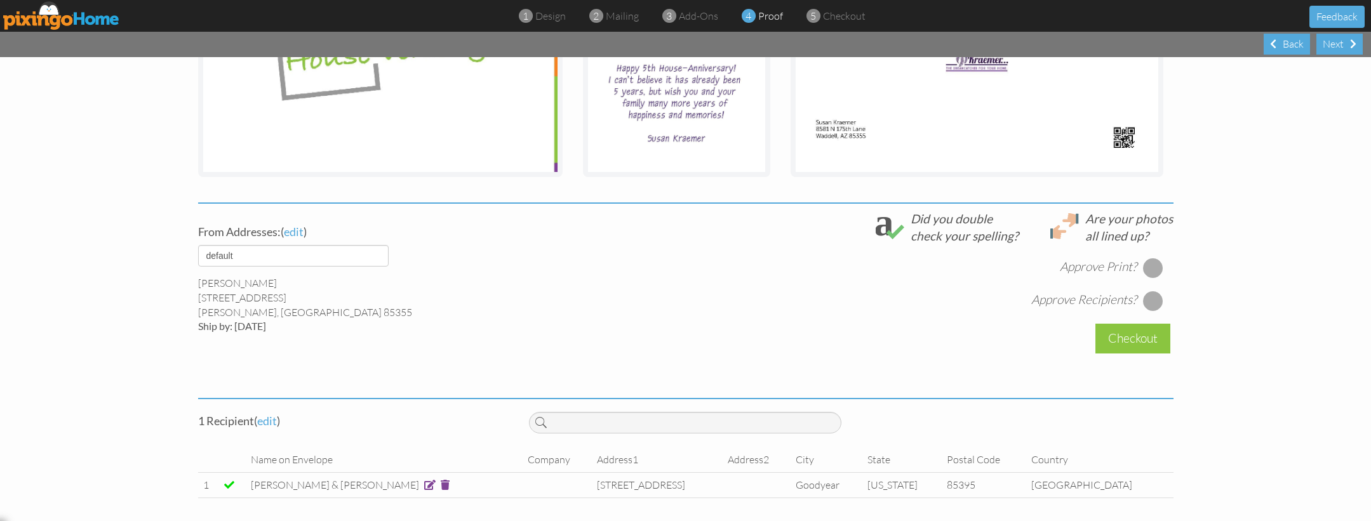
drag, startPoint x: 1121, startPoint y: 338, endPoint x: 1112, endPoint y: 336, distance: 8.5
click at [1121, 338] on div "Checkout" at bounding box center [1132, 339] width 75 height 30
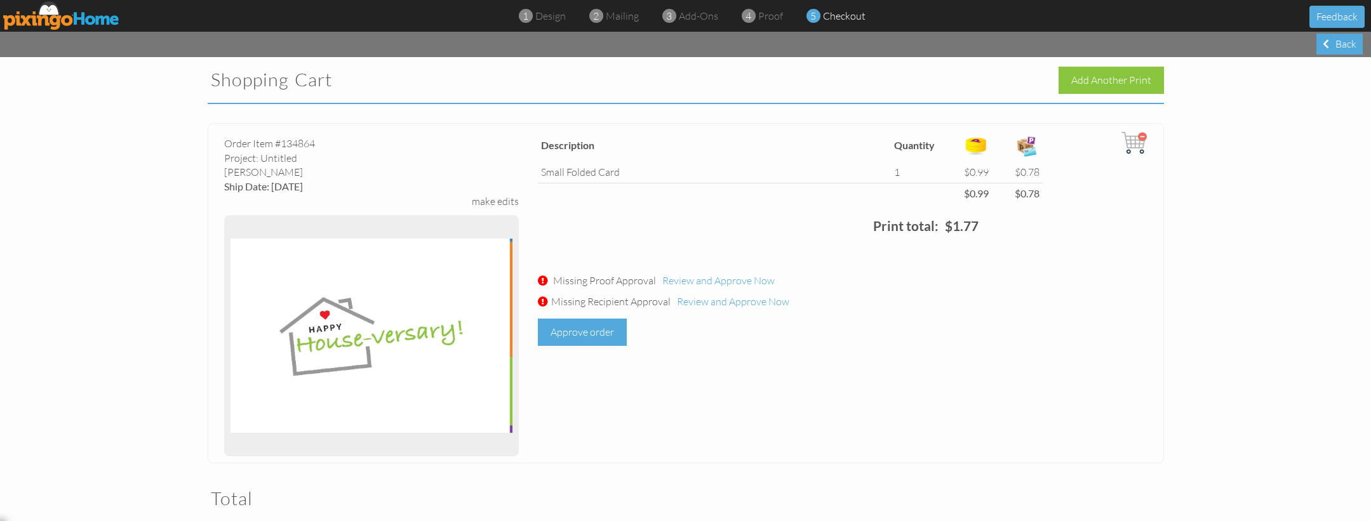
click at [597, 333] on div "Approve order" at bounding box center [582, 332] width 89 height 27
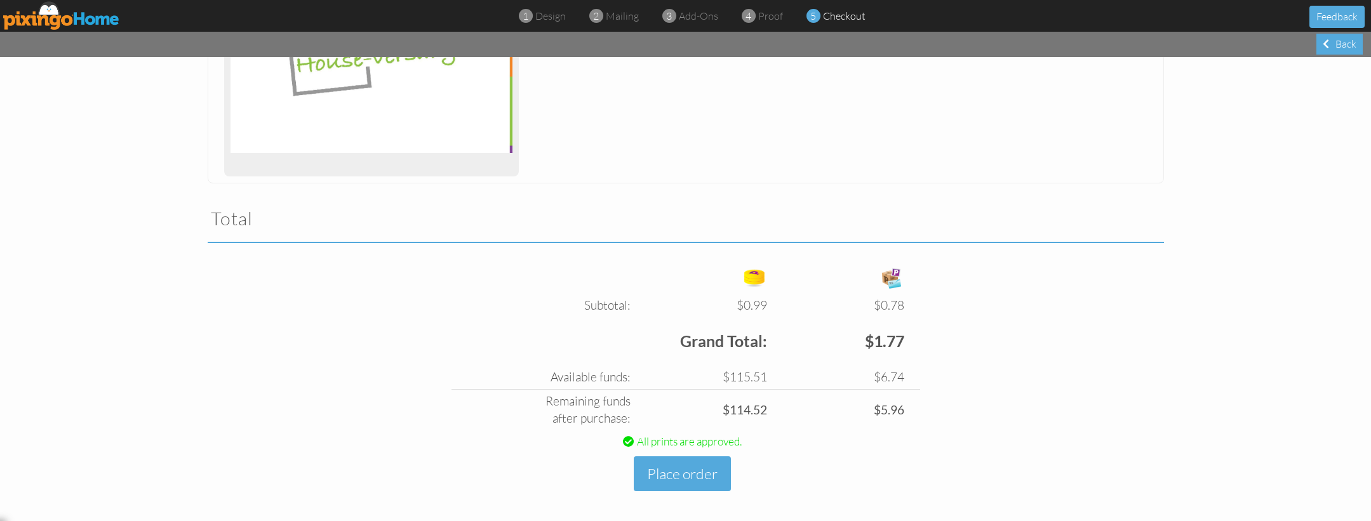
scroll to position [279, 0]
click at [679, 474] on button "Place order" at bounding box center [682, 475] width 97 height 35
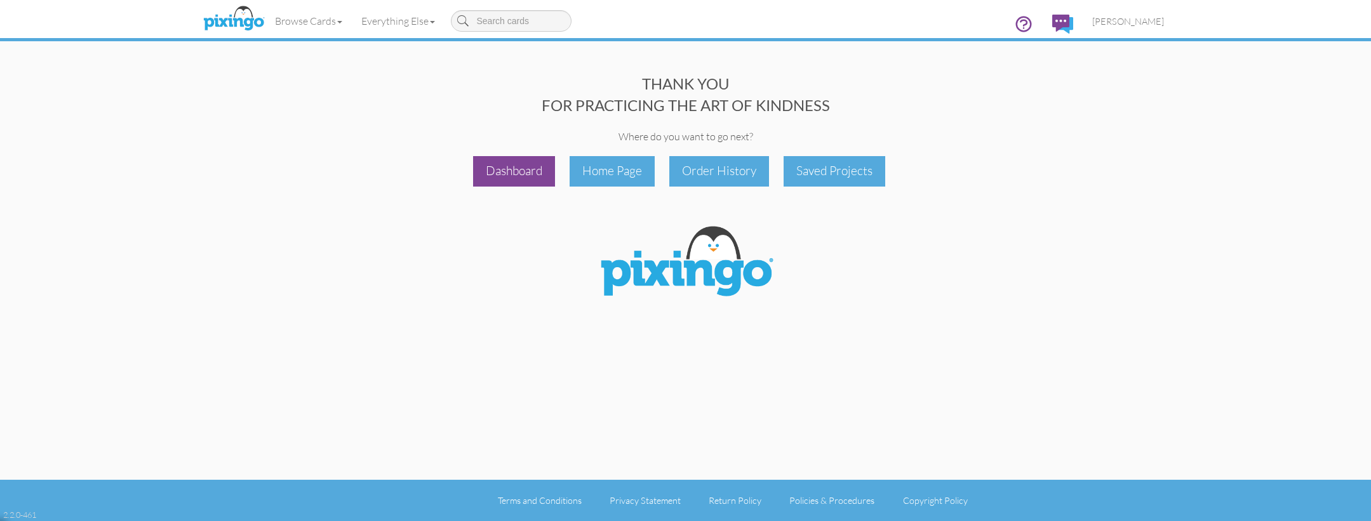
click at [524, 179] on div "Dashboard" at bounding box center [514, 171] width 82 height 30
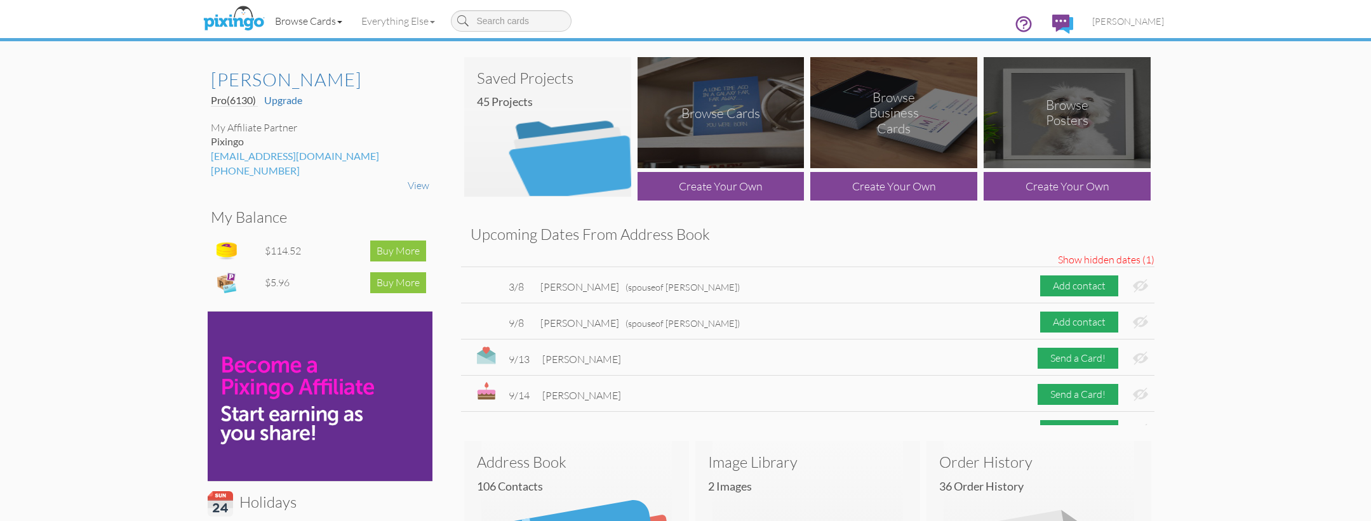
click at [319, 22] on link "Browse Cards" at bounding box center [308, 21] width 86 height 32
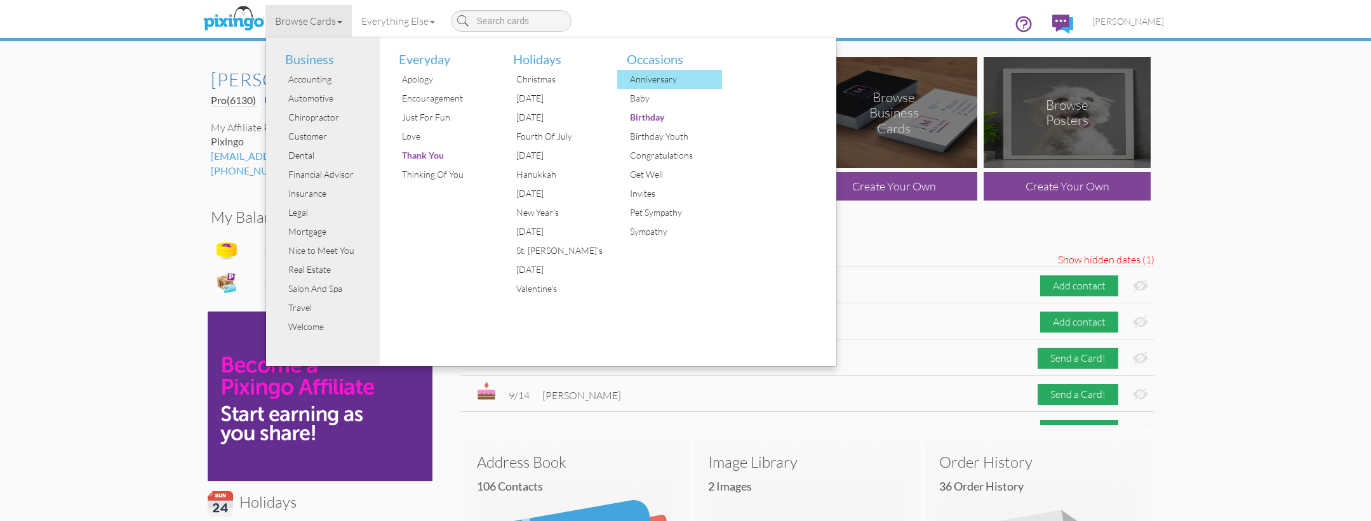
click at [639, 77] on div "Anniversary" at bounding box center [674, 79] width 95 height 19
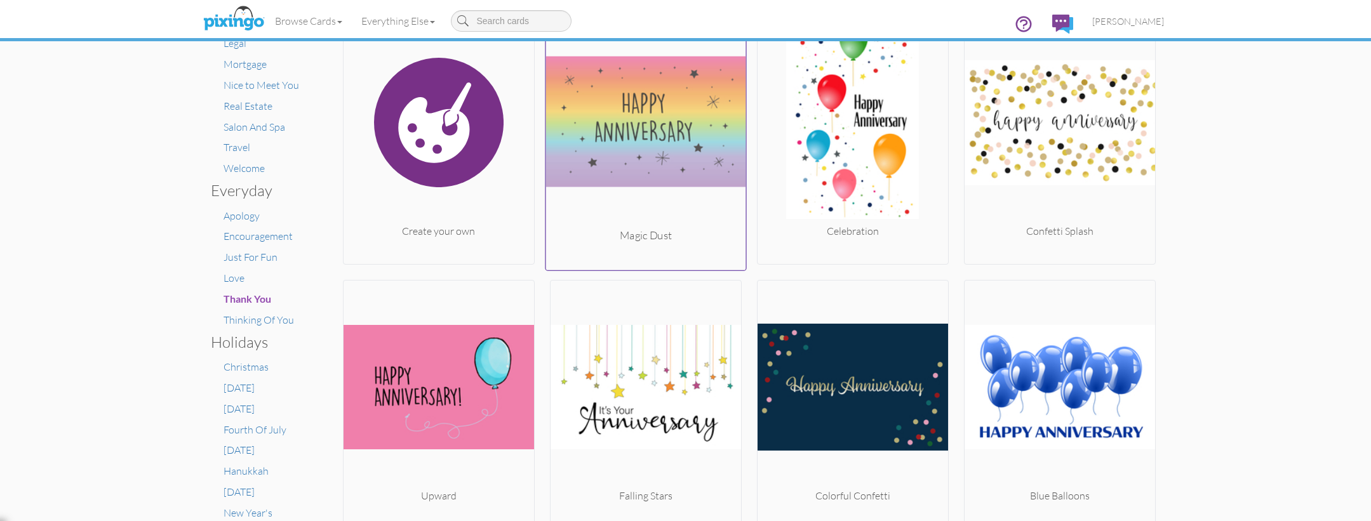
scroll to position [264, 0]
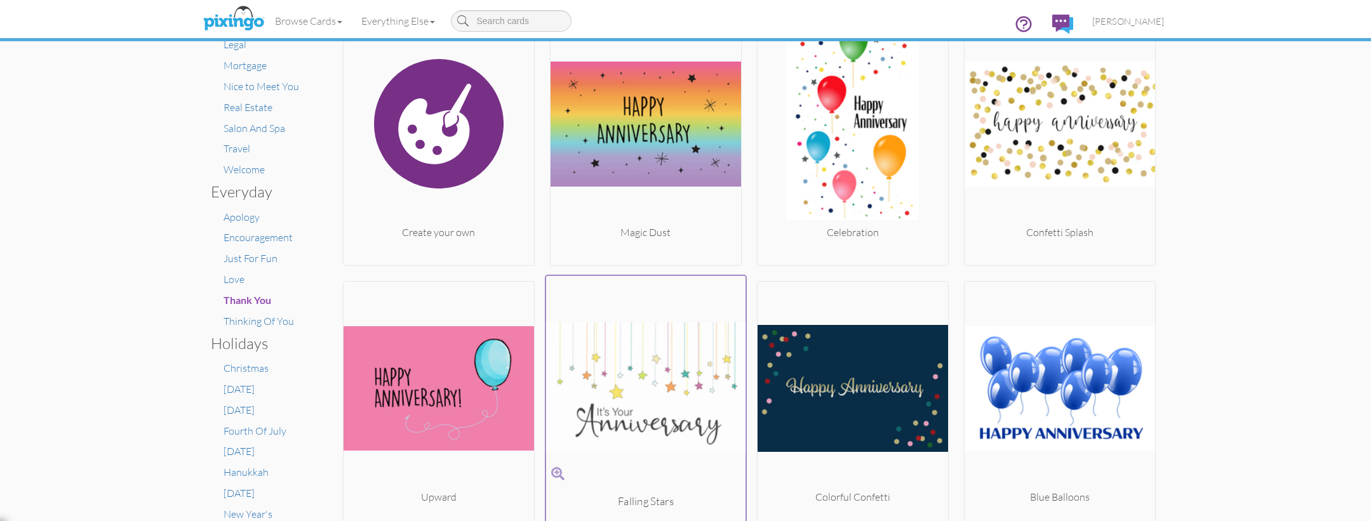
click at [676, 357] on img at bounding box center [645, 387] width 200 height 213
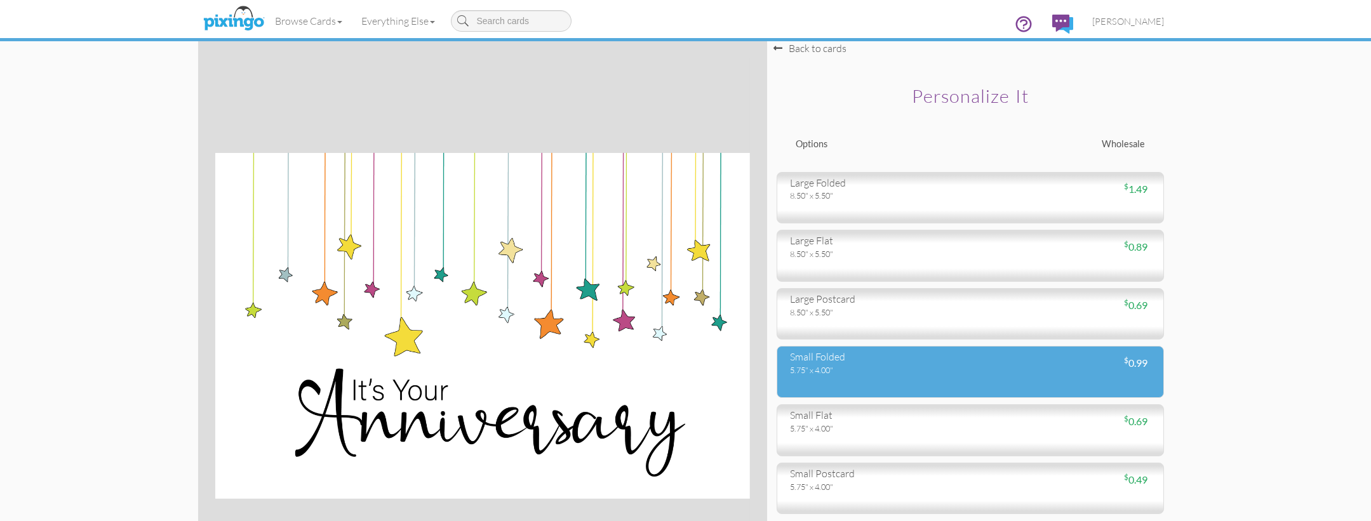
click at [922, 356] on div "small folded" at bounding box center [875, 357] width 171 height 15
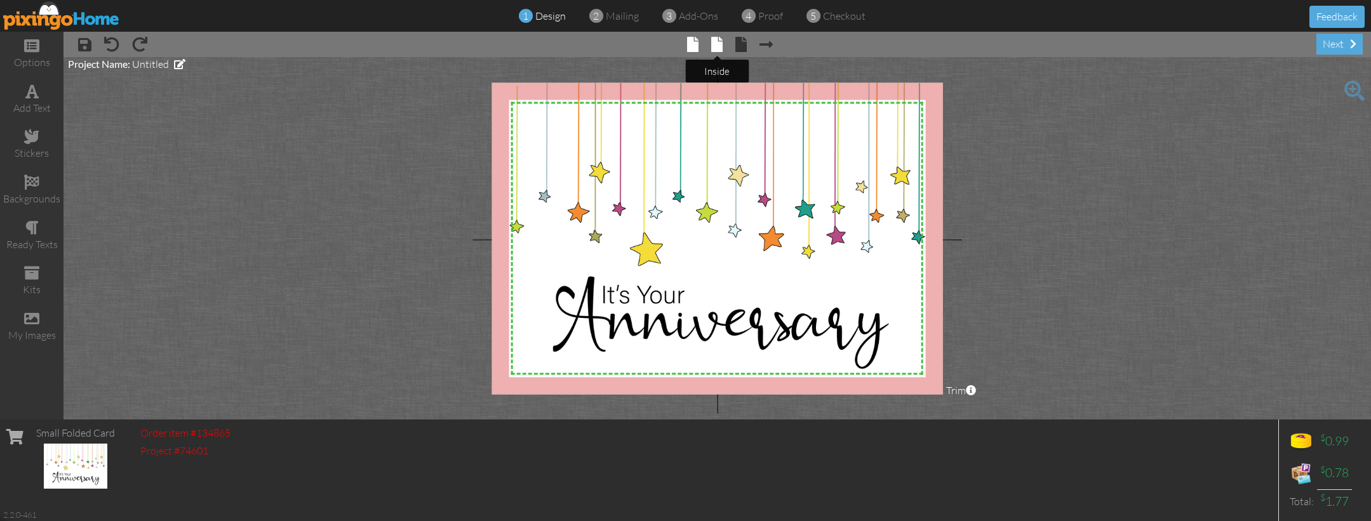
click at [713, 41] on span at bounding box center [716, 44] width 11 height 15
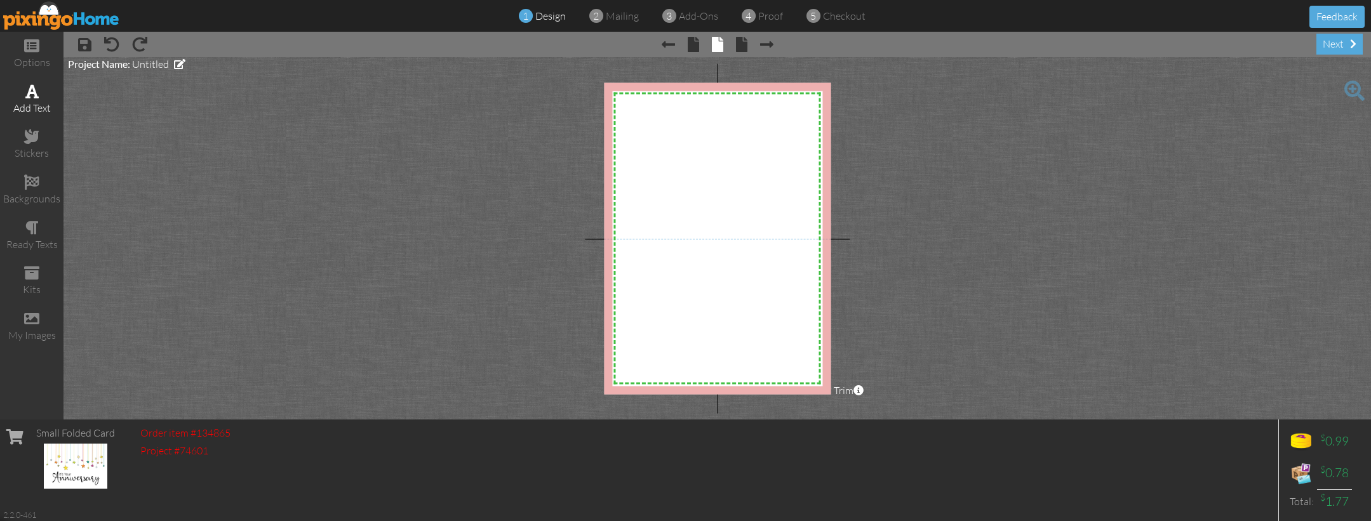
click at [42, 102] on div "add text" at bounding box center [31, 108] width 63 height 15
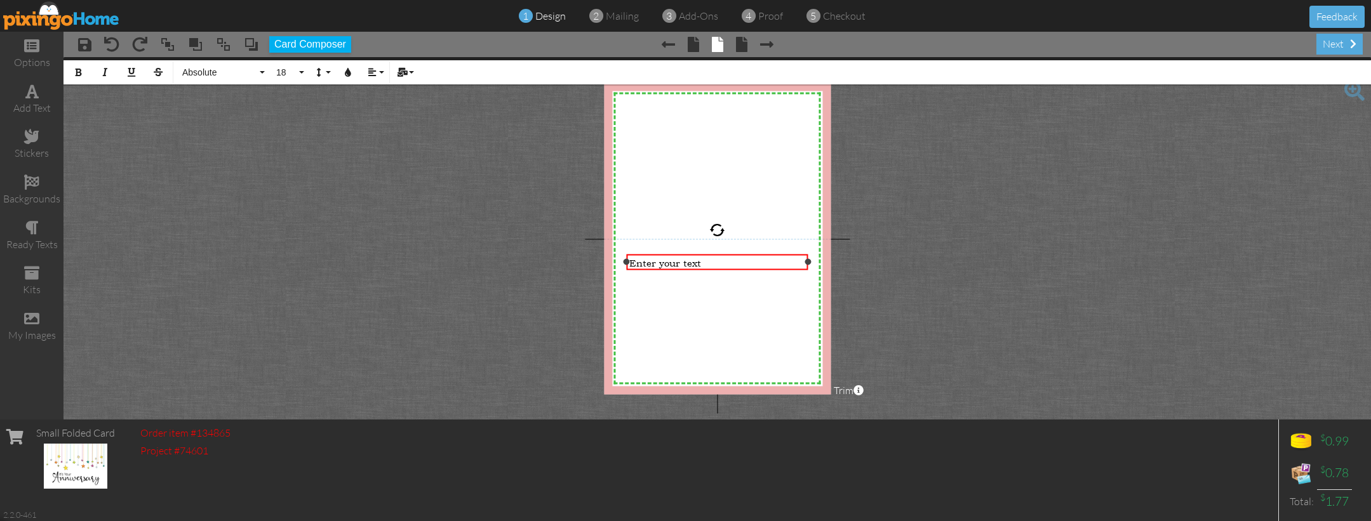
click at [641, 267] on span "Enter your text" at bounding box center [665, 262] width 72 height 12
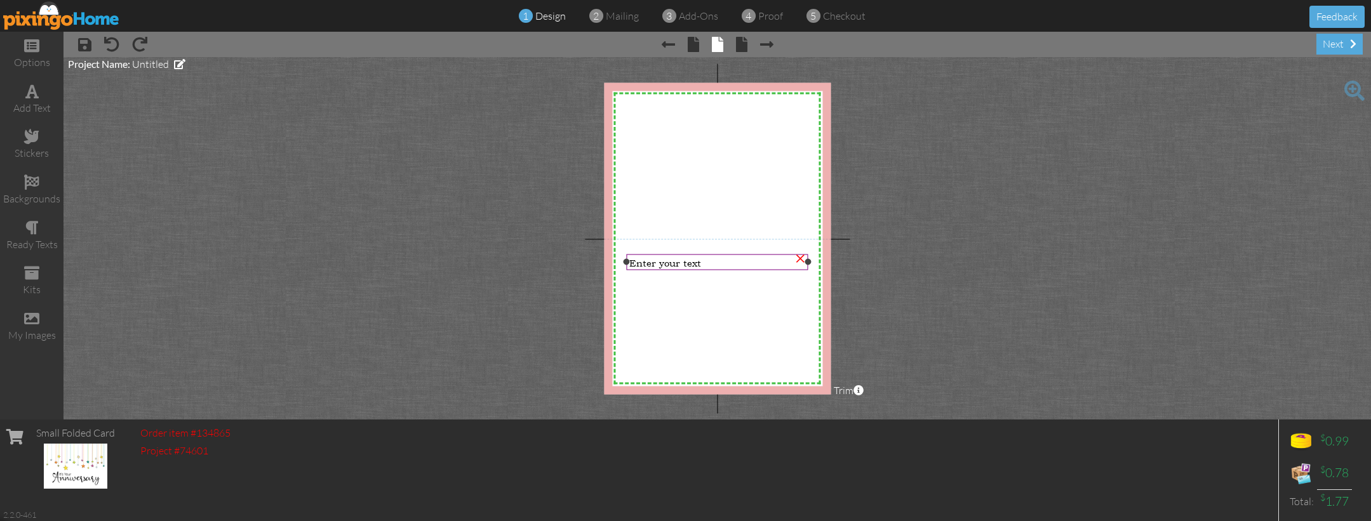
click at [632, 263] on span "Enter your text" at bounding box center [665, 262] width 72 height 12
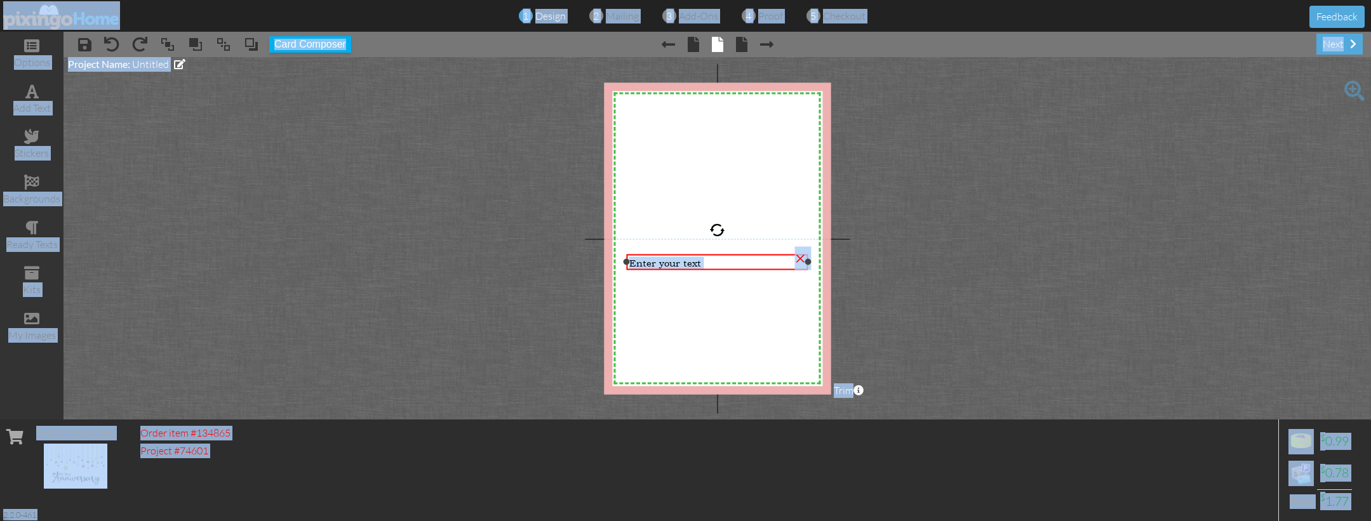
click at [648, 263] on span "Enter your text" at bounding box center [665, 262] width 72 height 12
click at [648, 262] on span "Enter your text" at bounding box center [665, 262] width 72 height 12
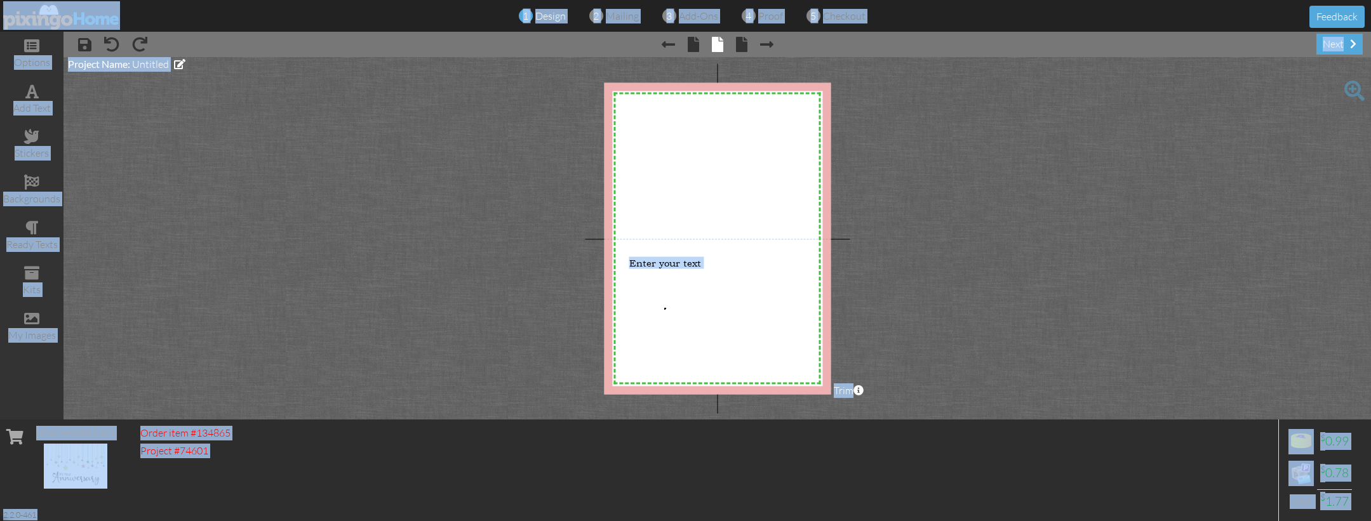
drag, startPoint x: 664, startPoint y: 308, endPoint x: 666, endPoint y: 300, distance: 8.5
click at [655, 261] on span "Enter your text" at bounding box center [665, 262] width 72 height 12
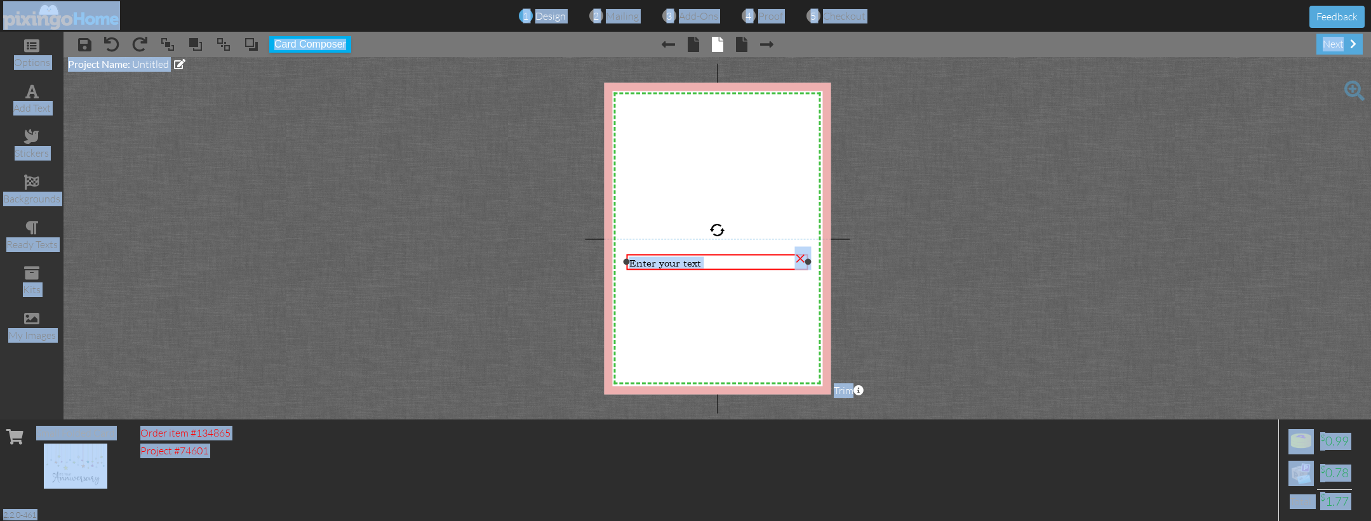
click at [655, 261] on span "Enter your text" at bounding box center [665, 262] width 72 height 12
click at [683, 258] on span "Enter your text" at bounding box center [665, 262] width 72 height 12
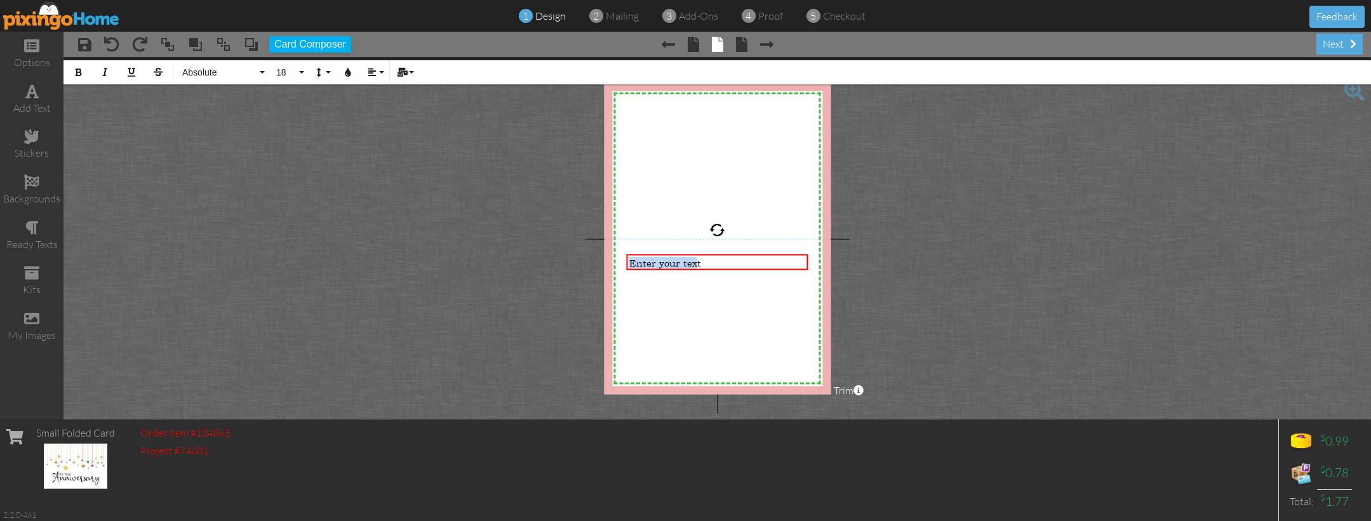
drag, startPoint x: 696, startPoint y: 263, endPoint x: 585, endPoint y: 261, distance: 111.1
click at [585, 261] on project-studio-wrapper "X X X X X X X X X X X X X X X X X X X X X X X X X X X X X X X X X X X X X X X X…" at bounding box center [716, 238] width 1307 height 363
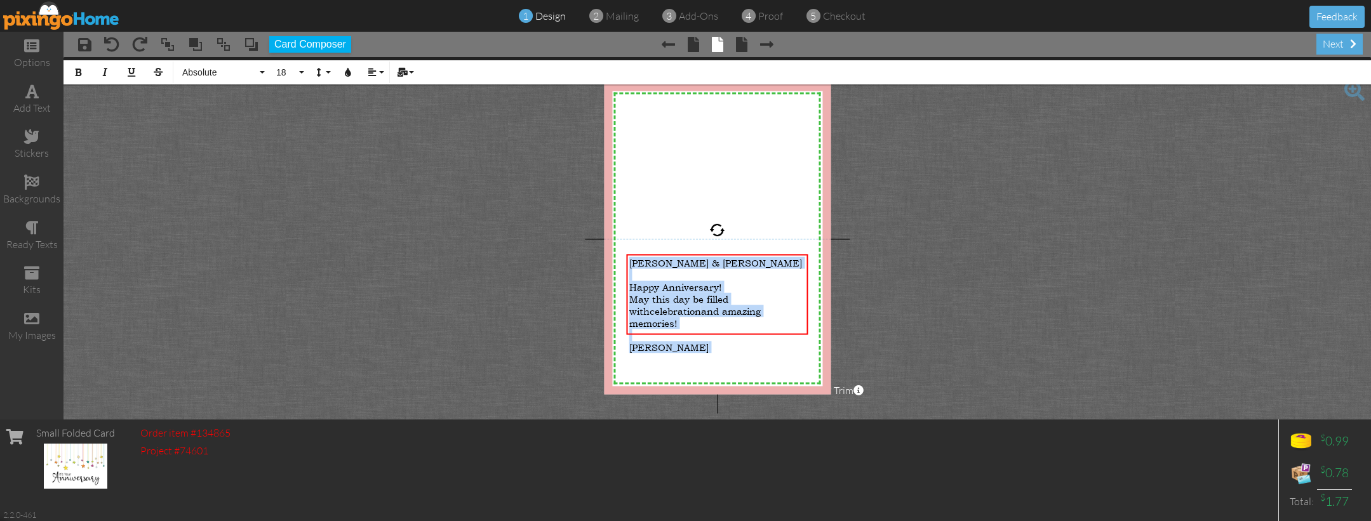
copy div "[PERSON_NAME] & [PERSON_NAME] ​ Happy Anniversary! May this day be filled with …"
click at [375, 70] on icon "button" at bounding box center [372, 72] width 9 height 9
click at [378, 110] on link "[GEOGRAPHIC_DATA]" at bounding box center [382, 112] width 39 height 19
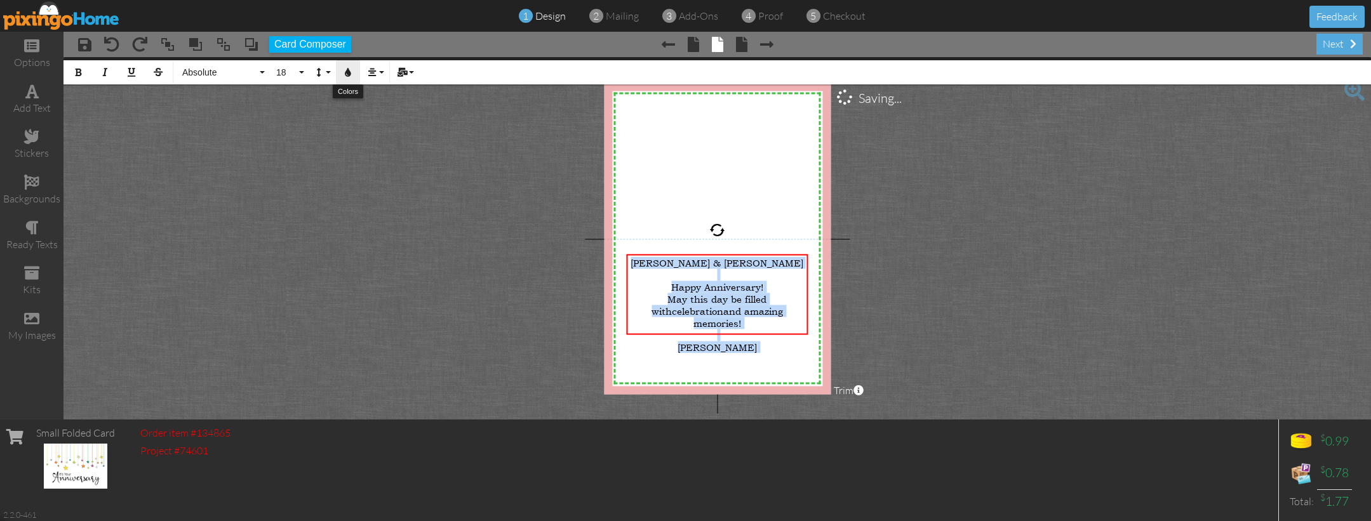
click at [347, 71] on icon "button" at bounding box center [347, 72] width 9 height 9
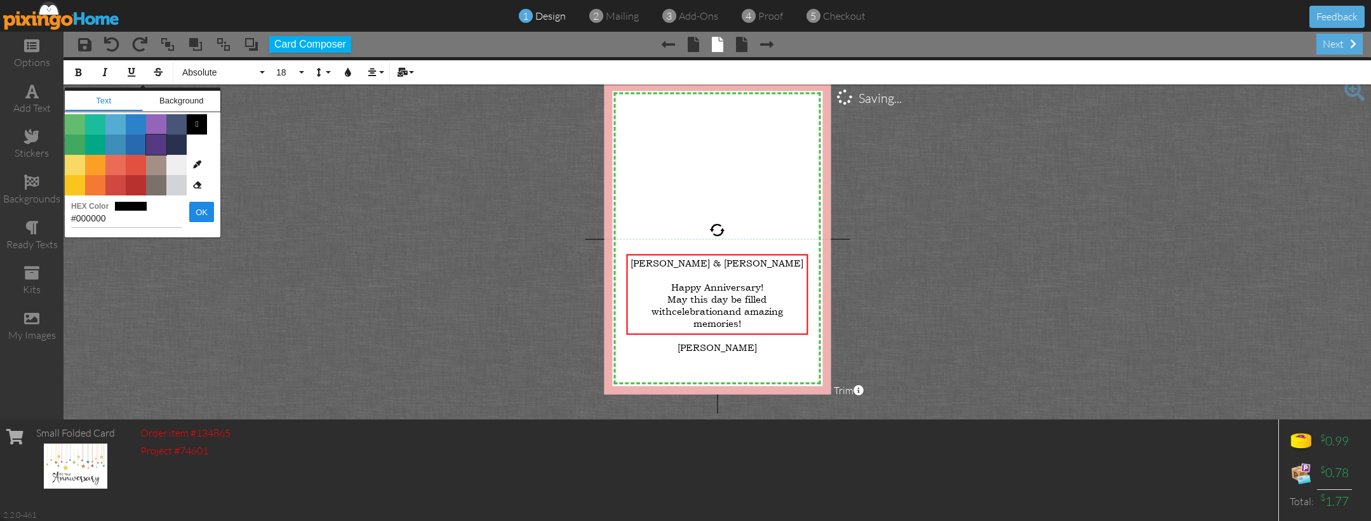
click at [150, 143] on span "Color #553982" at bounding box center [156, 145] width 20 height 20
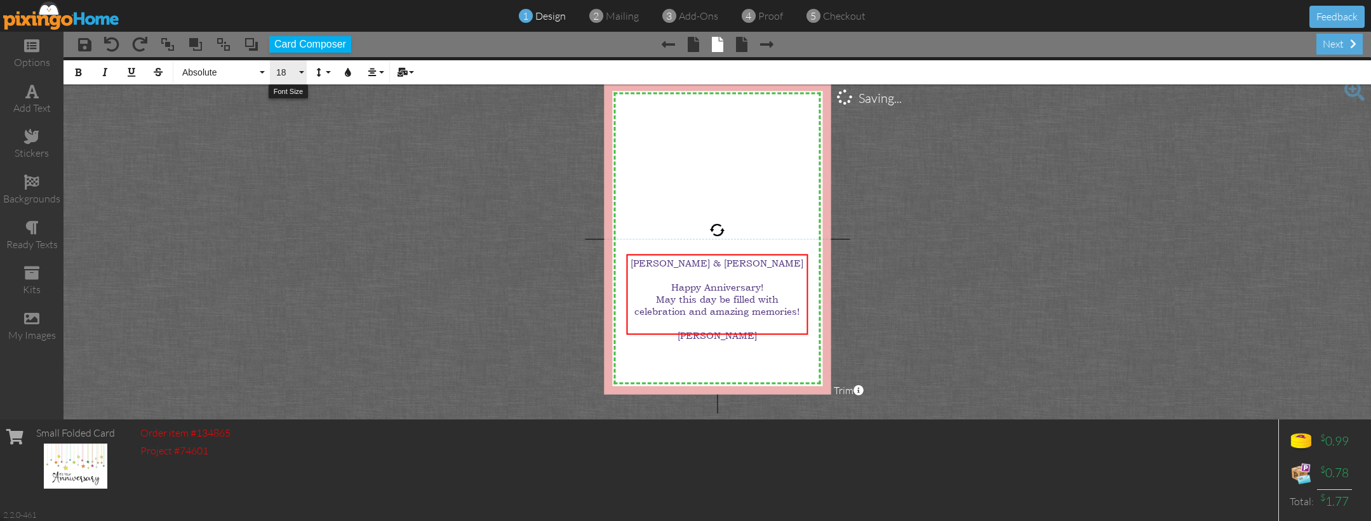
click at [302, 72] on button "18" at bounding box center [288, 72] width 37 height 24
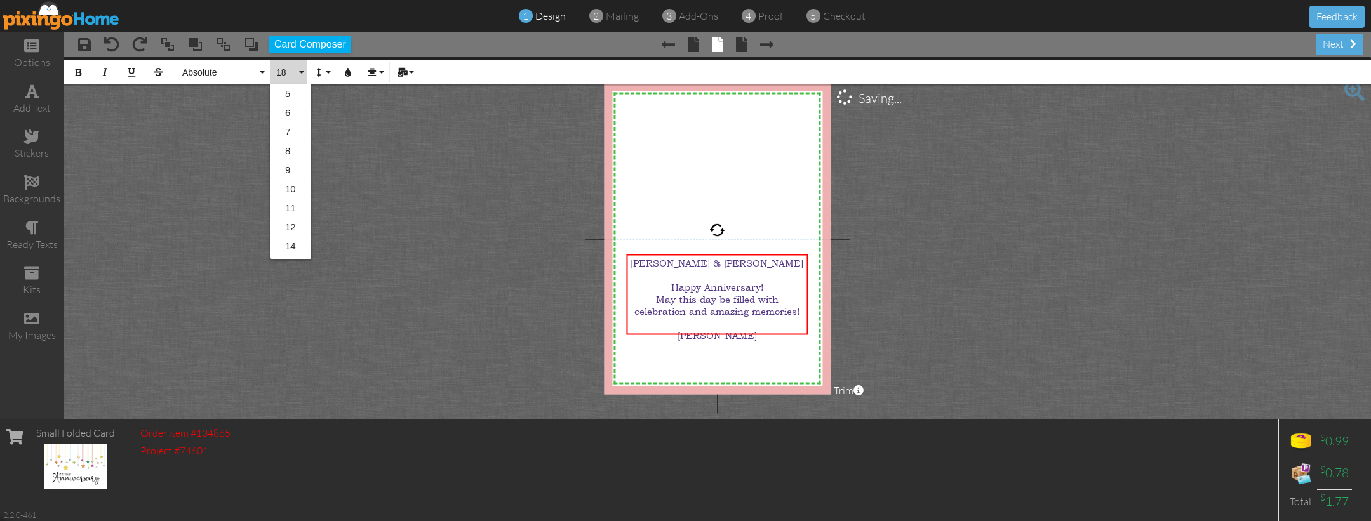
scroll to position [112, 0]
click at [288, 211] on link "22" at bounding box center [290, 210] width 41 height 19
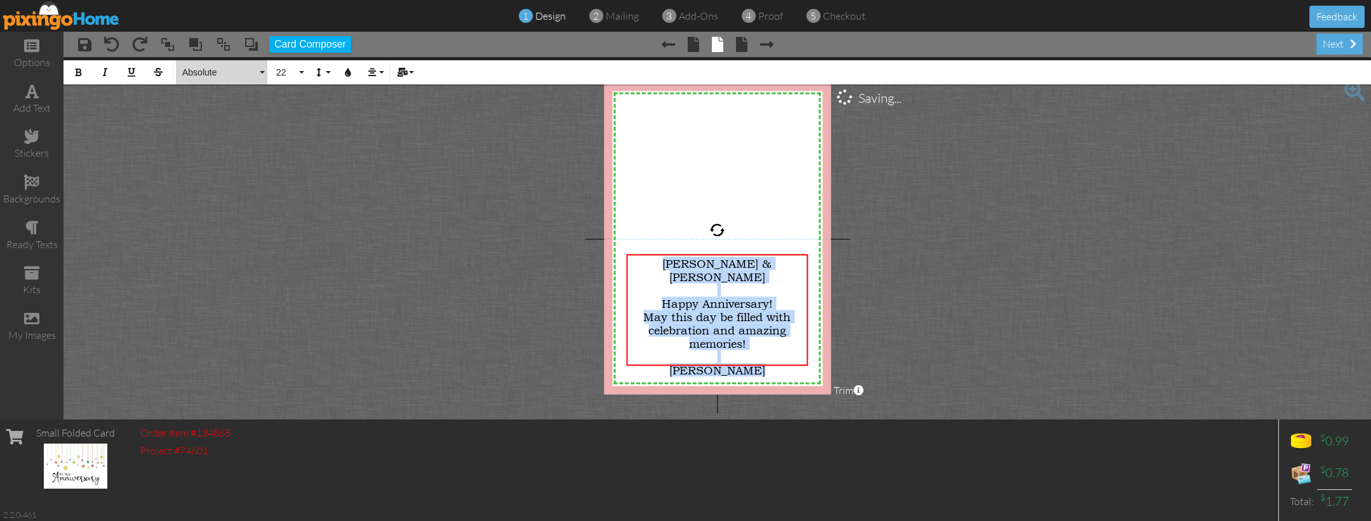
click at [210, 74] on span "Absolute" at bounding box center [219, 72] width 76 height 11
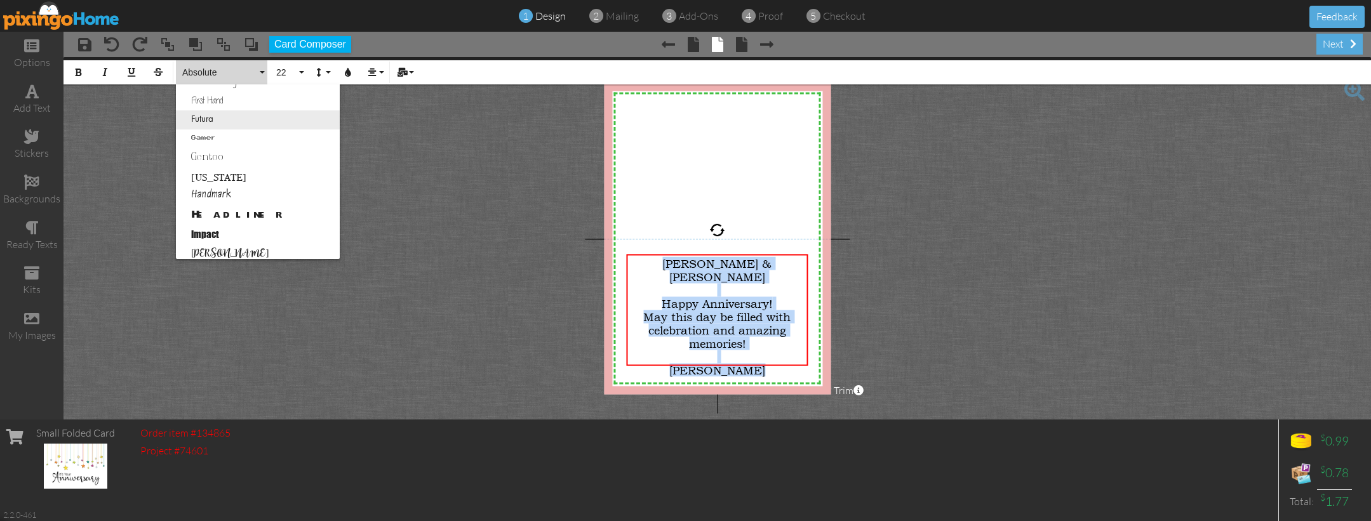
scroll to position [279, 0]
drag, startPoint x: 236, startPoint y: 196, endPoint x: 278, endPoint y: 190, distance: 42.2
click at [236, 196] on link "Handmark" at bounding box center [258, 195] width 164 height 19
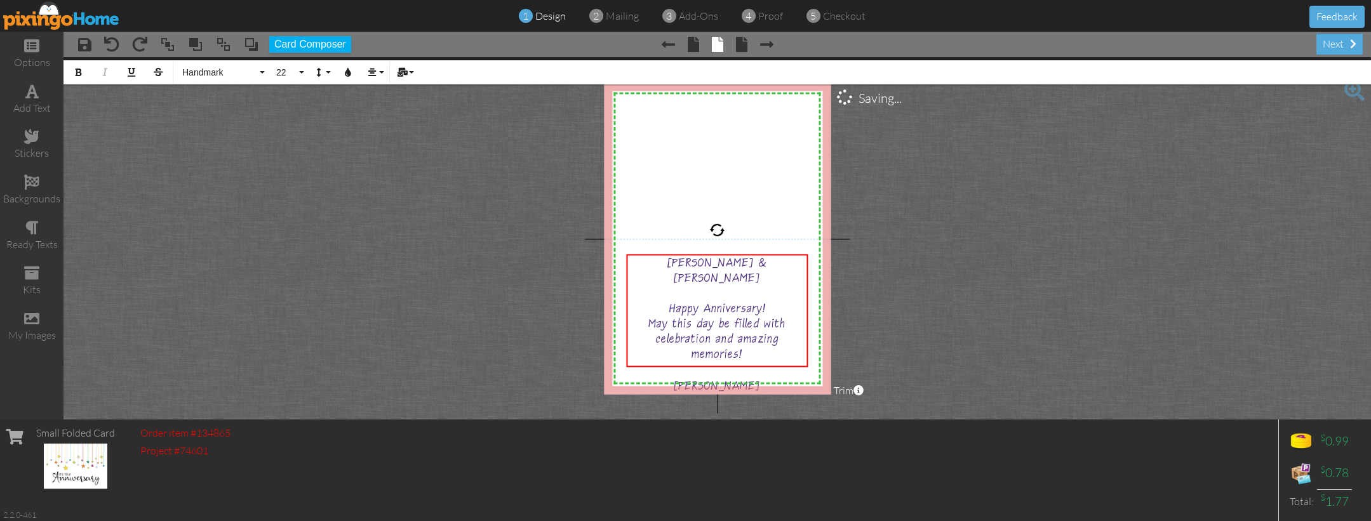
click at [1038, 230] on project-studio-wrapper "X X X X X X X X X X X X X X X X X X X X X X X X X X X X X X X X X X X X X X X X…" at bounding box center [716, 238] width 1307 height 363
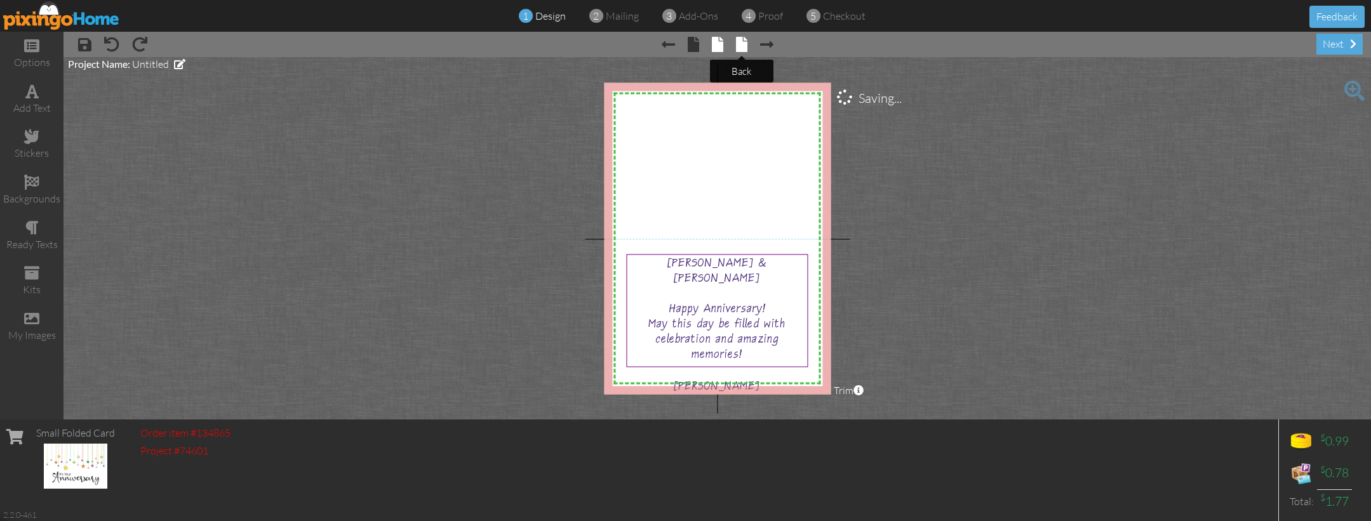
click at [739, 48] on span at bounding box center [741, 44] width 11 height 15
click at [1328, 43] on div "next" at bounding box center [1339, 44] width 46 height 21
click at [1098, 133] on project-studio-wrapper "X X X X X X X X X X X X X X X X X X X X X X X X X X X X X X X X X X X X X X X X…" at bounding box center [716, 238] width 1307 height 363
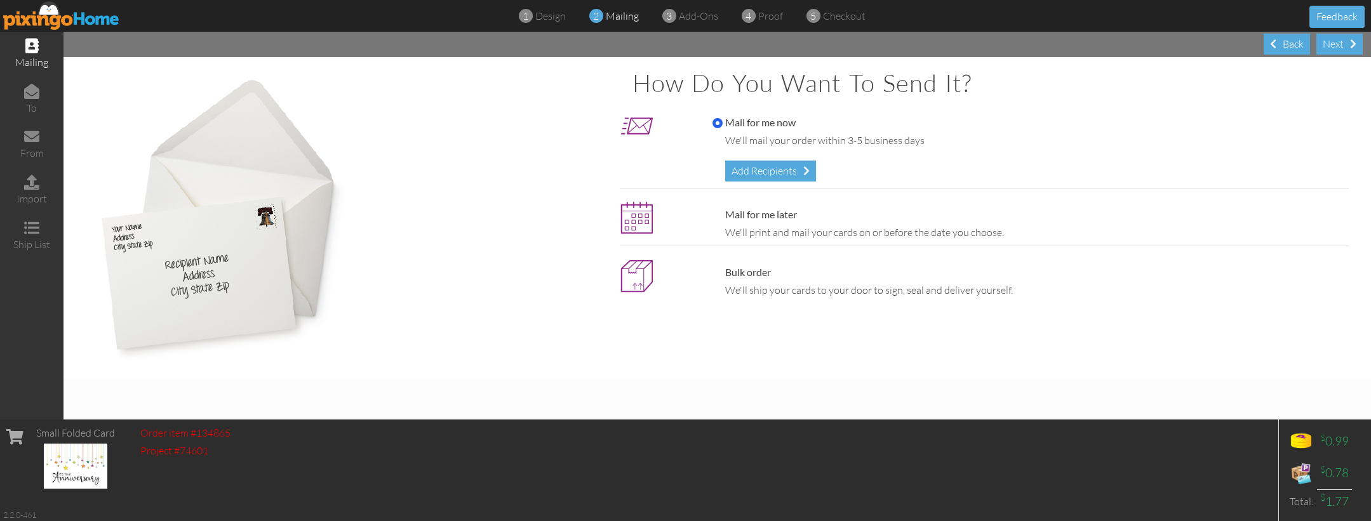
click at [761, 210] on label "Mail for me later" at bounding box center [754, 215] width 84 height 15
click at [723, 210] on input "Mail for me later" at bounding box center [717, 215] width 10 height 10
radio input "true"
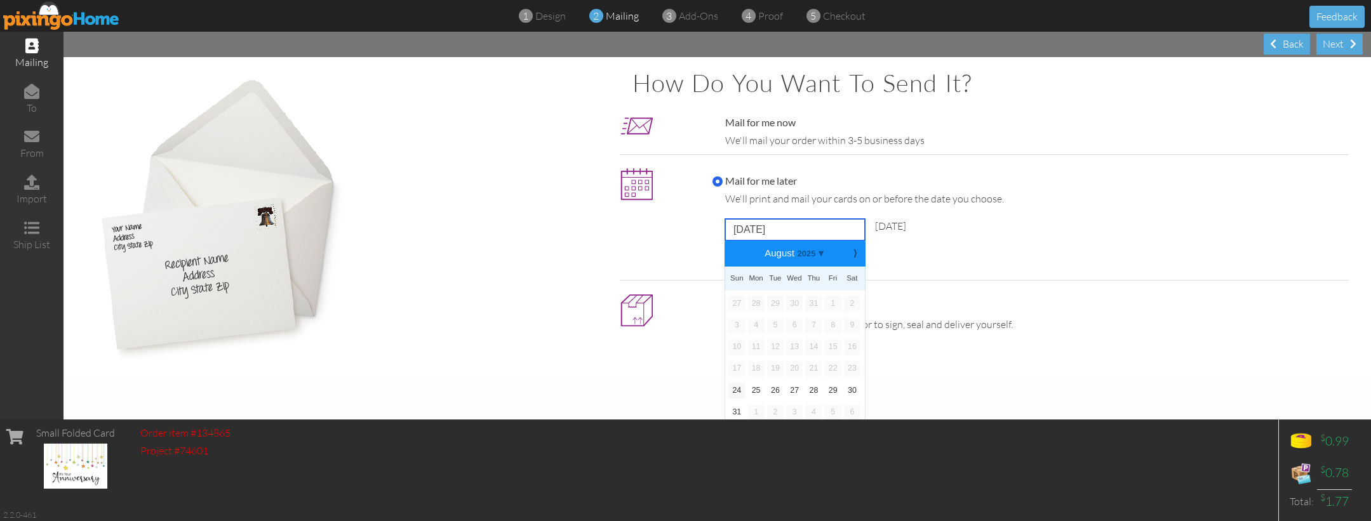
click at [760, 232] on input "[DATE]" at bounding box center [795, 230] width 140 height 22
click at [856, 255] on b "⟩" at bounding box center [854, 254] width 9 height 10
click at [754, 363] on link "22" at bounding box center [756, 368] width 17 height 15
type input "[DATE]"
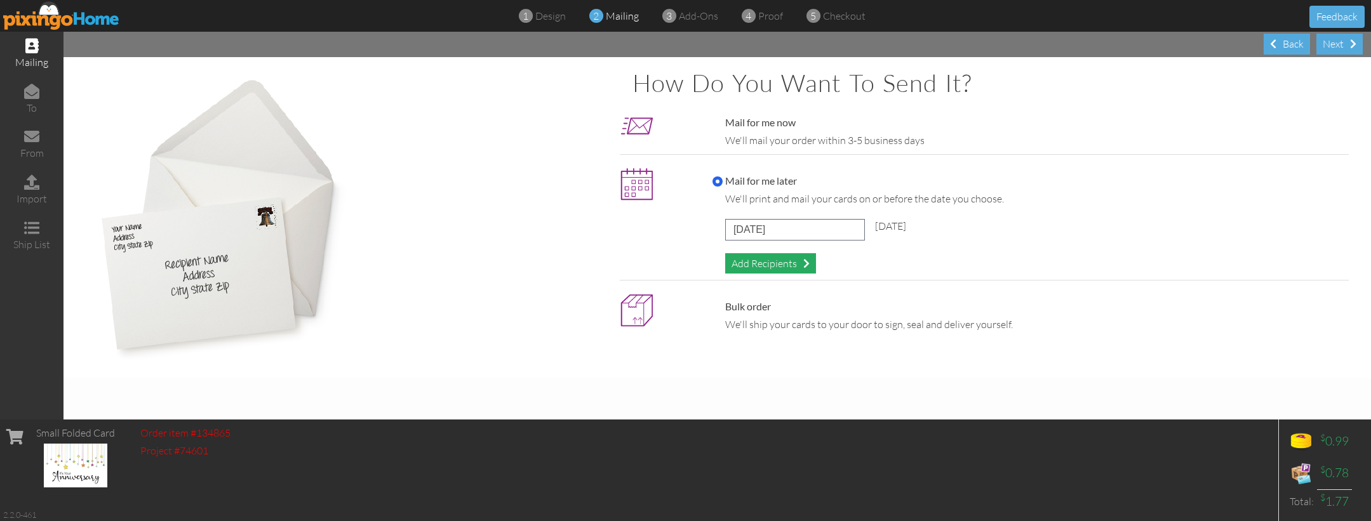
click at [789, 266] on div "Add Recipients" at bounding box center [770, 263] width 91 height 21
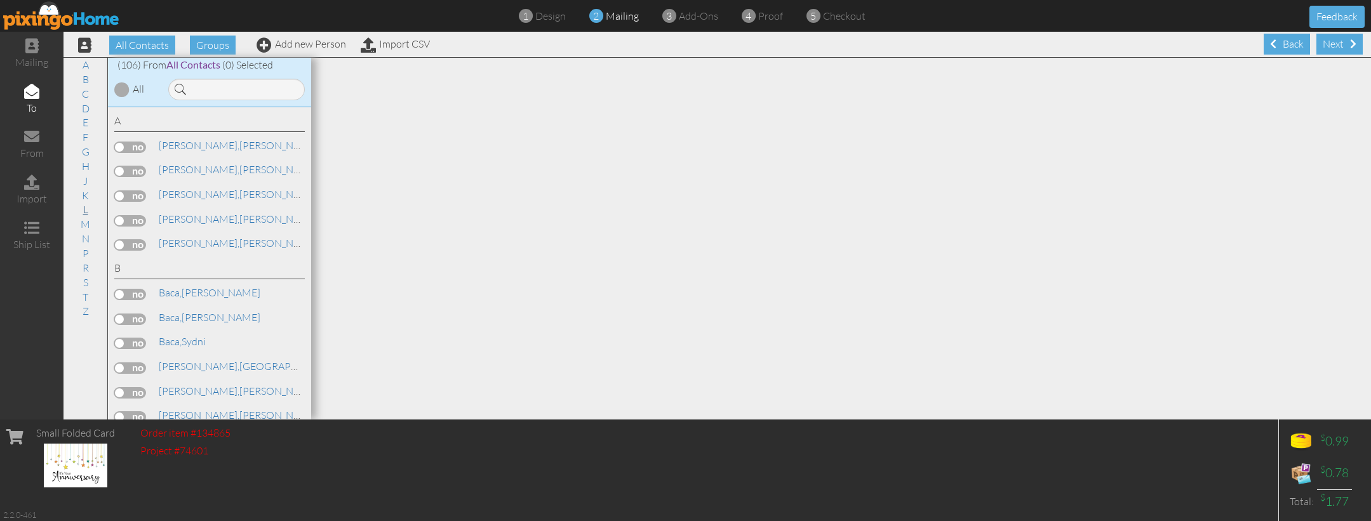
click at [82, 202] on link "L" at bounding box center [86, 209] width 18 height 15
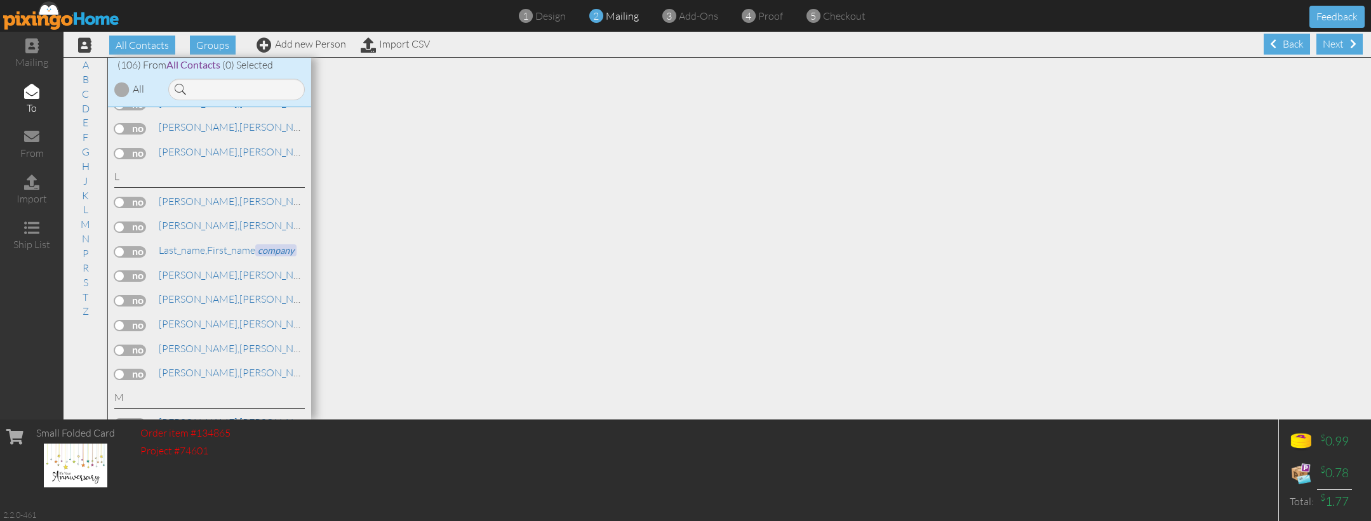
click at [133, 197] on label at bounding box center [130, 202] width 32 height 11
click at [0, 0] on input "checkbox" at bounding box center [0, 0] width 0 height 0
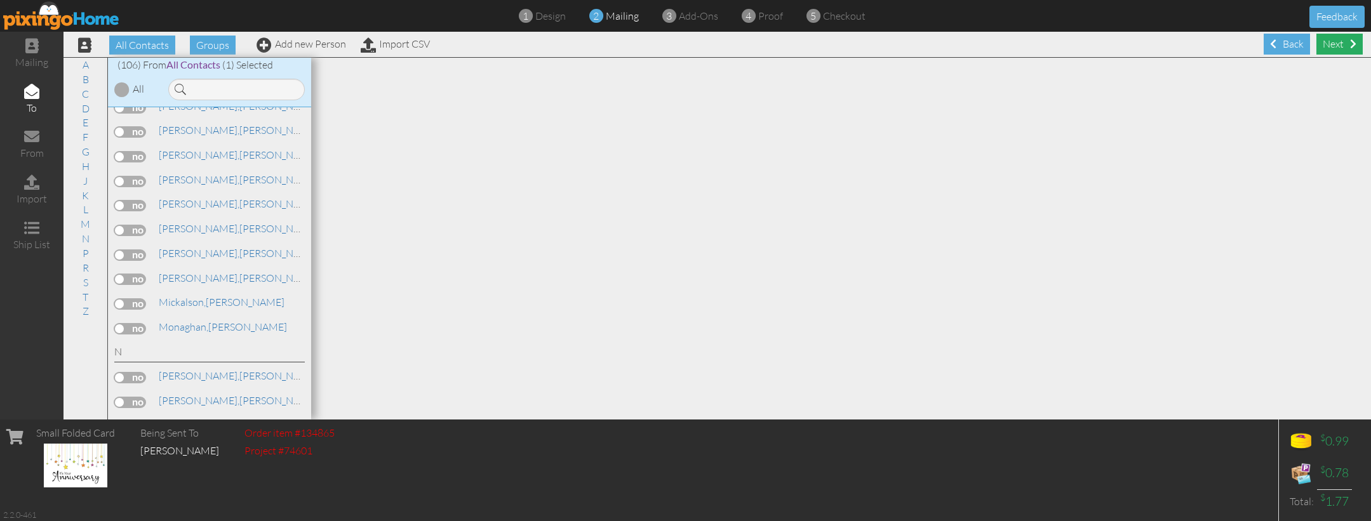
scroll to position [2068, 0]
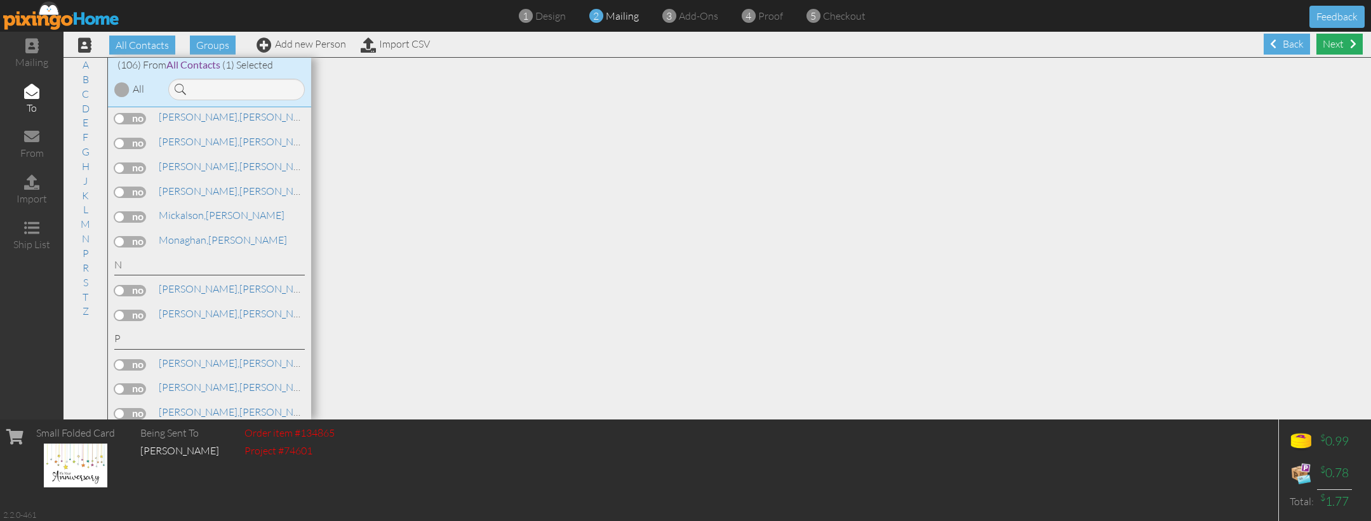
click at [1328, 50] on div "Next" at bounding box center [1339, 44] width 46 height 21
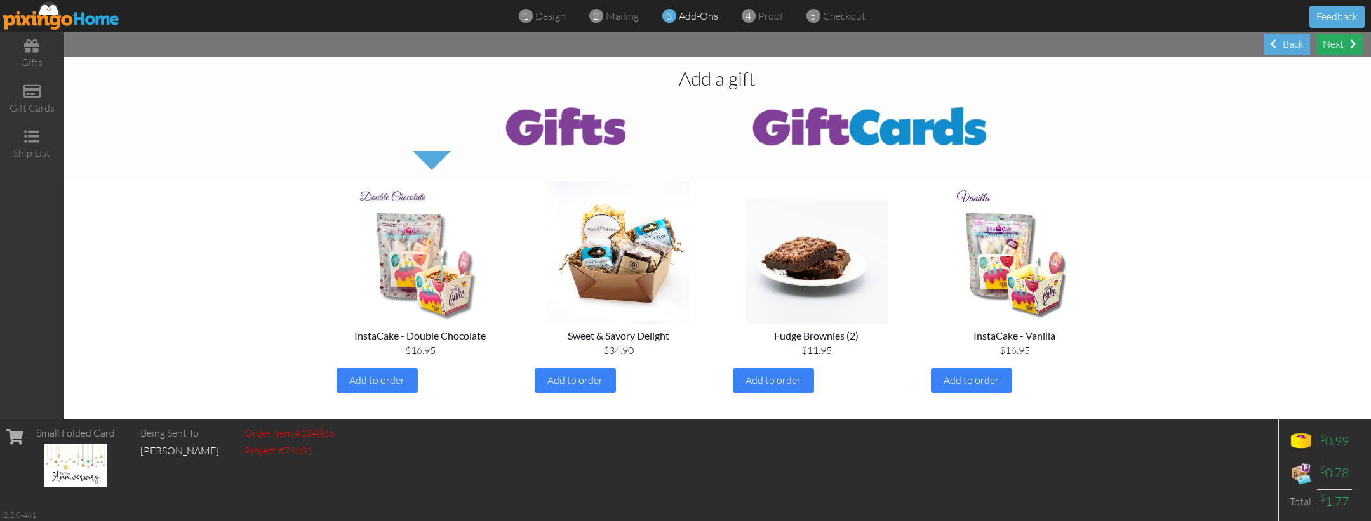
click at [1331, 42] on div "Next" at bounding box center [1339, 44] width 46 height 21
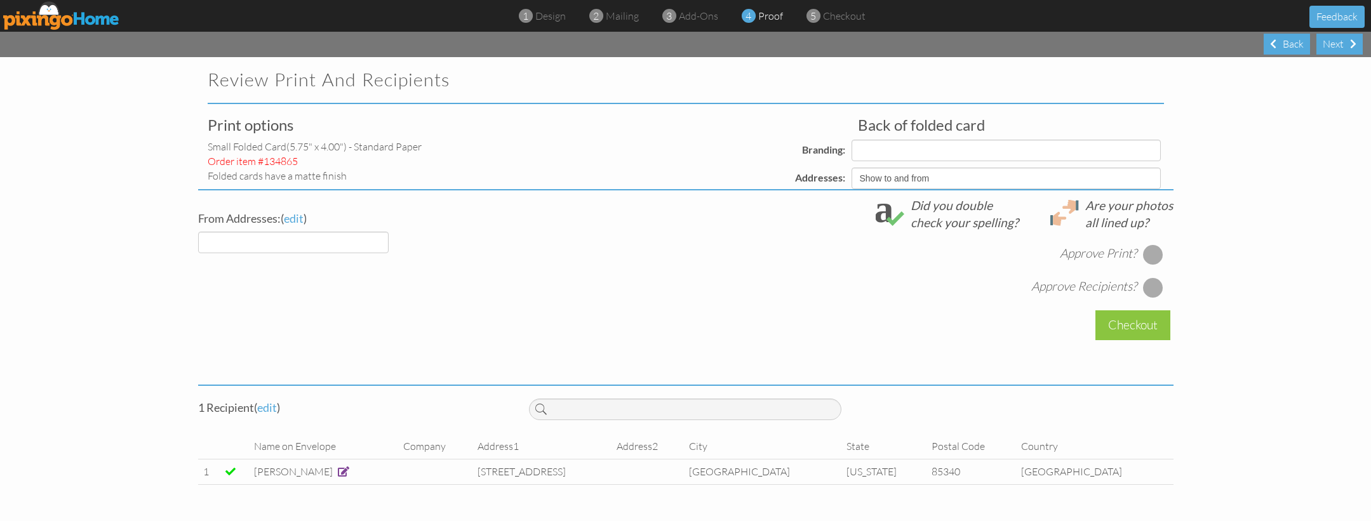
select select "object:14786"
select select "object:14788"
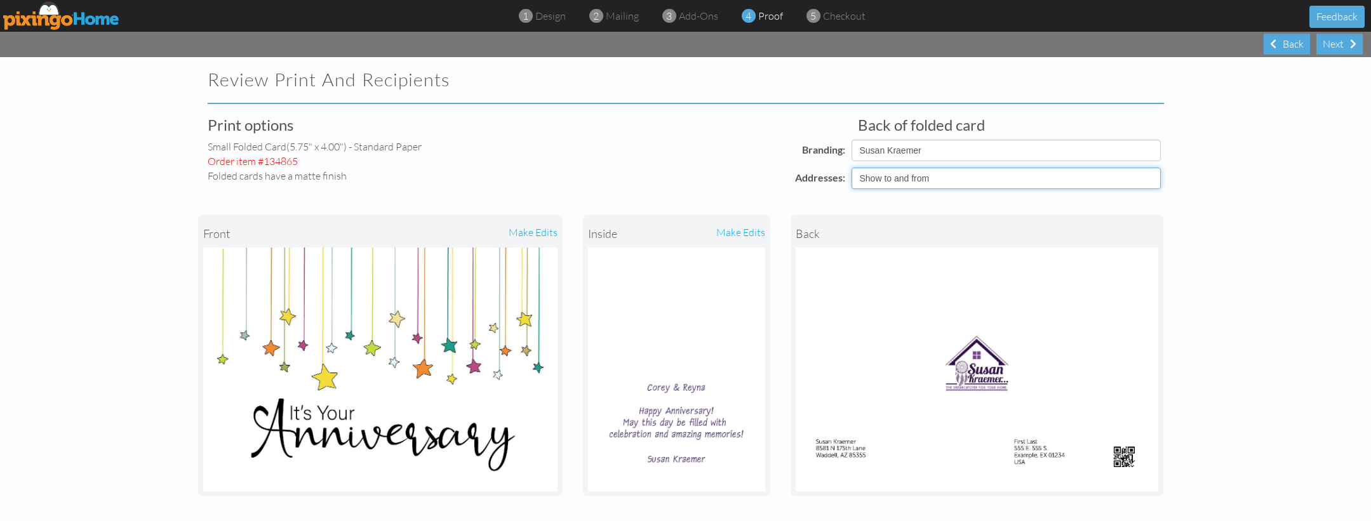
select select "object:14784"
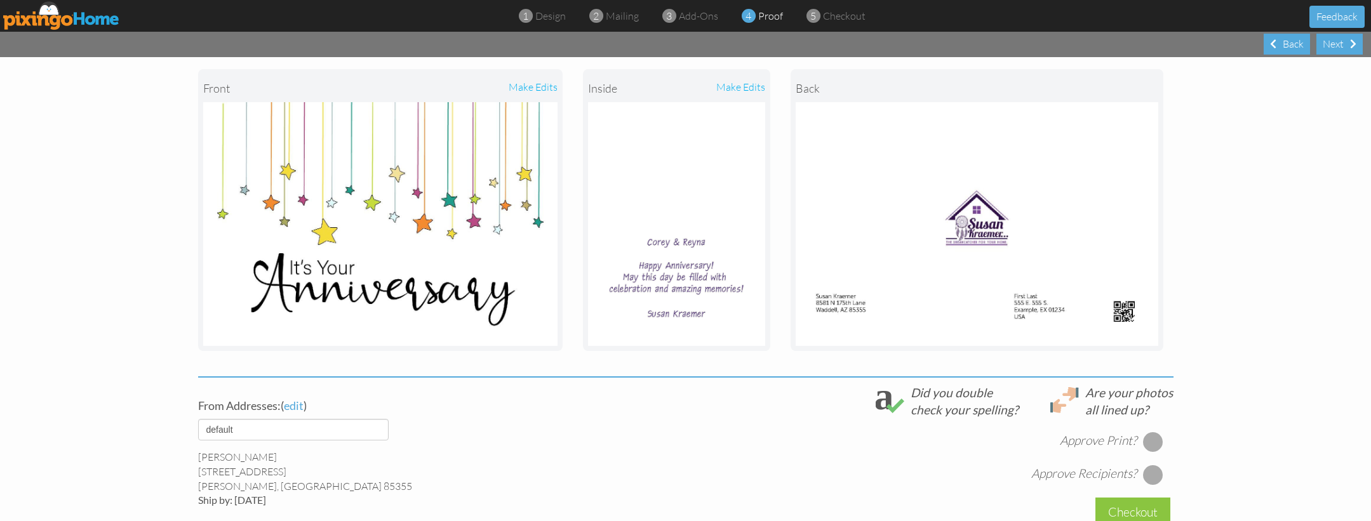
click at [1270, 294] on project-proof "Review Print and Recipients Print options small folded card (5.75" x 4.00") - S…" at bounding box center [685, 305] width 1371 height 786
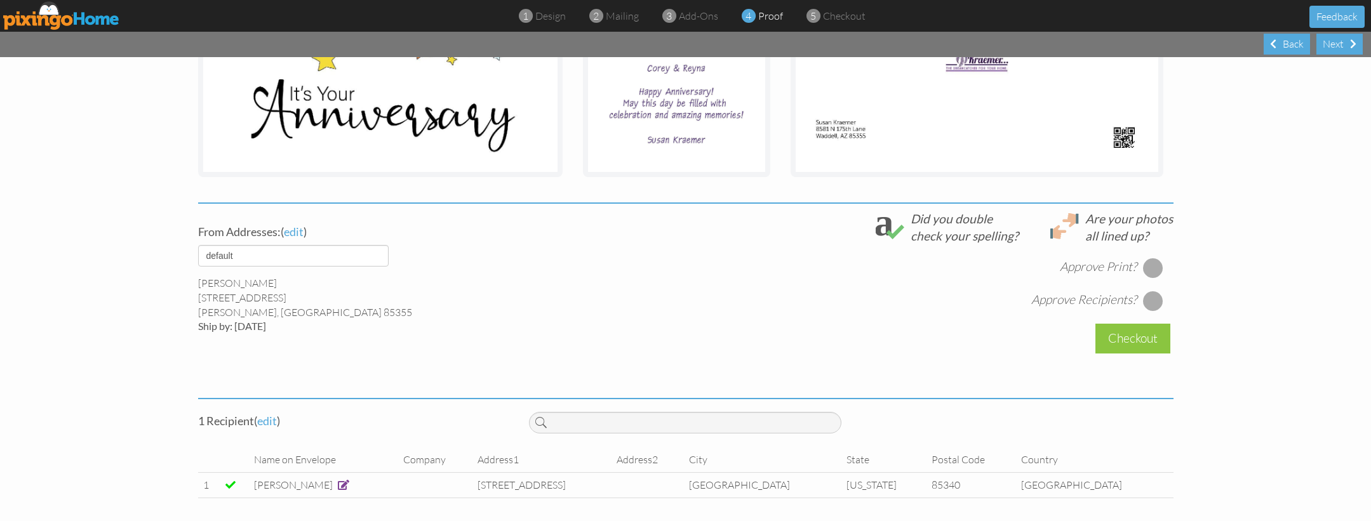
click at [338, 485] on span at bounding box center [343, 485] width 11 height 10
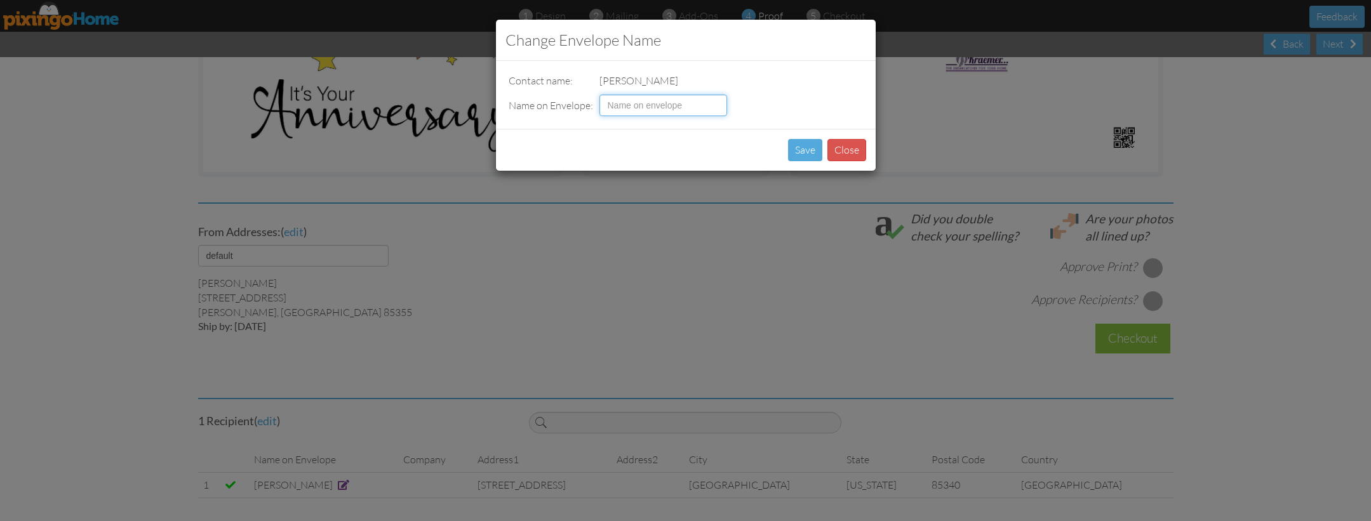
click at [613, 99] on input at bounding box center [663, 106] width 128 height 22
type input "[PERSON_NAME] & [PERSON_NAME]"
click at [802, 154] on button "Save" at bounding box center [805, 150] width 34 height 22
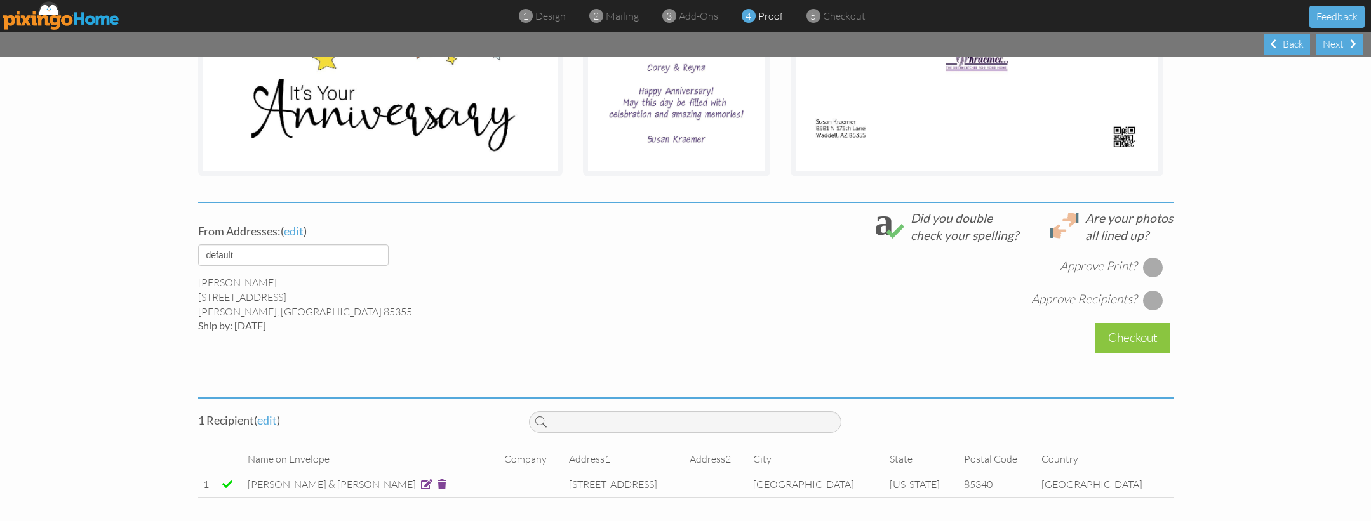
scroll to position [319, 0]
click at [1154, 259] on div at bounding box center [1153, 268] width 20 height 20
click at [1150, 305] on div at bounding box center [1153, 301] width 20 height 20
click at [1138, 335] on div "Checkout" at bounding box center [1132, 339] width 75 height 30
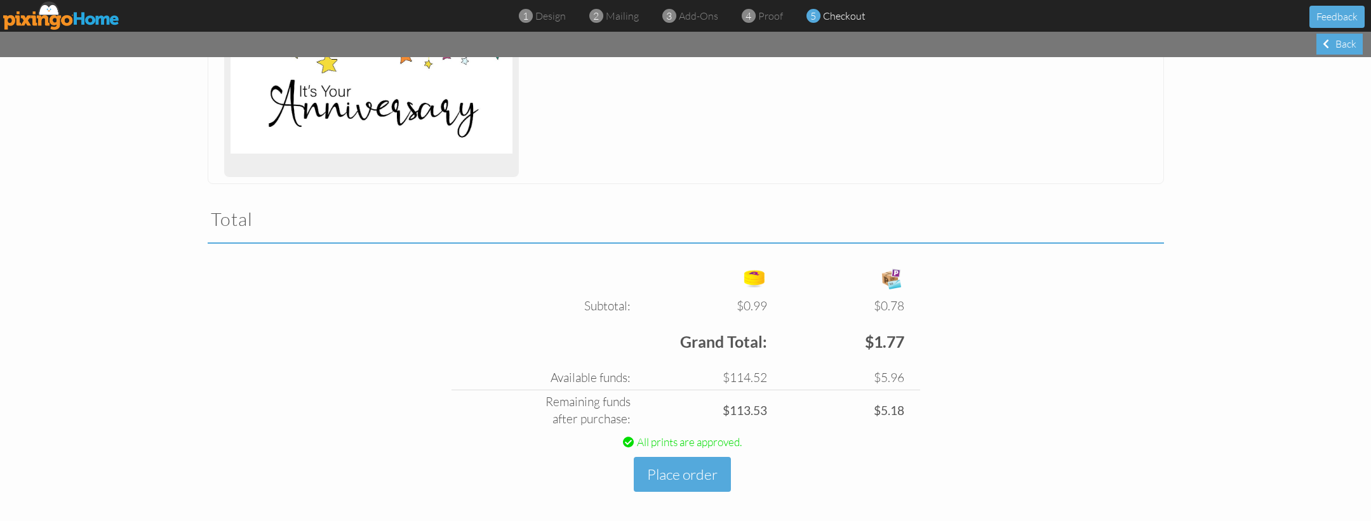
scroll to position [279, 0]
click at [688, 472] on button "Place order" at bounding box center [682, 475] width 97 height 35
